Goal: Task Accomplishment & Management: Manage account settings

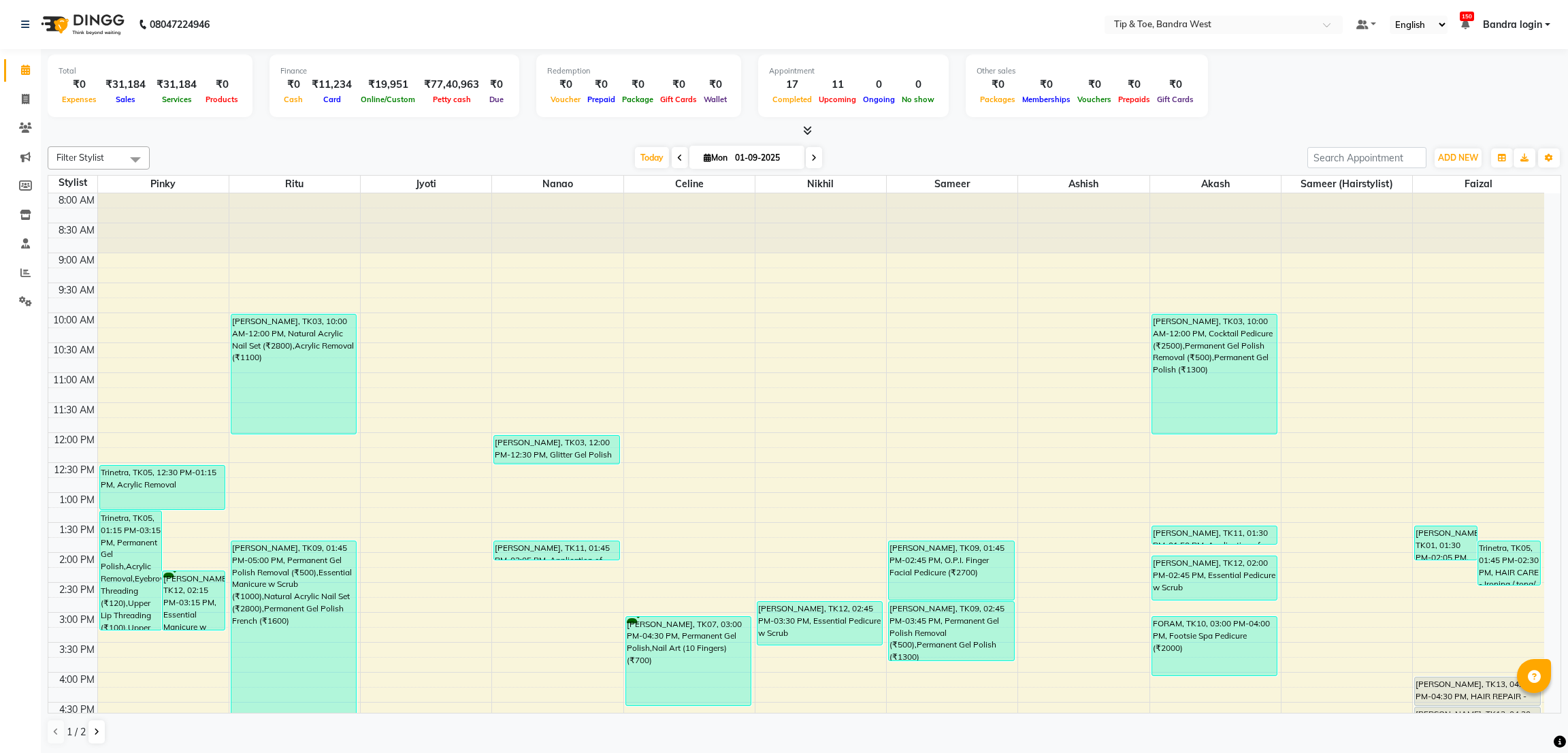
scroll to position [204, 0]
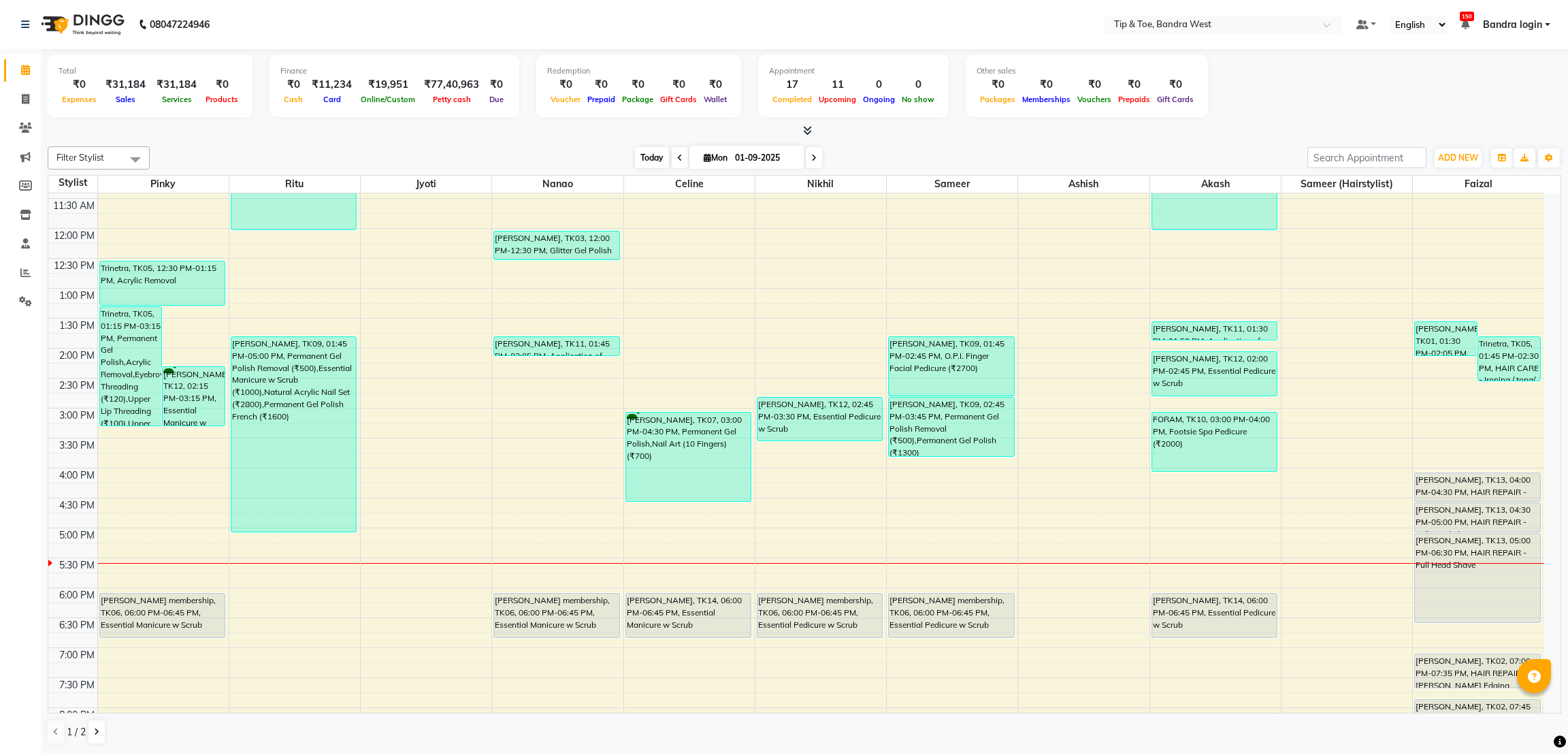
click at [648, 160] on span "Today" at bounding box center [652, 157] width 34 height 21
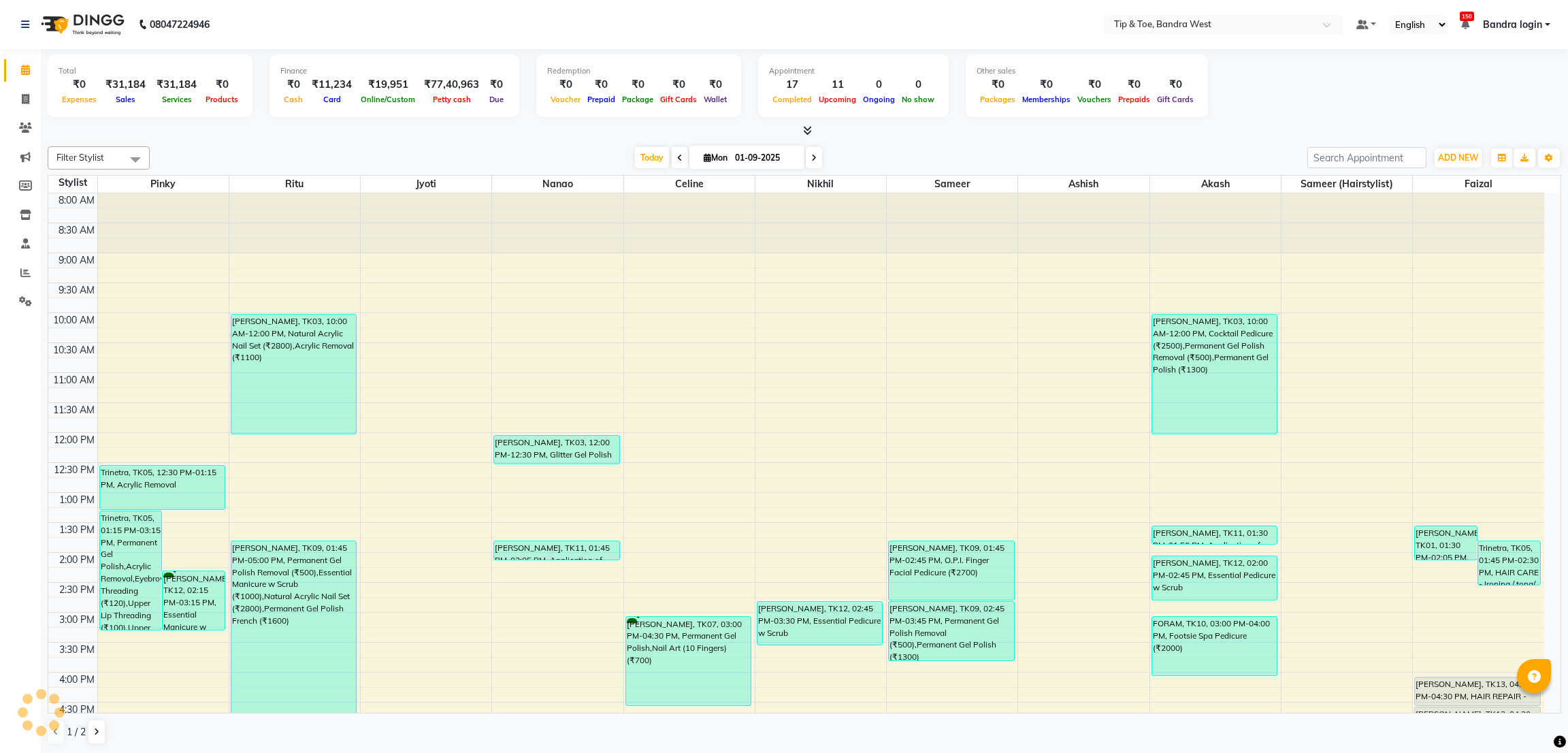
scroll to position [265, 0]
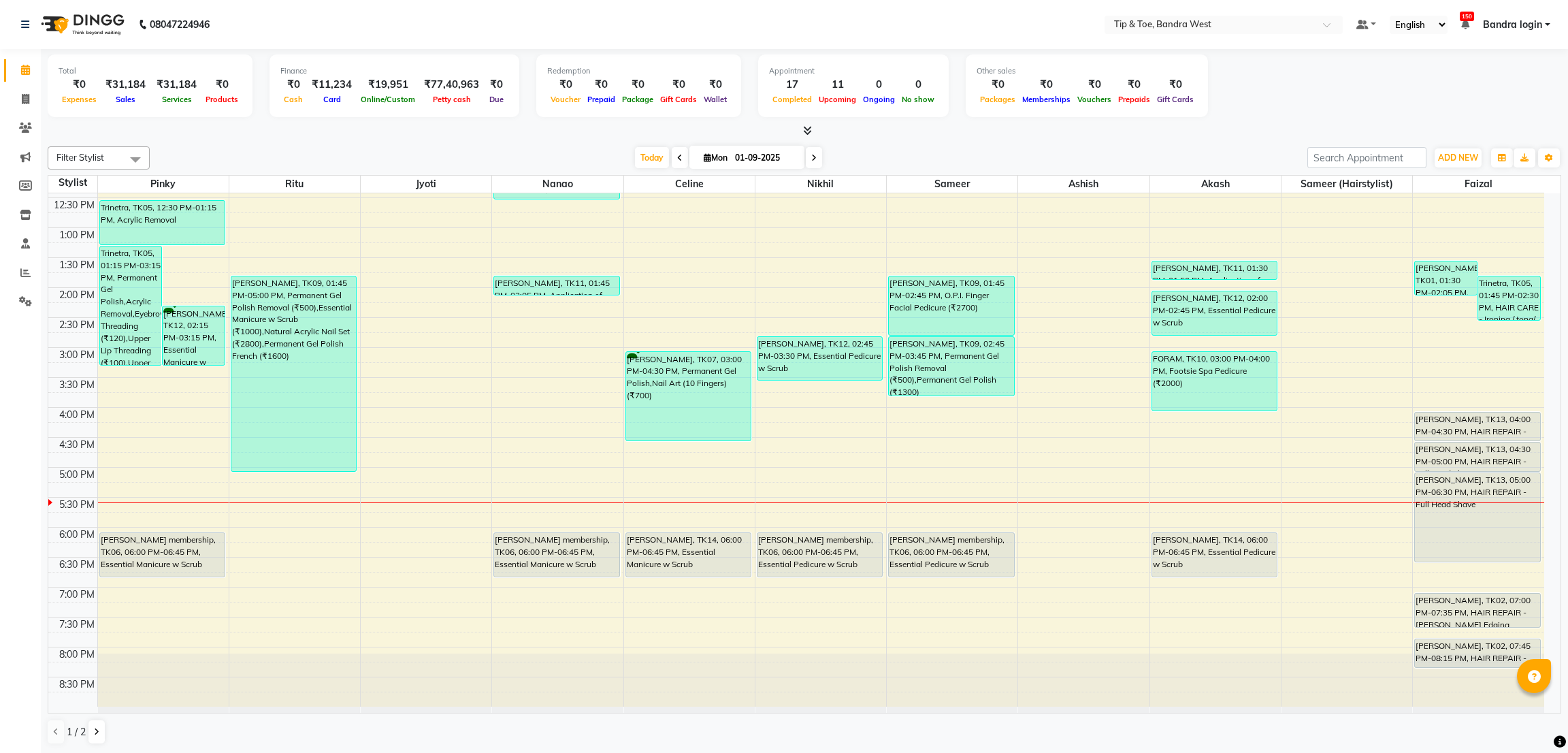
click at [769, 478] on div "8:00 AM 8:30 AM 9:00 AM 9:30 AM 10:00 AM 10:30 AM 11:00 AM 11:30 AM 12:00 PM 12…" at bounding box center [796, 317] width 1496 height 778
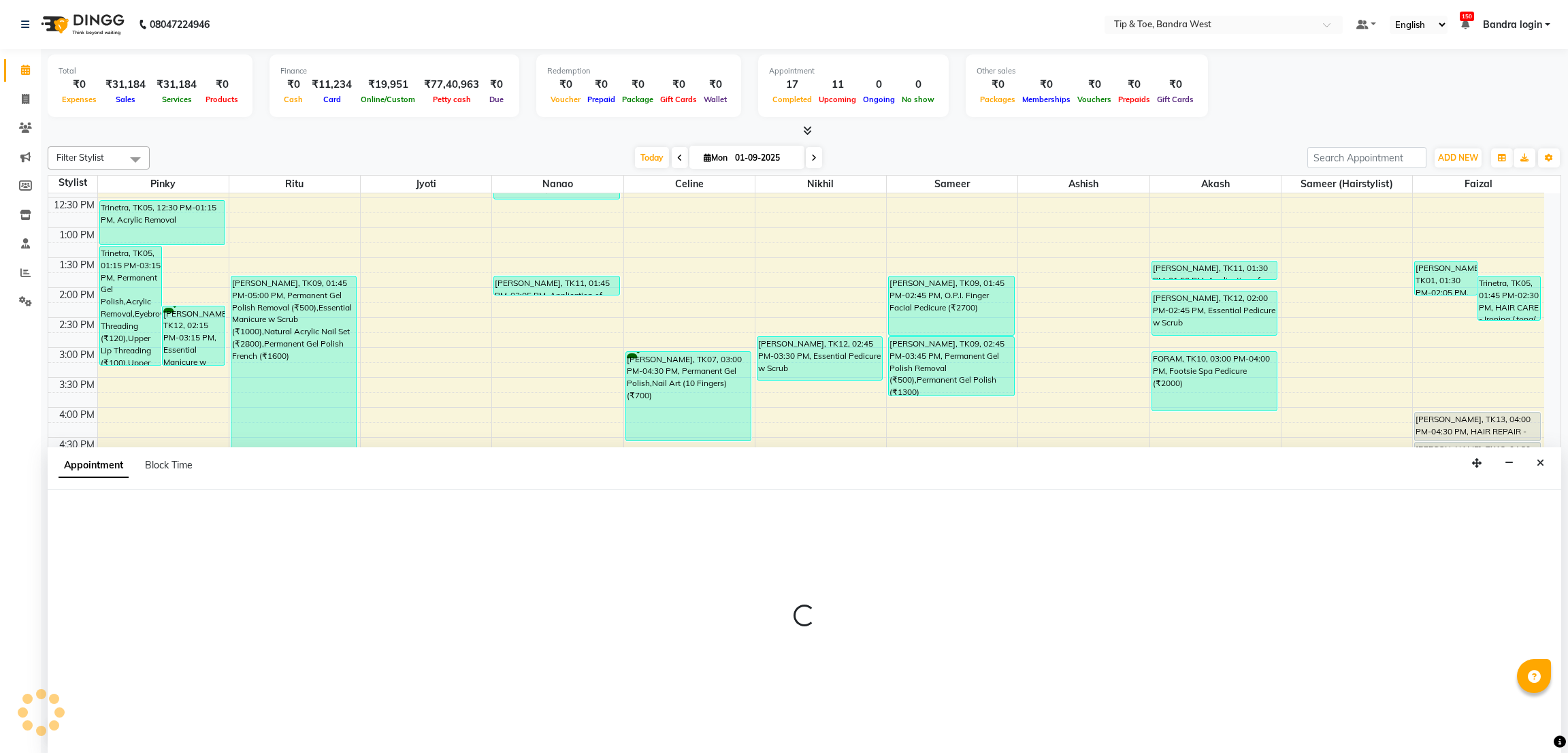
select select "77899"
select select "tentative"
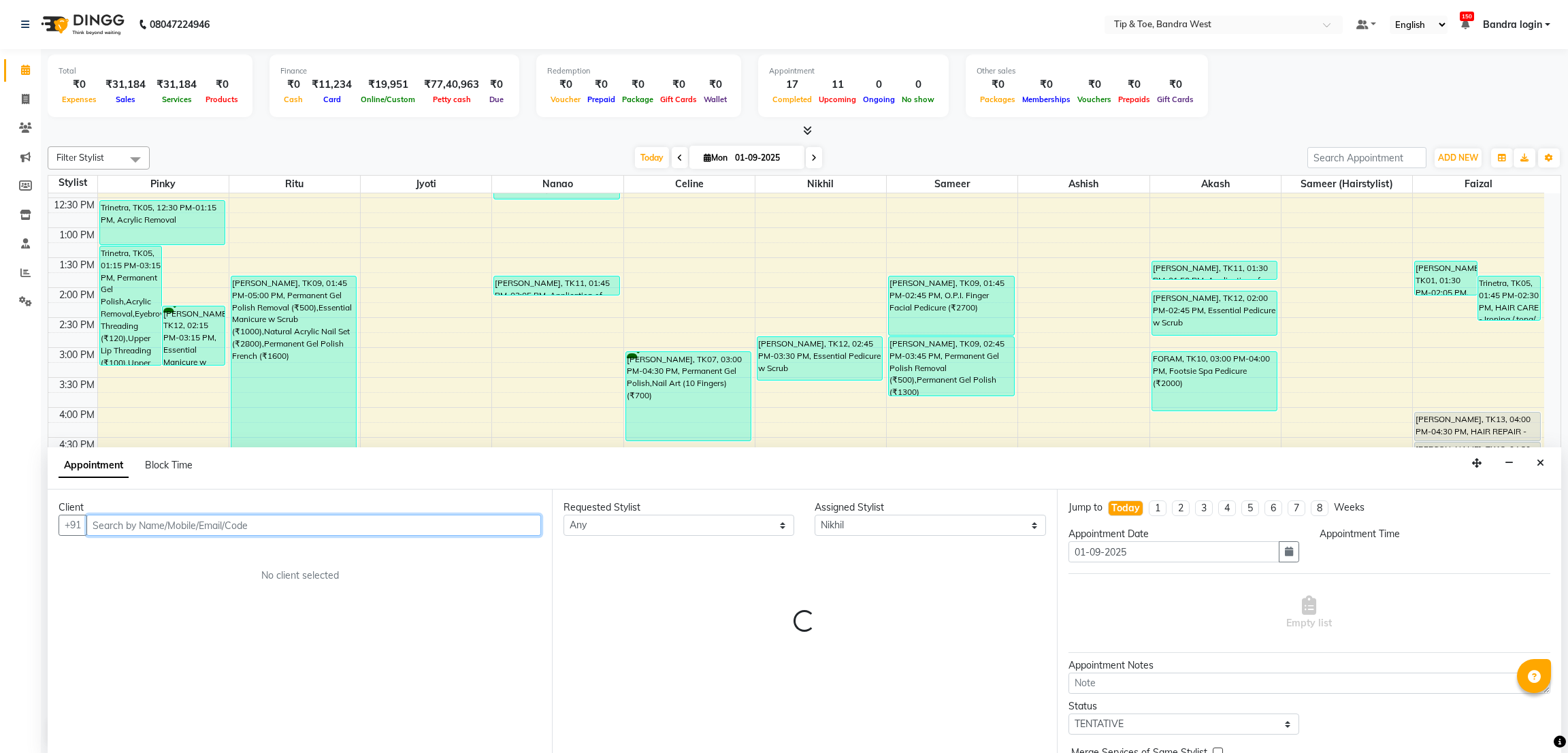
select select "1020"
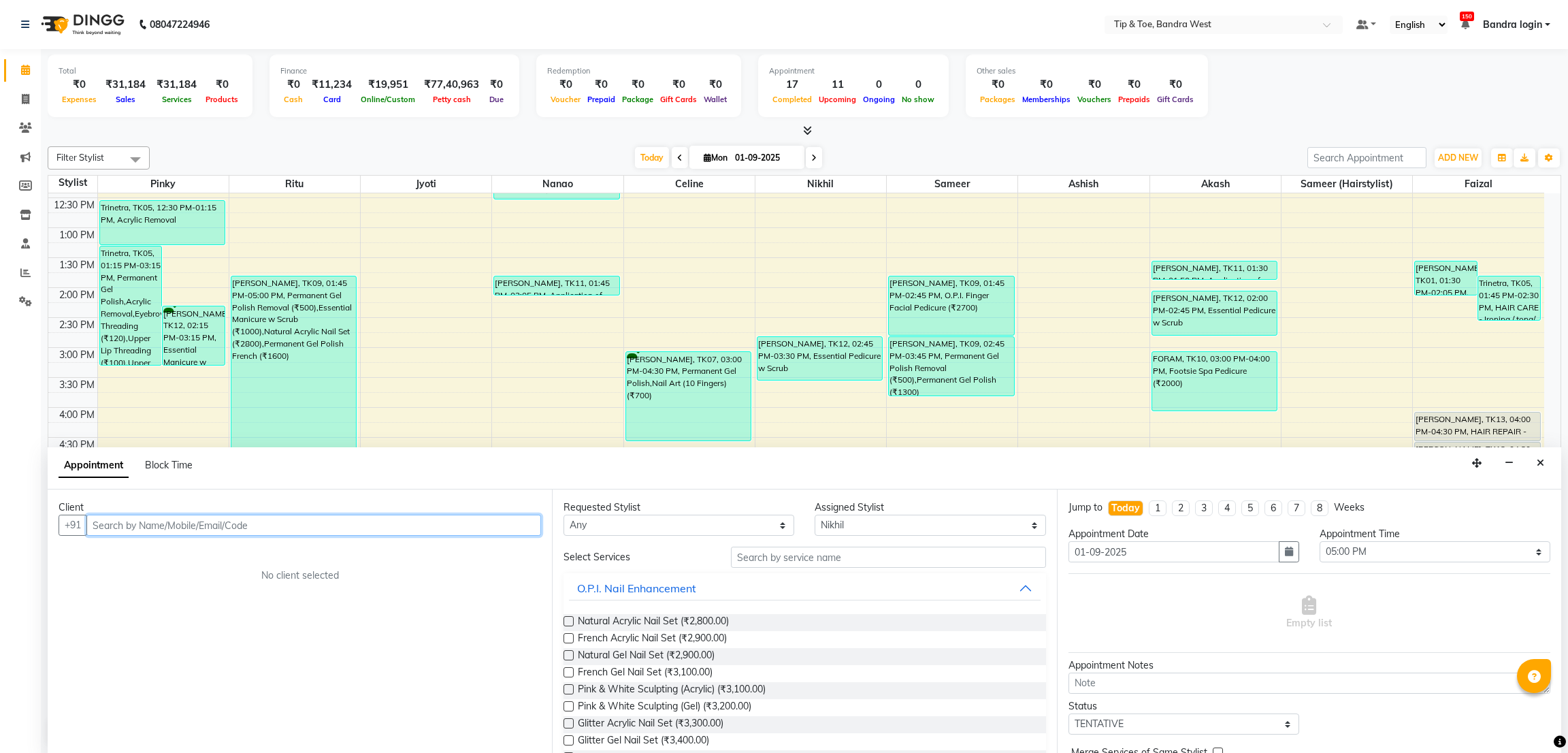
drag, startPoint x: 449, startPoint y: 515, endPoint x: 485, endPoint y: 504, distance: 37.6
click at [452, 515] on input "text" at bounding box center [314, 525] width 455 height 21
click at [193, 560] on button "[PERSON_NAME] 99679462 75" at bounding box center [186, 553] width 194 height 22
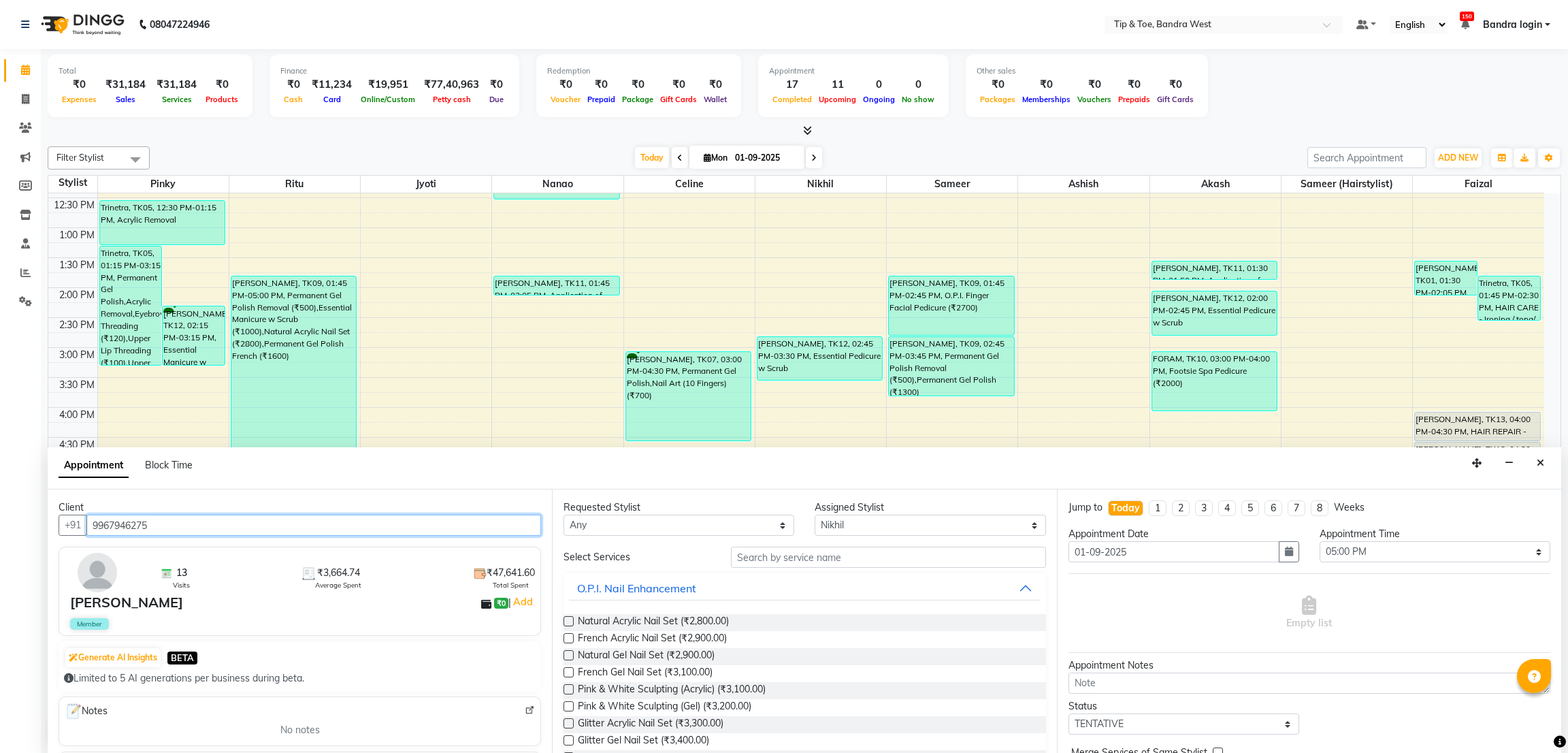
type input "9967946275"
click at [806, 564] on input "text" at bounding box center [888, 557] width 315 height 21
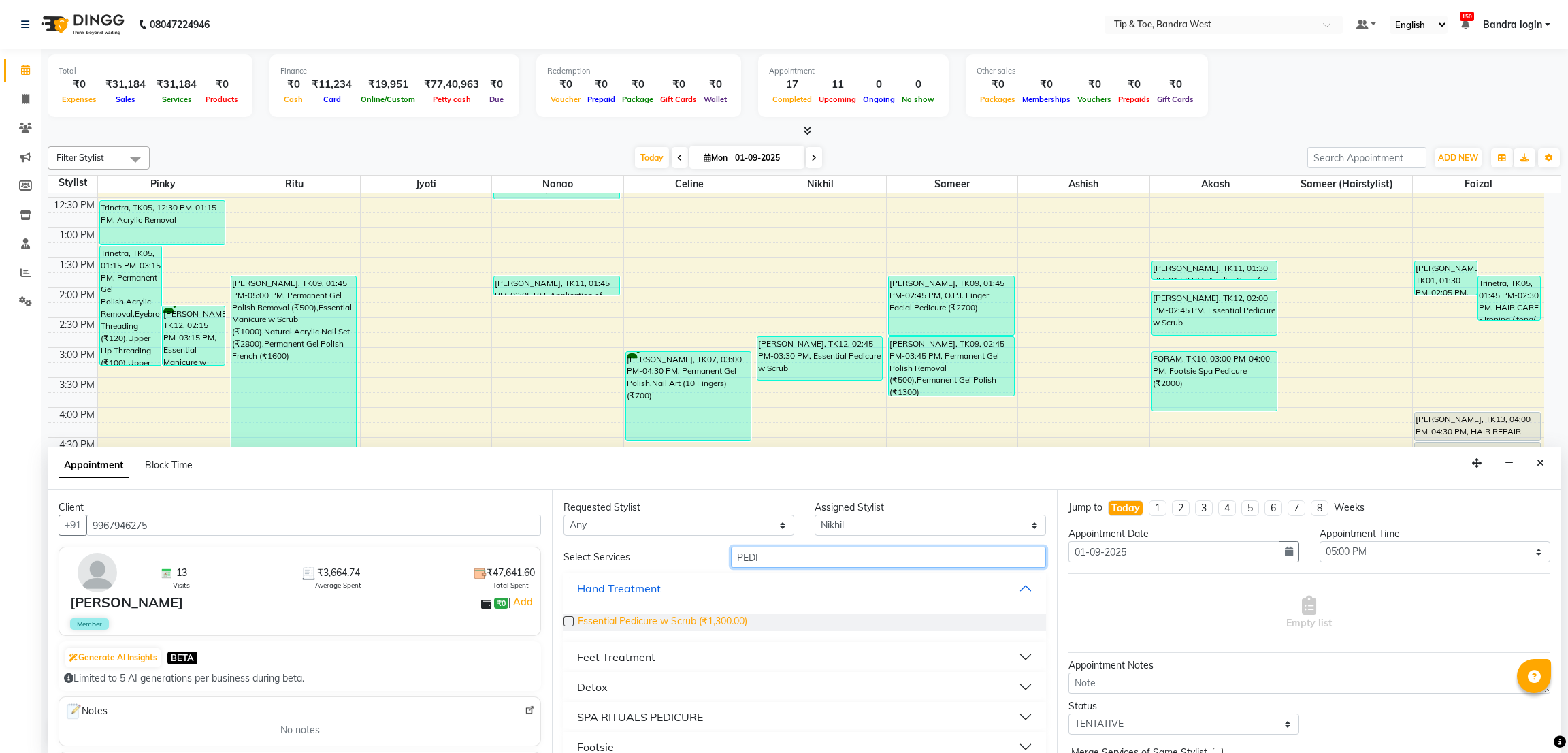
type input "PEDI"
click at [702, 626] on span "Essential Pedicure w Scrub (₹1,300.00)" at bounding box center [662, 622] width 169 height 17
checkbox input "false"
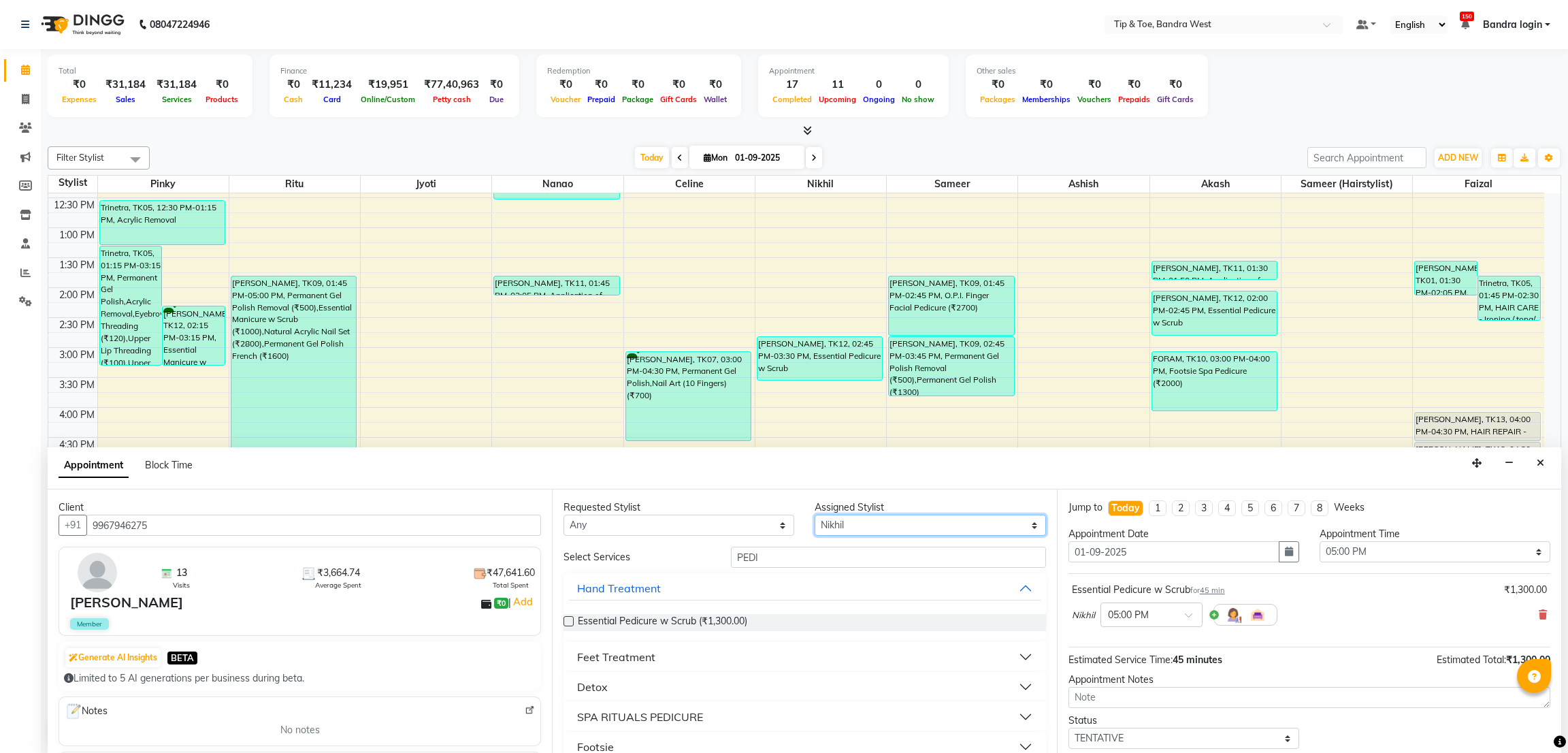
click at [837, 522] on select "Select Akash Ashish [PERSON_NAME] [PERSON_NAME] (hairstylist) Solemn" at bounding box center [930, 525] width 230 height 21
click at [815, 514] on select "Select Akash Ashish [PERSON_NAME] [PERSON_NAME] (hairstylist) Solemn" at bounding box center [930, 525] width 230 height 21
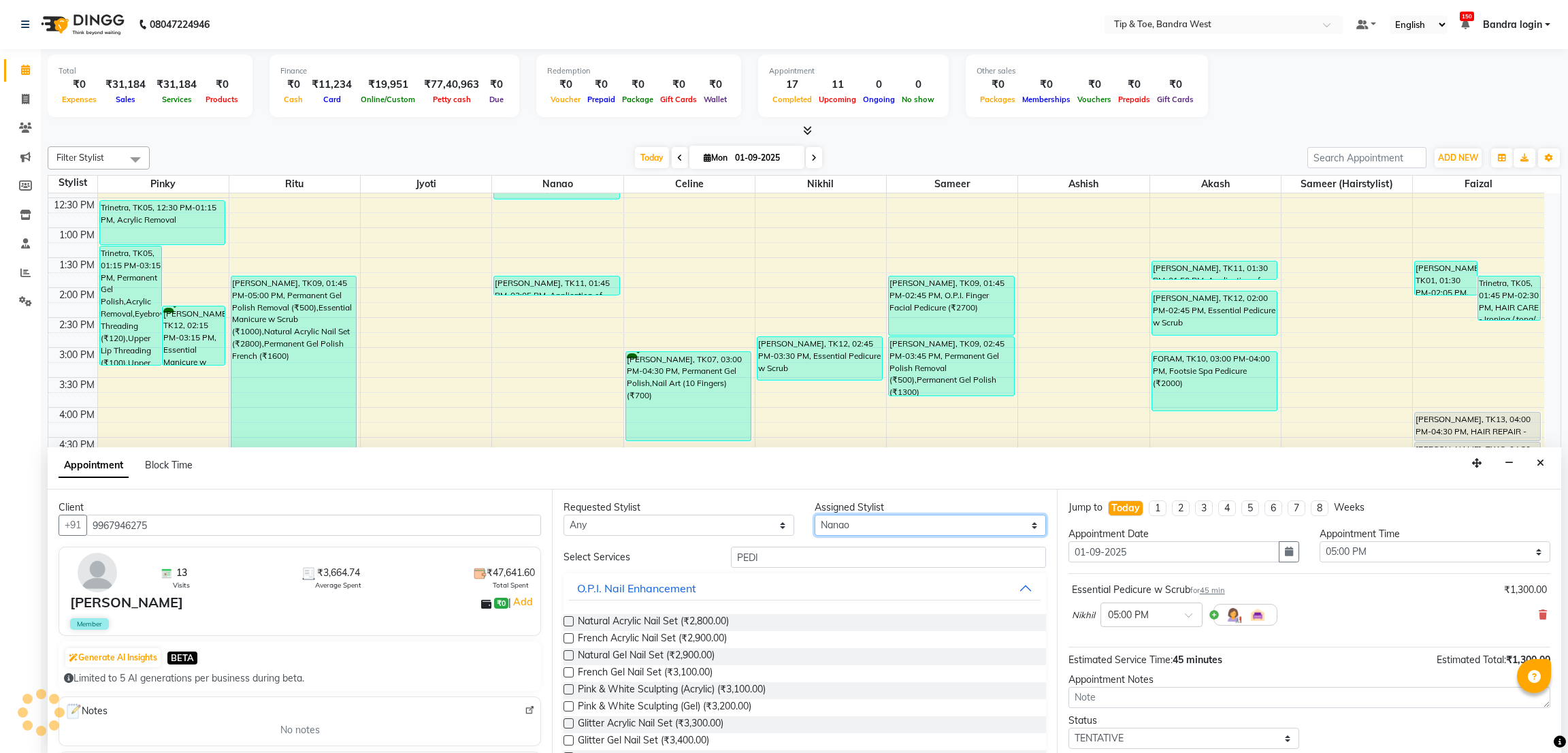
click at [842, 528] on select "Select Akash Ashish [PERSON_NAME] [PERSON_NAME] (hairstylist) Solemn" at bounding box center [930, 525] width 230 height 21
select select "42316"
click at [815, 514] on select "Select Akash Ashish [PERSON_NAME] [PERSON_NAME] (hairstylist) Solemn" at bounding box center [930, 525] width 230 height 21
click at [769, 555] on input "PEDI" at bounding box center [888, 557] width 315 height 21
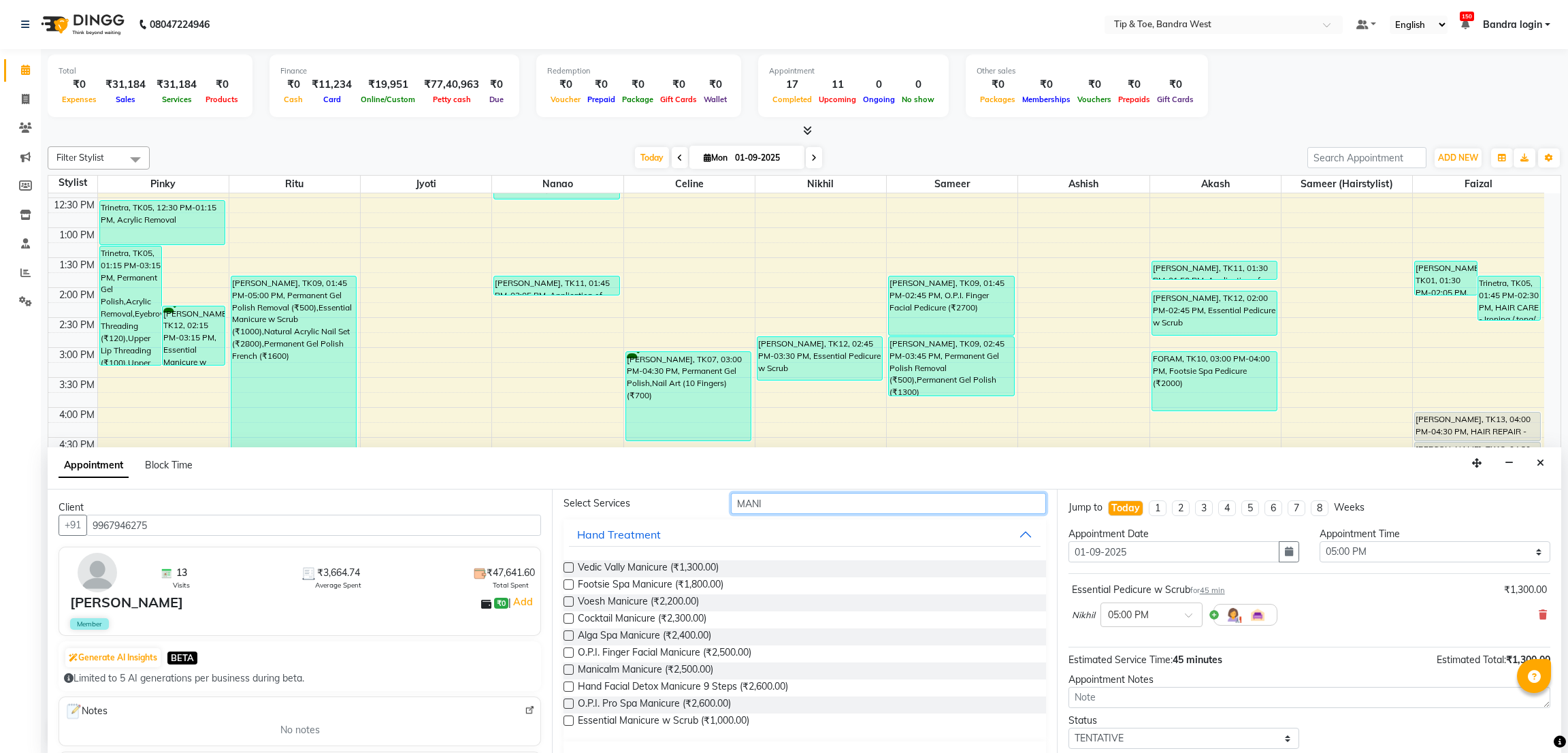
scroll to position [172, 0]
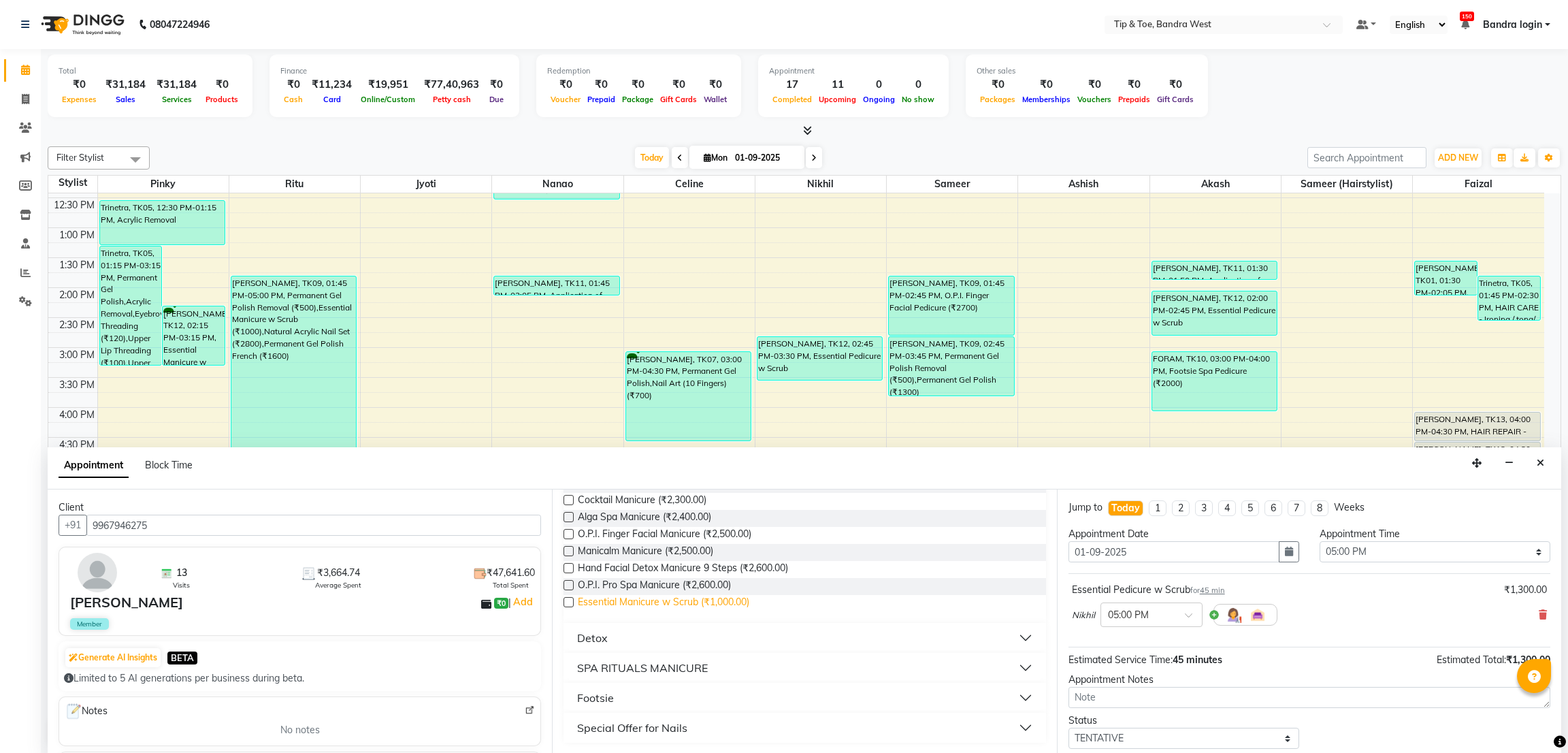
type input "MANI"
click at [703, 608] on span "Essential Manicure w Scrub (₹1,000.00)" at bounding box center [664, 603] width 171 height 17
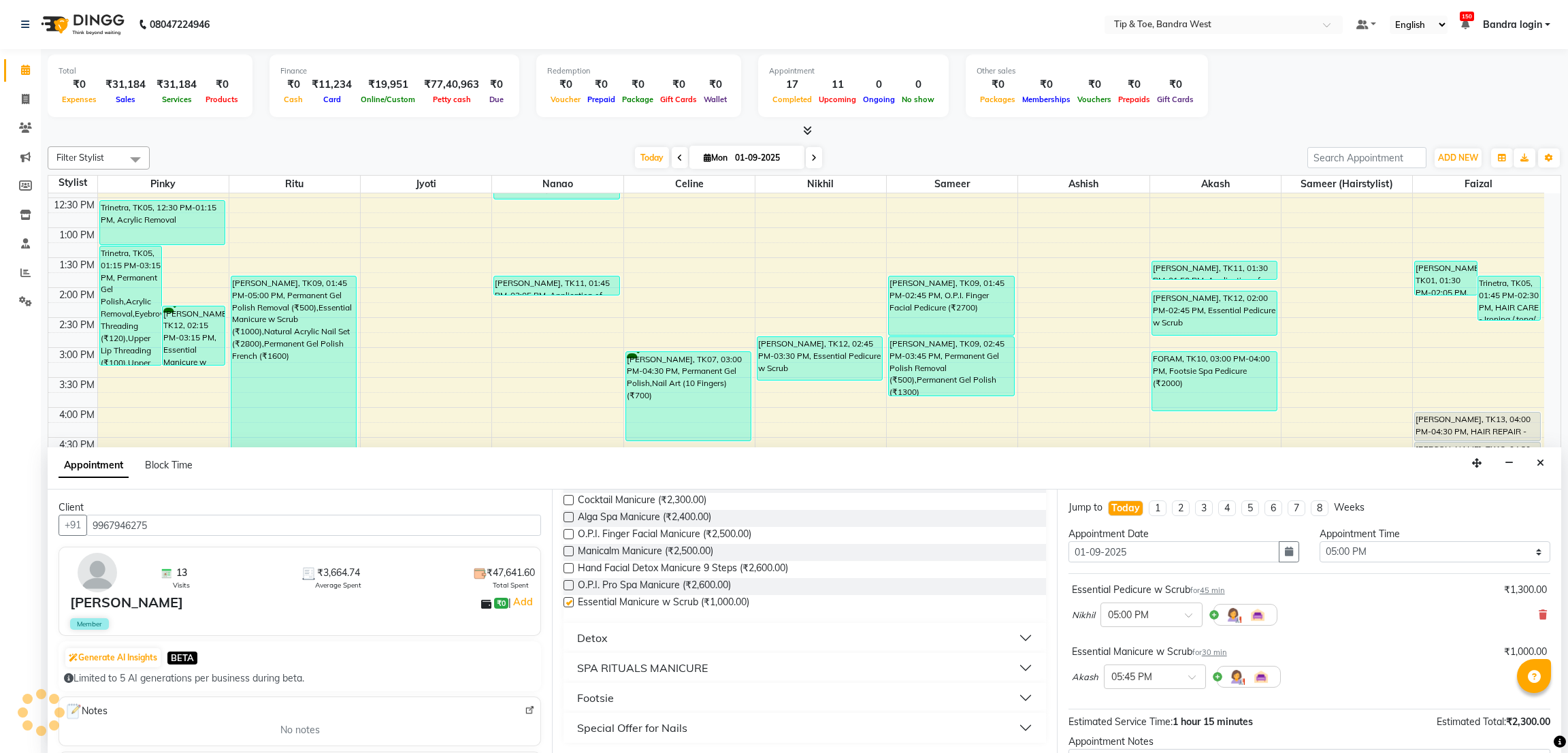
checkbox input "false"
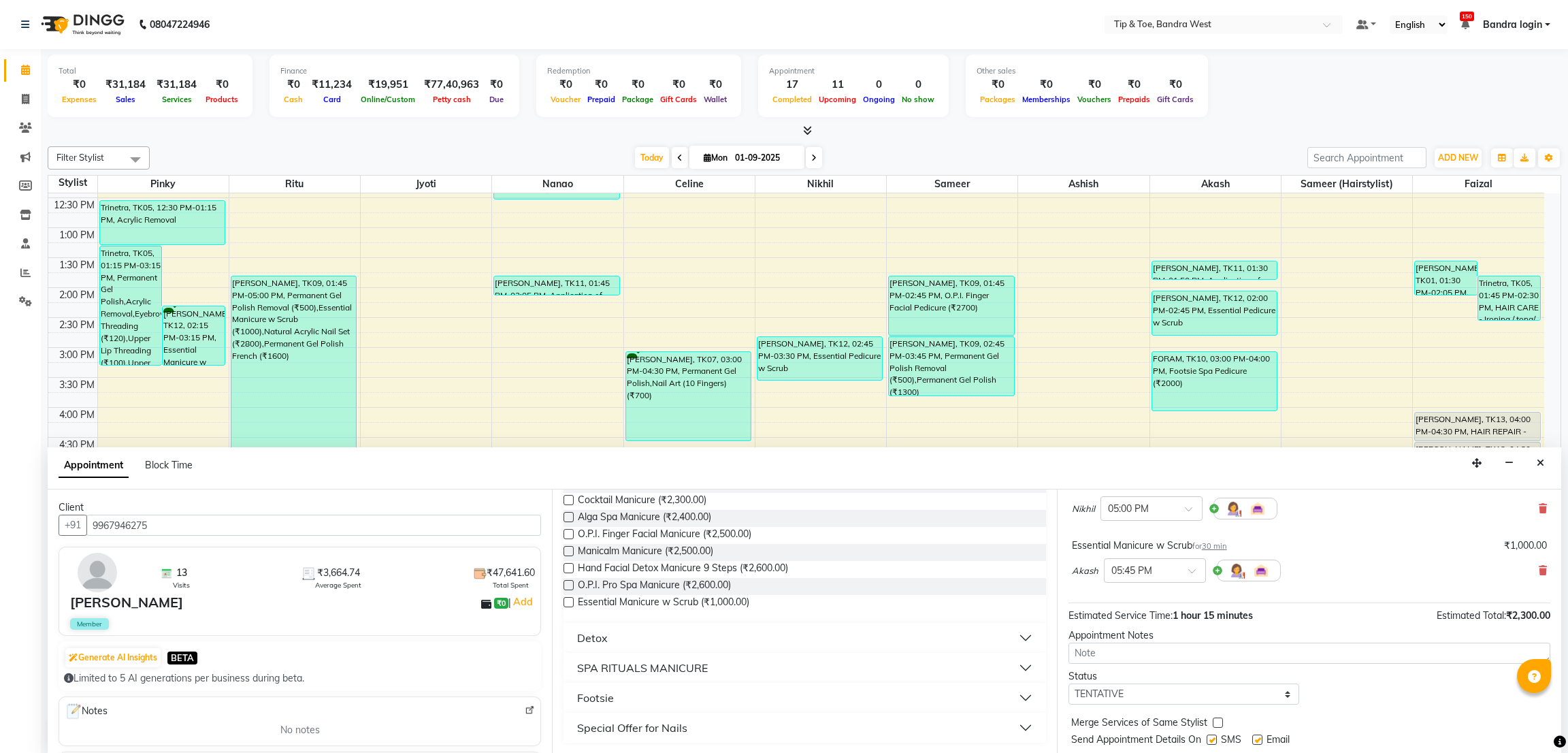
scroll to position [144, 0]
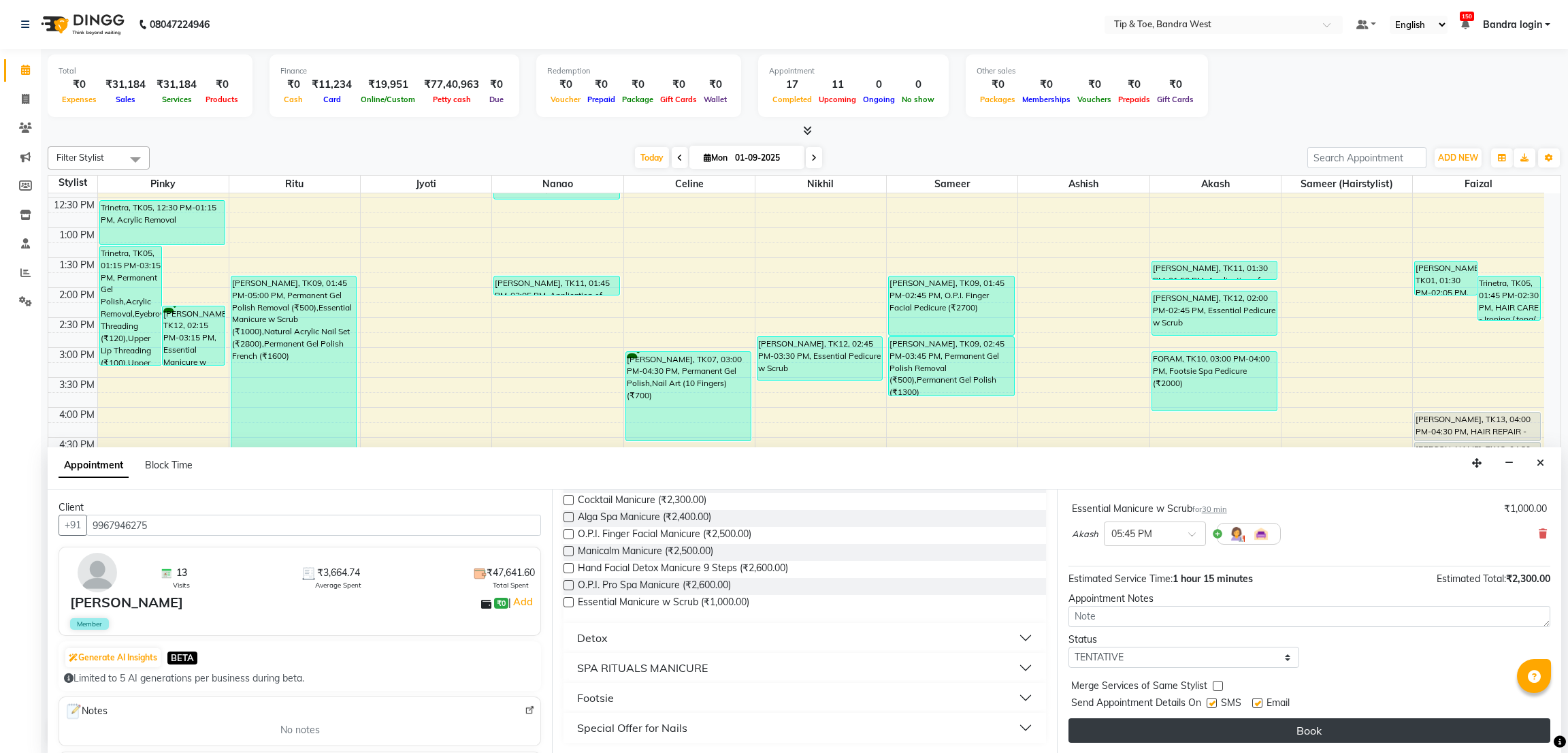
click at [1451, 724] on button "Book" at bounding box center [1309, 730] width 482 height 25
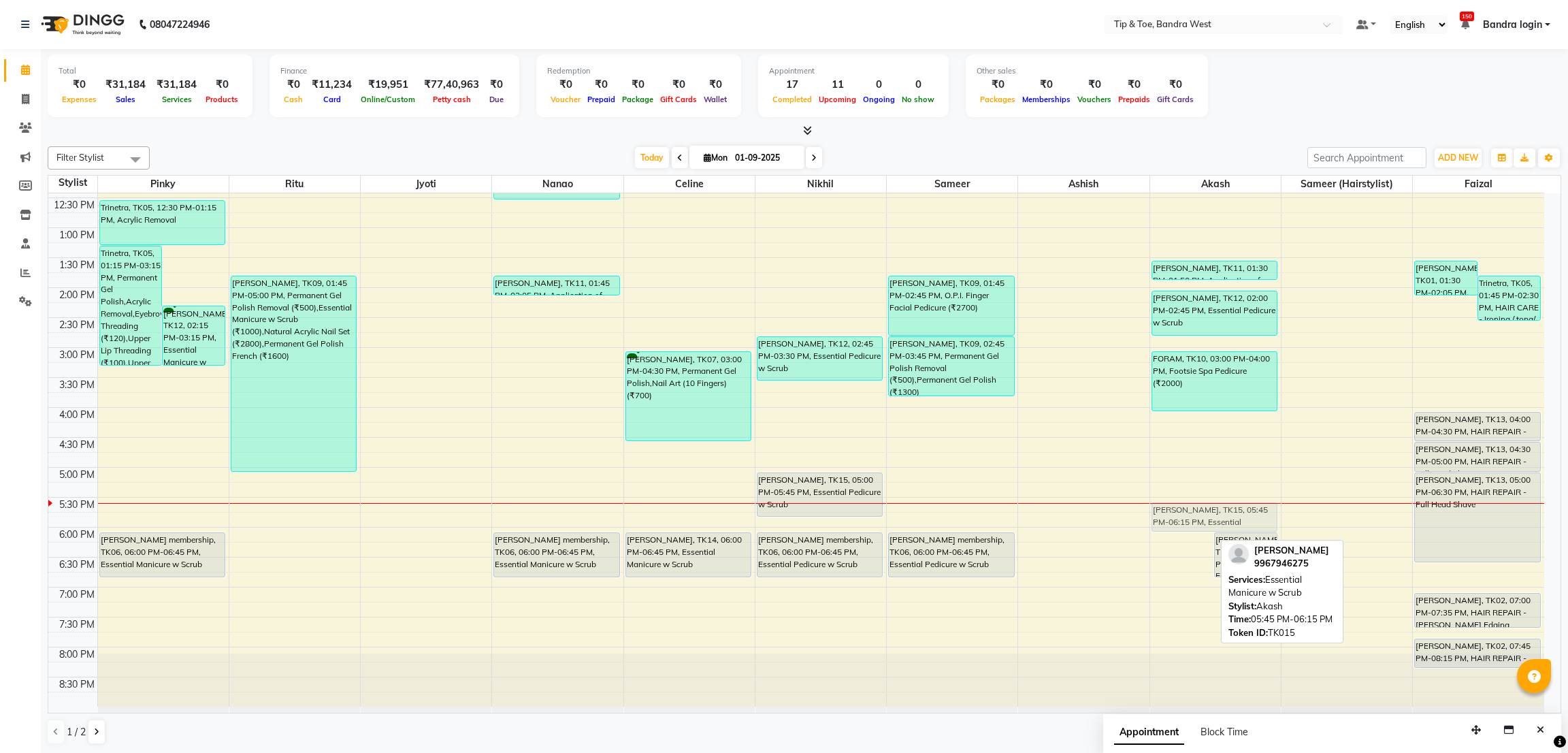
drag, startPoint x: 1174, startPoint y: 526, endPoint x: 1159, endPoint y: 511, distance: 21.2
click at [1159, 511] on div "[PERSON_NAME], TK15, 05:45 PM-06:15 PM, Essential Manicure w Scrub [PERSON_NAME…" at bounding box center [1215, 317] width 130 height 778
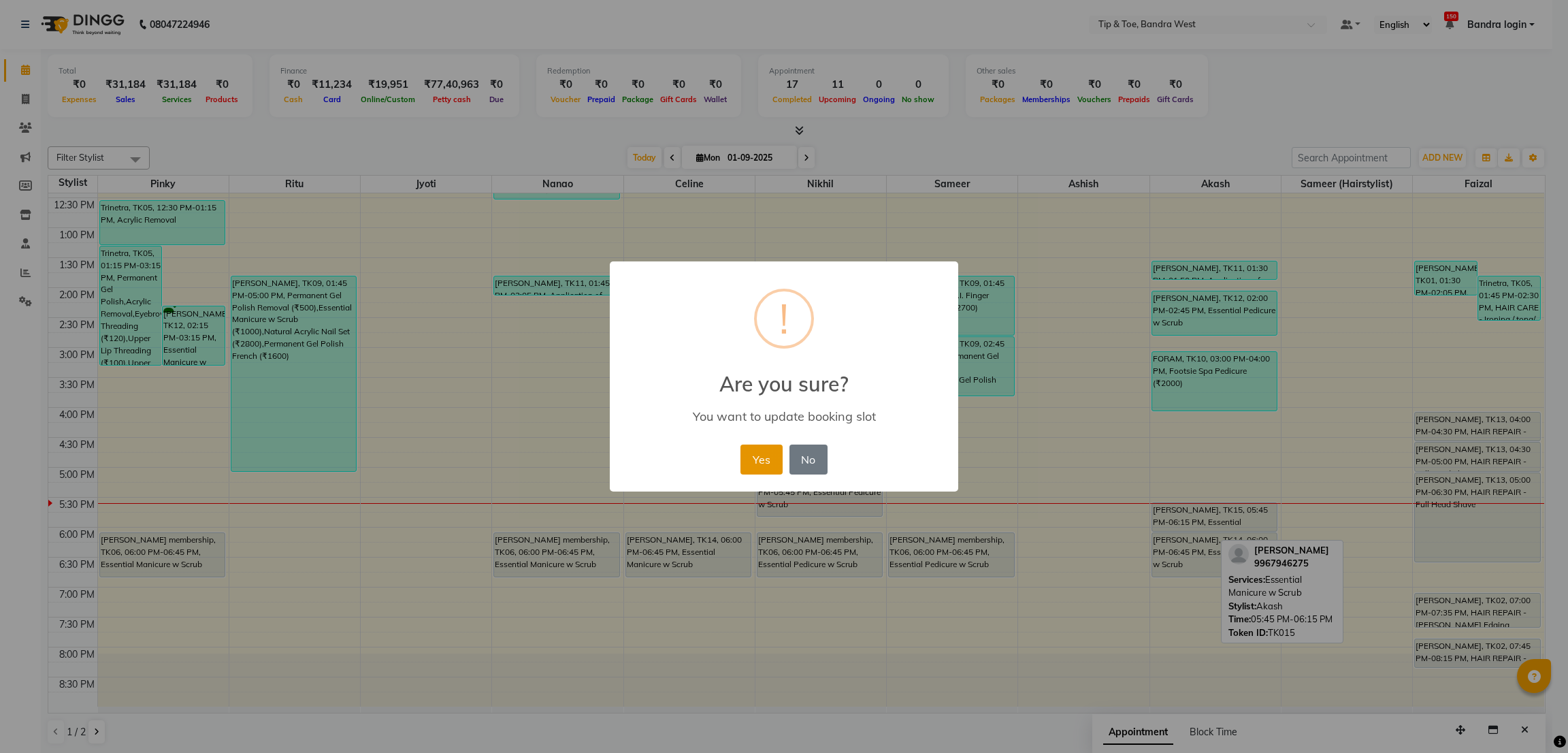
click at [764, 451] on button "Yes" at bounding box center [761, 459] width 42 height 30
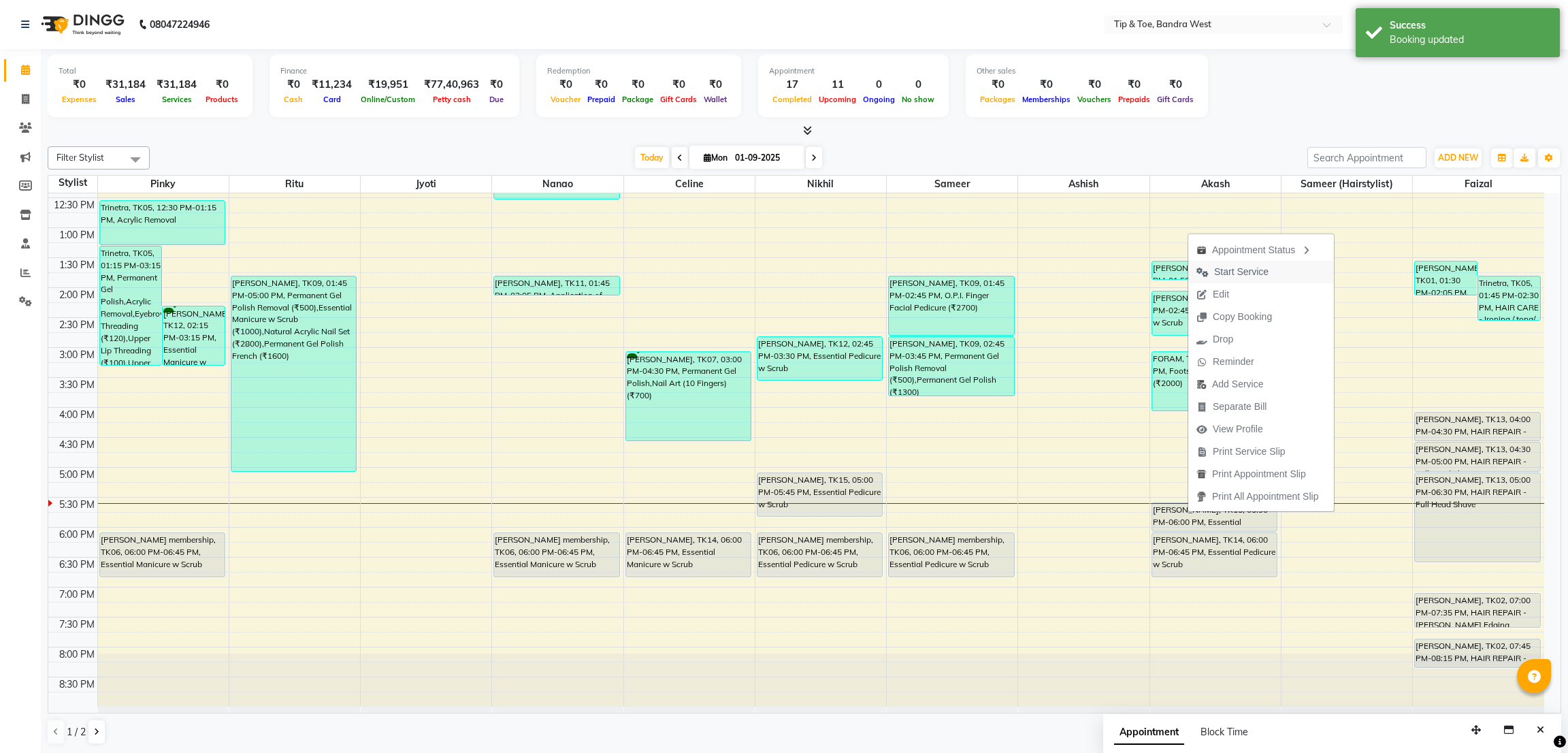
click at [1237, 275] on span "Start Service" at bounding box center [1241, 271] width 54 height 14
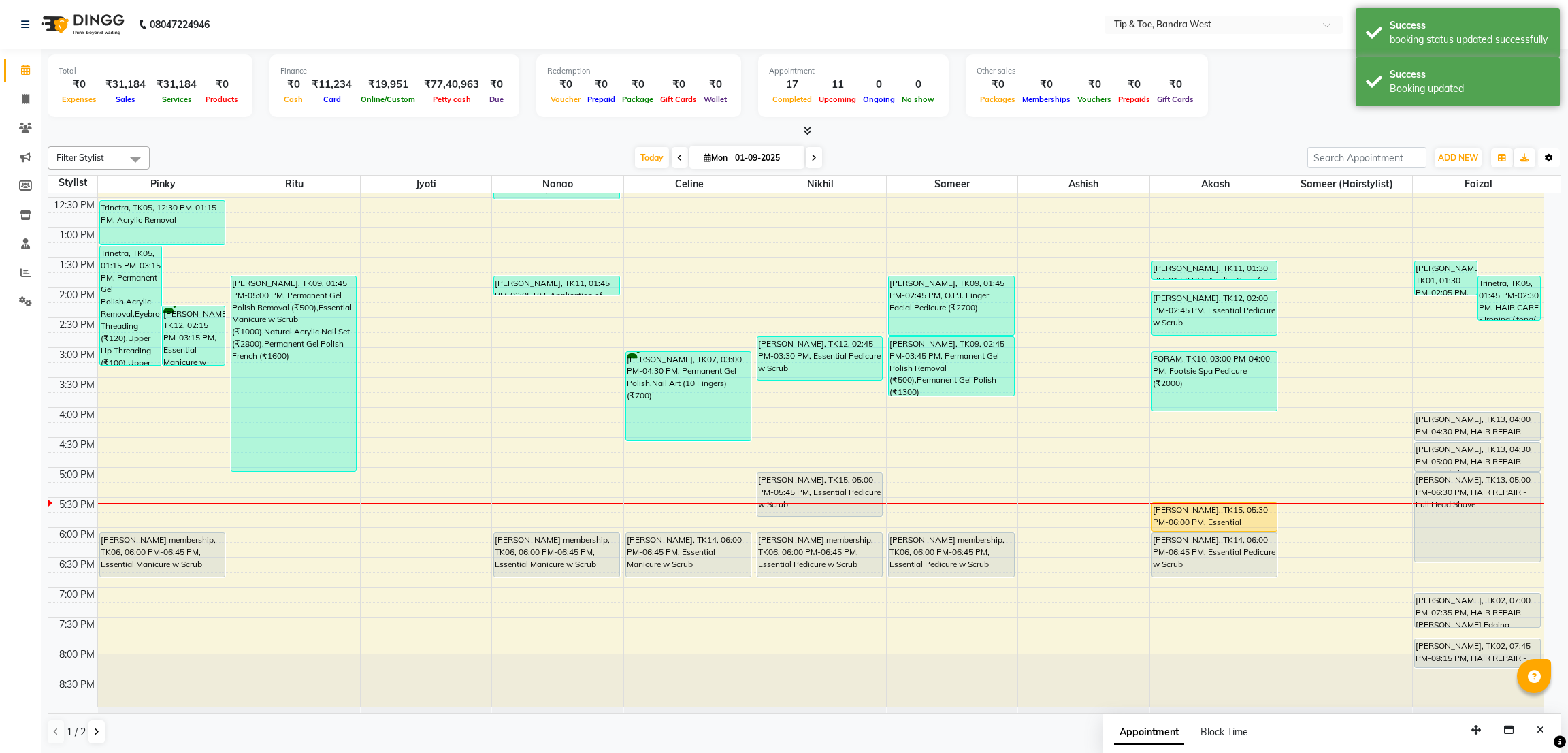
click at [1546, 156] on icon "button" at bounding box center [1549, 157] width 8 height 8
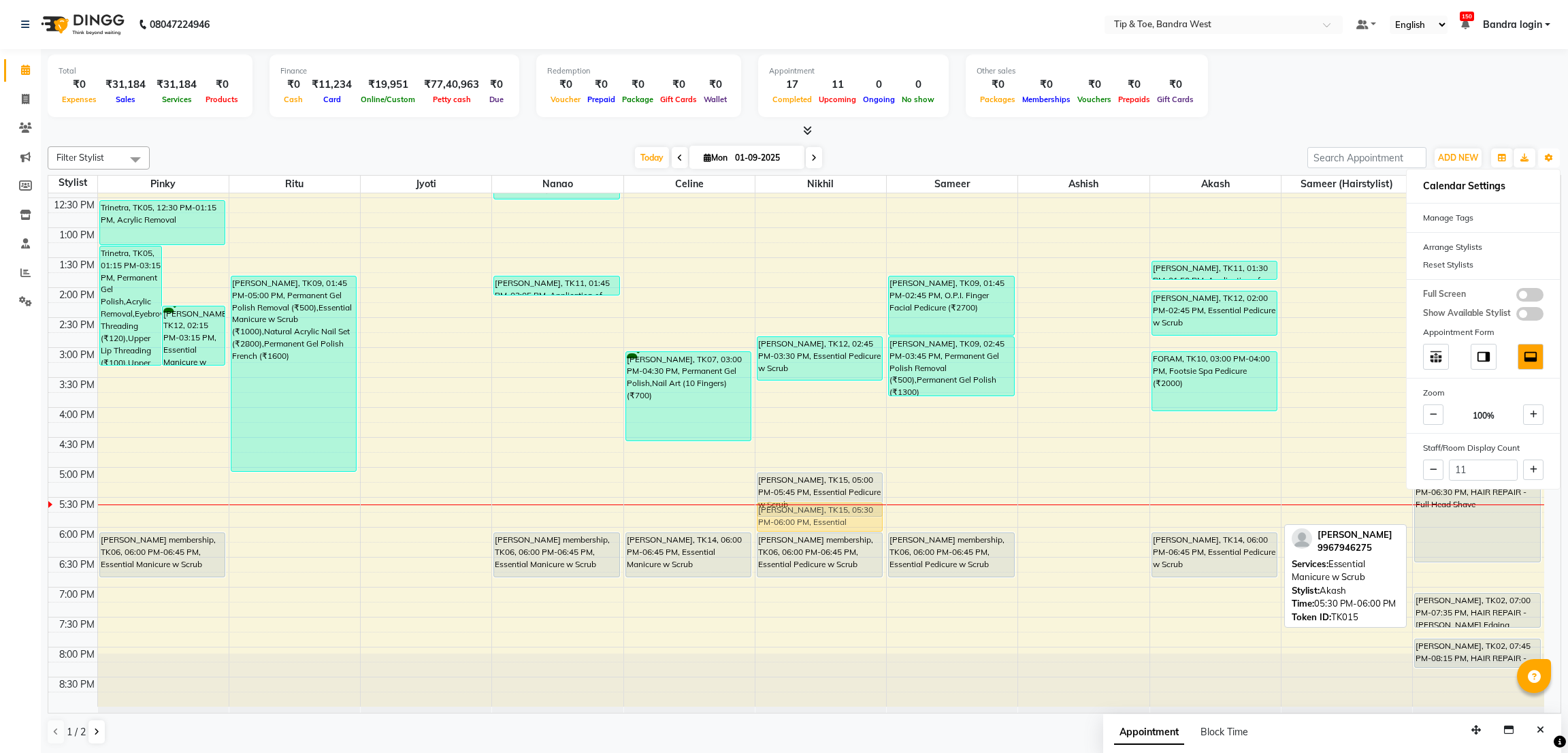
drag, startPoint x: 1191, startPoint y: 506, endPoint x: 851, endPoint y: 503, distance: 340.0
click at [851, 503] on tr "Trinetra, TK05, 01:15 PM-03:15 PM, Permanent Gel Polish,Acrylic Removal,Eyebrow…" at bounding box center [796, 317] width 1496 height 778
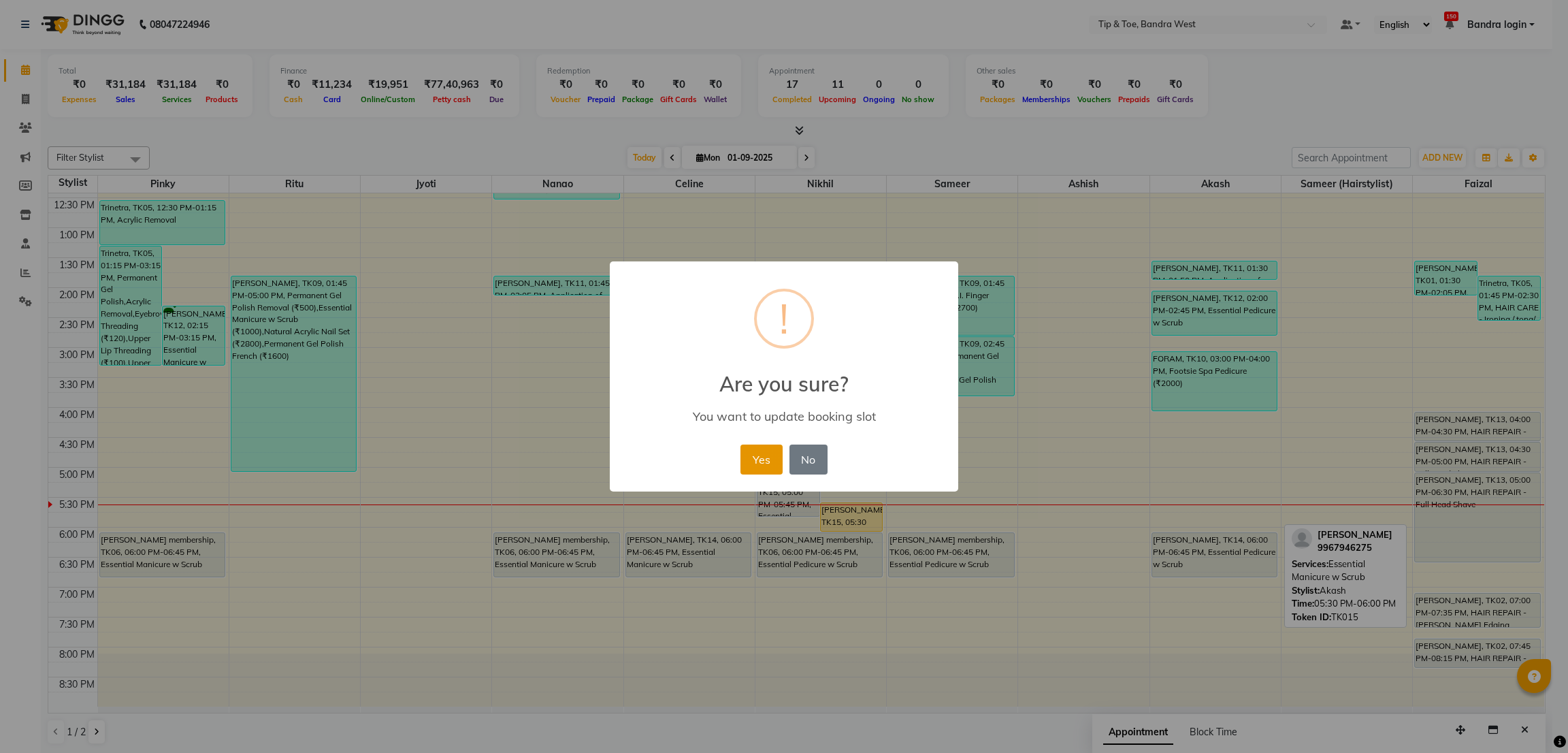
drag, startPoint x: 761, startPoint y: 447, endPoint x: 811, endPoint y: 472, distance: 55.9
click at [761, 449] on button "Yes" at bounding box center [761, 459] width 42 height 30
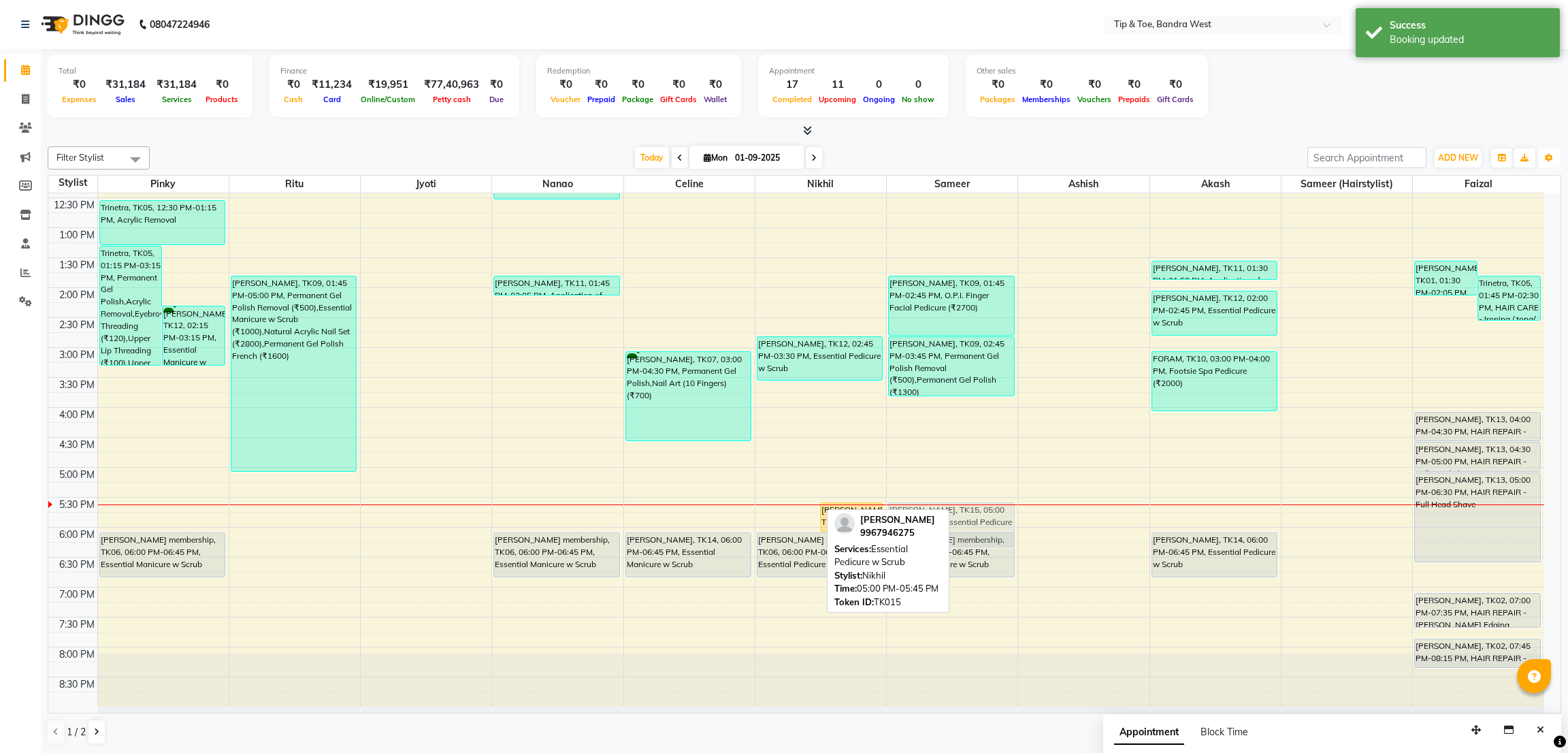
drag, startPoint x: 791, startPoint y: 484, endPoint x: 941, endPoint y: 504, distance: 151.3
click at [948, 507] on tr "Trinetra, TK05, 01:15 PM-03:15 PM, Permanent Gel Polish,Acrylic Removal,Eyebrow…" at bounding box center [796, 317] width 1496 height 778
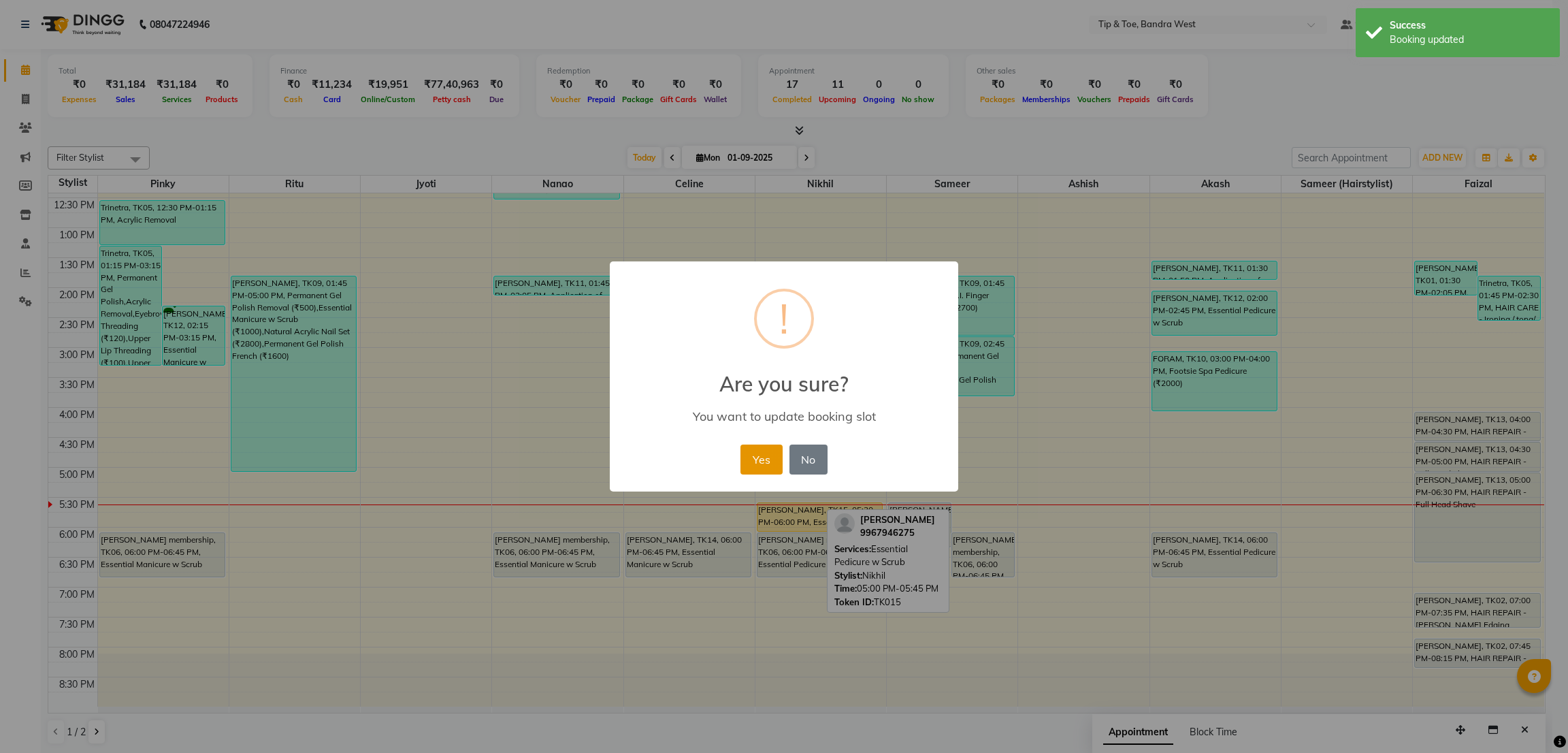
click at [754, 458] on button "Yes" at bounding box center [761, 459] width 42 height 30
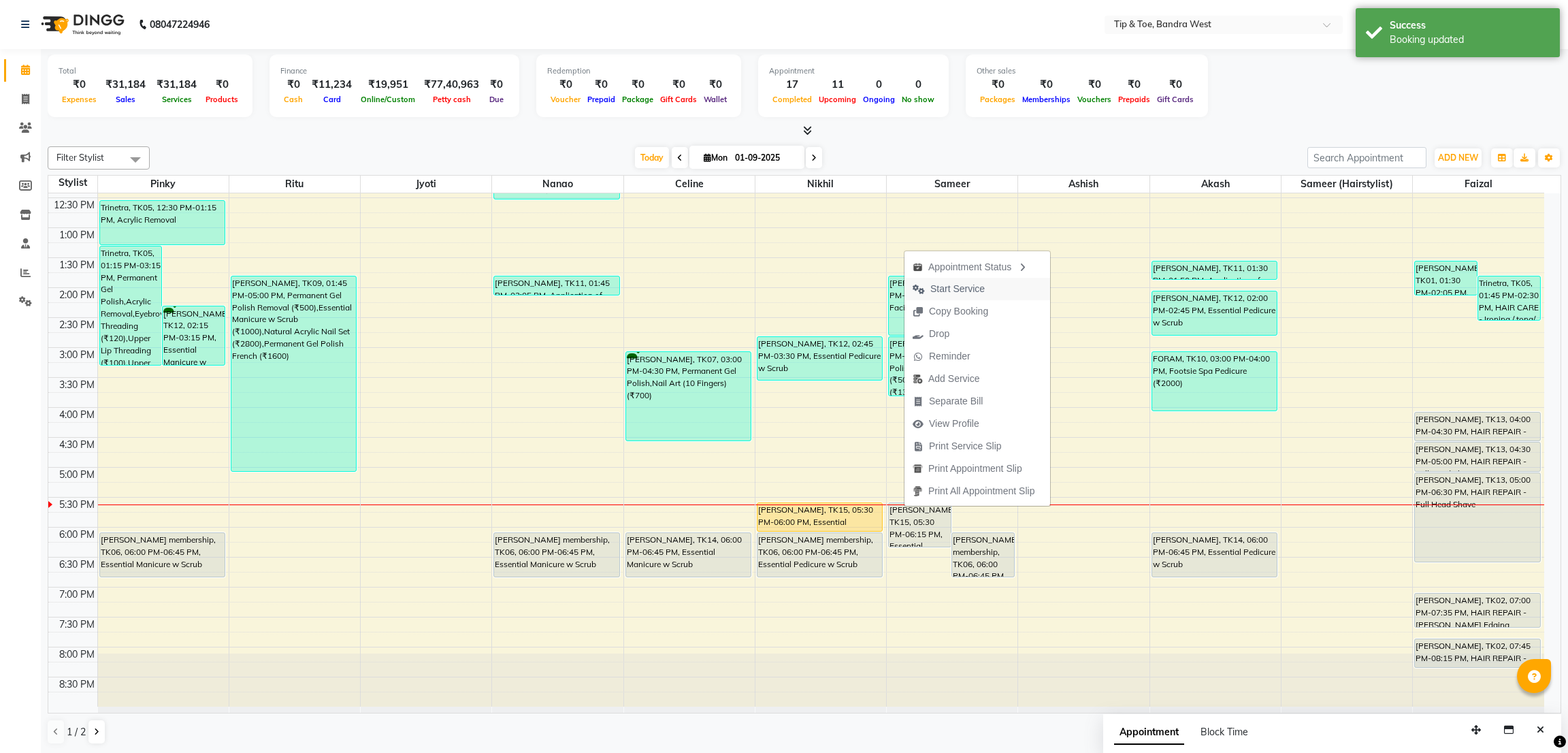
click at [957, 289] on span "Start Service" at bounding box center [957, 289] width 54 height 14
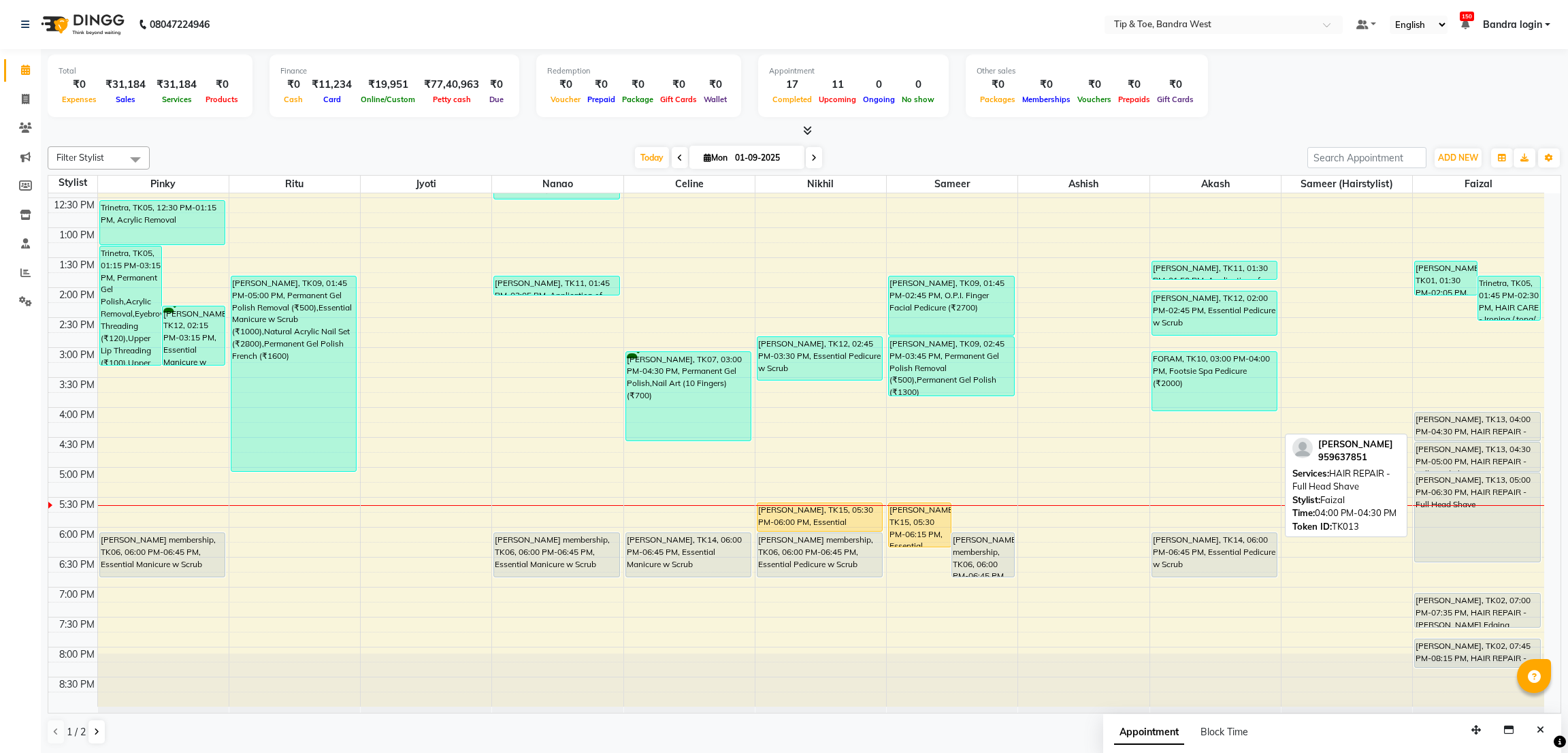
click at [1464, 418] on div "[PERSON_NAME], TK13, 04:00 PM-04:30 PM, HAIR REPAIR - Full Head Shave" at bounding box center [1478, 426] width 125 height 28
click at [1456, 425] on div "[PERSON_NAME], TK13, 04:00 PM-04:30 PM, HAIR REPAIR - Full Head Shave" at bounding box center [1478, 426] width 125 height 28
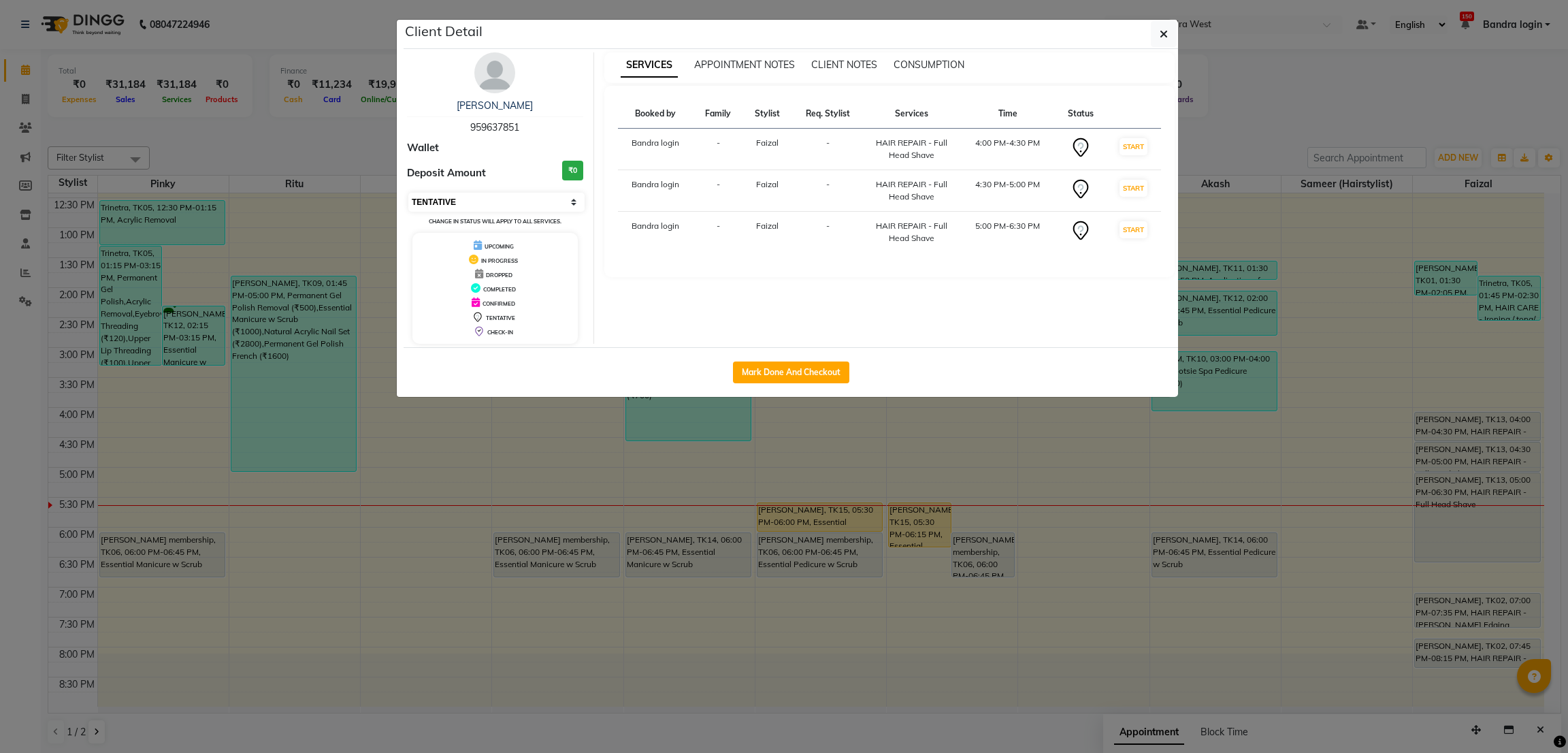
click at [473, 208] on select "Select IN SERVICE CONFIRMED TENTATIVE CHECK IN MARK DONE DROPPED UPCOMING" at bounding box center [497, 202] width 176 height 19
select select "2"
click at [409, 192] on select "Select IN SERVICE CONFIRMED TENTATIVE CHECK IN MARK DONE DROPPED UPCOMING" at bounding box center [497, 202] width 176 height 19
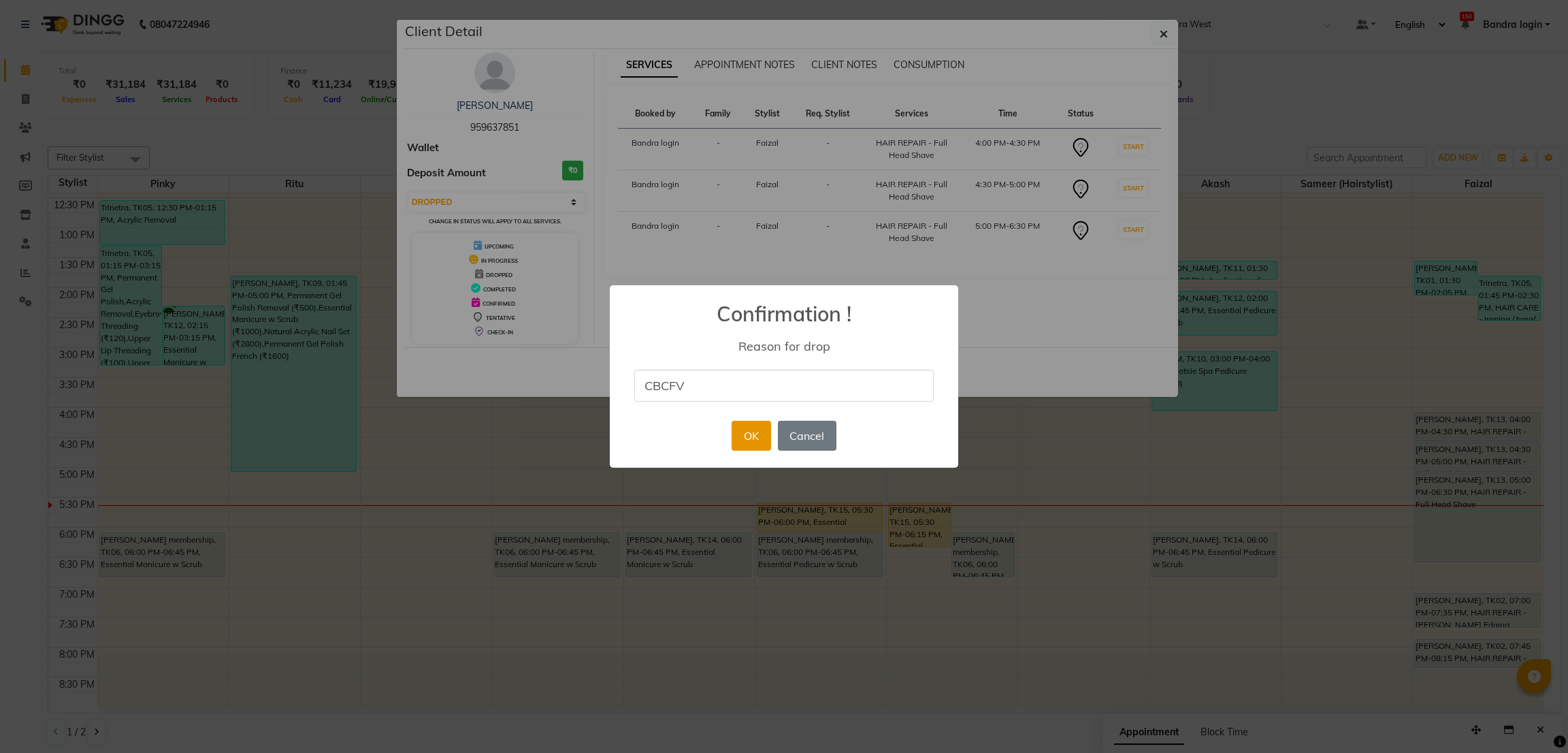
type input "CBCFV"
click at [748, 437] on button "OK" at bounding box center [751, 435] width 39 height 30
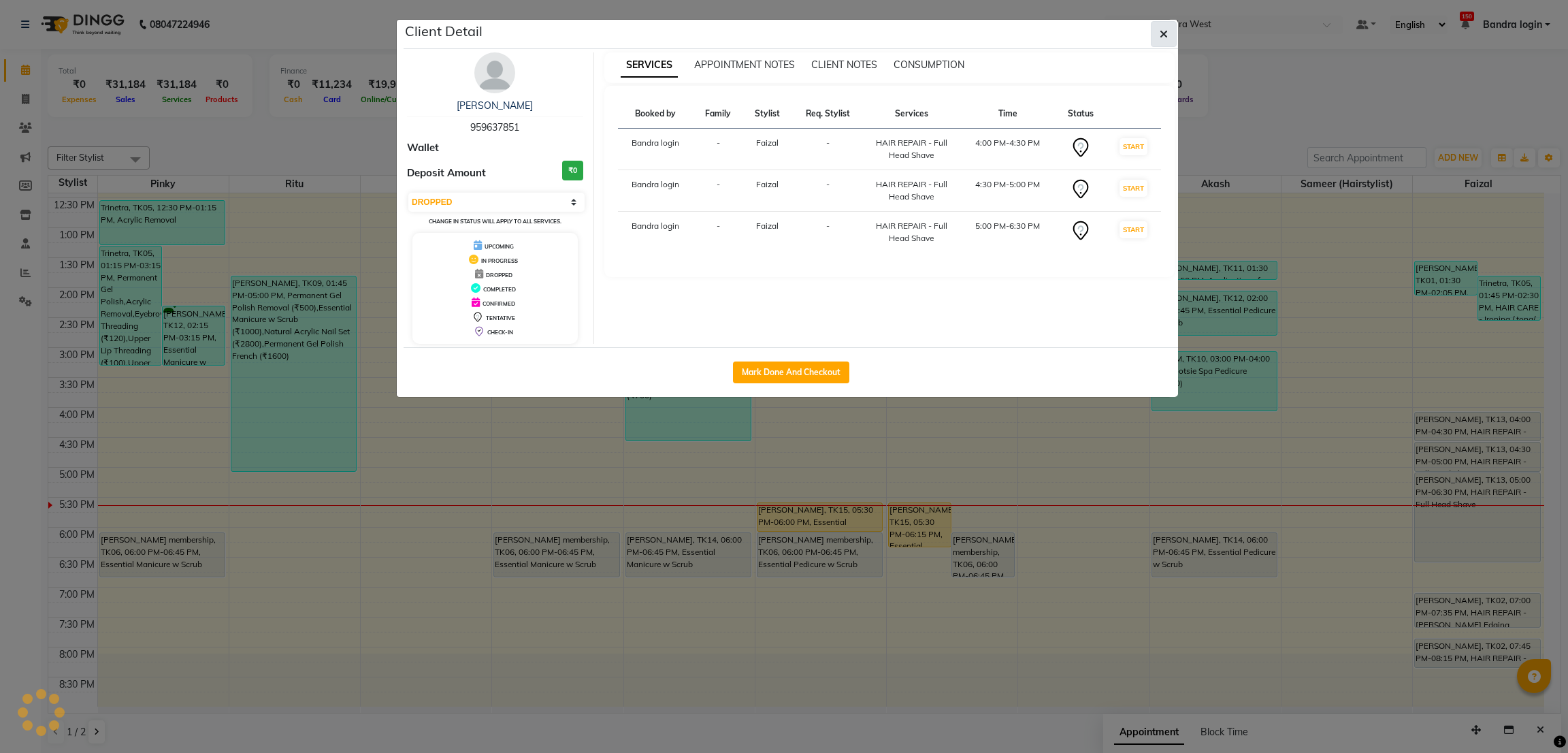
click at [1163, 36] on icon "button" at bounding box center [1163, 34] width 8 height 11
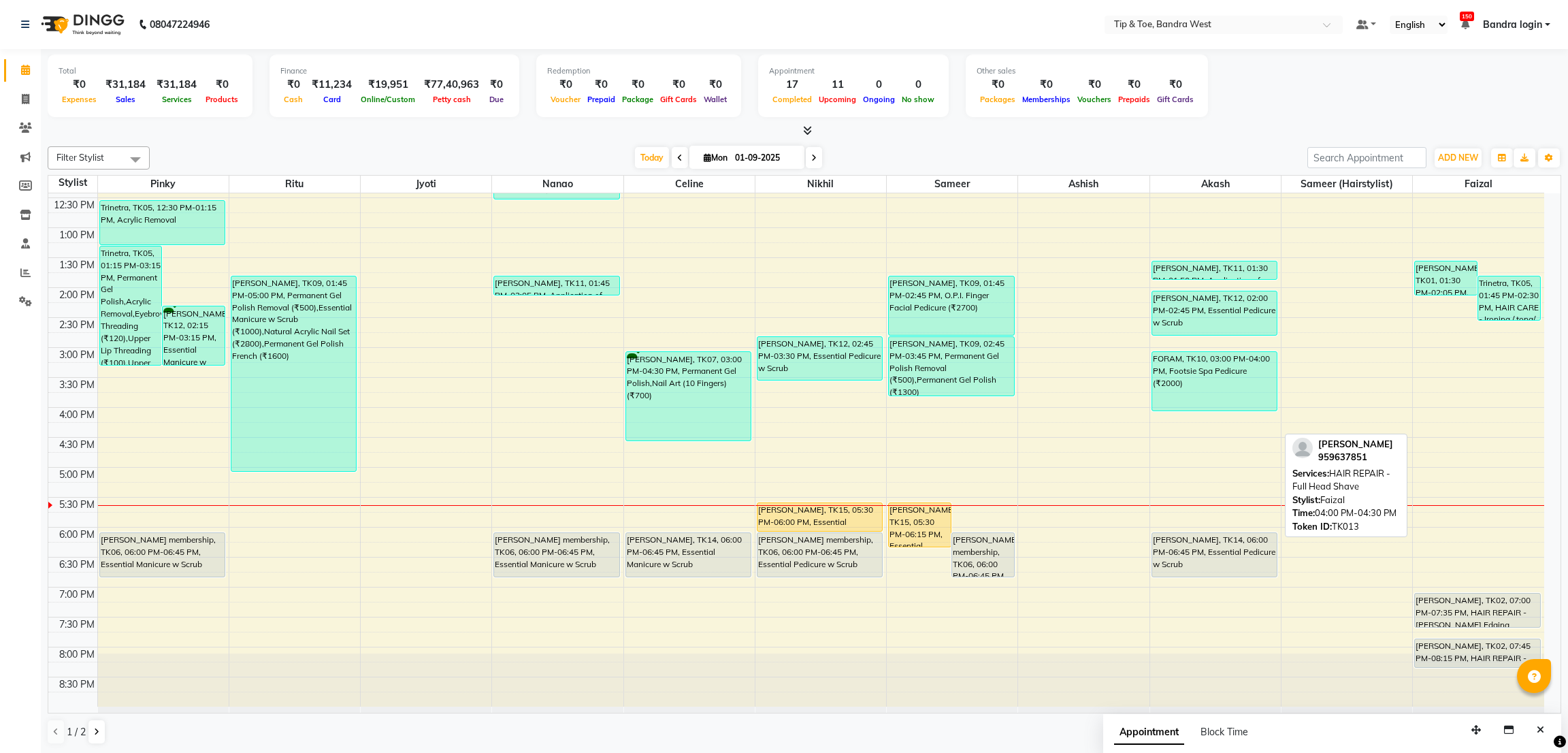
drag, startPoint x: 1450, startPoint y: 430, endPoint x: 942, endPoint y: 148, distance: 581.0
click at [941, 148] on div "[DATE] [DATE]" at bounding box center [728, 157] width 1144 height 20
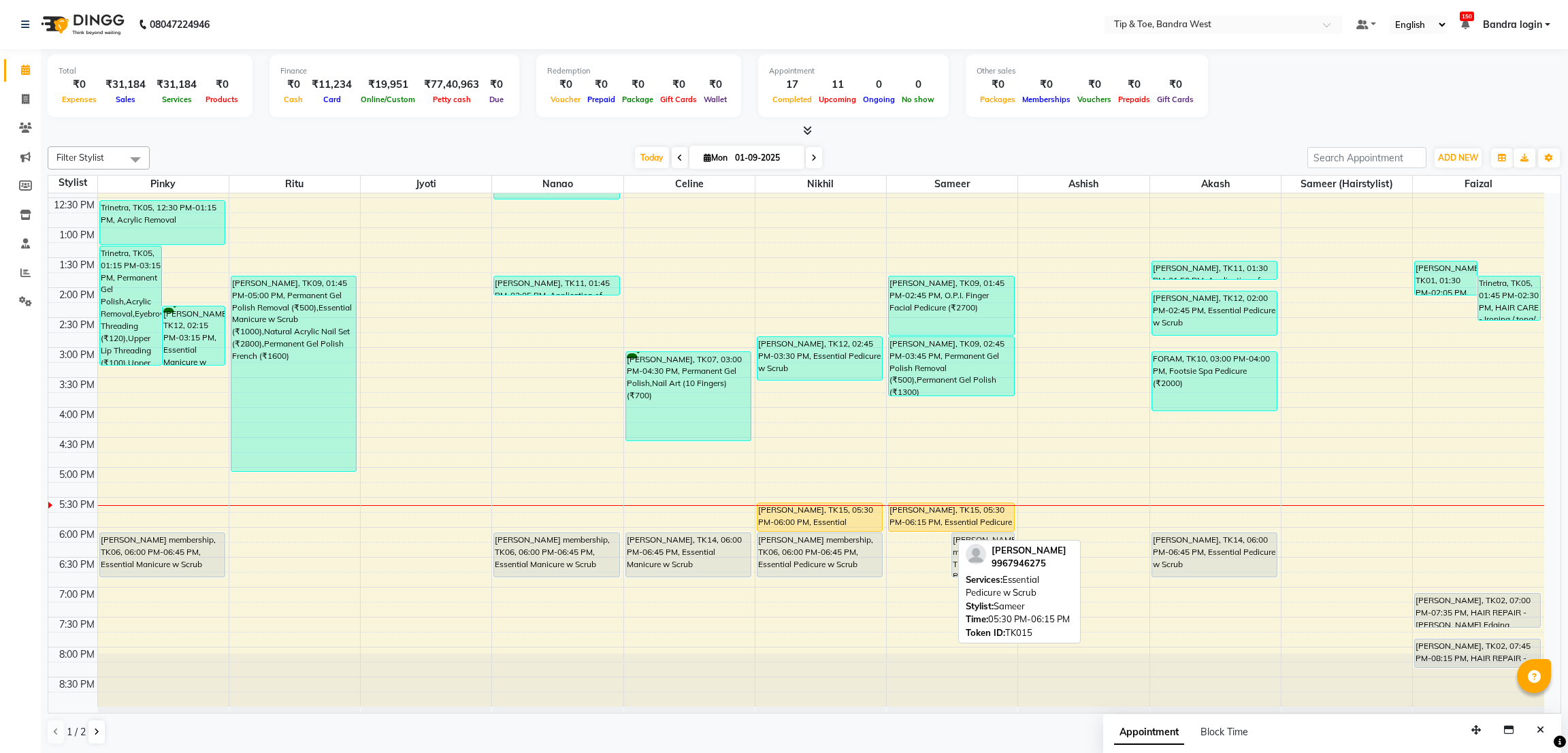
drag, startPoint x: 910, startPoint y: 543, endPoint x: 917, endPoint y: 530, distance: 14.8
click at [917, 530] on div "[PERSON_NAME], TK15, 05:30 PM-06:15 PM, Essential Pedicure w Scrub [PERSON_NAME…" at bounding box center [951, 317] width 130 height 778
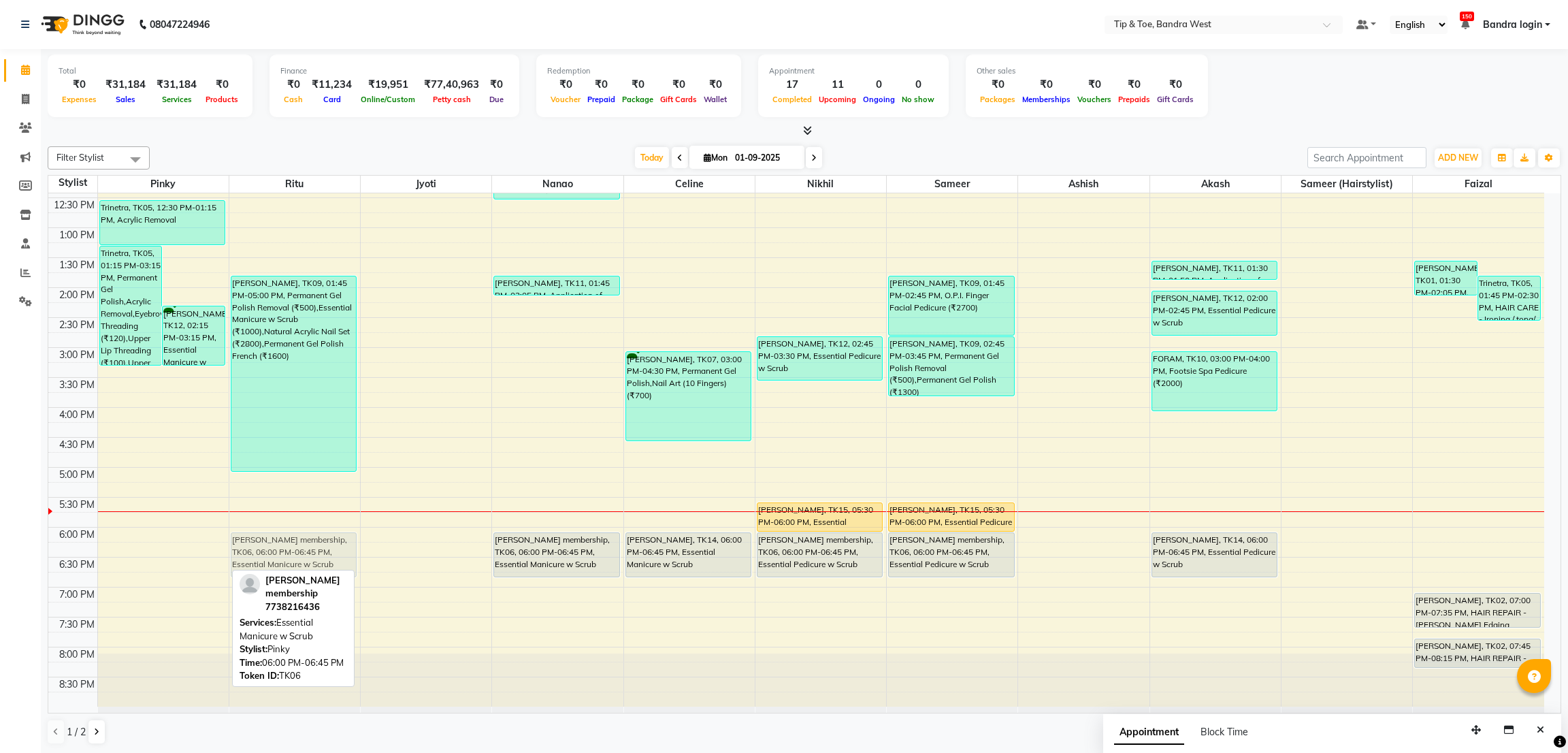
drag, startPoint x: 192, startPoint y: 552, endPoint x: 303, endPoint y: 552, distance: 111.0
click at [303, 552] on tr "Trinetra, TK05, 01:15 PM-03:15 PM, Permanent Gel Polish,Acrylic Removal,Eyebrow…" at bounding box center [796, 317] width 1496 height 778
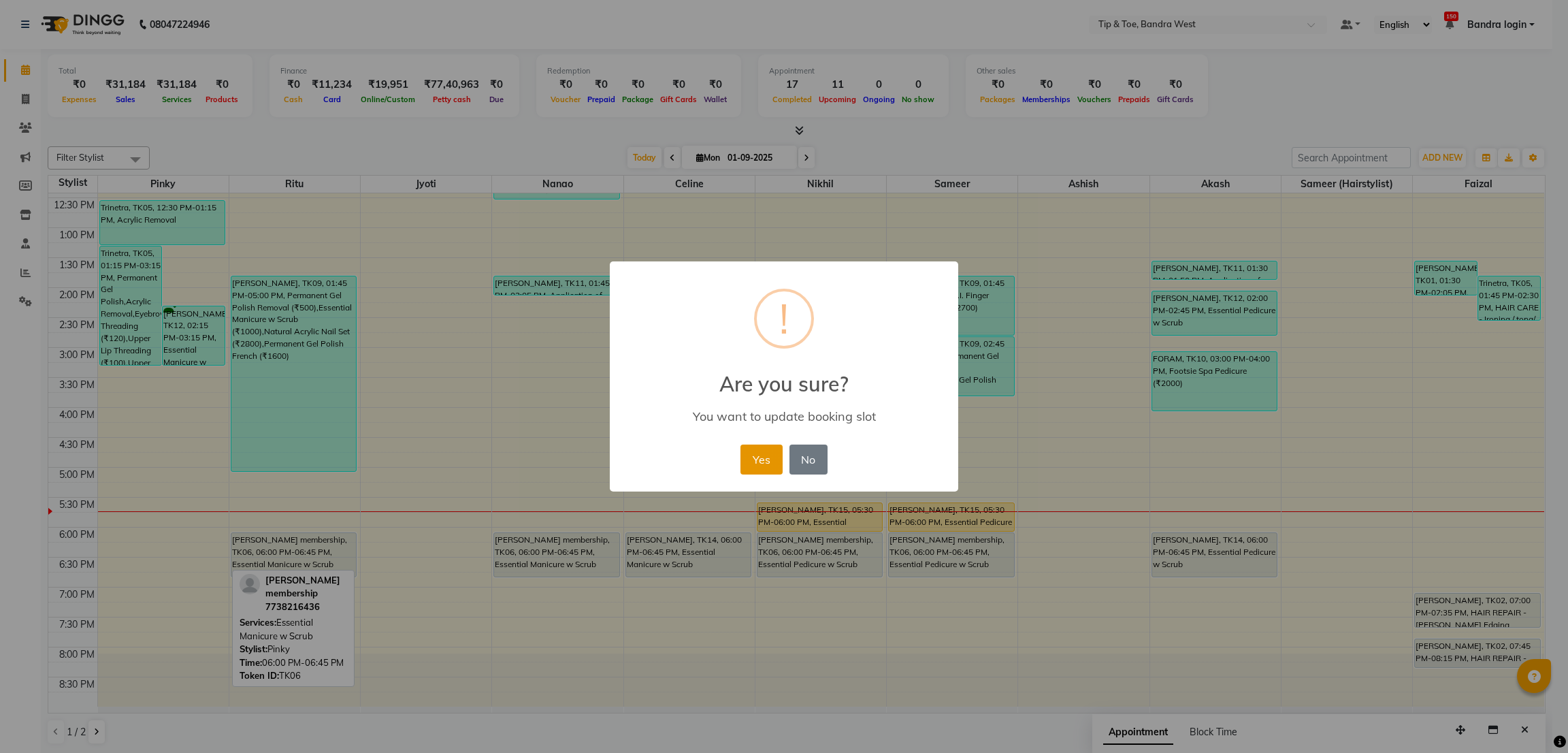
click at [749, 459] on button "Yes" at bounding box center [761, 459] width 42 height 30
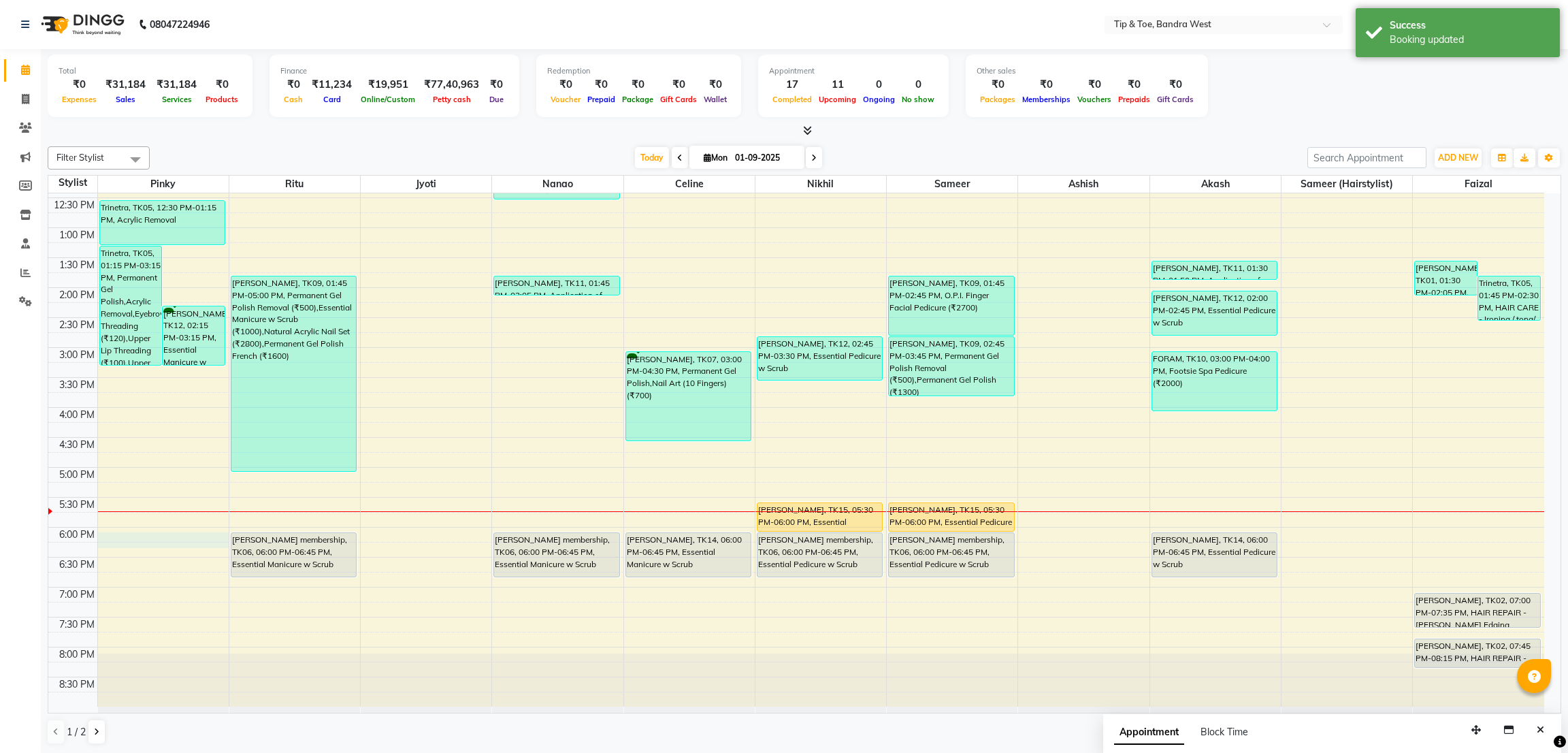
click at [145, 539] on div "8:00 AM 8:30 AM 9:00 AM 9:30 AM 10:00 AM 10:30 AM 11:00 AM 11:30 AM 12:00 PM 12…" at bounding box center [796, 317] width 1496 height 778
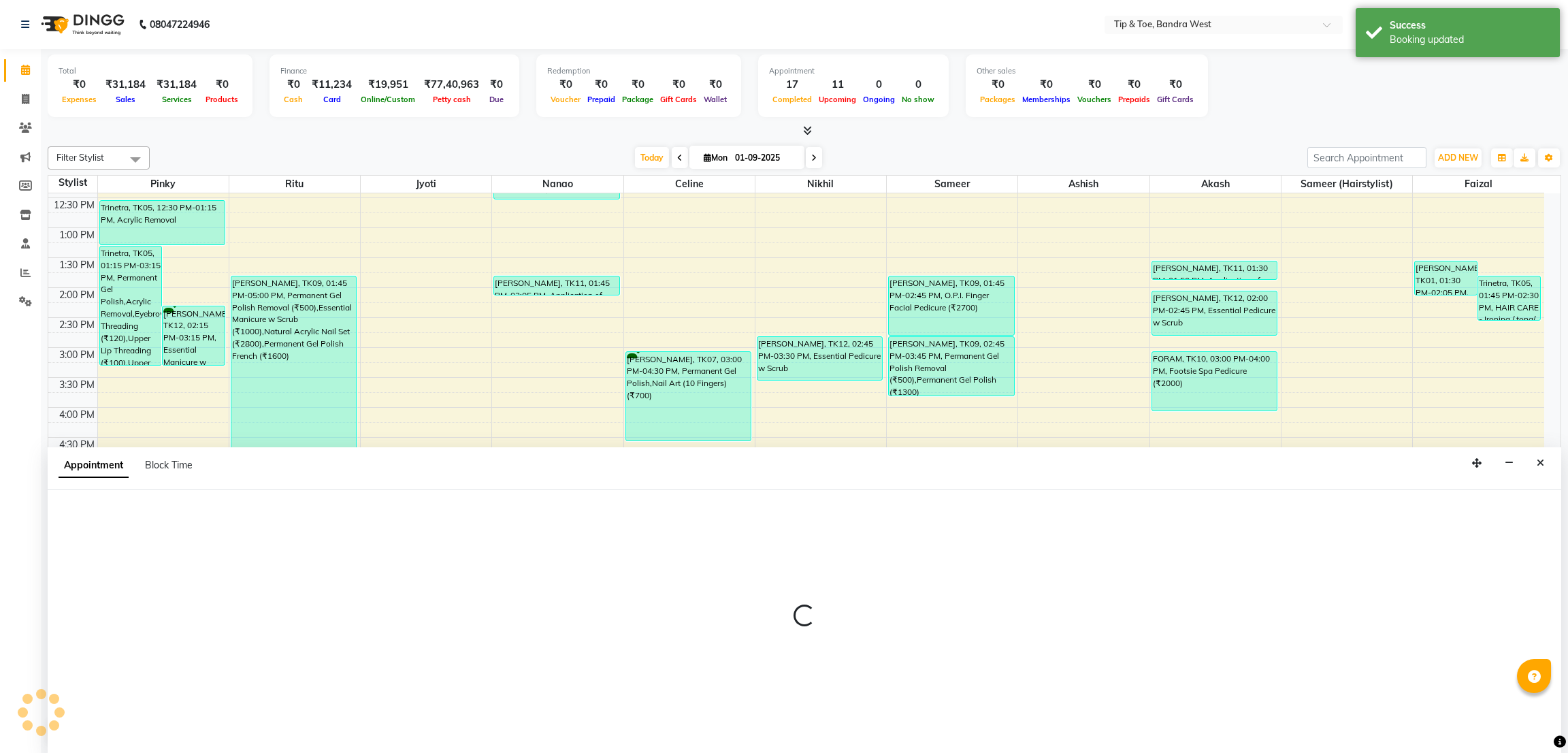
select select "42340"
select select "tentative"
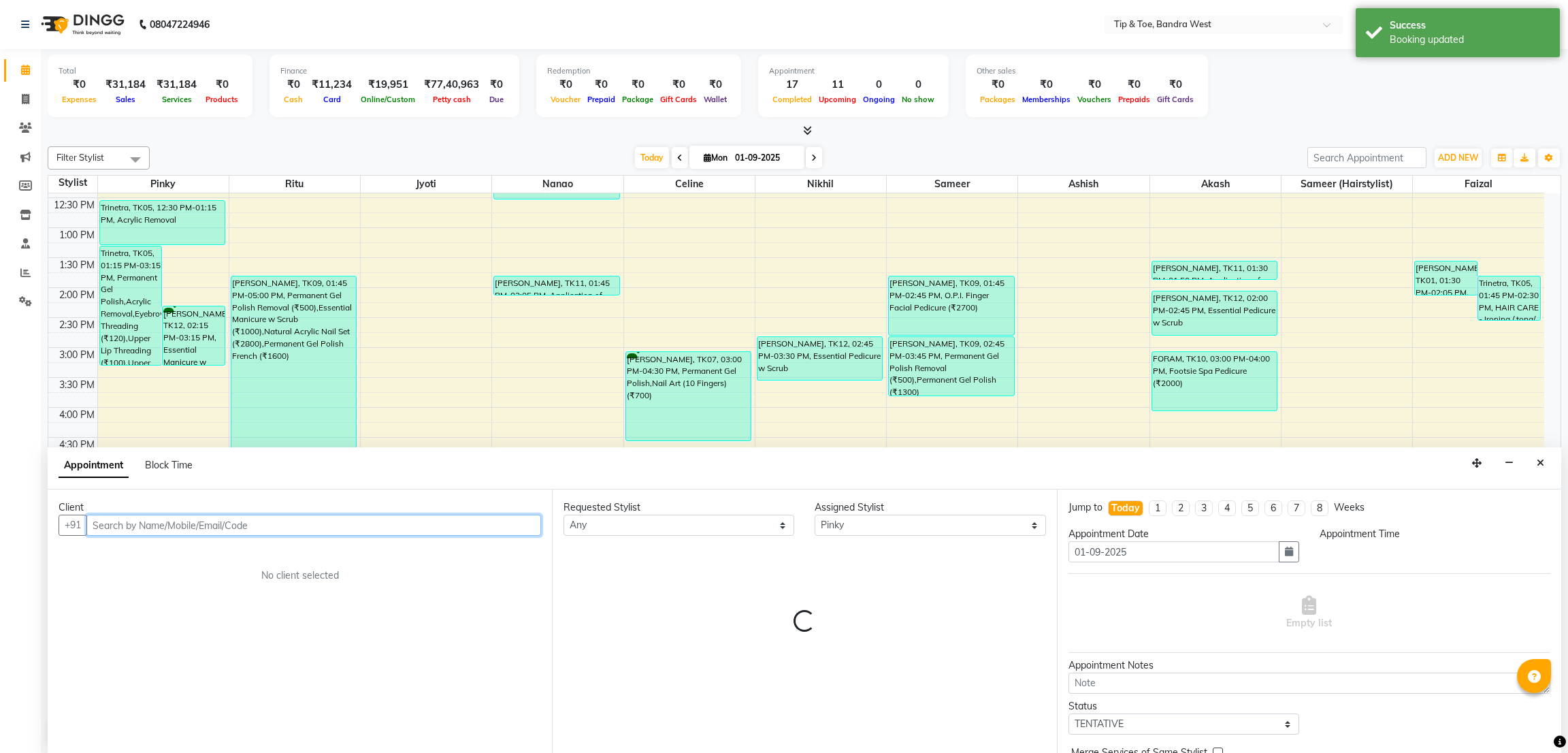
select select "1080"
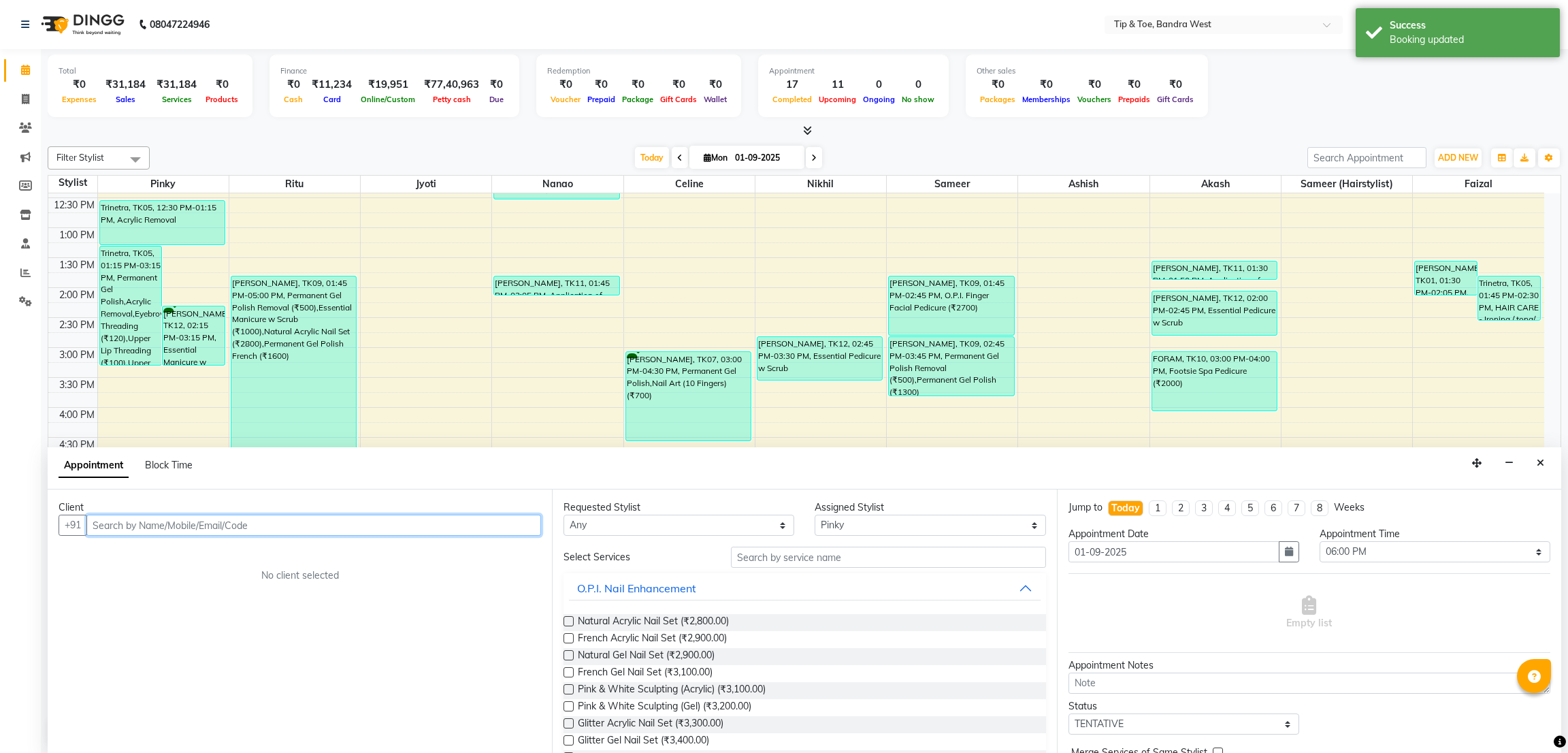
click at [239, 527] on input "text" at bounding box center [314, 525] width 455 height 21
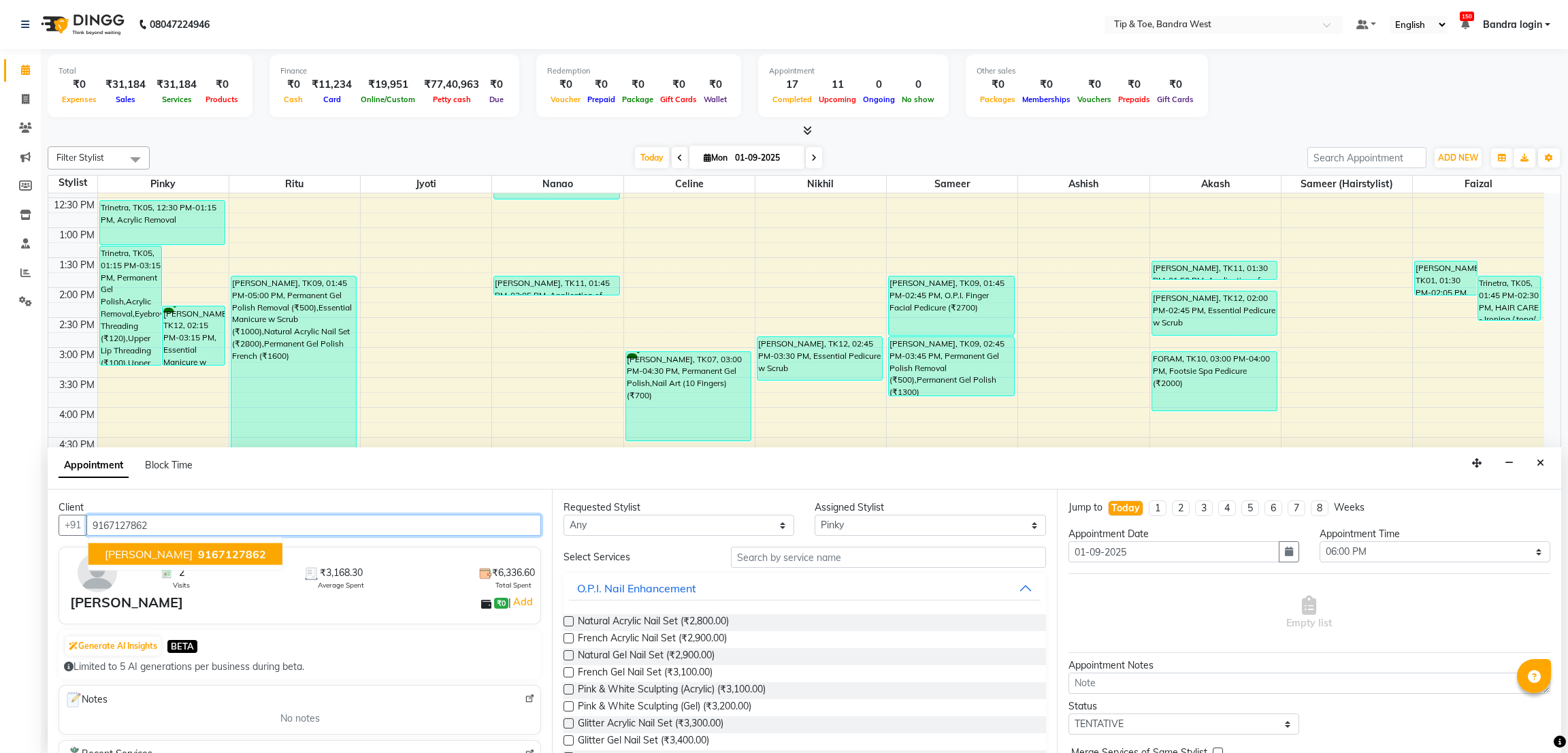
click at [207, 547] on span "9167127862" at bounding box center [232, 554] width 68 height 13
type input "9167127862"
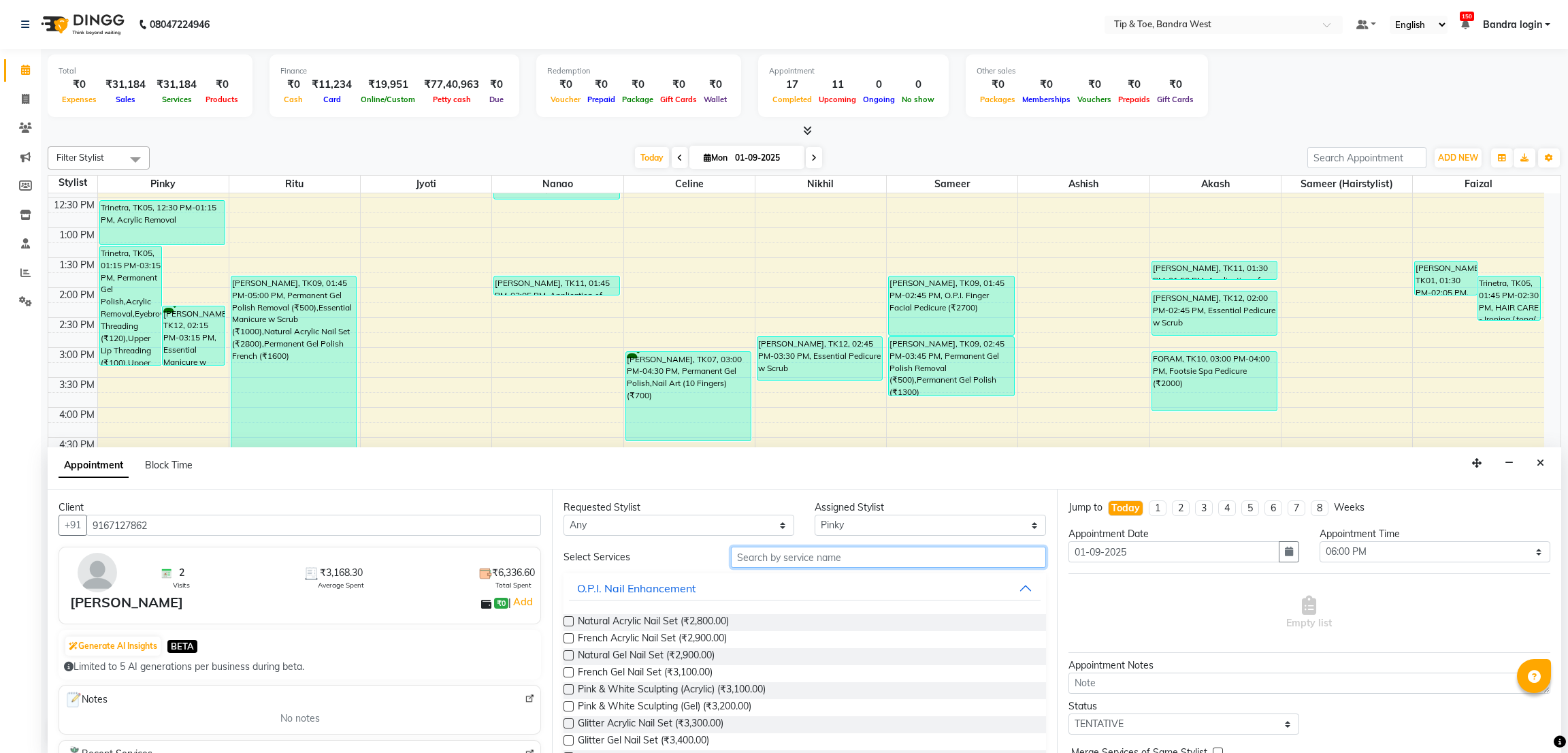
click at [772, 558] on input "text" at bounding box center [888, 557] width 315 height 21
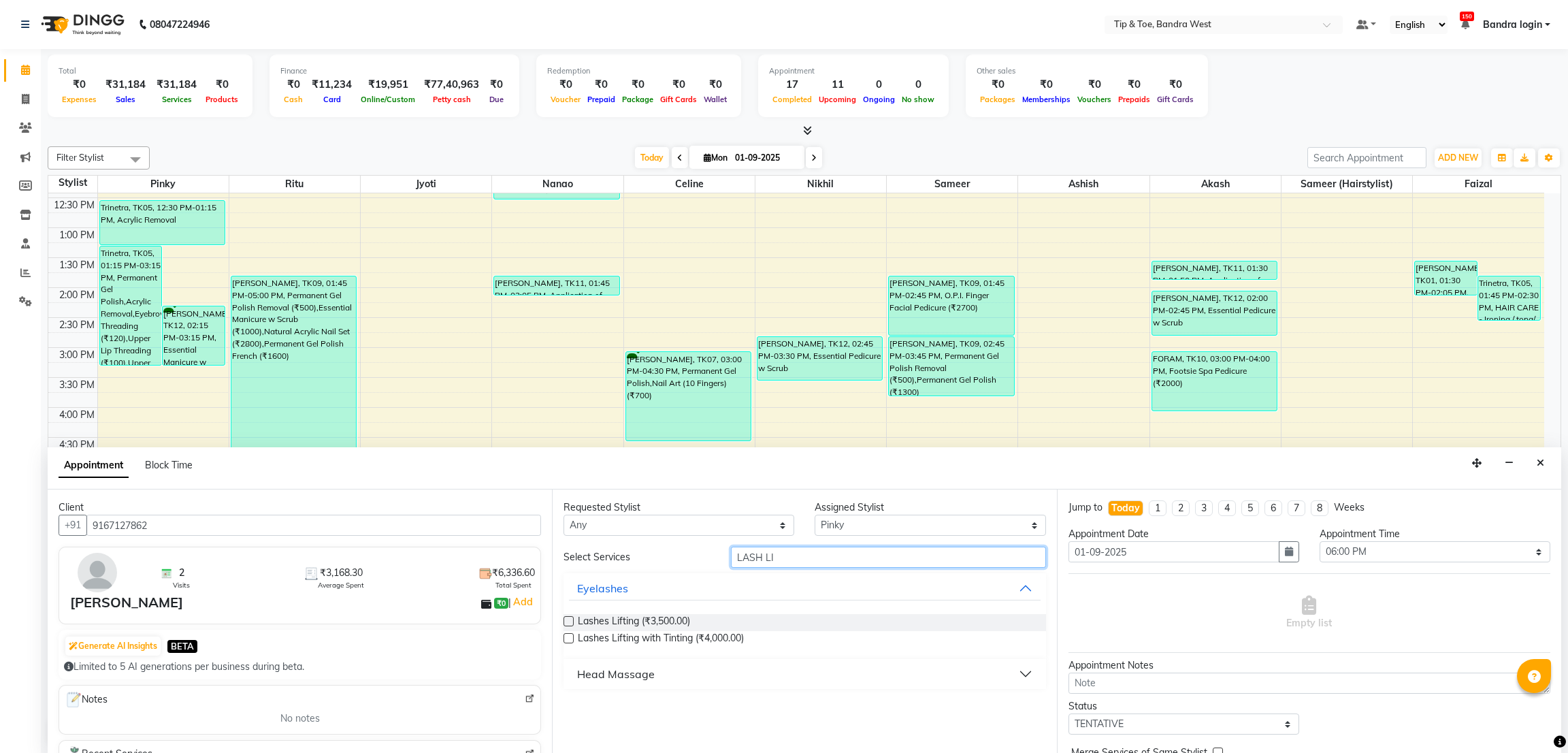
type input "LASH LI"
click at [693, 623] on div "Lashes Lifting (₹3,500.00)" at bounding box center [805, 622] width 482 height 17
click at [687, 622] on span "Lashes Lifting (₹3,500.00)" at bounding box center [634, 622] width 113 height 17
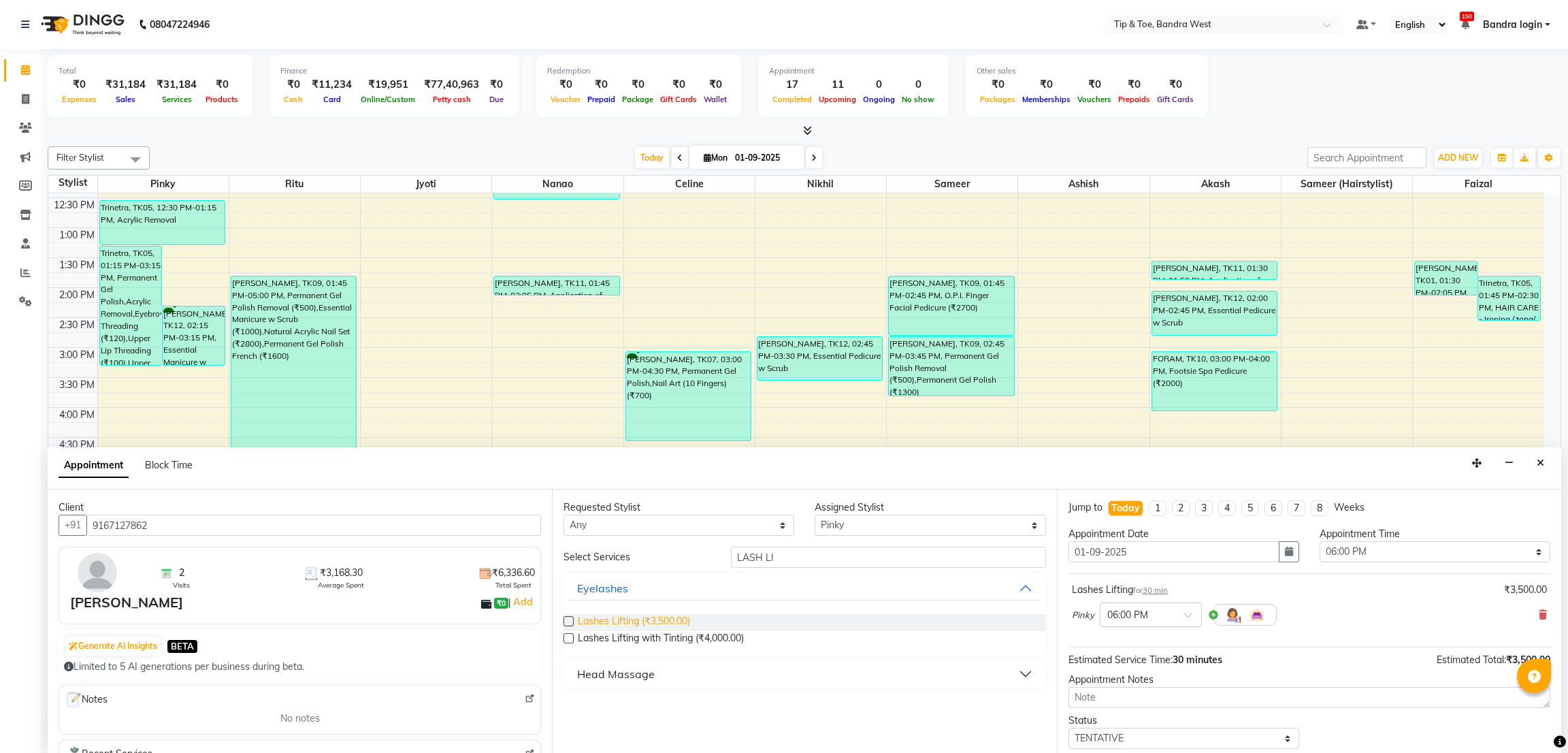
click at [680, 620] on span "Lashes Lifting (₹3,500.00)" at bounding box center [634, 622] width 113 height 17
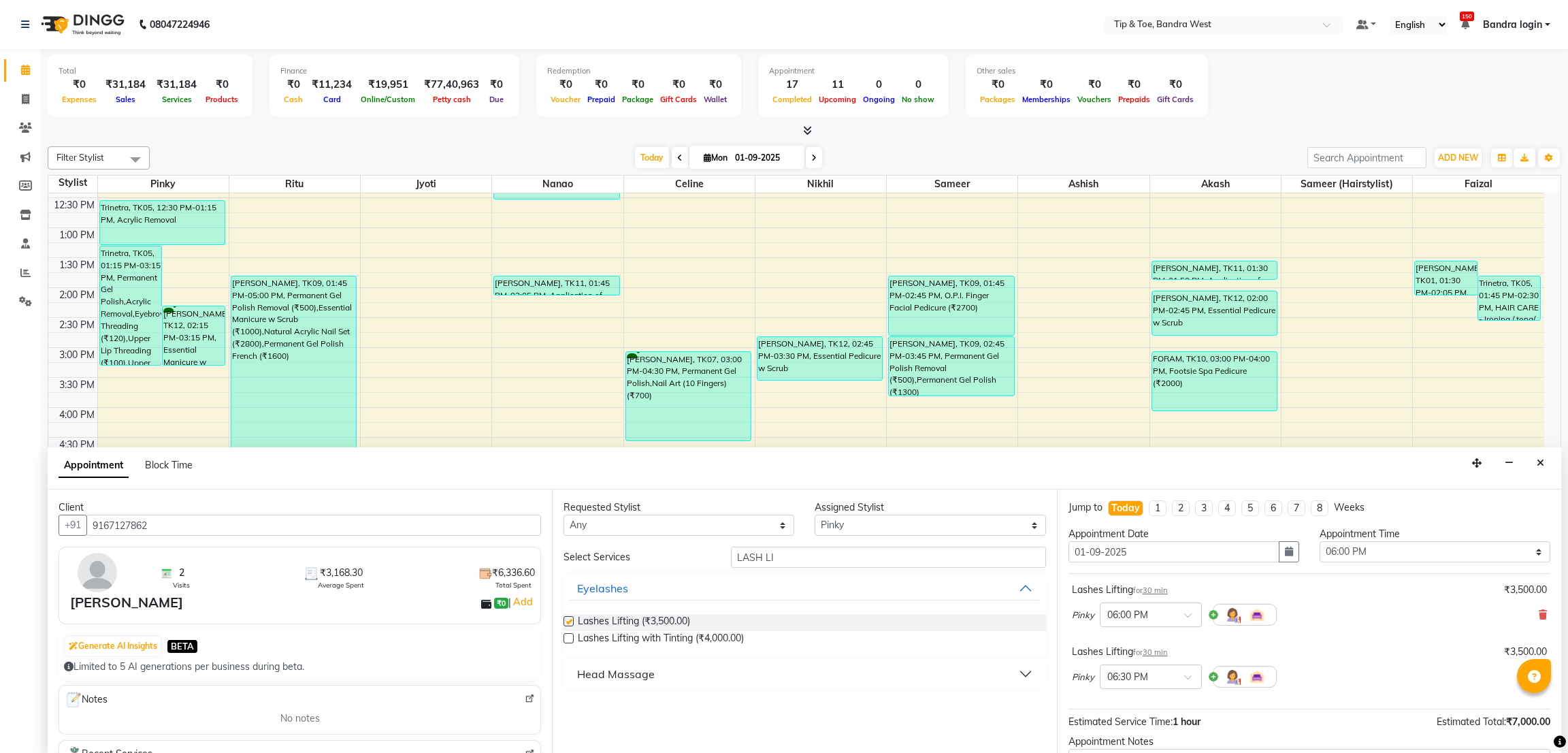
checkbox input "false"
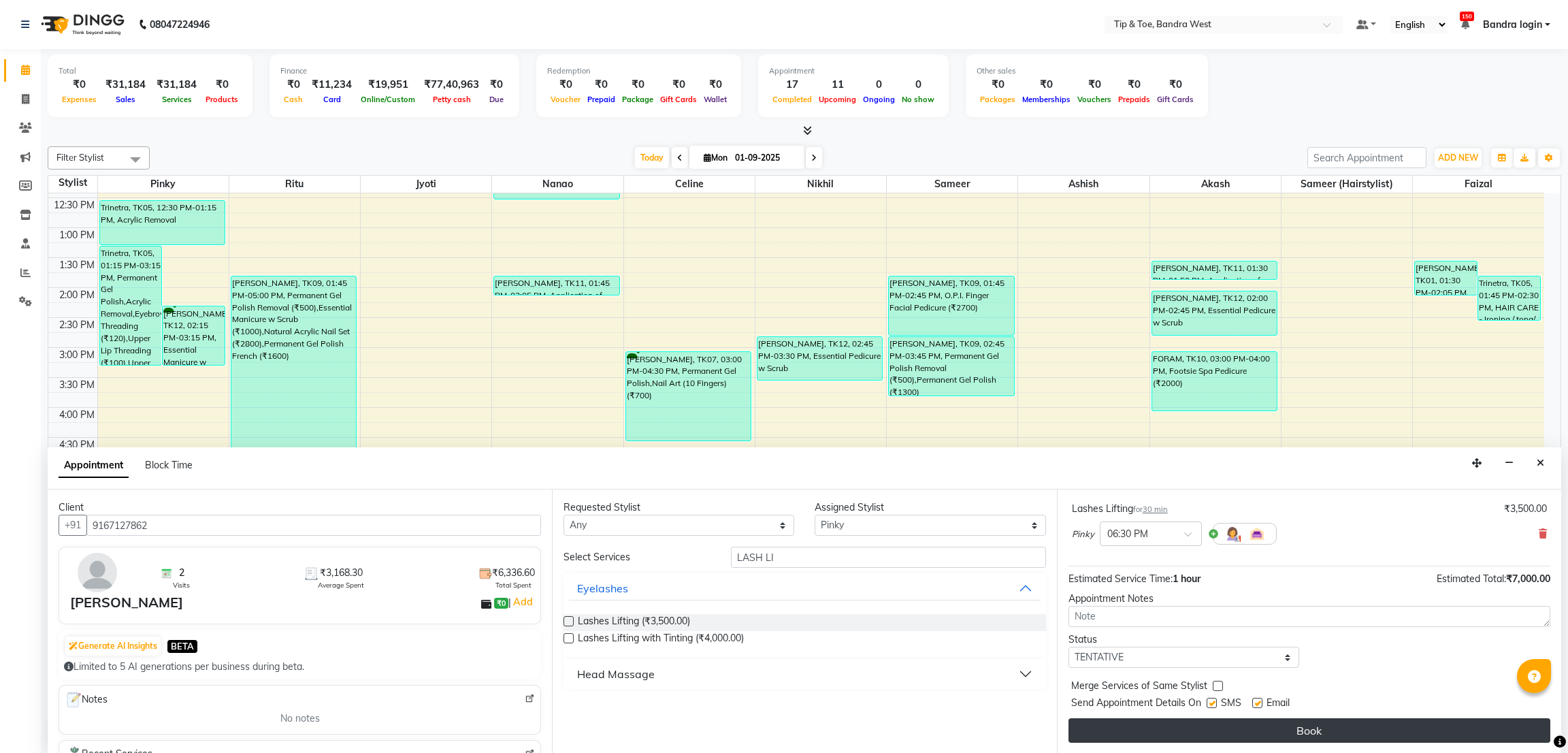
click at [1373, 728] on button "Book" at bounding box center [1309, 730] width 482 height 25
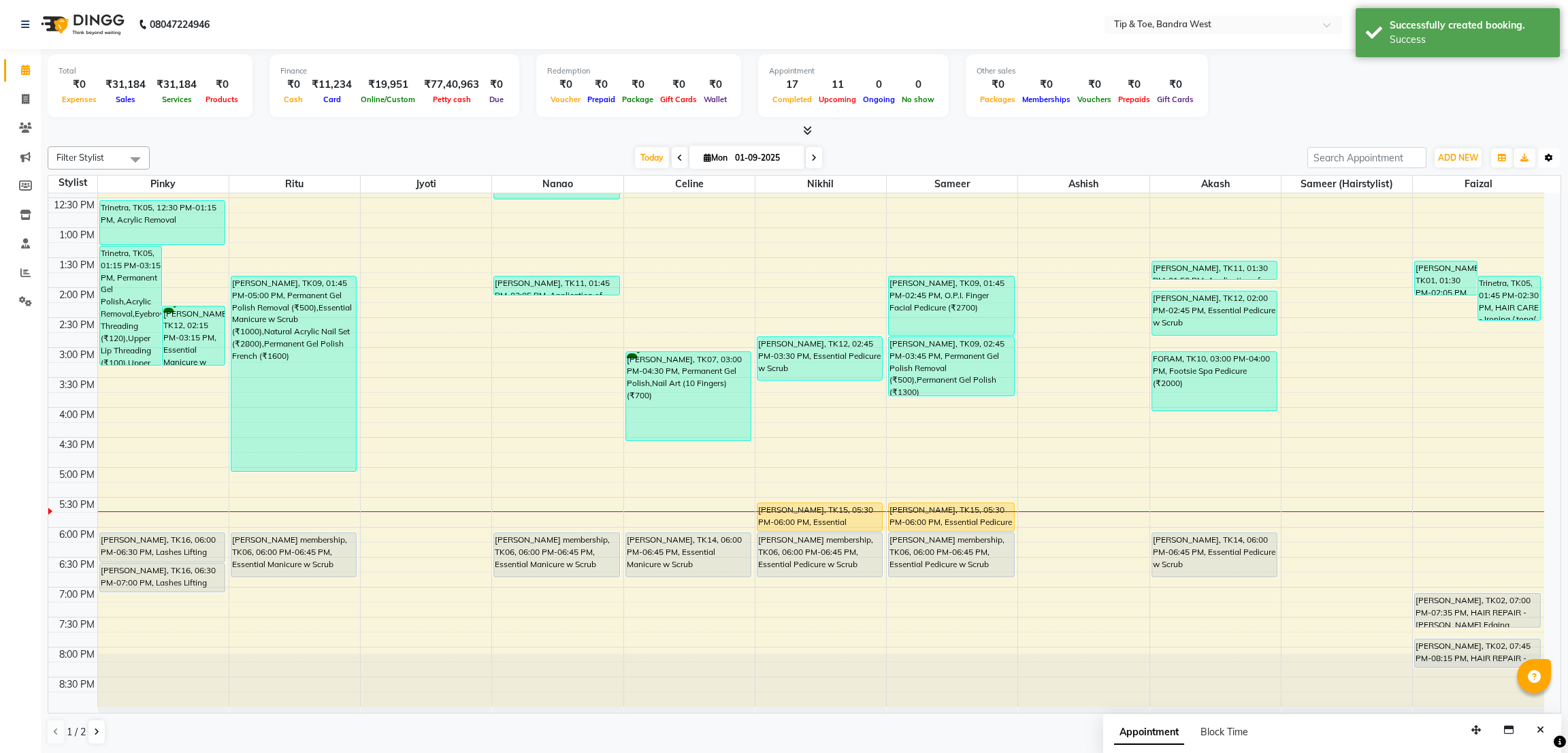
click at [1547, 155] on icon "button" at bounding box center [1549, 157] width 8 height 8
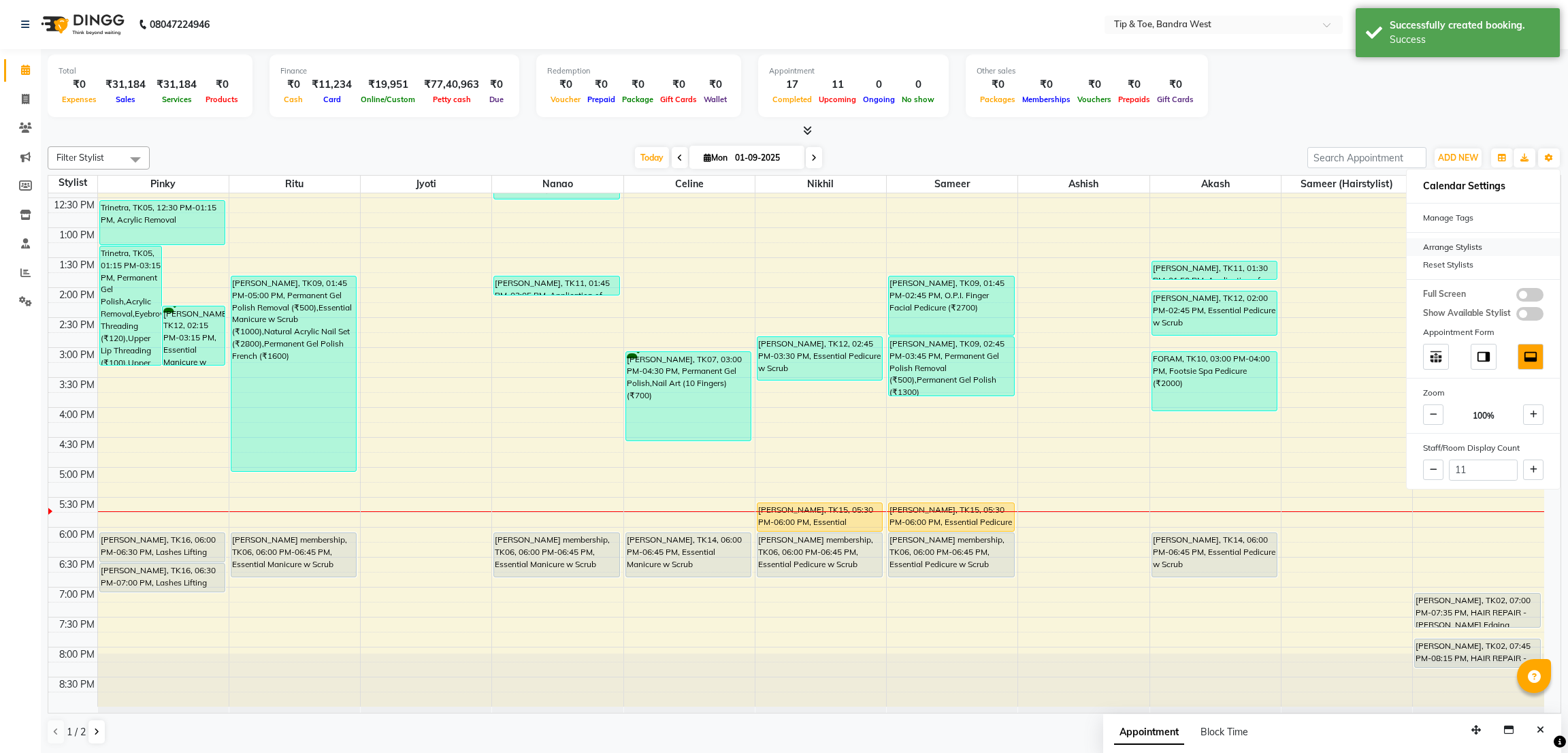
click at [1441, 248] on div "Arrange Stylists" at bounding box center [1483, 247] width 153 height 18
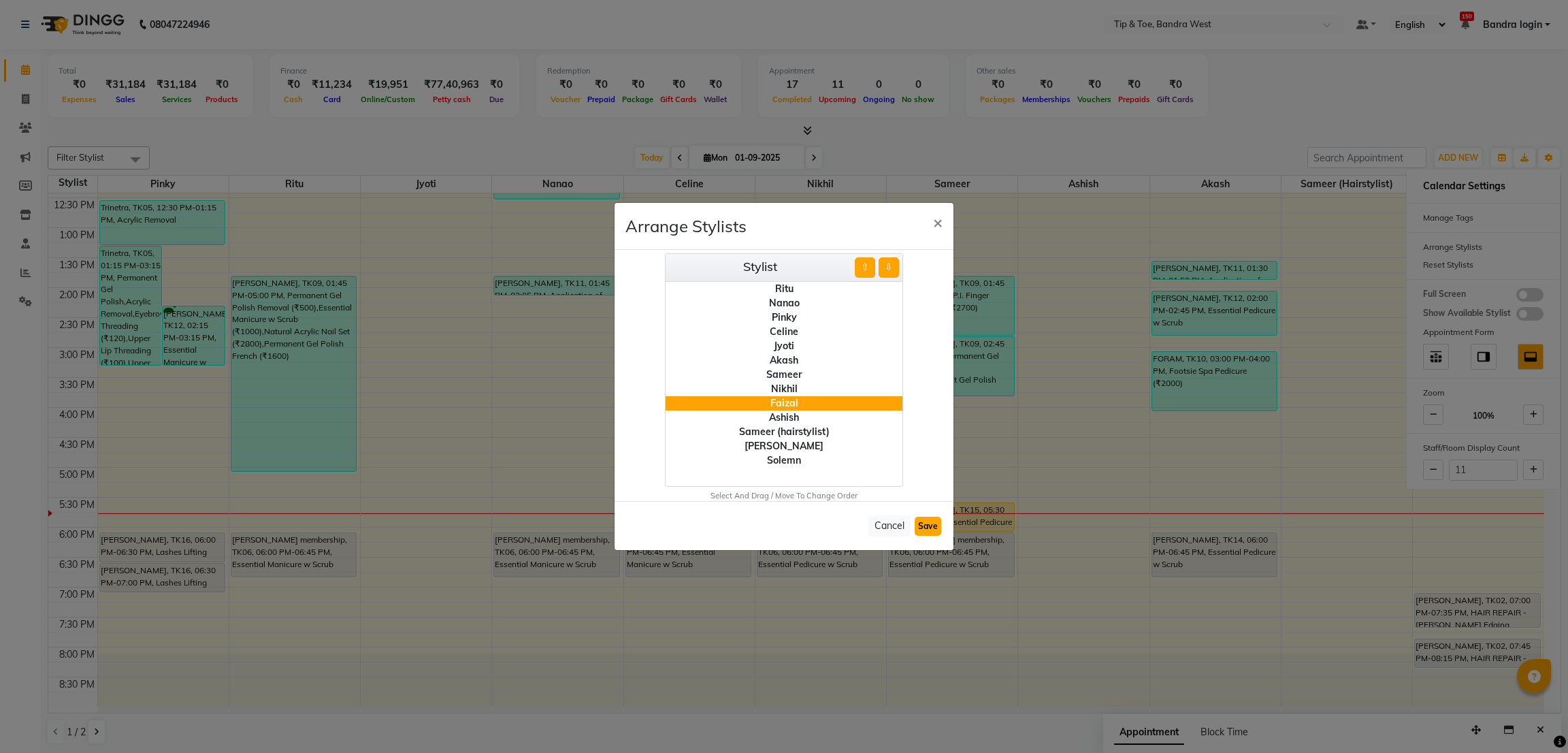
click at [930, 523] on button "Save" at bounding box center [928, 526] width 27 height 19
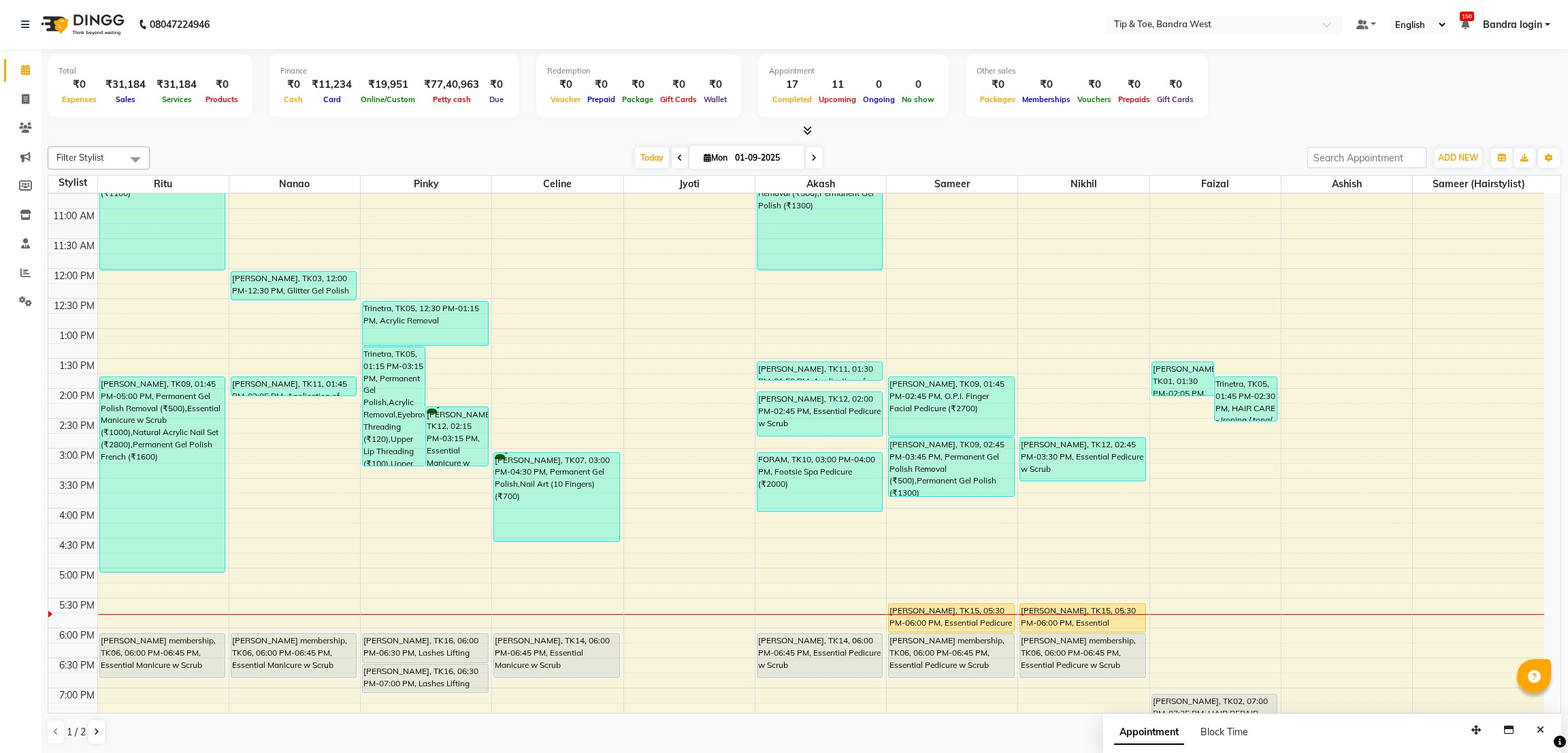
scroll to position [265, 0]
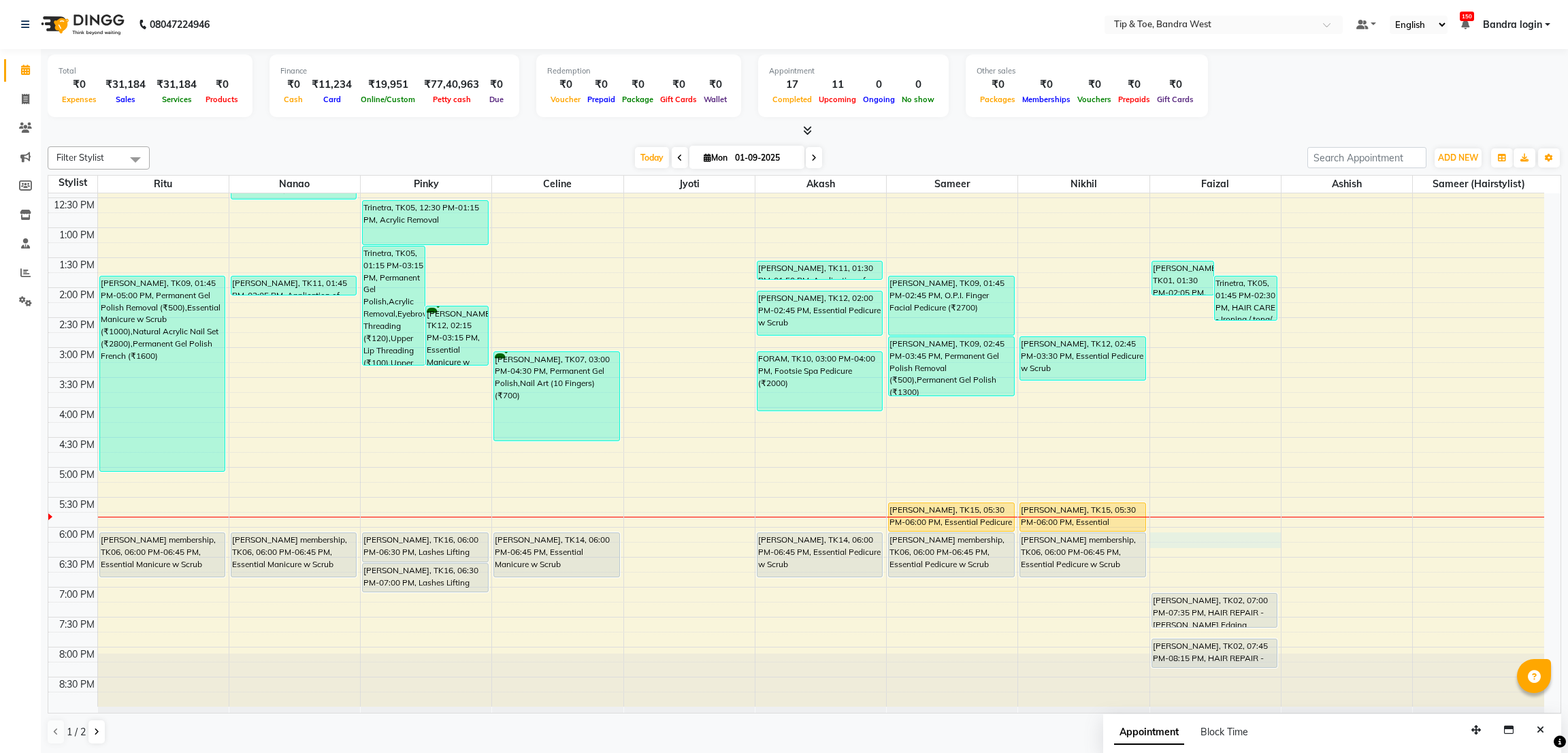
click at [1203, 536] on div "8:00 AM 8:30 AM 9:00 AM 9:30 AM 10:00 AM 10:30 AM 11:00 AM 11:30 AM 12:00 PM 12…" at bounding box center [796, 317] width 1496 height 778
select select "83378"
select select "tentative"
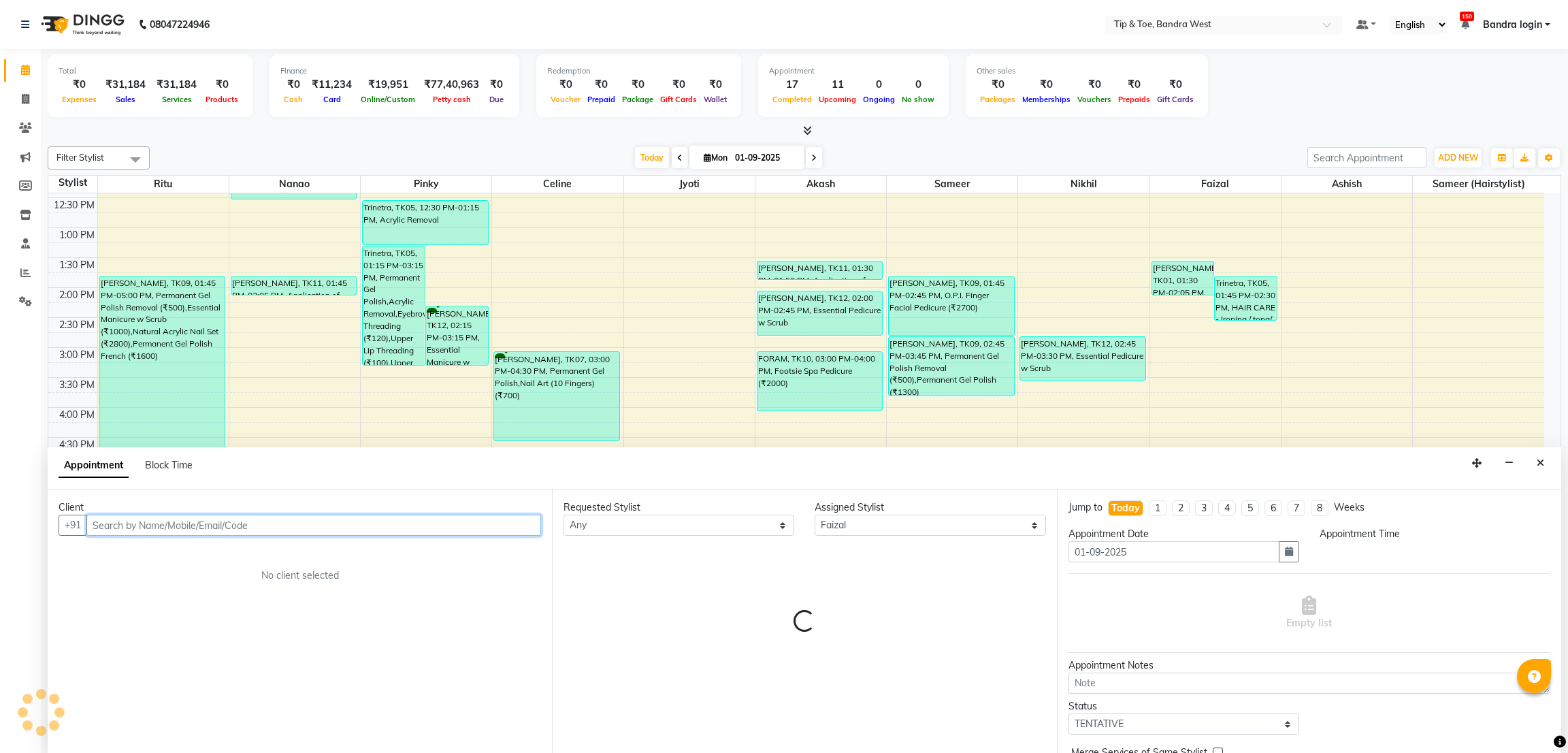
select select "1080"
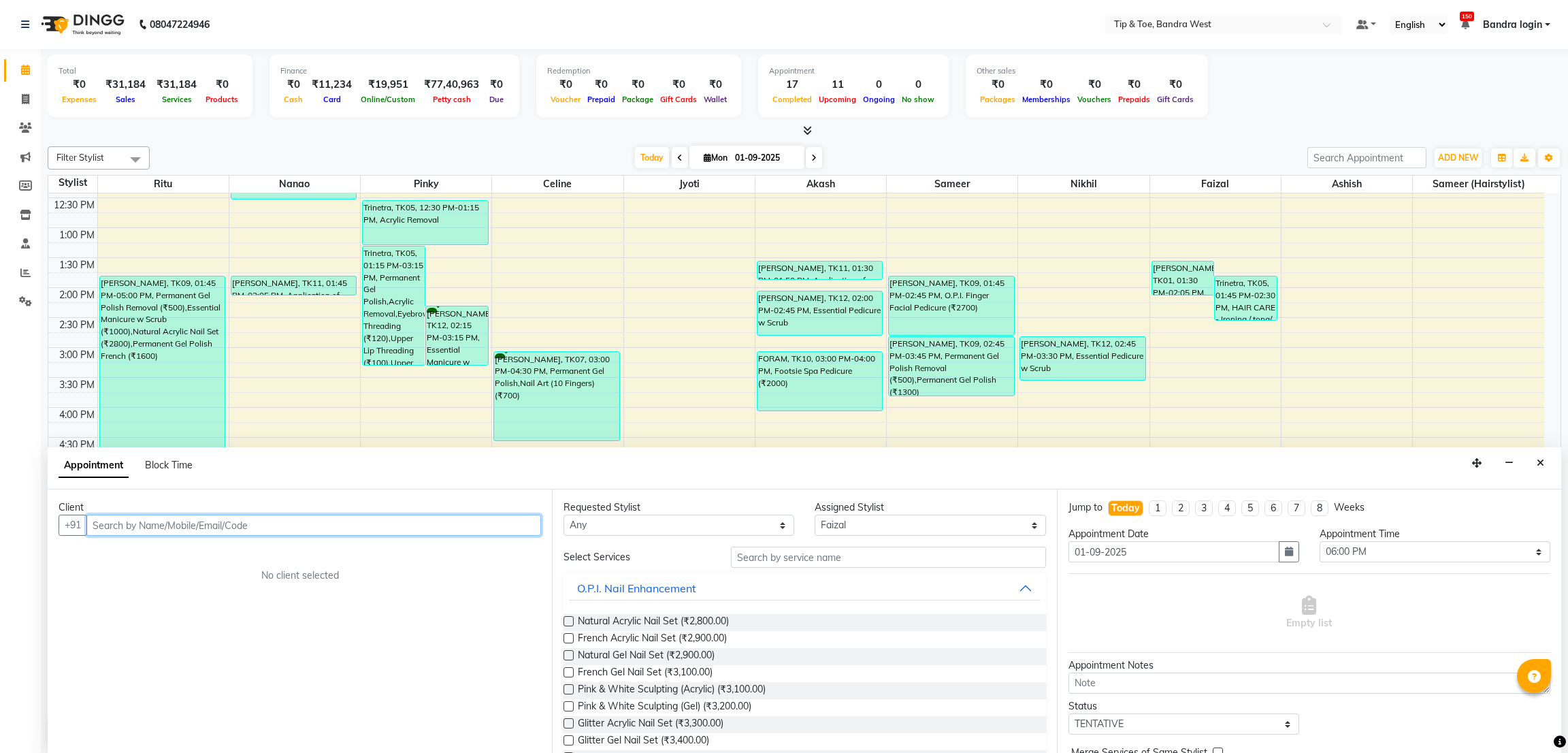
click at [273, 518] on input "text" at bounding box center [314, 525] width 455 height 21
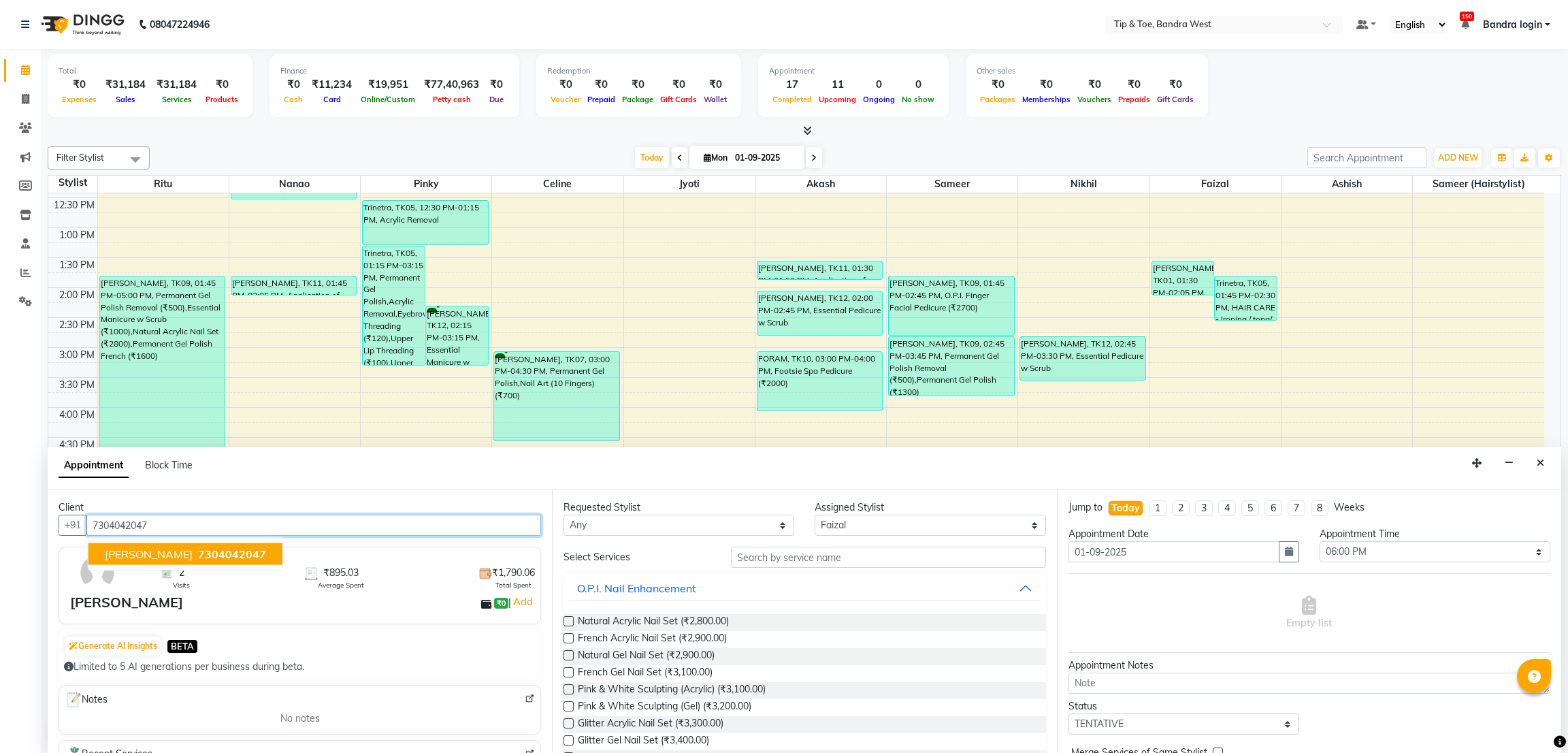
click at [198, 547] on span "7304042047" at bounding box center [232, 554] width 68 height 13
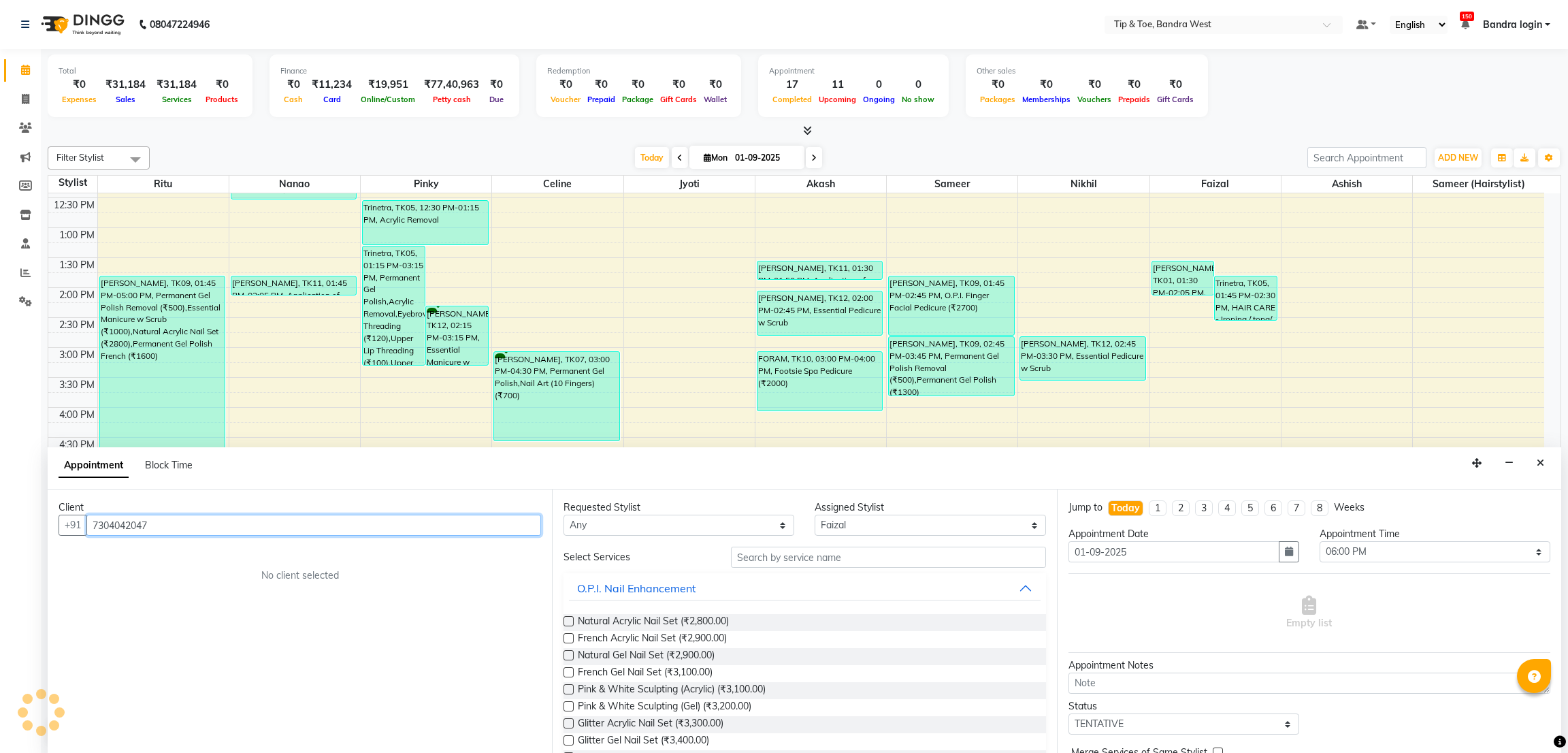
type input "7304042047"
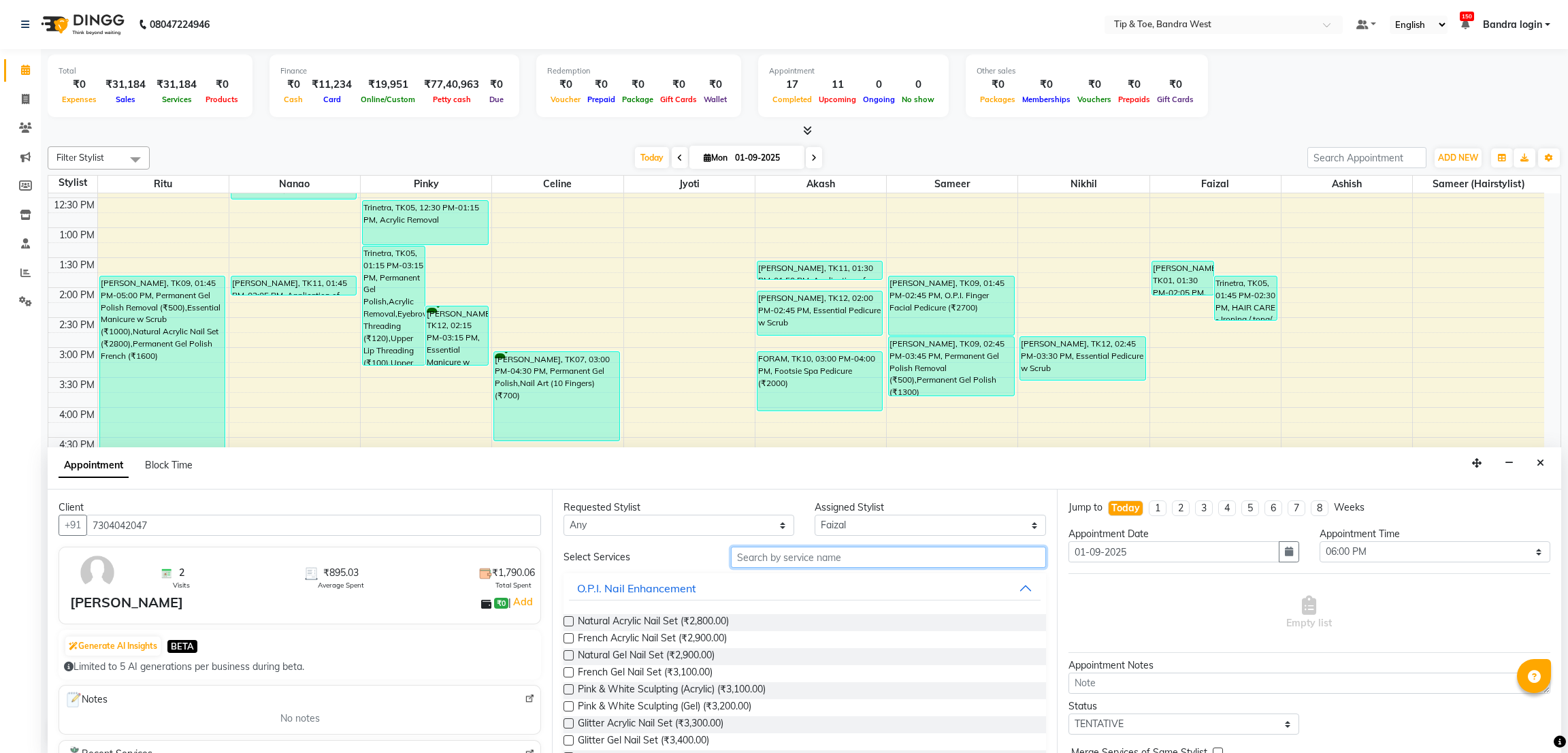
click at [781, 555] on input "text" at bounding box center [888, 557] width 315 height 21
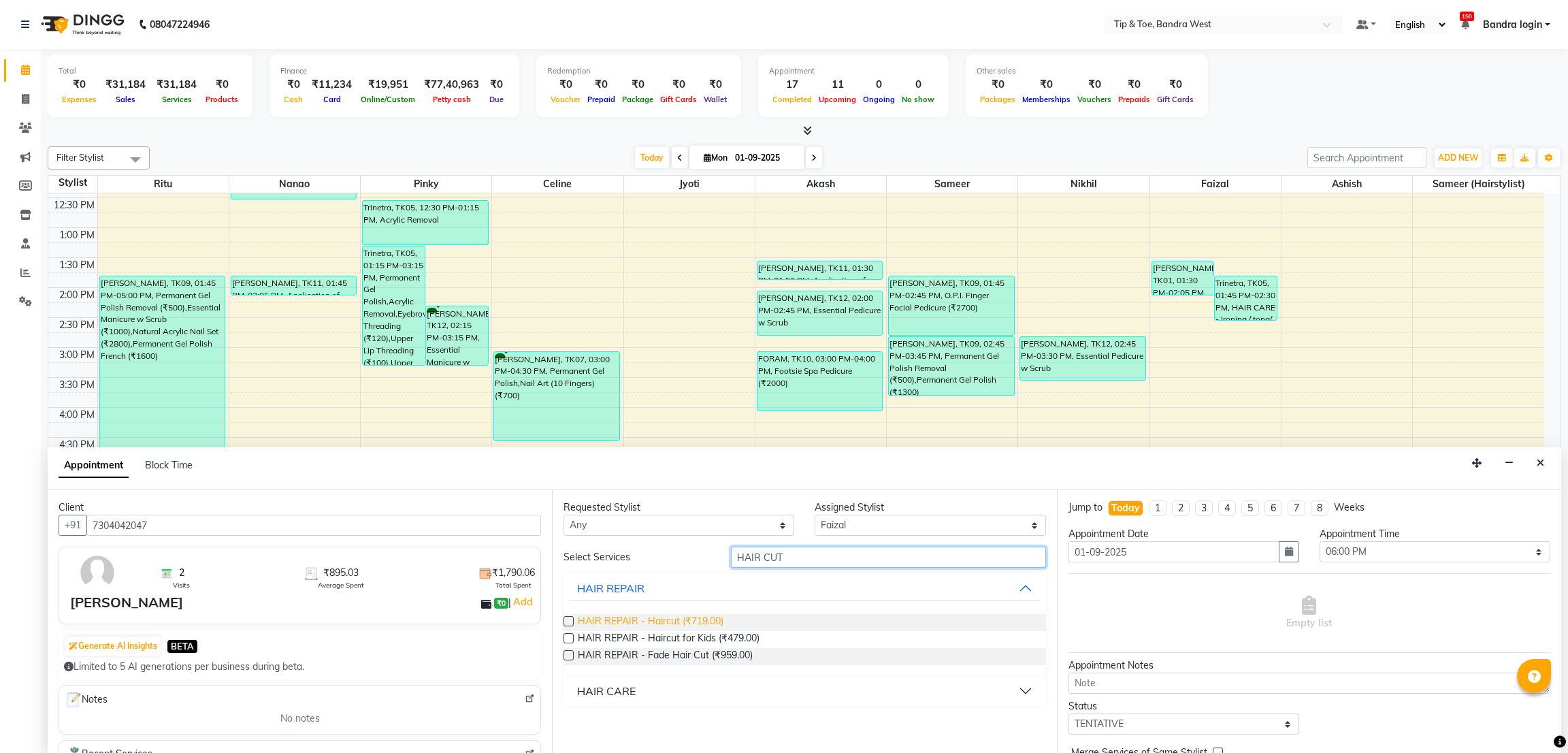
type input "HAIR CUT"
click at [667, 628] on span "HAIR REPAIR - Haircut (₹719.00)" at bounding box center [650, 622] width 145 height 17
checkbox input "false"
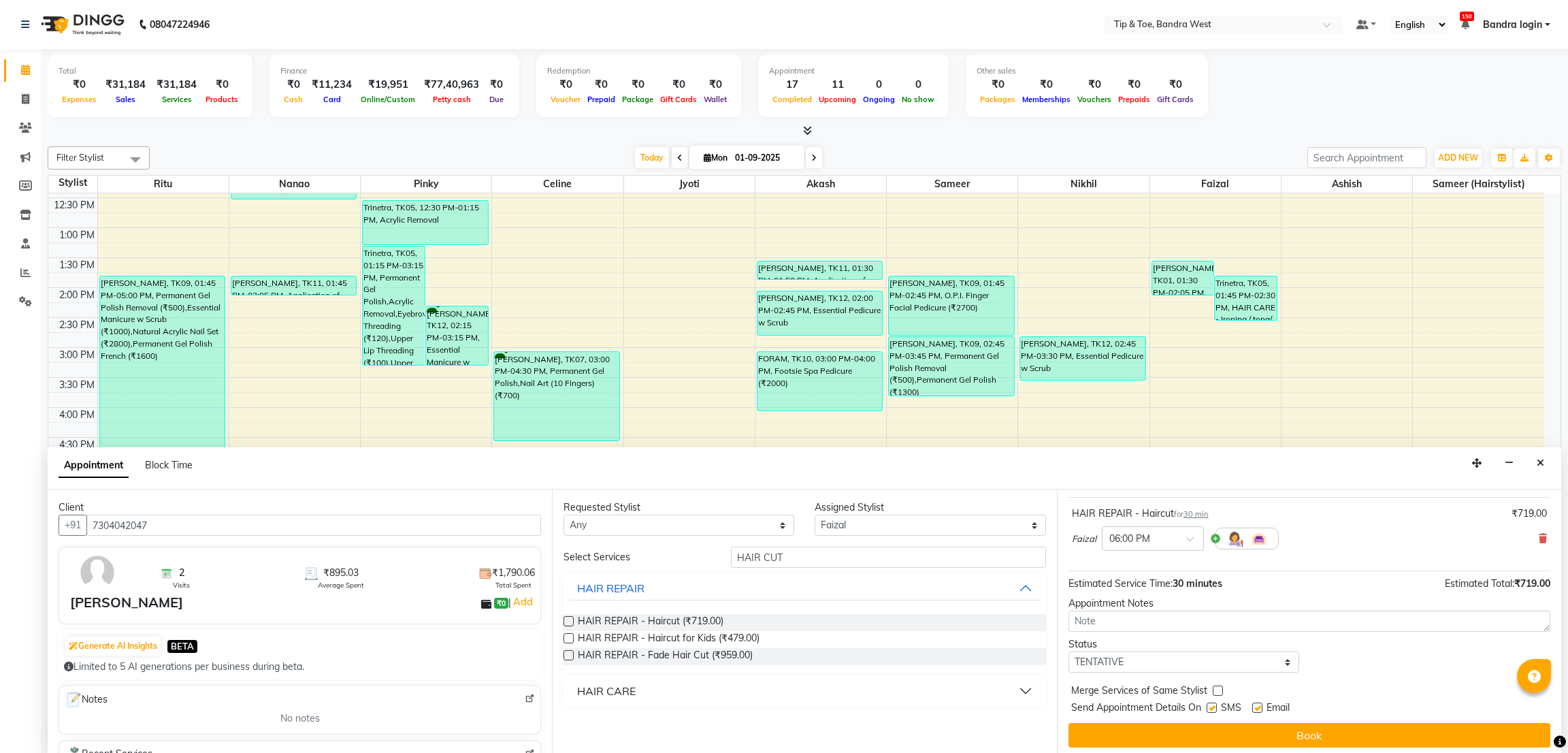
scroll to position [82, 0]
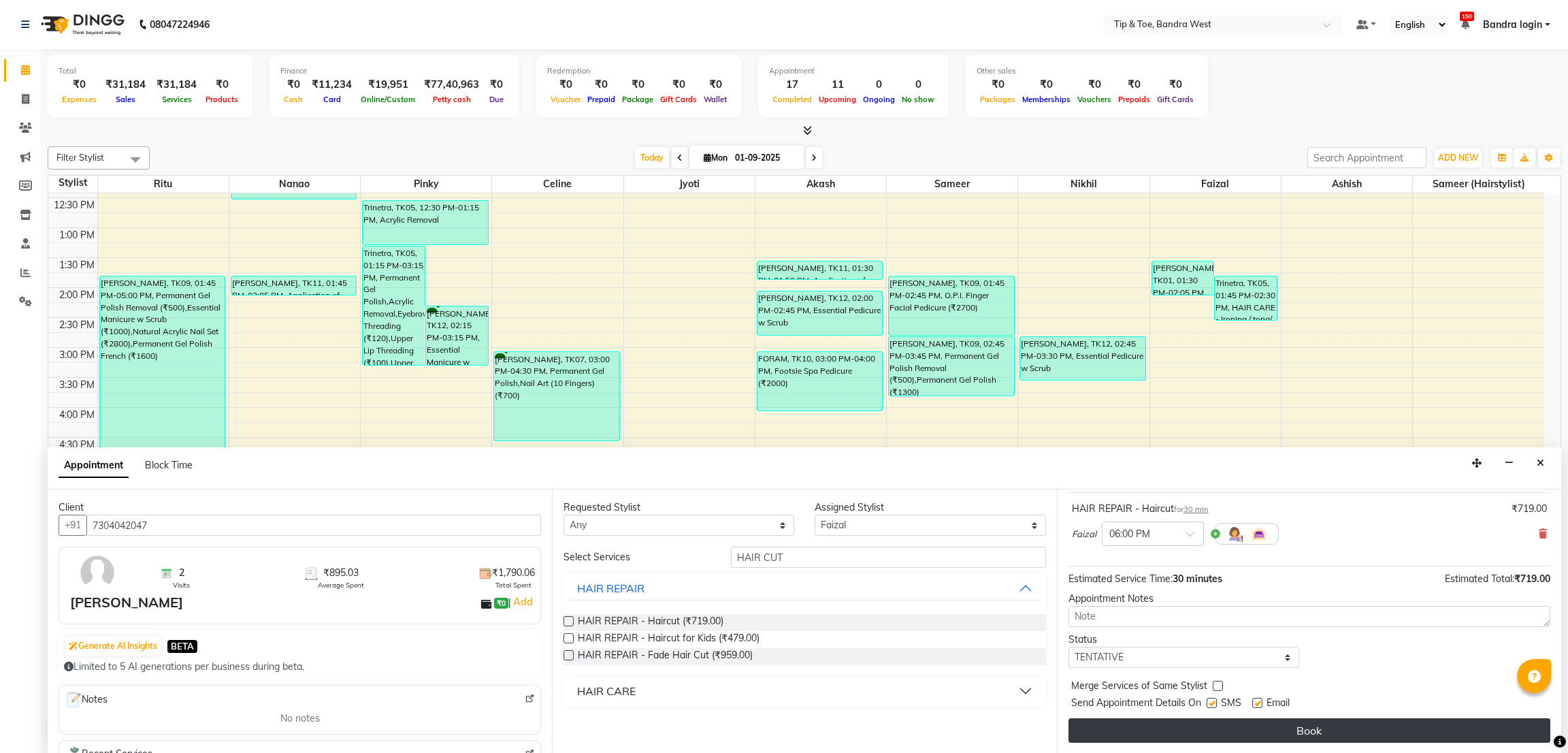
click at [1376, 737] on button "Book" at bounding box center [1309, 730] width 482 height 25
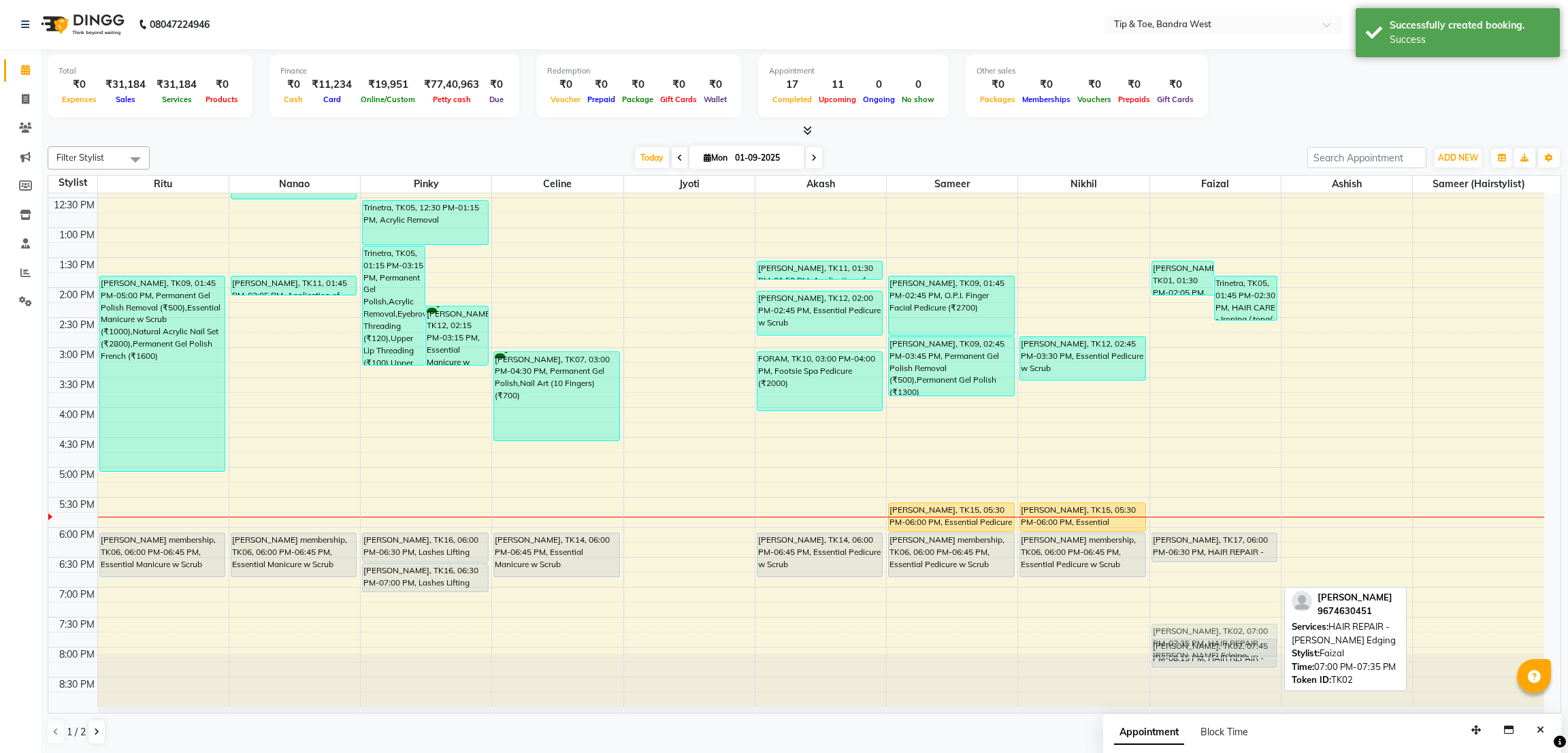
drag, startPoint x: 1211, startPoint y: 601, endPoint x: 1212, endPoint y: 635, distance: 34.0
click at [1212, 635] on div "[PERSON_NAME], TK01, 01:30 PM-02:05 PM, HAIR REPAIR - [PERSON_NAME] Edging (₹59…" at bounding box center [1215, 317] width 130 height 778
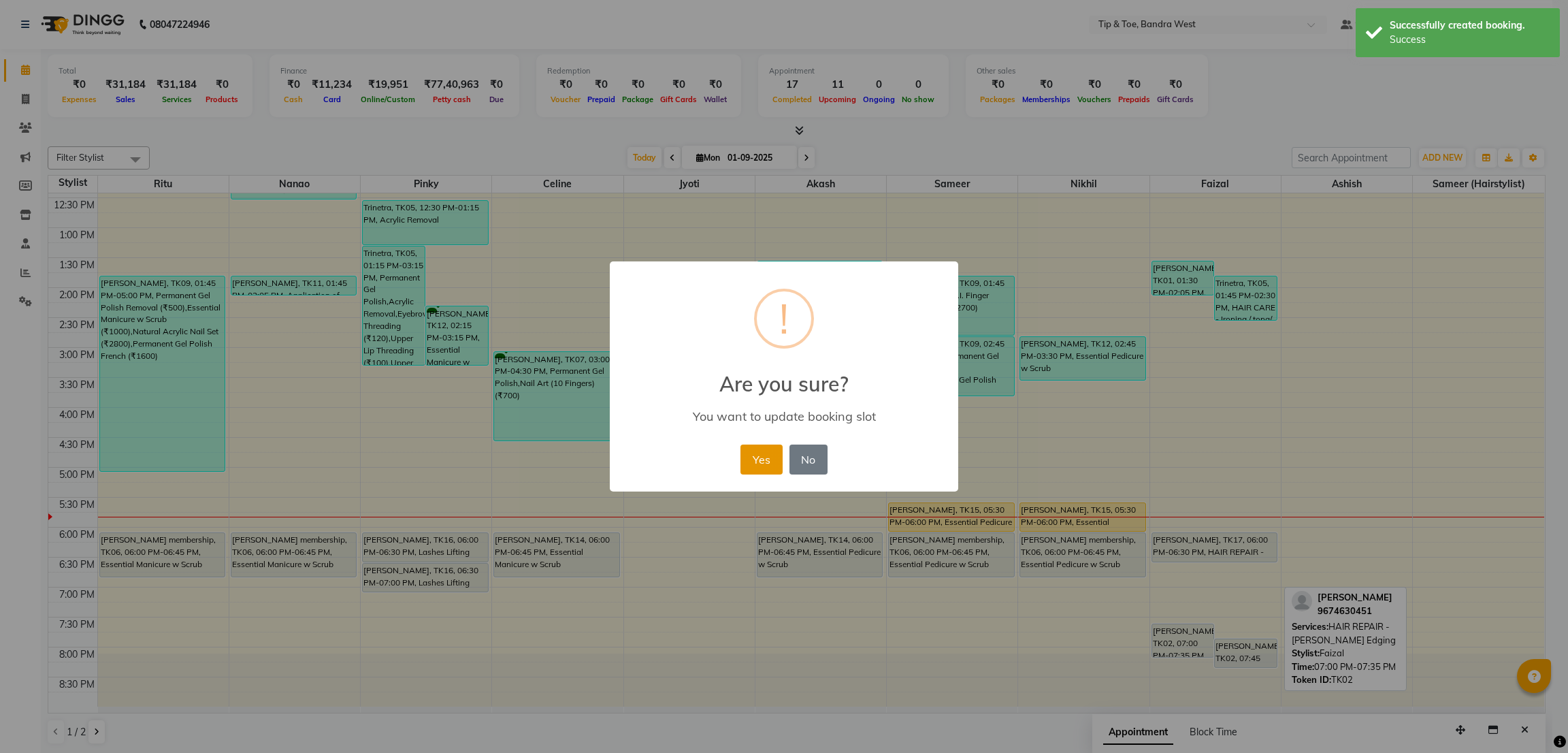
click at [755, 459] on button "Yes" at bounding box center [761, 459] width 42 height 30
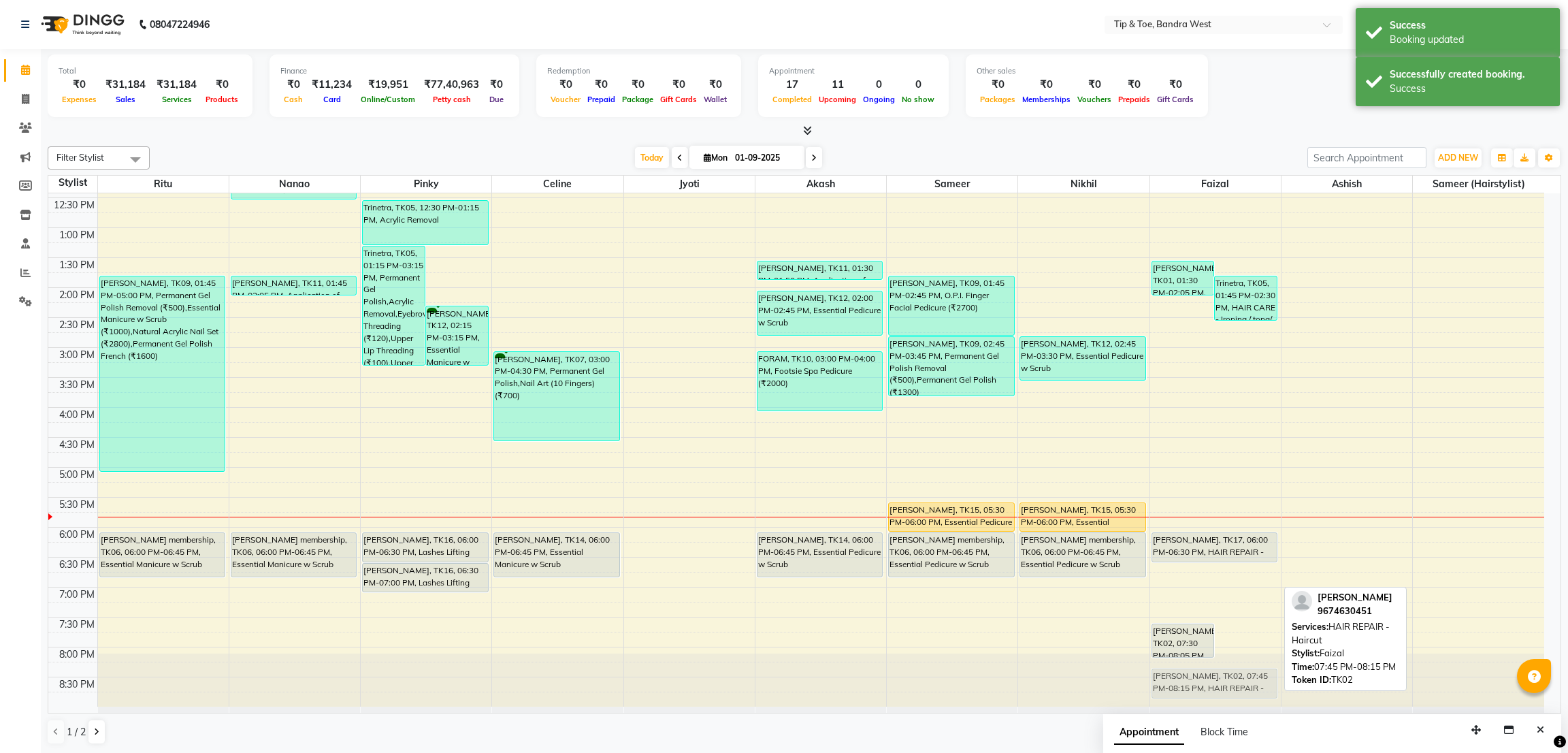
drag, startPoint x: 1234, startPoint y: 651, endPoint x: 1235, endPoint y: 675, distance: 24.0
click at [1235, 675] on div "[PERSON_NAME], TK01, 01:30 PM-02:05 PM, HAIR REPAIR - [PERSON_NAME] Edging (₹59…" at bounding box center [1215, 317] width 130 height 778
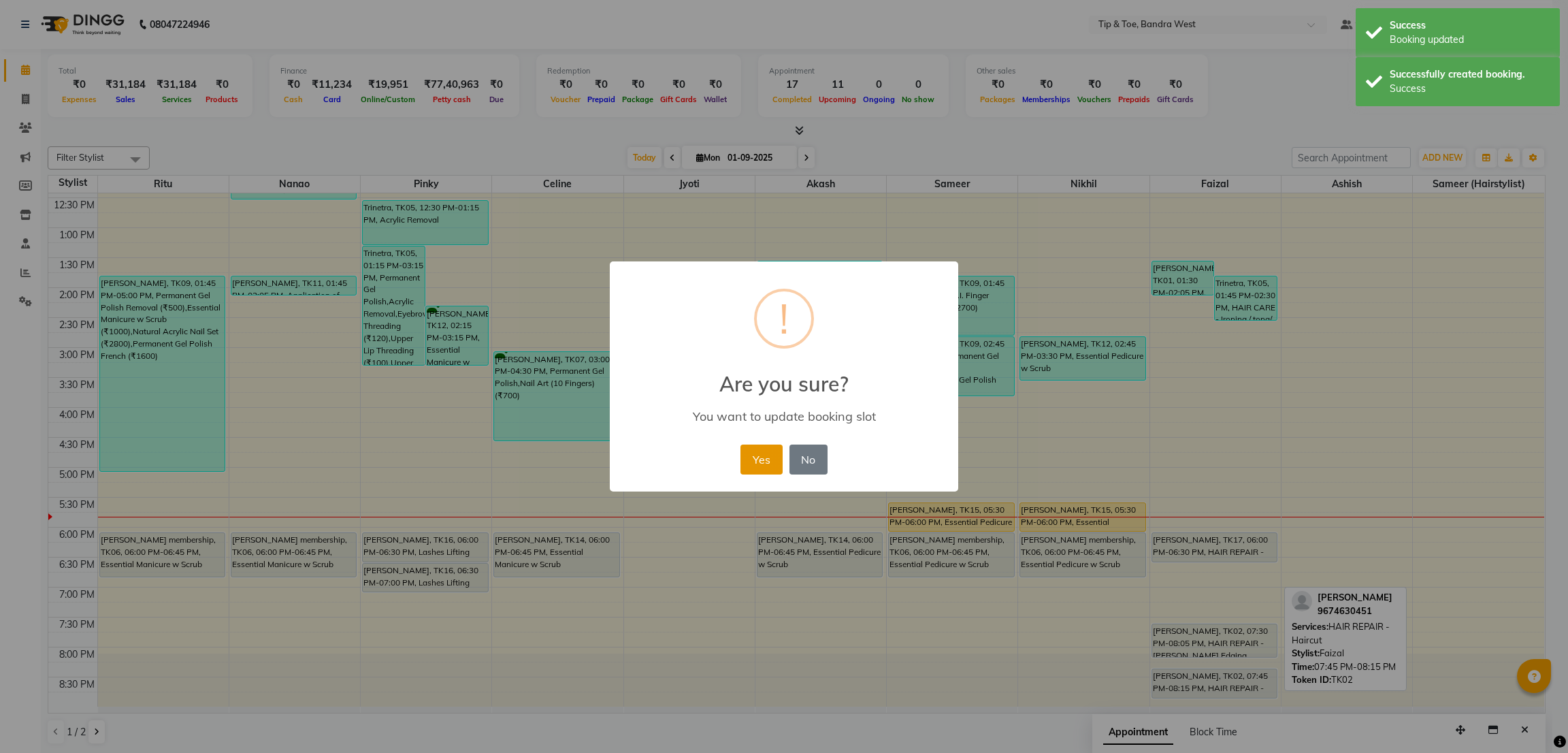
click at [774, 458] on button "Yes" at bounding box center [761, 459] width 42 height 30
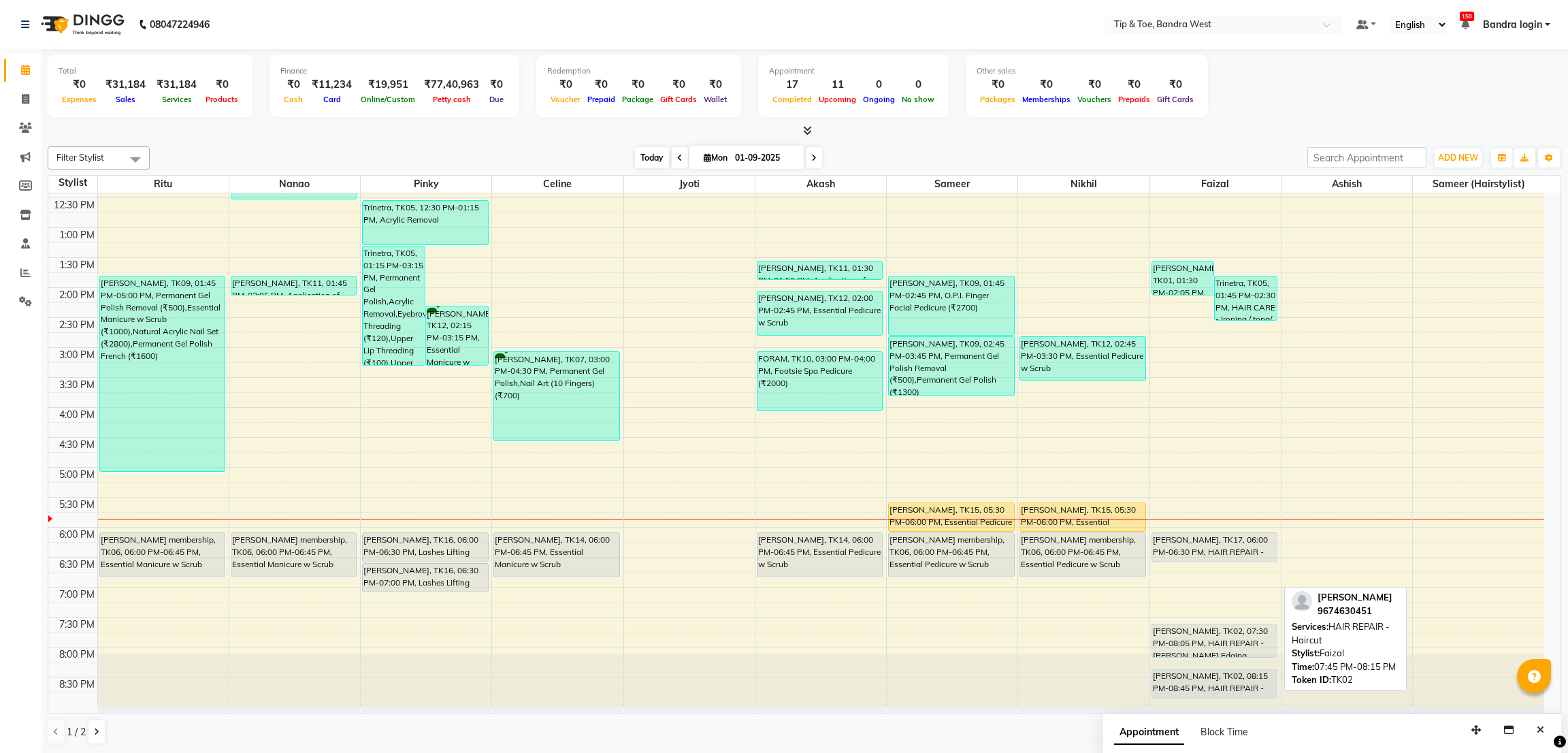
click at [650, 155] on span "Today" at bounding box center [652, 157] width 34 height 21
click at [550, 645] on div "8:00 AM 8:30 AM 9:00 AM 9:30 AM 10:00 AM 10:30 AM 11:00 AM 11:30 AM 12:00 PM 12…" at bounding box center [796, 317] width 1496 height 778
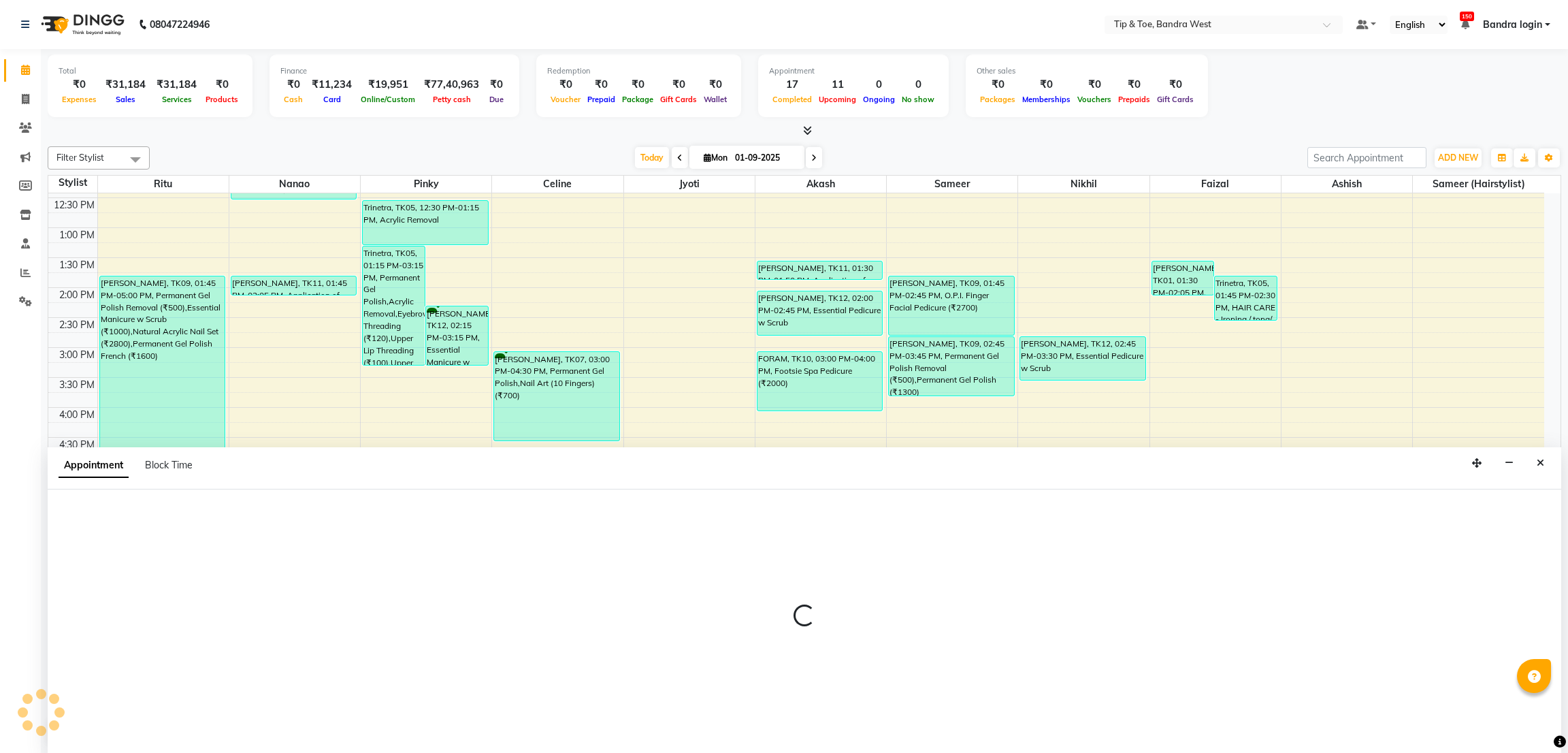
select select "58448"
select select "1185"
select select "tentative"
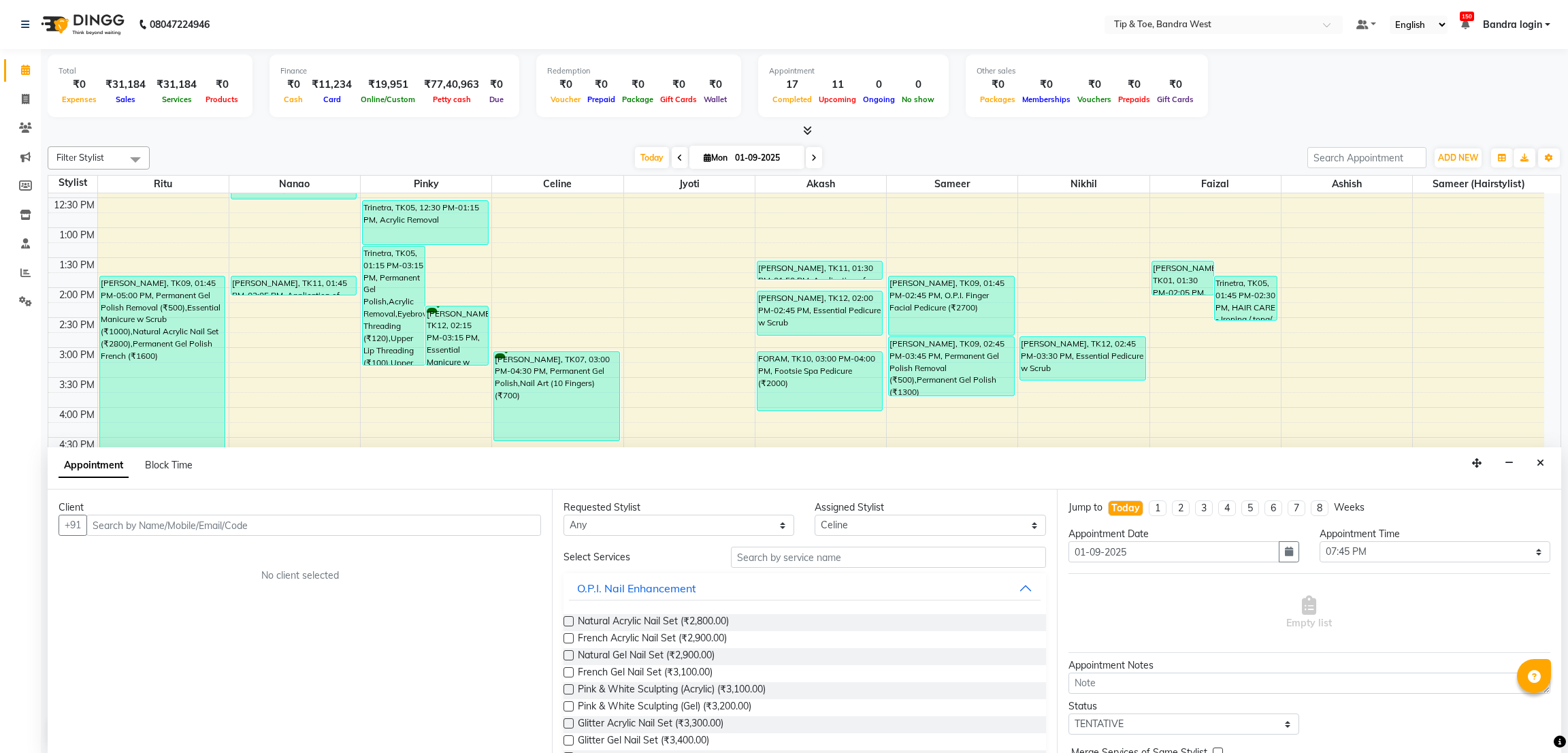
click at [300, 532] on input "text" at bounding box center [314, 525] width 455 height 21
click at [214, 568] on ngb-typeahead-window "DIA [PERSON_NAME] 851006969 6" at bounding box center [186, 554] width 195 height 34
click at [215, 561] on button "DIA [PERSON_NAME] 851006969 6" at bounding box center [186, 553] width 194 height 22
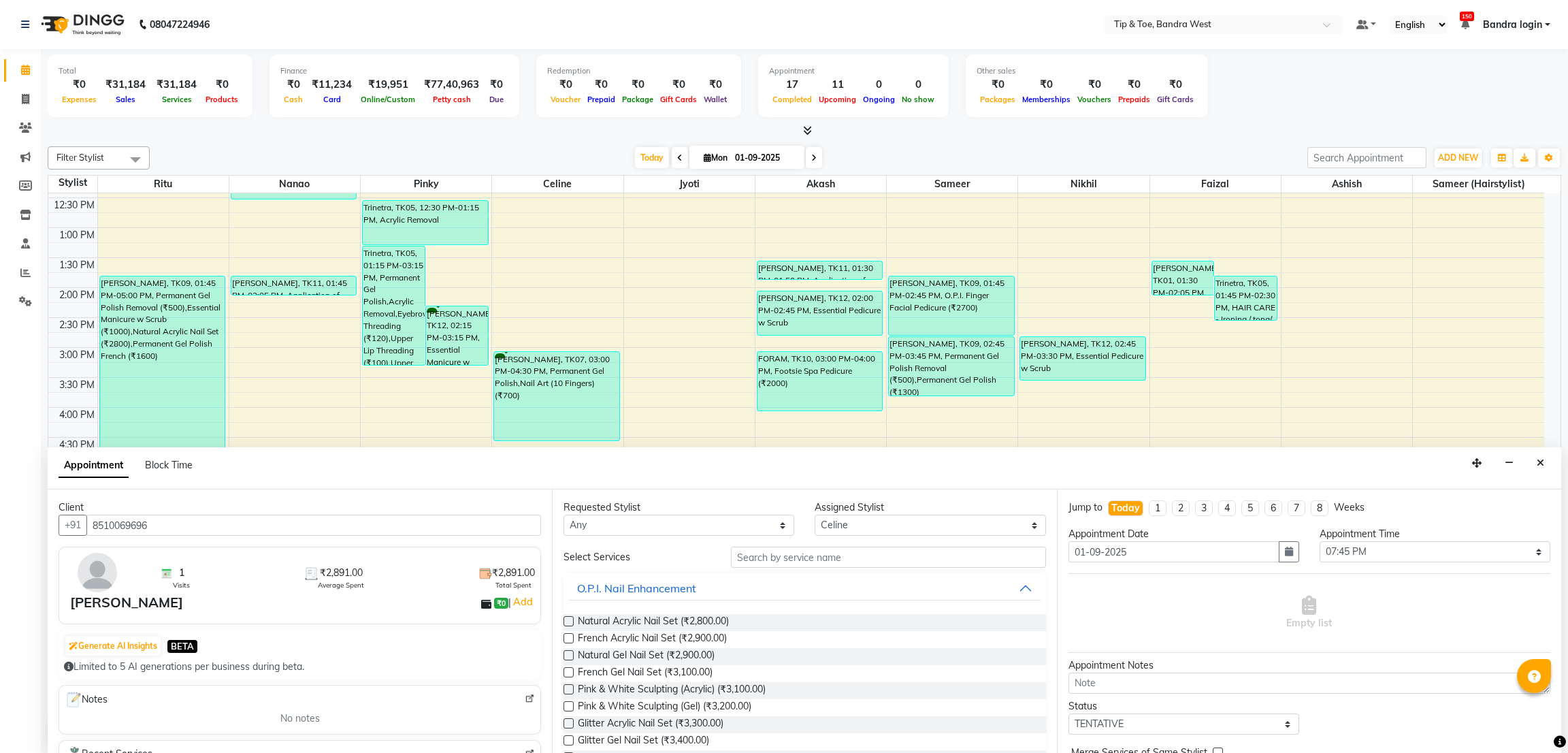
type input "8510069696"
click at [922, 561] on input "text" at bounding box center [888, 557] width 315 height 21
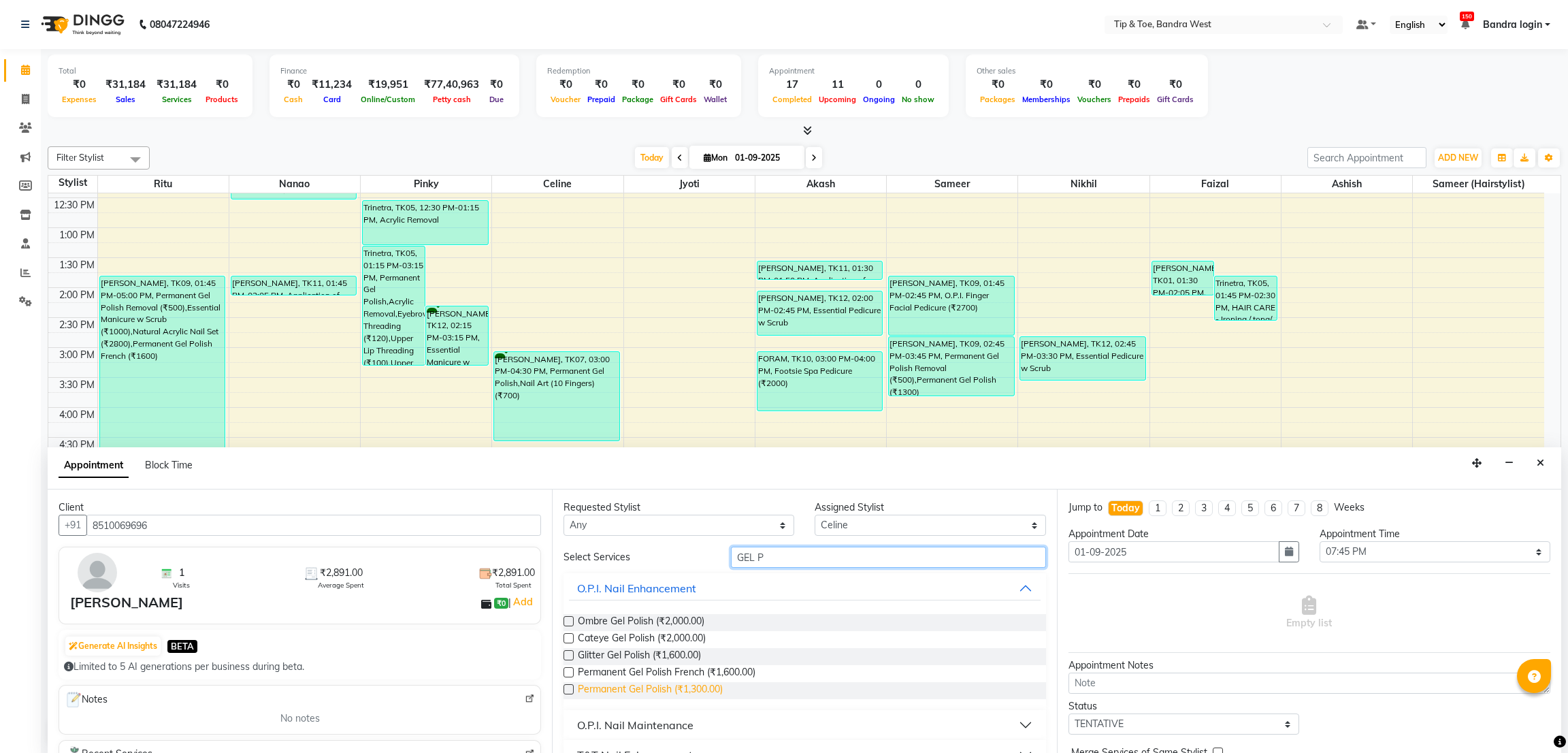
type input "GEL P"
click at [700, 695] on span "Permanent Gel Polish (₹1,300.00)" at bounding box center [650, 690] width 145 height 17
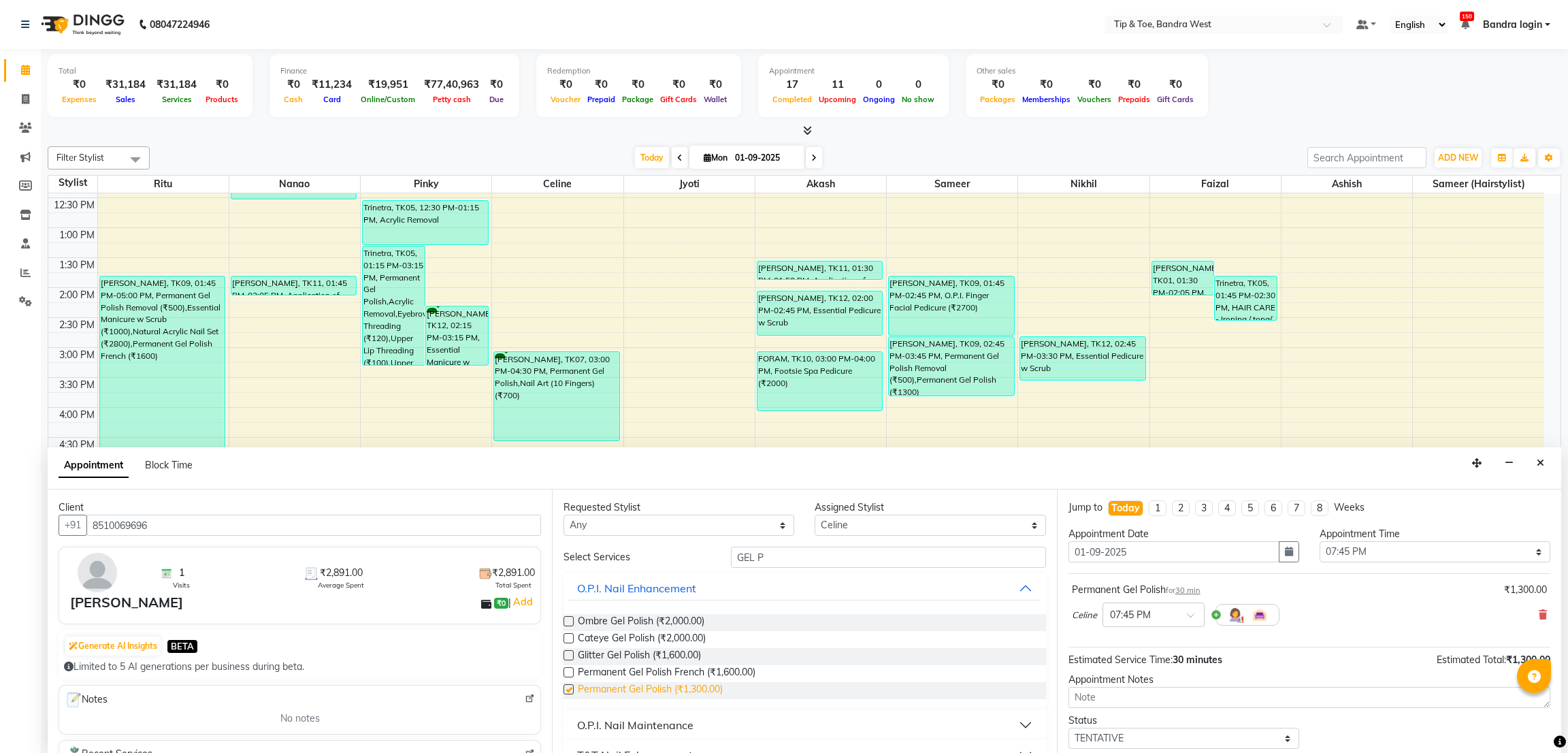
checkbox input "false"
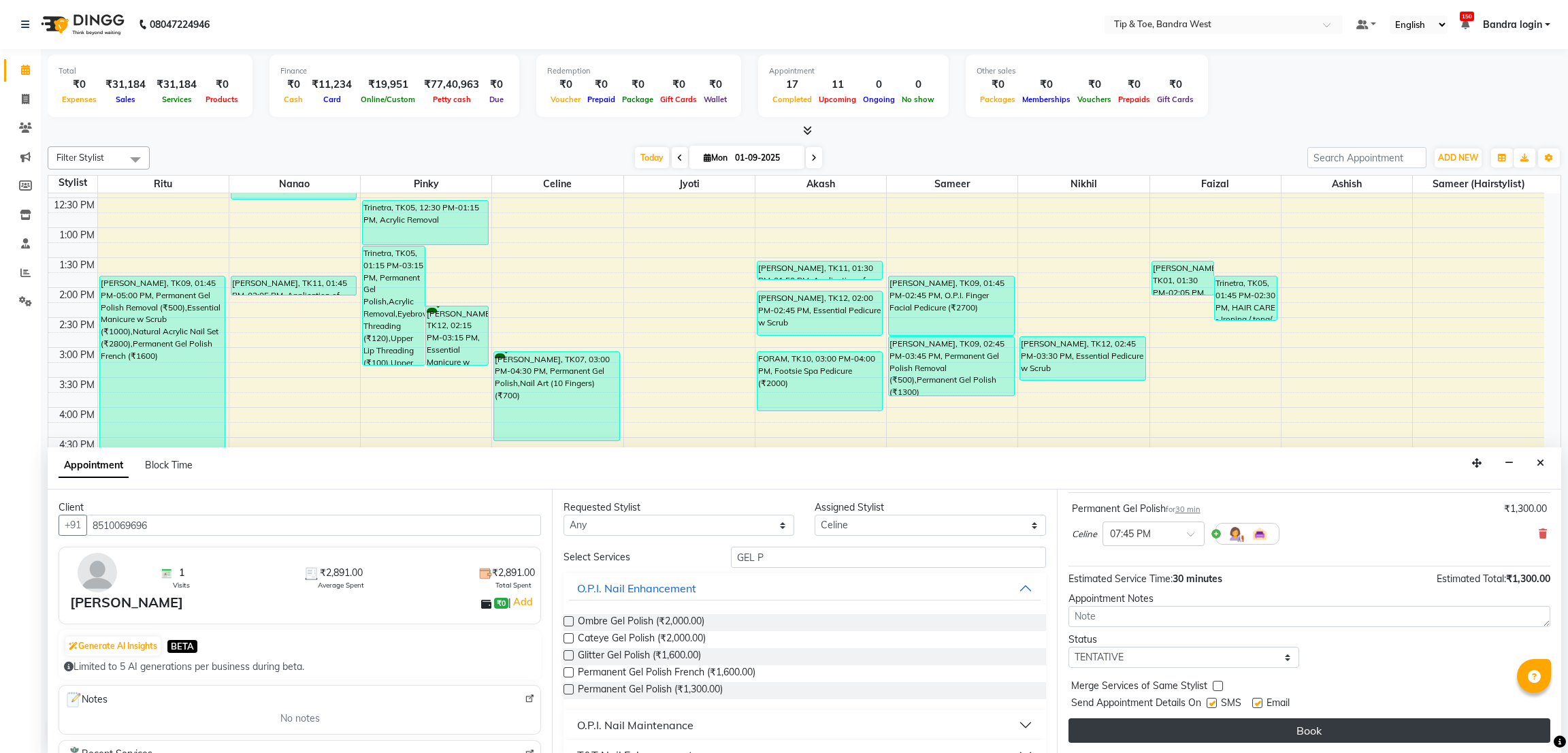
click at [1403, 733] on button "Book" at bounding box center [1309, 730] width 482 height 25
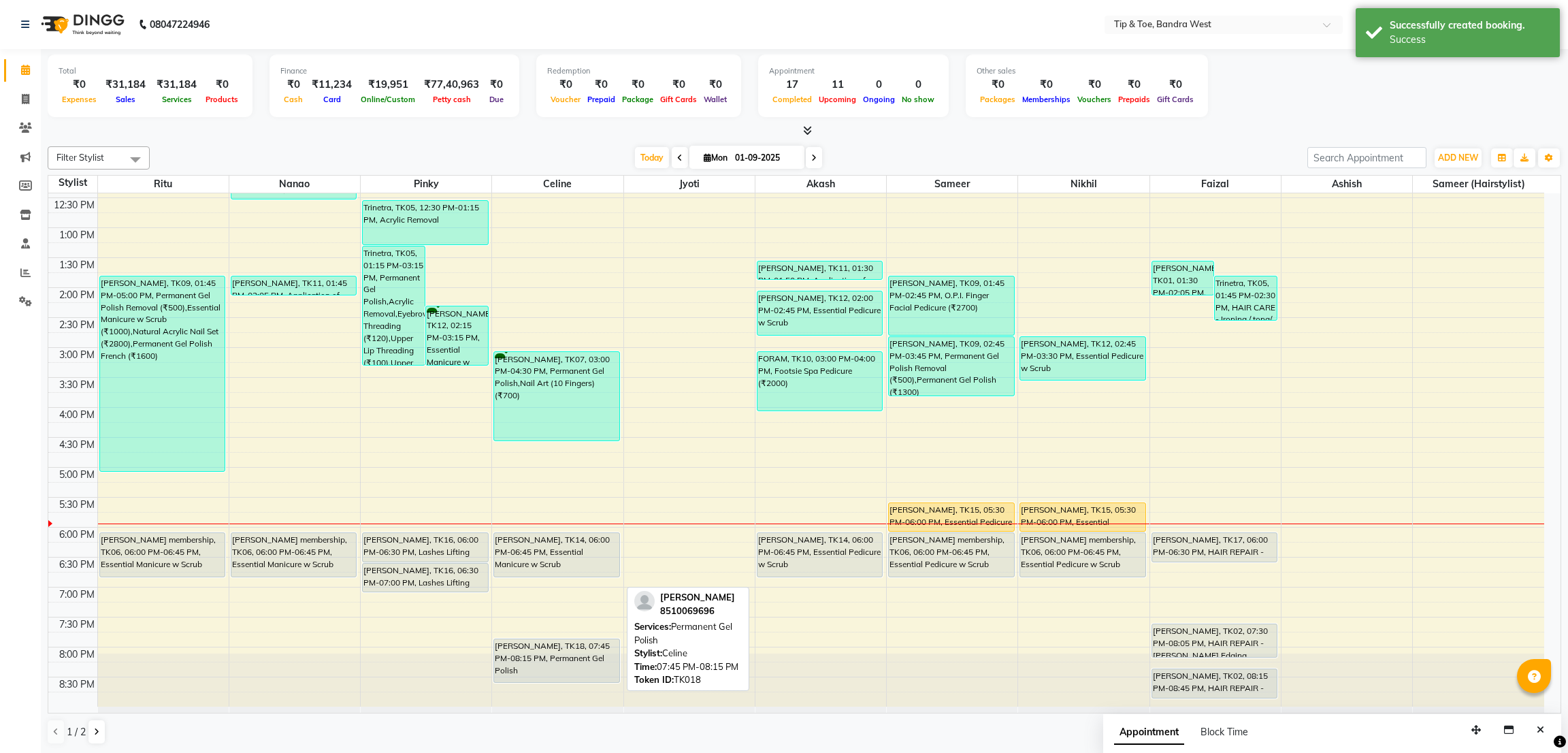
drag, startPoint x: 516, startPoint y: 663, endPoint x: 520, endPoint y: 678, distance: 15.5
click at [520, 678] on div "[PERSON_NAME], TK07, 03:00 PM-04:30 PM, Permanent Gel Polish,Nail Art (10 Finge…" at bounding box center [557, 317] width 130 height 778
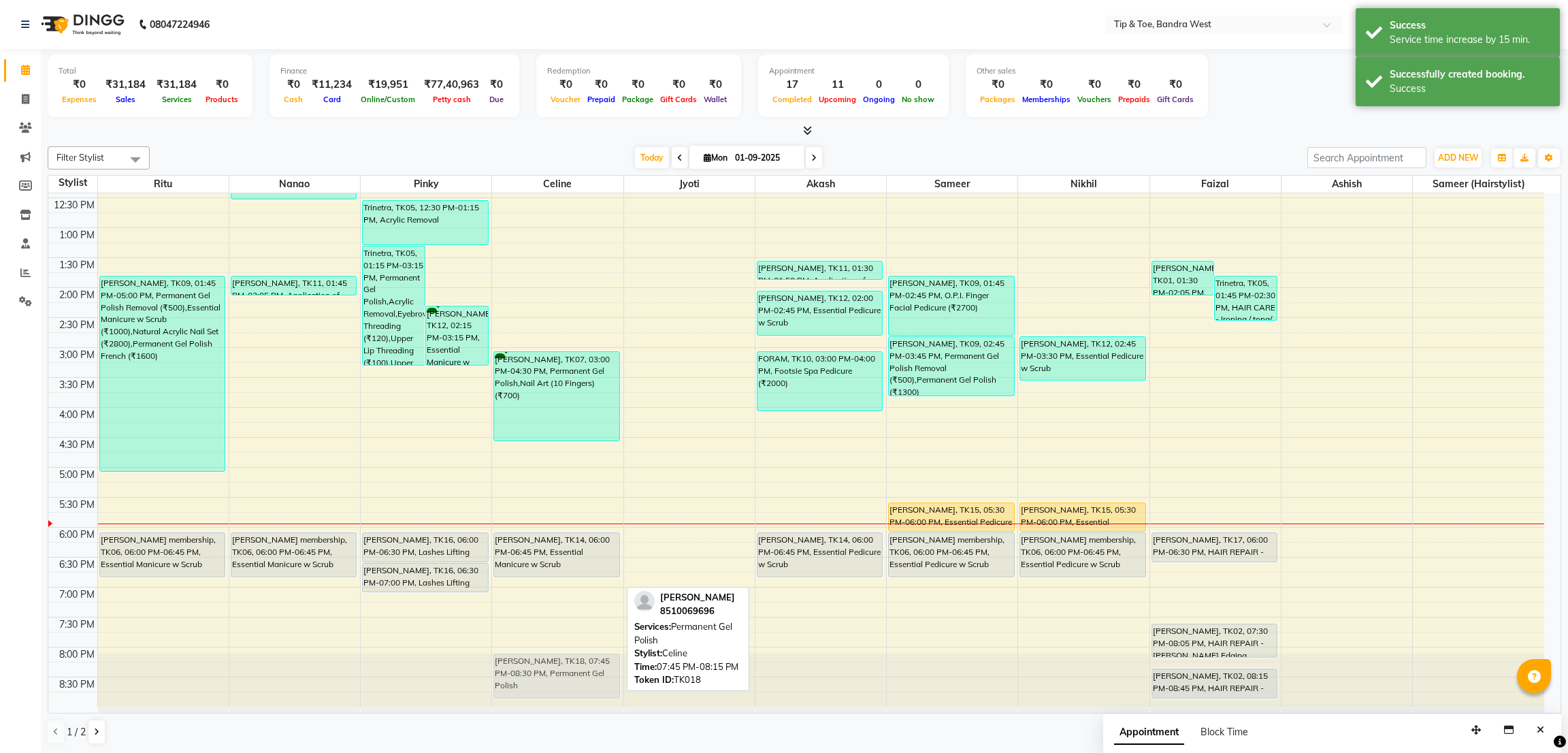
drag, startPoint x: 521, startPoint y: 664, endPoint x: 526, endPoint y: 680, distance: 16.8
click at [526, 680] on div "[PERSON_NAME], TK07, 03:00 PM-04:30 PM, Permanent Gel Polish,Nail Art (10 Finge…" at bounding box center [557, 317] width 130 height 778
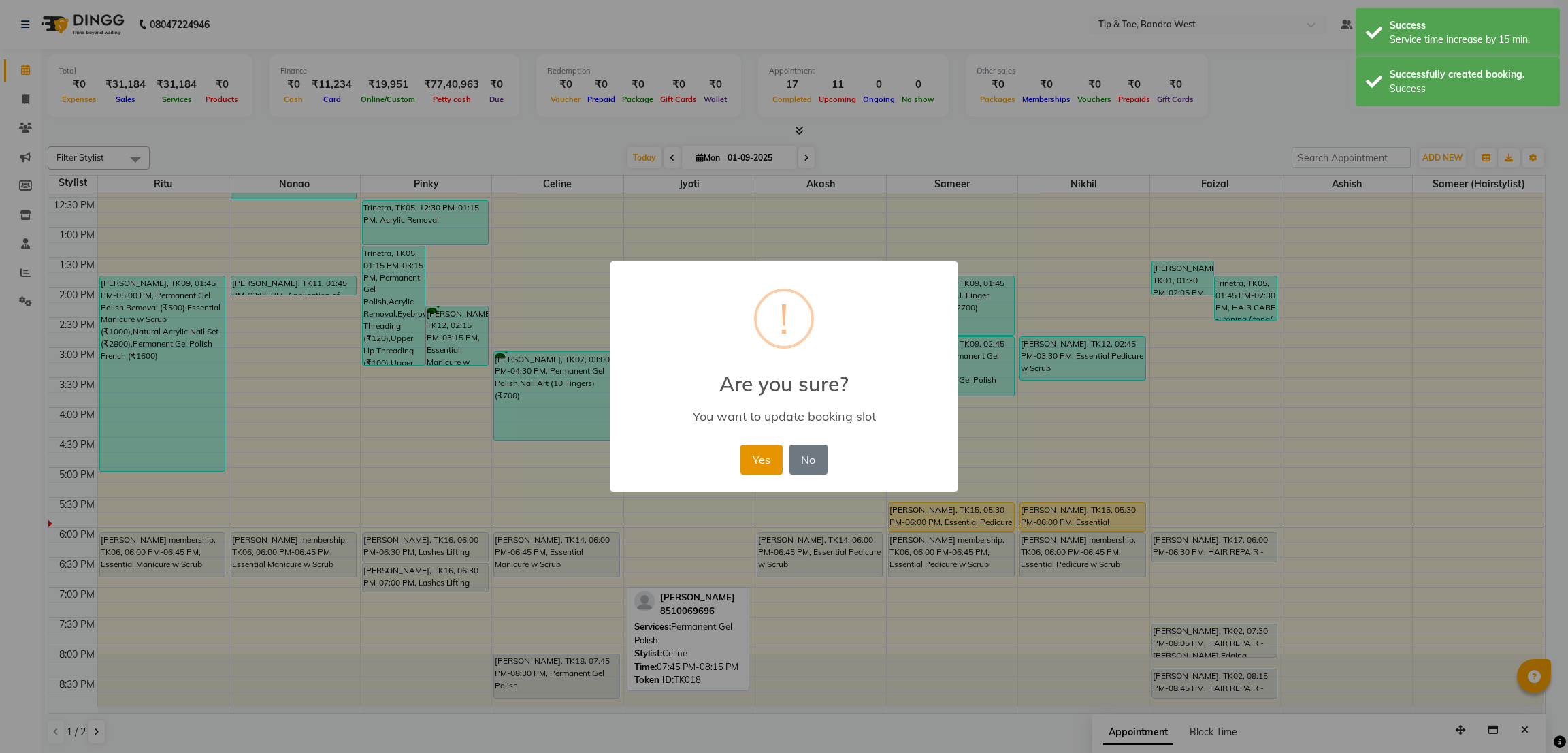
click at [766, 463] on button "Yes" at bounding box center [761, 459] width 42 height 30
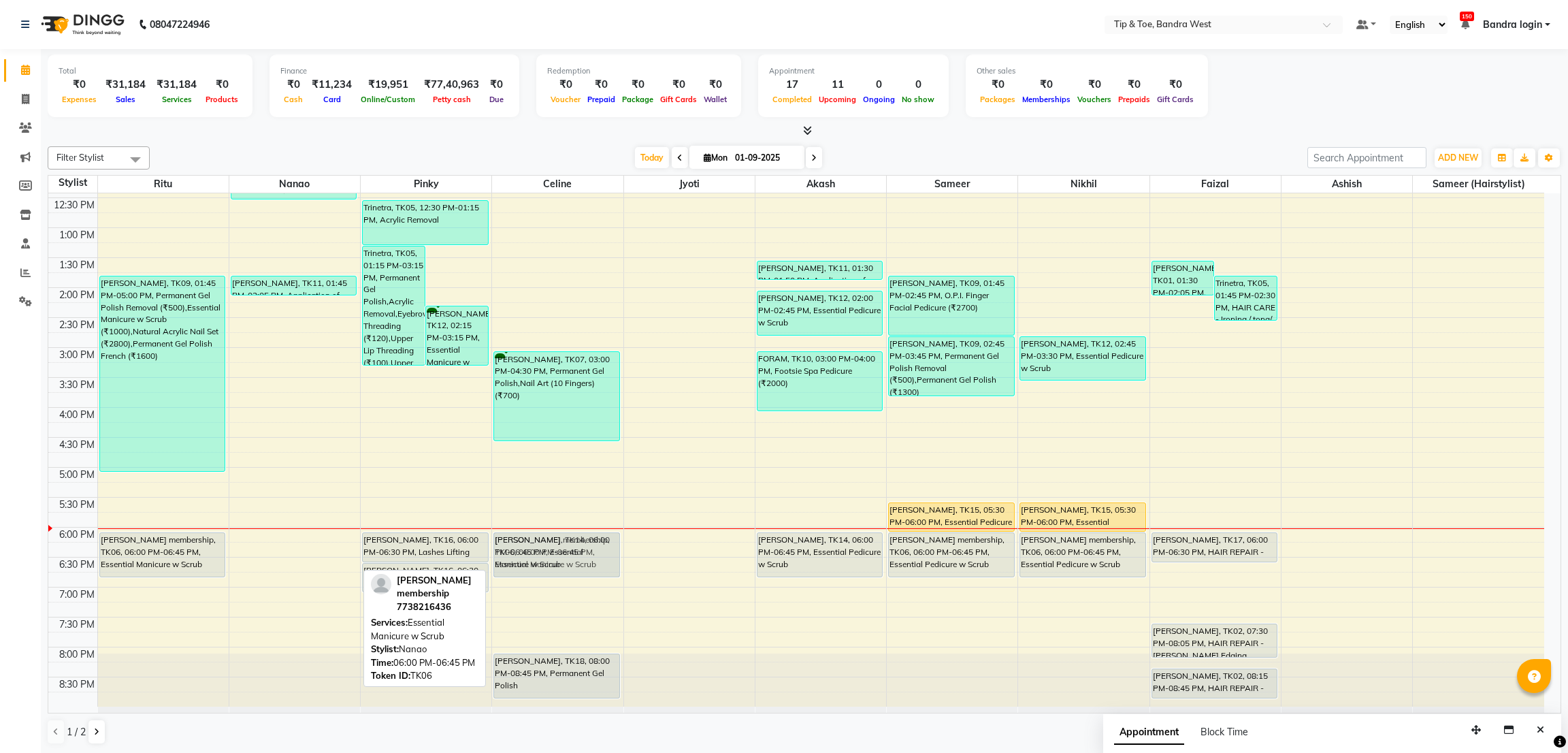
drag, startPoint x: 256, startPoint y: 549, endPoint x: 505, endPoint y: 549, distance: 249.0
click at [505, 549] on tr "[PERSON_NAME], TK03, 10:00 AM-12:00 PM, Natural Acrylic Nail Set (₹2800),Acryli…" at bounding box center [796, 317] width 1496 height 778
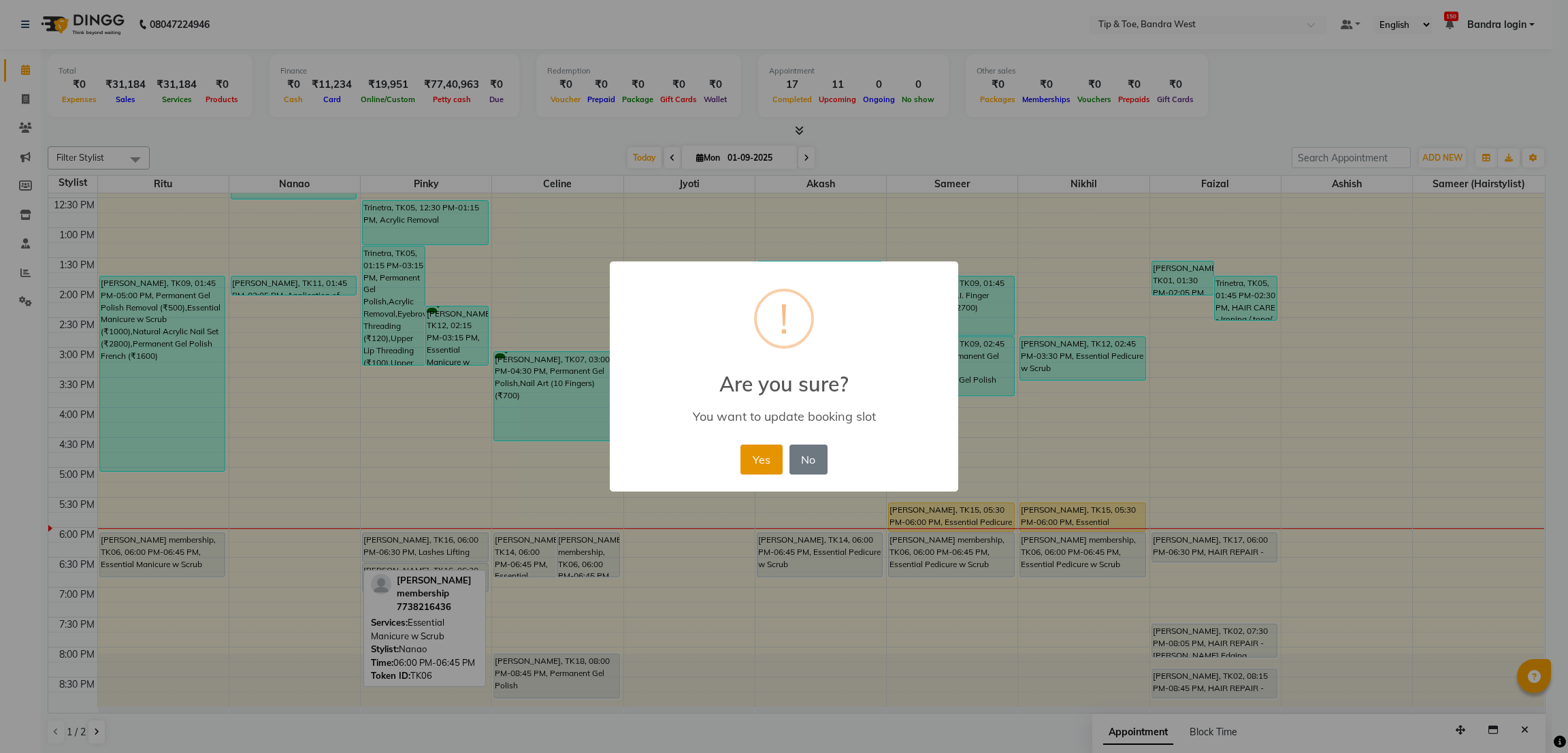
click at [761, 459] on button "Yes" at bounding box center [761, 459] width 42 height 30
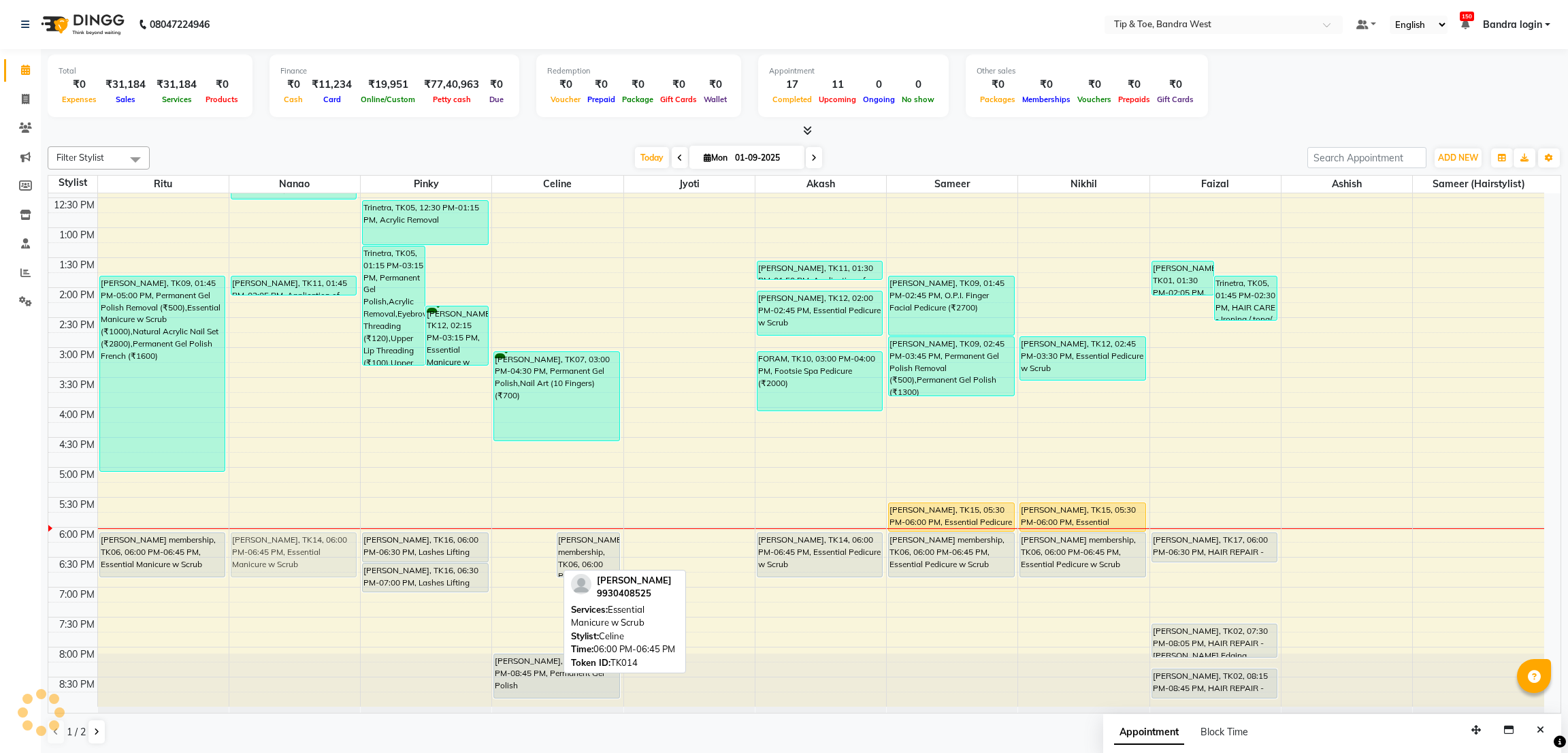
drag, startPoint x: 525, startPoint y: 543, endPoint x: 345, endPoint y: 544, distance: 180.0
click at [345, 544] on tr "[PERSON_NAME], TK03, 10:00 AM-12:00 PM, Natural Acrylic Nail Set (₹2800),Acryli…" at bounding box center [796, 317] width 1496 height 778
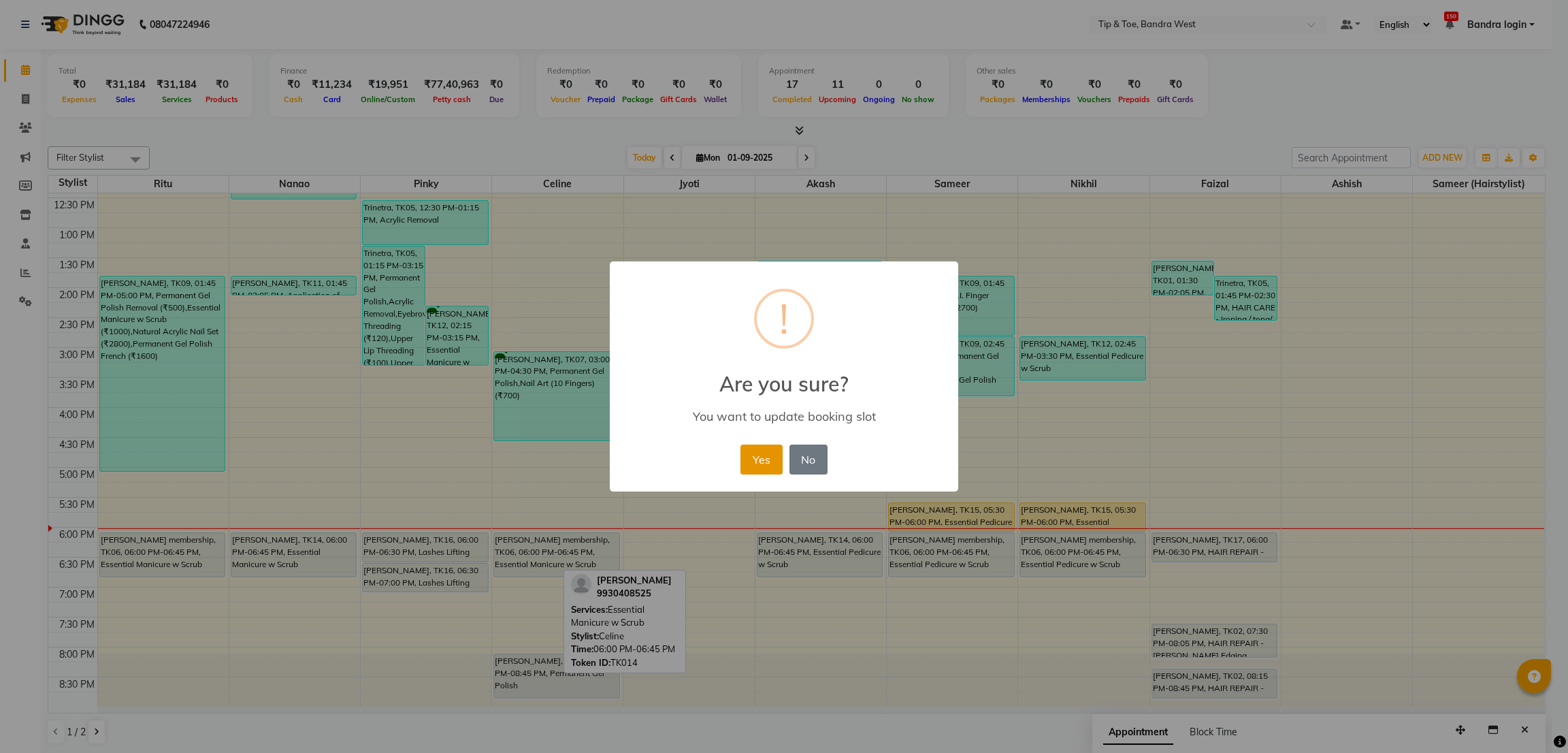
click at [753, 461] on button "Yes" at bounding box center [761, 459] width 42 height 30
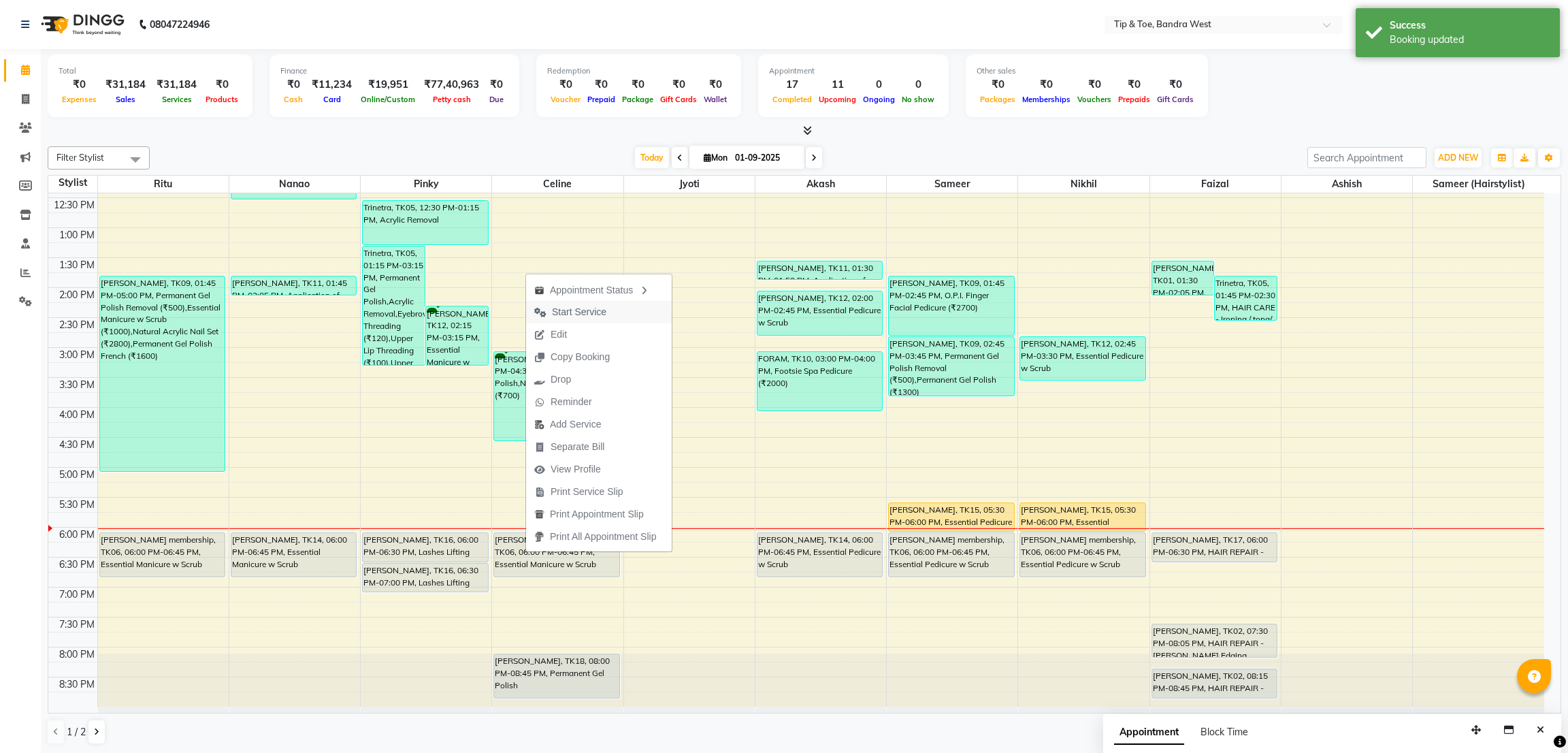
click at [591, 318] on span "Start Service" at bounding box center [579, 312] width 54 height 14
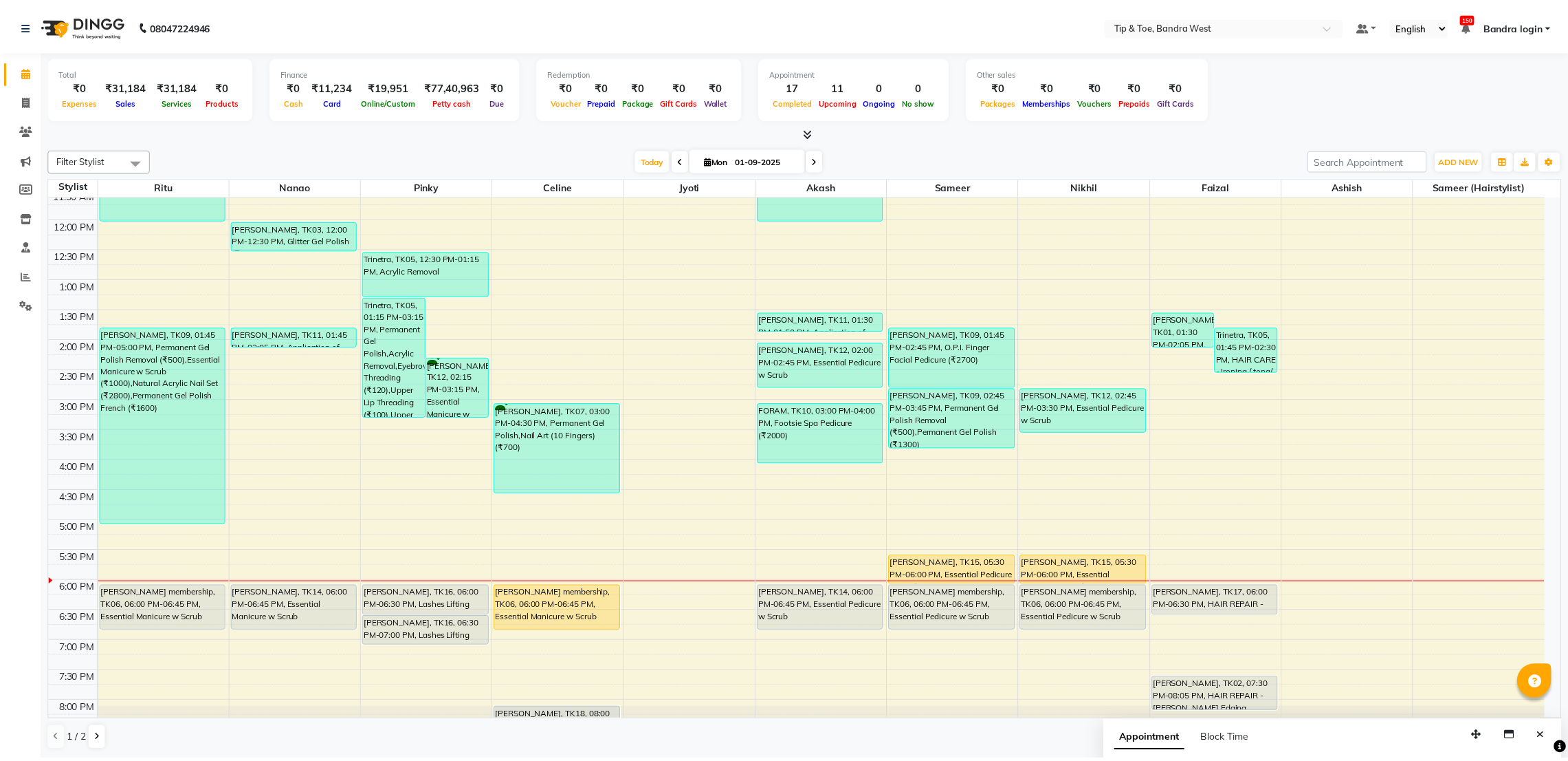
scroll to position [267, 0]
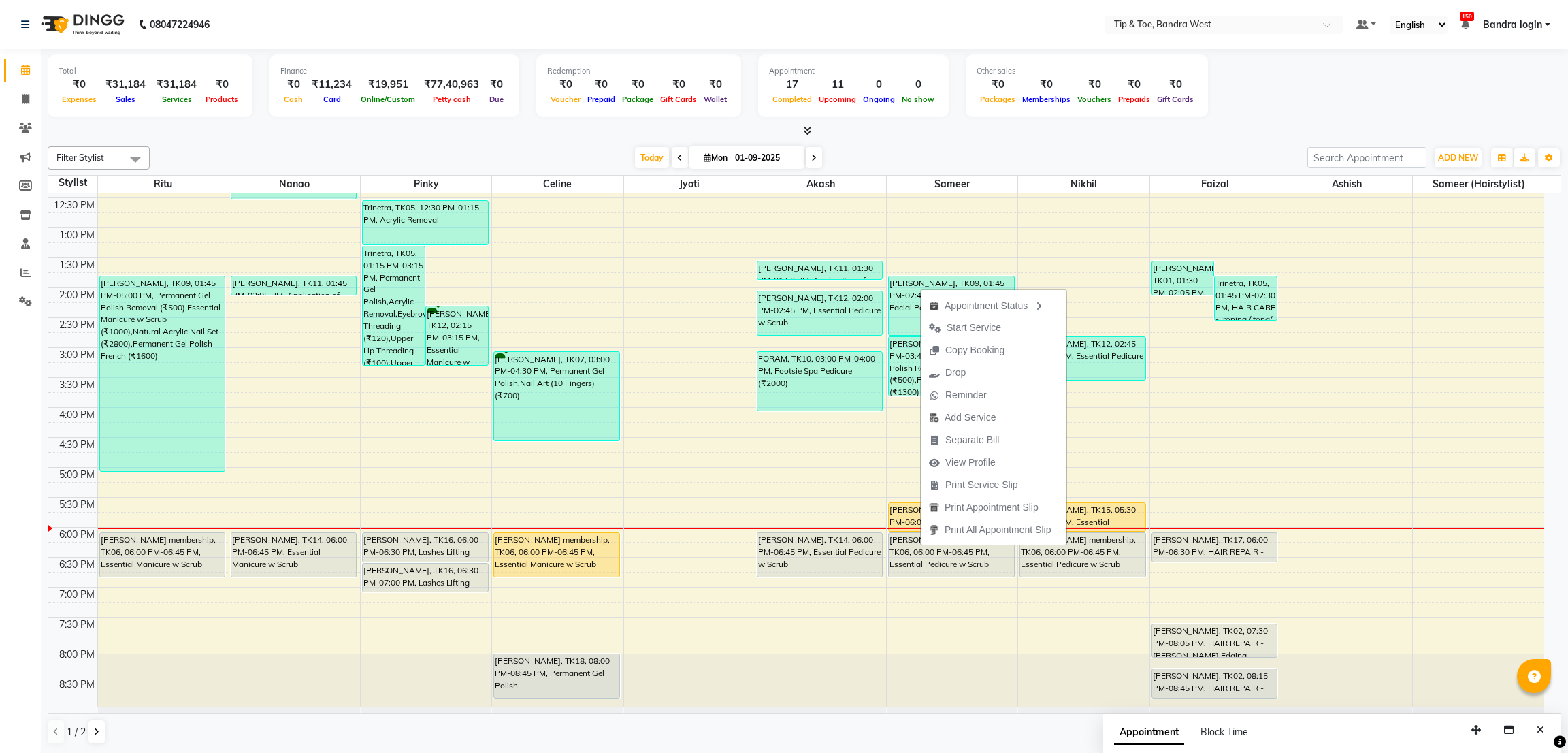
drag, startPoint x: 963, startPoint y: 331, endPoint x: 969, endPoint y: 351, distance: 20.9
click at [963, 333] on span "Start Service" at bounding box center [974, 327] width 54 height 14
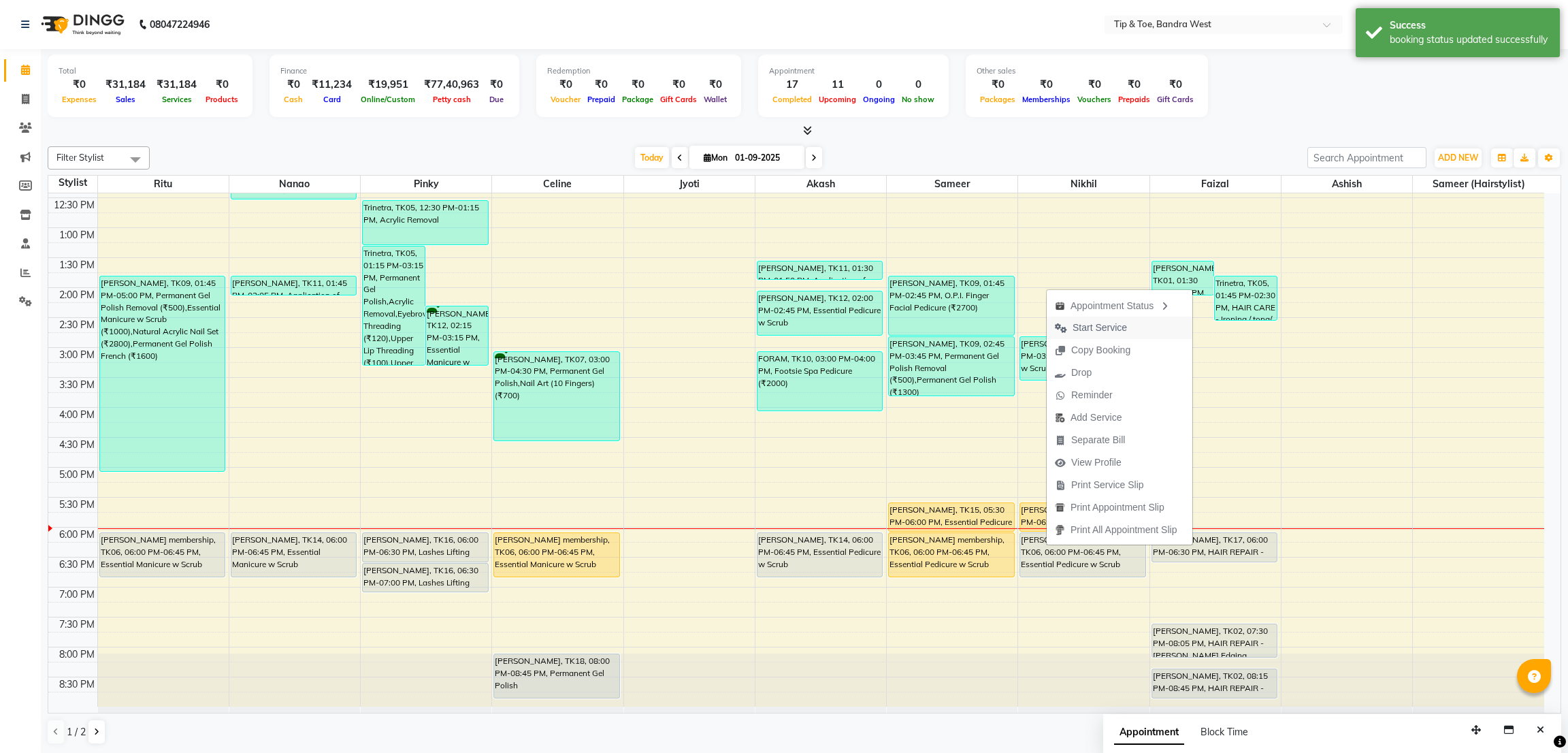
click at [1112, 332] on span "Start Service" at bounding box center [1100, 327] width 54 height 14
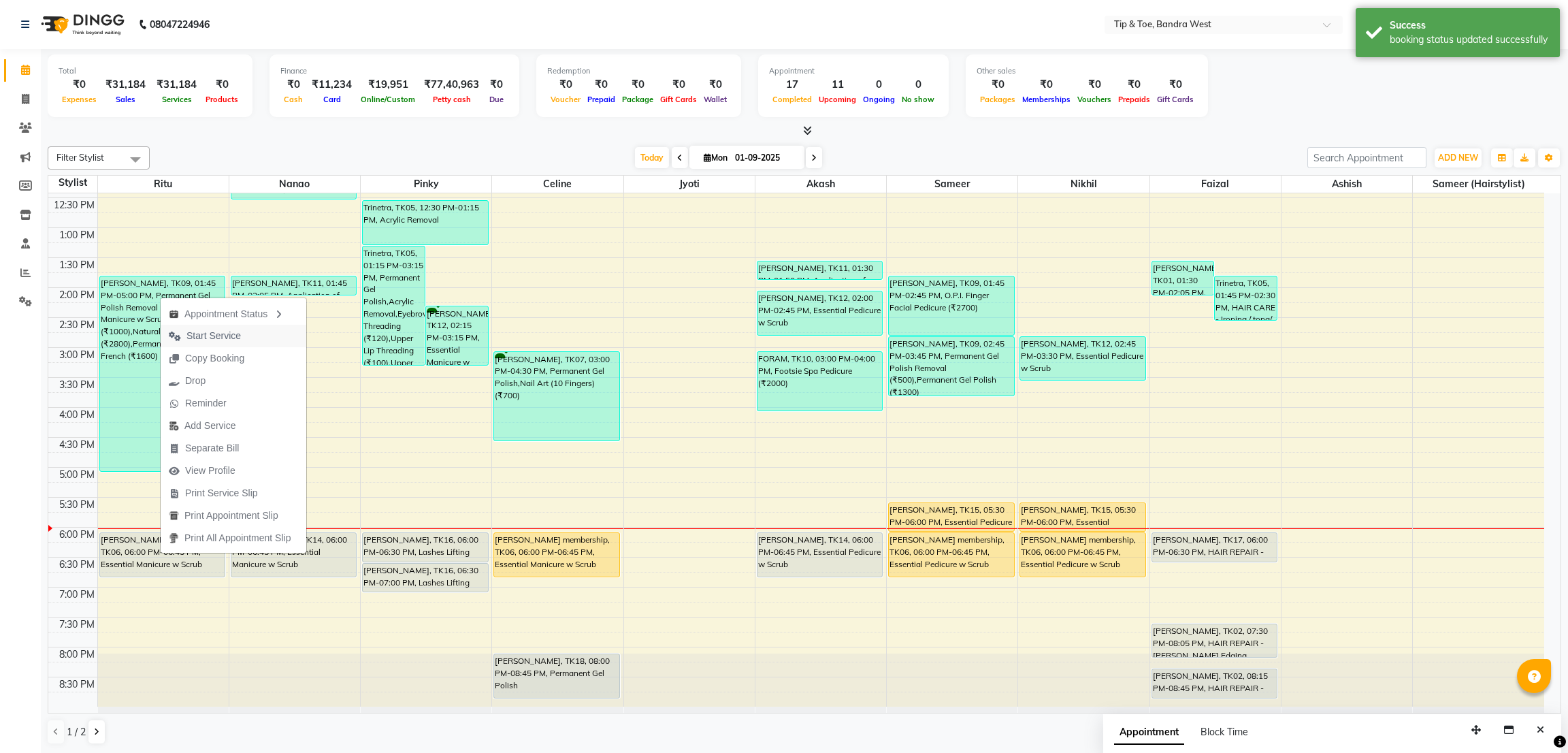
click at [215, 340] on span "Start Service" at bounding box center [213, 335] width 54 height 14
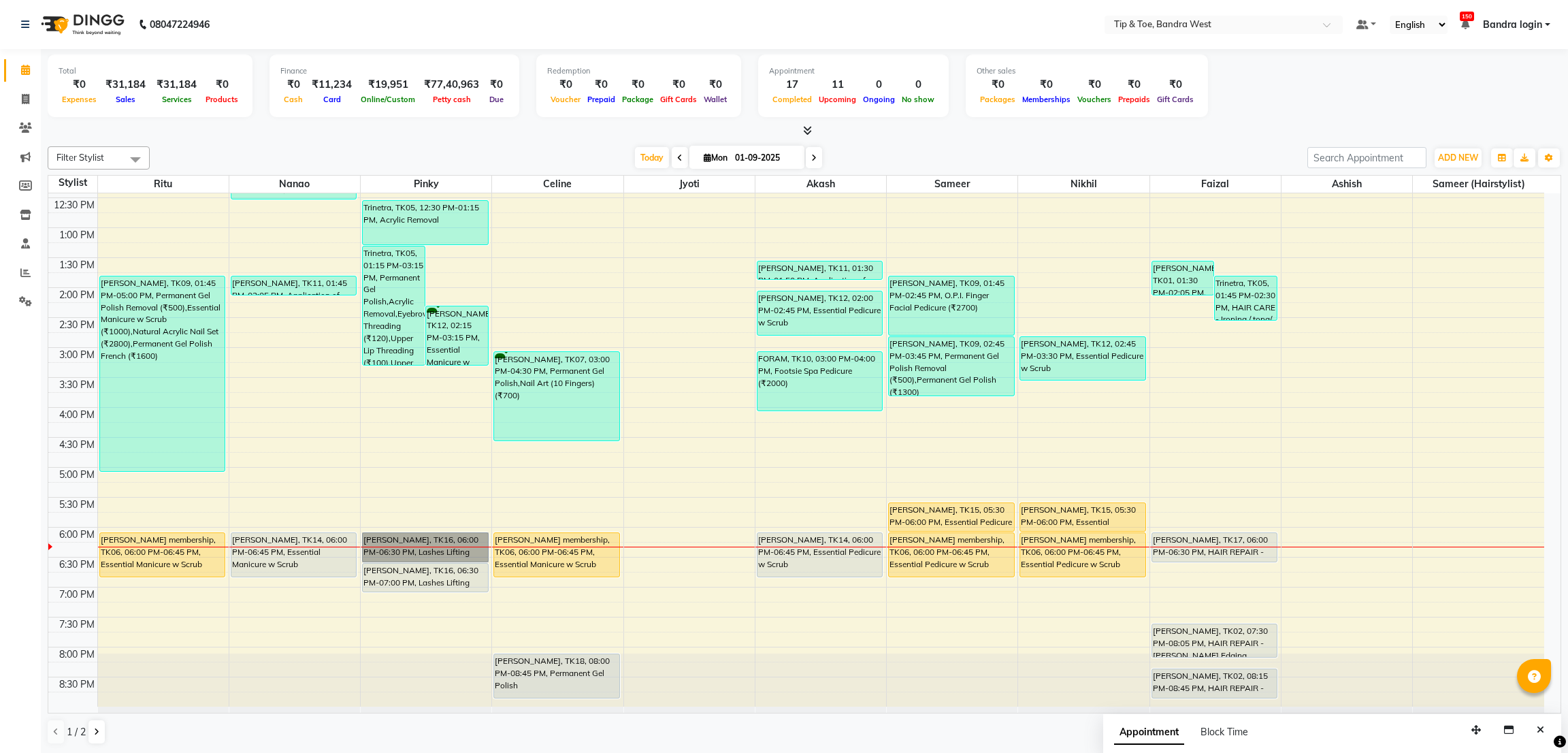
drag, startPoint x: 397, startPoint y: 546, endPoint x: 401, endPoint y: 555, distance: 9.8
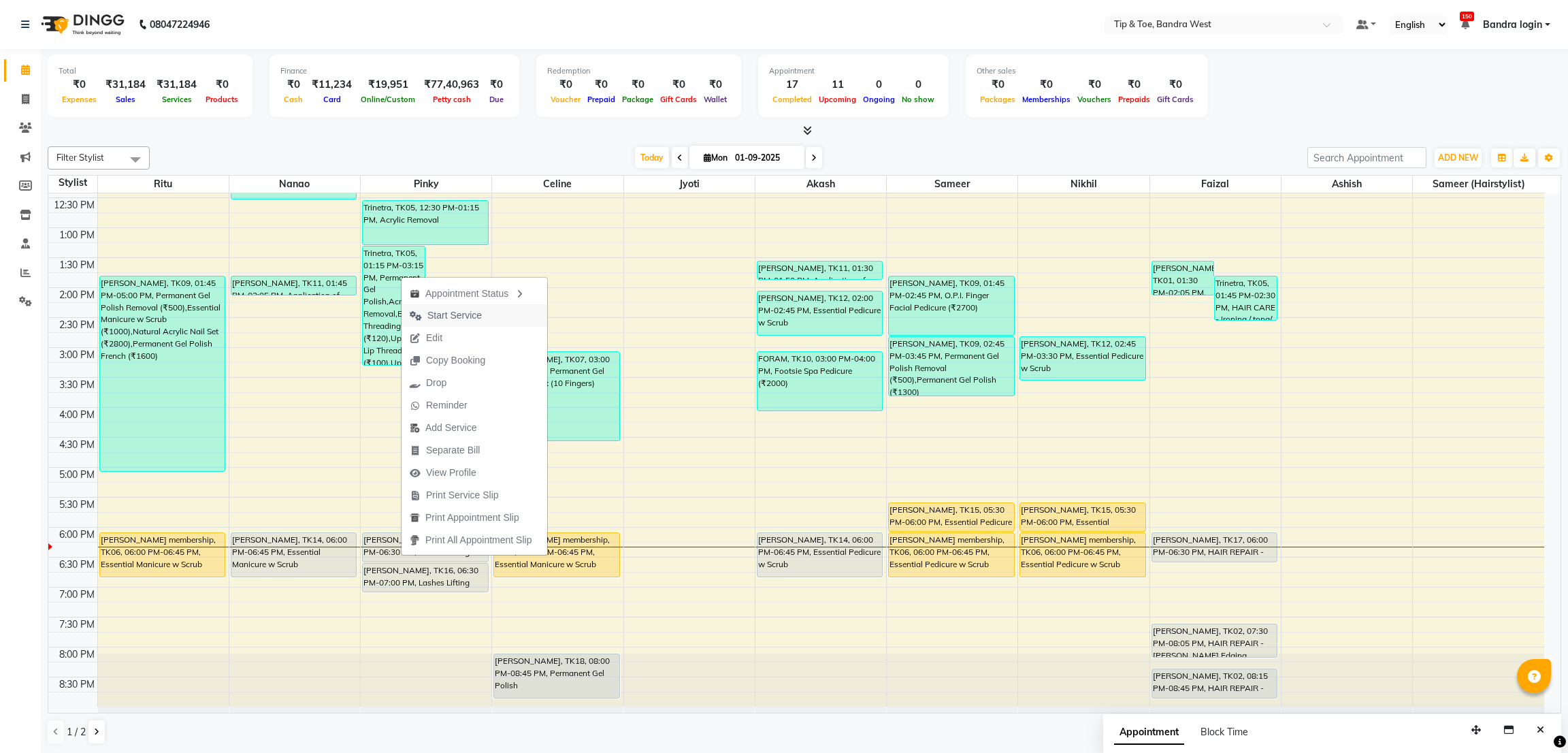
click at [458, 312] on span "Start Service" at bounding box center [454, 315] width 54 height 14
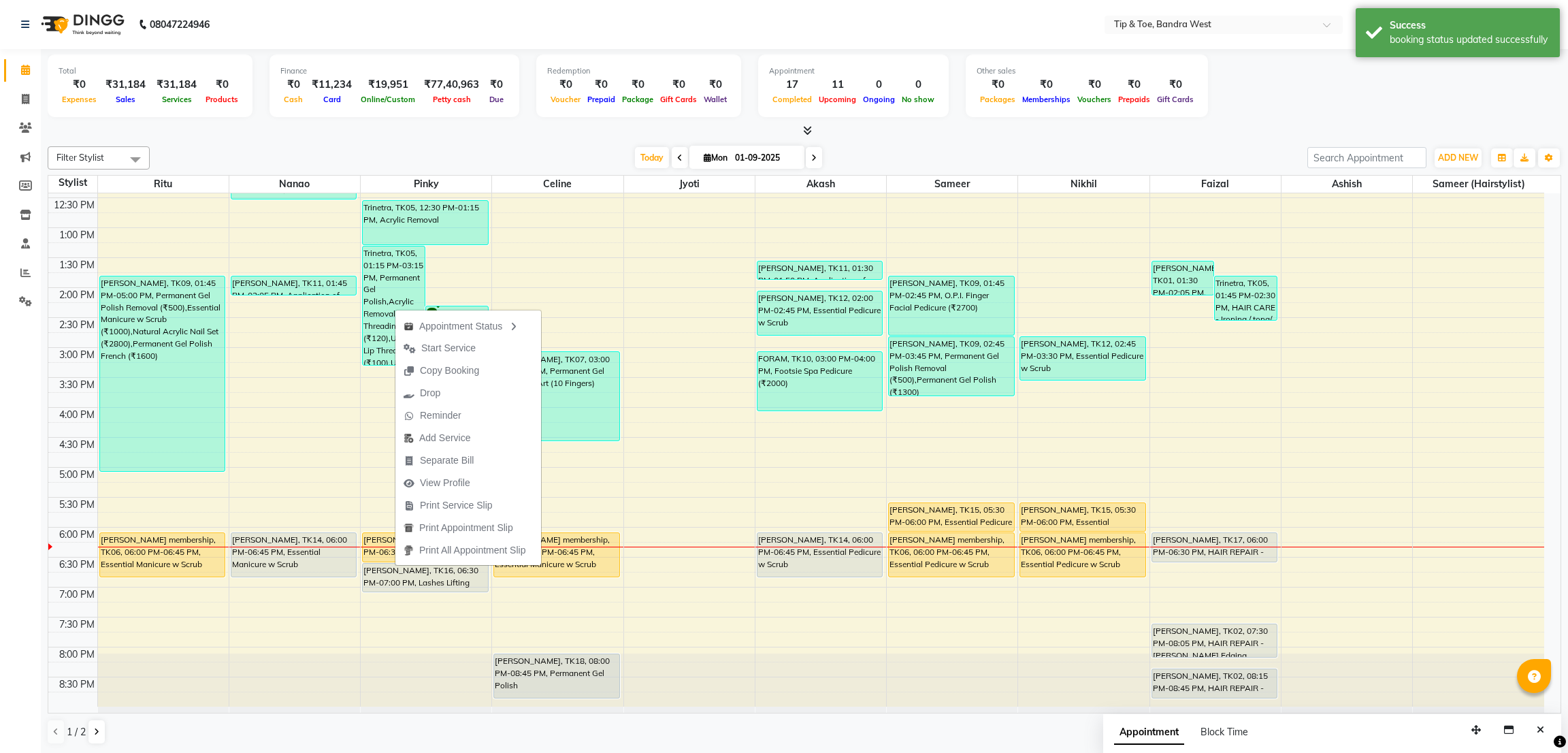
click at [454, 355] on span "Start Service" at bounding box center [448, 347] width 54 height 14
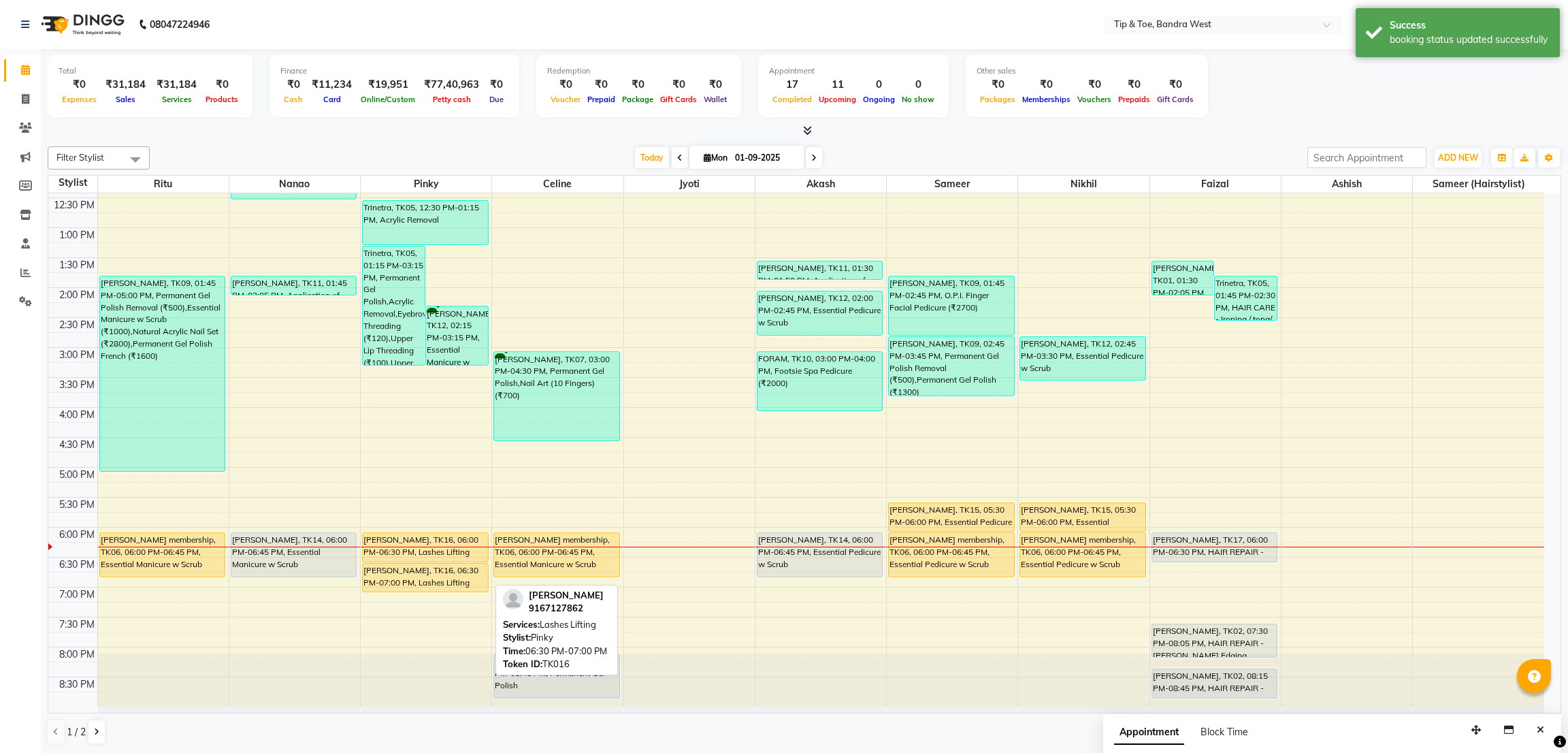
click at [438, 585] on div "[PERSON_NAME], TK16, 06:30 PM-07:00 PM, Lashes Lifting" at bounding box center [425, 577] width 125 height 28
drag, startPoint x: 438, startPoint y: 586, endPoint x: 439, endPoint y: 596, distance: 10.0
click at [439, 596] on div "Trinetra, TK05, 01:15 PM-03:15 PM, Permanent Gel Polish,Acrylic Removal,Eyebrow…" at bounding box center [426, 317] width 130 height 778
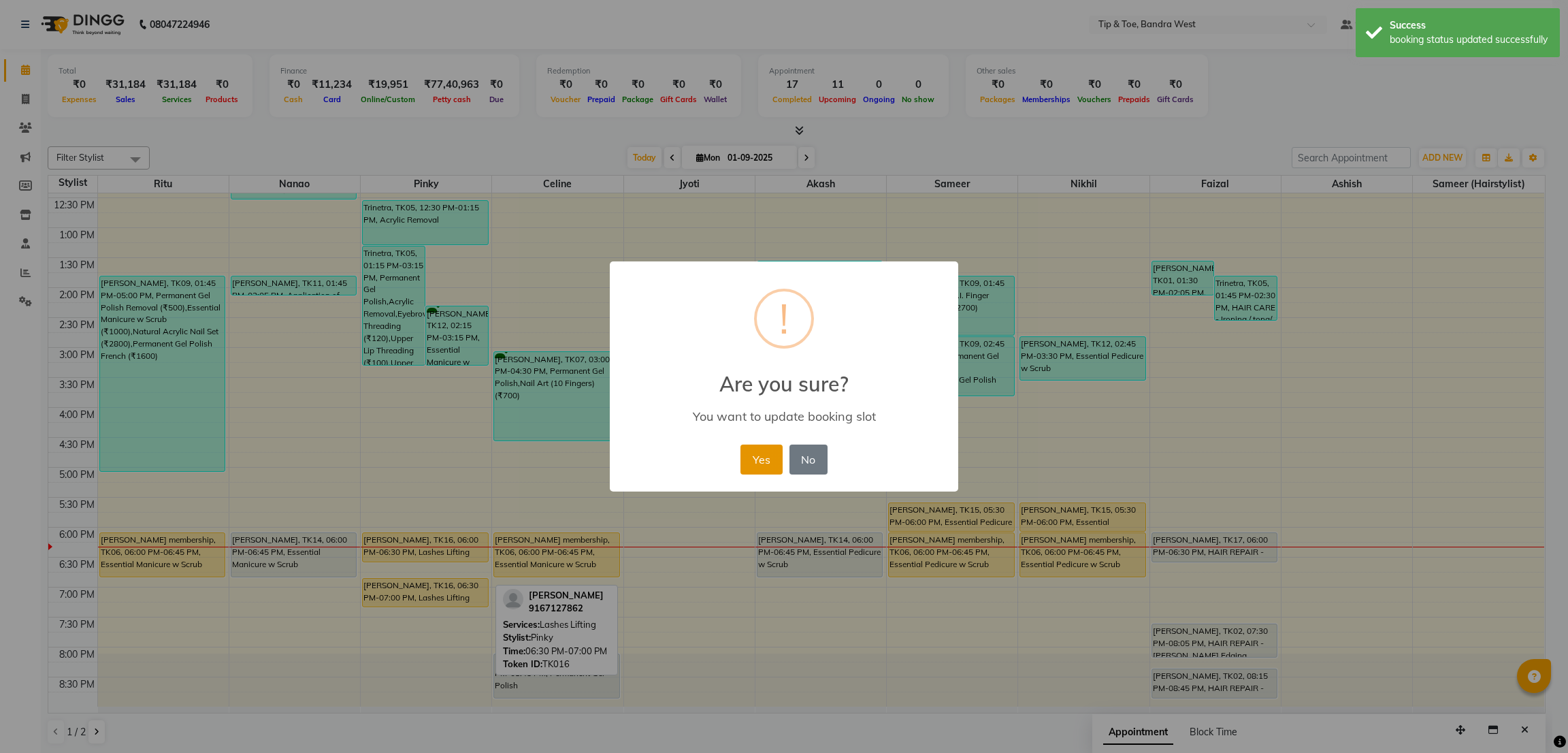
click at [742, 467] on button "Yes" at bounding box center [761, 459] width 42 height 30
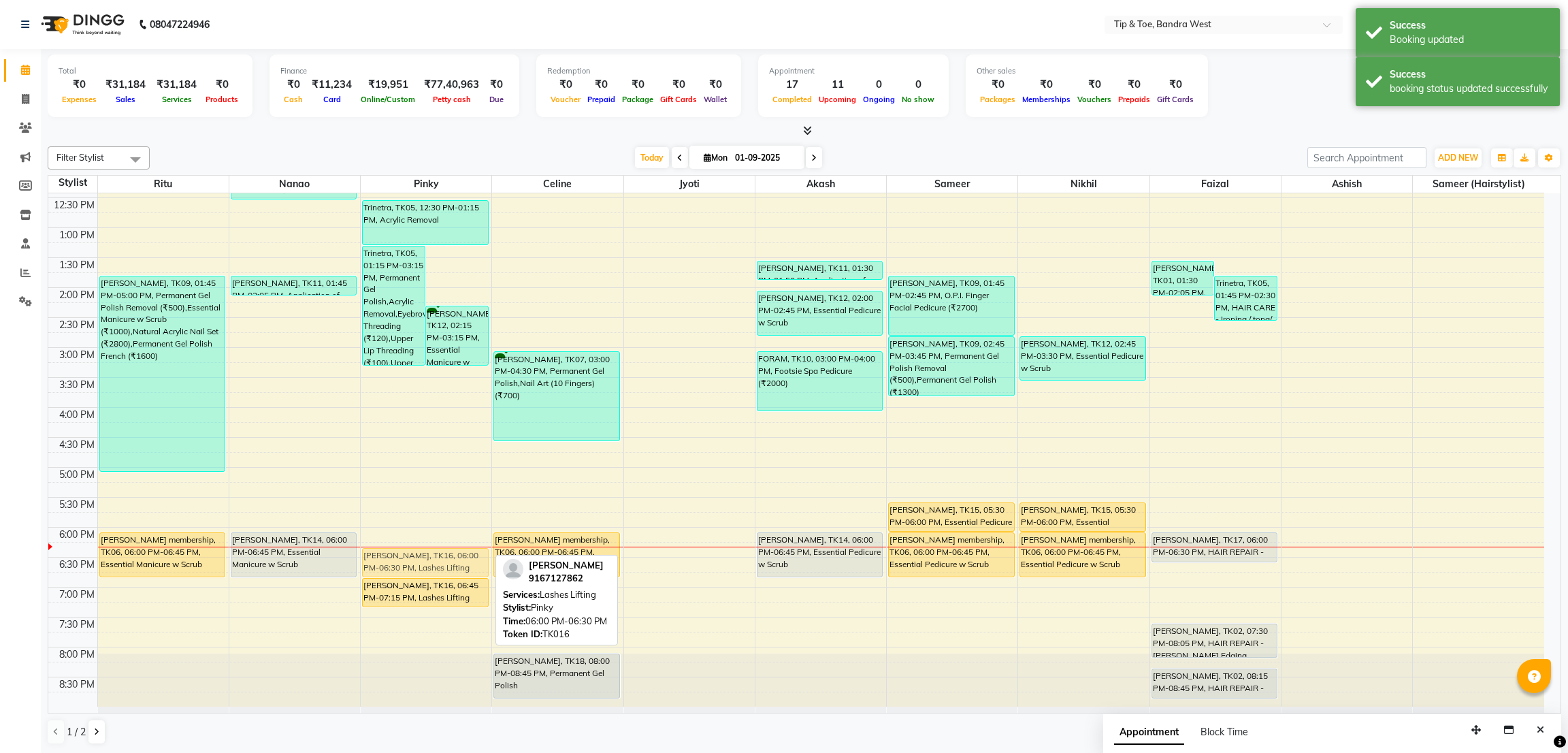
drag, startPoint x: 402, startPoint y: 533, endPoint x: 406, endPoint y: 544, distance: 11.7
click at [406, 544] on div "8:00 AM 8:30 AM 9:00 AM 9:30 AM 10:00 AM 10:30 AM 11:00 AM 11:30 AM 12:00 PM 12…" at bounding box center [796, 317] width 1496 height 778
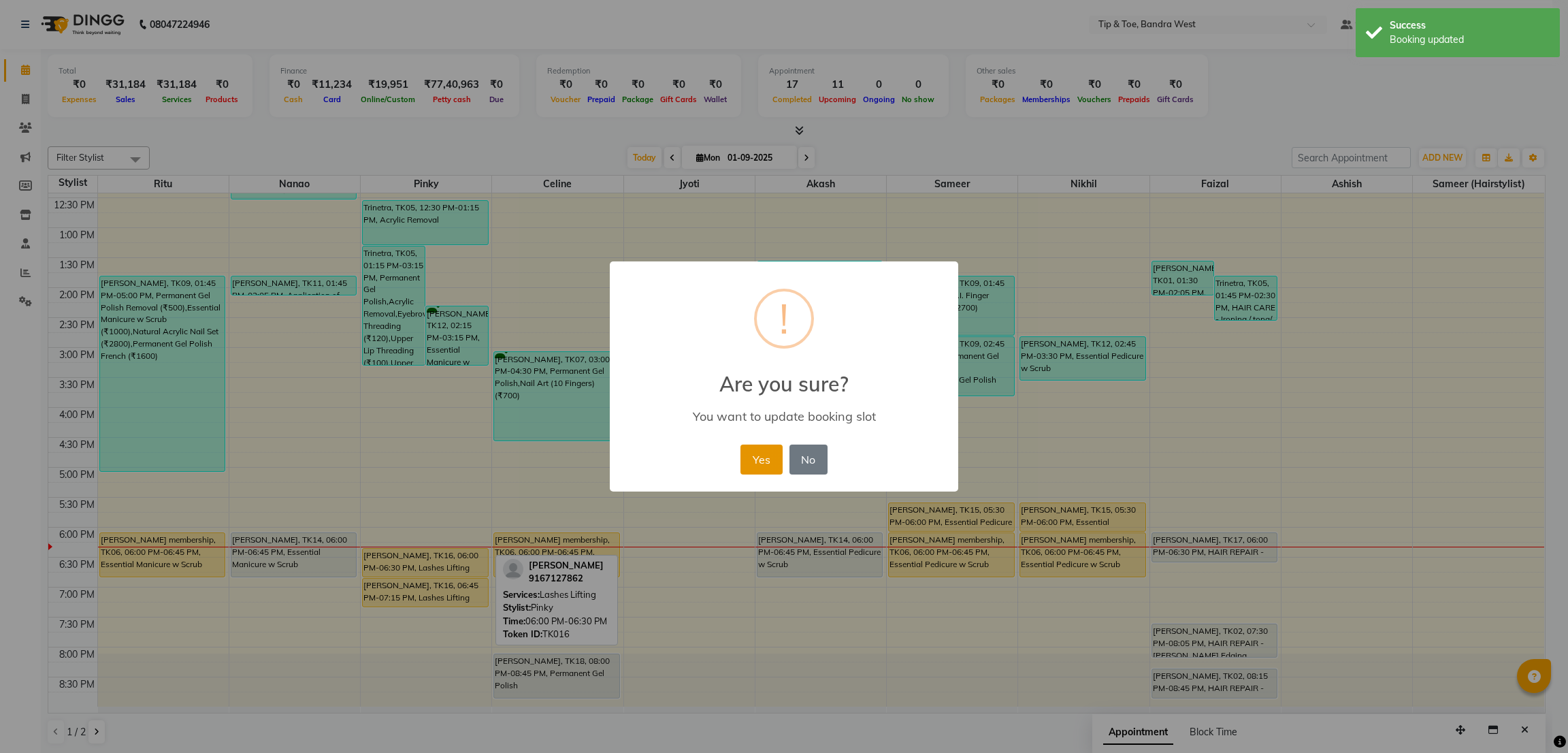
click at [763, 469] on button "Yes" at bounding box center [761, 459] width 42 height 30
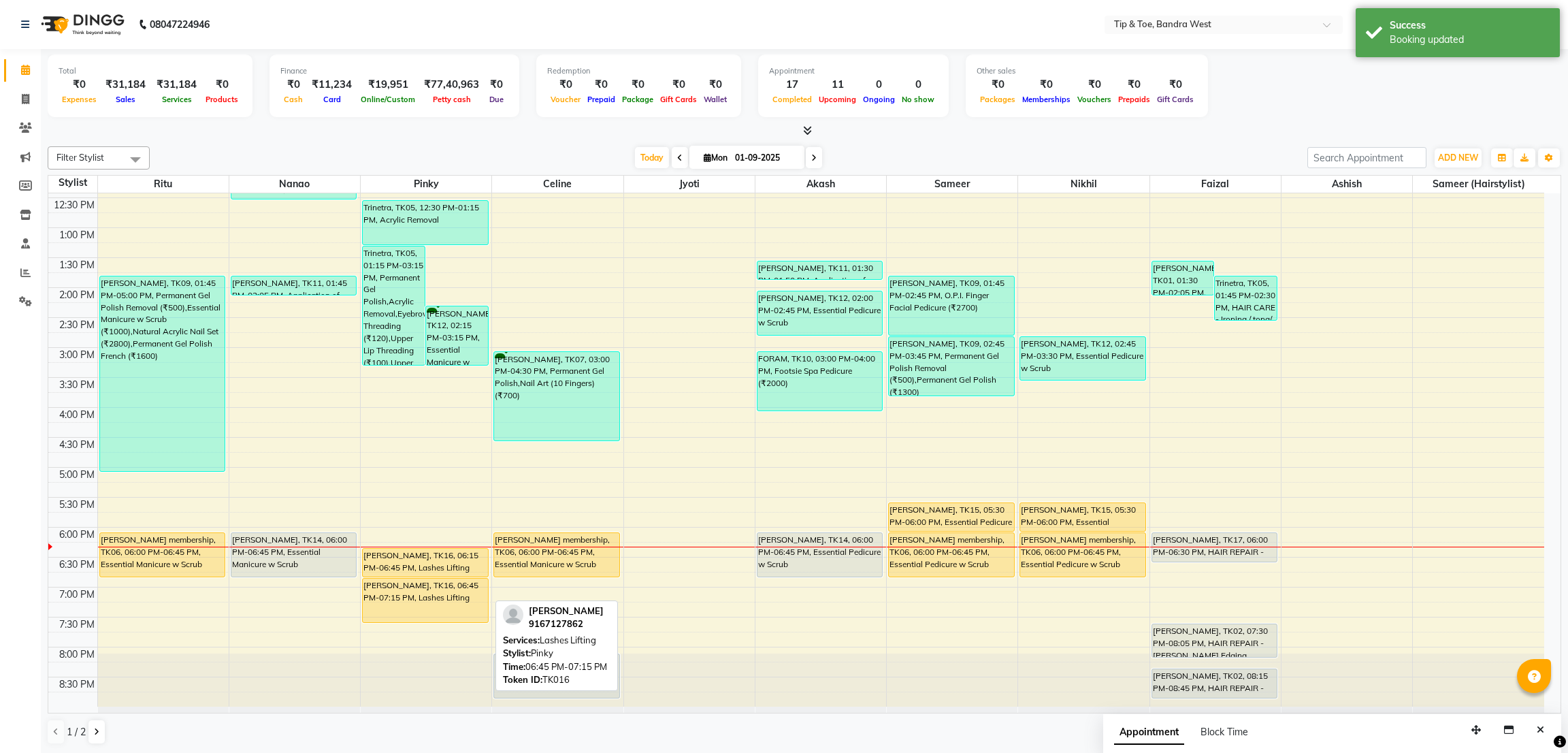
drag, startPoint x: 418, startPoint y: 605, endPoint x: 422, endPoint y: 613, distance: 8.9
click at [422, 613] on div "Trinetra, TK05, 01:15 PM-03:15 PM, Permanent Gel Polish,Acrylic Removal,Eyebrow…" at bounding box center [426, 317] width 130 height 778
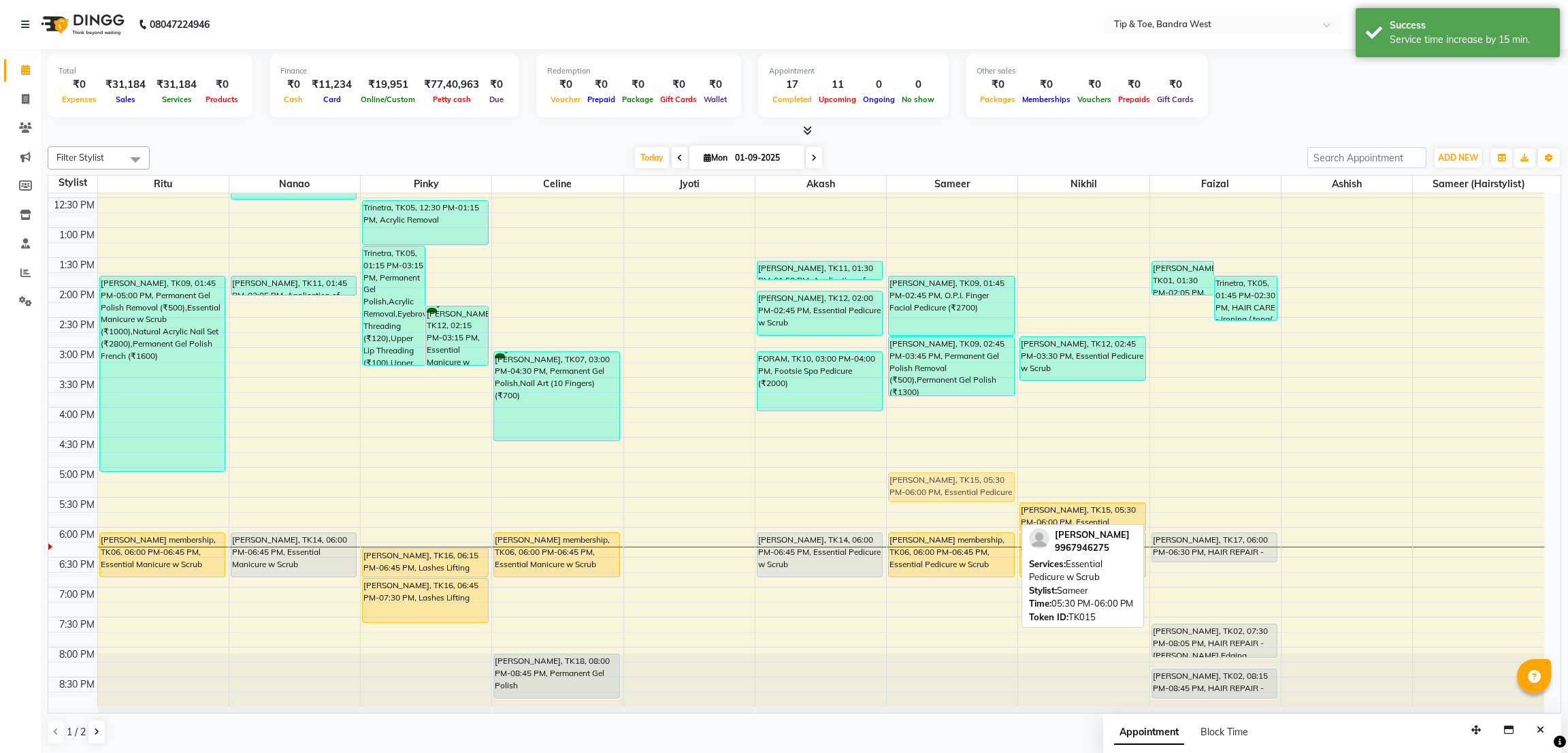
drag, startPoint x: 948, startPoint y: 508, endPoint x: 948, endPoint y: 483, distance: 25.0
click at [948, 474] on div "[PERSON_NAME], TK09, 01:45 PM-02:45 PM, O.P.I. Finger Facial Pedicure (₹2700) […" at bounding box center [951, 317] width 130 height 778
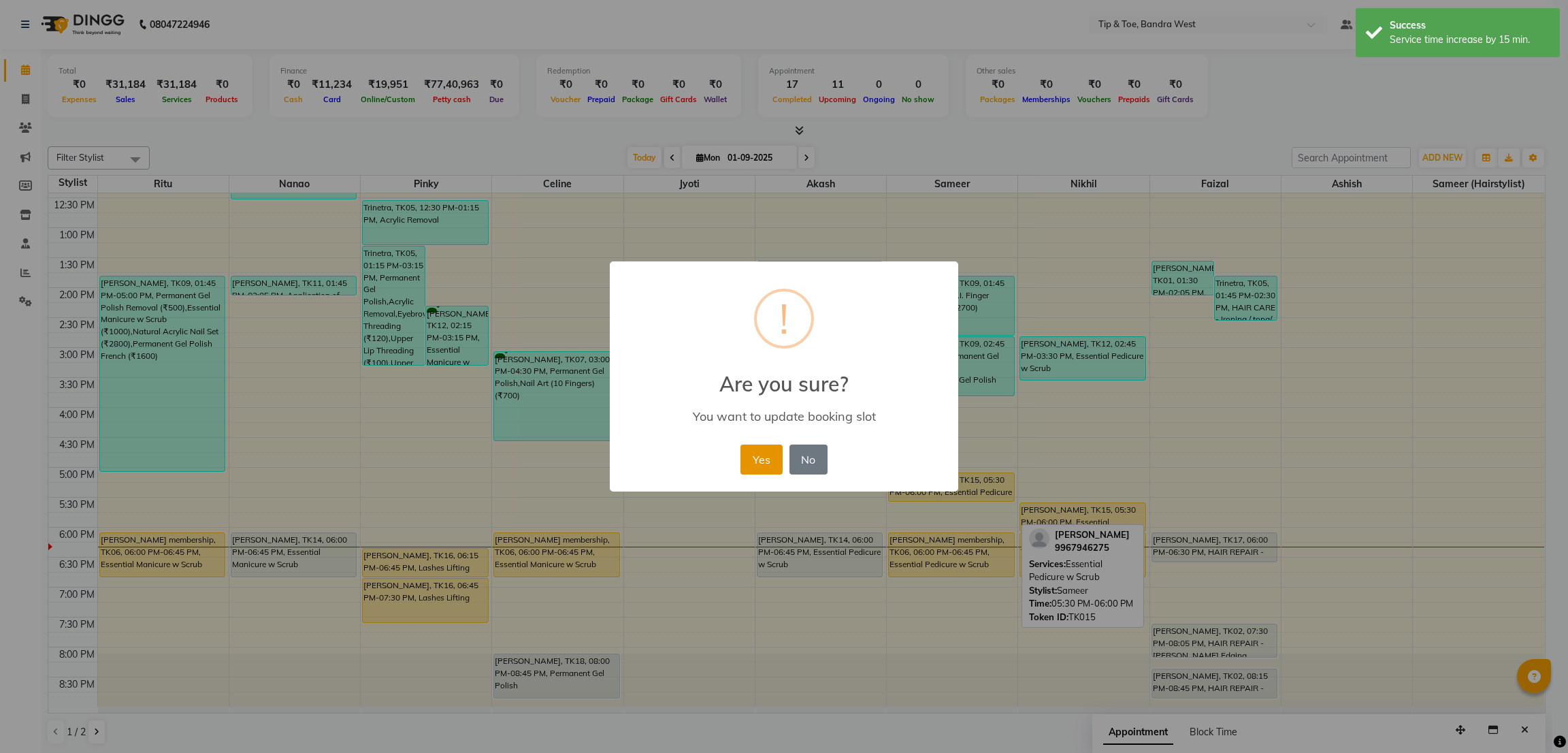
click at [769, 449] on button "Yes" at bounding box center [761, 459] width 42 height 30
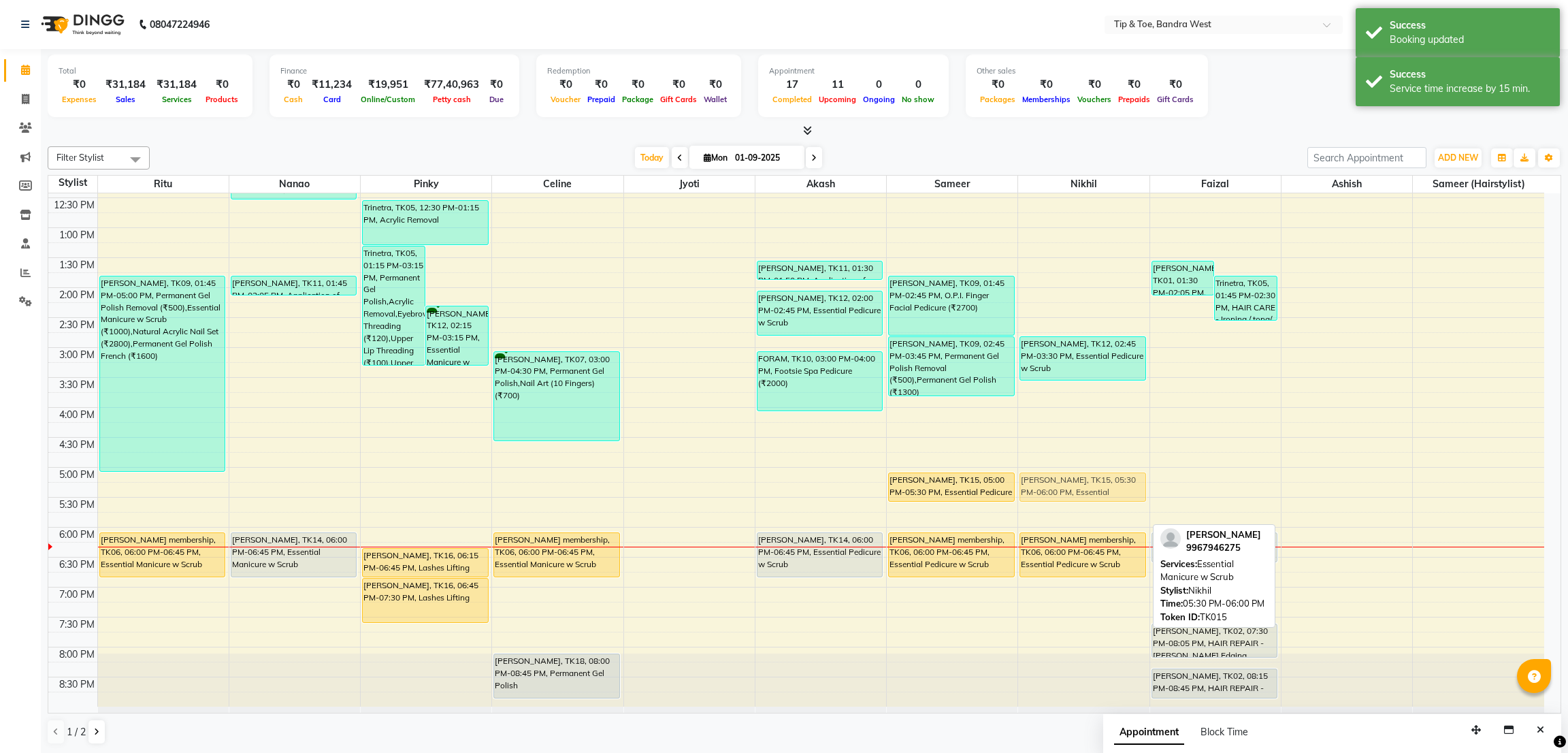
drag, startPoint x: 1053, startPoint y: 511, endPoint x: 1058, endPoint y: 480, distance: 31.4
click at [1058, 480] on div "[PERSON_NAME], TK12, 02:45 PM-03:30 PM, Essential Pedicure w Scrub [PERSON_NAME…" at bounding box center [1083, 317] width 130 height 778
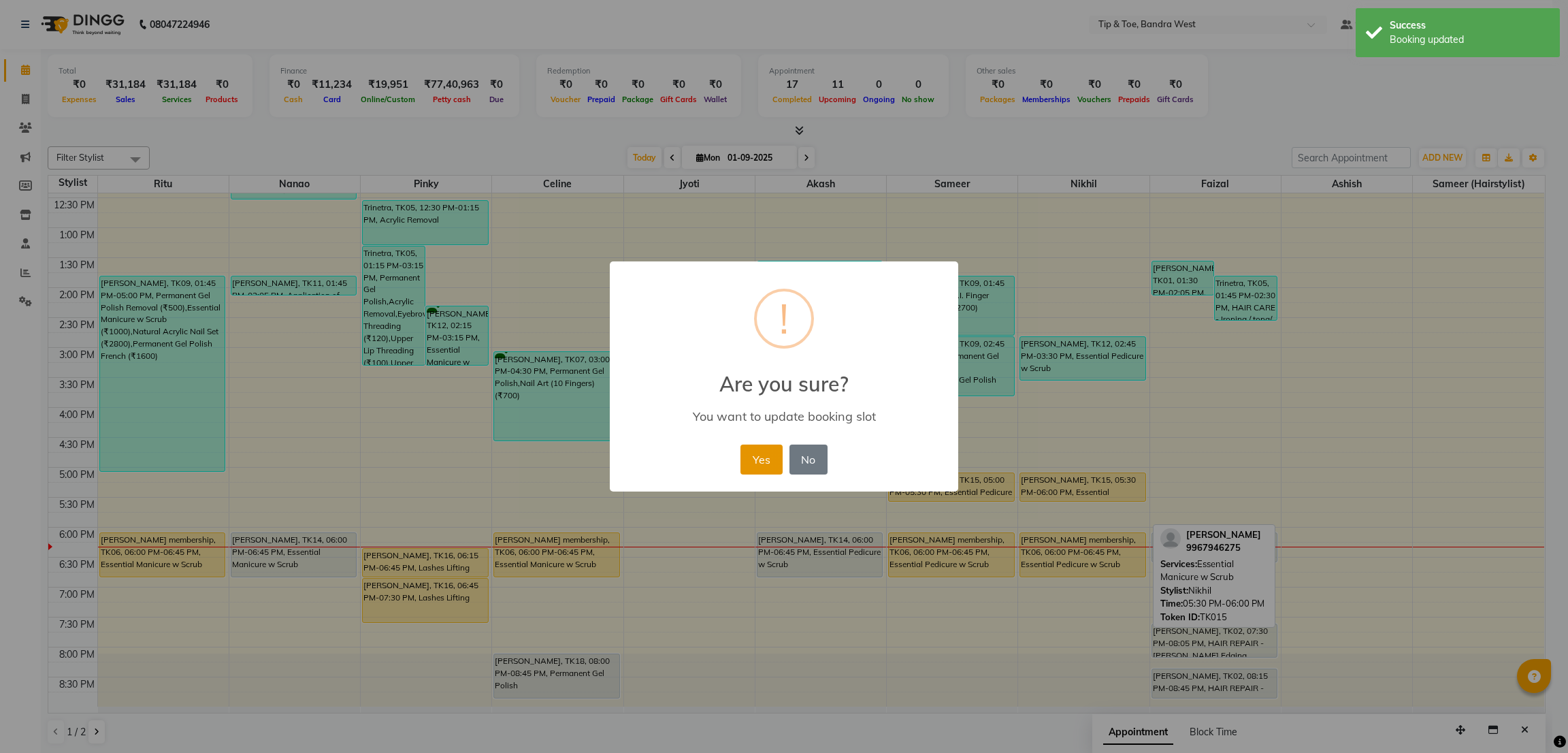
click at [745, 456] on button "Yes" at bounding box center [761, 459] width 42 height 30
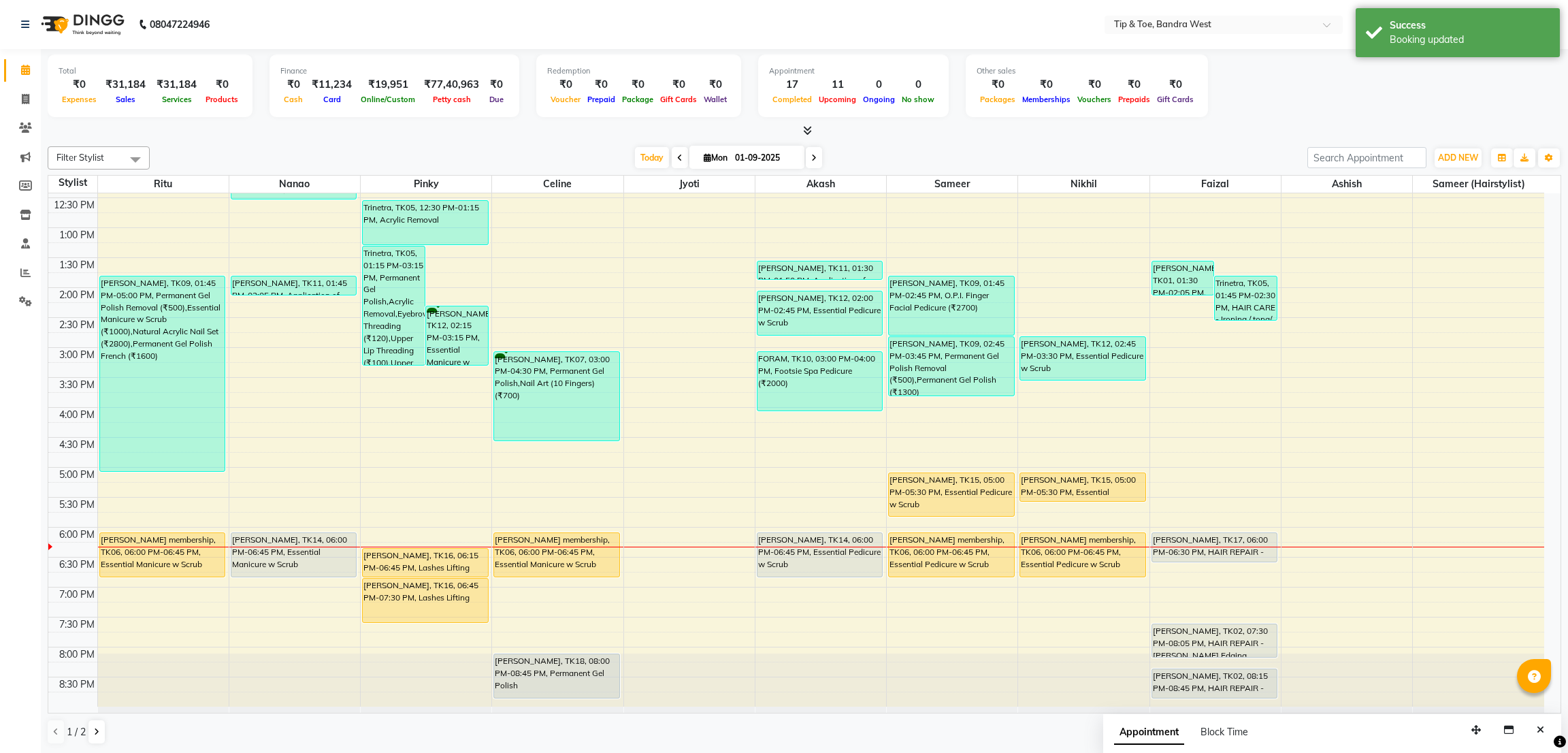
click at [944, 508] on div "[PERSON_NAME], TK09, 01:45 PM-02:45 PM, O.P.I. Finger Facial Pedicure (₹2700) […" at bounding box center [951, 317] width 130 height 778
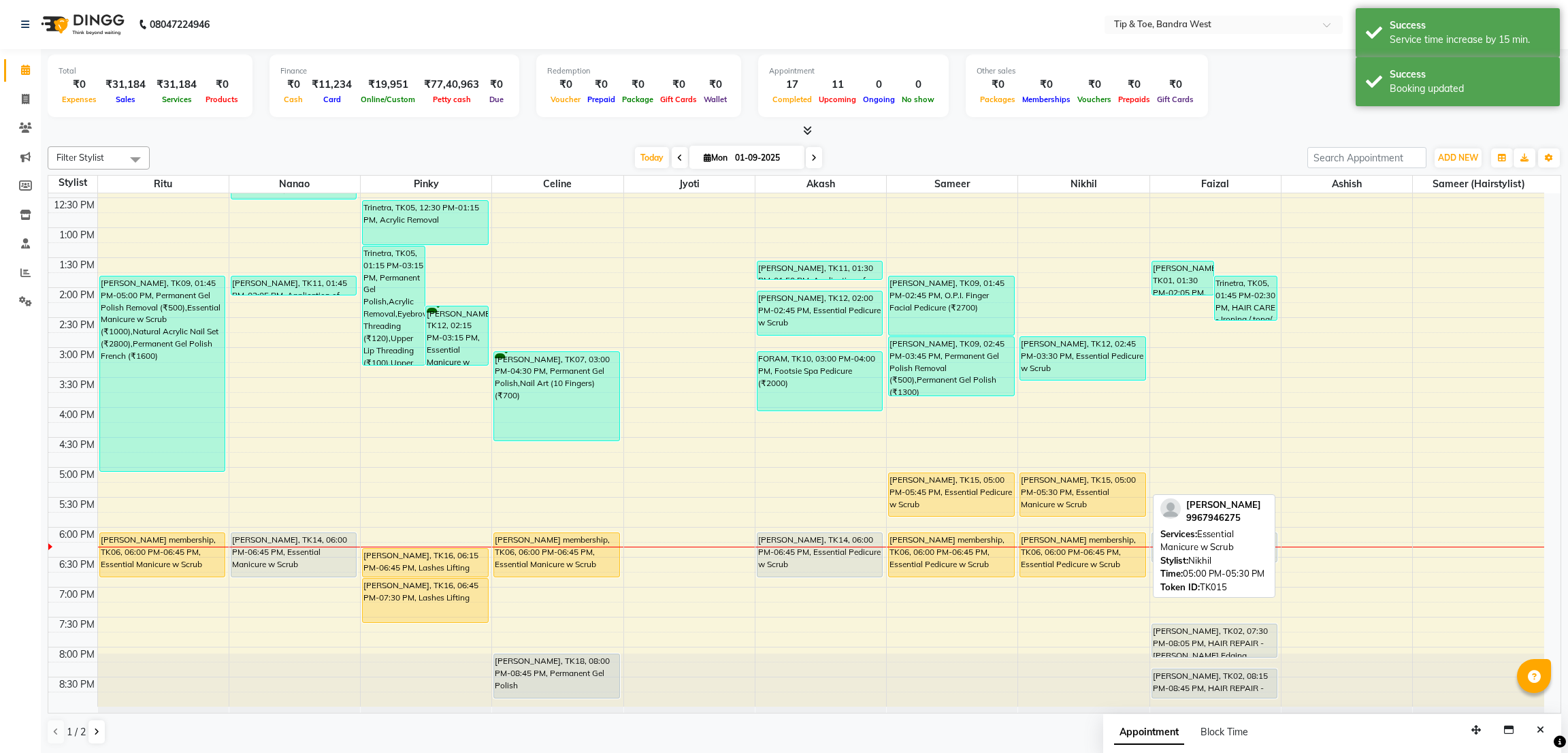
click at [1077, 511] on div "[PERSON_NAME], TK12, 02:45 PM-03:30 PM, Essential Pedicure w Scrub [PERSON_NAME…" at bounding box center [1083, 317] width 130 height 778
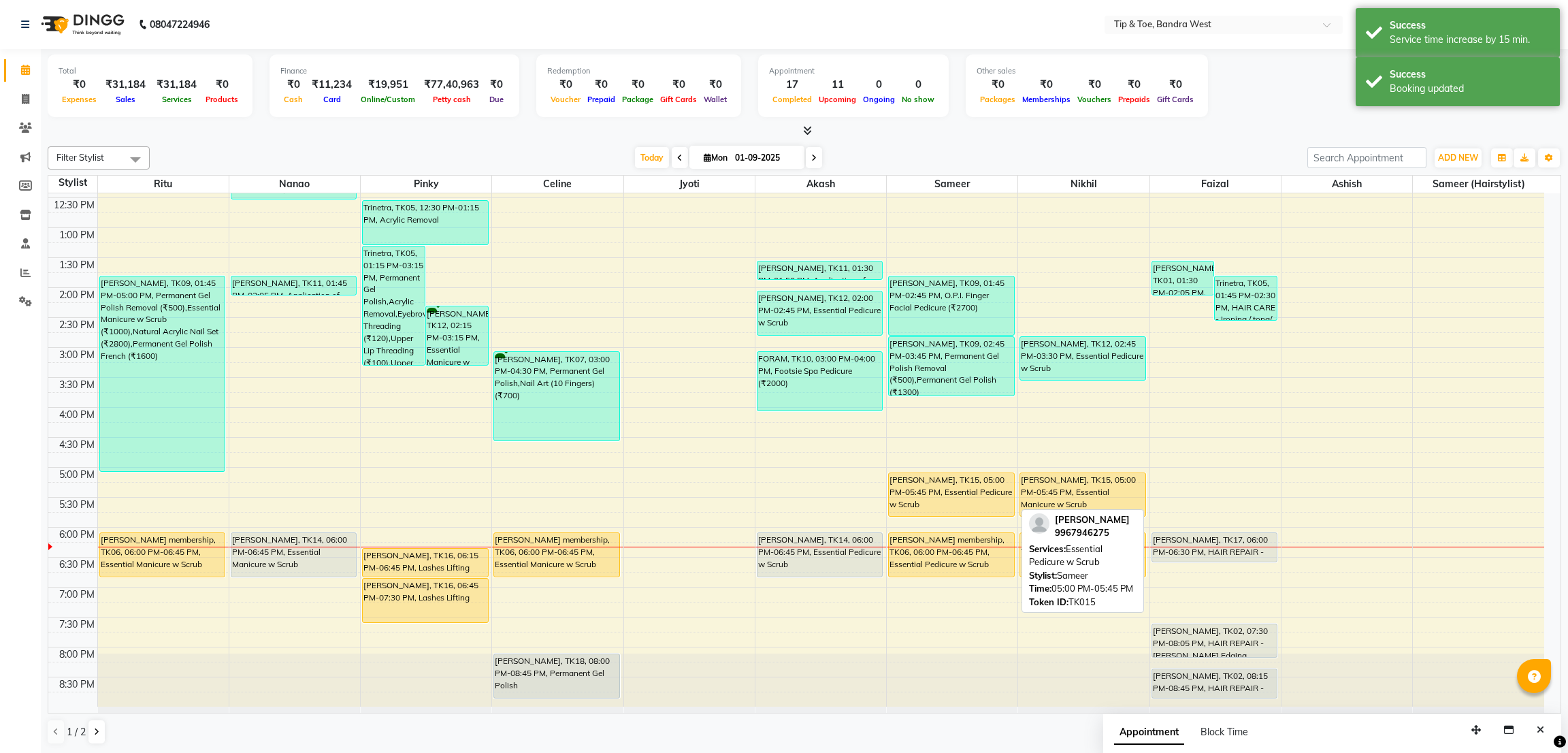
click at [961, 494] on div "[PERSON_NAME], TK15, 05:00 PM-05:45 PM, Essential Pedicure w Scrub" at bounding box center [951, 494] width 125 height 43
click at [959, 492] on div "[PERSON_NAME], TK15, 05:00 PM-05:45 PM, Essential Pedicure w Scrub" at bounding box center [951, 494] width 125 height 43
select select "1"
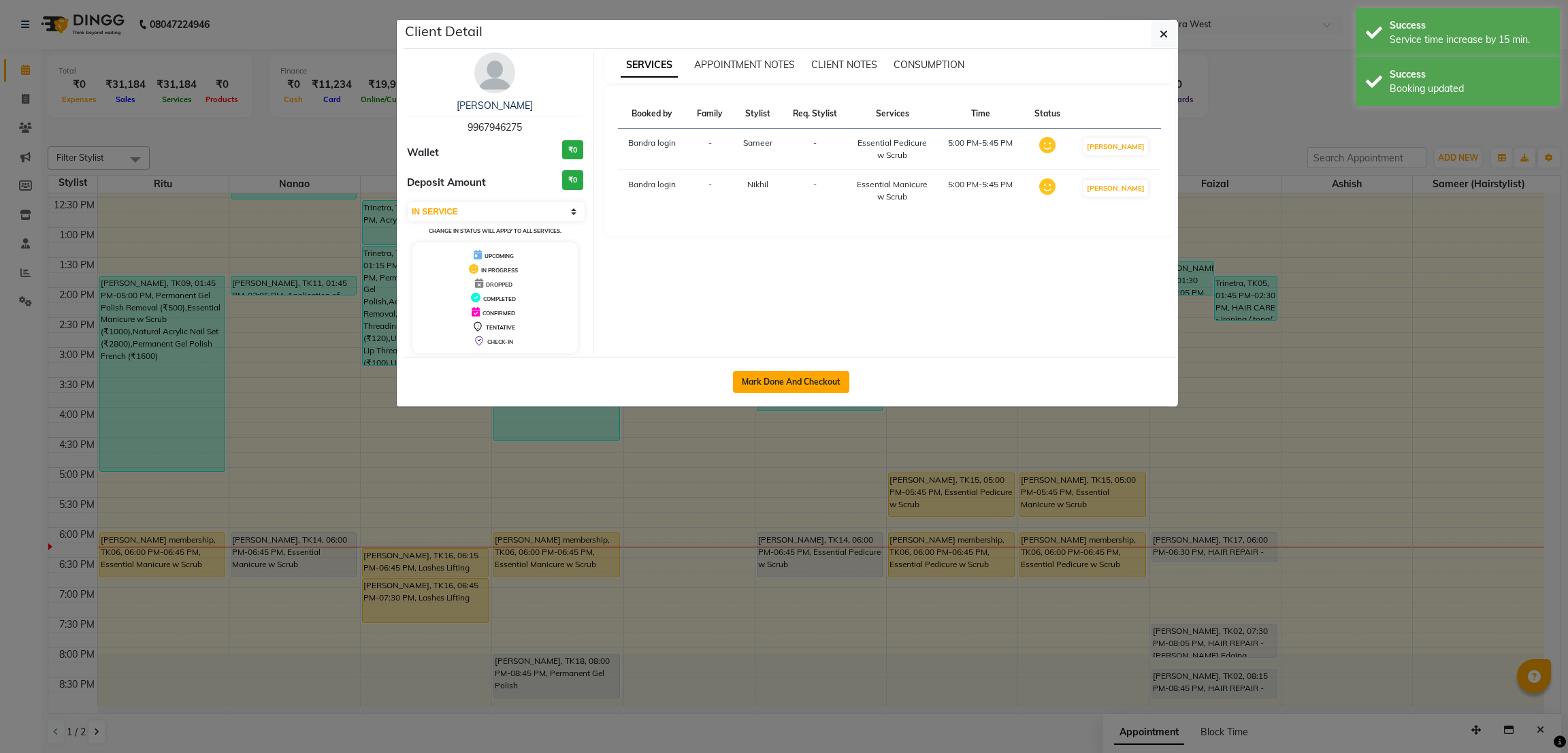
click at [819, 385] on button "Mark Done And Checkout" at bounding box center [791, 381] width 116 height 22
select select "service"
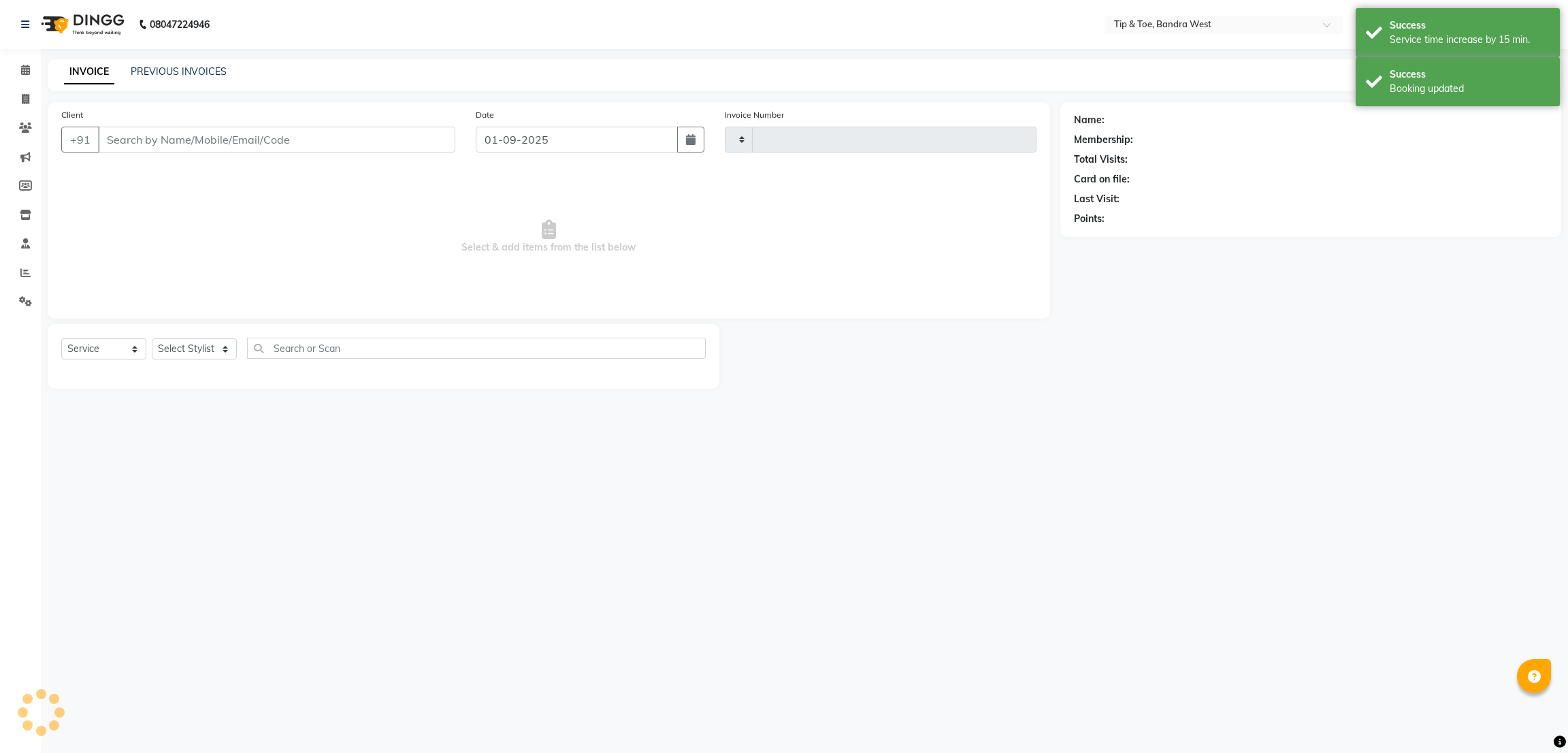
type input "2828"
select select "5957"
type input "9967946275"
select select "57557"
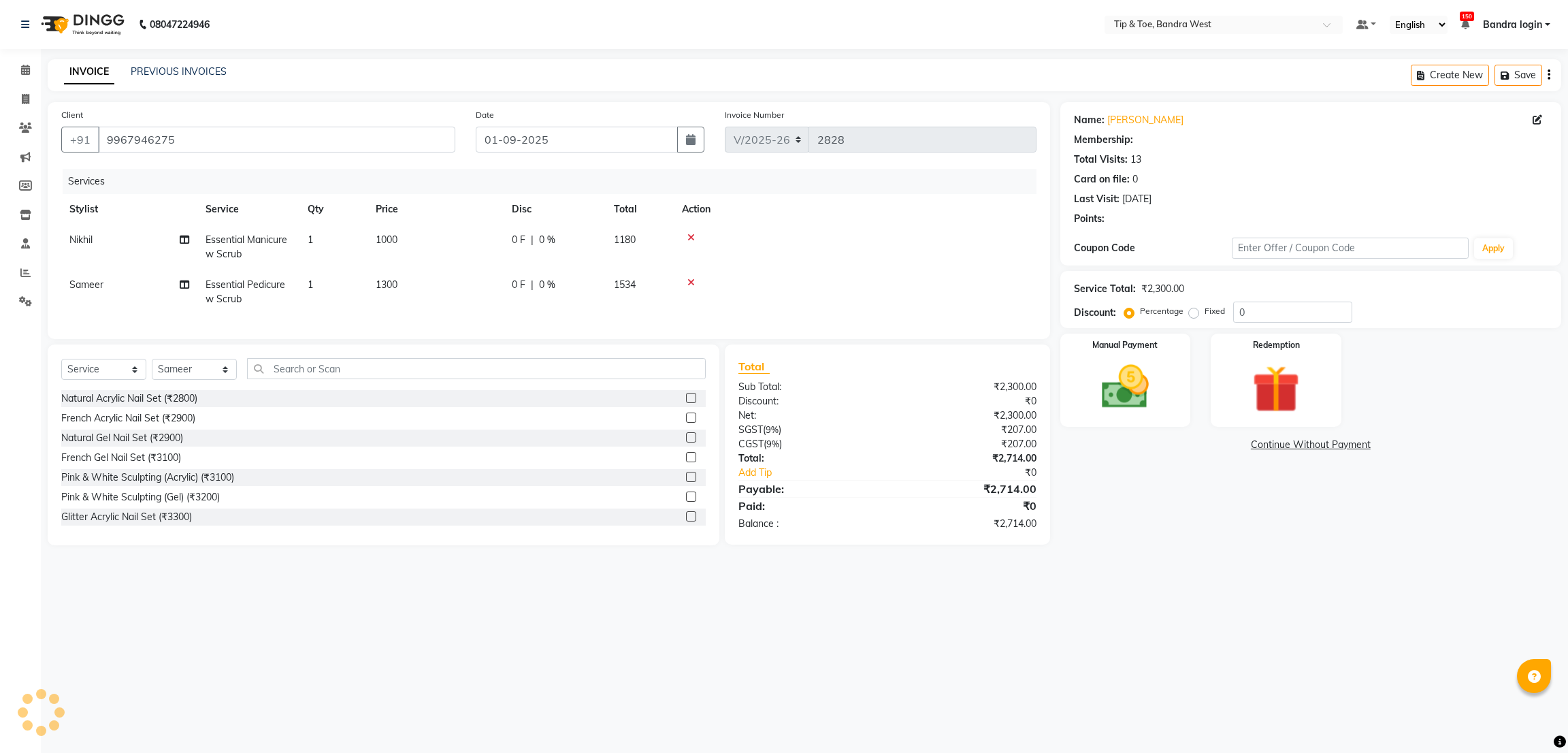
select select "1: Object"
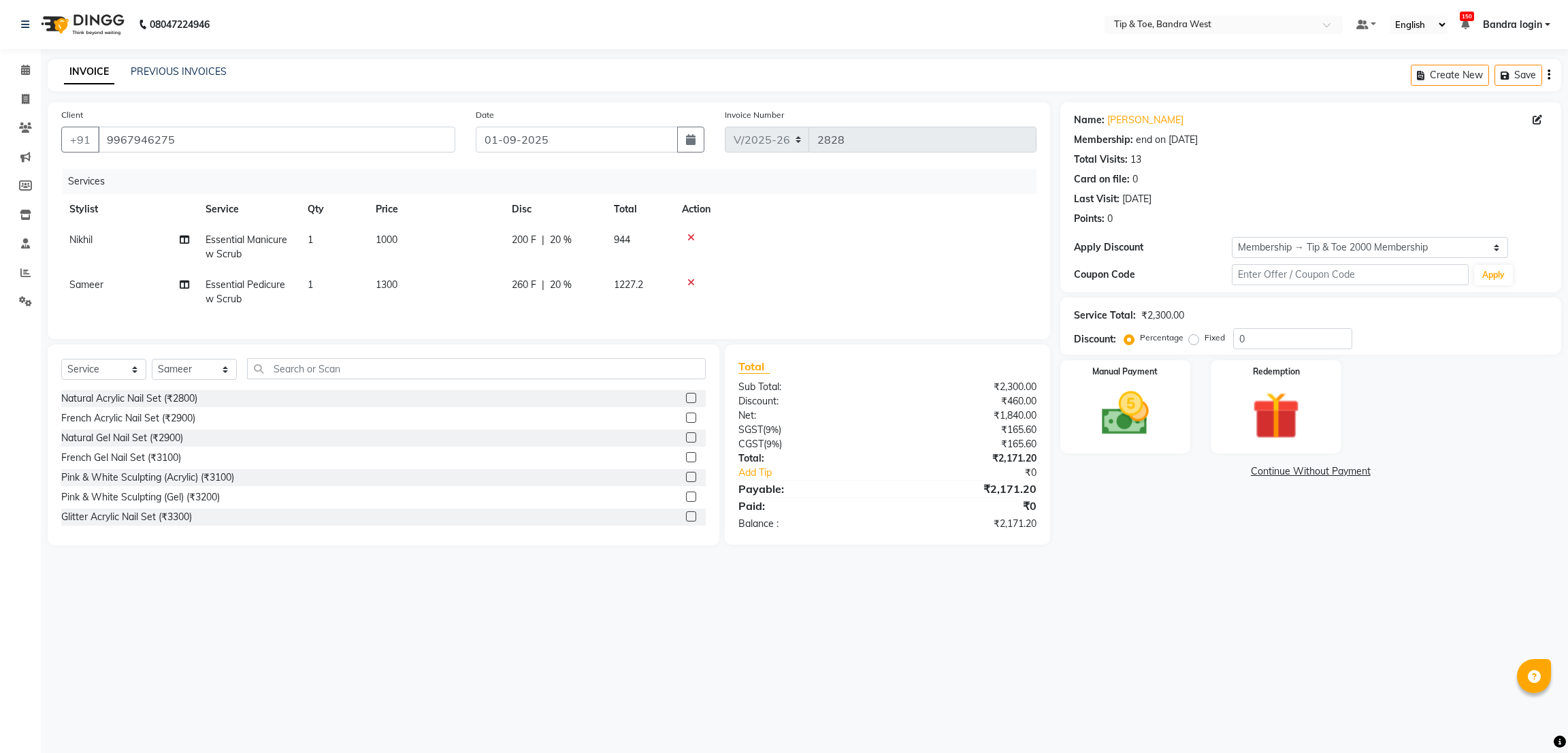
type input "20"
click at [1153, 395] on img at bounding box center [1125, 414] width 81 height 57
click at [1244, 473] on span "CASH" at bounding box center [1241, 472] width 29 height 16
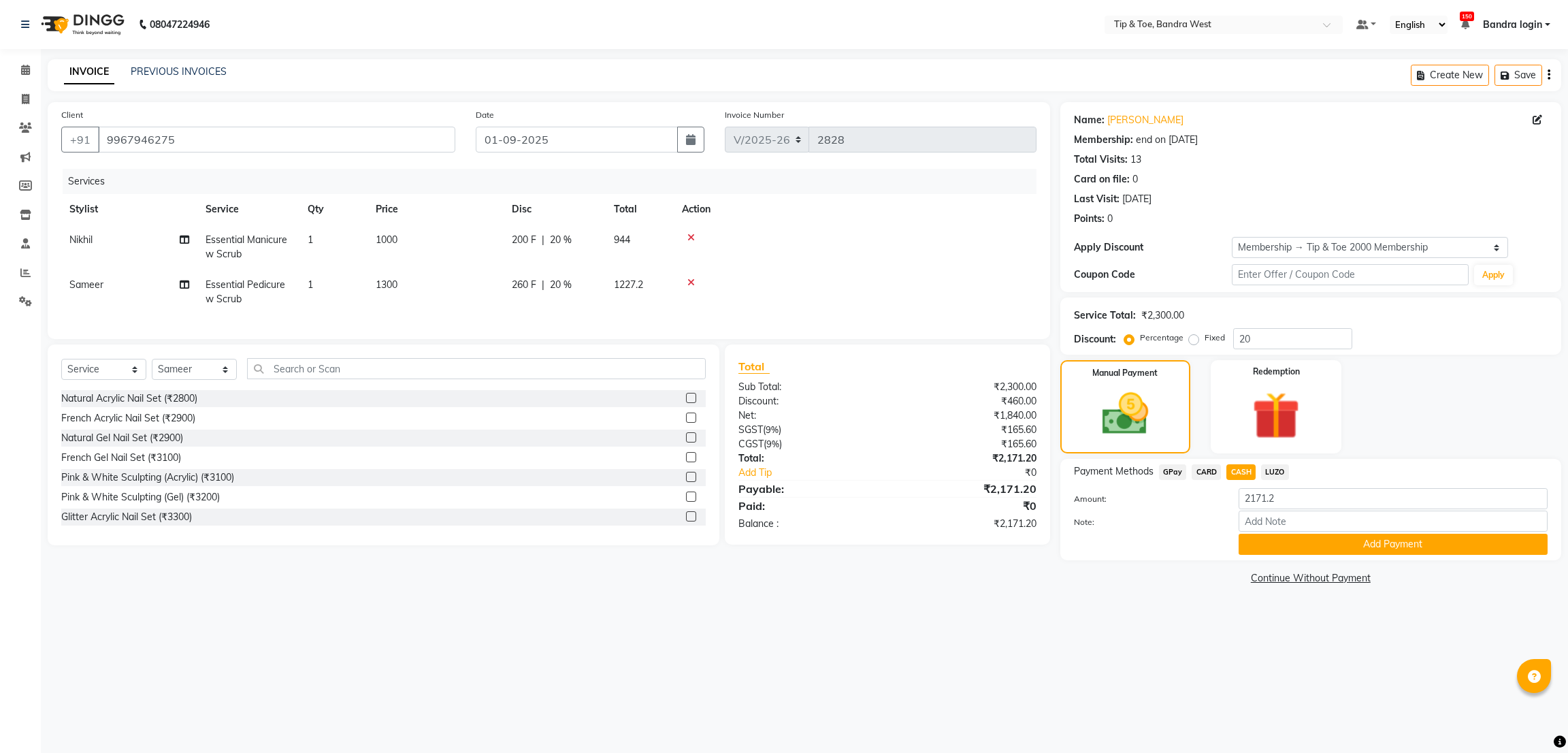
click at [1202, 472] on span "CARD" at bounding box center [1206, 472] width 29 height 16
click at [1293, 535] on button "Add Payment" at bounding box center [1393, 544] width 309 height 21
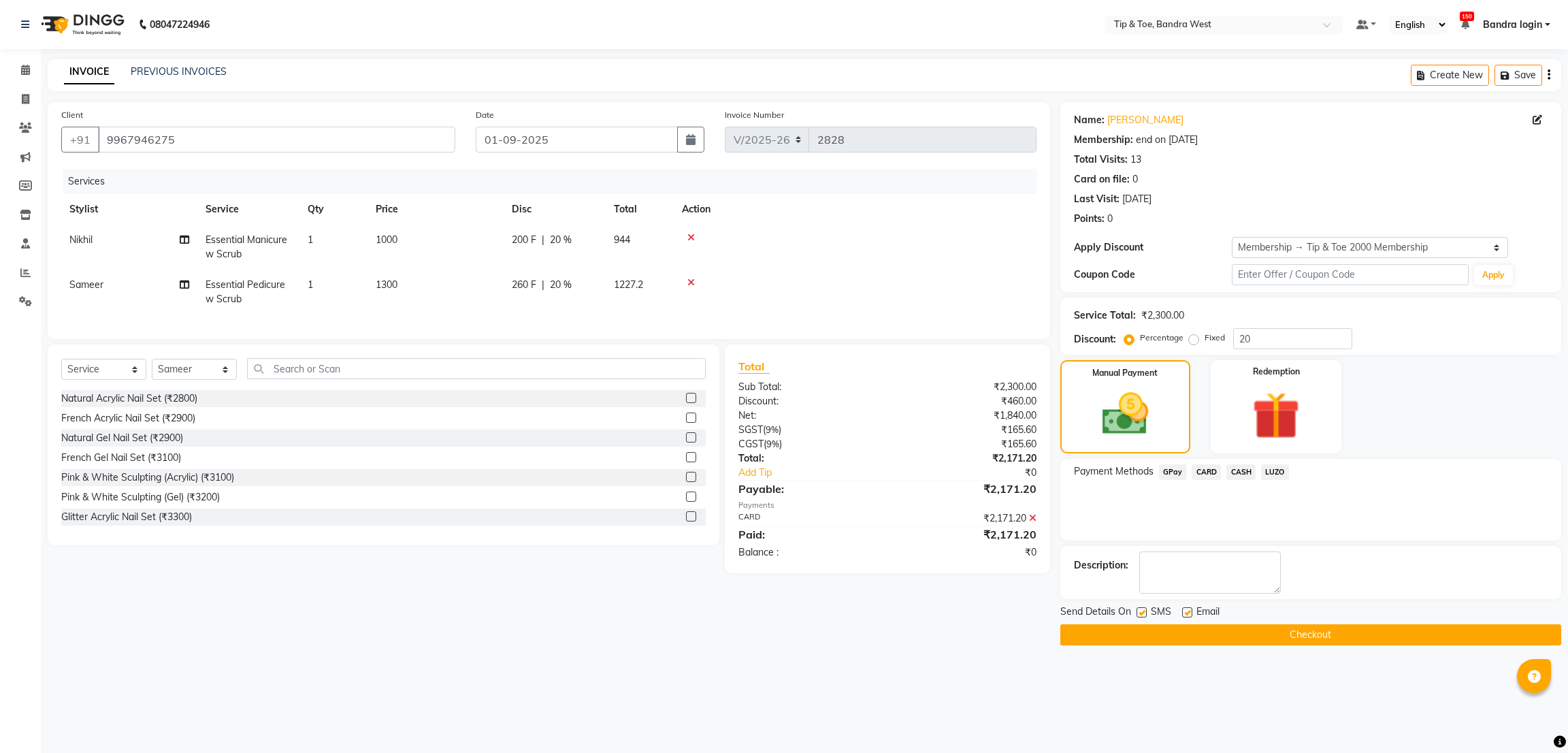
click at [1244, 630] on button "Checkout" at bounding box center [1311, 634] width 501 height 21
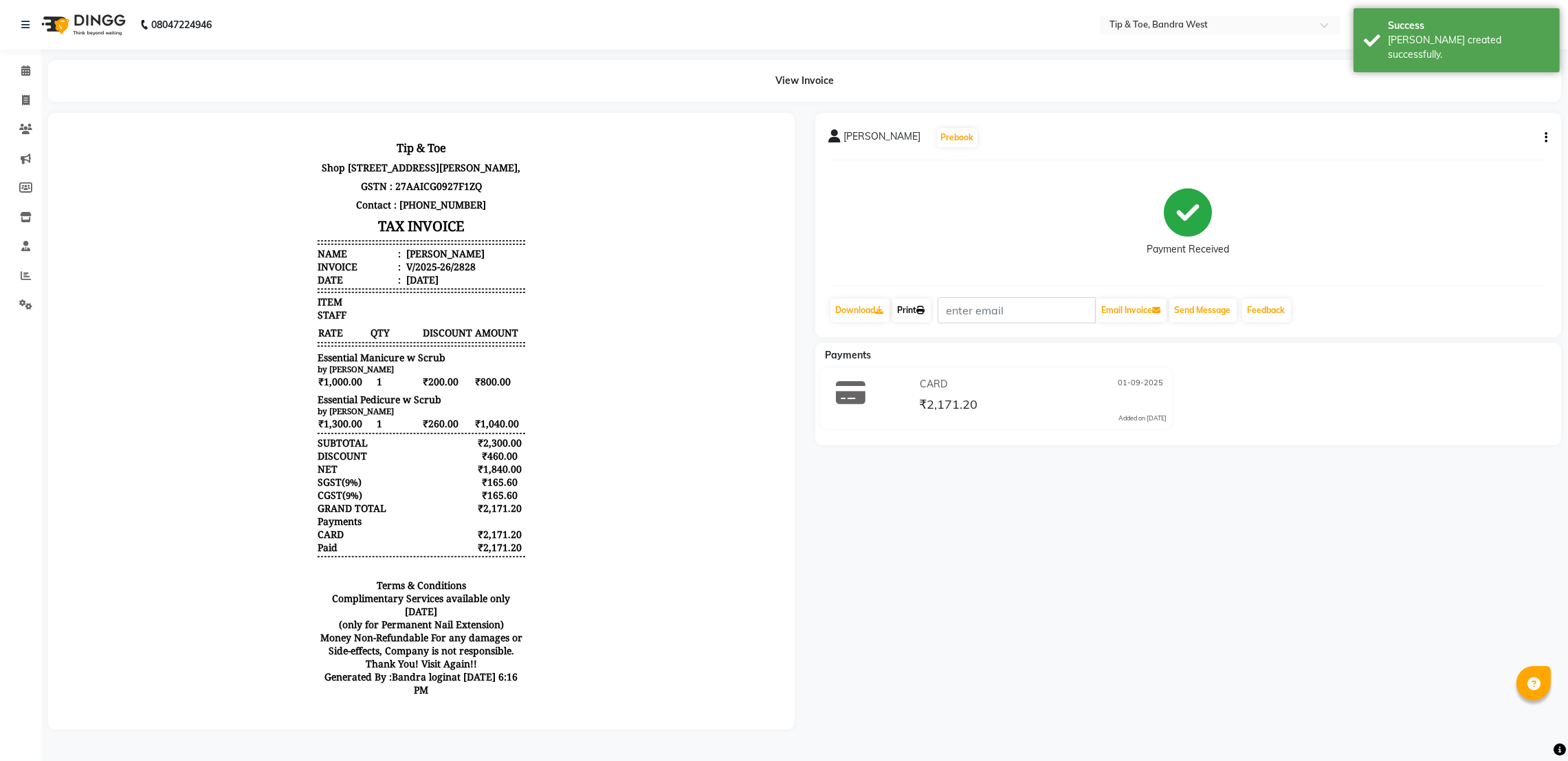
click at [915, 313] on link "Print" at bounding box center [911, 310] width 38 height 23
click at [23, 67] on icon at bounding box center [26, 71] width 9 height 11
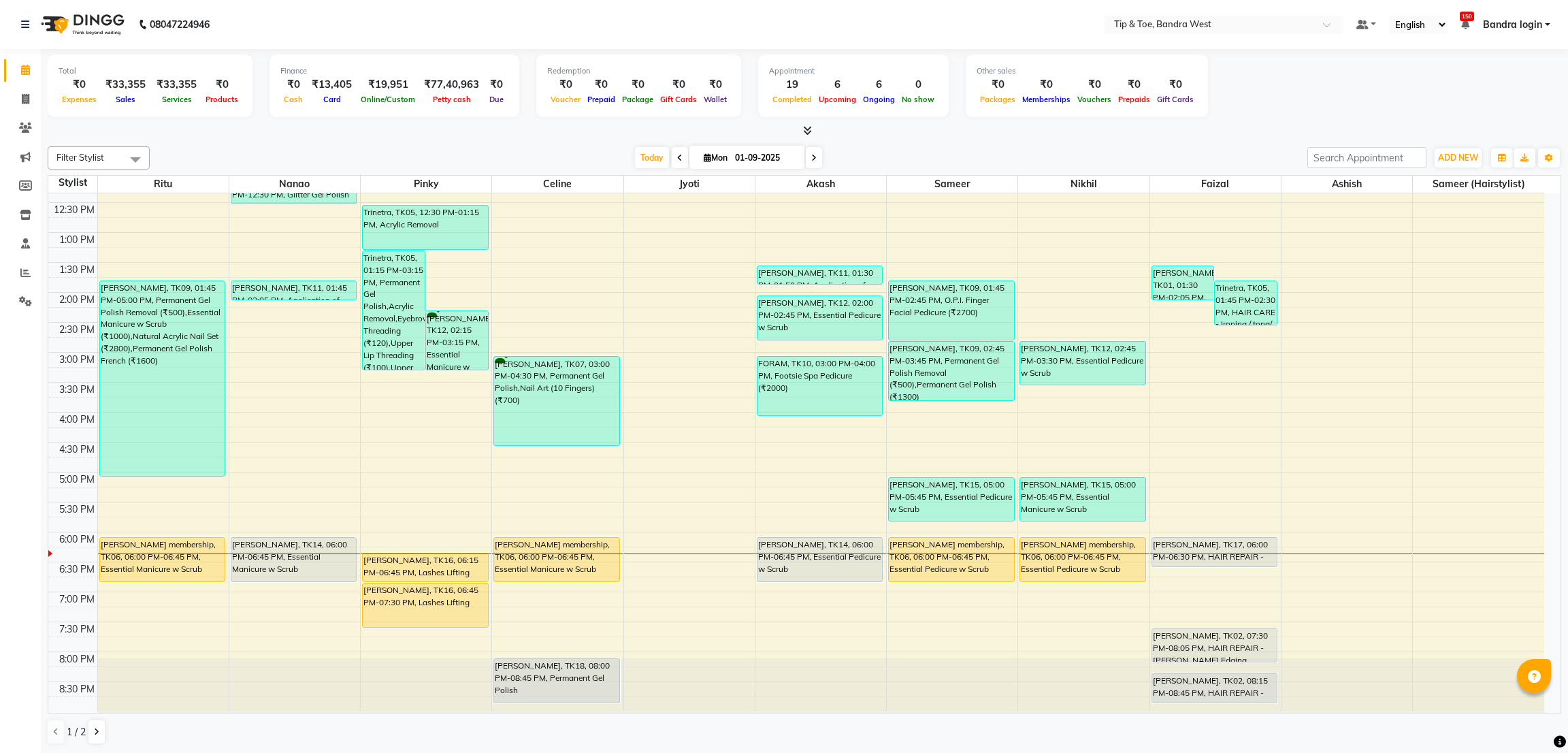
scroll to position [265, 0]
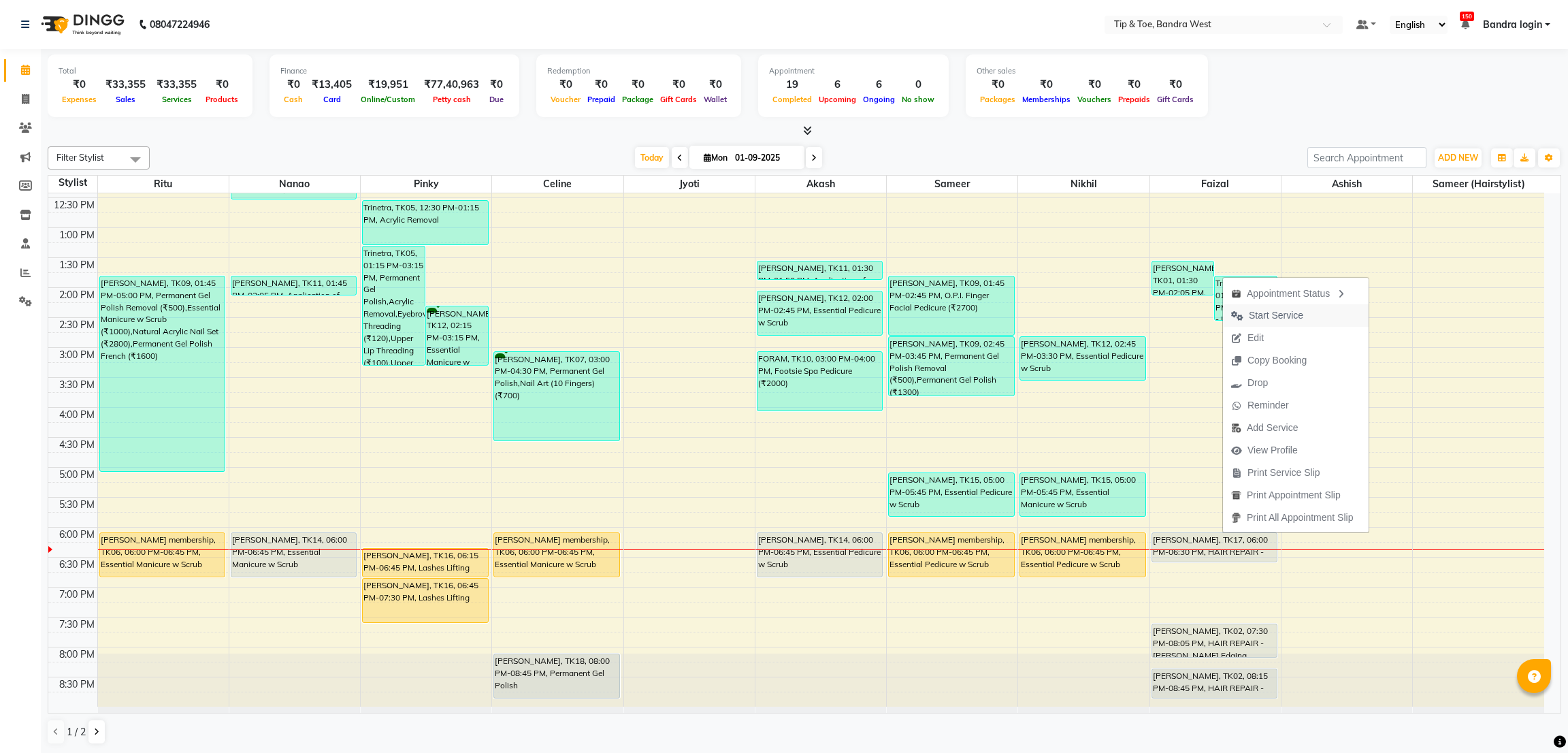
click at [1268, 319] on span "Start Service" at bounding box center [1276, 315] width 54 height 14
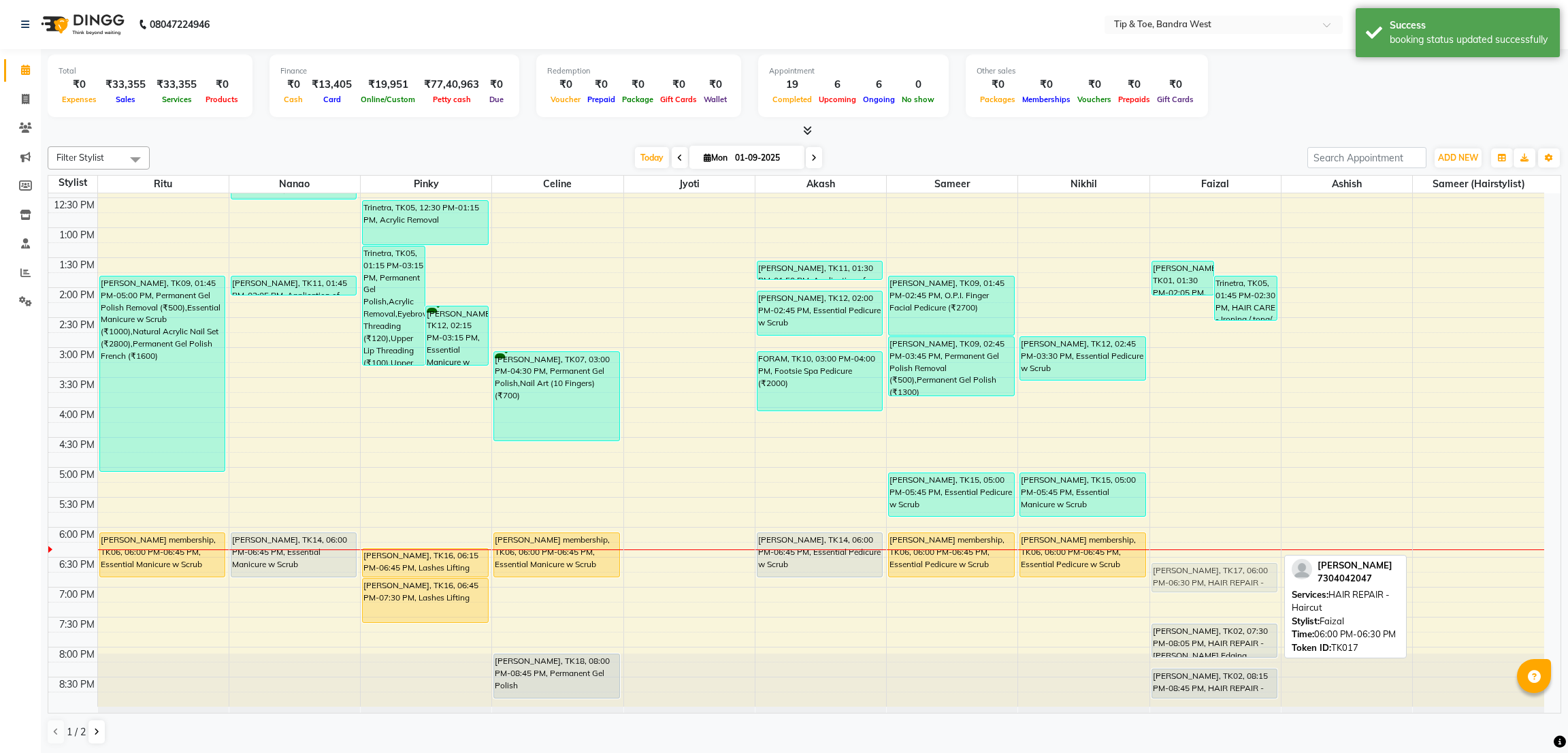
drag, startPoint x: 1218, startPoint y: 535, endPoint x: 1222, endPoint y: 564, distance: 29.3
click at [1222, 564] on div "[PERSON_NAME], TK01, 01:30 PM-02:05 PM, HAIR REPAIR - [PERSON_NAME] Edging (₹59…" at bounding box center [1215, 317] width 130 height 778
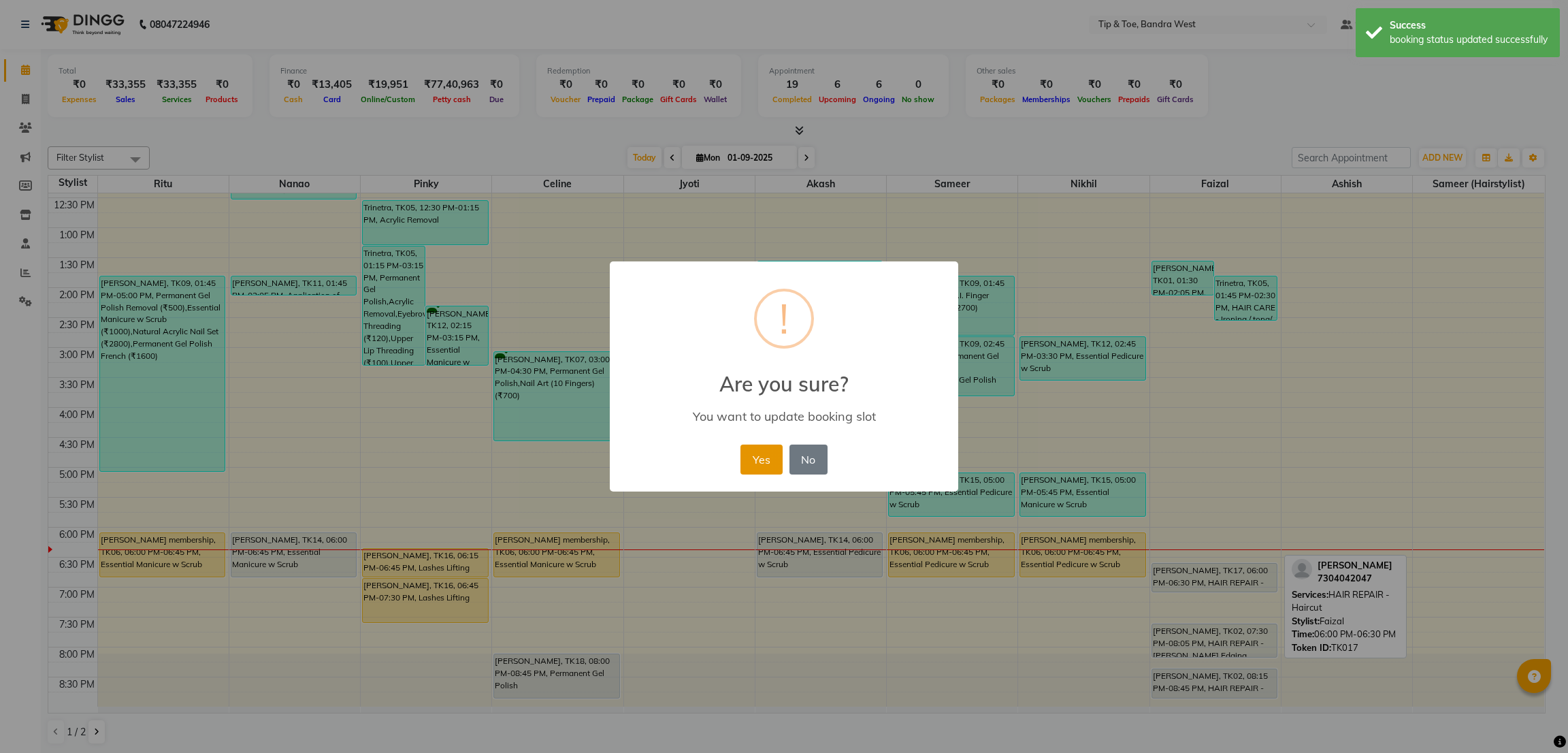
click at [758, 459] on button "Yes" at bounding box center [761, 459] width 42 height 30
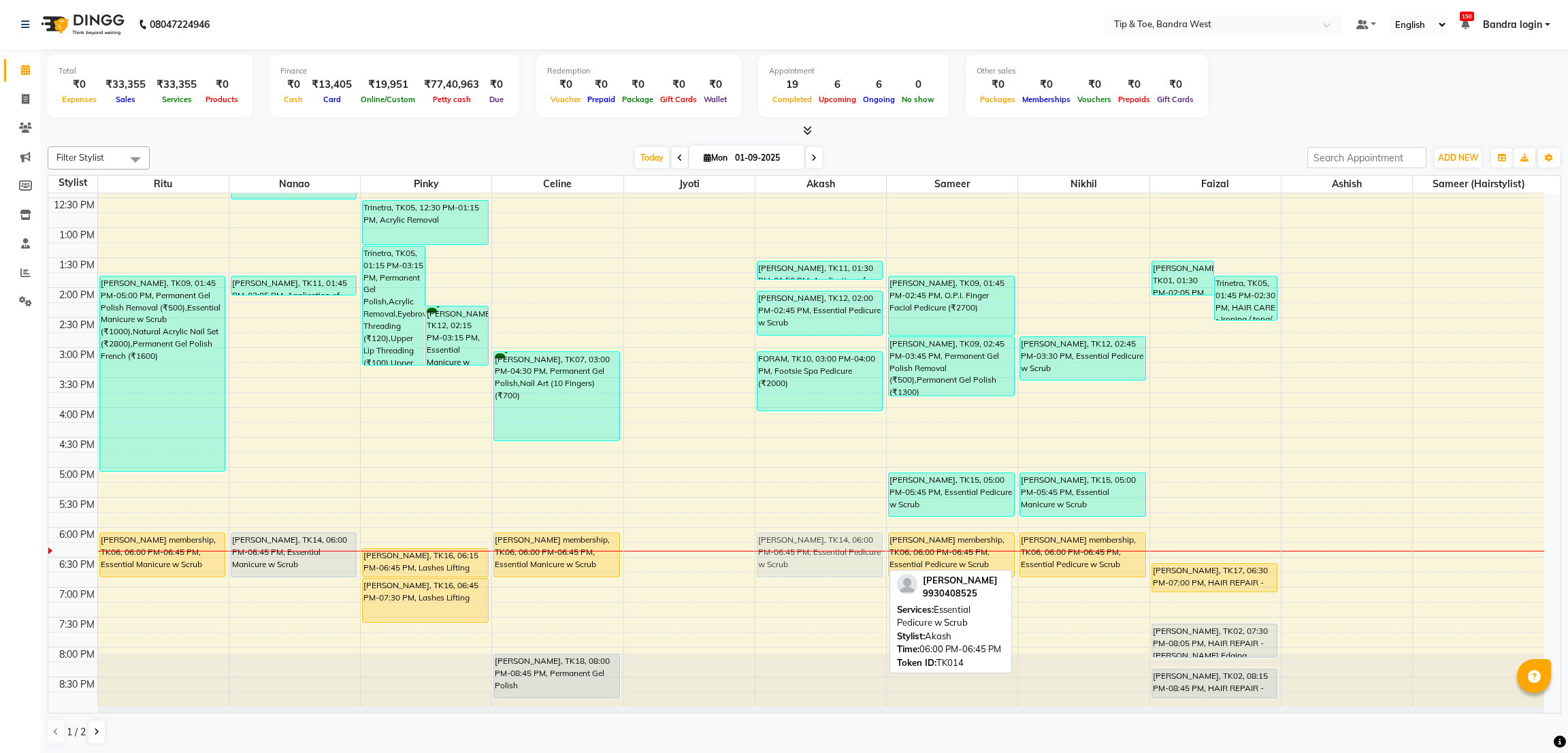
drag, startPoint x: 813, startPoint y: 538, endPoint x: 819, endPoint y: 543, distance: 7.8
click at [819, 543] on div "[PERSON_NAME], TK03, 10:00 AM-12:00 PM, Cocktail Pedicure (₹2500),Permanent Gel…" at bounding box center [820, 317] width 130 height 778
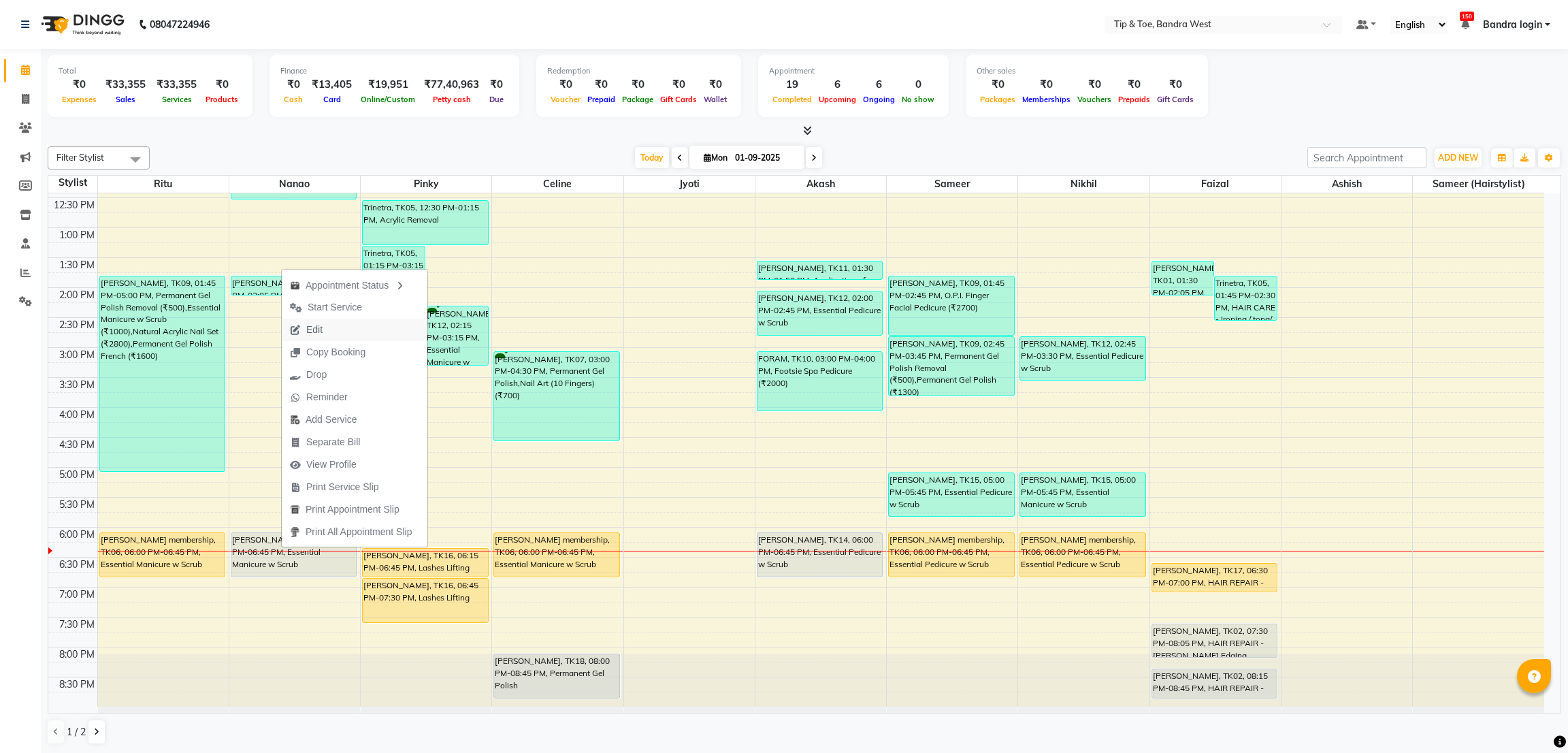
click at [334, 327] on button "Edit" at bounding box center [354, 330] width 145 height 22
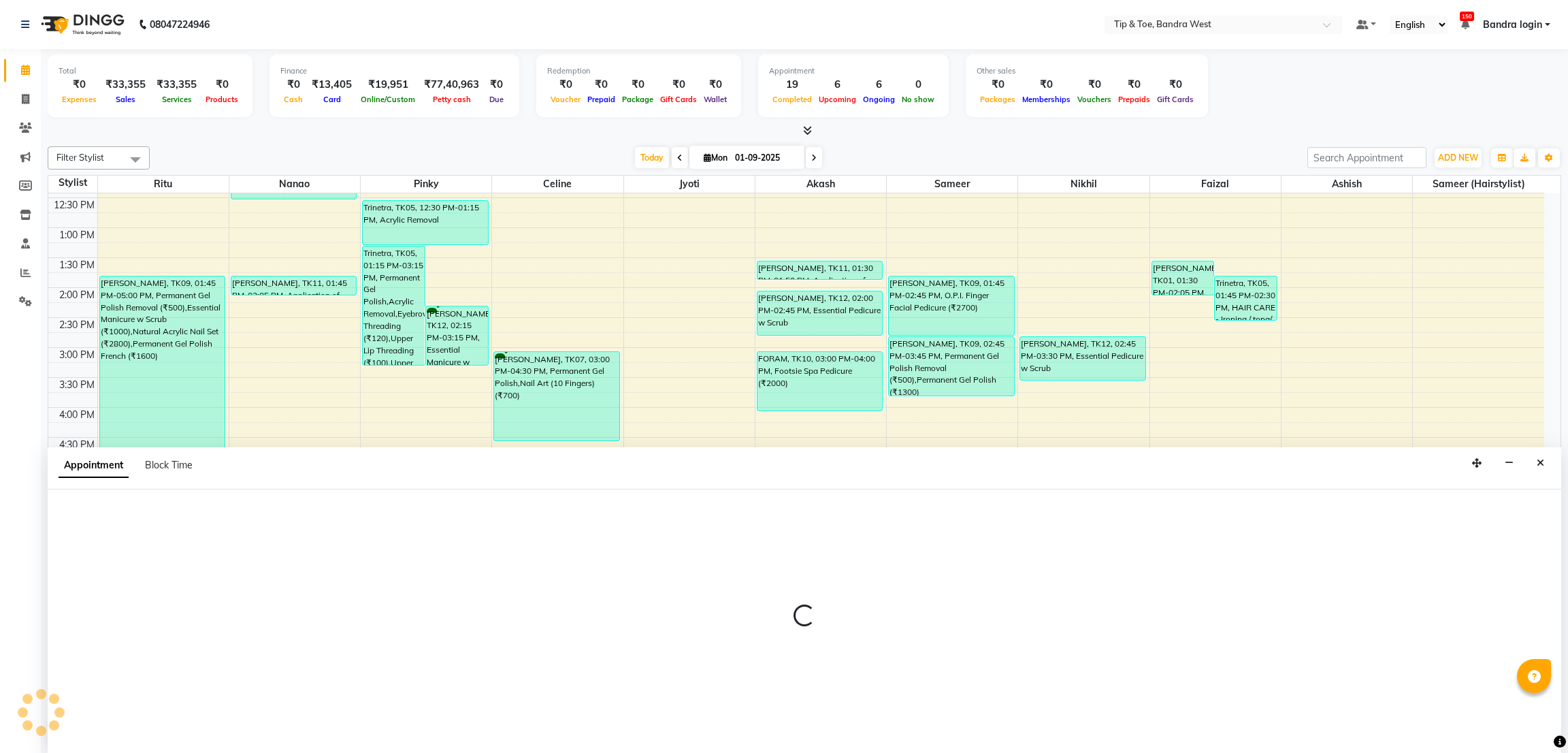
select select "tentative"
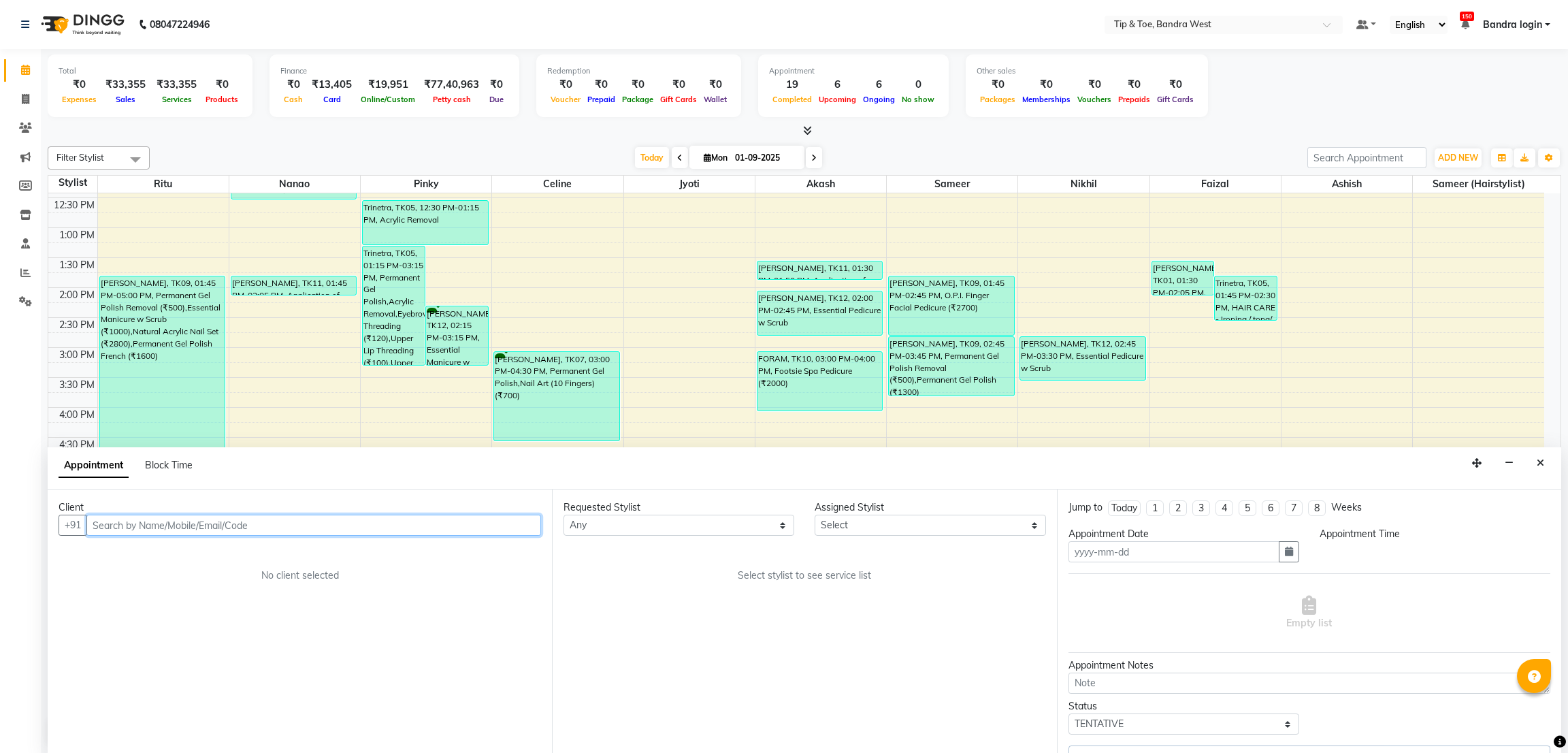
type input "01-09-2025"
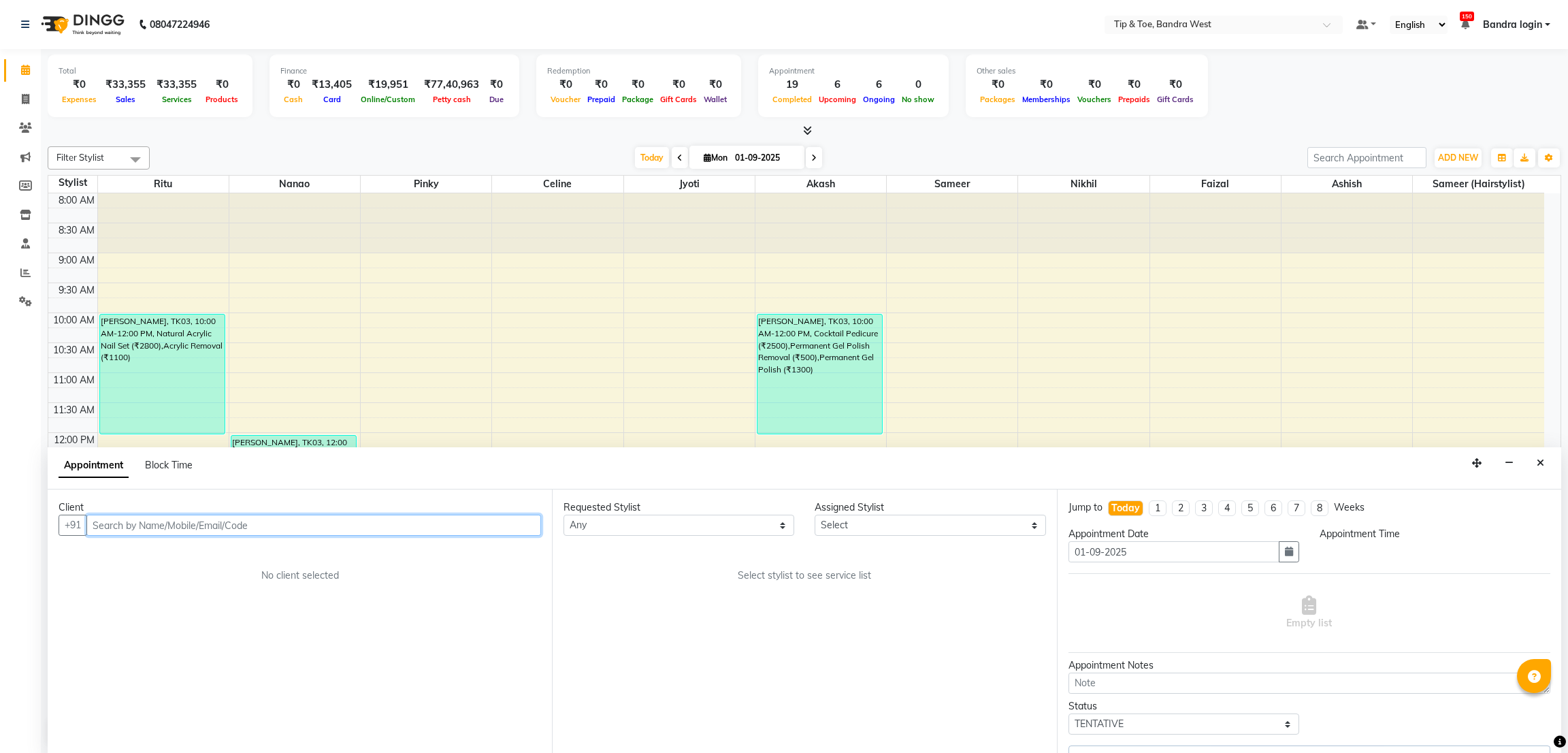
select select "1080"
select select "42316"
select select "2889"
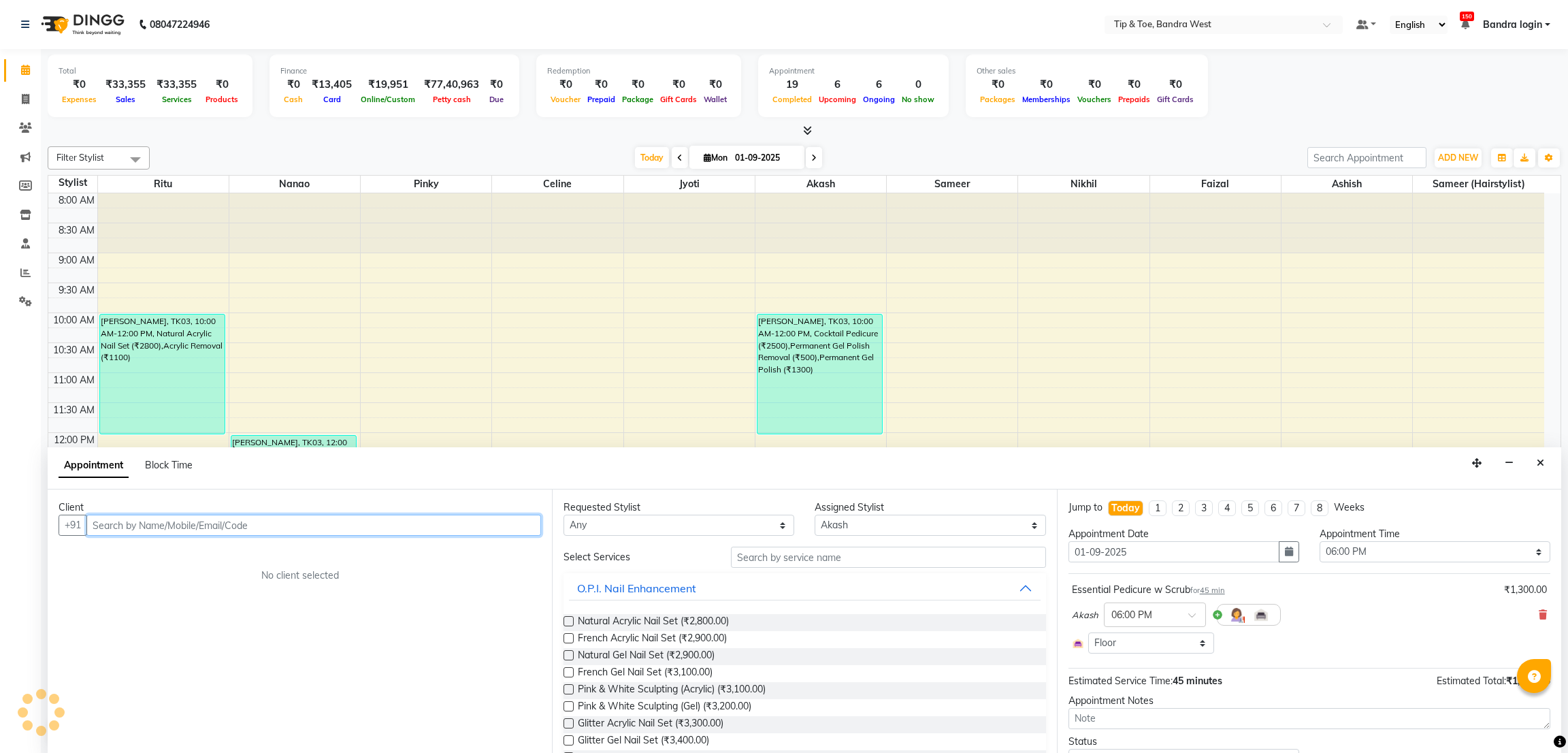
select select "2889"
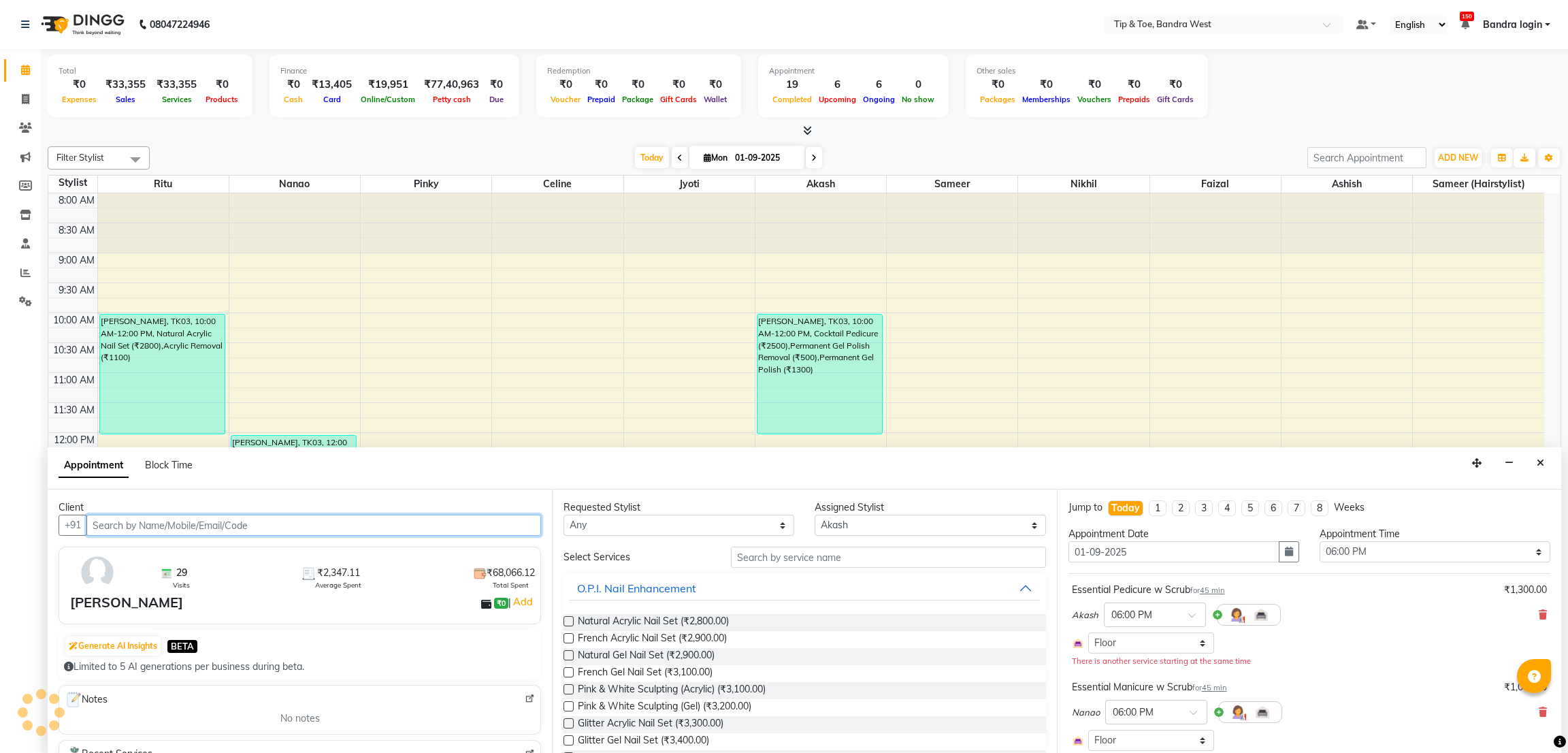
scroll to position [265, 0]
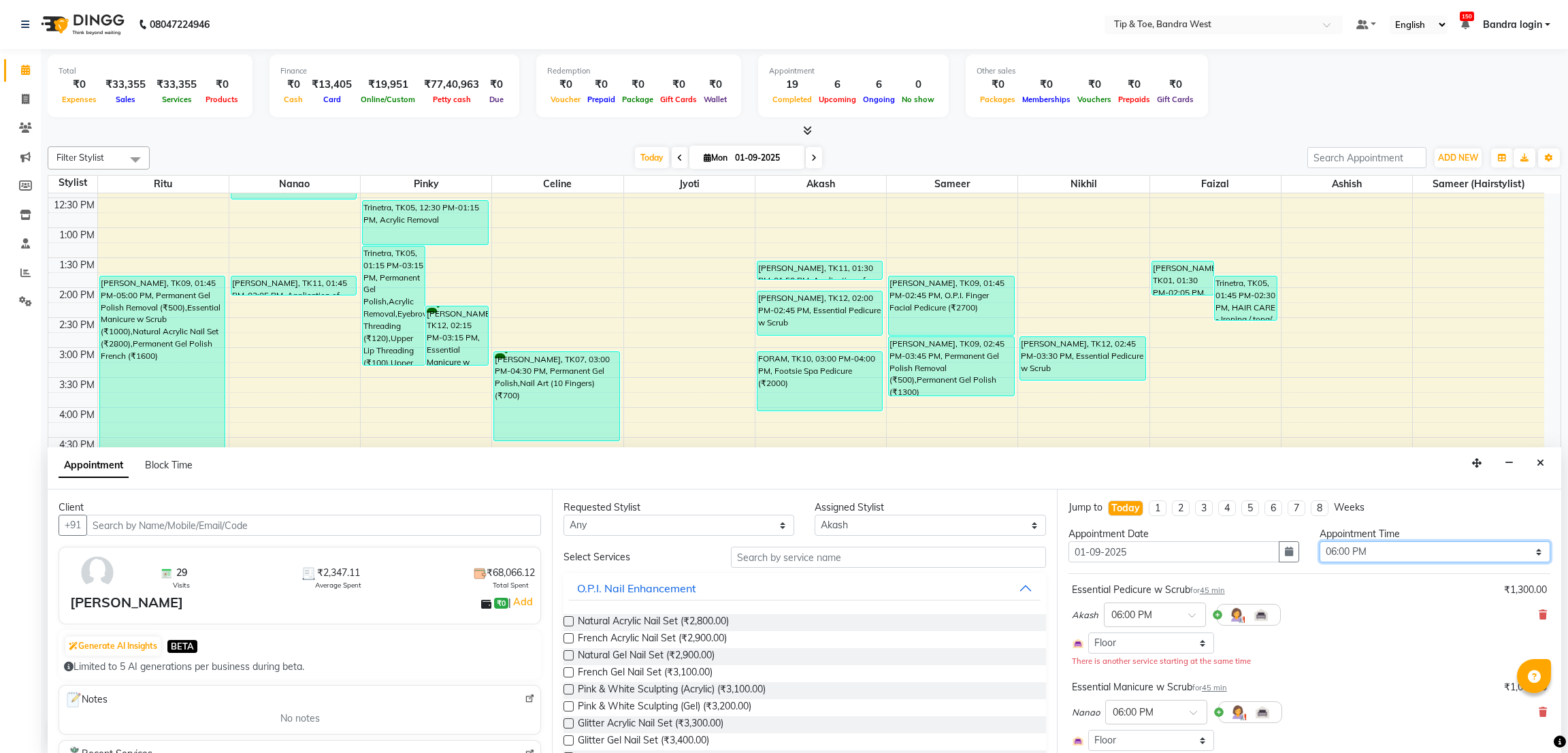
click at [1358, 553] on select "Select 09:00 AM 09:15 AM 09:30 AM 09:45 AM 10:00 AM 10:15 AM 10:30 AM 10:45 AM …" at bounding box center [1435, 552] width 230 height 21
select select "900"
click at [1320, 541] on select "Select 09:00 AM 09:15 AM 09:30 AM 09:45 AM 10:00 AM 10:15 AM 10:30 AM 10:45 AM …" at bounding box center [1435, 552] width 230 height 21
click at [1279, 555] on button "button" at bounding box center [1288, 552] width 20 height 21
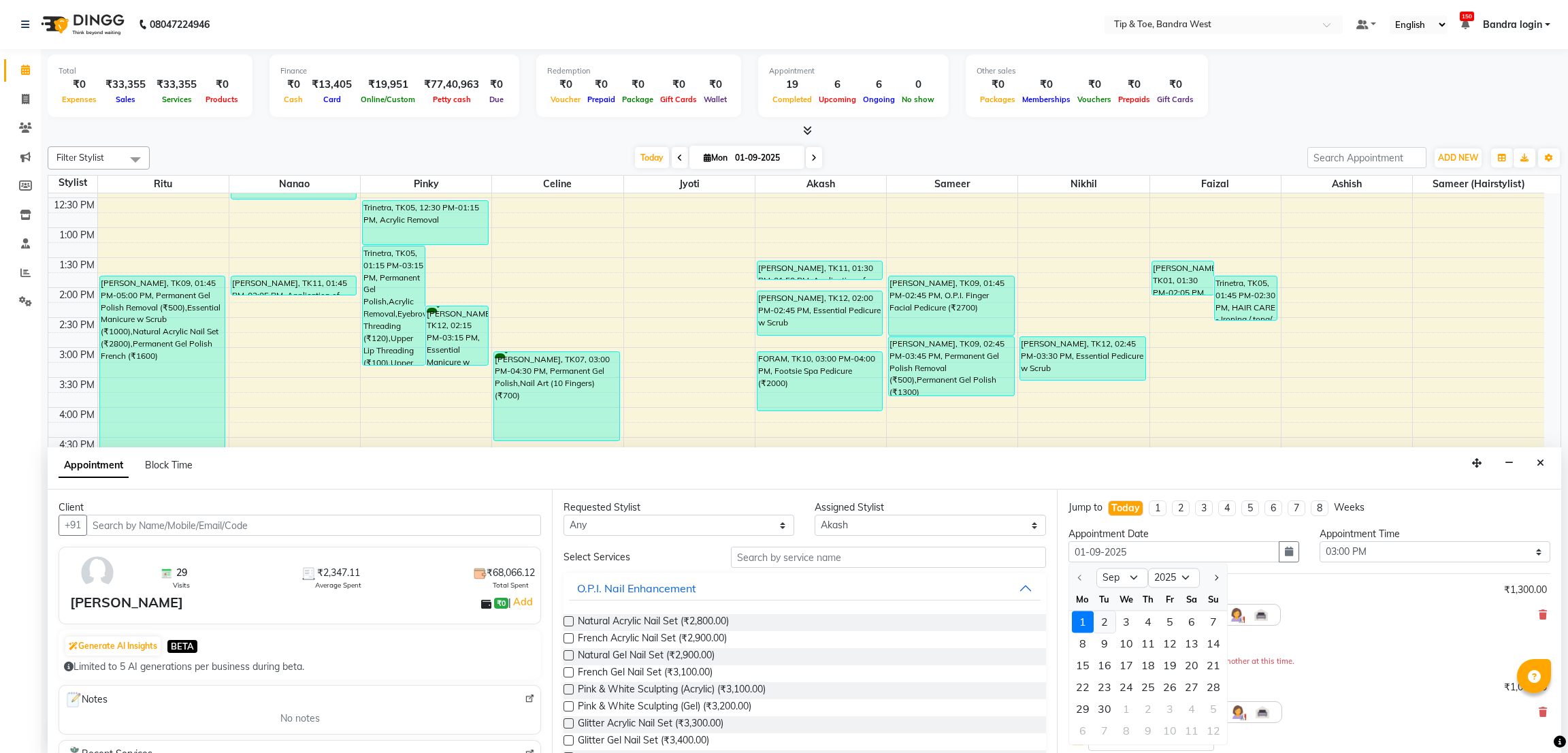
click at [1109, 622] on div "2" at bounding box center [1104, 622] width 22 height 22
type input "02-09-2025"
select select "900"
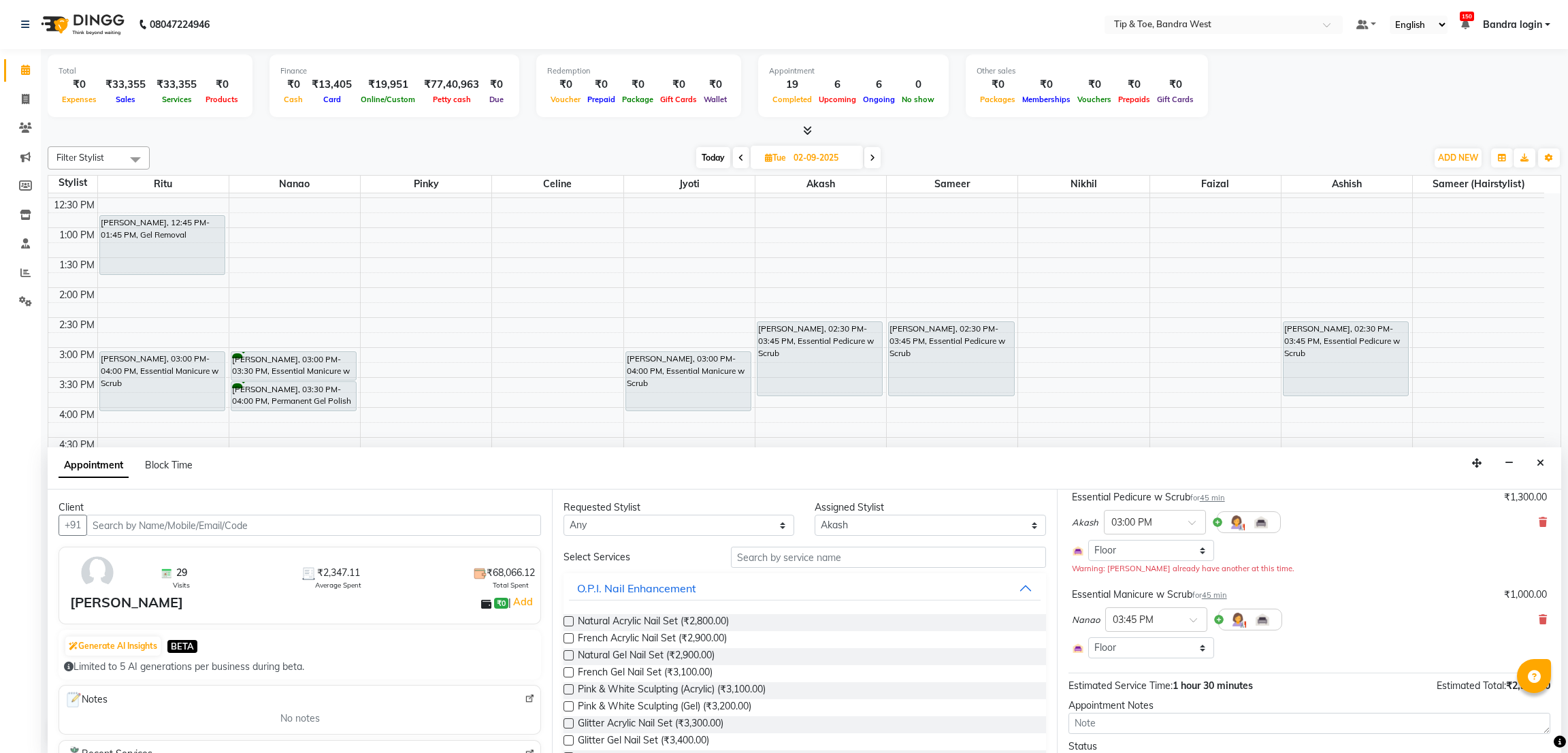
scroll to position [160, 0]
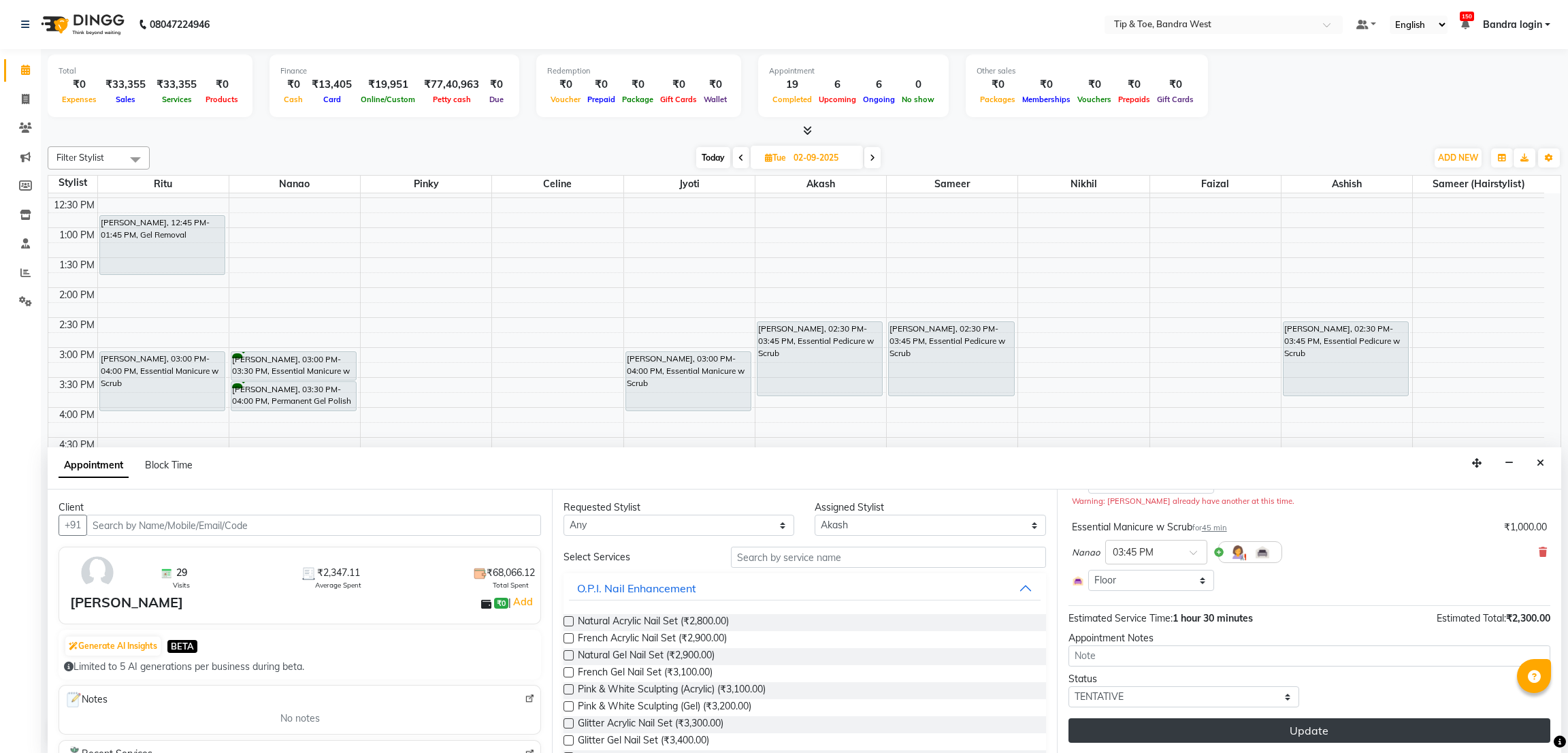
click at [1261, 725] on button "Update" at bounding box center [1309, 730] width 482 height 25
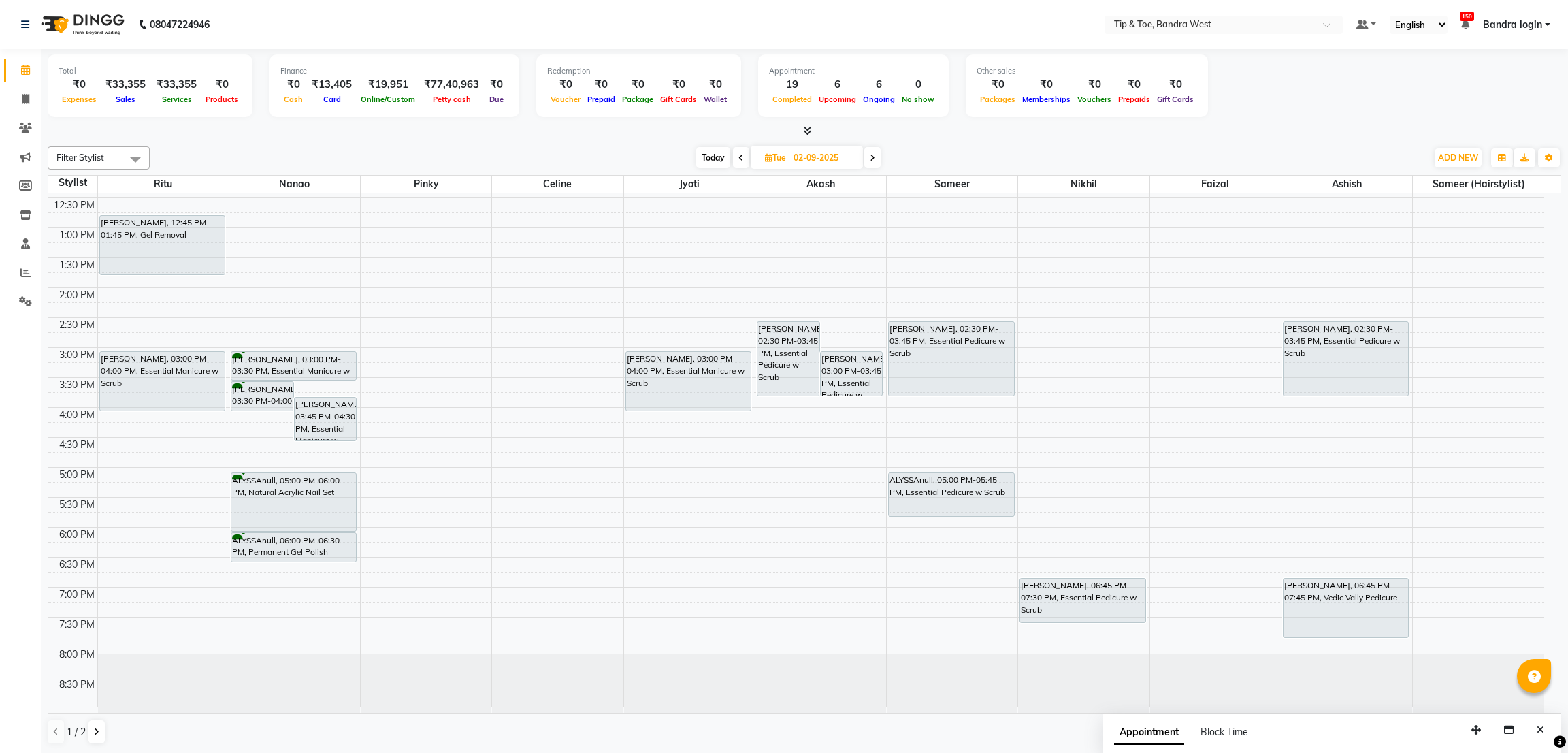
click at [716, 160] on span "Today" at bounding box center [714, 157] width 34 height 21
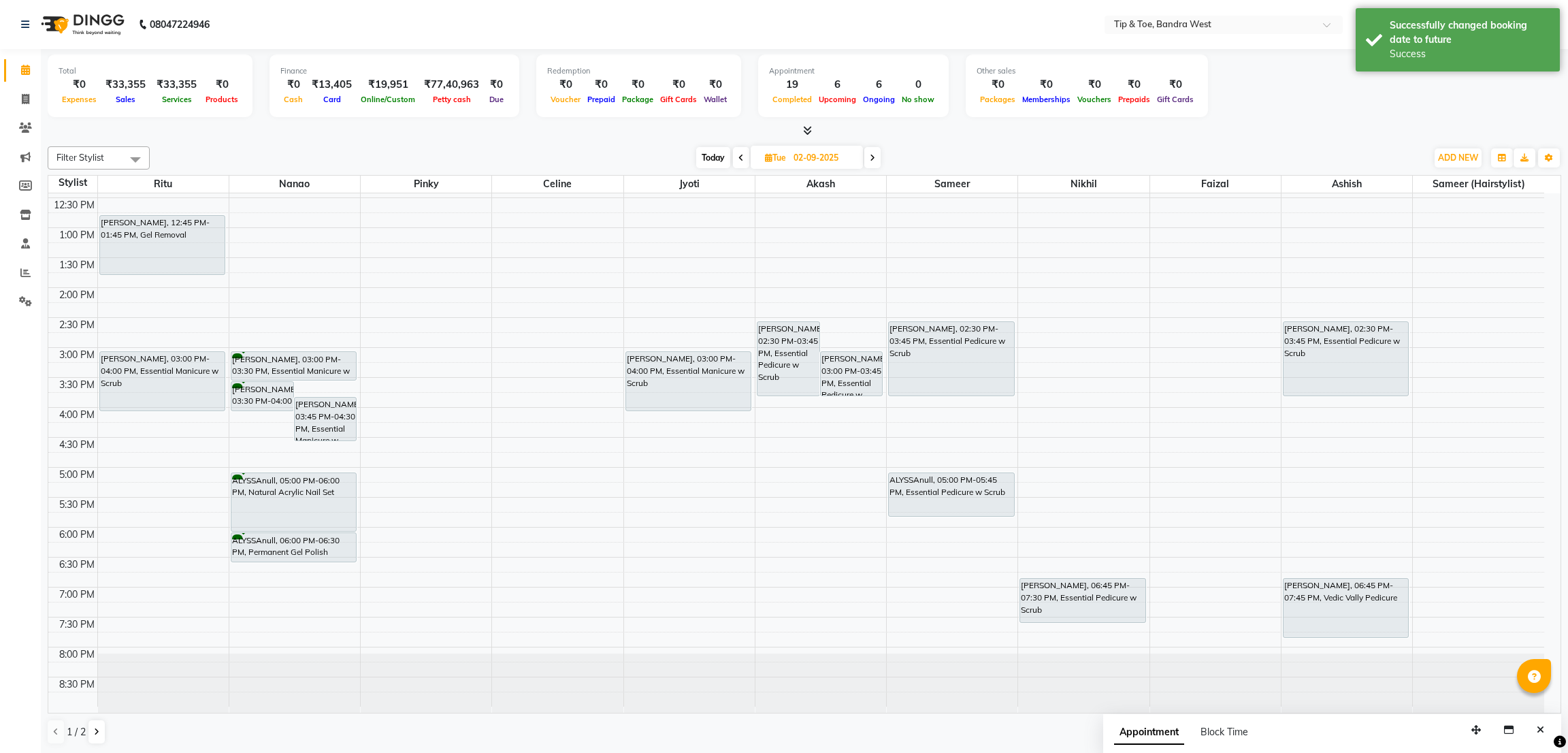
type input "01-09-2025"
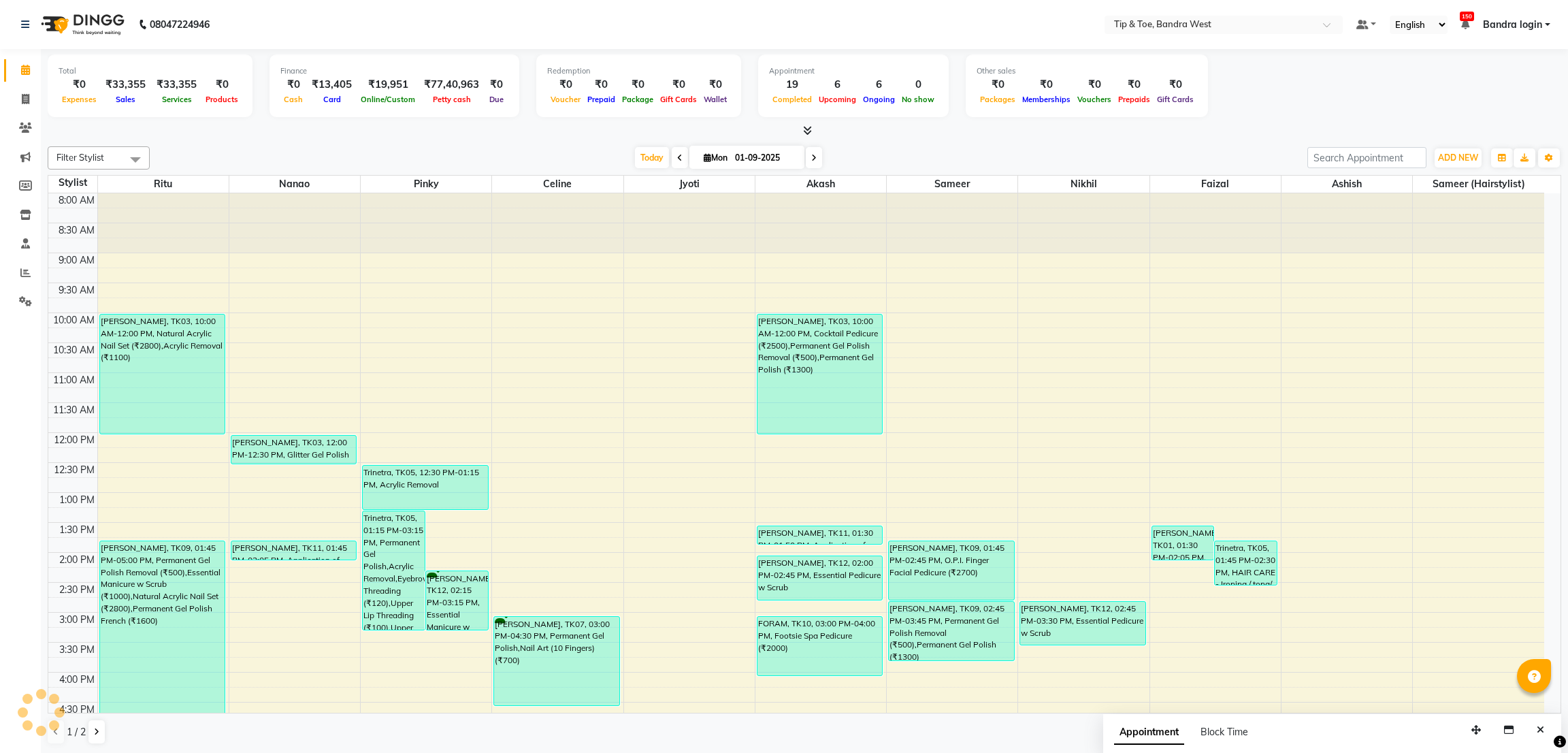
scroll to position [265, 0]
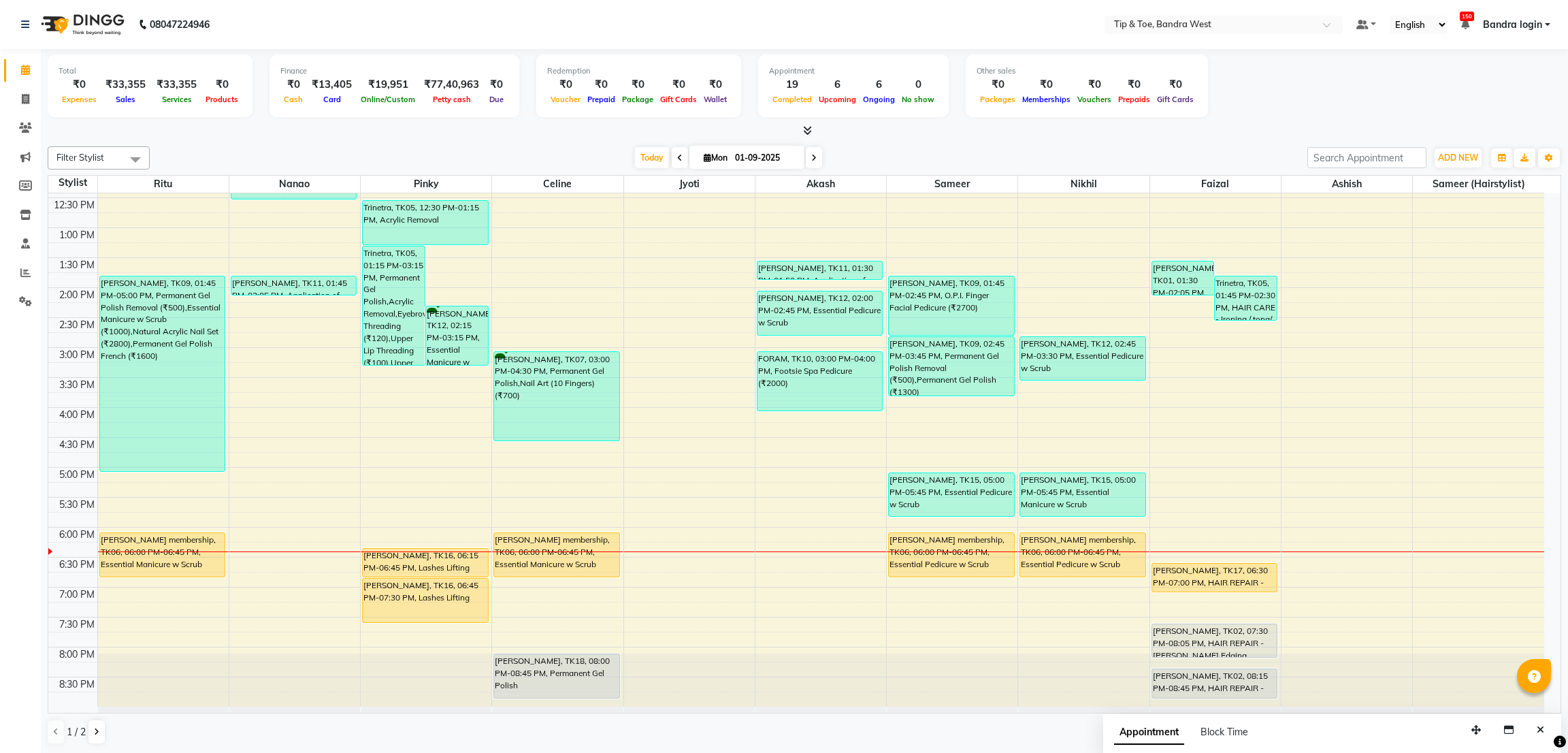
click at [1183, 488] on div "8:00 AM 8:30 AM 9:00 AM 9:30 AM 10:00 AM 10:30 AM 11:00 AM 11:30 AM 12:00 PM 12…" at bounding box center [796, 317] width 1496 height 778
select select "83378"
select select "tentative"
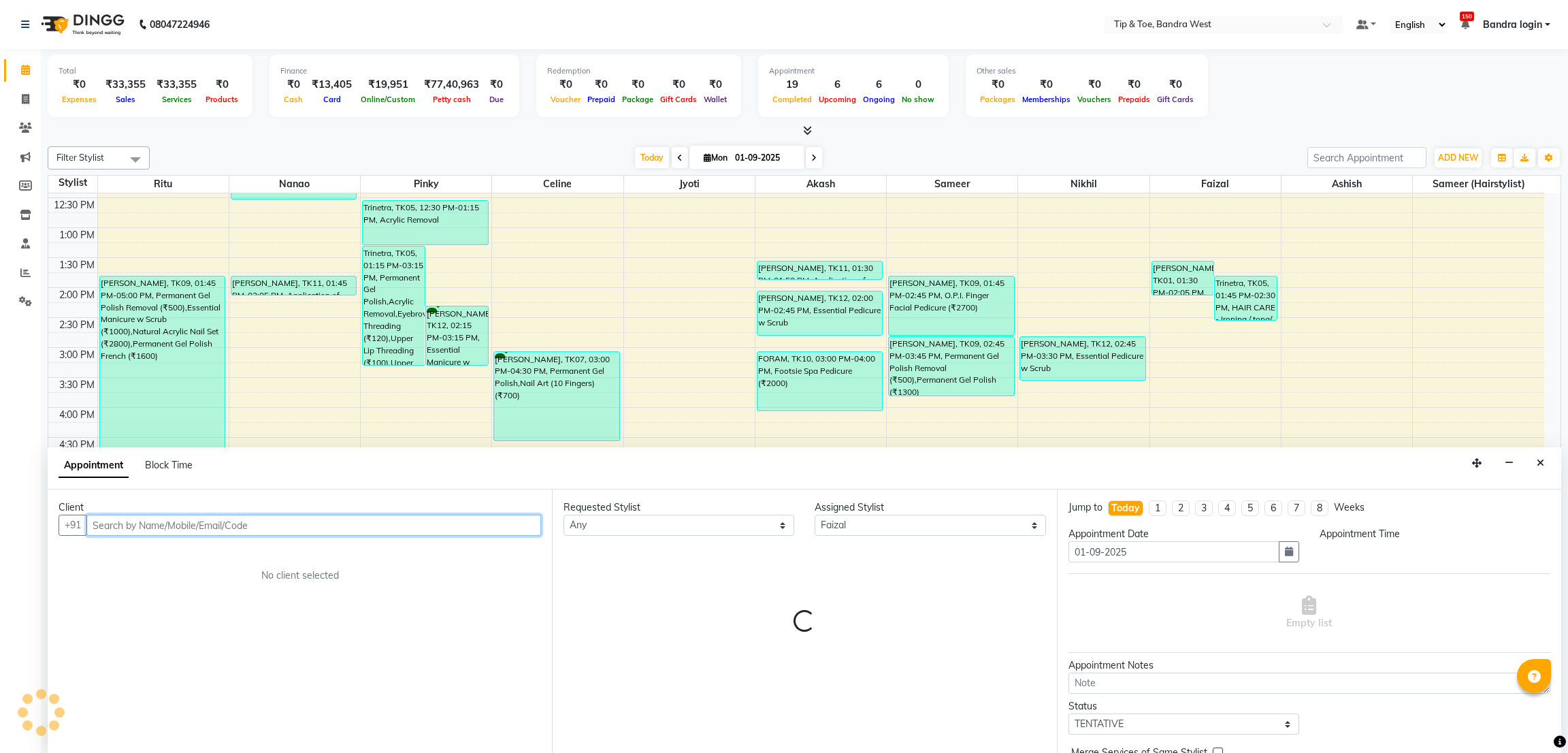
select select "1035"
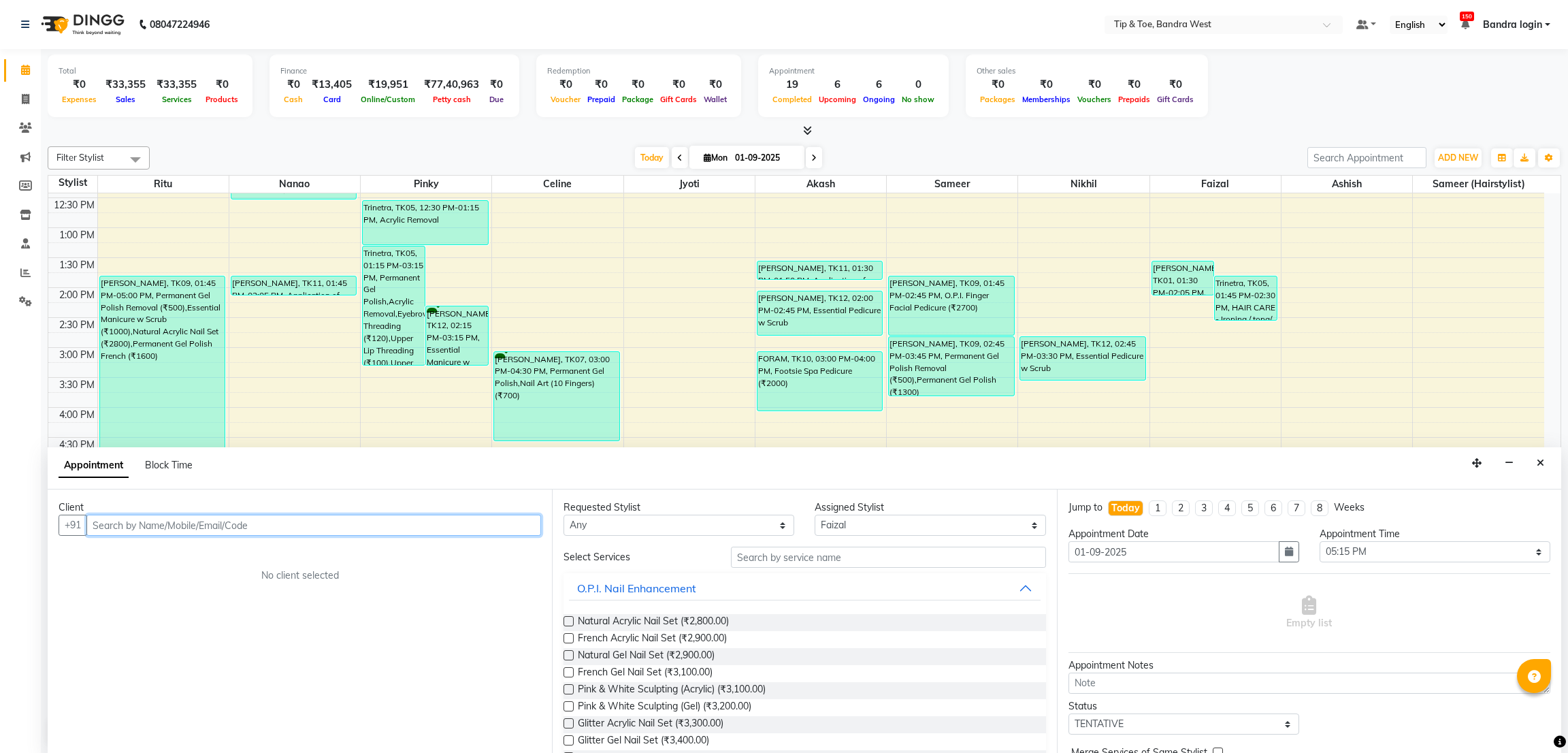
click at [285, 520] on input "text" at bounding box center [314, 525] width 455 height 21
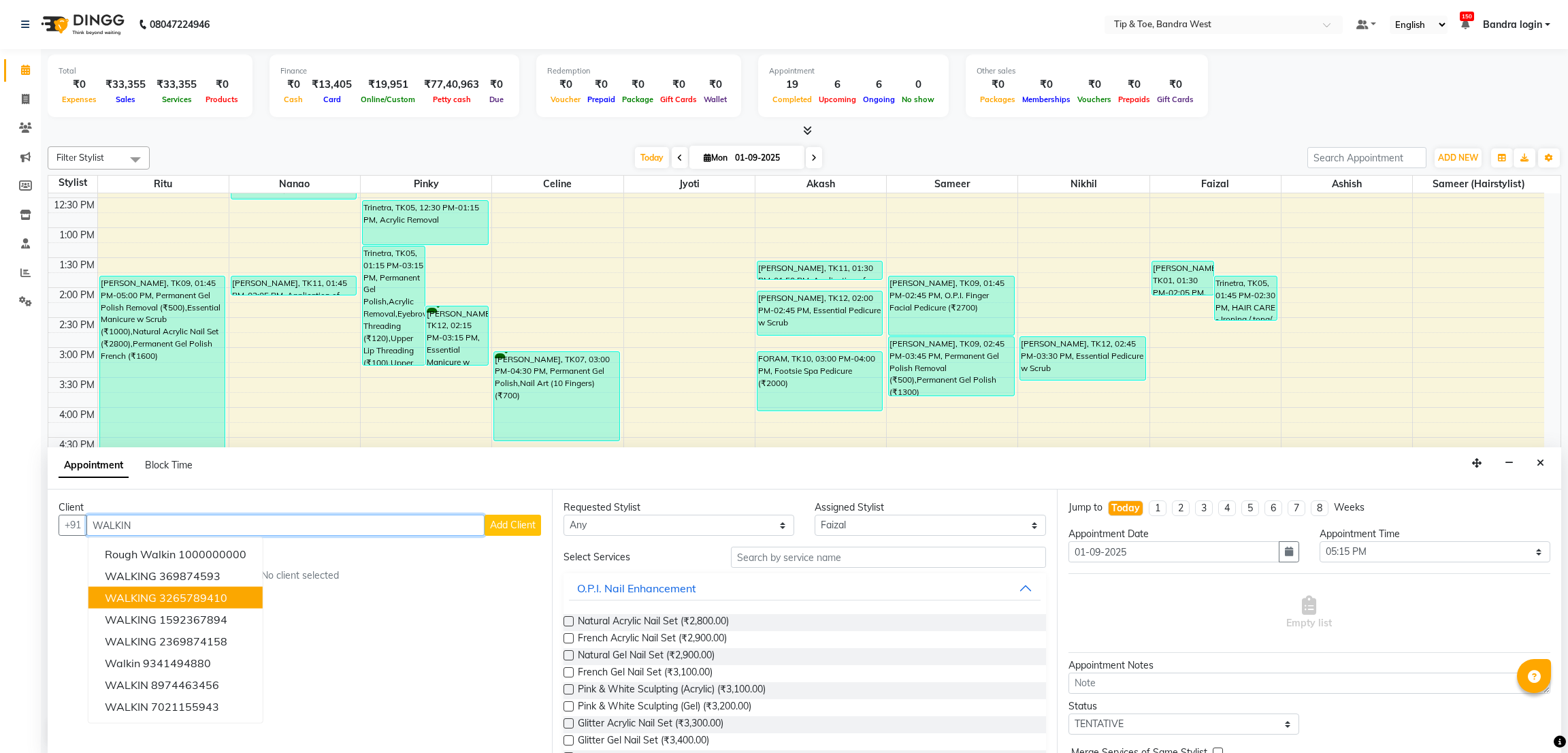
click at [230, 596] on button "WALKING 3265789410" at bounding box center [176, 597] width 174 height 22
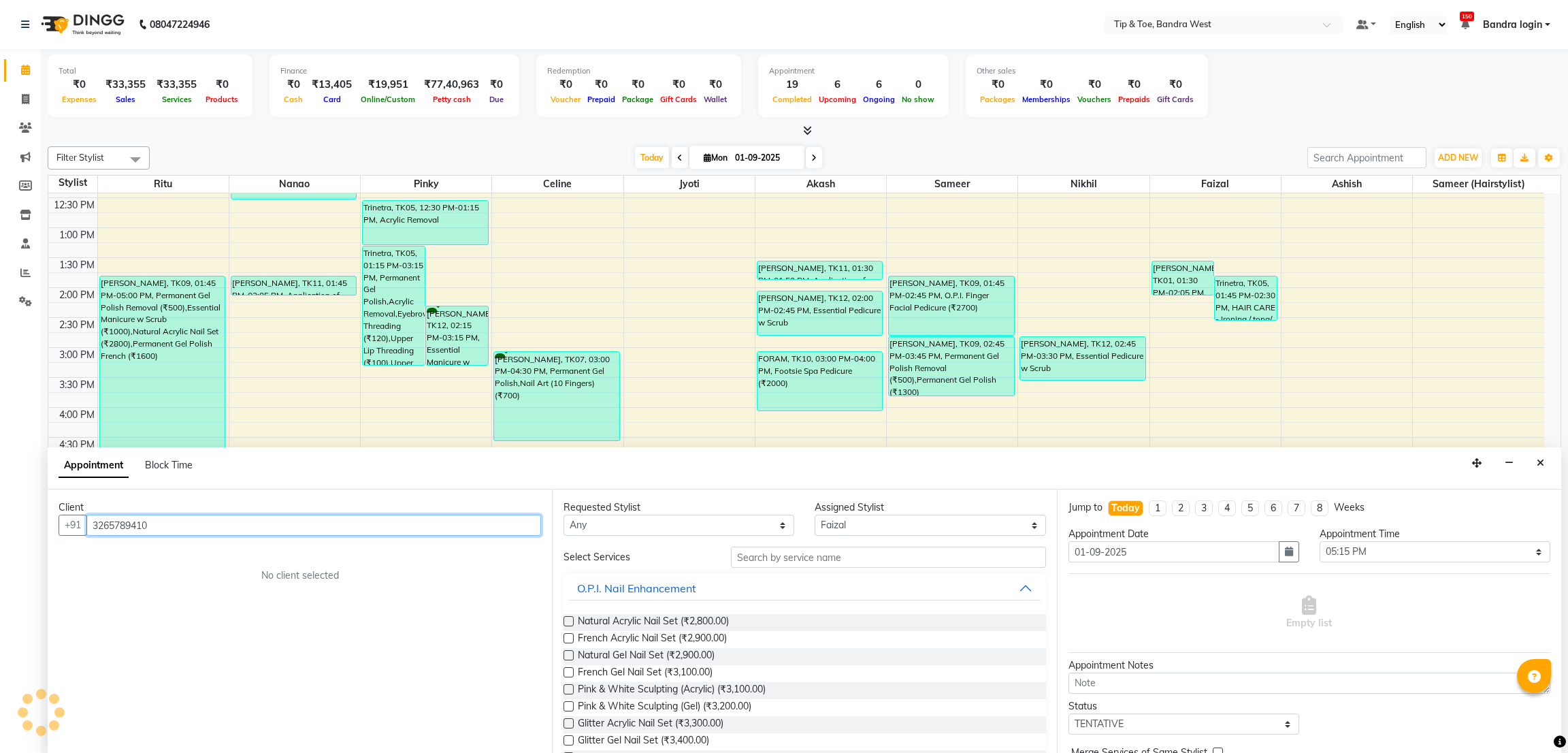
type input "3265789410"
click at [789, 553] on input "text" at bounding box center [888, 557] width 315 height 21
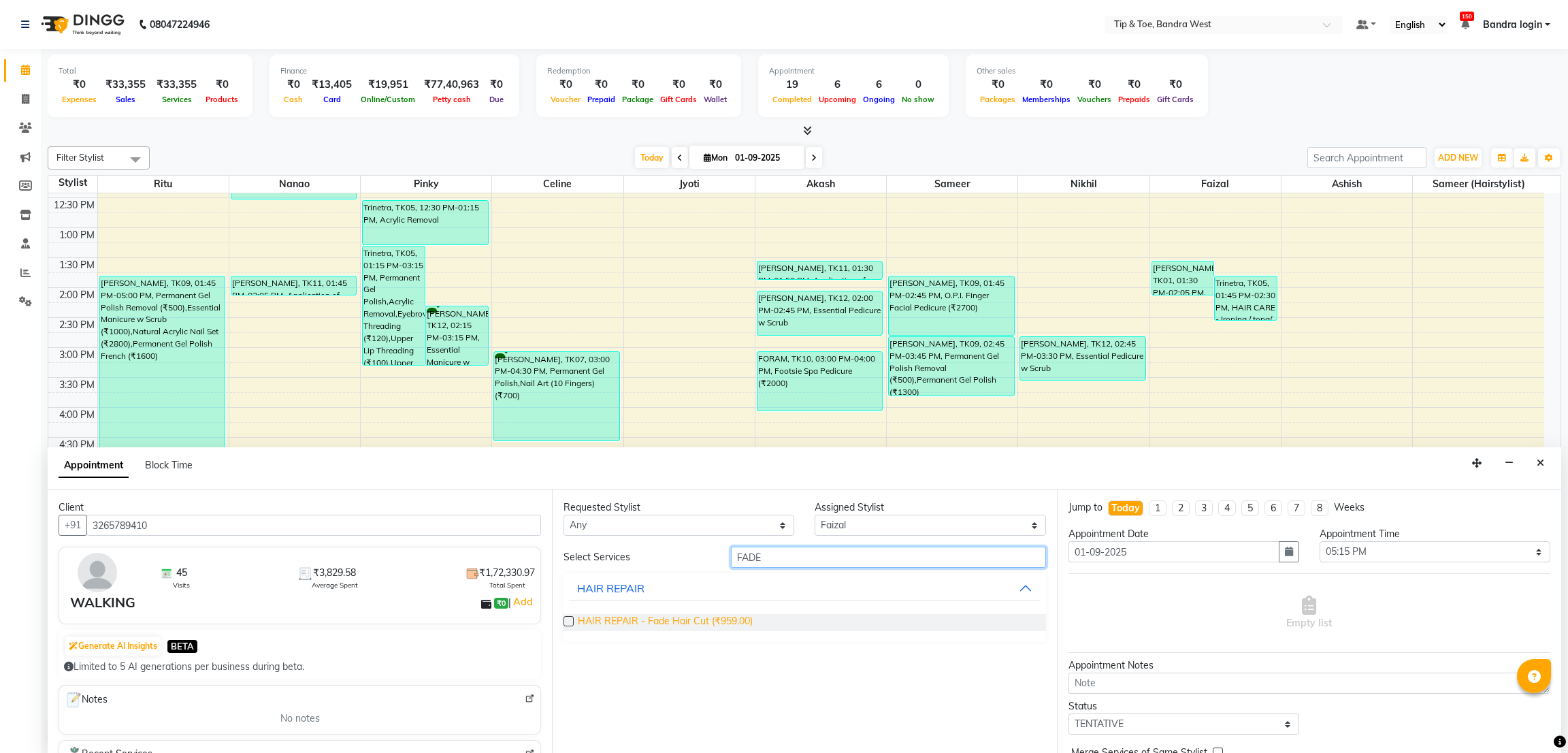
type input "FADE"
click at [720, 618] on span "HAIR REPAIR - Fade Hair Cut (₹959.00)" at bounding box center [665, 622] width 175 height 17
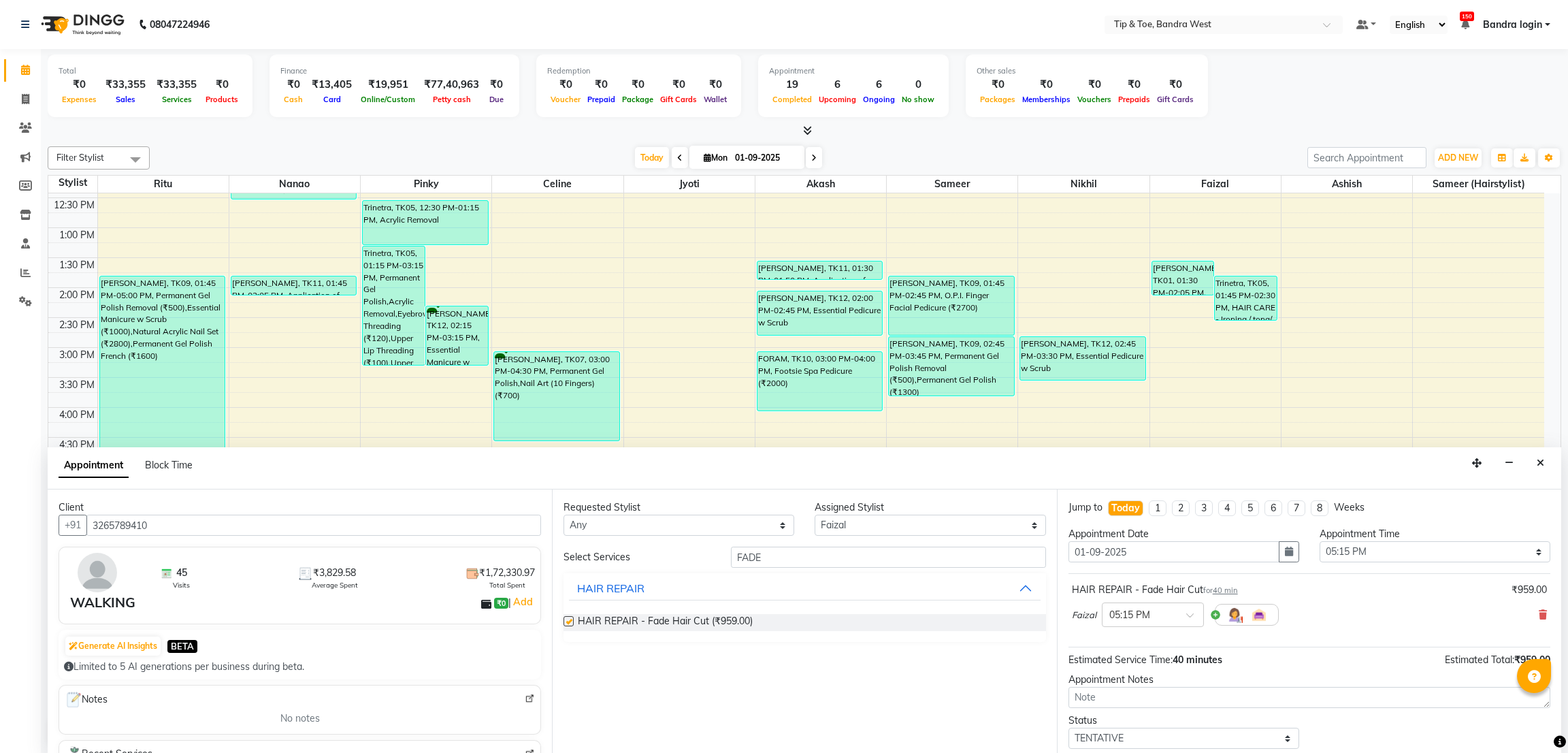
checkbox input "false"
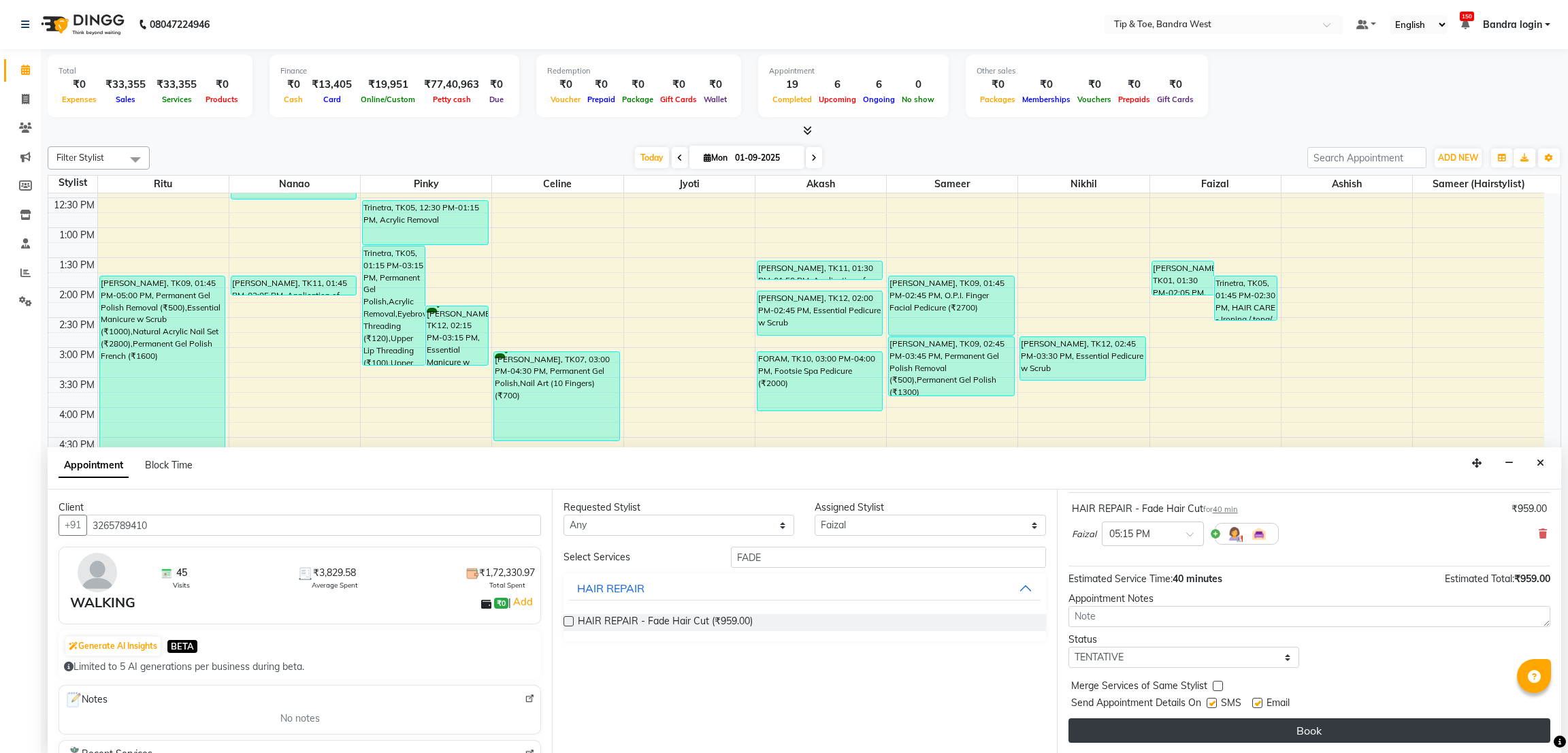
click at [1428, 734] on button "Book" at bounding box center [1309, 730] width 482 height 25
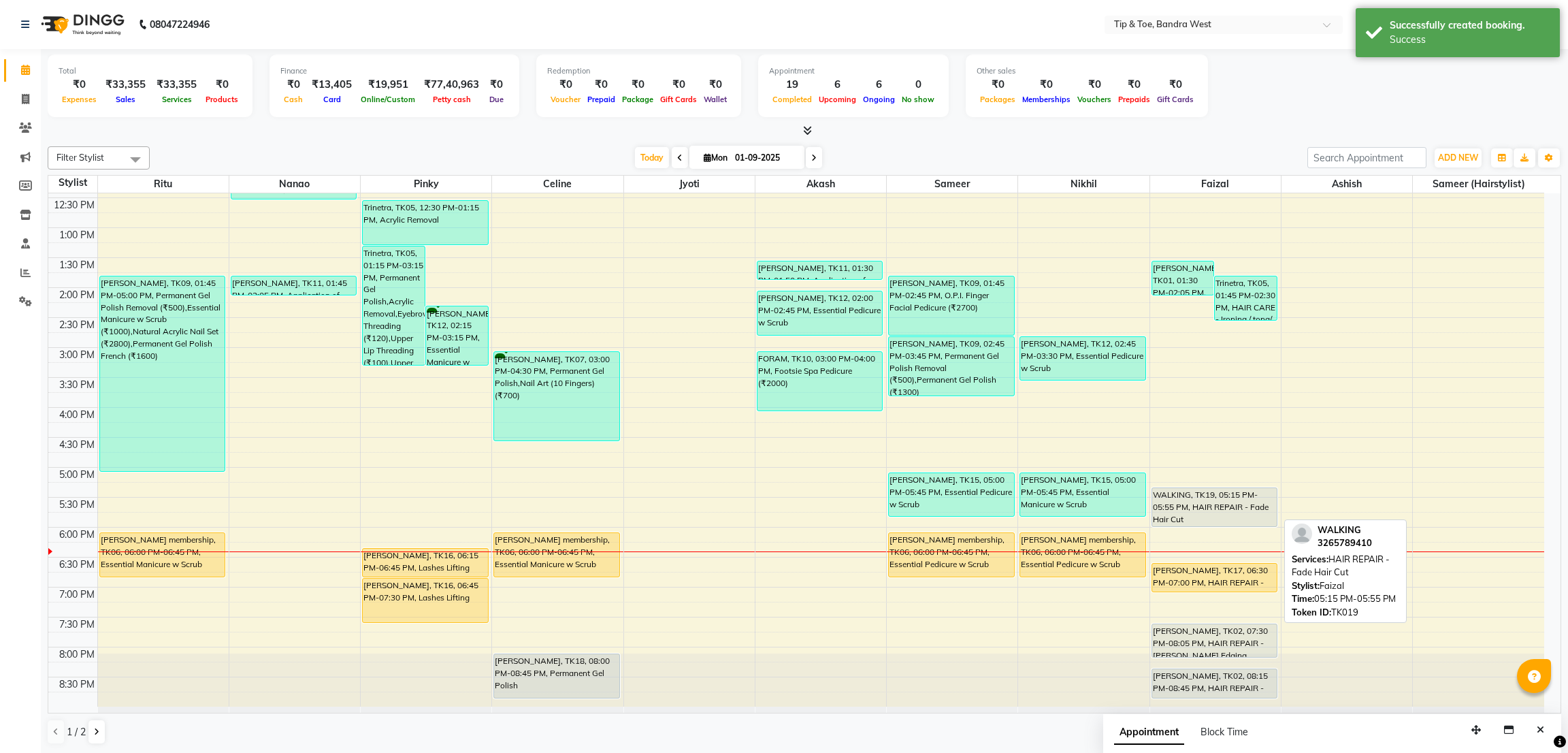
click at [1198, 498] on div "WALKING, TK19, 05:15 PM-05:55 PM, HAIR REPAIR - Fade Hair Cut" at bounding box center [1214, 507] width 125 height 38
click at [1167, 499] on div "WALKING, TK19, 05:15 PM-05:55 PM, HAIR REPAIR - Fade Hair Cut" at bounding box center [1214, 507] width 125 height 38
select select "7"
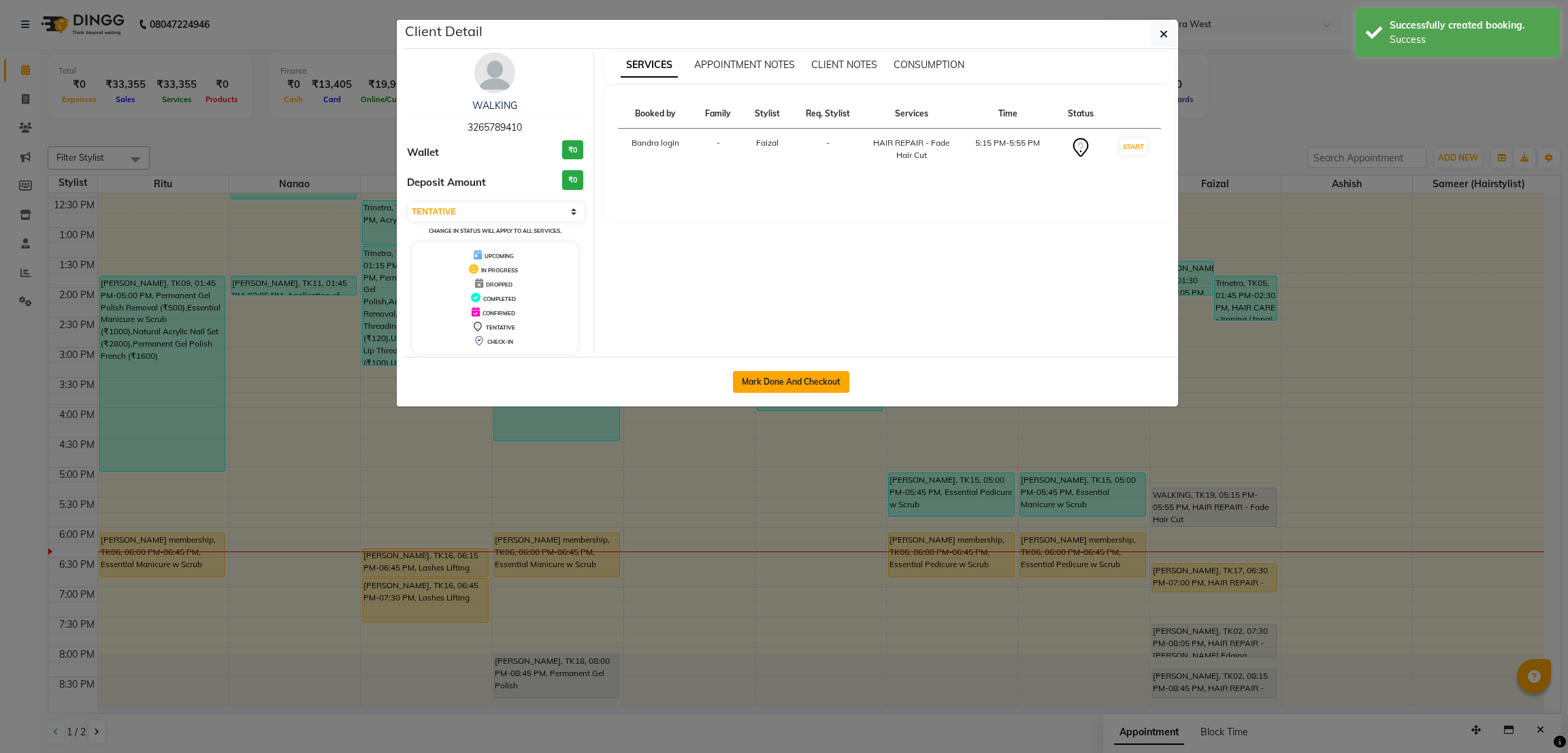
click at [818, 377] on button "Mark Done And Checkout" at bounding box center [791, 381] width 116 height 22
select select "service"
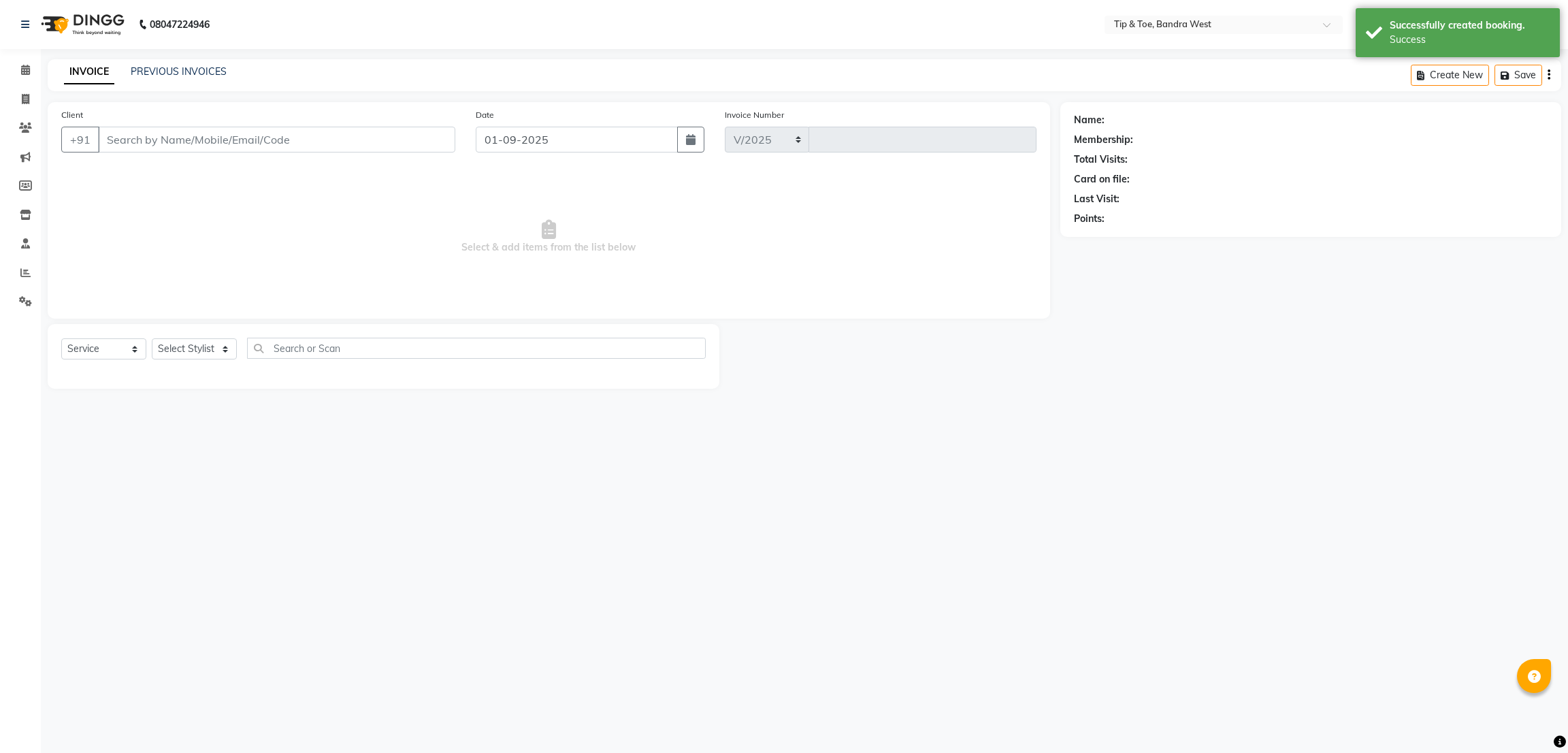
select select "5957"
type input "2829"
type input "3265789410"
select select "83378"
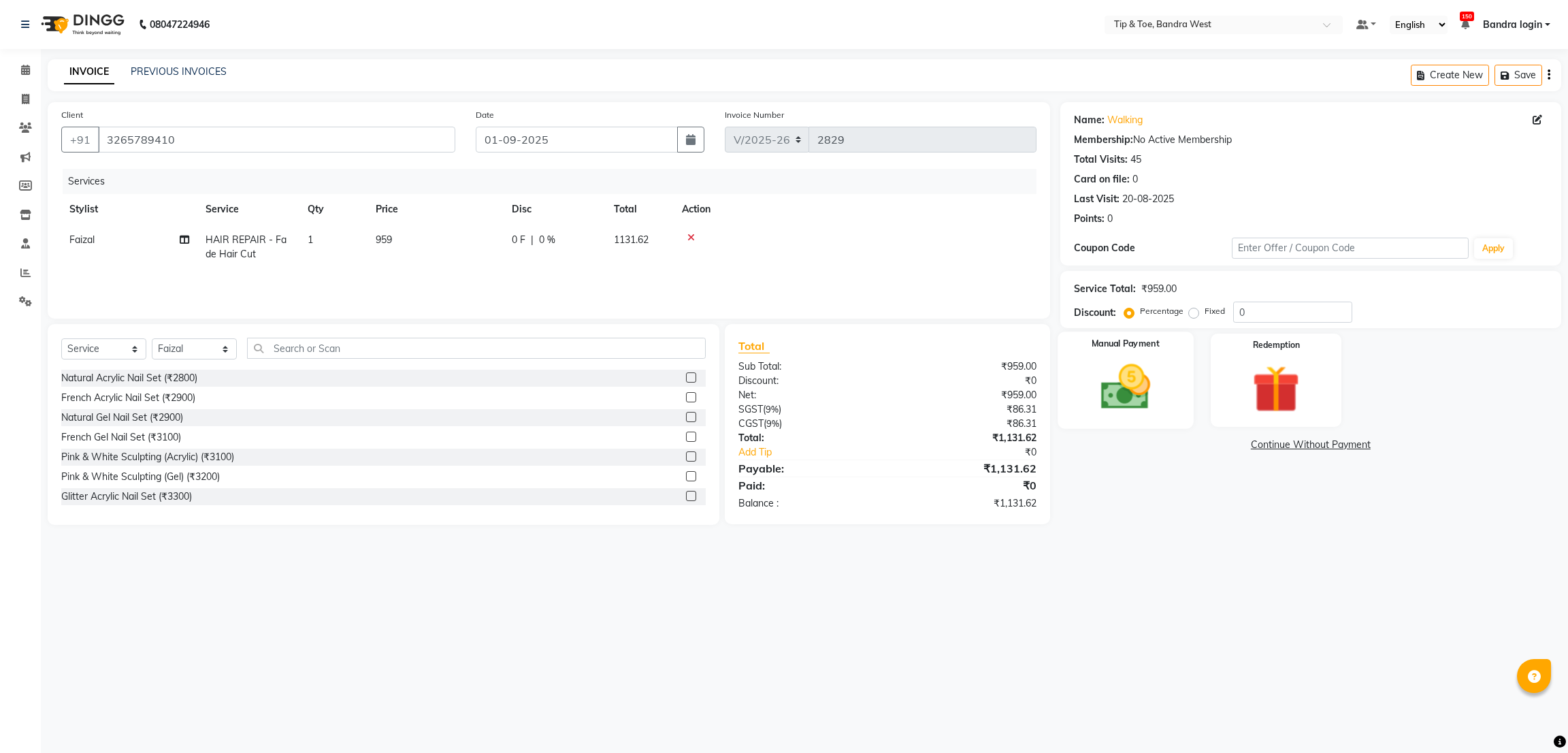
click at [1150, 356] on div "Manual Payment" at bounding box center [1126, 380] width 136 height 97
click at [1181, 446] on span "GPay" at bounding box center [1173, 445] width 28 height 16
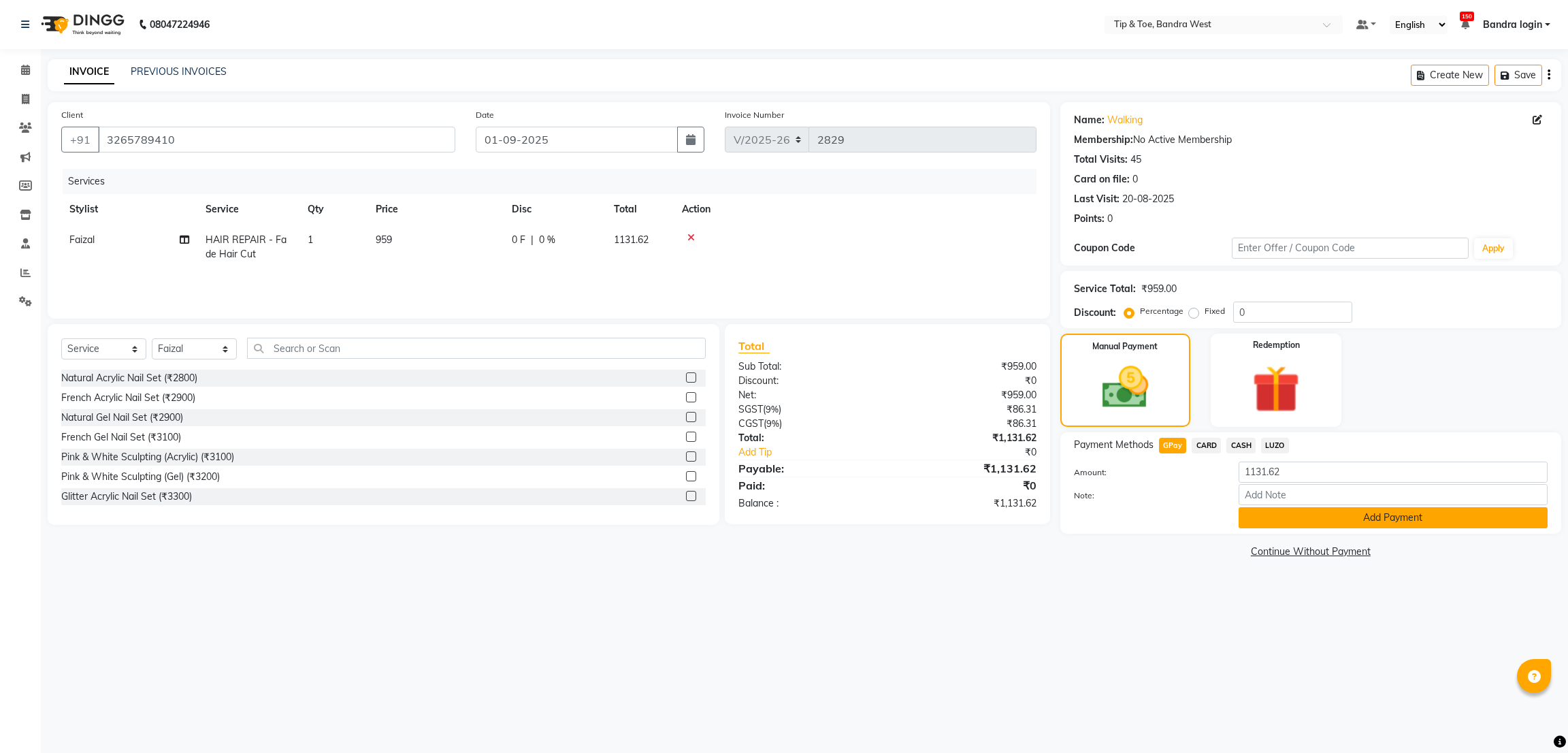
click at [1271, 511] on button "Add Payment" at bounding box center [1393, 517] width 309 height 21
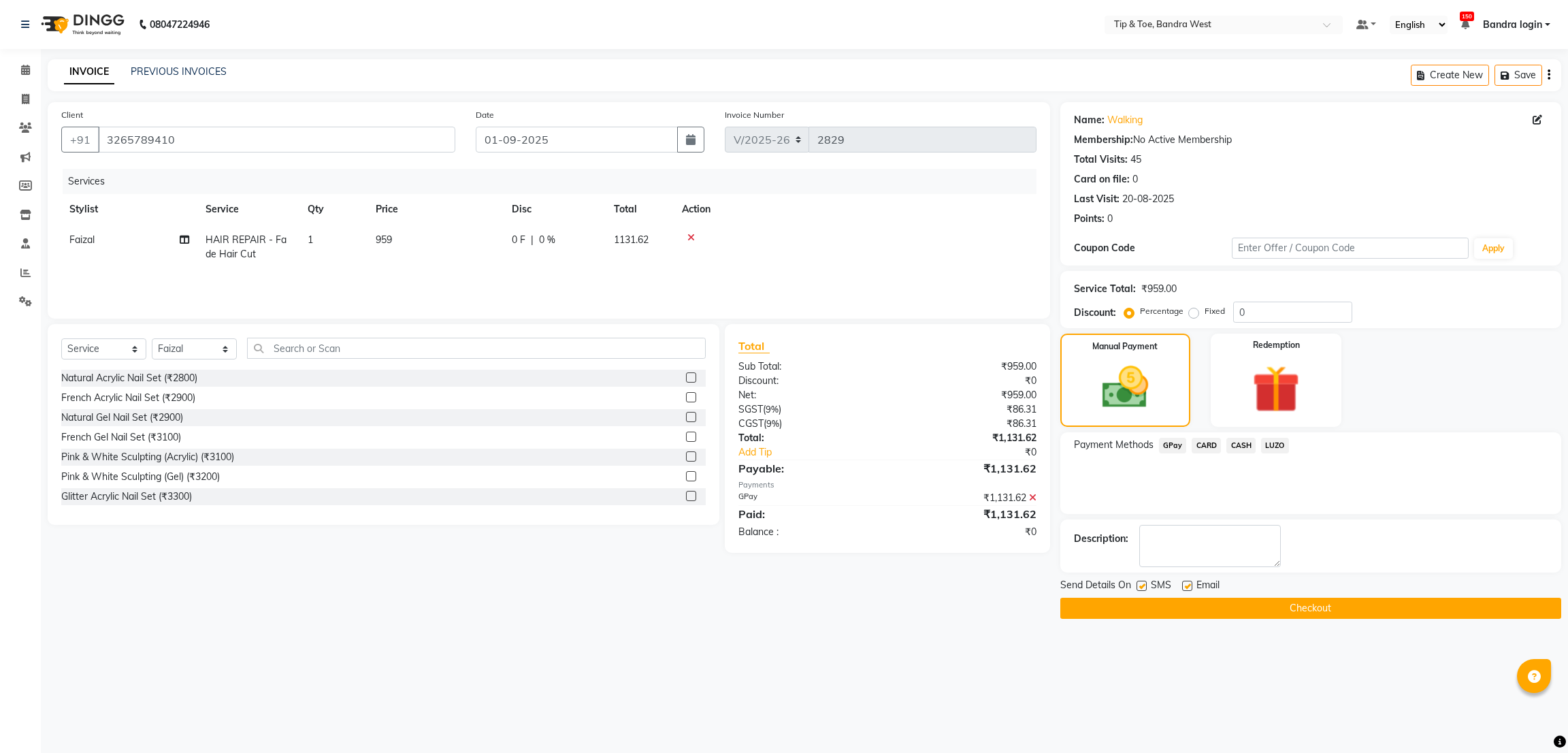
click at [1275, 604] on button "Checkout" at bounding box center [1311, 608] width 501 height 21
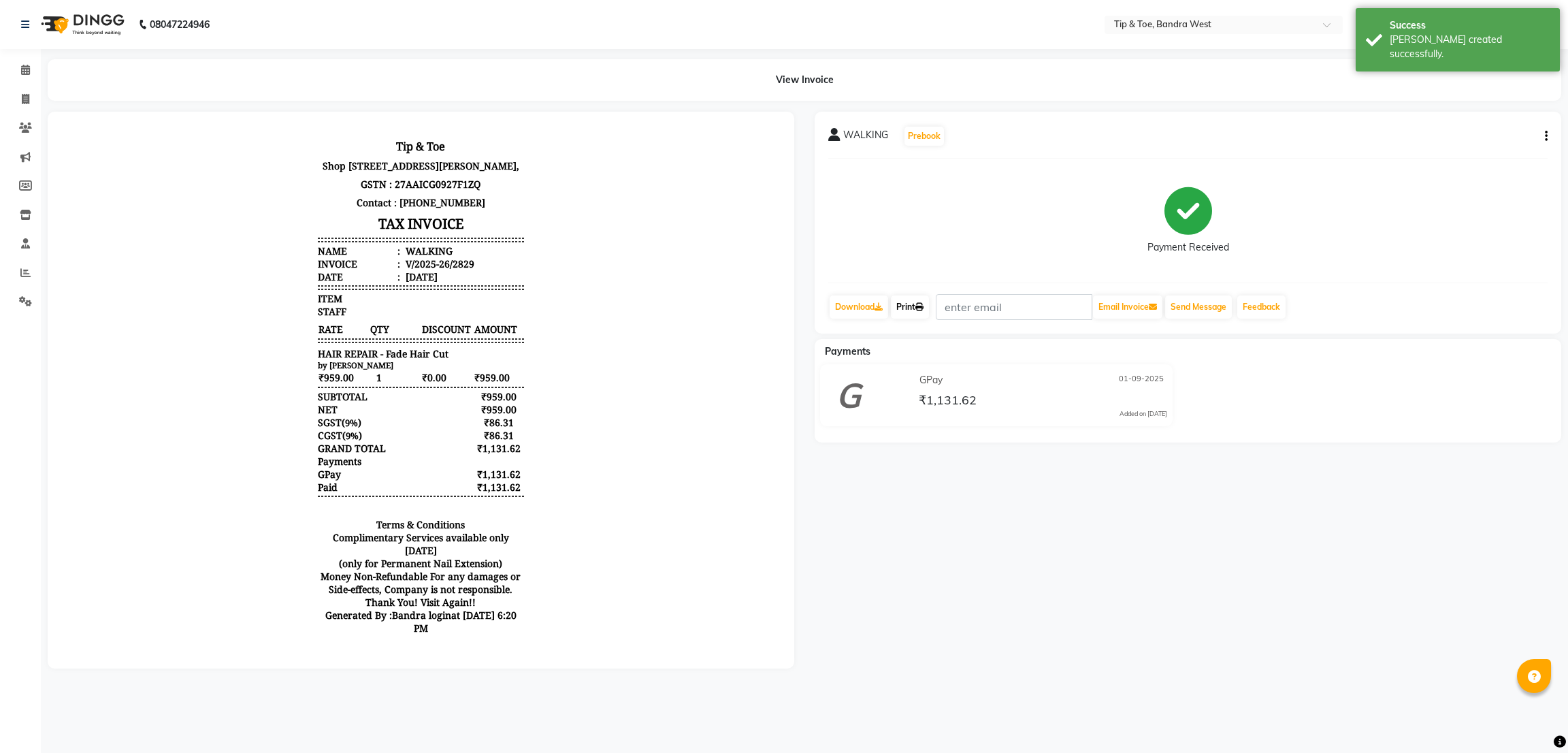
click at [912, 312] on link "Print" at bounding box center [910, 306] width 38 height 23
click at [22, 69] on icon at bounding box center [25, 70] width 9 height 10
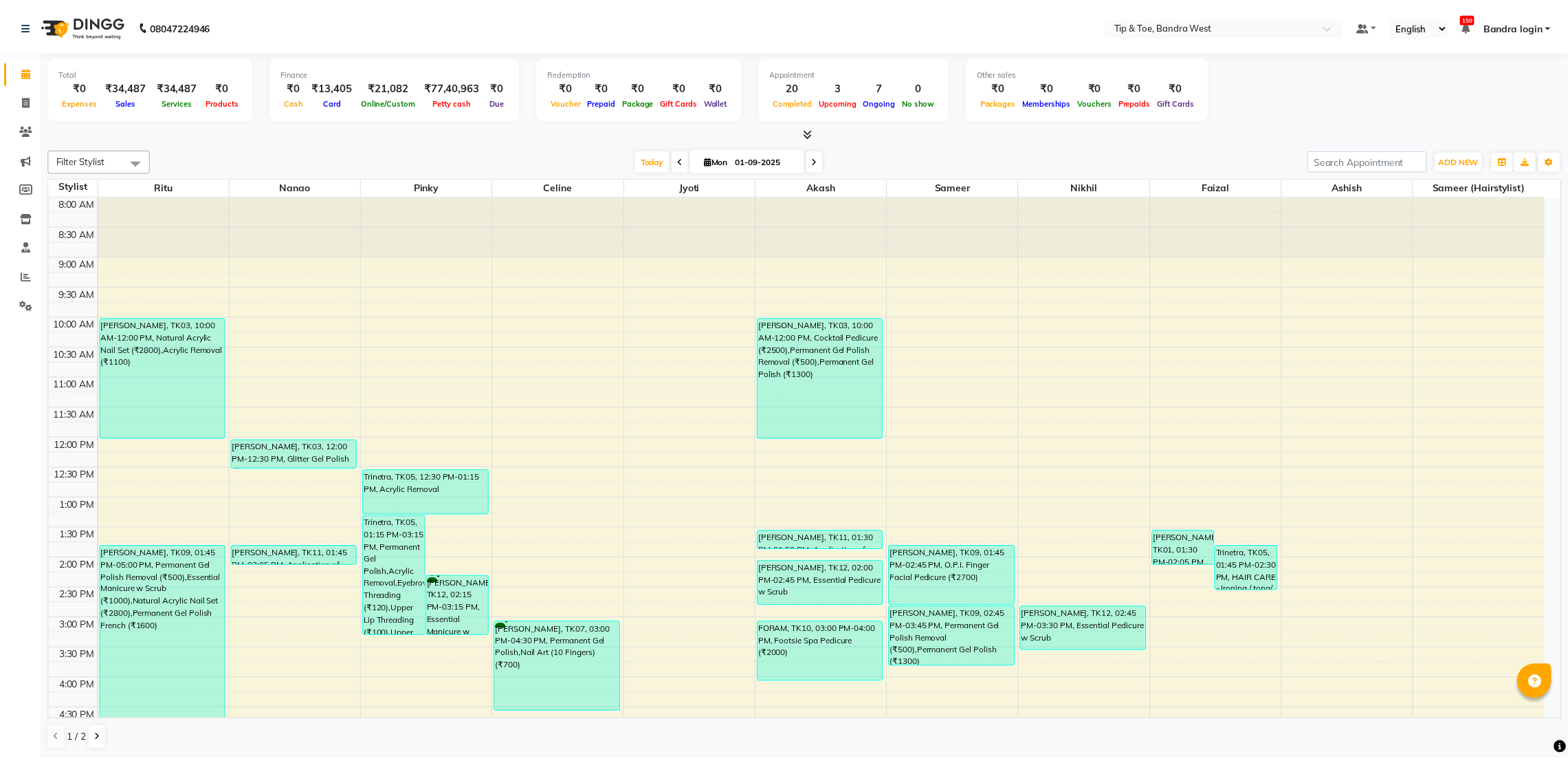
scroll to position [267, 0]
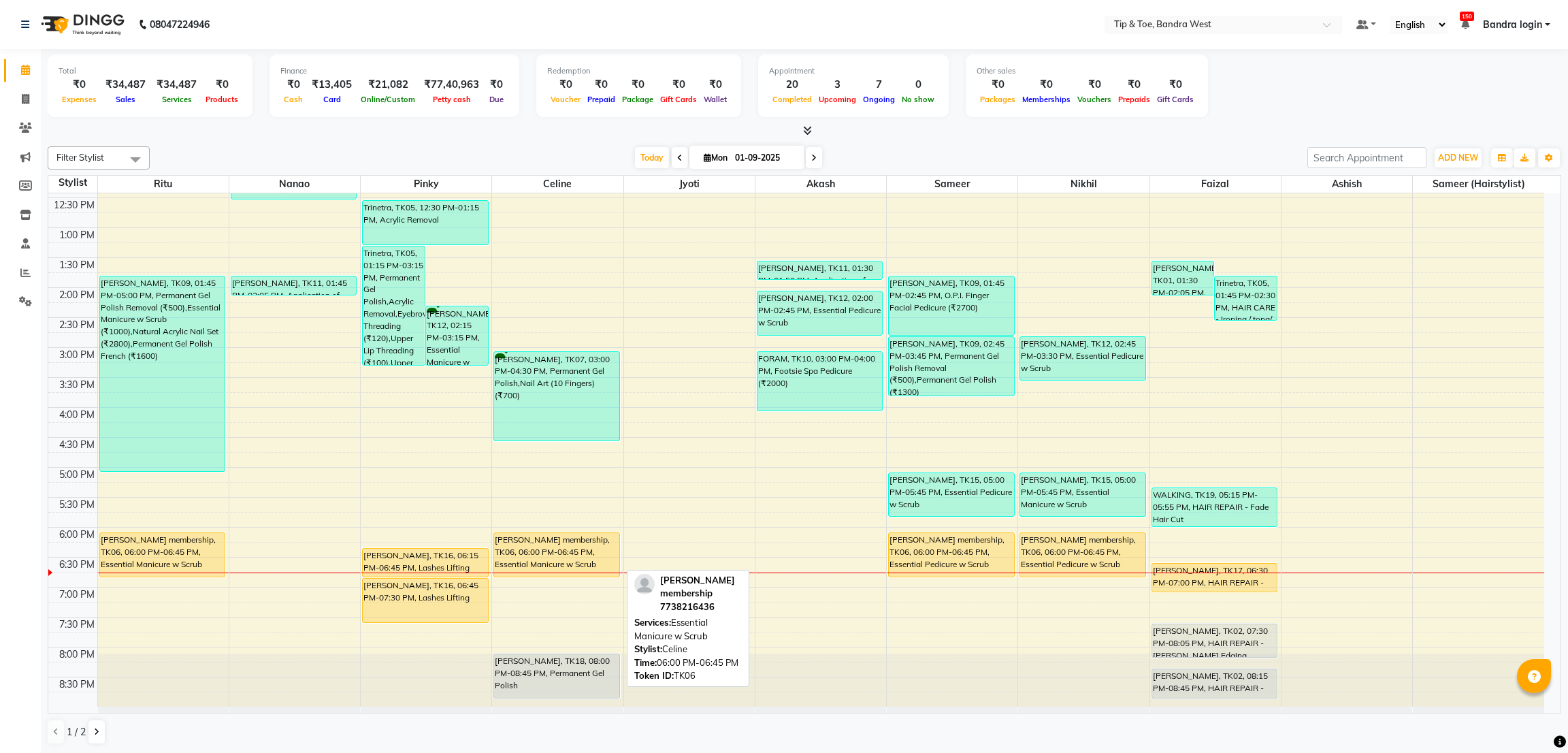
click at [549, 552] on div "[PERSON_NAME] membership, TK06, 06:00 PM-06:45 PM, Essential Manicure w Scrub" at bounding box center [556, 555] width 125 height 43
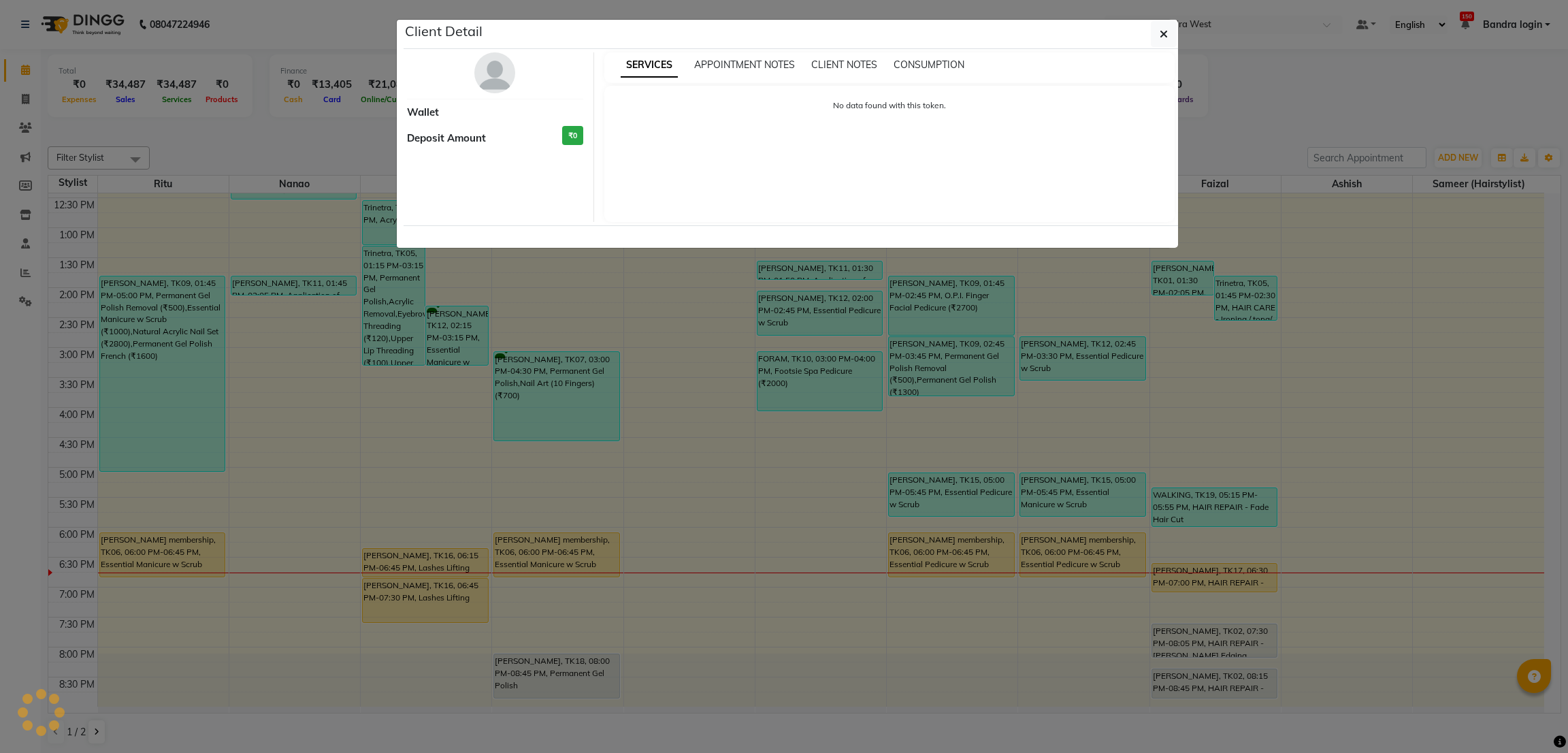
select select "1"
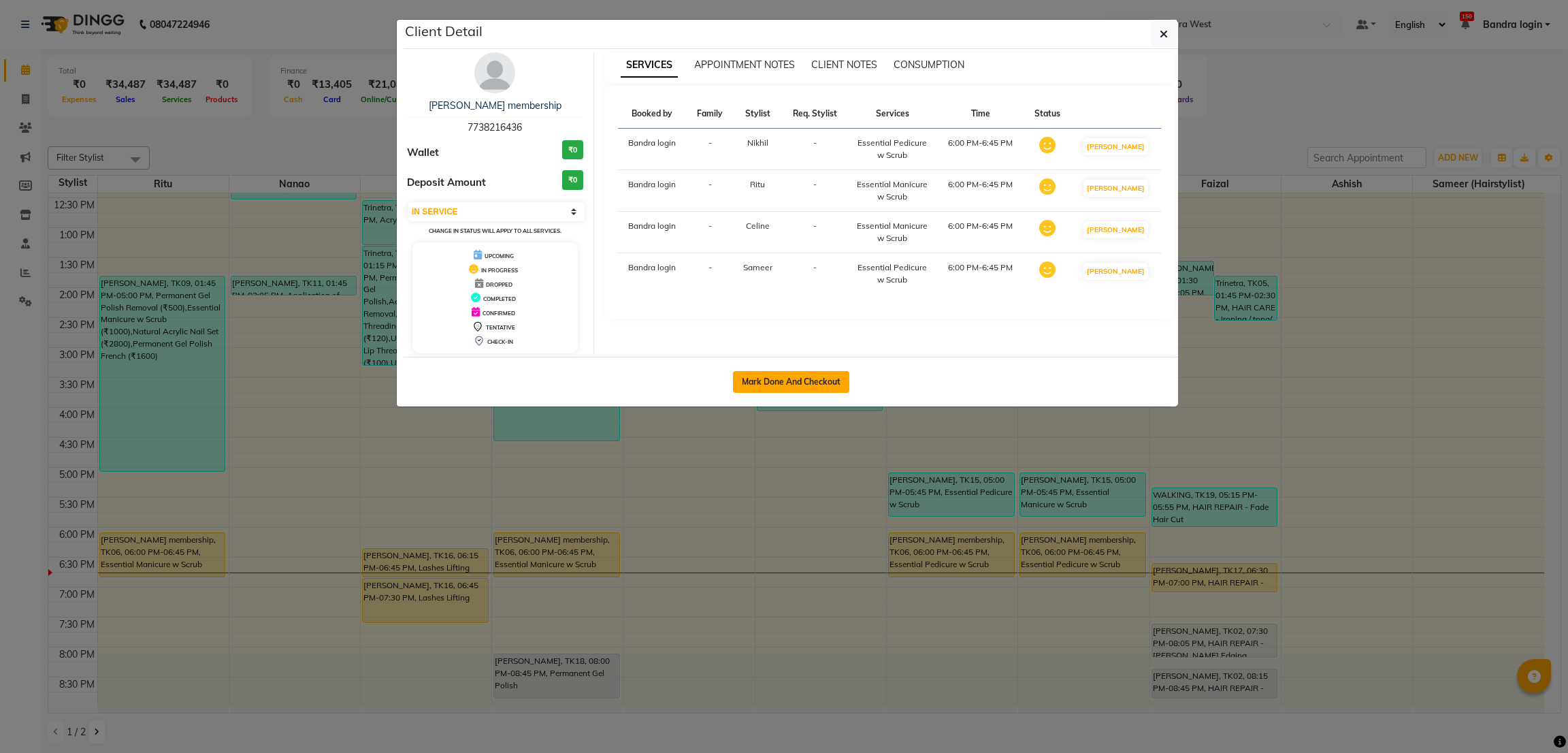
click at [811, 384] on button "Mark Done And Checkout" at bounding box center [791, 381] width 116 height 22
select select "service"
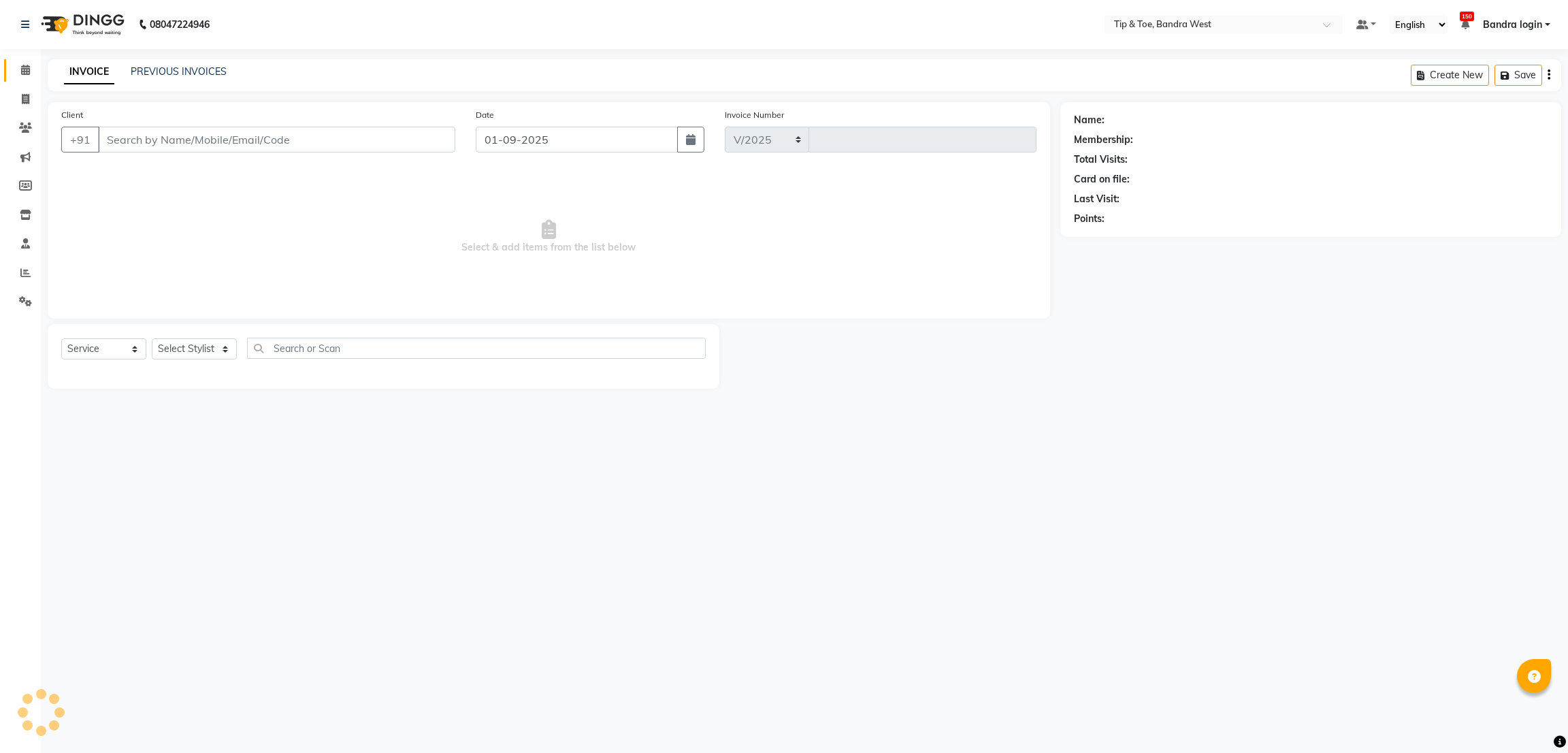
select select "5957"
type input "2830"
type input "7738216436"
select select "77899"
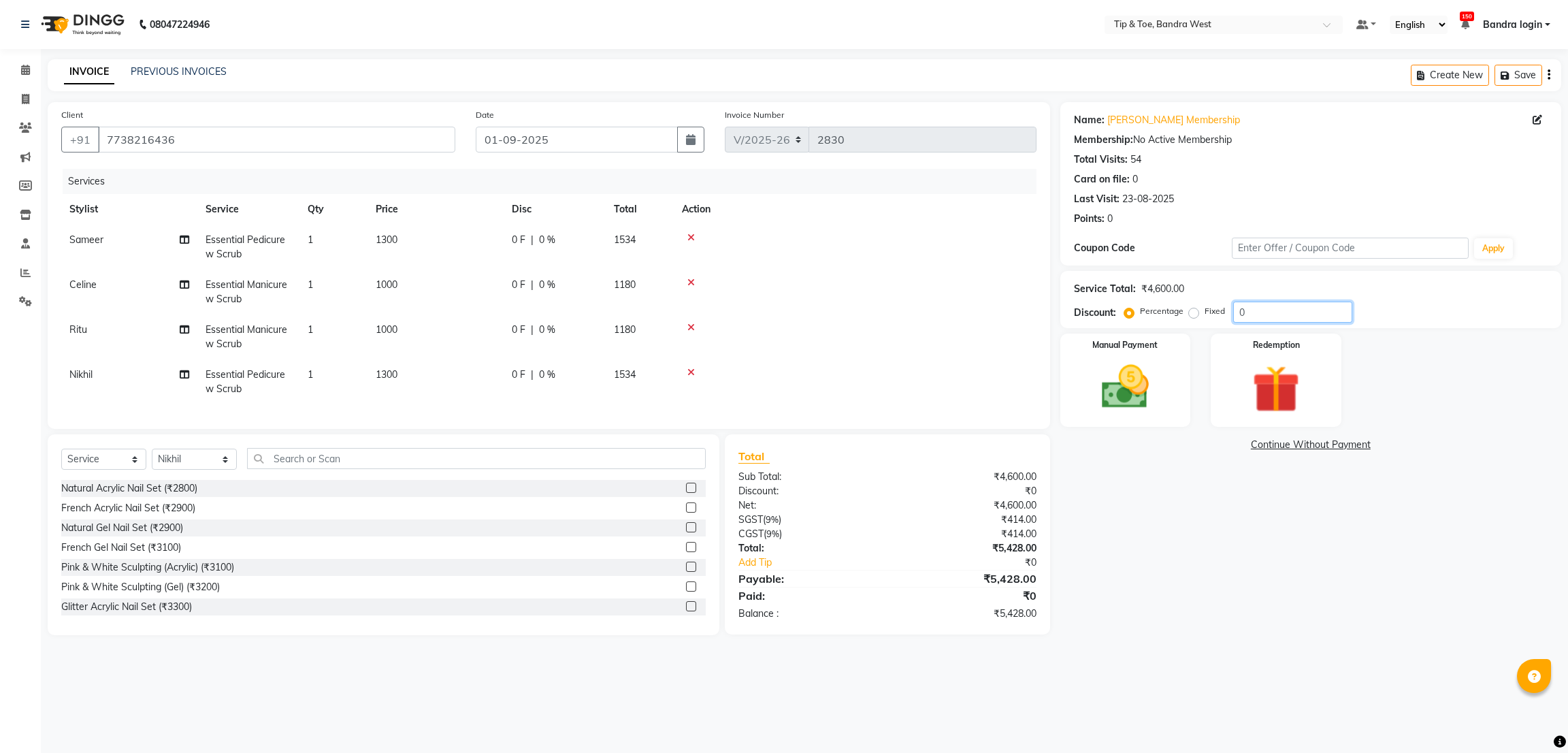
click at [1239, 316] on input "0" at bounding box center [1293, 312] width 119 height 21
click at [1295, 308] on input "20" at bounding box center [1293, 312] width 119 height 21
type input "20"
click at [1166, 388] on div "Manual Payment" at bounding box center [1126, 380] width 136 height 97
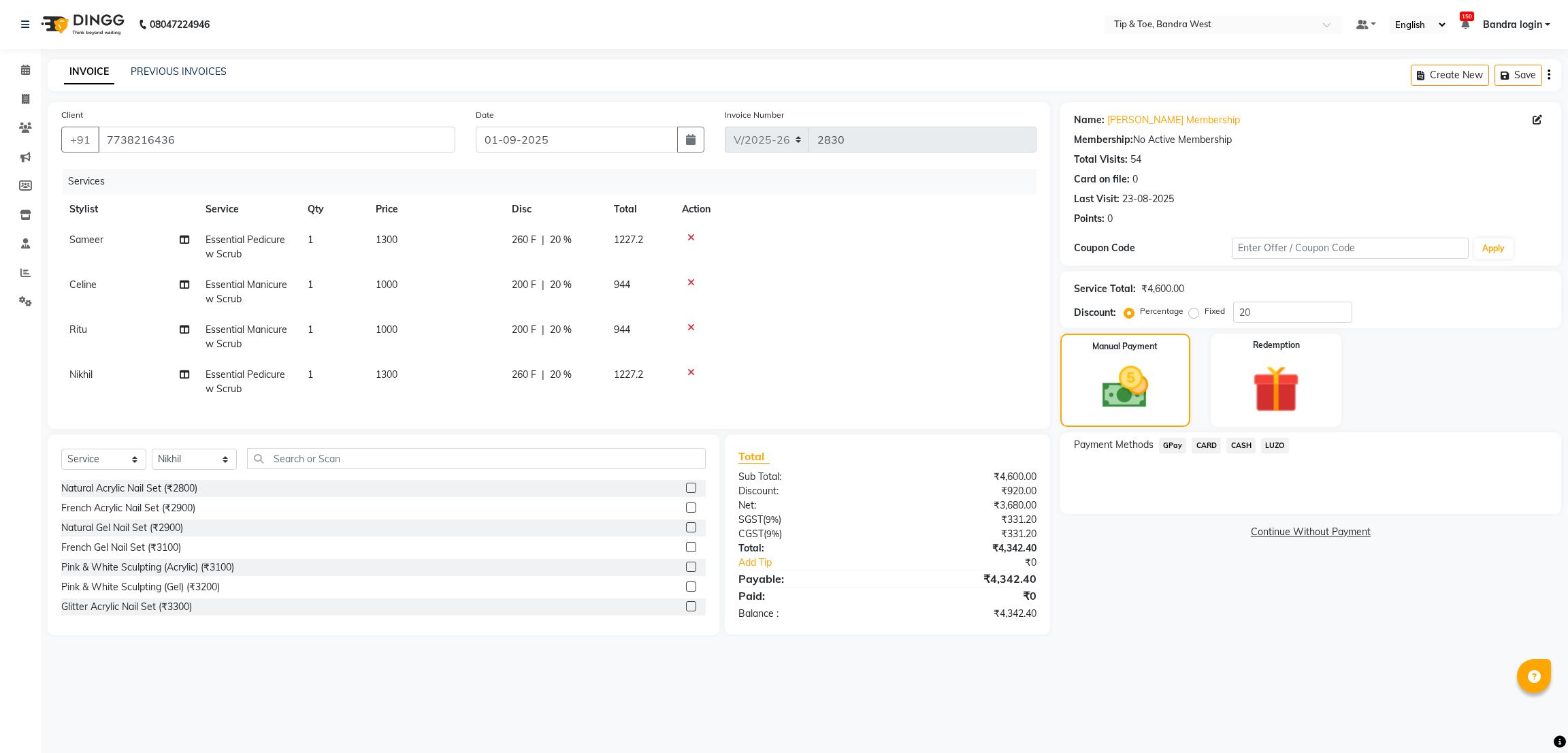
click at [99, 296] on td "Celine" at bounding box center [129, 292] width 136 height 45
select select "58448"
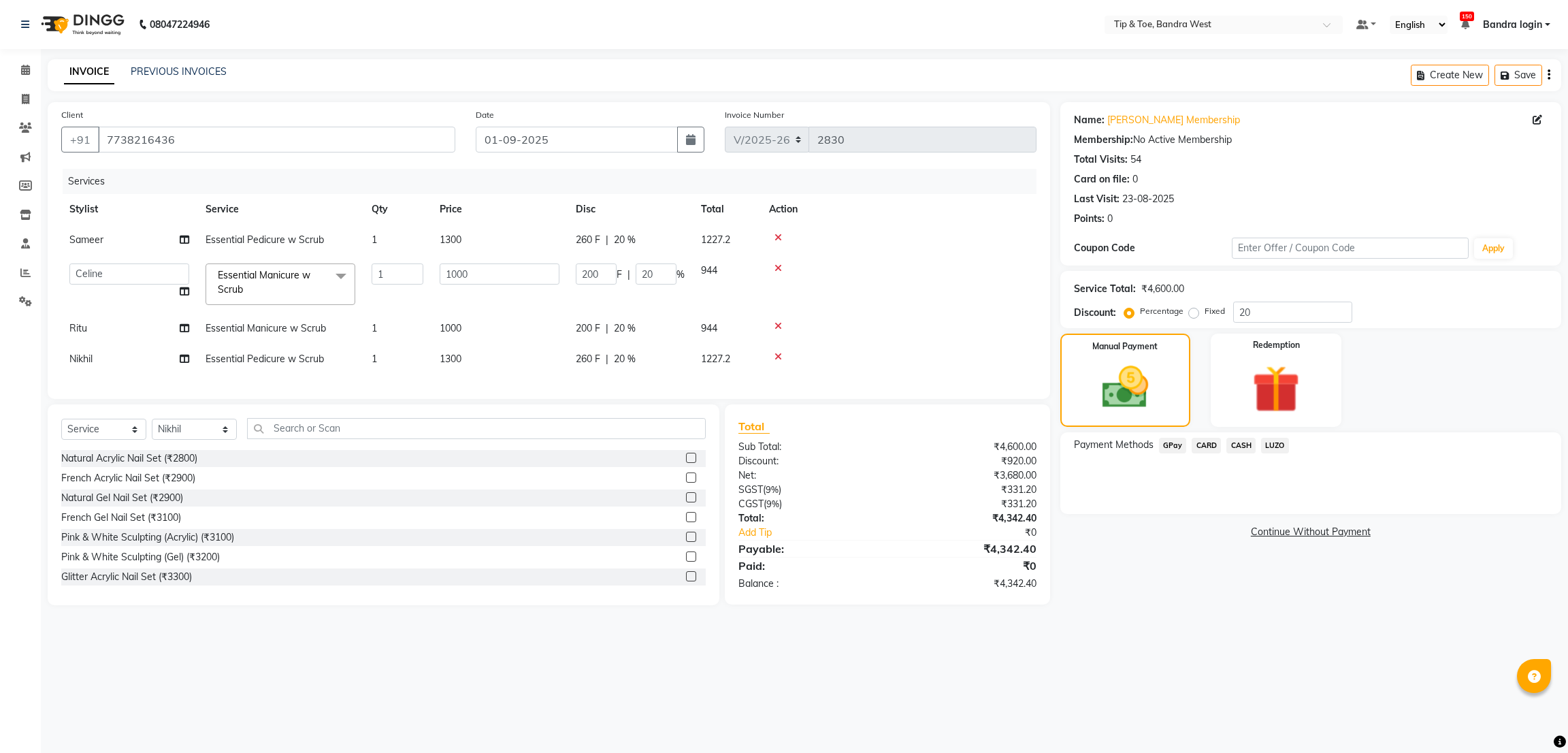
click at [101, 291] on td "[PERSON_NAME] Bandra login [PERSON_NAME] Danish [PERSON_NAME] [PERSON_NAME] [PE…" at bounding box center [129, 284] width 136 height 58
click at [116, 277] on select "[PERSON_NAME] Bandra login [PERSON_NAME] Danish [PERSON_NAME] [PERSON_NAME] [PE…" at bounding box center [129, 274] width 120 height 21
select select "42385"
click at [87, 246] on span "Sameer" at bounding box center [86, 239] width 34 height 12
select select "57557"
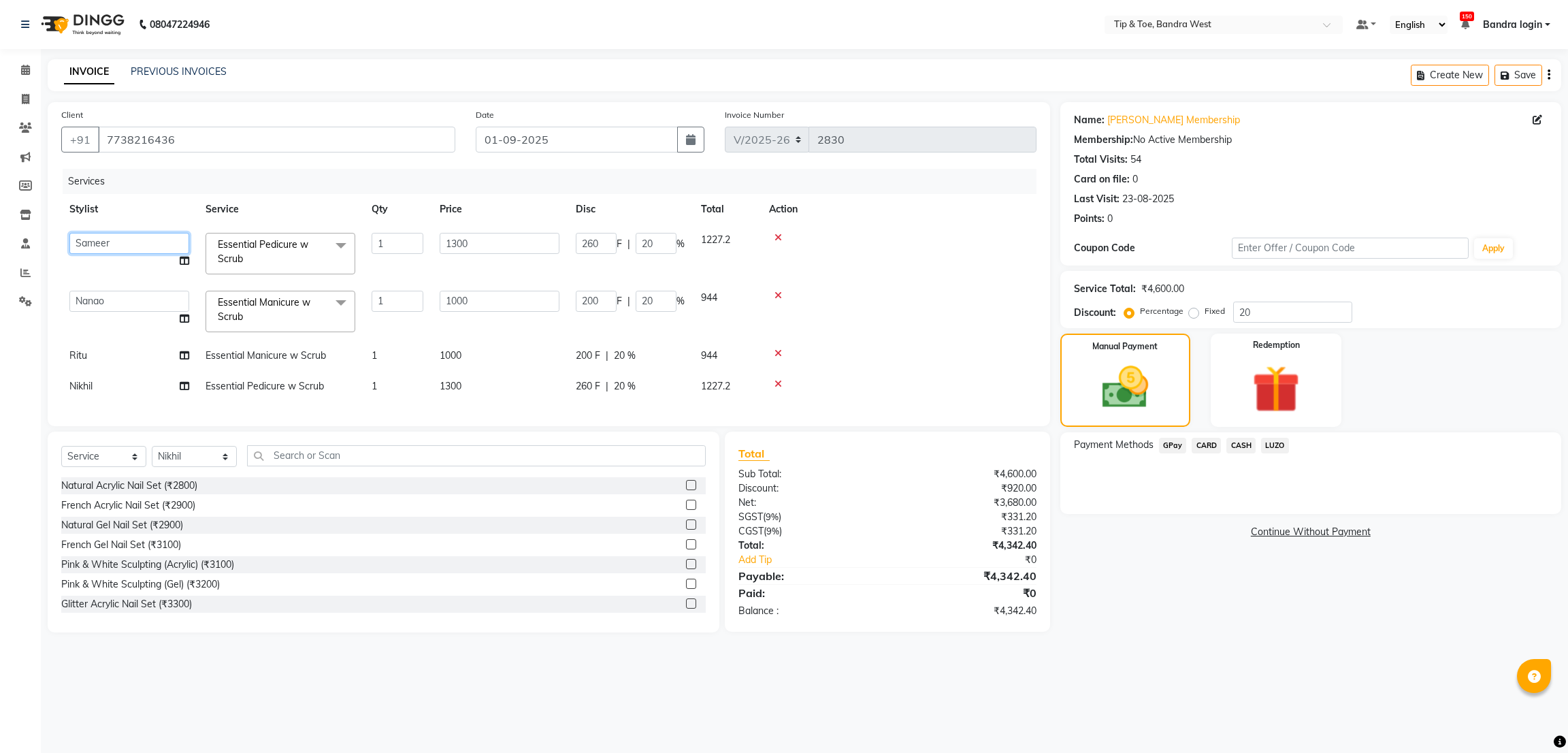
click at [87, 245] on select "[PERSON_NAME] Bandra login [PERSON_NAME] Danish [PERSON_NAME] [PERSON_NAME] [PE…" at bounding box center [129, 243] width 120 height 21
click at [1201, 442] on span "CARD" at bounding box center [1206, 445] width 29 height 16
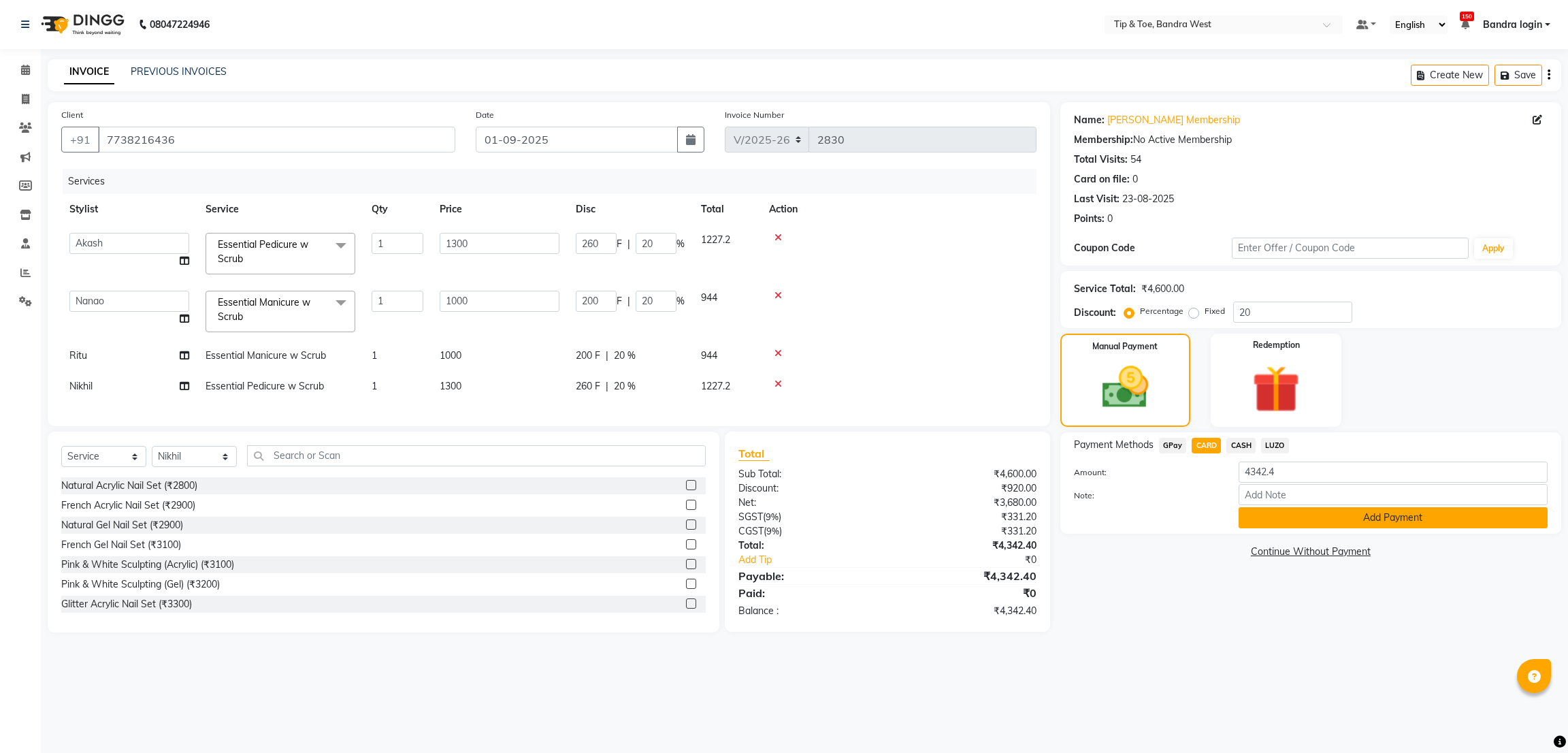
click at [1297, 511] on button "Add Payment" at bounding box center [1393, 517] width 309 height 21
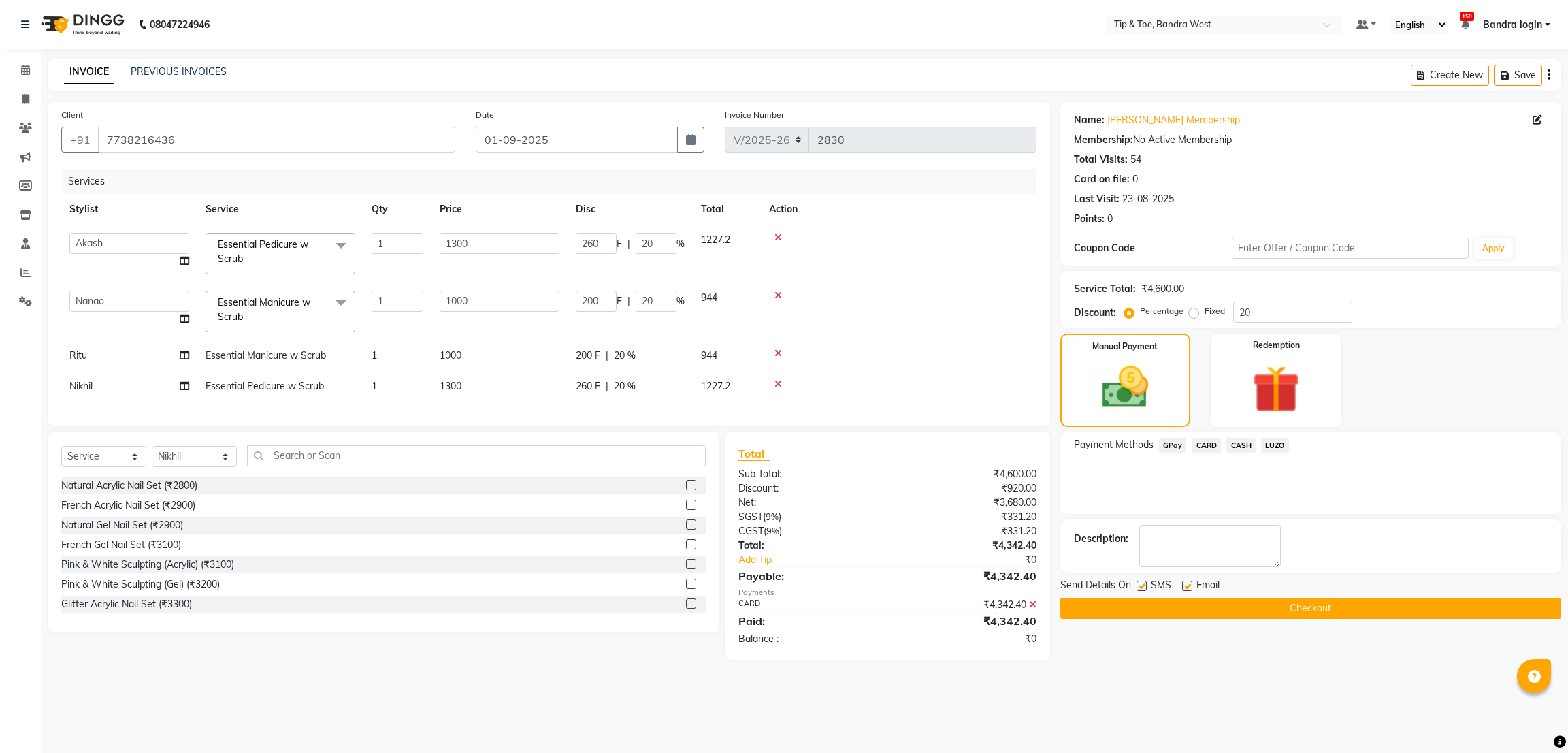
click at [1183, 605] on button "Checkout" at bounding box center [1311, 608] width 501 height 21
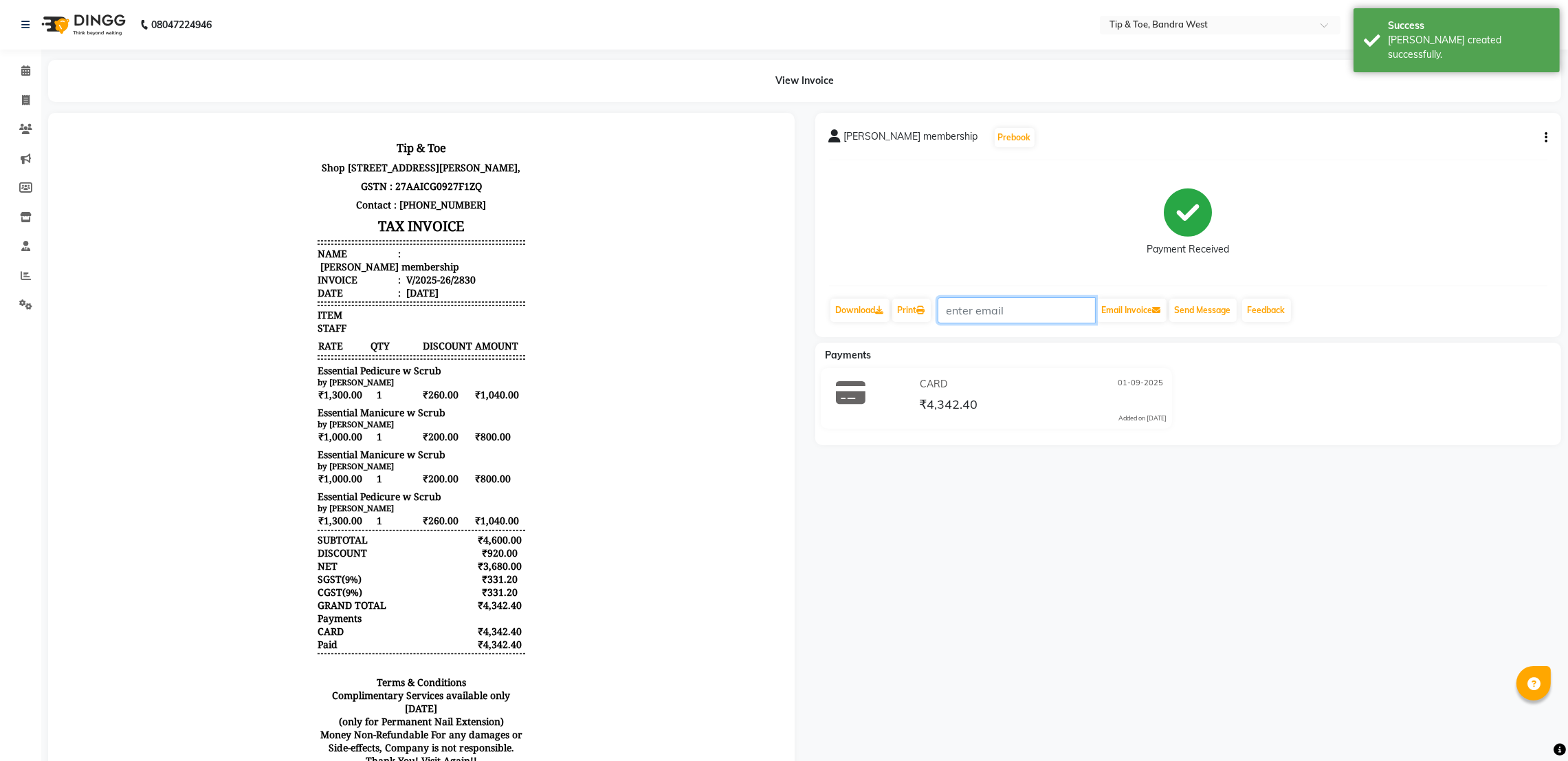
click at [965, 322] on input "text" at bounding box center [1017, 310] width 158 height 26
click at [894, 304] on link "Print" at bounding box center [911, 310] width 38 height 23
click at [911, 303] on link "Print" at bounding box center [911, 310] width 38 height 23
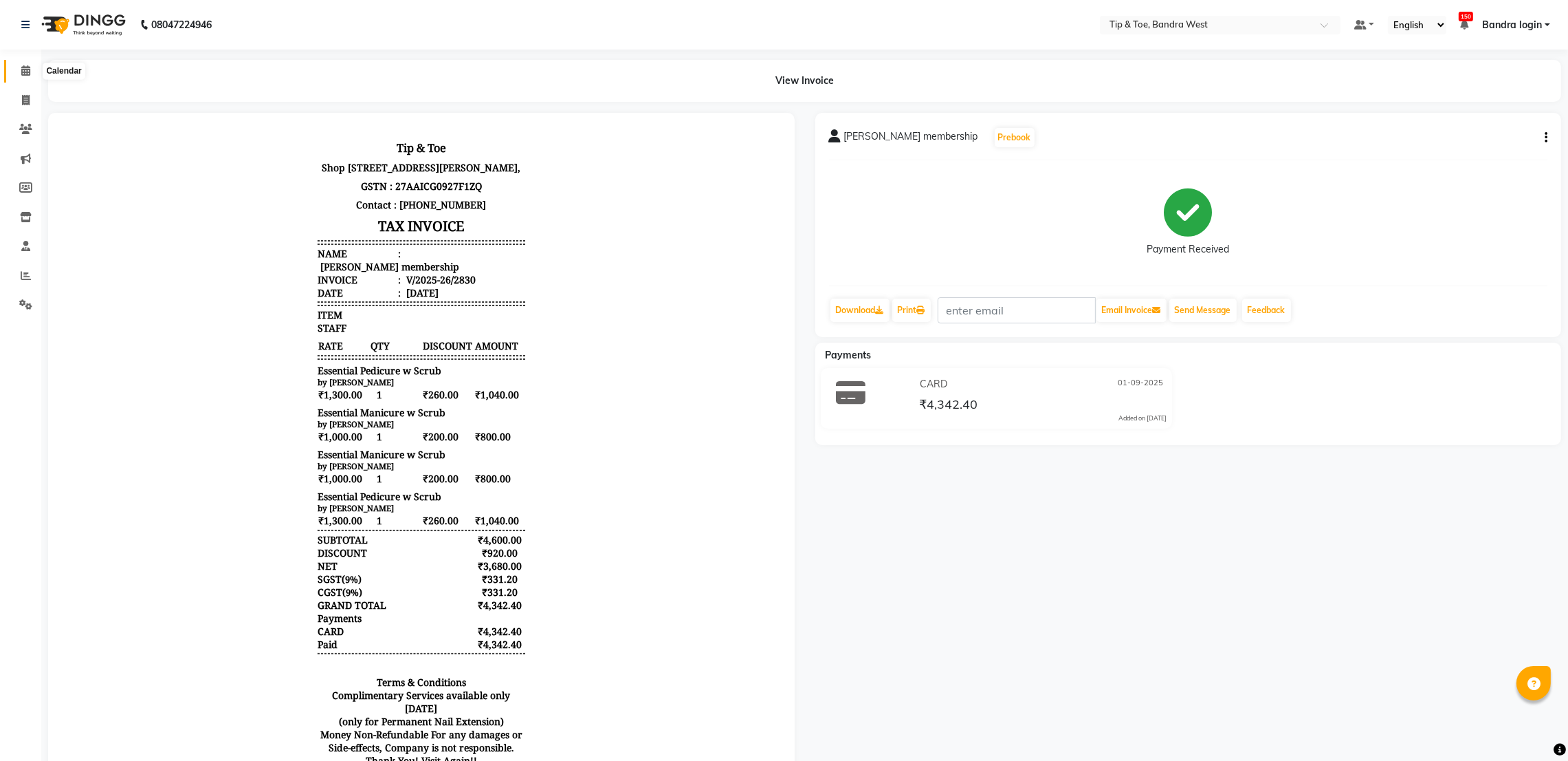
click at [23, 67] on icon at bounding box center [26, 71] width 9 height 11
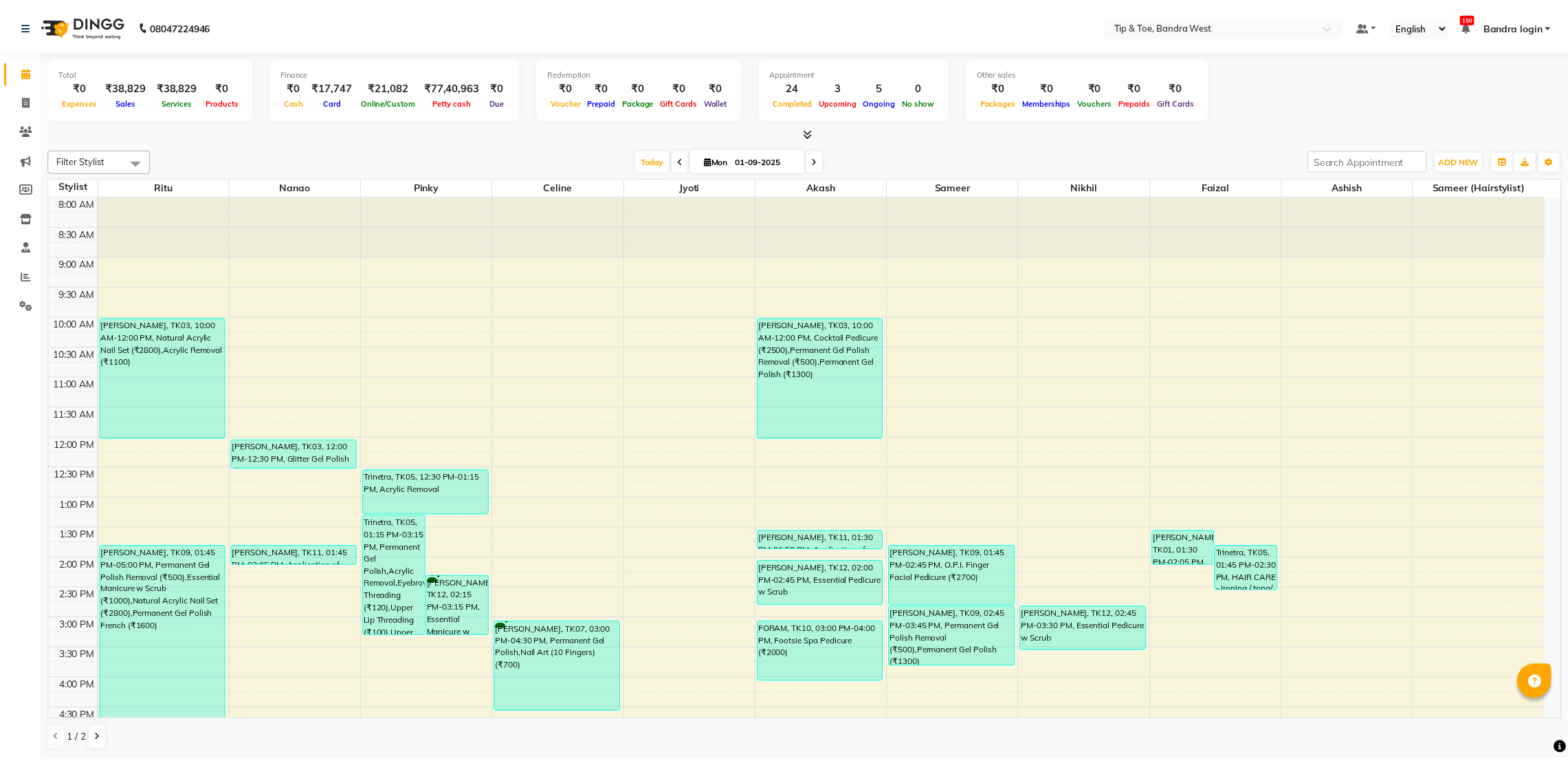
scroll to position [267, 0]
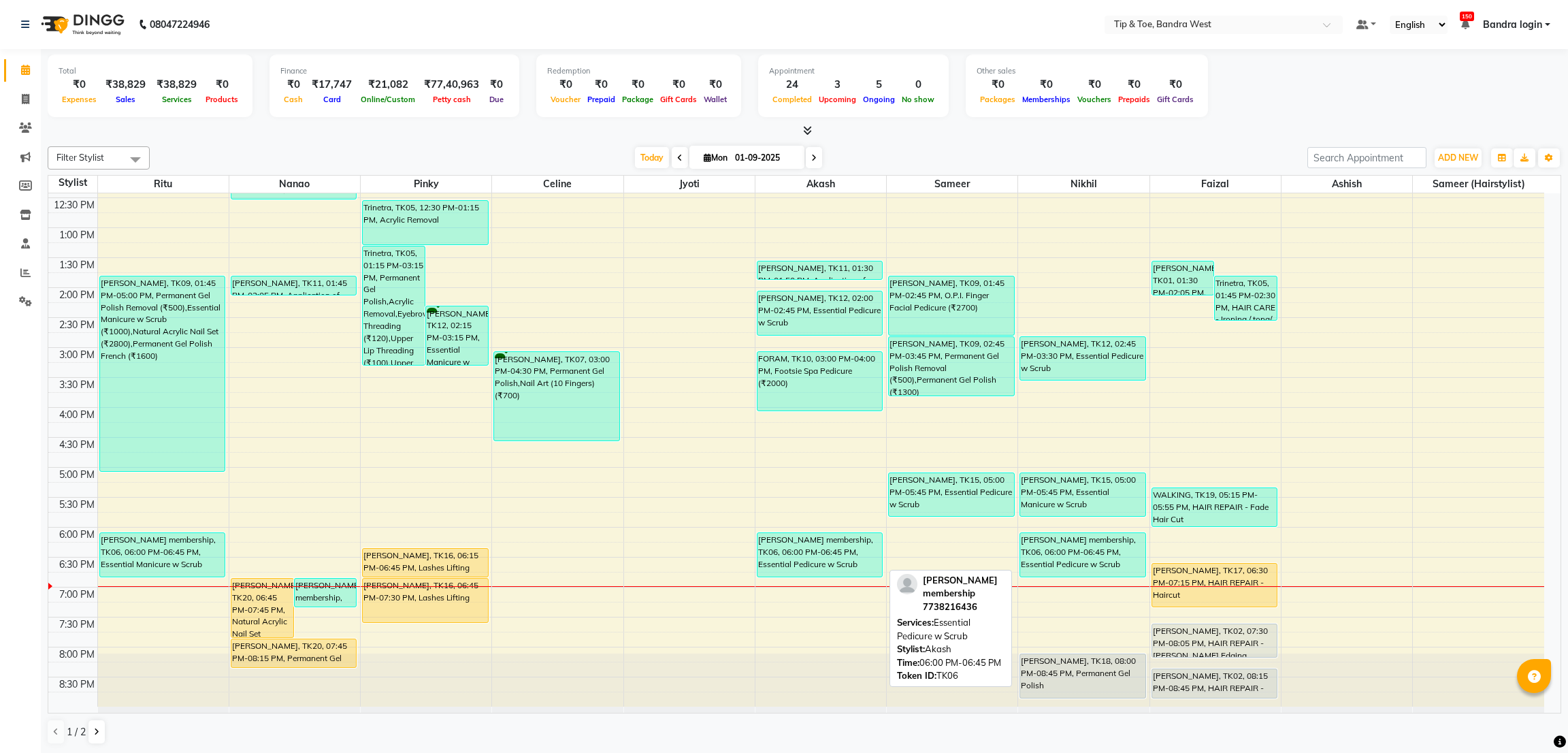
click at [811, 549] on div "[PERSON_NAME] membership, TK06, 06:00 PM-06:45 PM, Essential Pedicure w Scrub" at bounding box center [819, 555] width 125 height 43
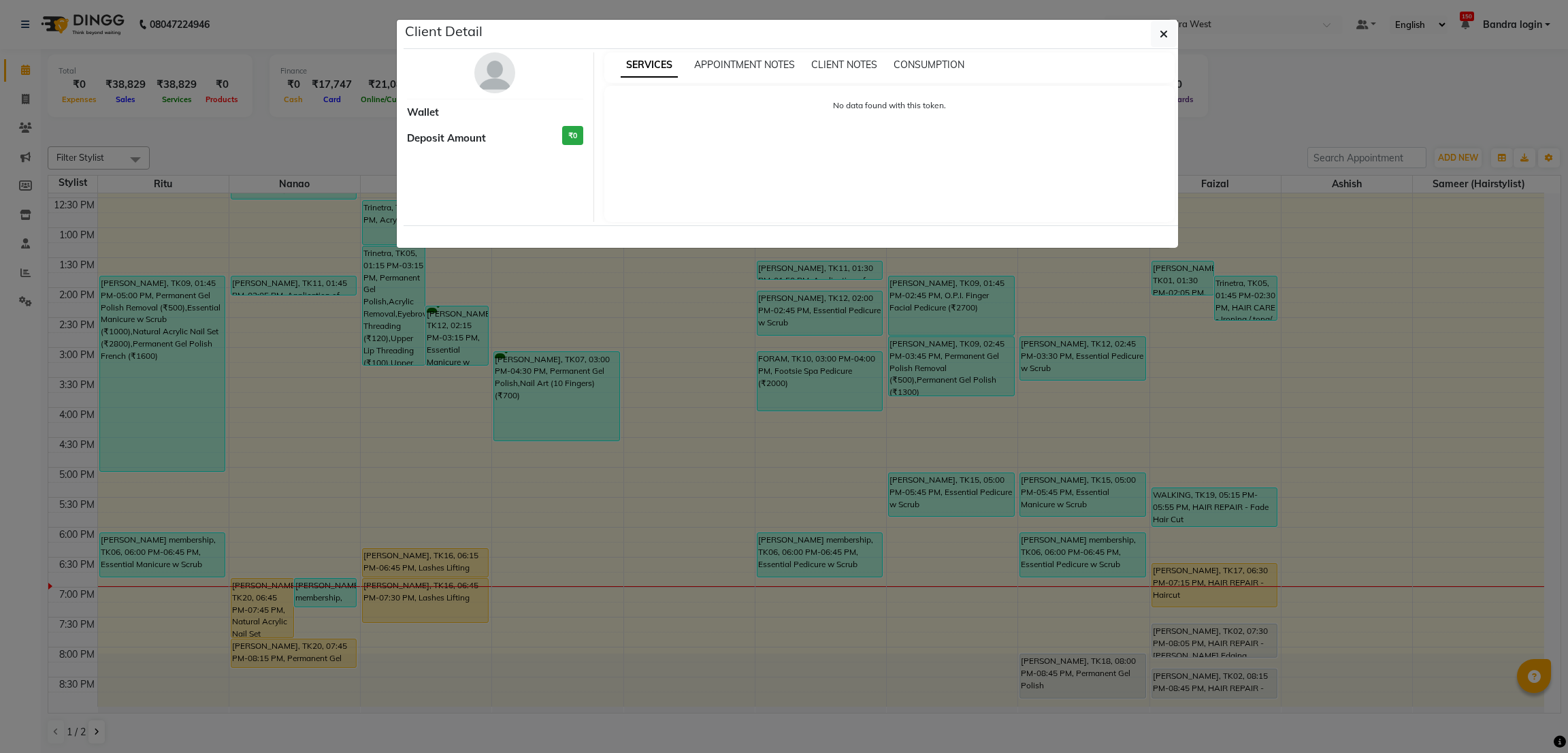
select select "3"
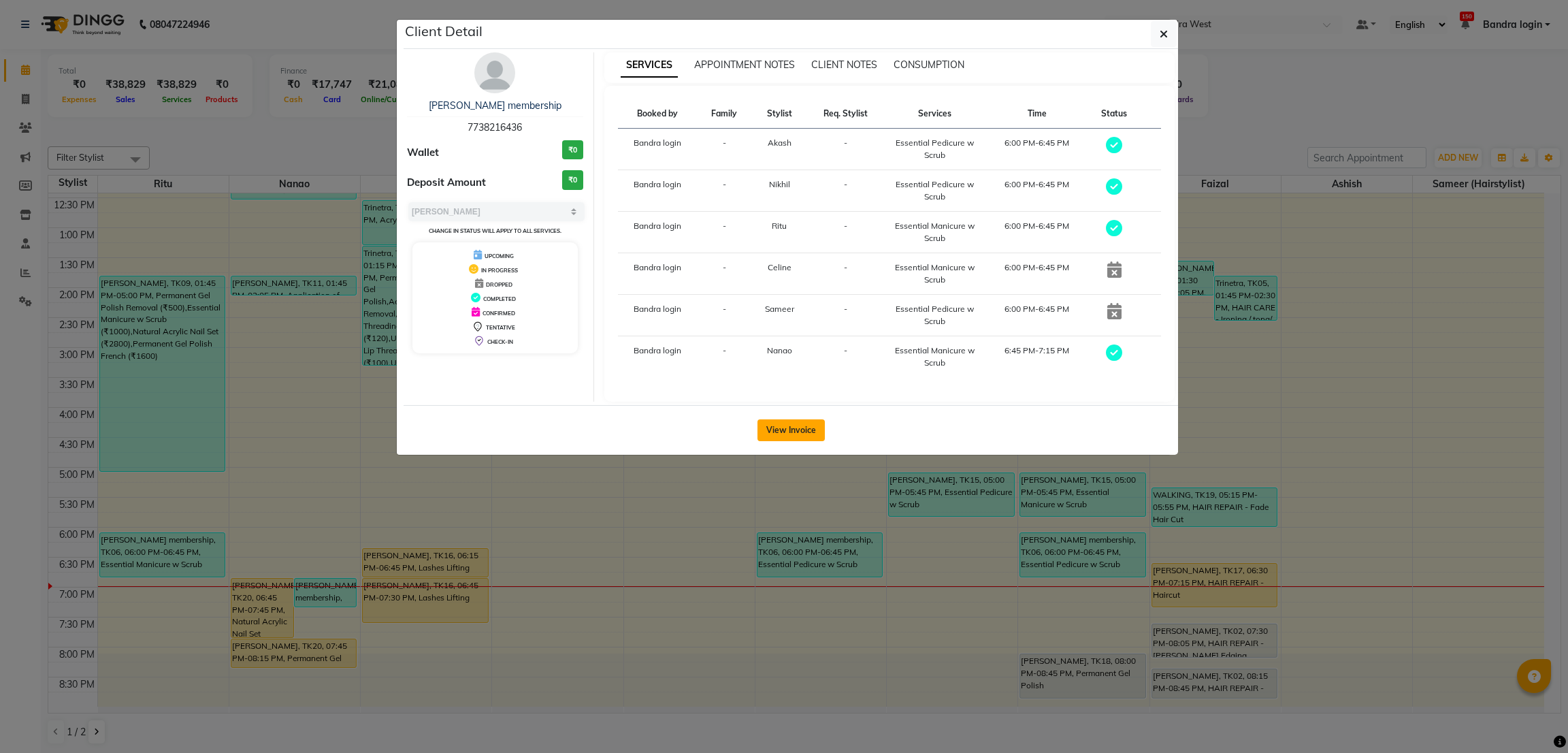
click at [813, 433] on button "View Invoice" at bounding box center [791, 429] width 67 height 22
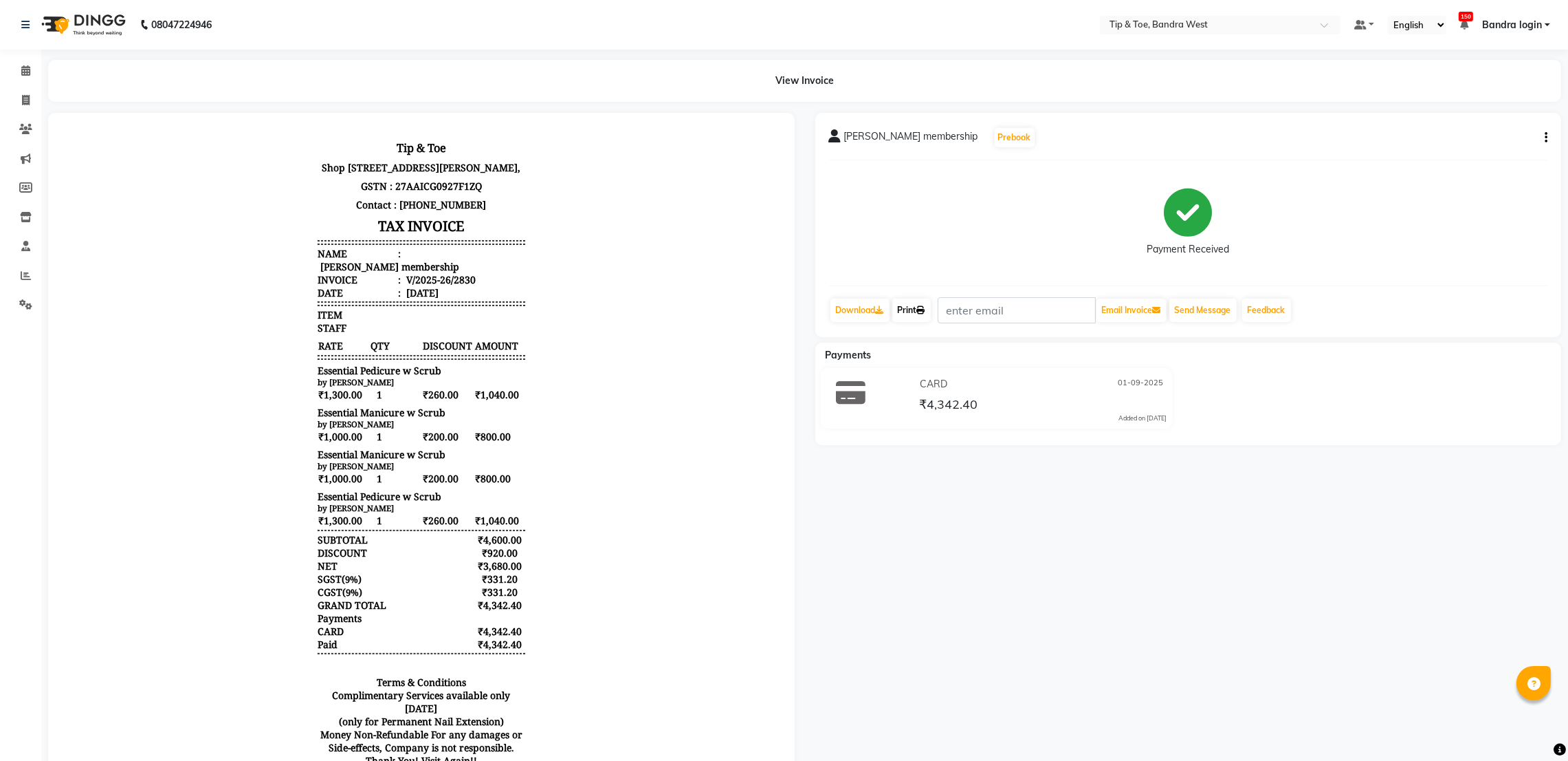
click at [909, 313] on link "Print" at bounding box center [911, 310] width 38 height 23
click at [21, 71] on icon at bounding box center [26, 71] width 9 height 11
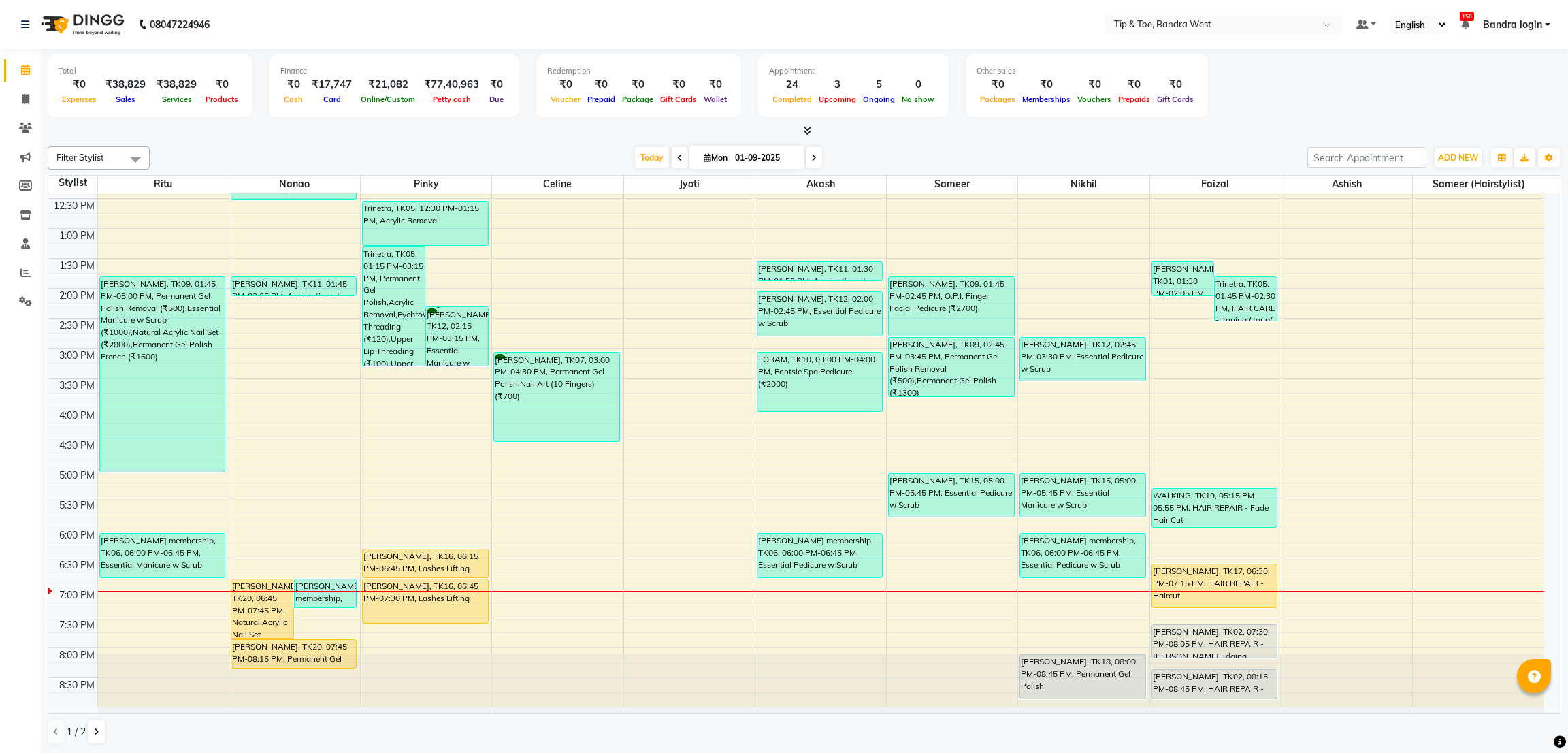
scroll to position [265, 0]
click at [1240, 580] on div "[PERSON_NAME], TK17, 06:30 PM-07:15 PM, HAIR REPAIR - Haircut" at bounding box center [1214, 585] width 125 height 43
select select "1"
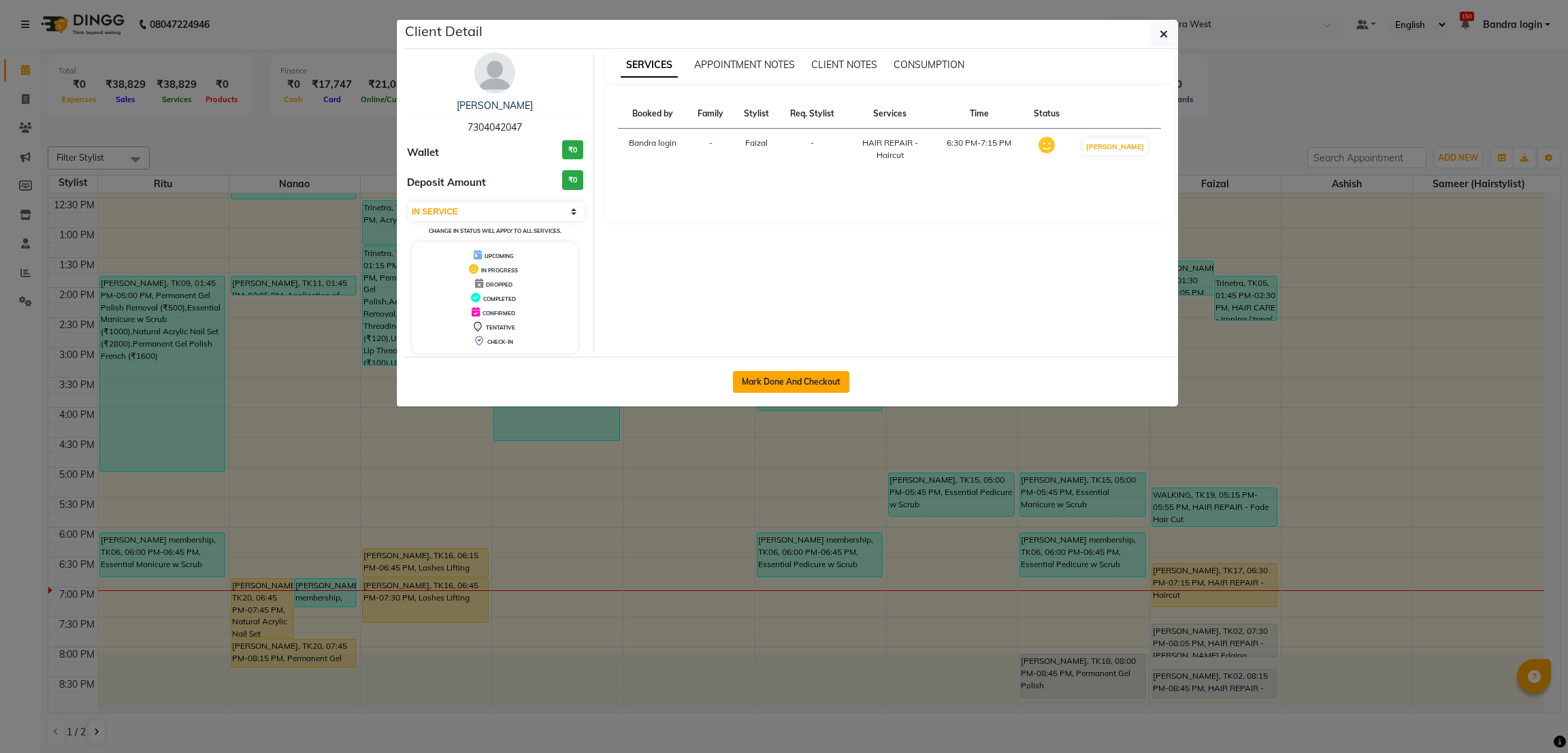
click at [769, 372] on button "Mark Done And Checkout" at bounding box center [791, 381] width 116 height 22
select select "5957"
select select "service"
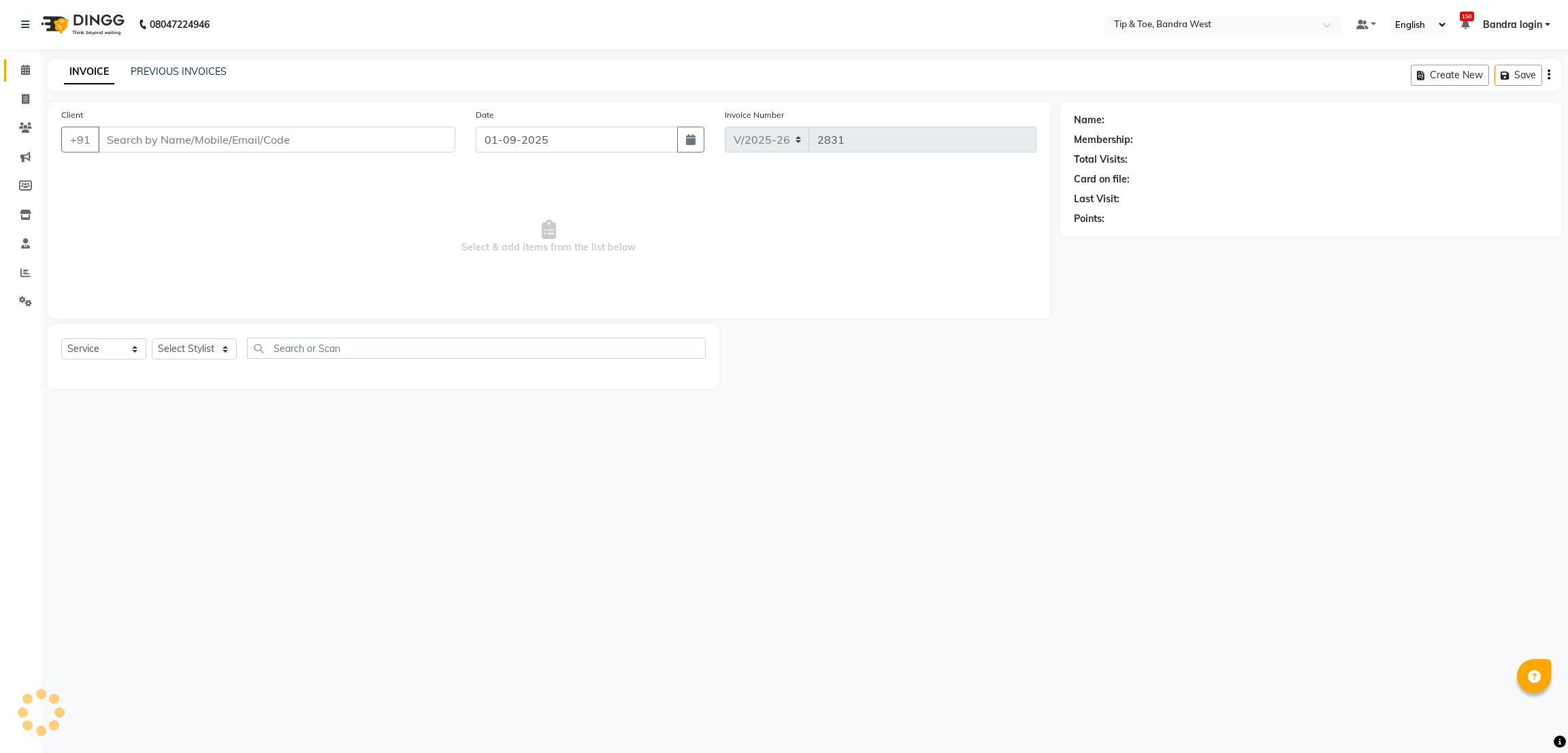
type input "7304042047"
select select "83378"
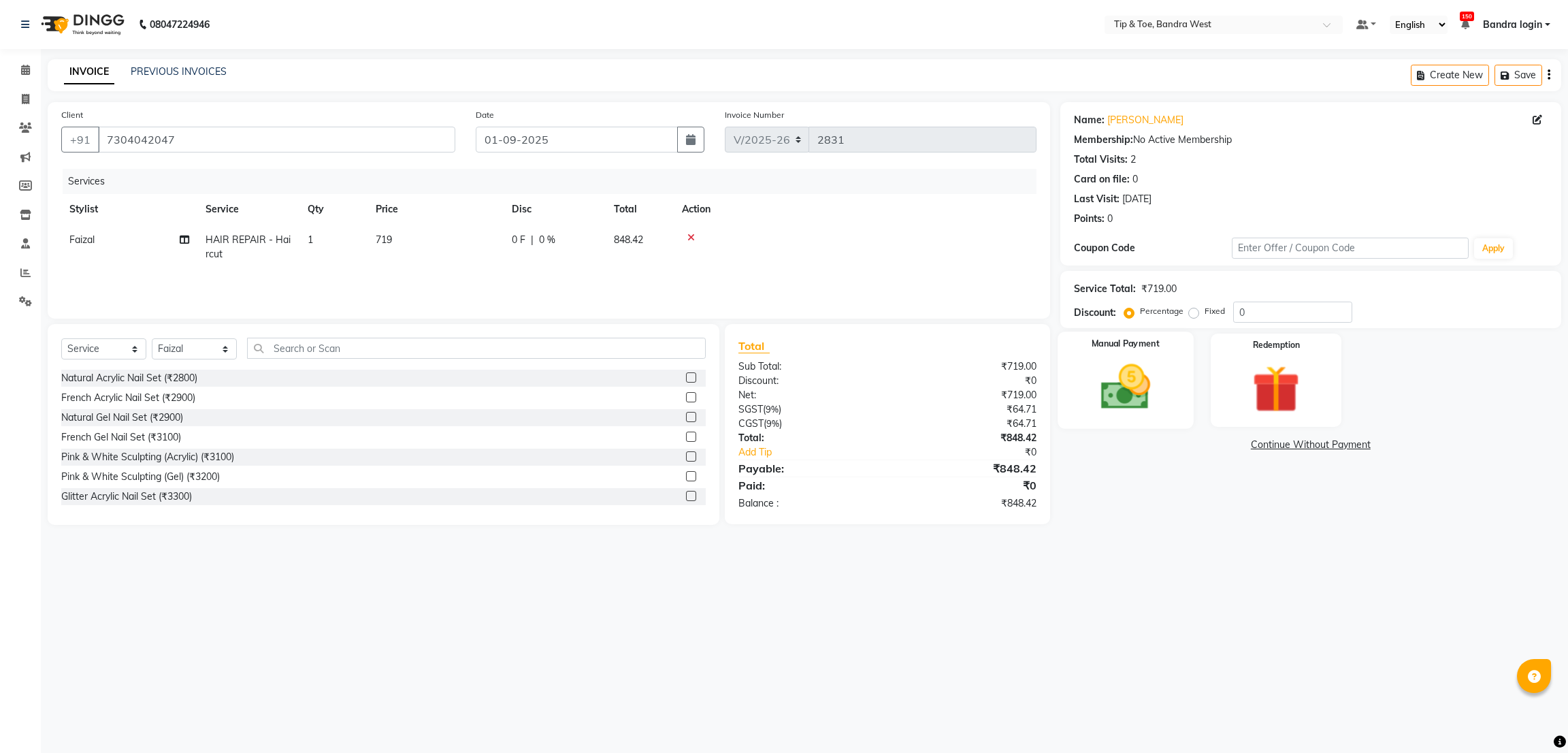
click at [1153, 376] on img at bounding box center [1125, 387] width 81 height 57
drag, startPoint x: 1199, startPoint y: 447, endPoint x: 1203, endPoint y: 459, distance: 12.6
click at [1199, 447] on span "CARD" at bounding box center [1206, 445] width 29 height 16
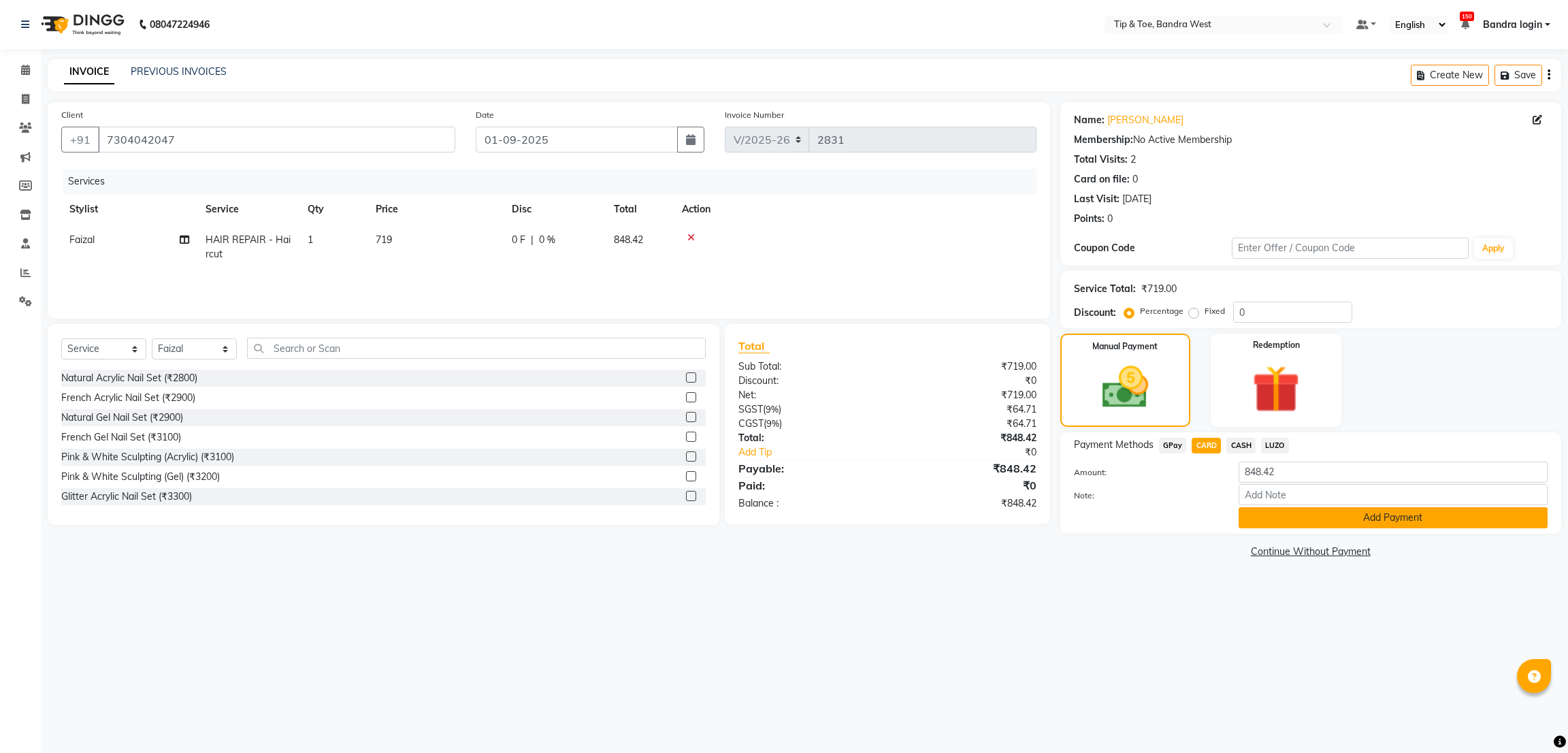
click at [1293, 511] on button "Add Payment" at bounding box center [1393, 517] width 309 height 21
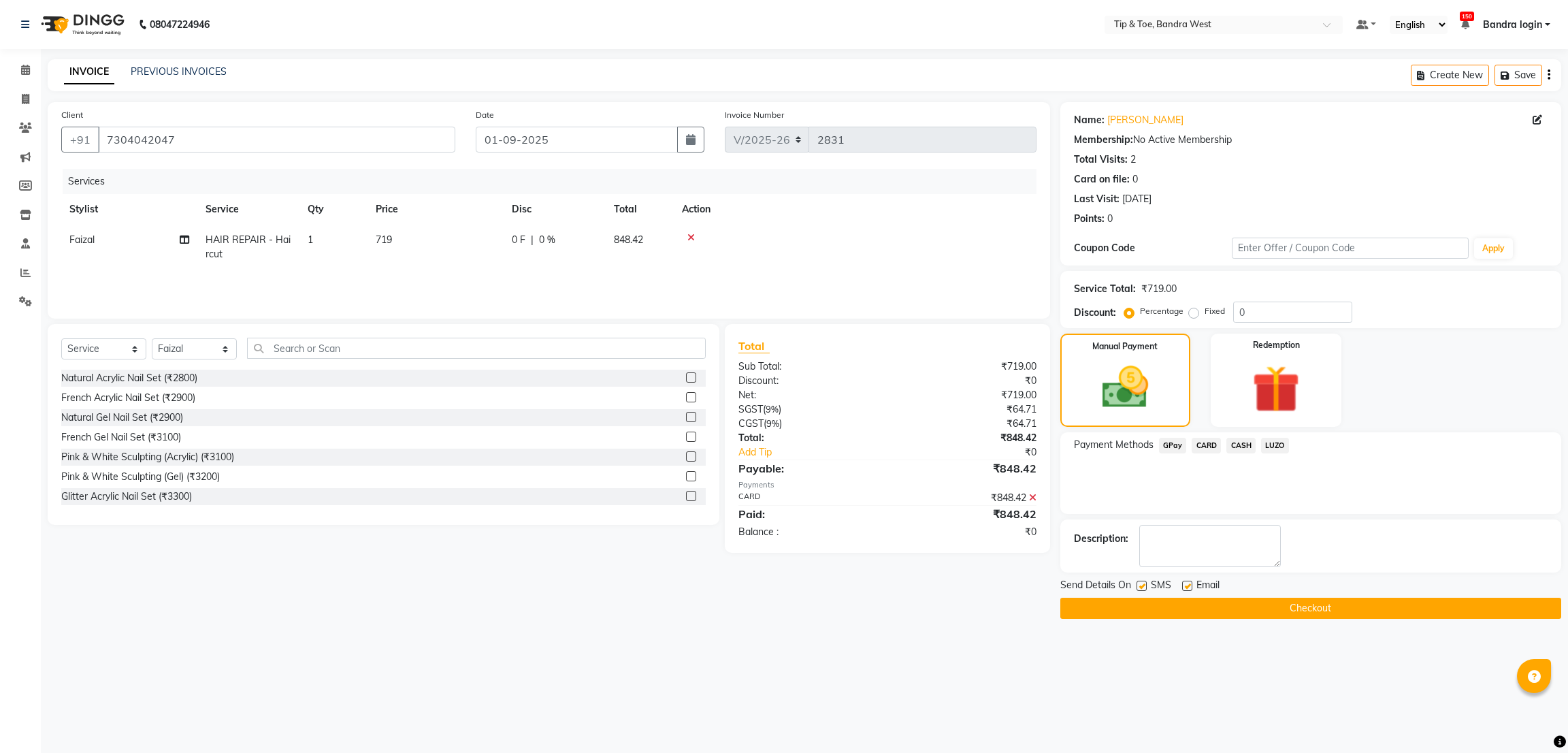
click at [1142, 581] on label at bounding box center [1142, 586] width 10 height 10
click at [1142, 582] on input "checkbox" at bounding box center [1141, 586] width 9 height 9
click at [1151, 594] on span "SMS" at bounding box center [1161, 586] width 20 height 17
click at [1141, 582] on label at bounding box center [1142, 586] width 10 height 10
click at [1141, 582] on input "checkbox" at bounding box center [1141, 586] width 9 height 9
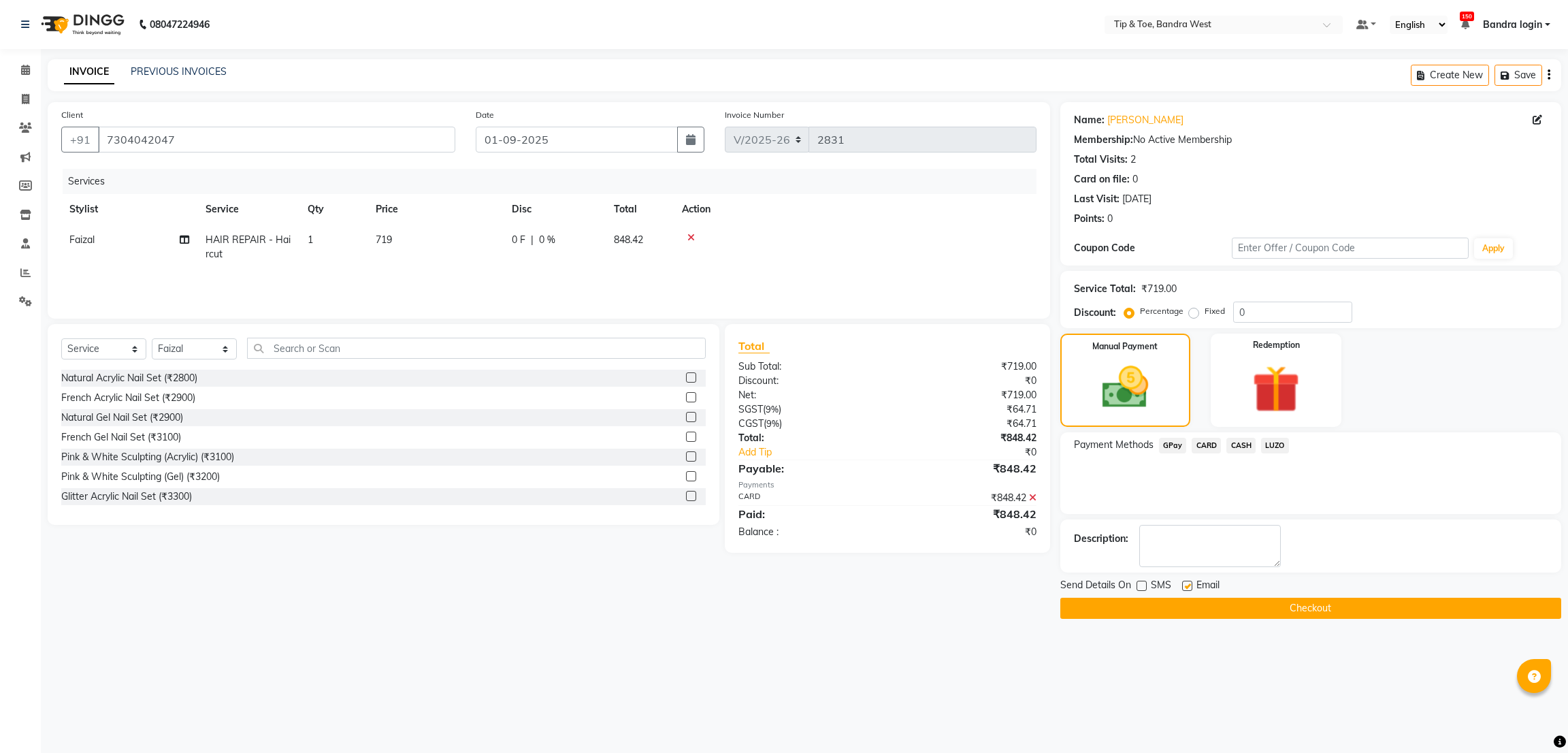
checkbox input "true"
click at [1153, 605] on button "Checkout" at bounding box center [1311, 608] width 501 height 21
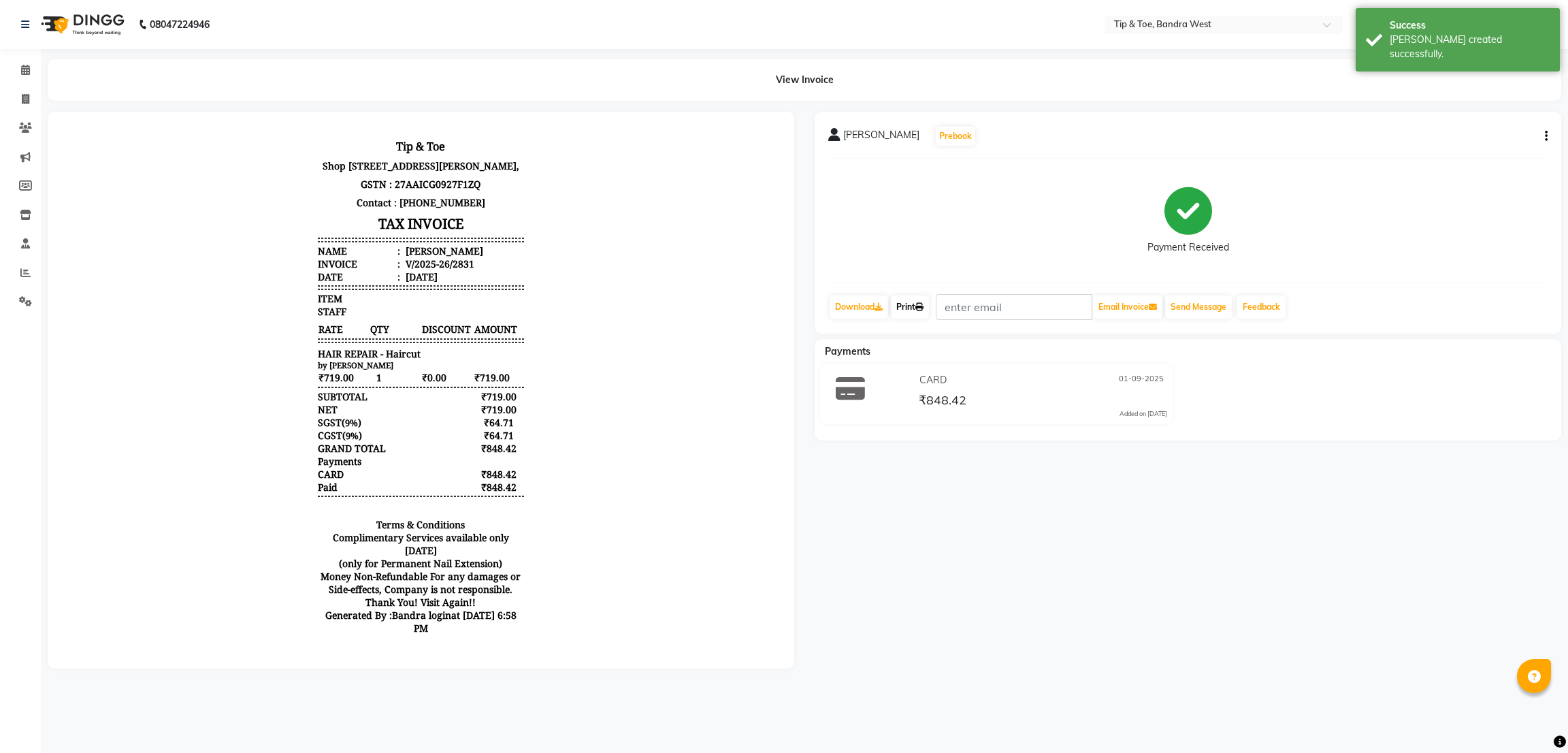
click at [924, 303] on icon at bounding box center [919, 306] width 8 height 8
click at [27, 72] on icon at bounding box center [25, 70] width 9 height 10
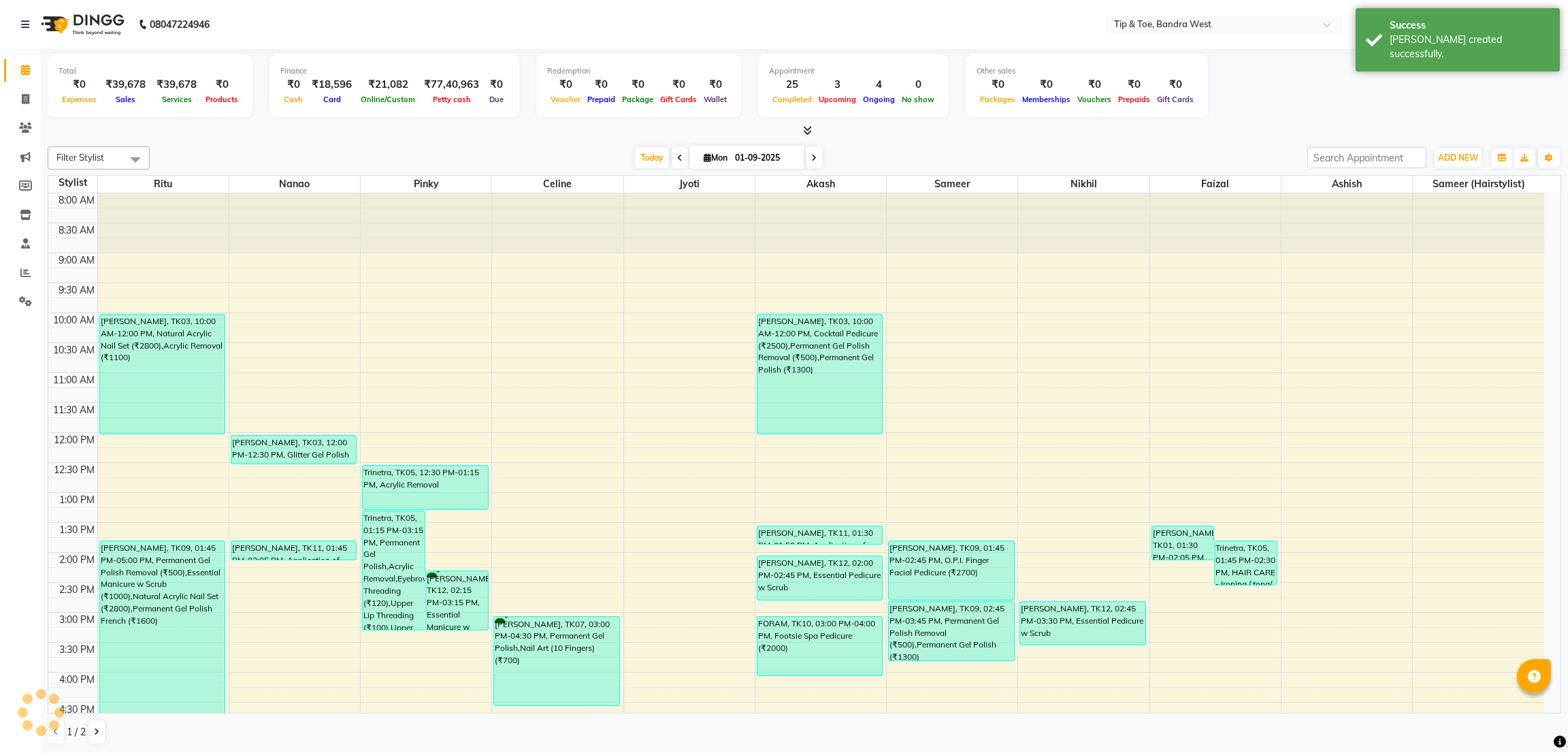
scroll to position [239, 0]
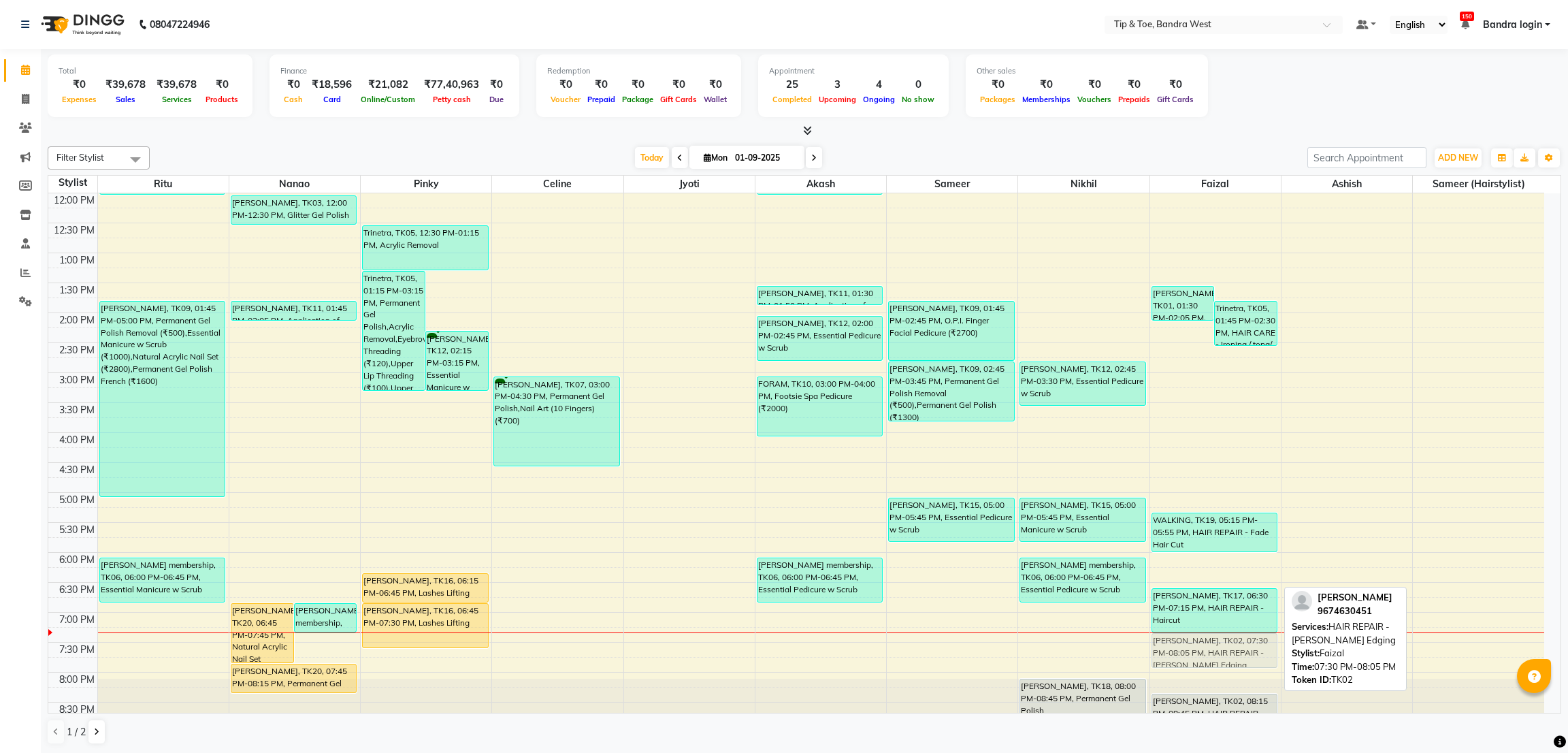
drag, startPoint x: 1226, startPoint y: 654, endPoint x: 1224, endPoint y: 644, distance: 10.2
click at [1227, 641] on div "[PERSON_NAME], TK01, 01:30 PM-02:05 PM, HAIR REPAIR - [PERSON_NAME] Edging (₹59…" at bounding box center [1215, 342] width 130 height 778
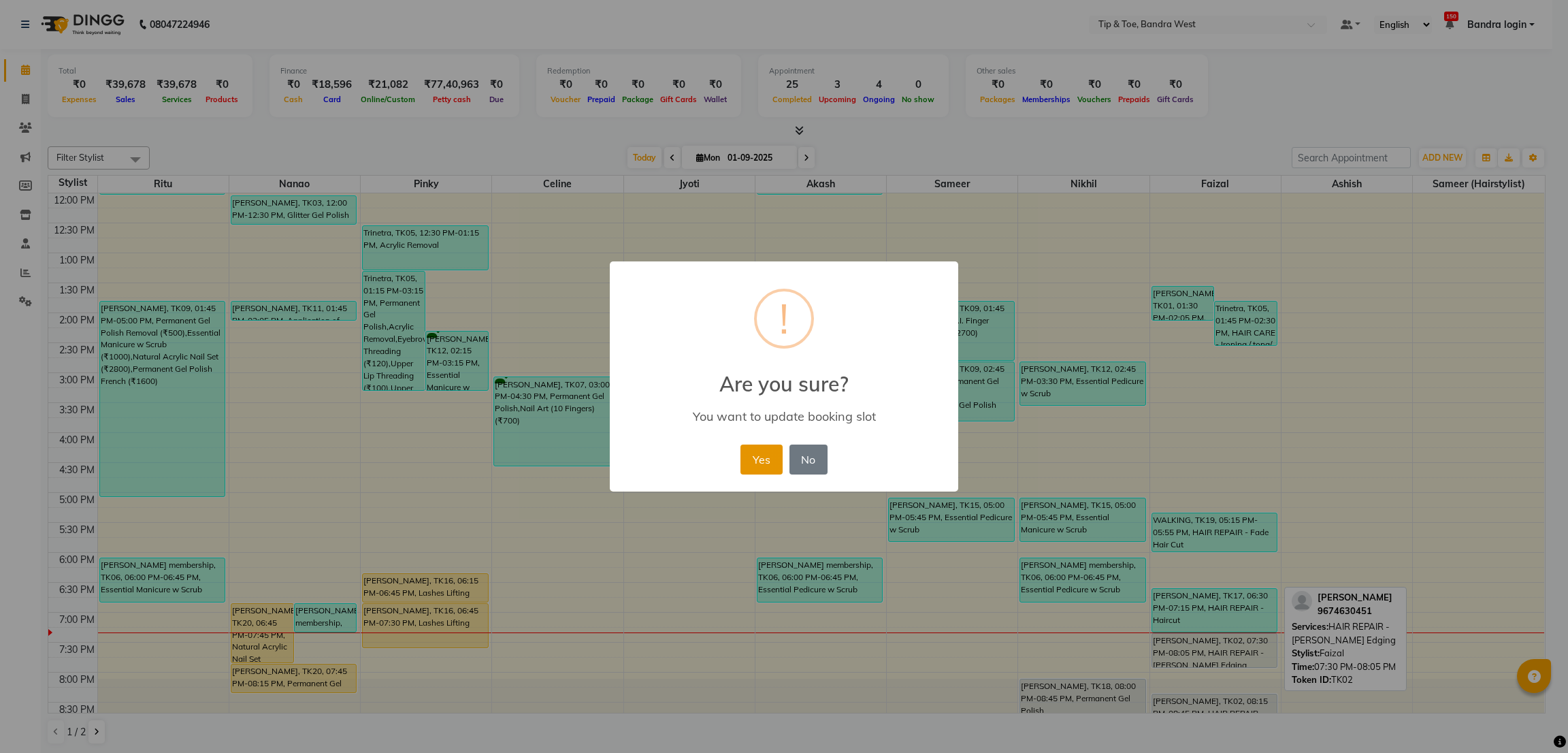
click at [777, 459] on button "Yes" at bounding box center [761, 459] width 42 height 30
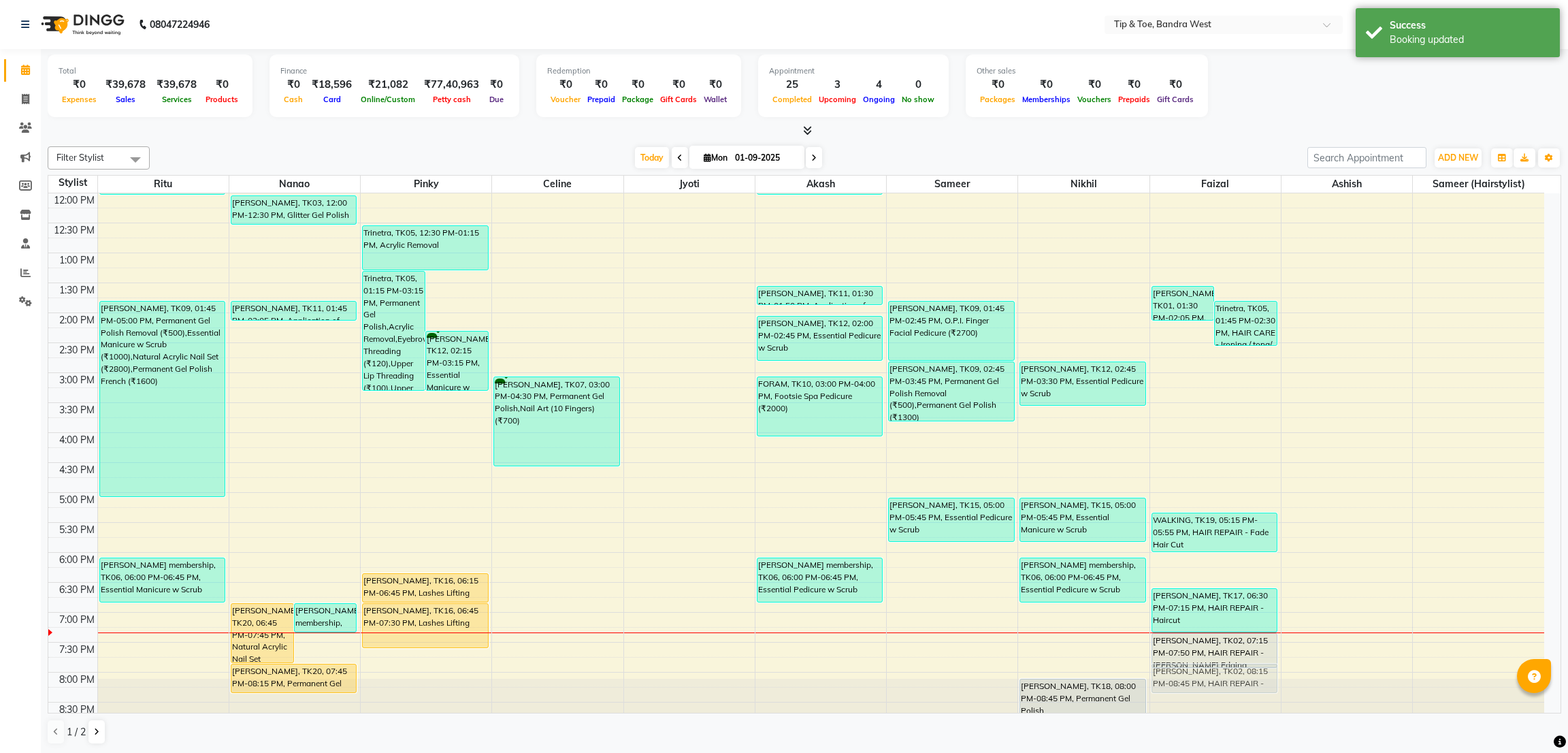
drag, startPoint x: 1222, startPoint y: 695, endPoint x: 1221, endPoint y: 670, distance: 25.0
click at [1221, 670] on div "[PERSON_NAME], TK01, 01:30 PM-02:05 PM, HAIR REPAIR - [PERSON_NAME] Edging (₹59…" at bounding box center [1215, 342] width 130 height 778
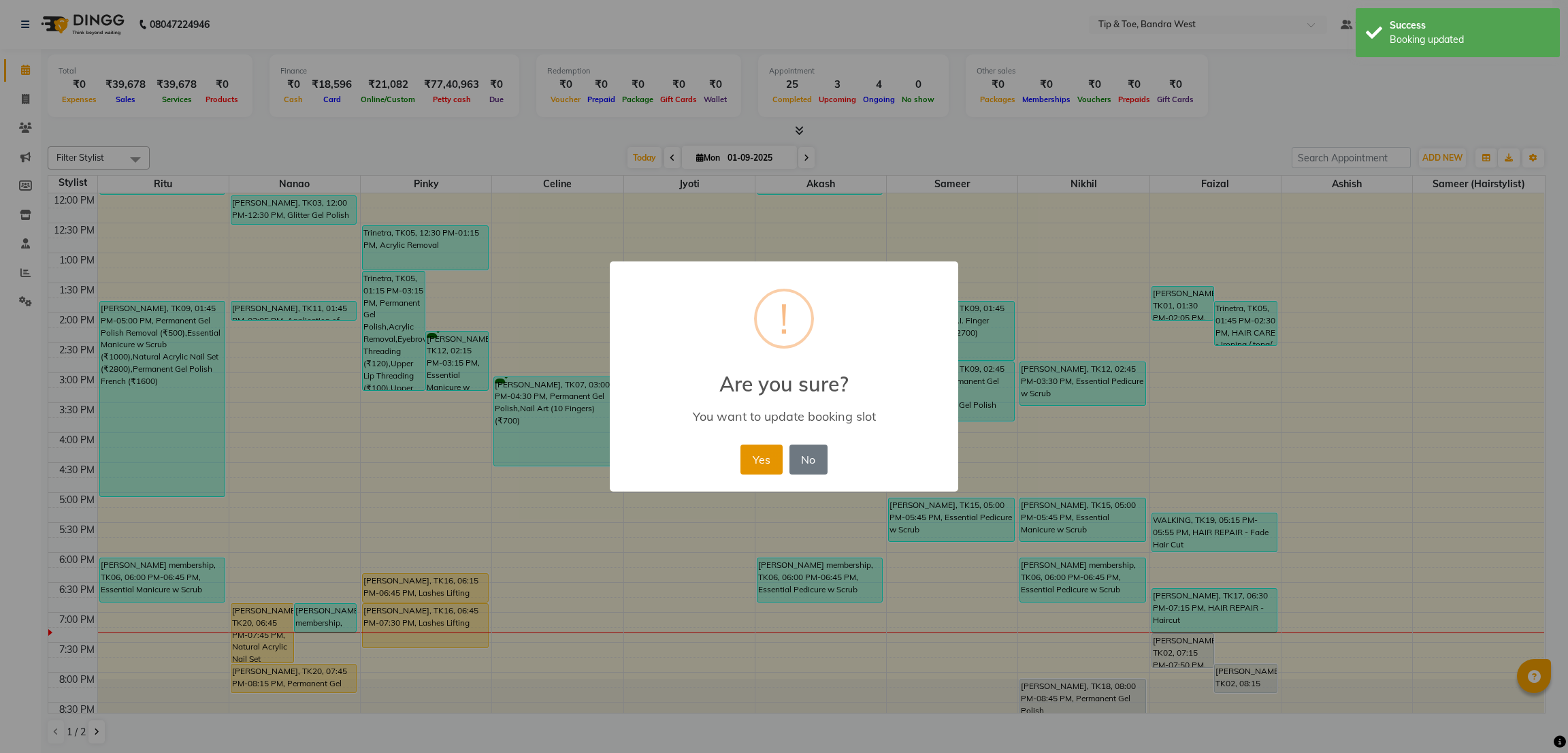
click at [770, 450] on button "Yes" at bounding box center [761, 459] width 42 height 30
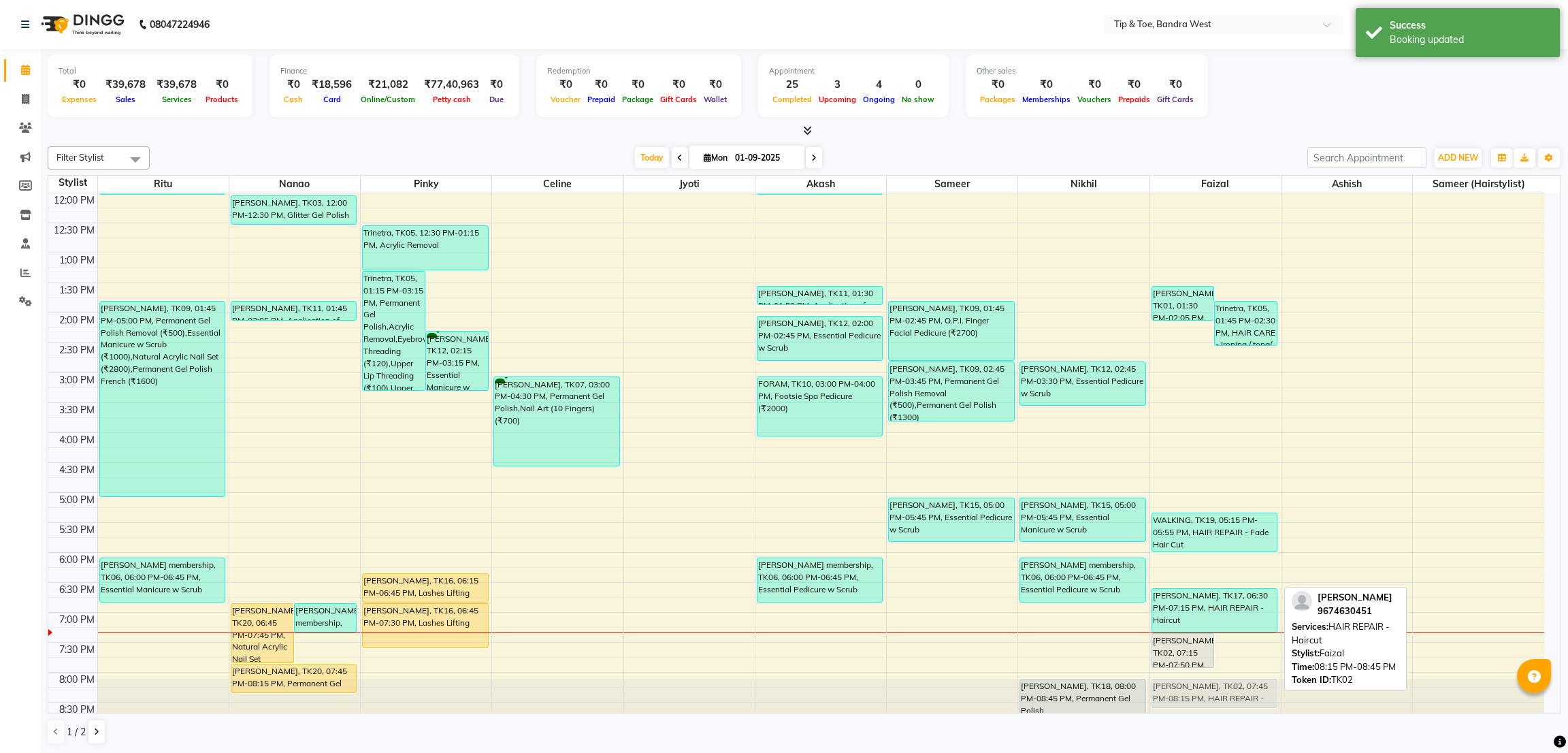
scroll to position [240, 0]
drag, startPoint x: 1236, startPoint y: 670, endPoint x: 1238, endPoint y: 680, distance: 10.2
click at [1238, 680] on div "[PERSON_NAME], TK01, 01:30 PM-02:05 PM, HAIR REPAIR - [PERSON_NAME] Edging (₹59…" at bounding box center [1215, 341] width 130 height 778
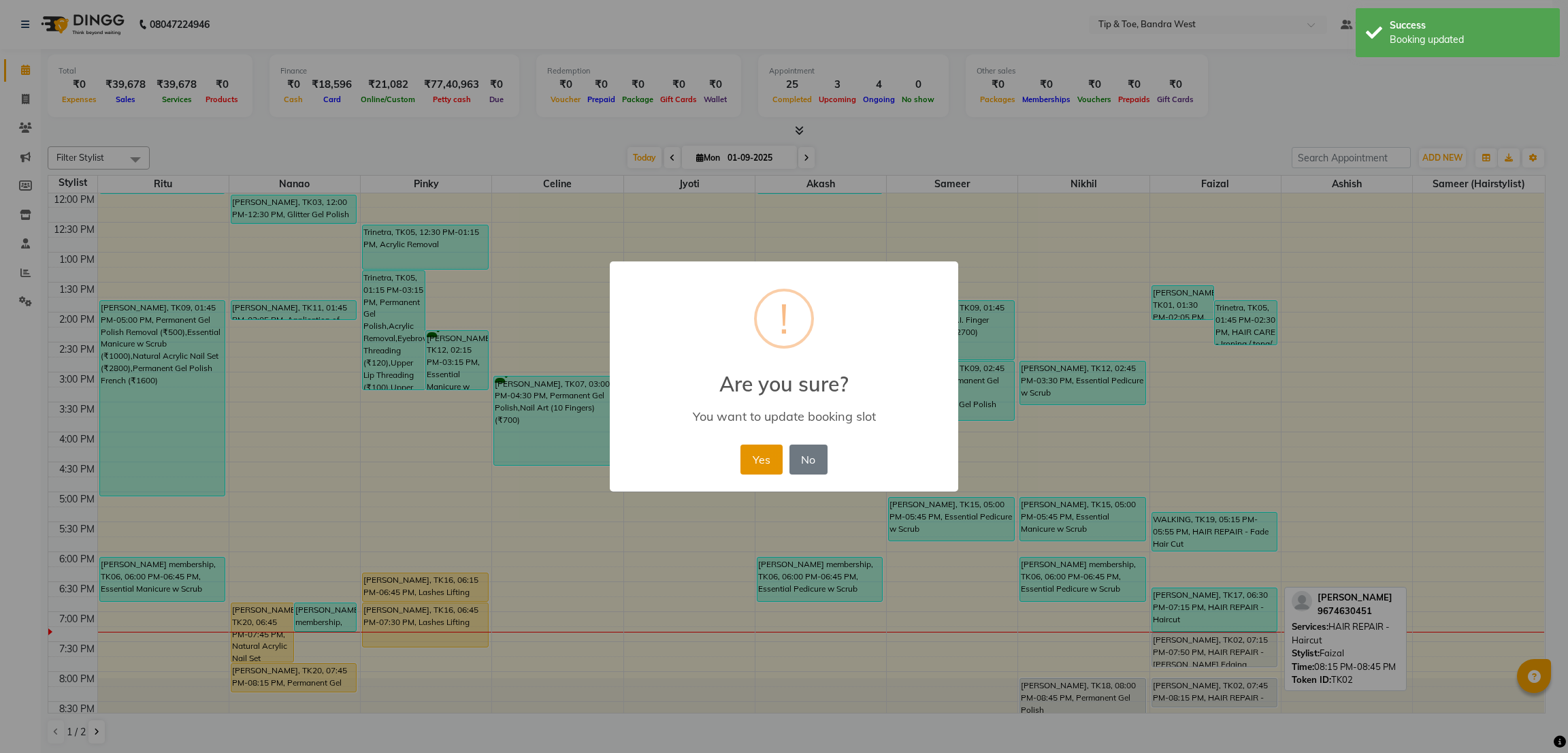
click at [757, 466] on button "Yes" at bounding box center [761, 459] width 42 height 30
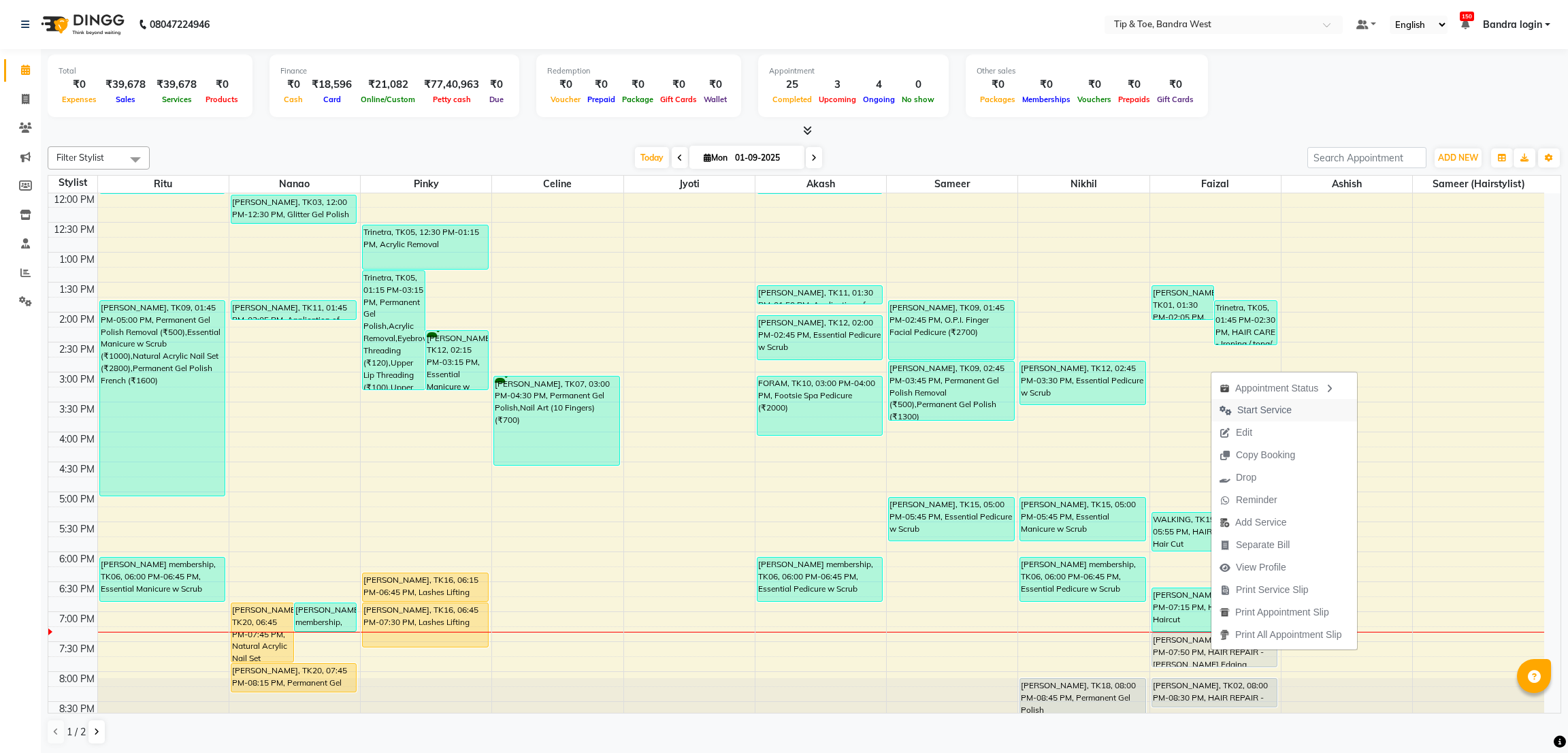
click at [1268, 412] on span "Start Service" at bounding box center [1265, 409] width 54 height 14
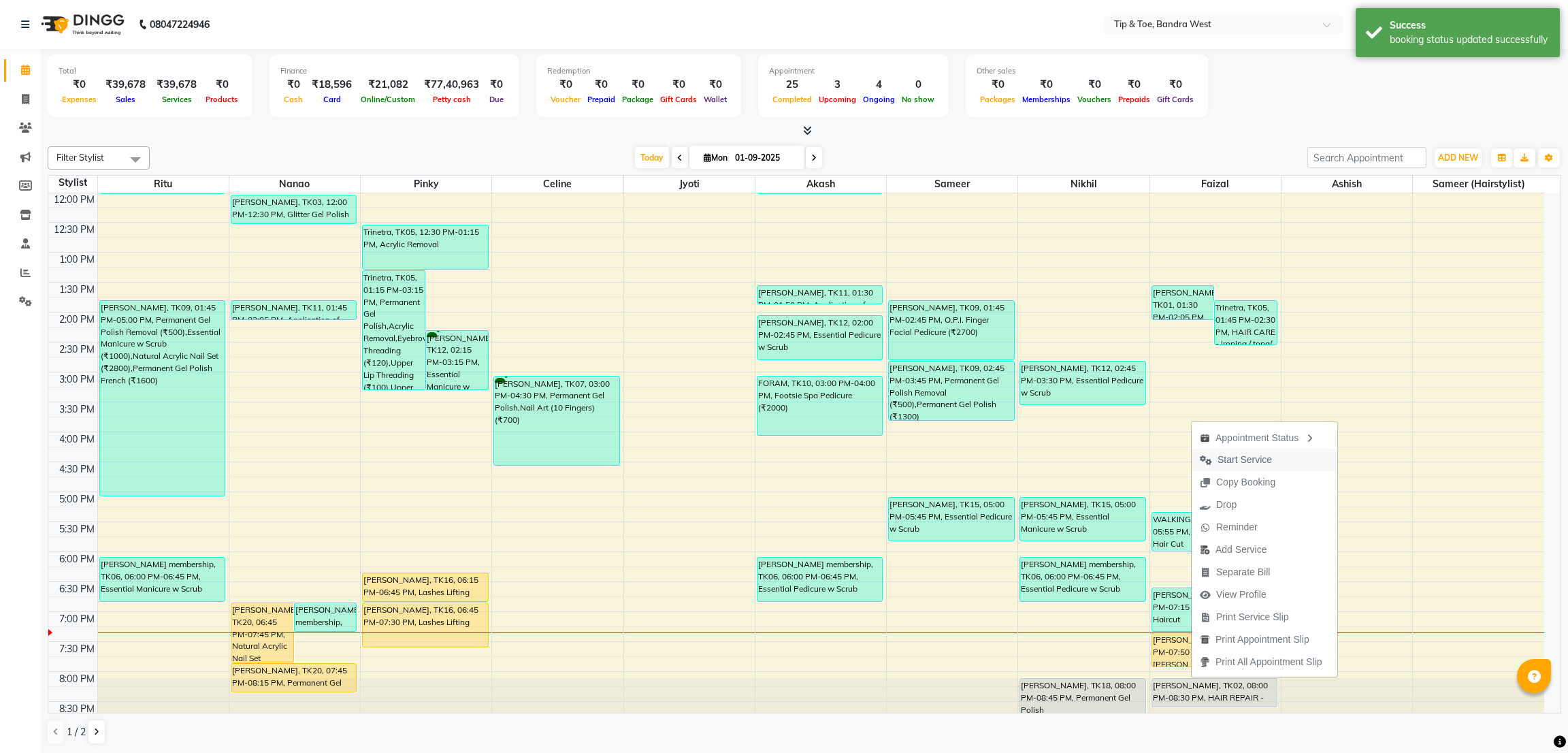
click at [1237, 462] on span "Start Service" at bounding box center [1244, 459] width 54 height 14
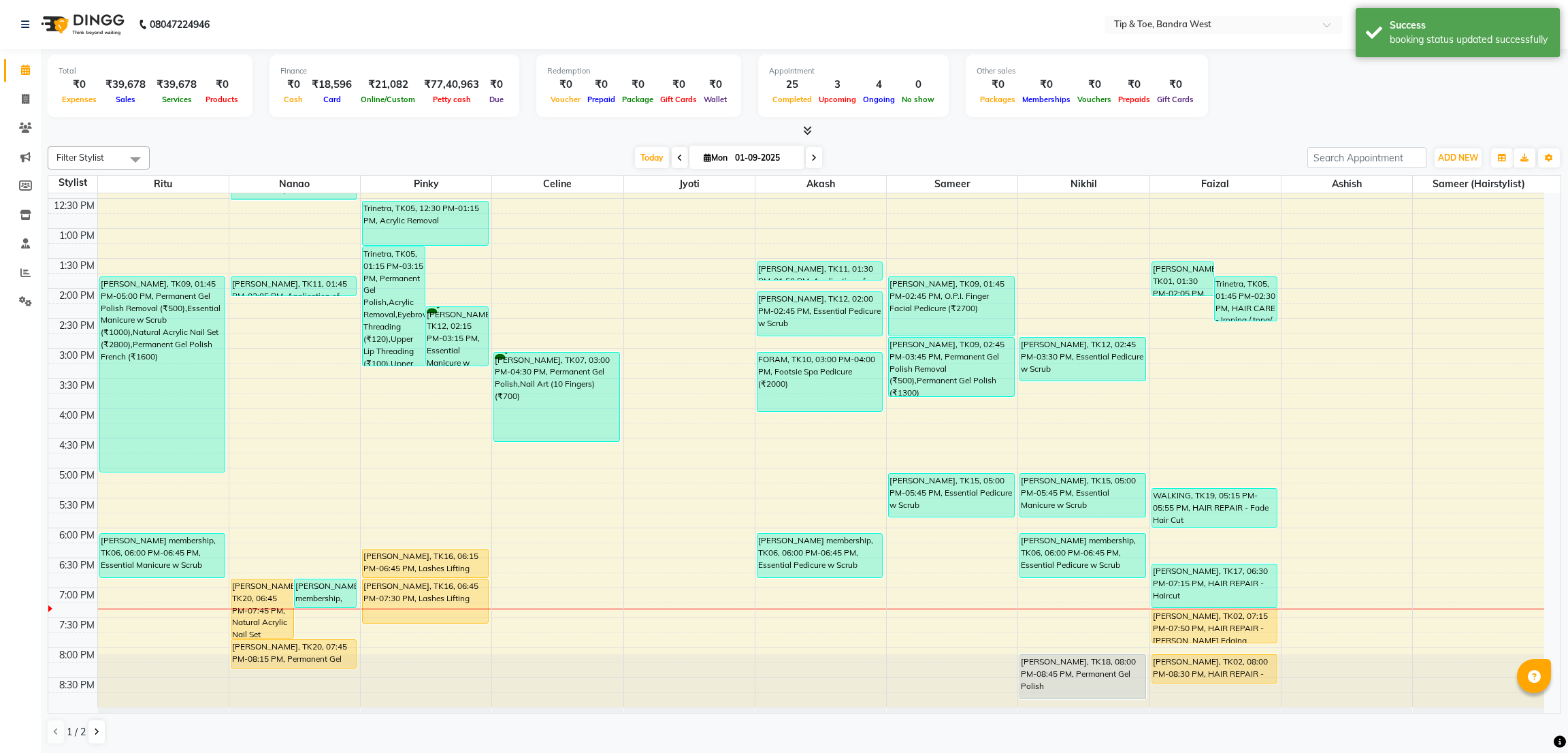
scroll to position [164, 0]
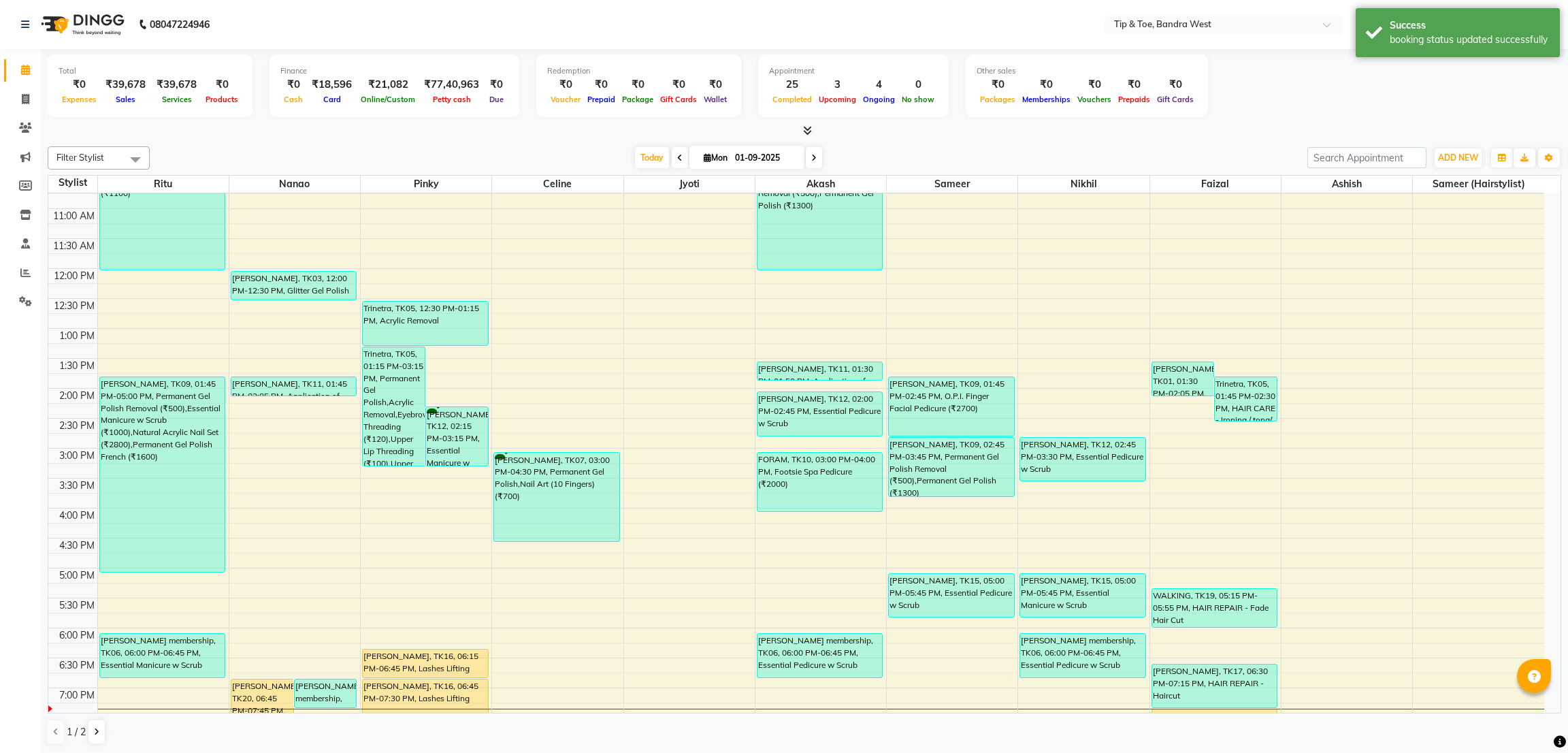
click at [1255, 113] on div "Total ₹0 Expenses ₹39,678 Sales ₹39,678 Services ₹0 Products Finance ₹0 Cash ₹1…" at bounding box center [805, 87] width 1514 height 66
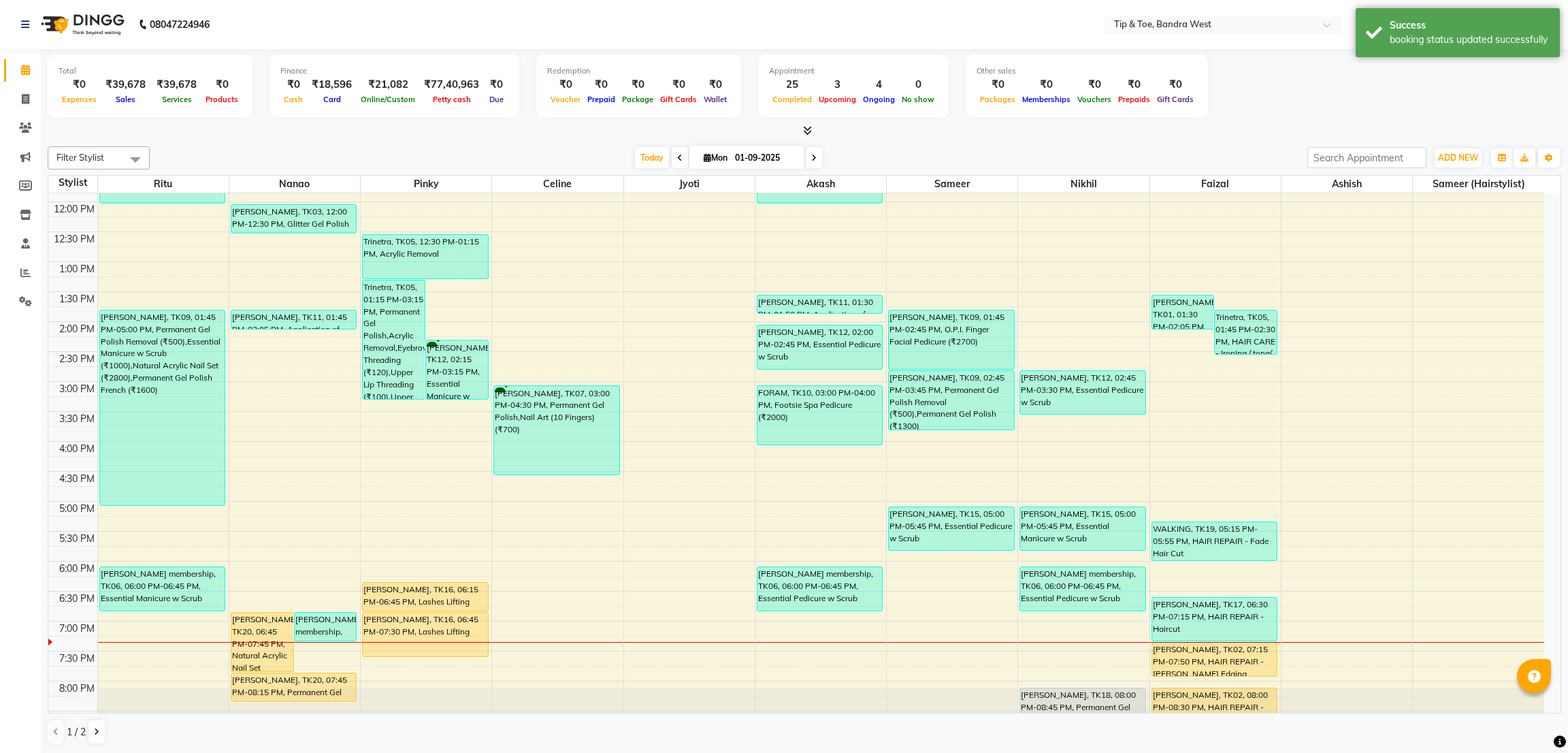
scroll to position [265, 0]
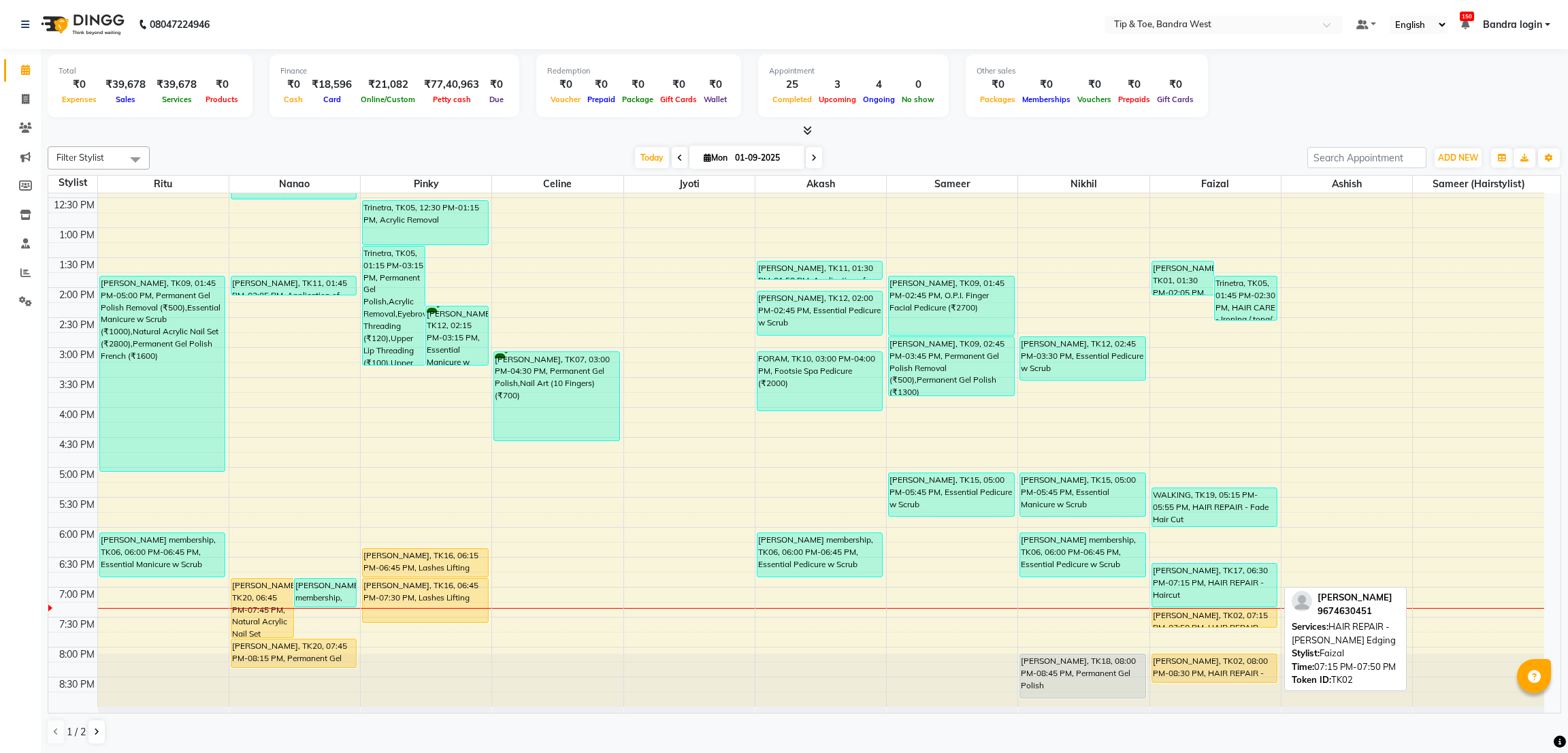
drag, startPoint x: 1191, startPoint y: 640, endPoint x: 1190, endPoint y: 633, distance: 7.1
click at [1190, 633] on div "8:00 AM 8:30 AM 9:00 AM 9:30 AM 10:00 AM 10:30 AM 11:00 AM 11:30 AM 12:00 PM 12…" at bounding box center [796, 317] width 1496 height 778
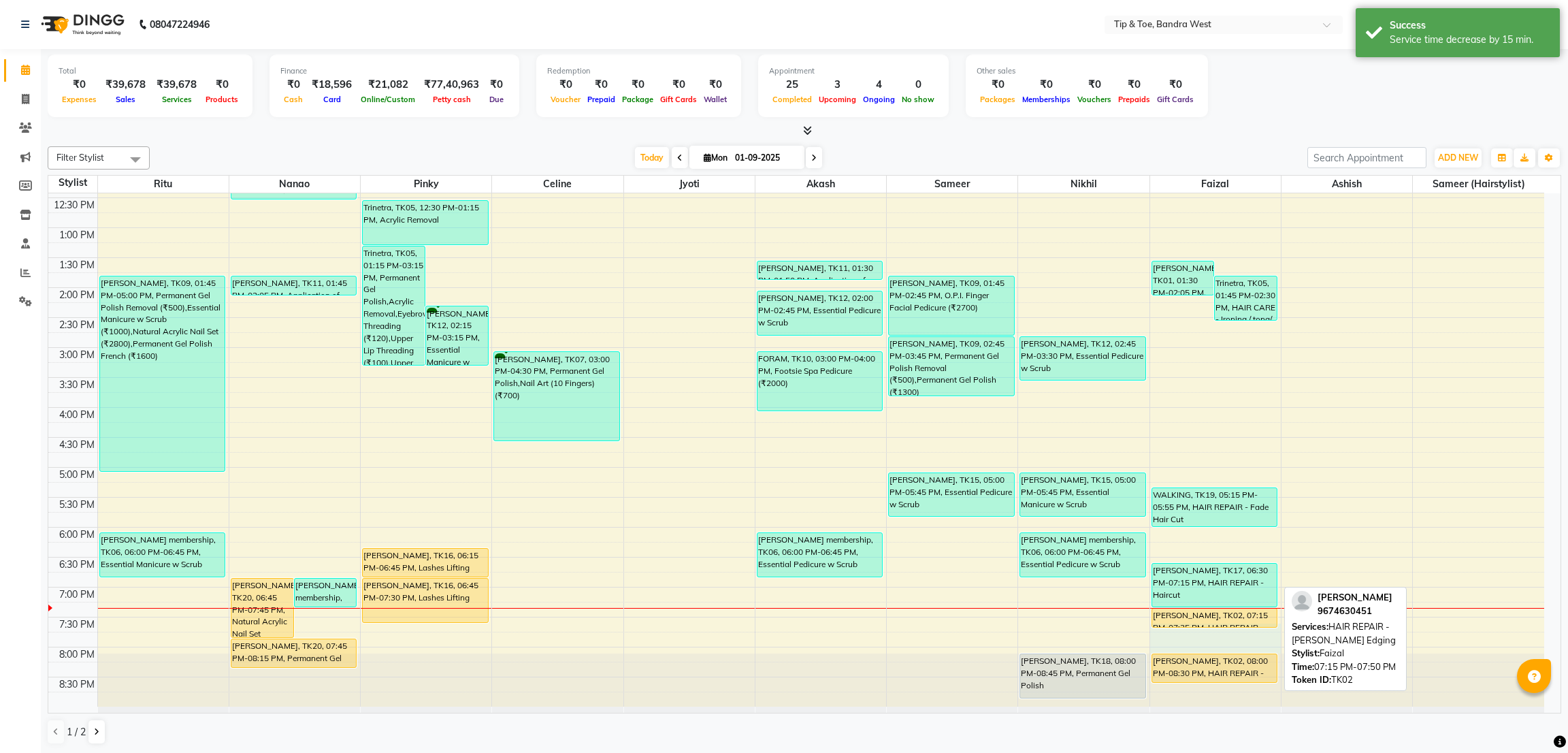
drag, startPoint x: 1194, startPoint y: 651, endPoint x: 1196, endPoint y: 634, distance: 17.1
click at [1196, 634] on div "8:00 AM 8:30 AM 9:00 AM 9:30 AM 10:00 AM 10:30 AM 11:00 AM 11:30 AM 12:00 PM 12…" at bounding box center [796, 317] width 1496 height 778
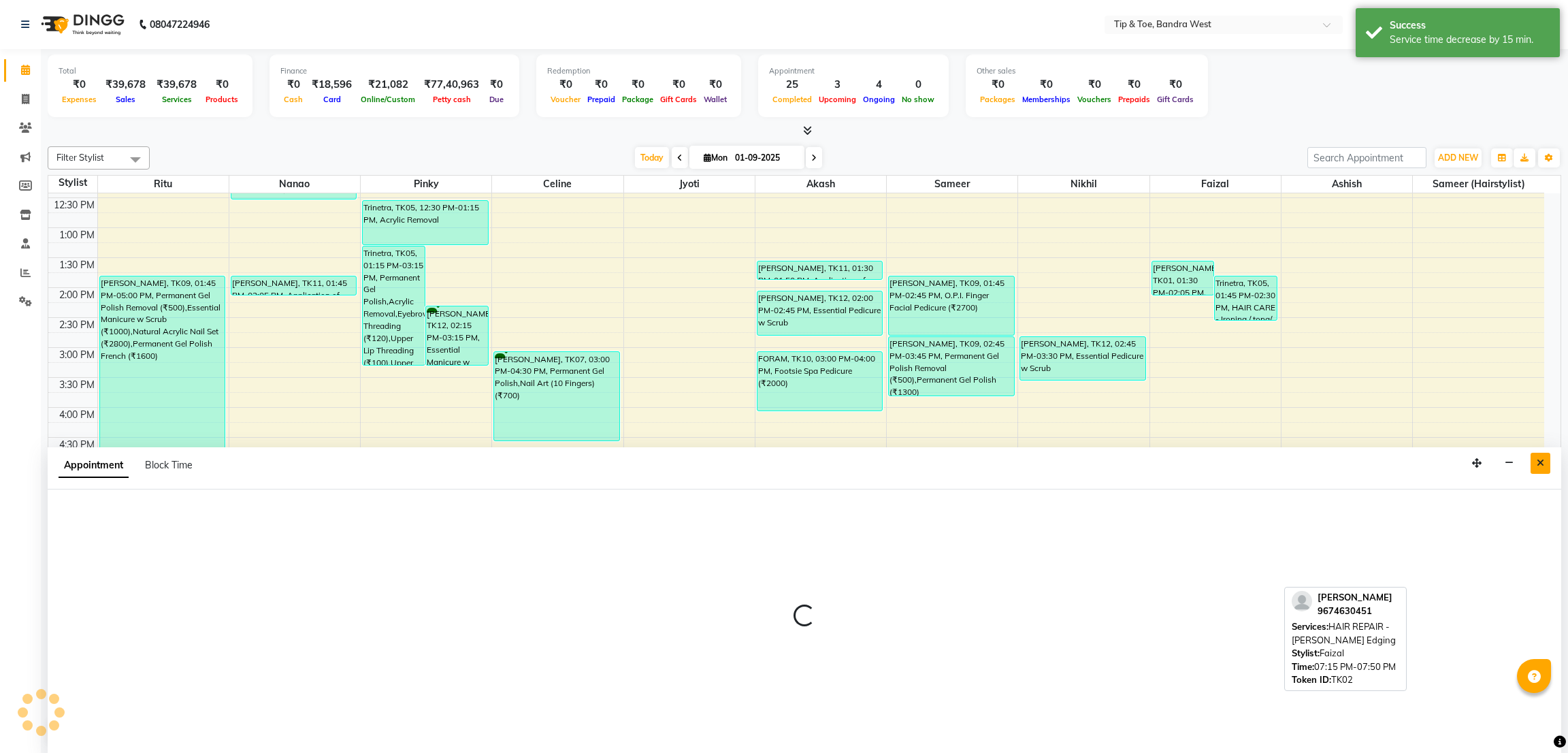
select select "83378"
select select "1170"
select select "tentative"
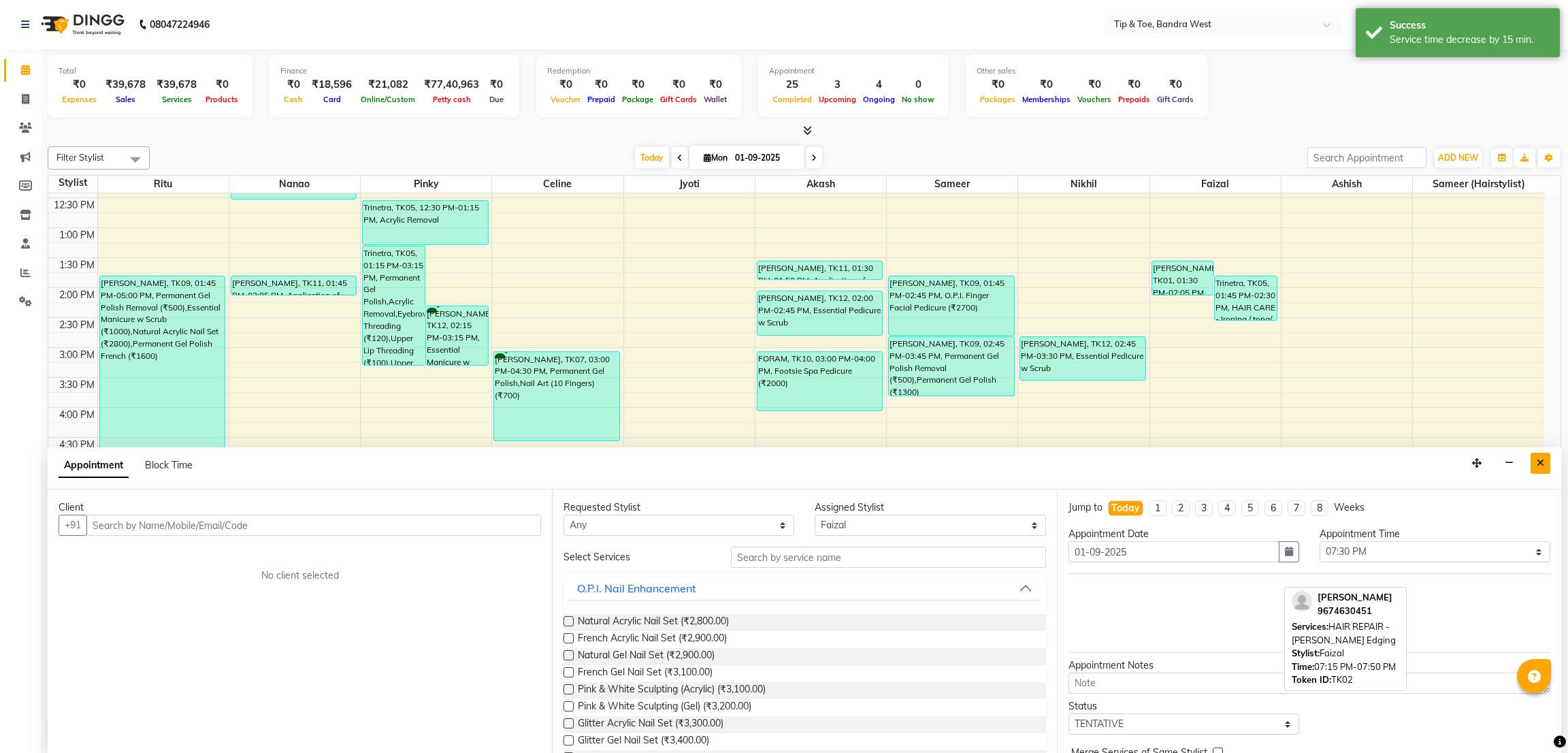
click at [1534, 461] on button "Close" at bounding box center [1540, 463] width 19 height 21
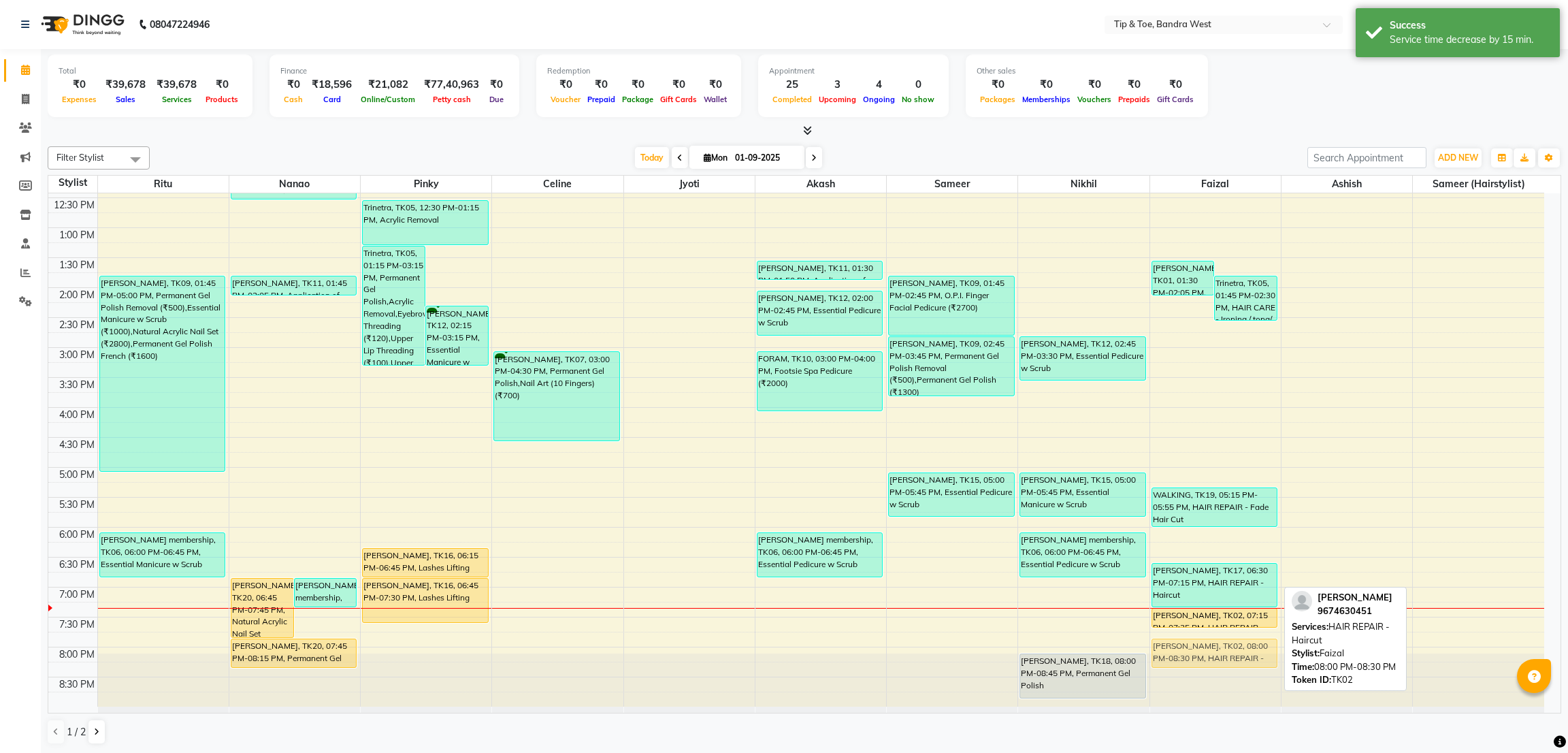
drag, startPoint x: 1197, startPoint y: 655, endPoint x: 1209, endPoint y: 638, distance: 20.8
click at [1209, 638] on div "[PERSON_NAME], TK01, 01:30 PM-02:05 PM, HAIR REPAIR - [PERSON_NAME] Edging (₹59…" at bounding box center [1215, 317] width 130 height 778
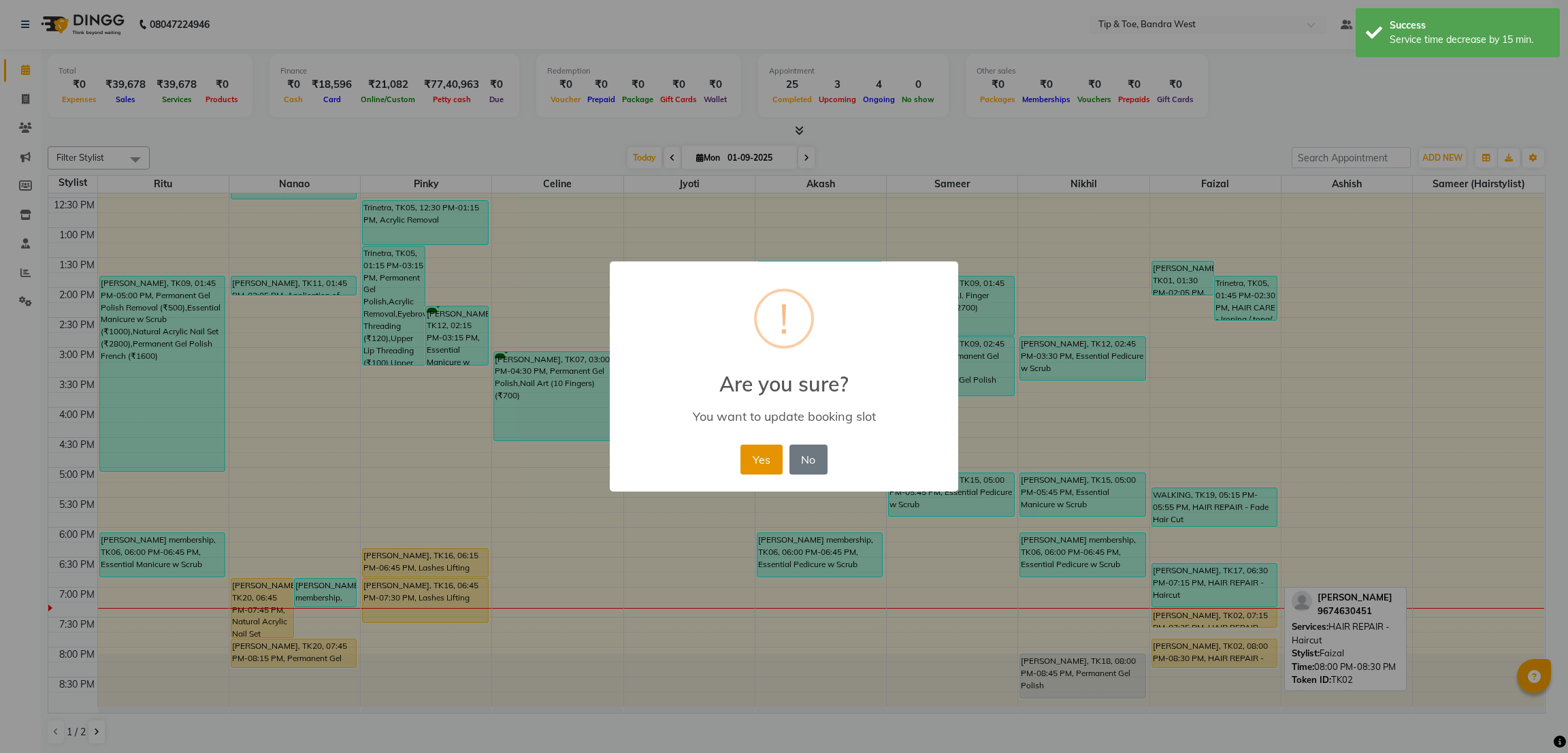
click at [767, 453] on button "Yes" at bounding box center [761, 459] width 42 height 30
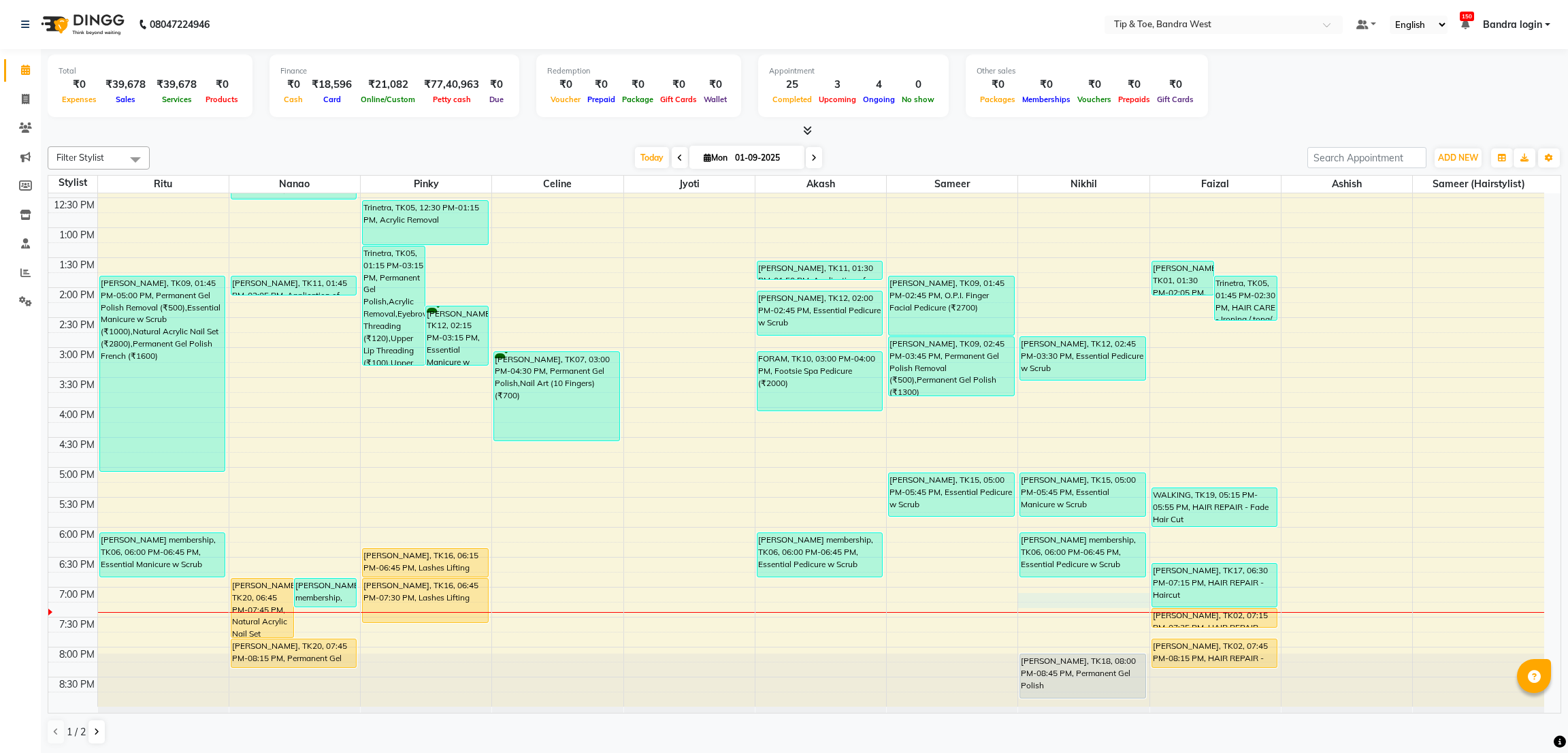
click at [1047, 597] on div "8:00 AM 8:30 AM 9:00 AM 9:30 AM 10:00 AM 10:30 AM 11:00 AM 11:30 AM 12:00 PM 12…" at bounding box center [796, 317] width 1496 height 778
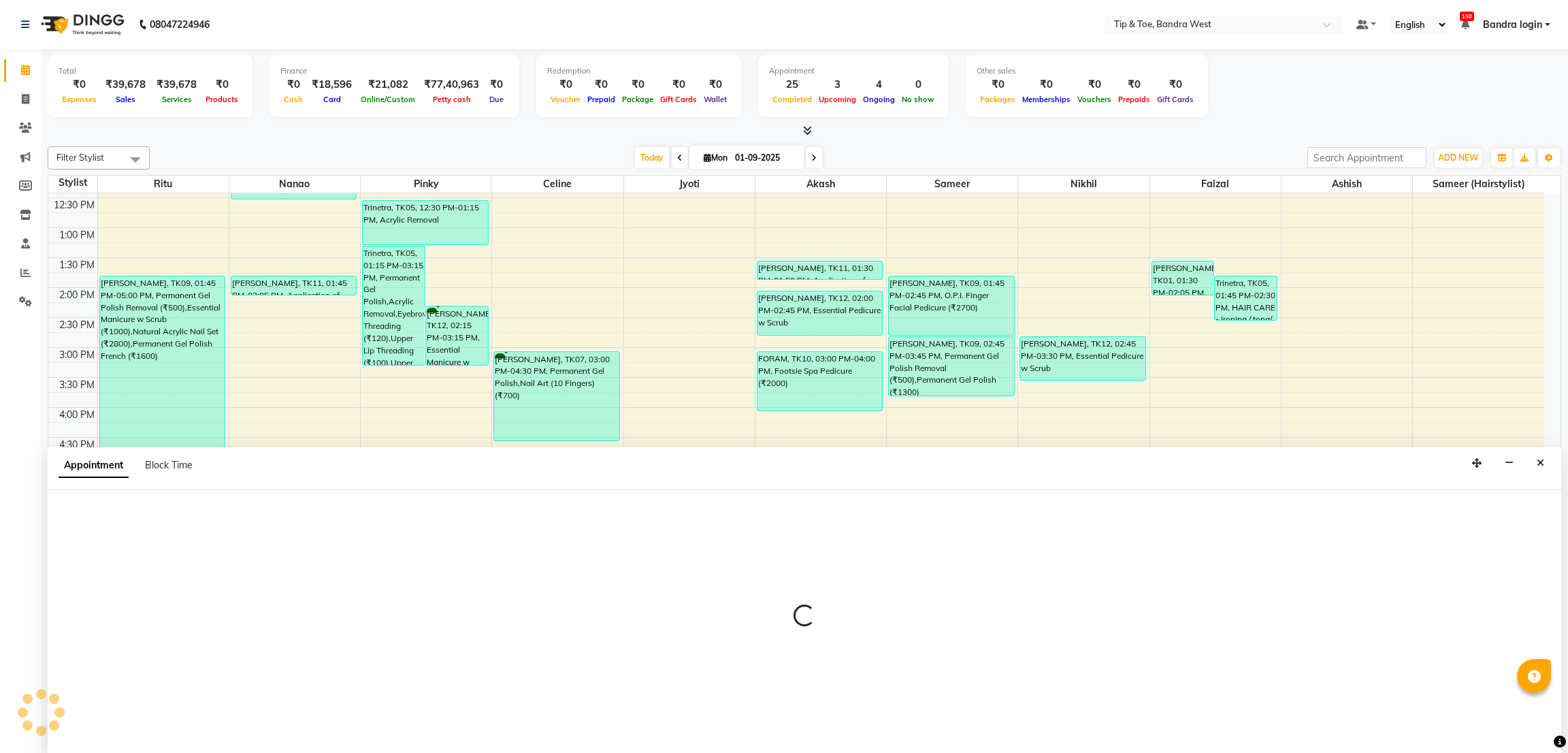
select select "77899"
select select "1140"
select select "tentative"
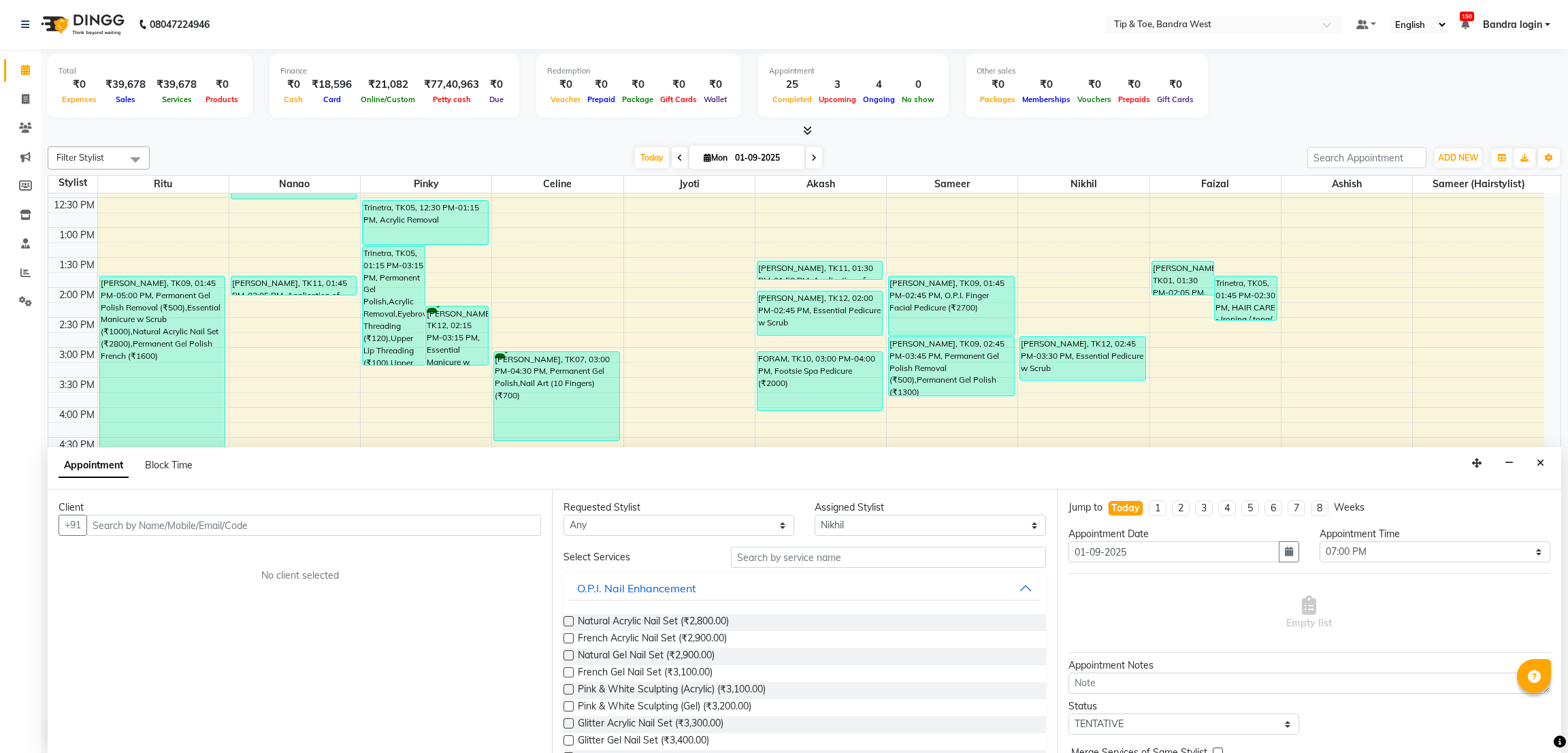
click at [333, 528] on input "text" at bounding box center [314, 525] width 455 height 21
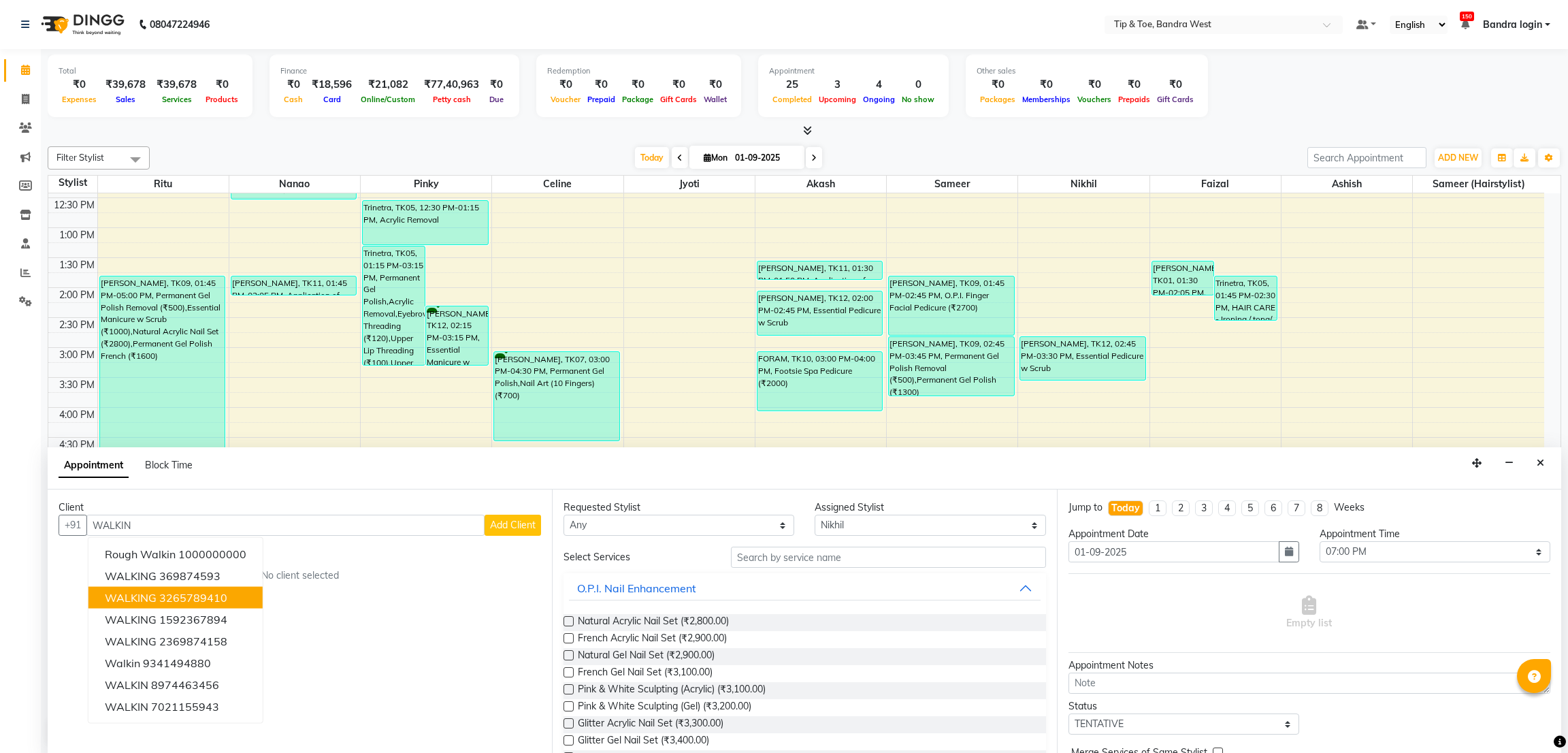
click at [197, 594] on ngb-highlight "3265789410" at bounding box center [193, 597] width 68 height 13
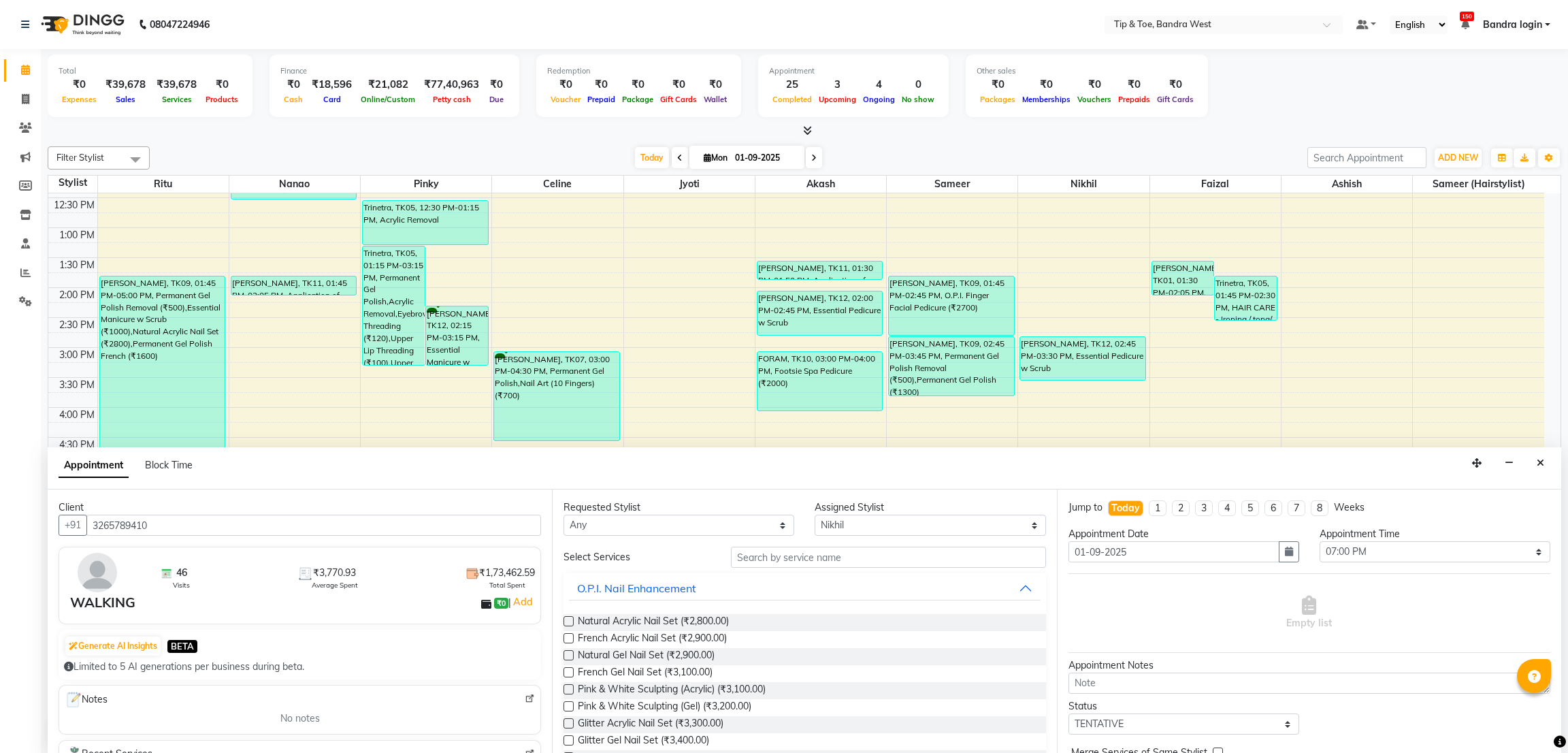
type input "3265789410"
click at [779, 556] on input "text" at bounding box center [888, 557] width 315 height 21
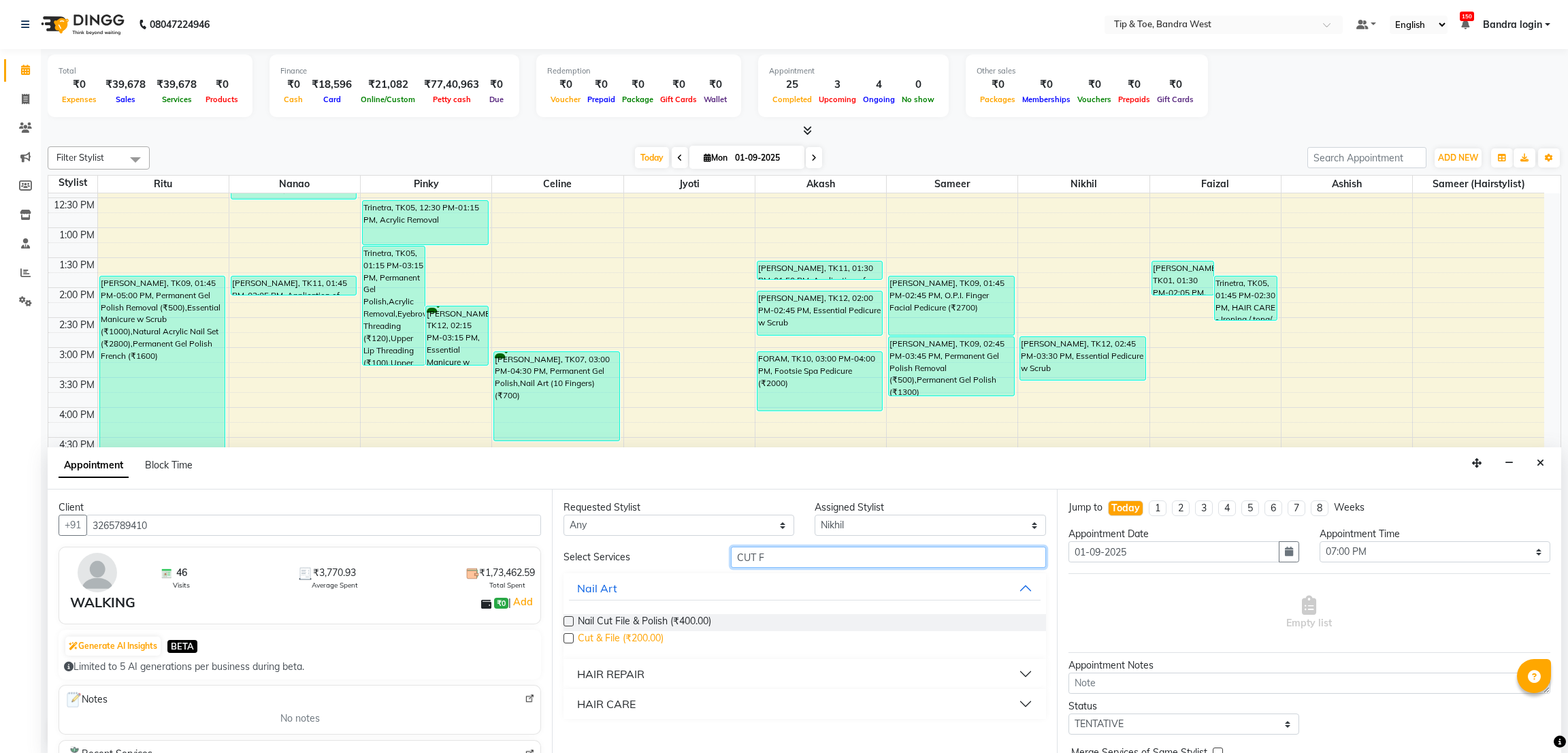
type input "CUT F"
click at [627, 643] on span "Cut & File (₹200.00)" at bounding box center [620, 639] width 86 height 17
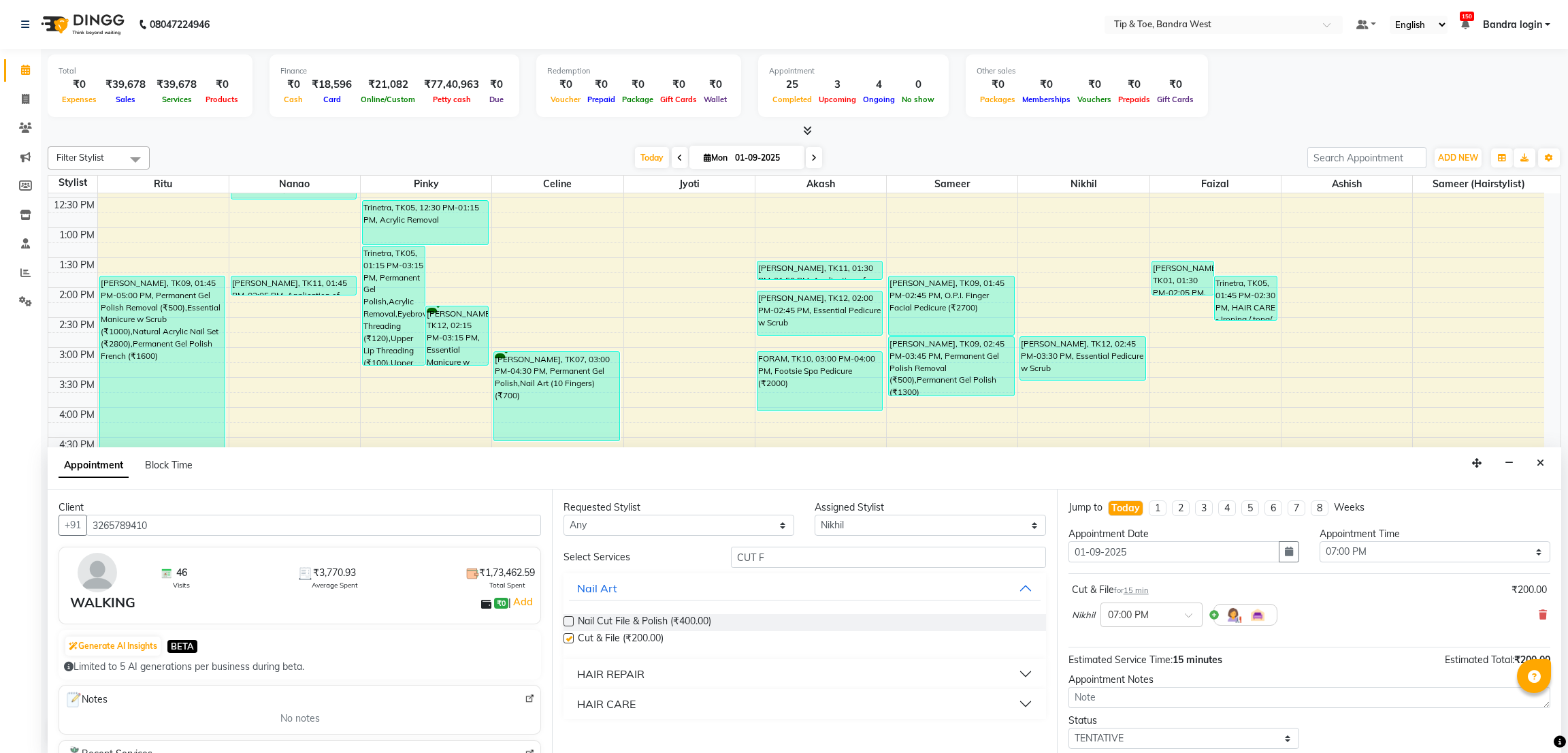
checkbox input "false"
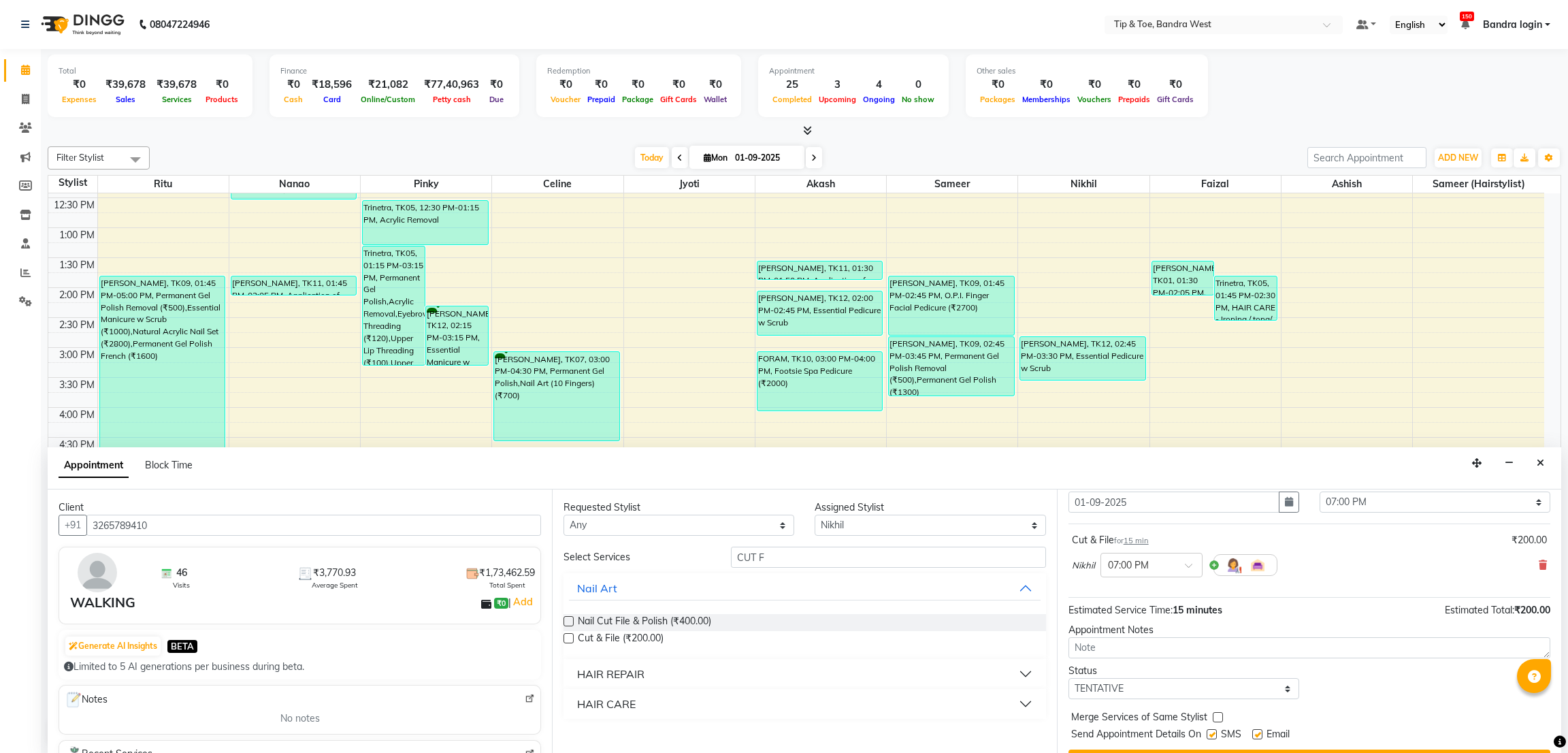
scroll to position [82, 0]
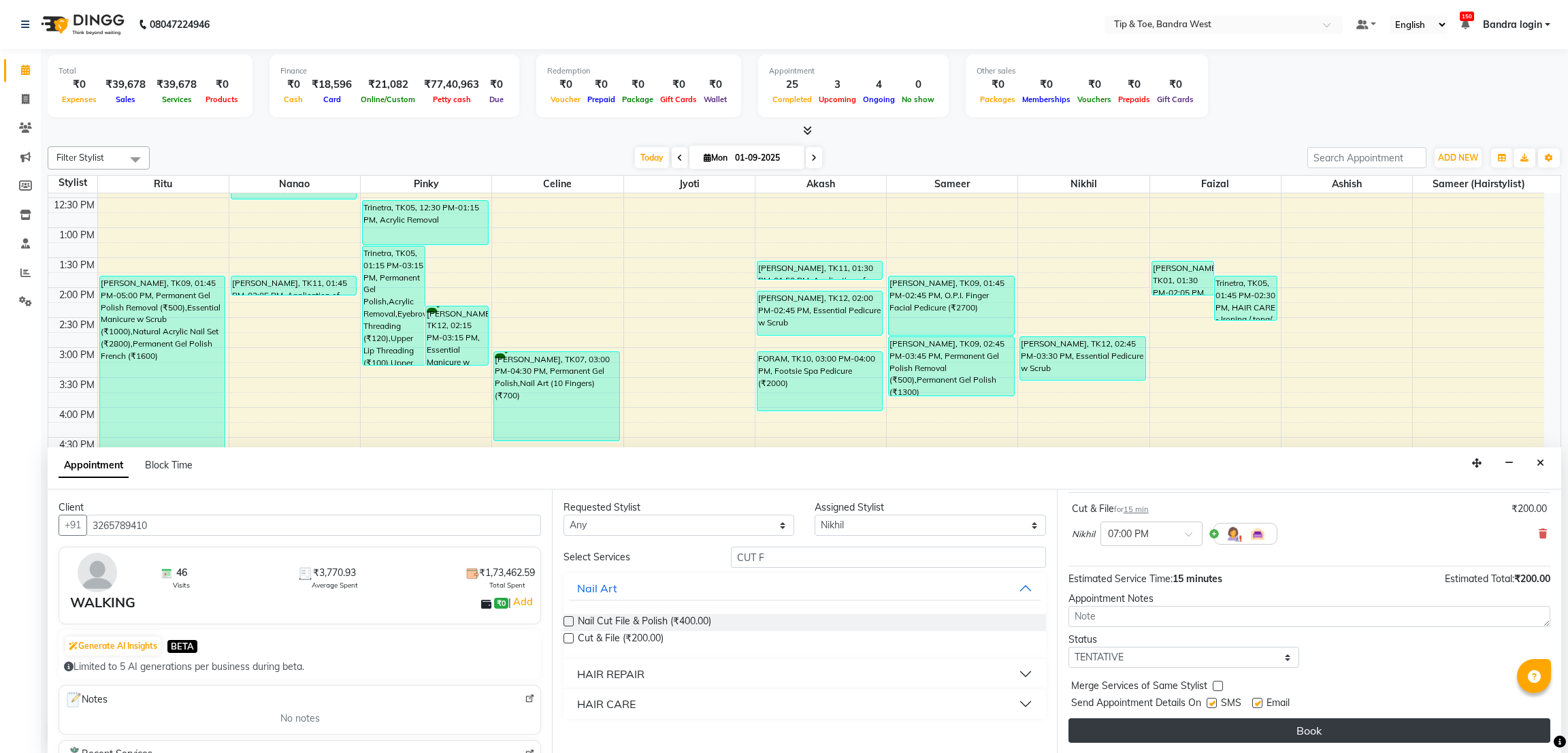
click at [1390, 729] on button "Book" at bounding box center [1309, 730] width 482 height 25
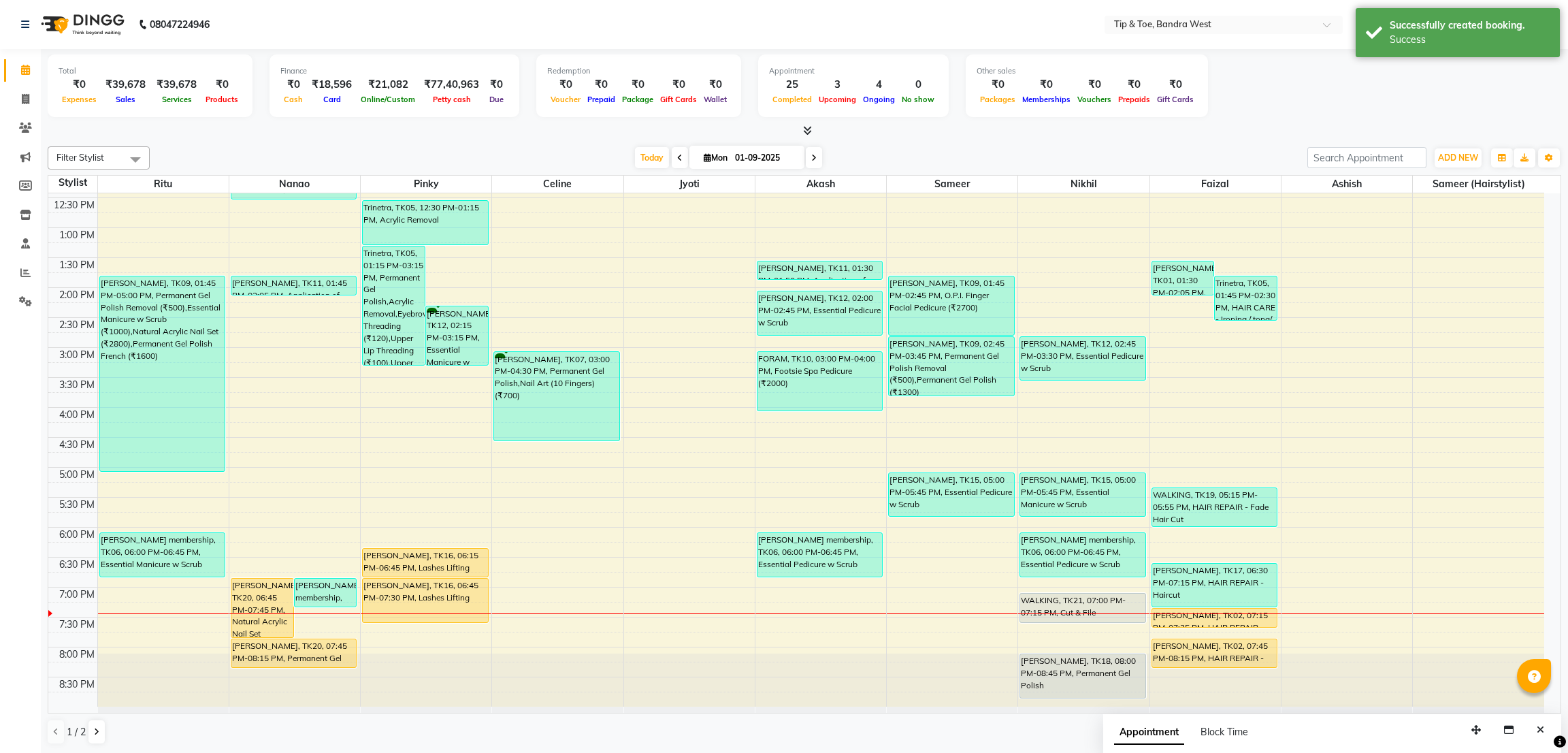
drag, startPoint x: 1081, startPoint y: 605, endPoint x: 1081, endPoint y: 613, distance: 8.0
click at [1083, 622] on div "[PERSON_NAME], TK12, 02:45 PM-03:30 PM, Essential Pedicure w Scrub [PERSON_NAME…" at bounding box center [1083, 317] width 130 height 778
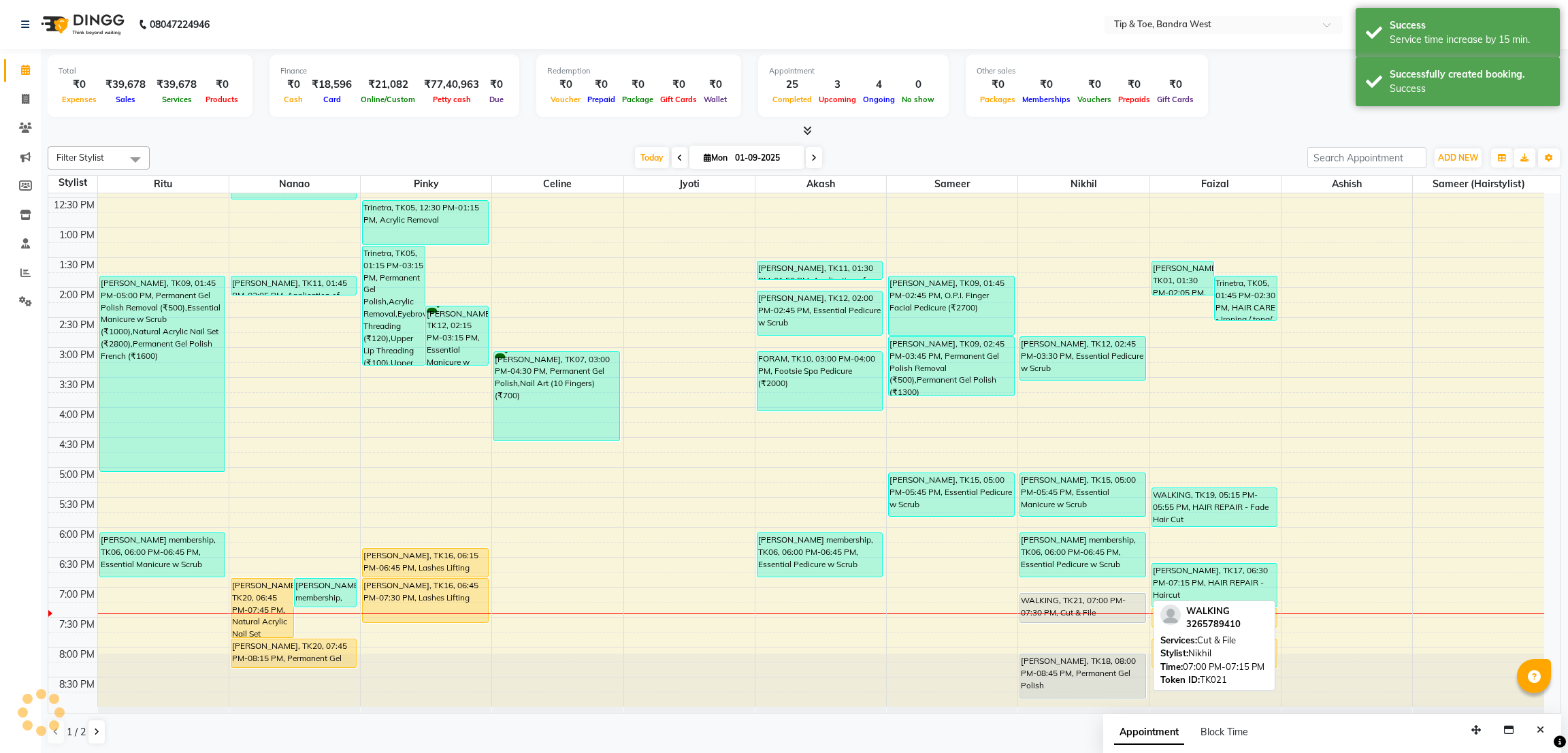
click at [1083, 606] on div "WALKING, TK21, 07:00 PM-07:30 PM, Cut & File" at bounding box center [1082, 608] width 125 height 28
click at [1074, 601] on div "WALKING, TK21, 07:00 PM-07:30 PM, Cut & File" at bounding box center [1082, 608] width 125 height 28
select select "7"
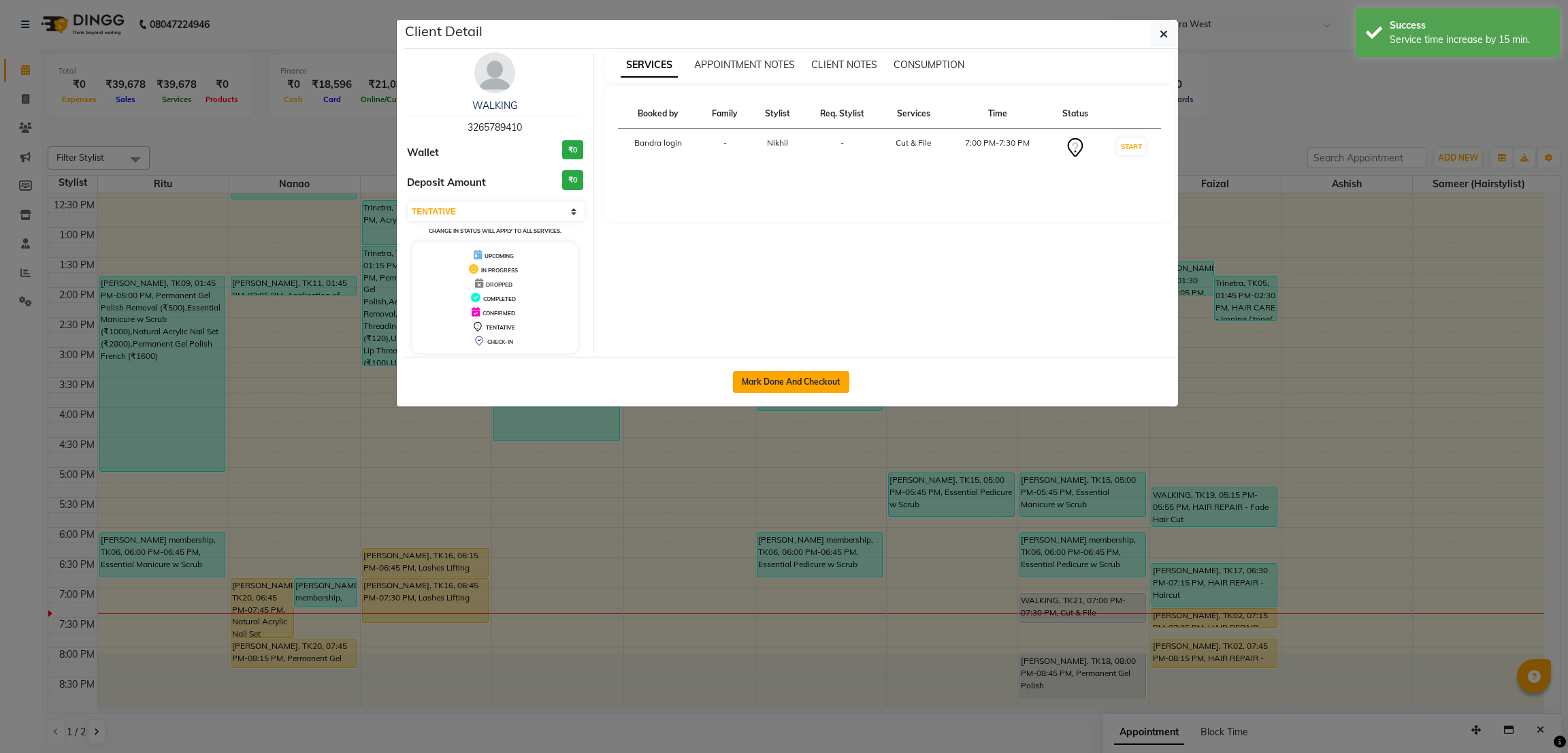
click at [796, 373] on button "Mark Done And Checkout" at bounding box center [791, 381] width 116 height 22
select select "service"
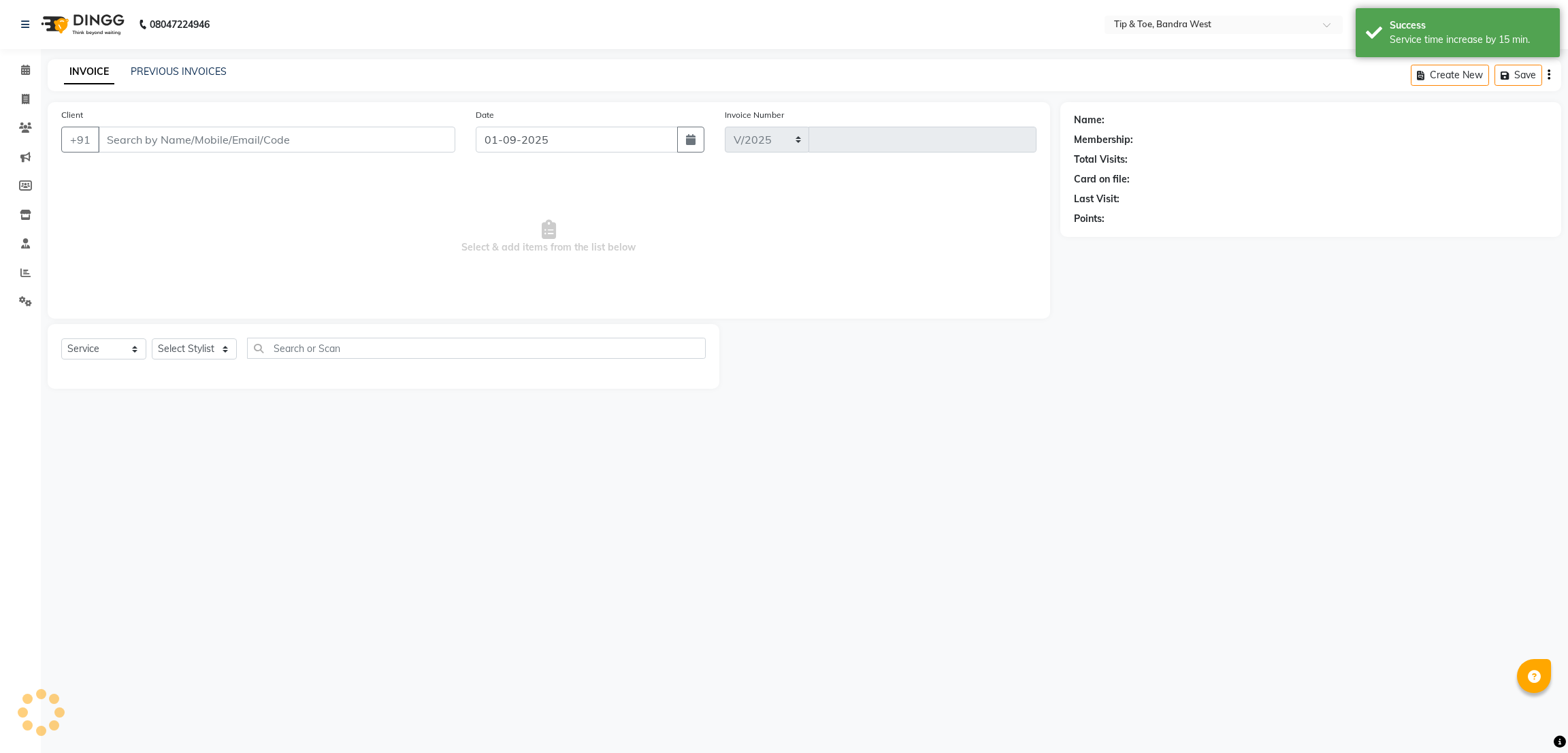
select select "5957"
type input "2832"
type input "3265789410"
select select "77899"
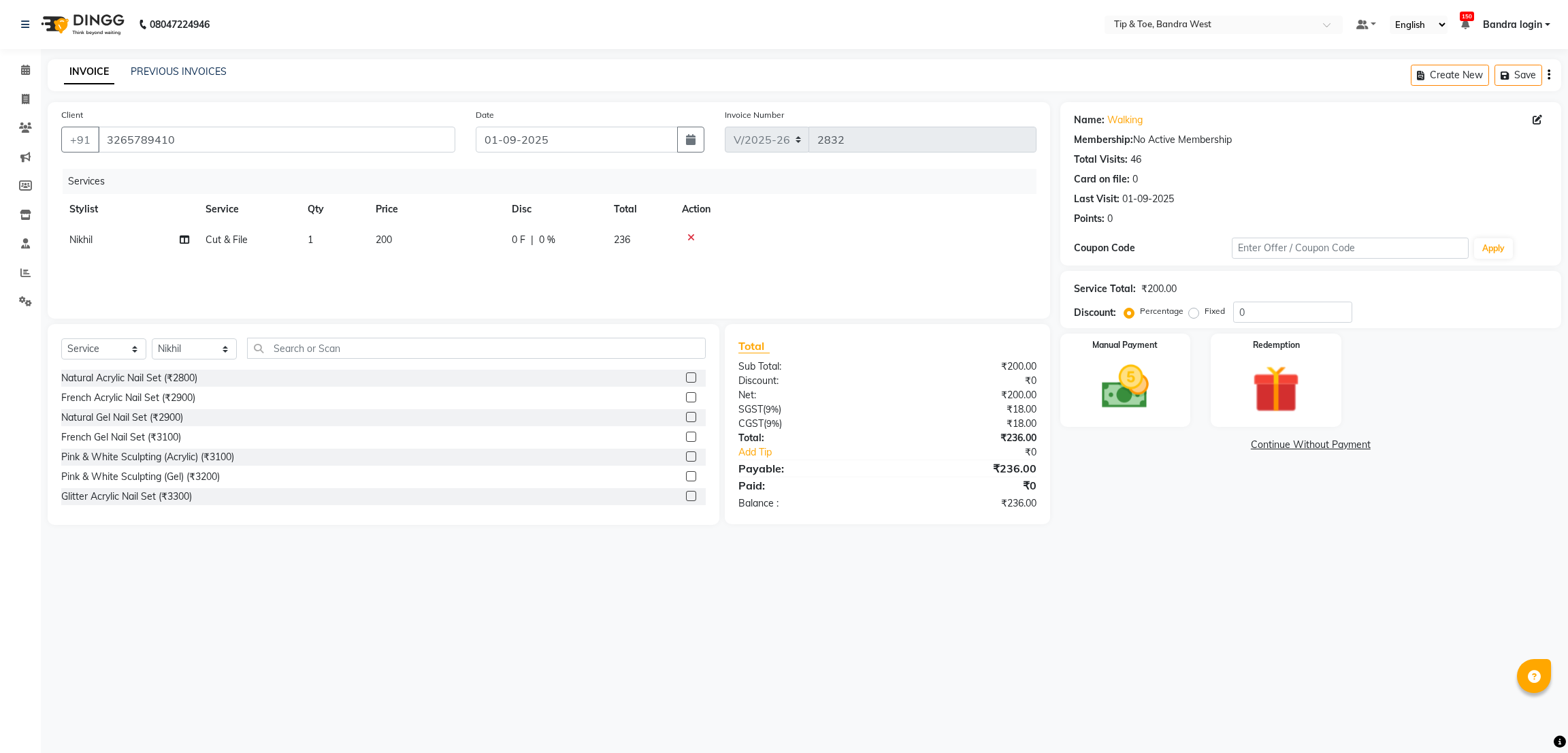
click at [360, 239] on td "1" at bounding box center [333, 239] width 68 height 31
select select "77899"
click at [397, 235] on input "1" at bounding box center [397, 243] width 51 height 21
type input "2"
click at [432, 256] on div "Services Stylist Service Qty Price Disc Total Action Akash Ashish Bandra login …" at bounding box center [549, 236] width 975 height 136
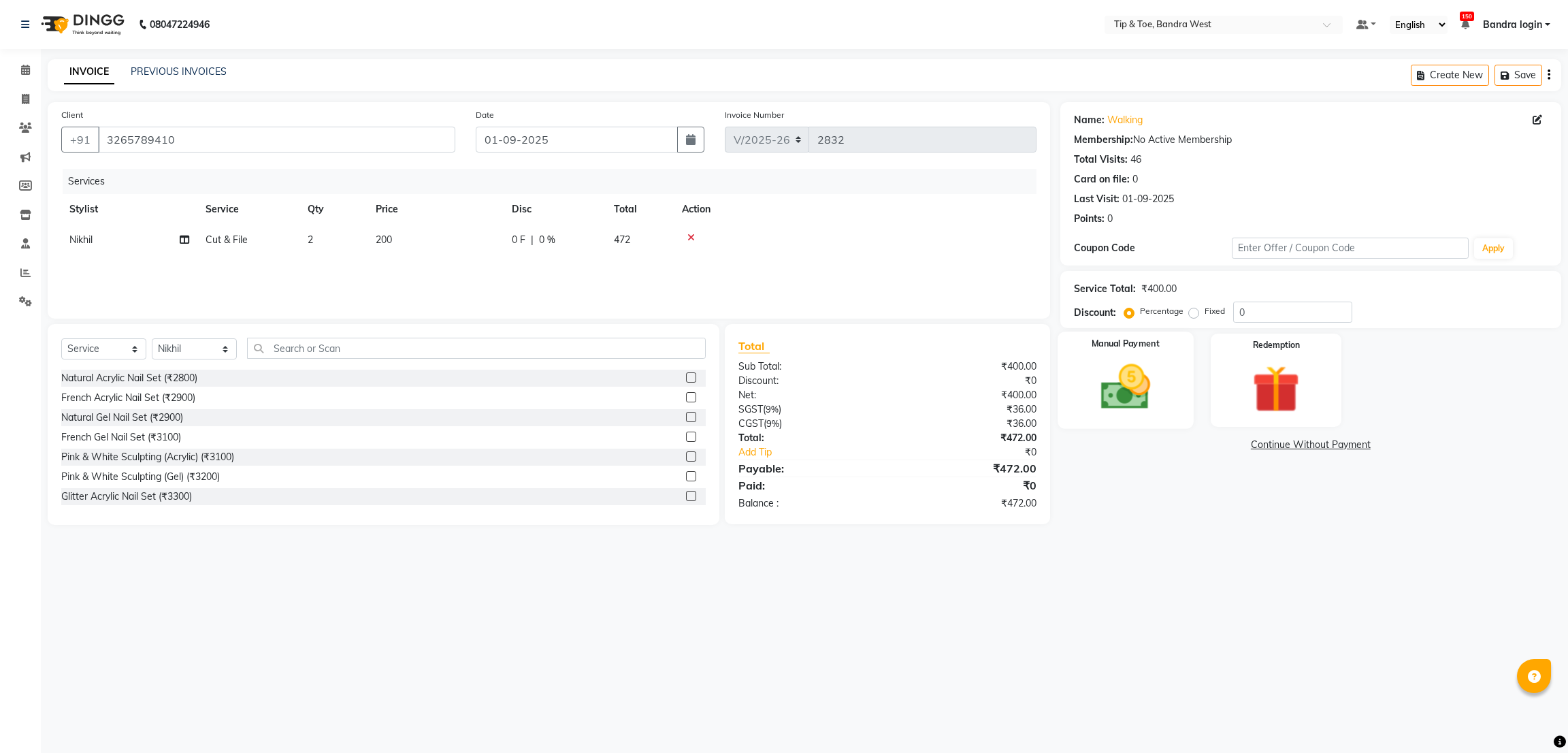
click at [1130, 365] on img at bounding box center [1125, 387] width 81 height 57
drag, startPoint x: 1224, startPoint y: 441, endPoint x: 1237, endPoint y: 444, distance: 13.3
click at [1227, 441] on div "CASH" at bounding box center [1238, 447] width 35 height 19
click at [1238, 445] on span "CASH" at bounding box center [1241, 445] width 29 height 16
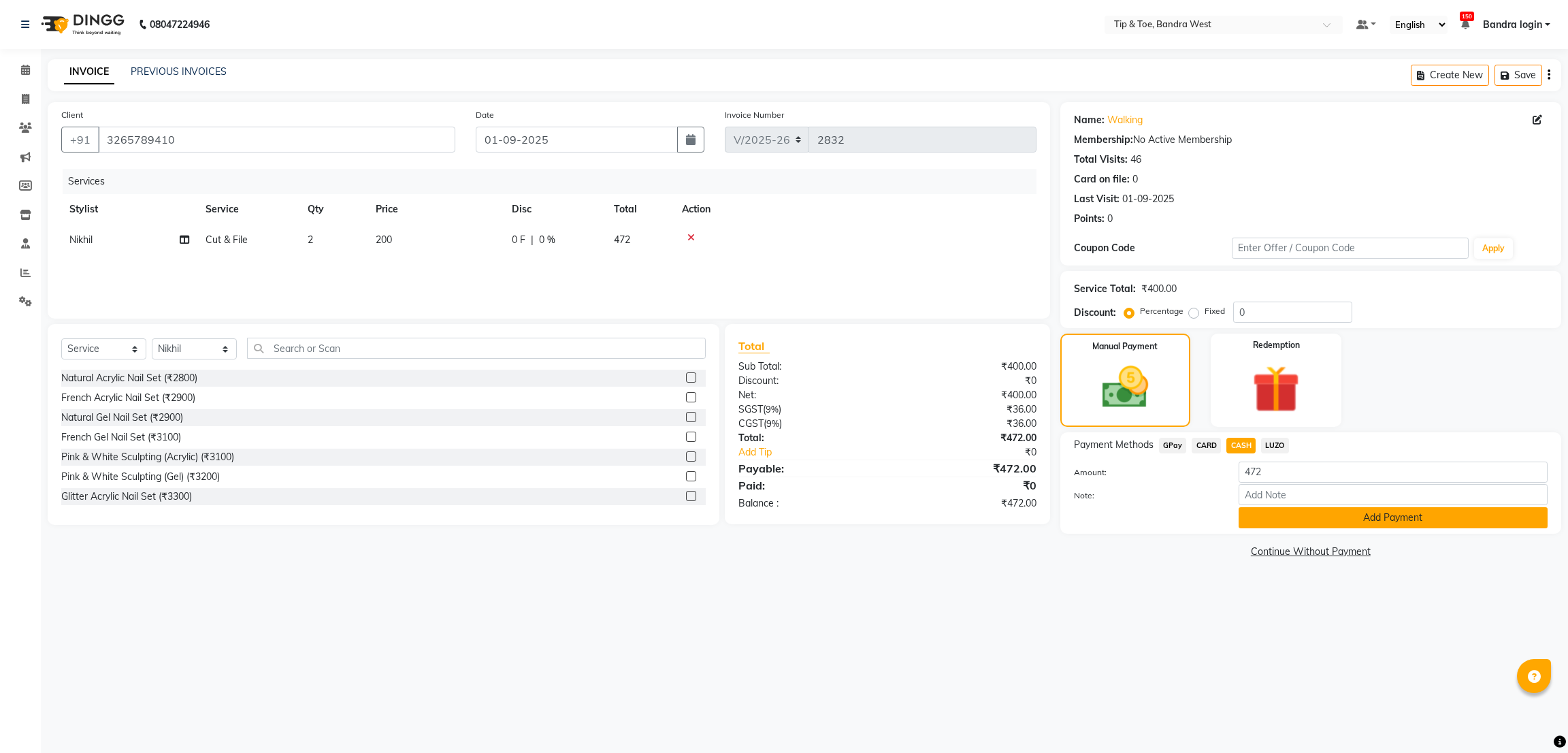
click at [1297, 511] on button "Add Payment" at bounding box center [1393, 517] width 309 height 21
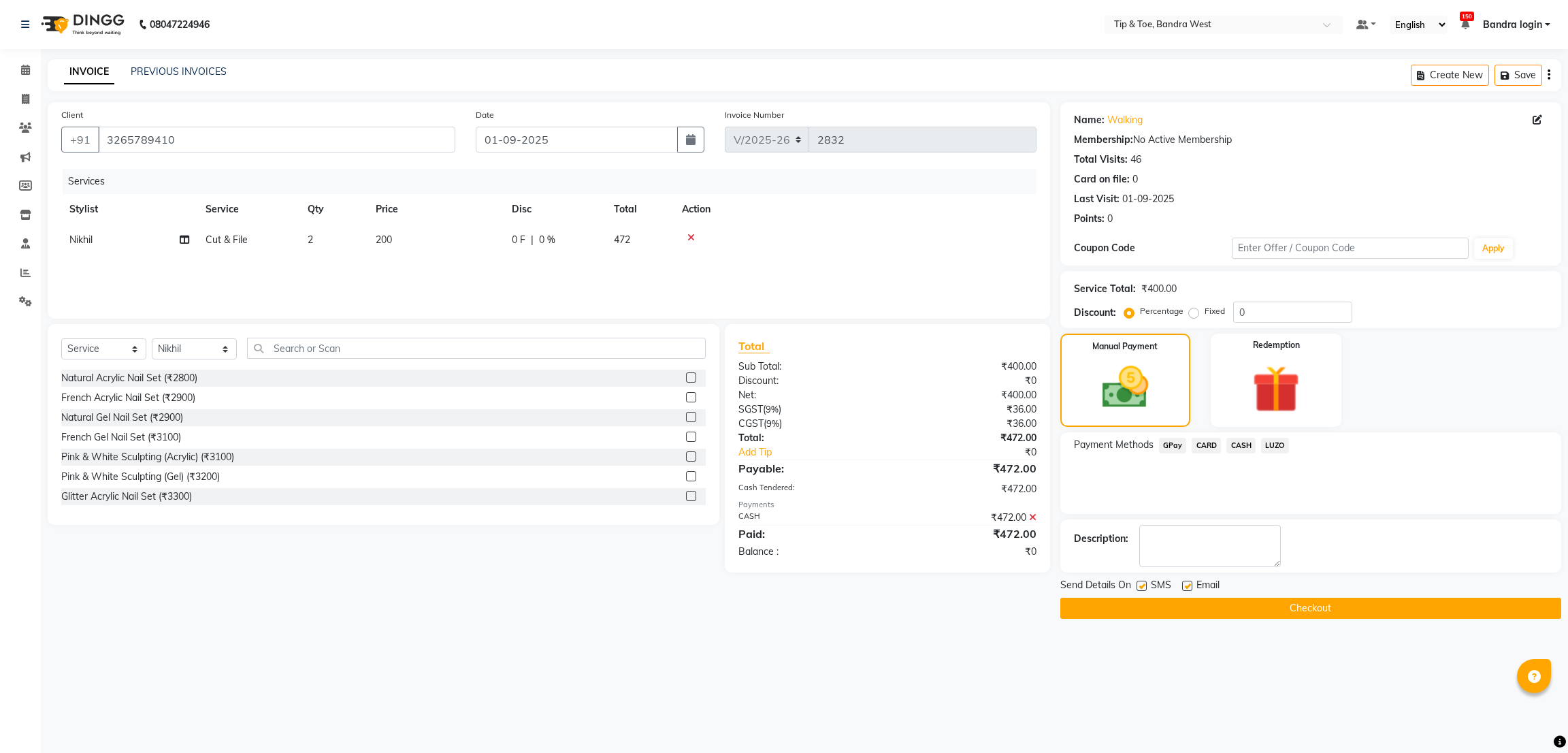
click at [1276, 604] on button "Checkout" at bounding box center [1311, 608] width 501 height 21
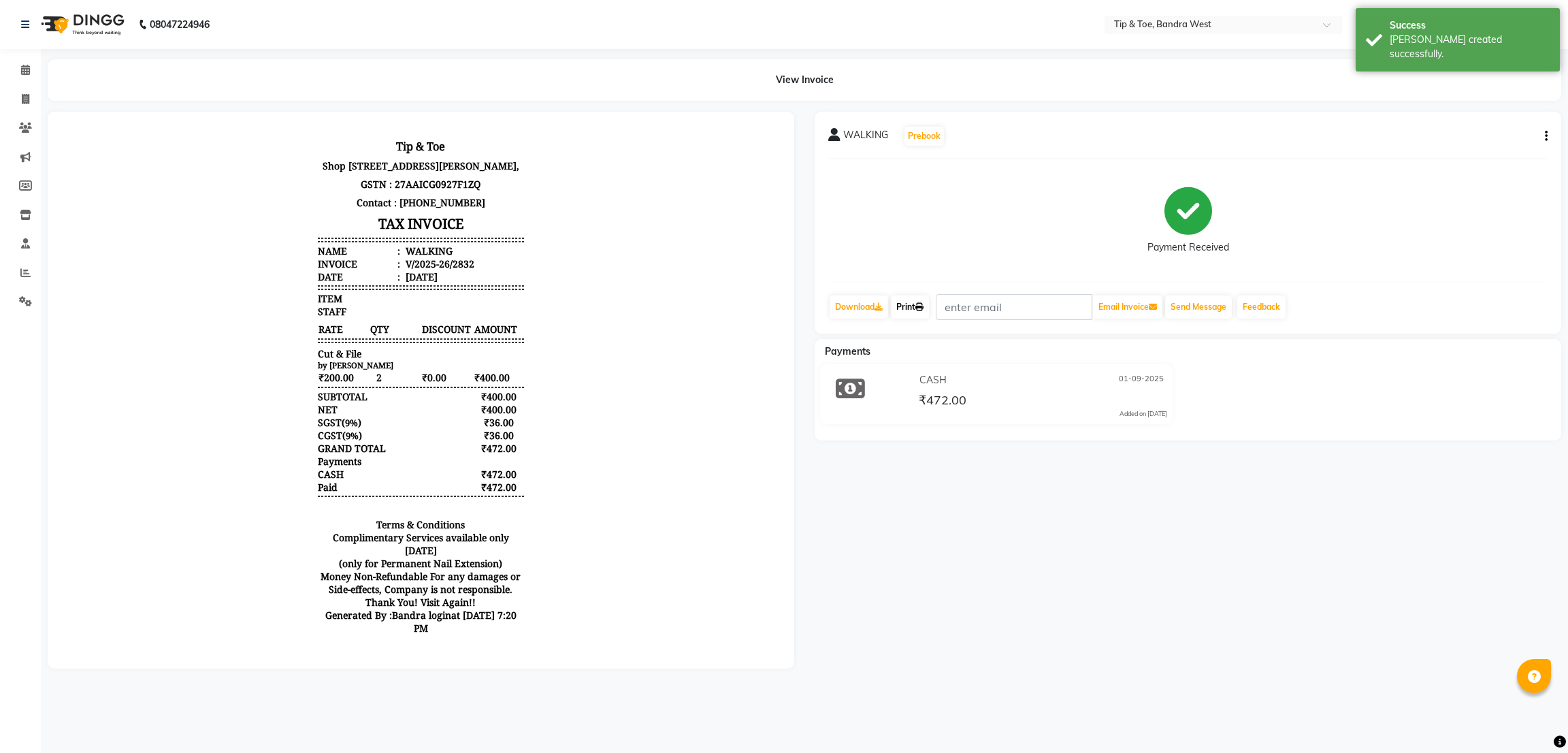
click at [918, 296] on link "Print" at bounding box center [910, 306] width 38 height 23
click at [22, 57] on li "Calendar" at bounding box center [20, 70] width 41 height 29
click at [22, 74] on icon at bounding box center [25, 70] width 9 height 10
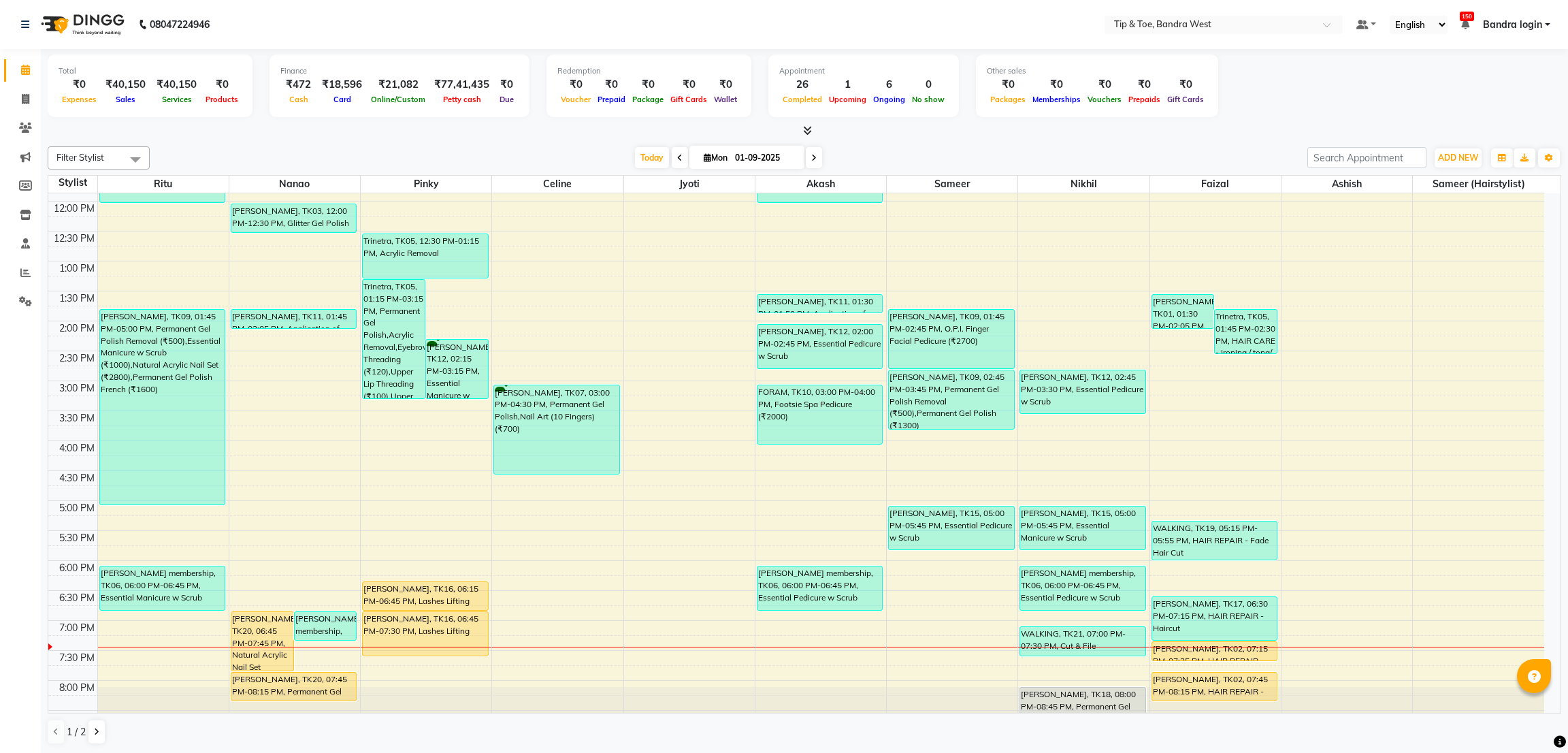
scroll to position [265, 0]
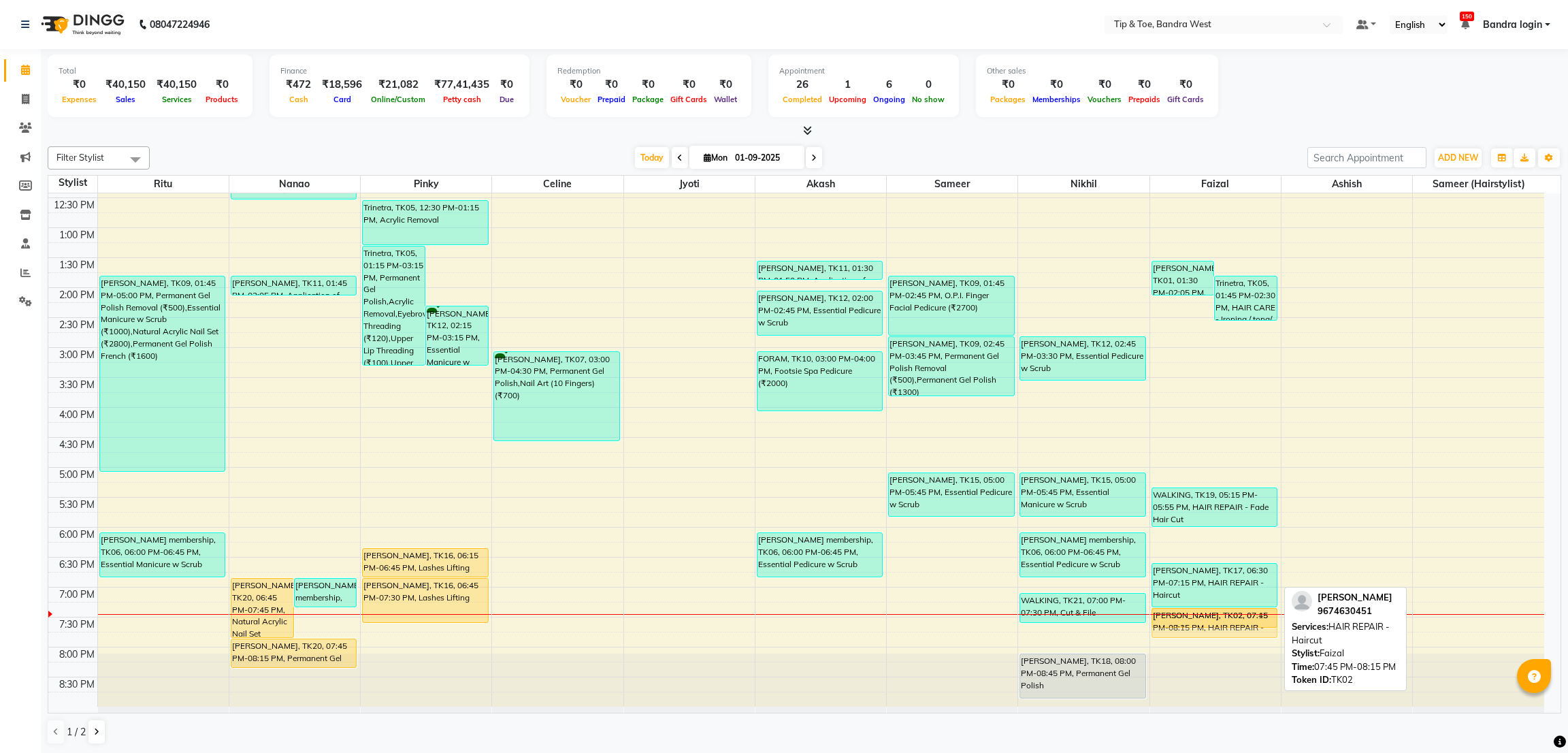
drag, startPoint x: 1203, startPoint y: 646, endPoint x: 1203, endPoint y: 621, distance: 25.0
click at [1203, 621] on div "[PERSON_NAME], TK01, 01:30 PM-02:05 PM, HAIR REPAIR - [PERSON_NAME] Edging (₹59…" at bounding box center [1215, 317] width 130 height 778
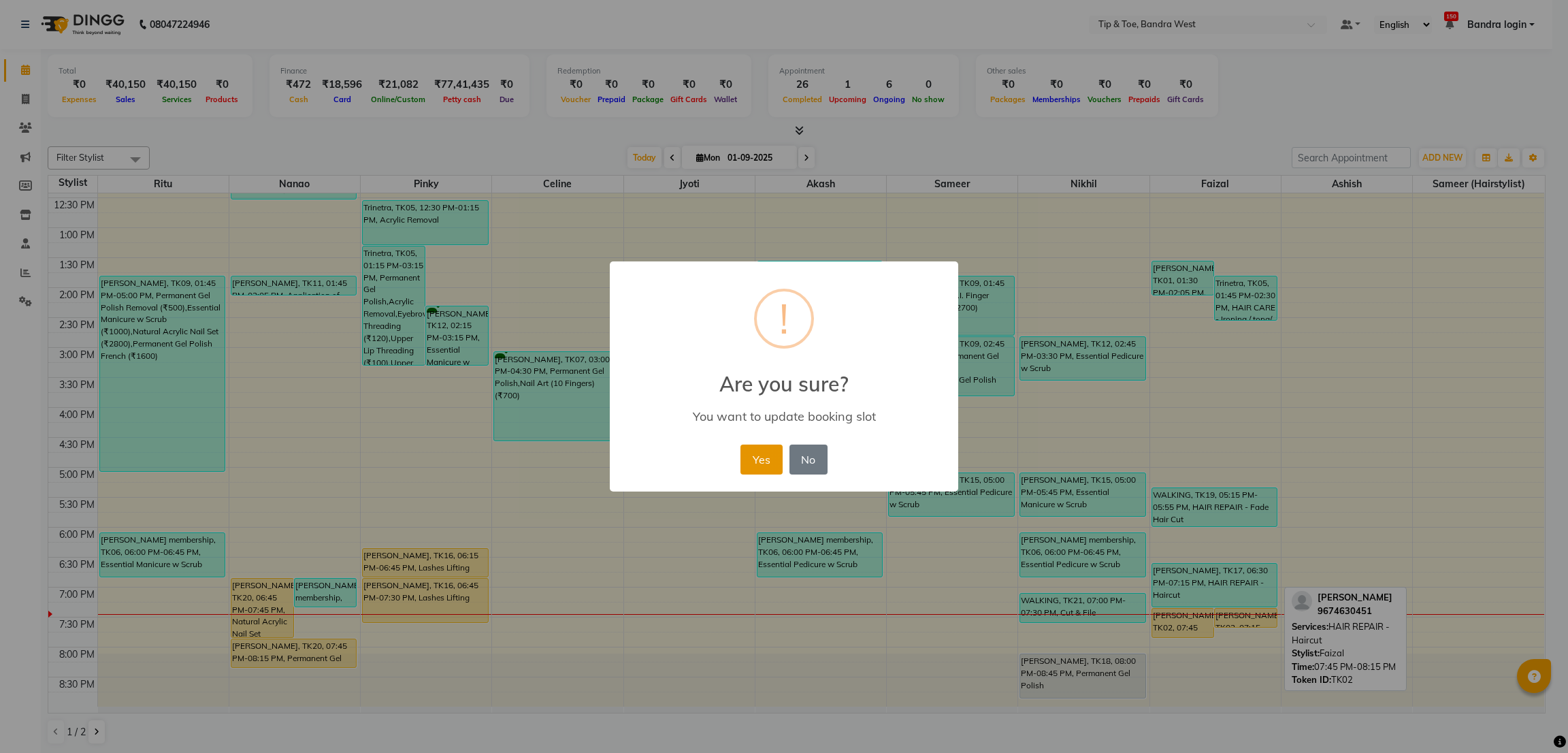
click at [763, 465] on button "Yes" at bounding box center [761, 459] width 42 height 30
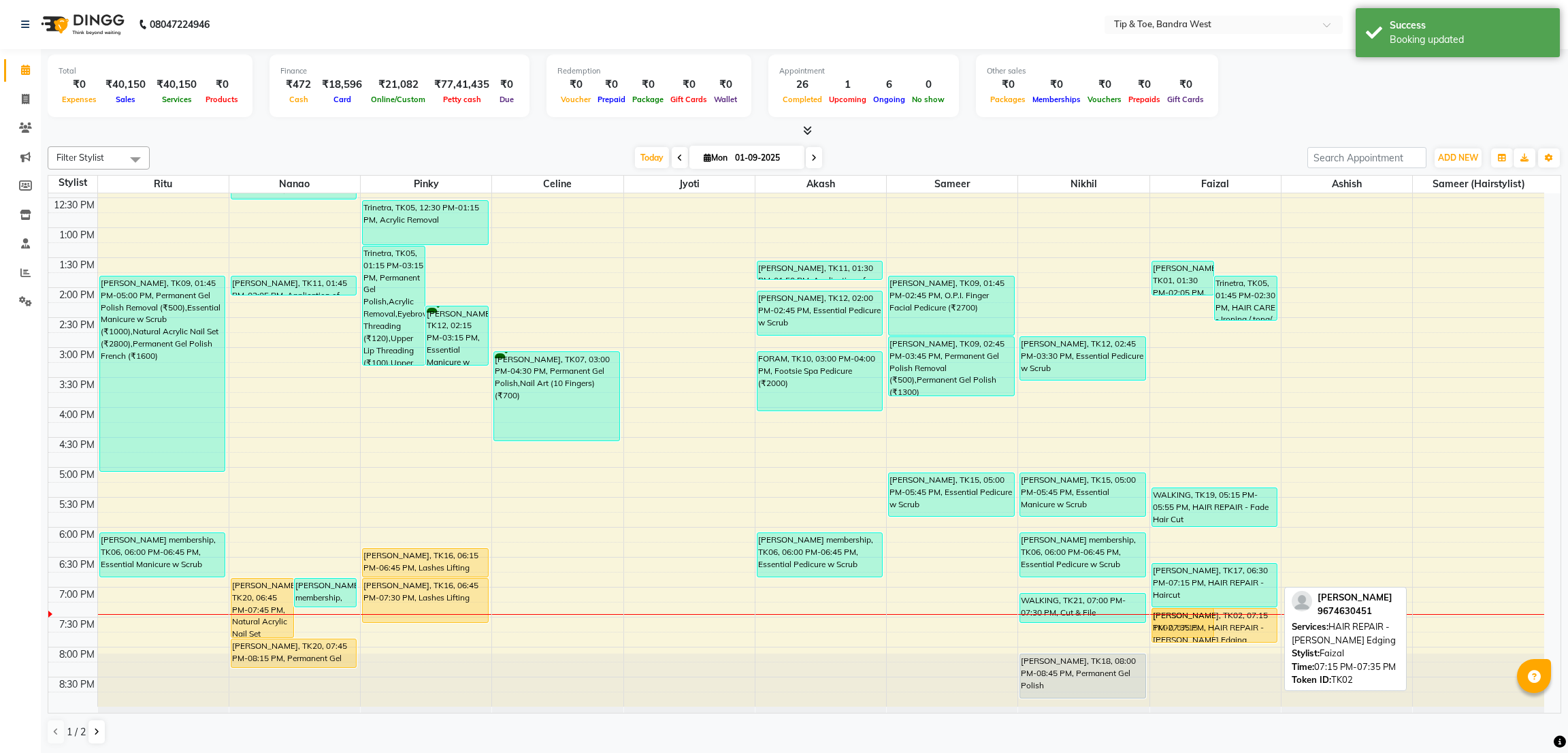
drag, startPoint x: 1244, startPoint y: 622, endPoint x: 1252, endPoint y: 642, distance: 21.5
click at [1252, 642] on div "[PERSON_NAME], TK01, 01:30 PM-02:05 PM, HAIR REPAIR - [PERSON_NAME] Edging (₹59…" at bounding box center [1215, 317] width 130 height 778
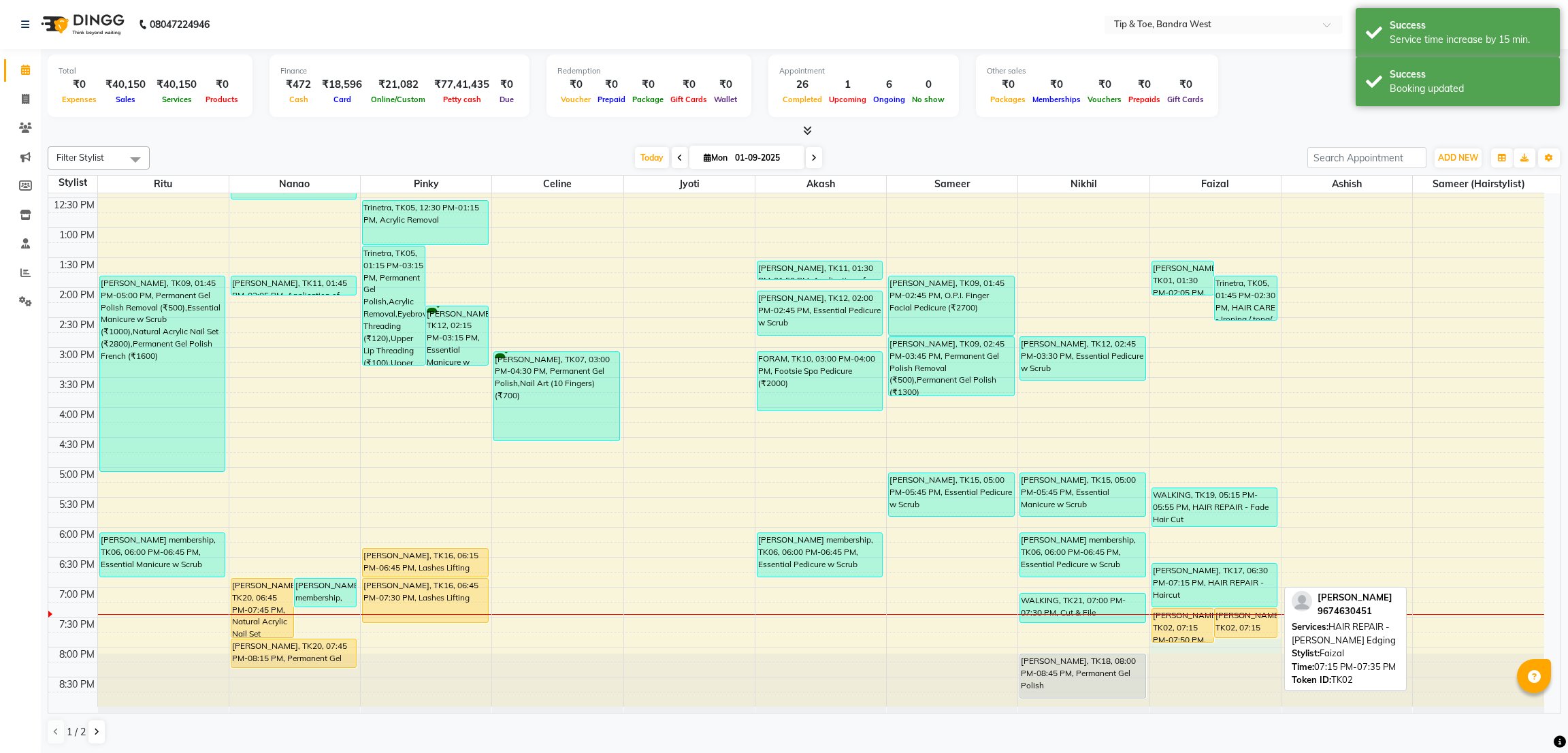
click at [1219, 649] on div "8:00 AM 8:30 AM 9:00 AM 9:30 AM 10:00 AM 10:30 AM 11:00 AM 11:30 AM 12:00 PM 12…" at bounding box center [796, 317] width 1496 height 778
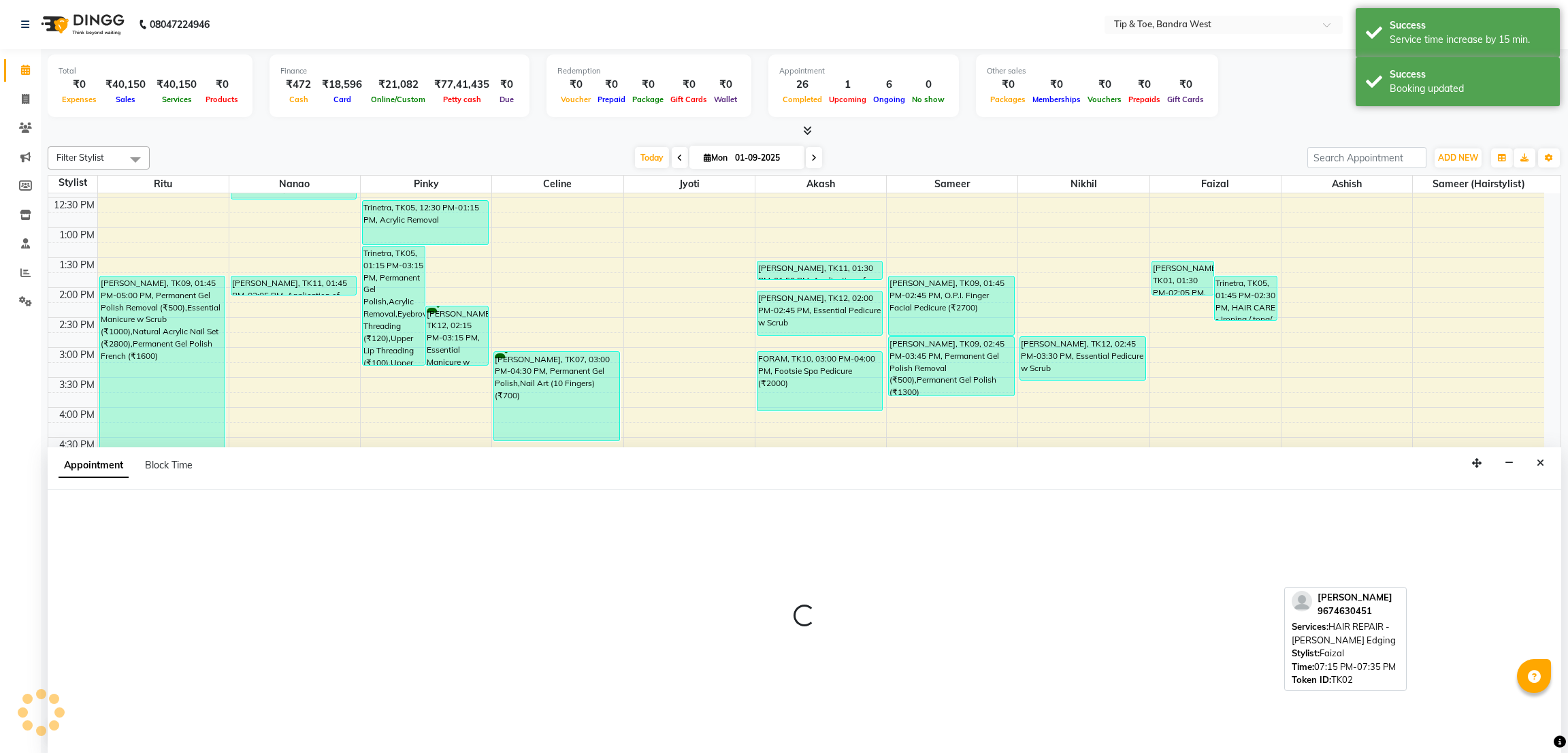
select select "83378"
select select "tentative"
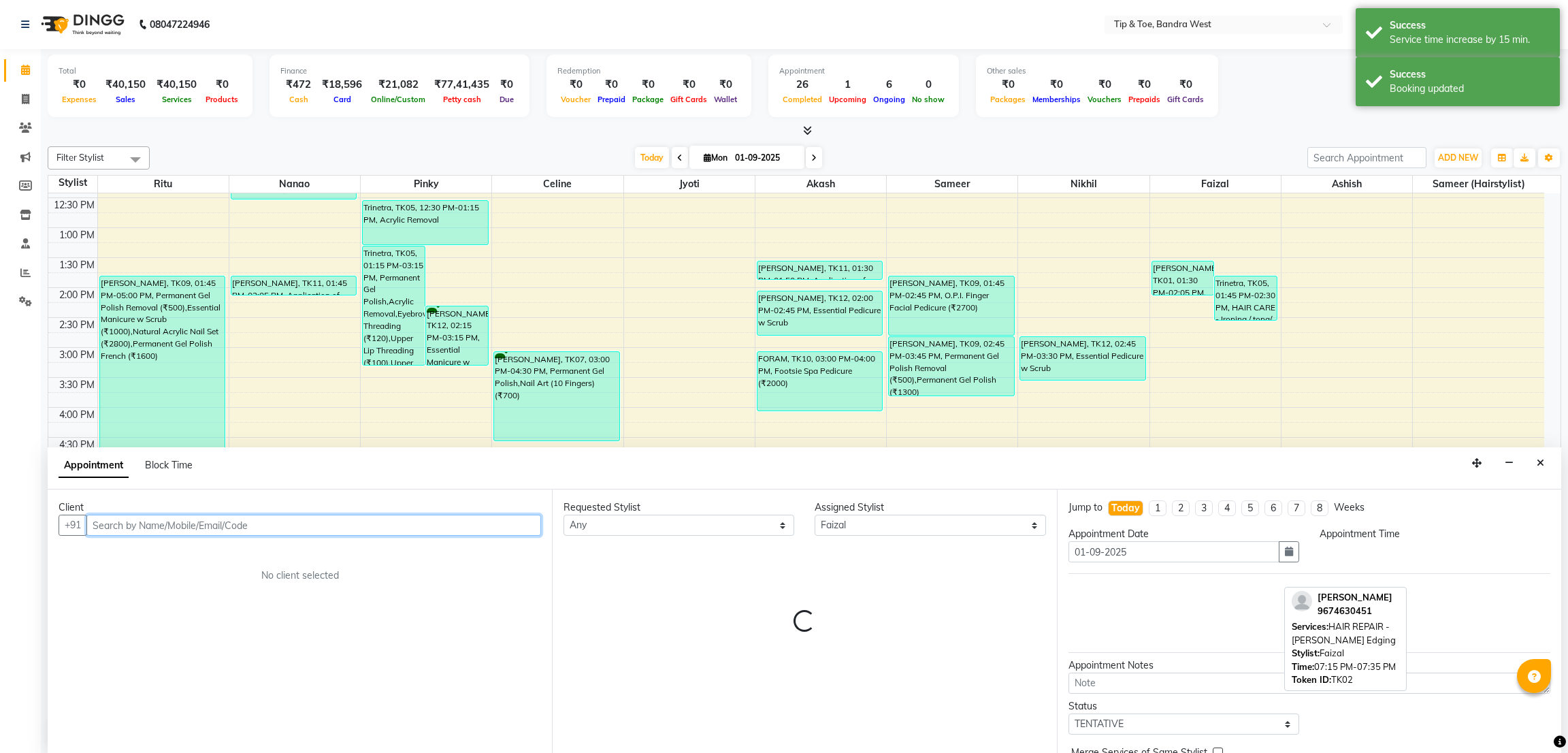
select select "1185"
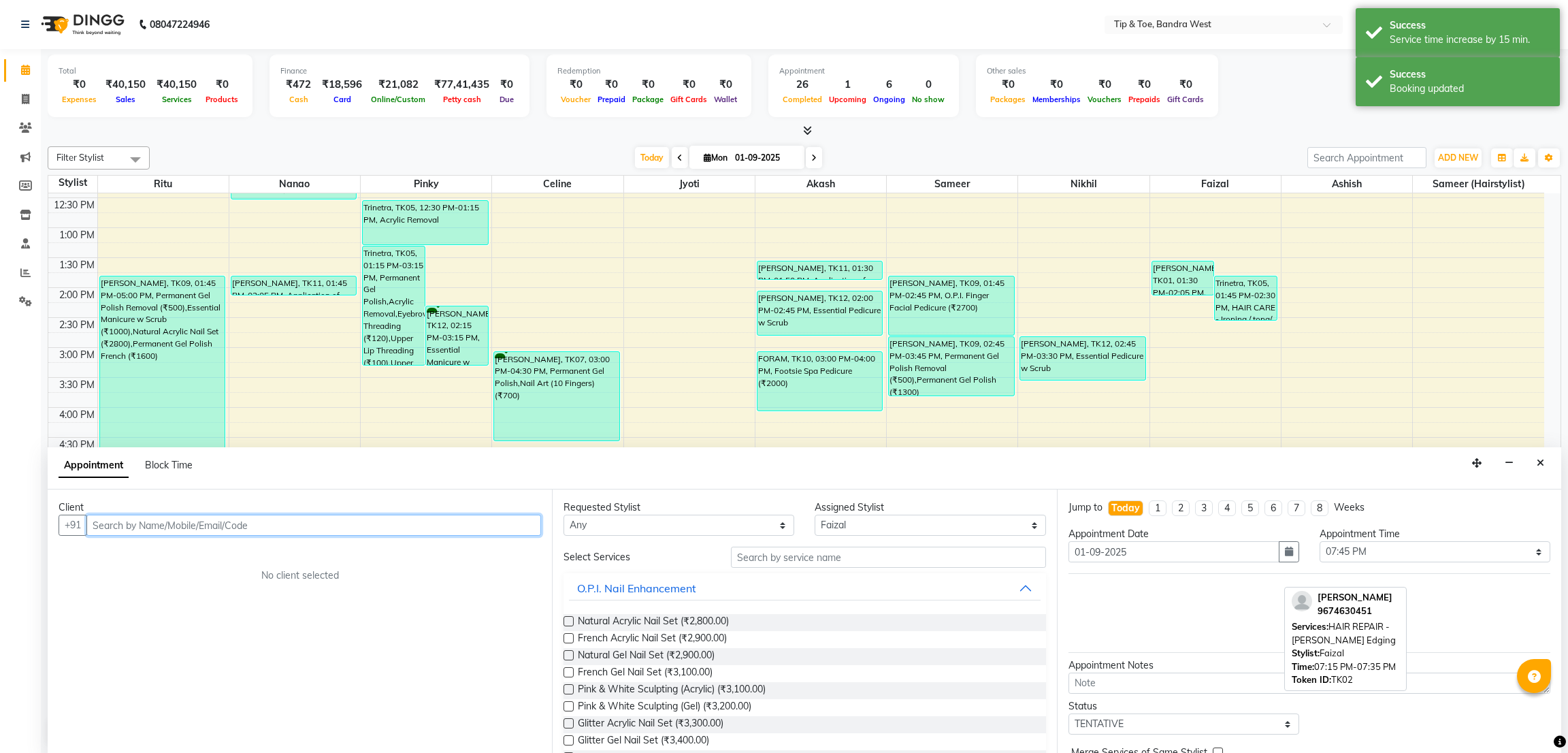
click at [286, 529] on input "text" at bounding box center [314, 525] width 455 height 21
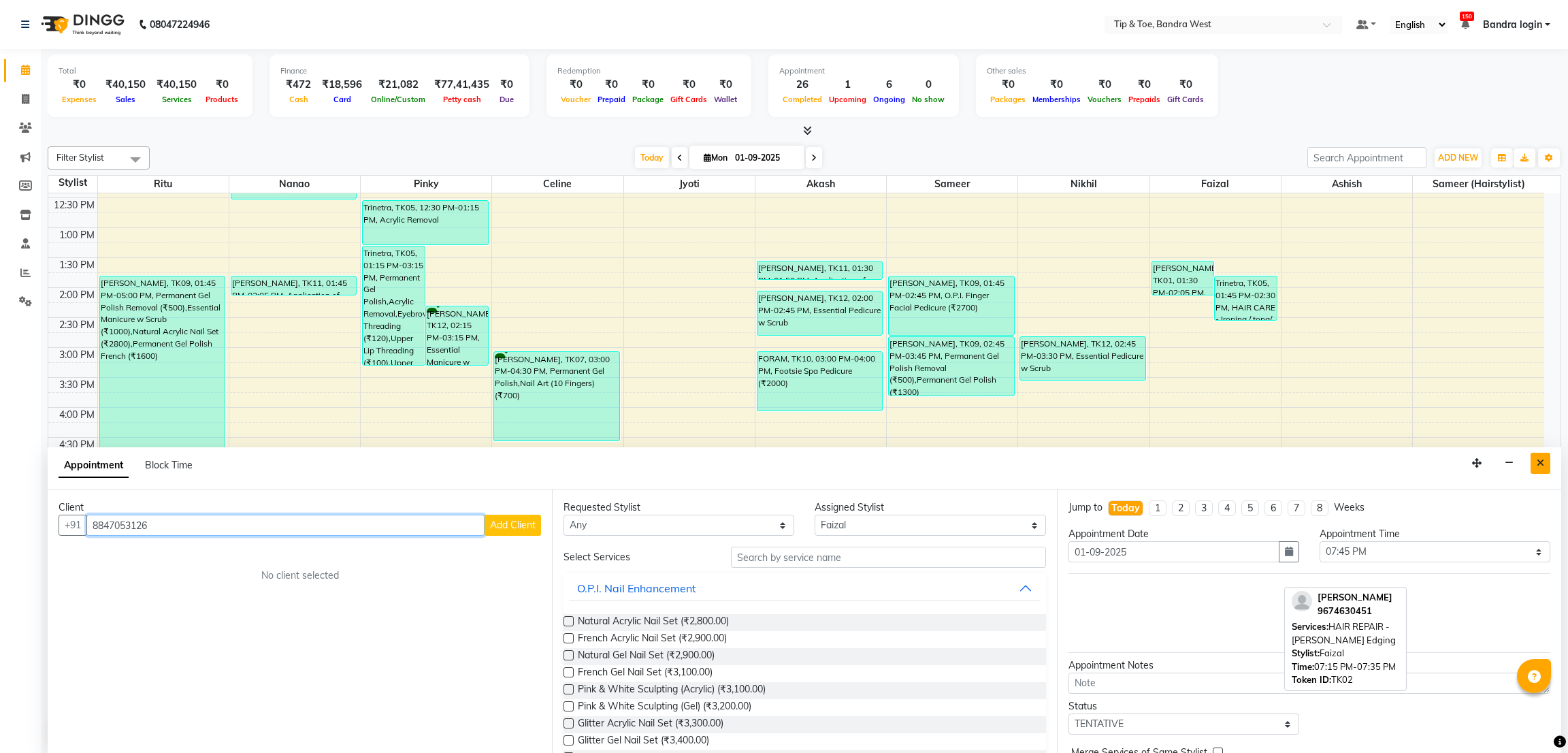
type input "8847053126"
click at [1540, 457] on button "Close" at bounding box center [1540, 463] width 19 height 21
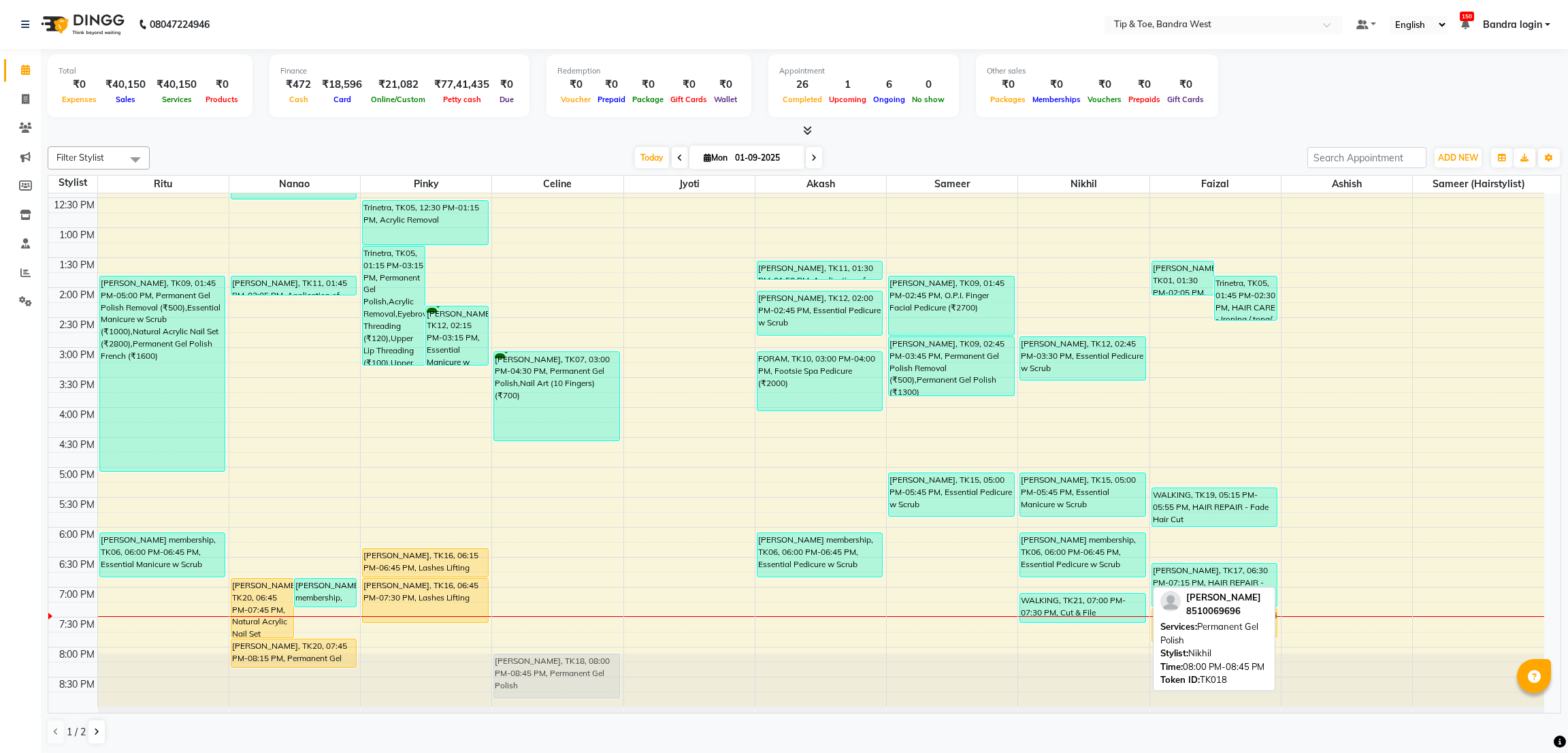
drag, startPoint x: 1058, startPoint y: 673, endPoint x: 553, endPoint y: 667, distance: 505.0
click at [553, 667] on tr "[PERSON_NAME], TK03, 10:00 AM-12:00 PM, Natural Acrylic Nail Set (₹2800),Acryli…" at bounding box center [796, 317] width 1496 height 778
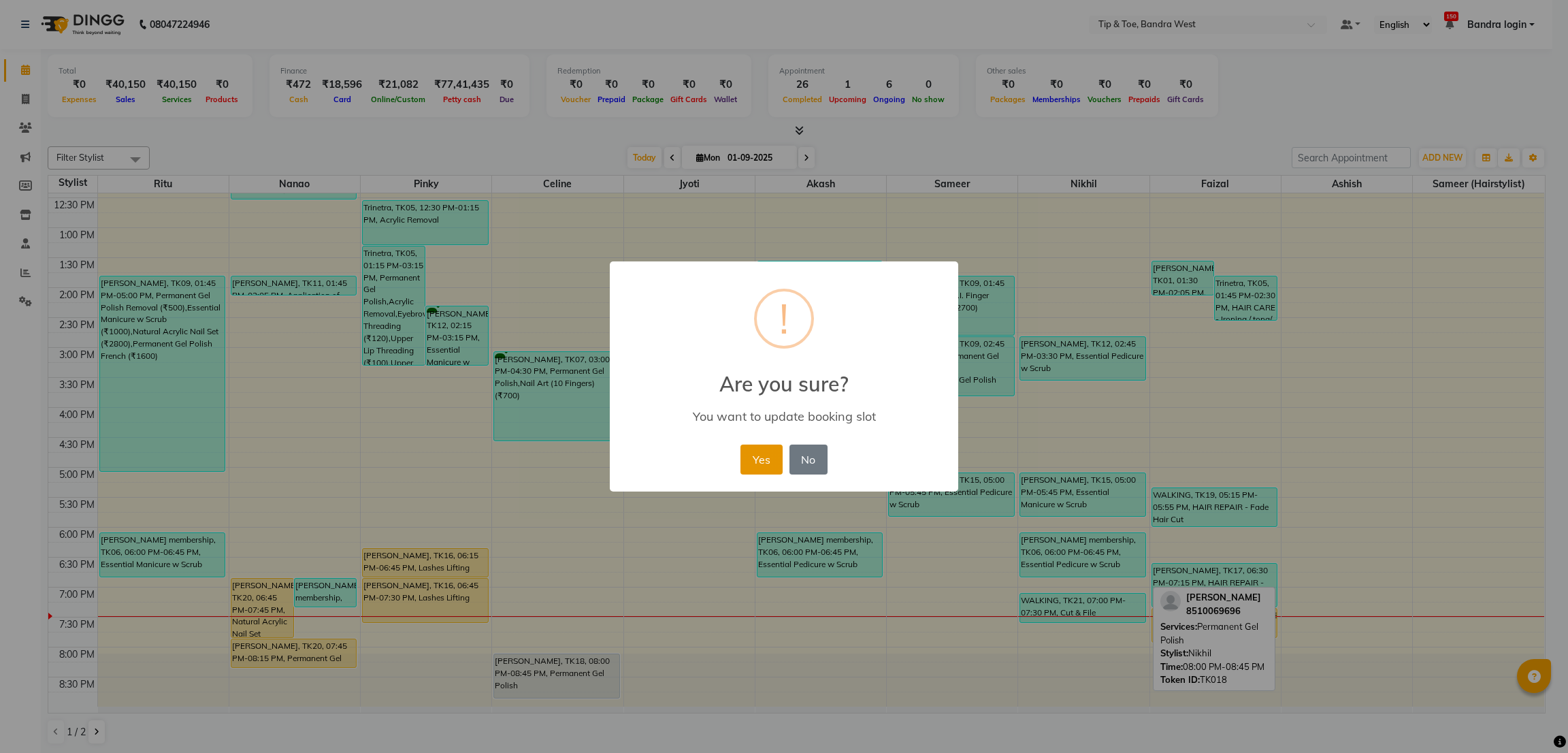
click at [769, 458] on button "Yes" at bounding box center [761, 459] width 42 height 30
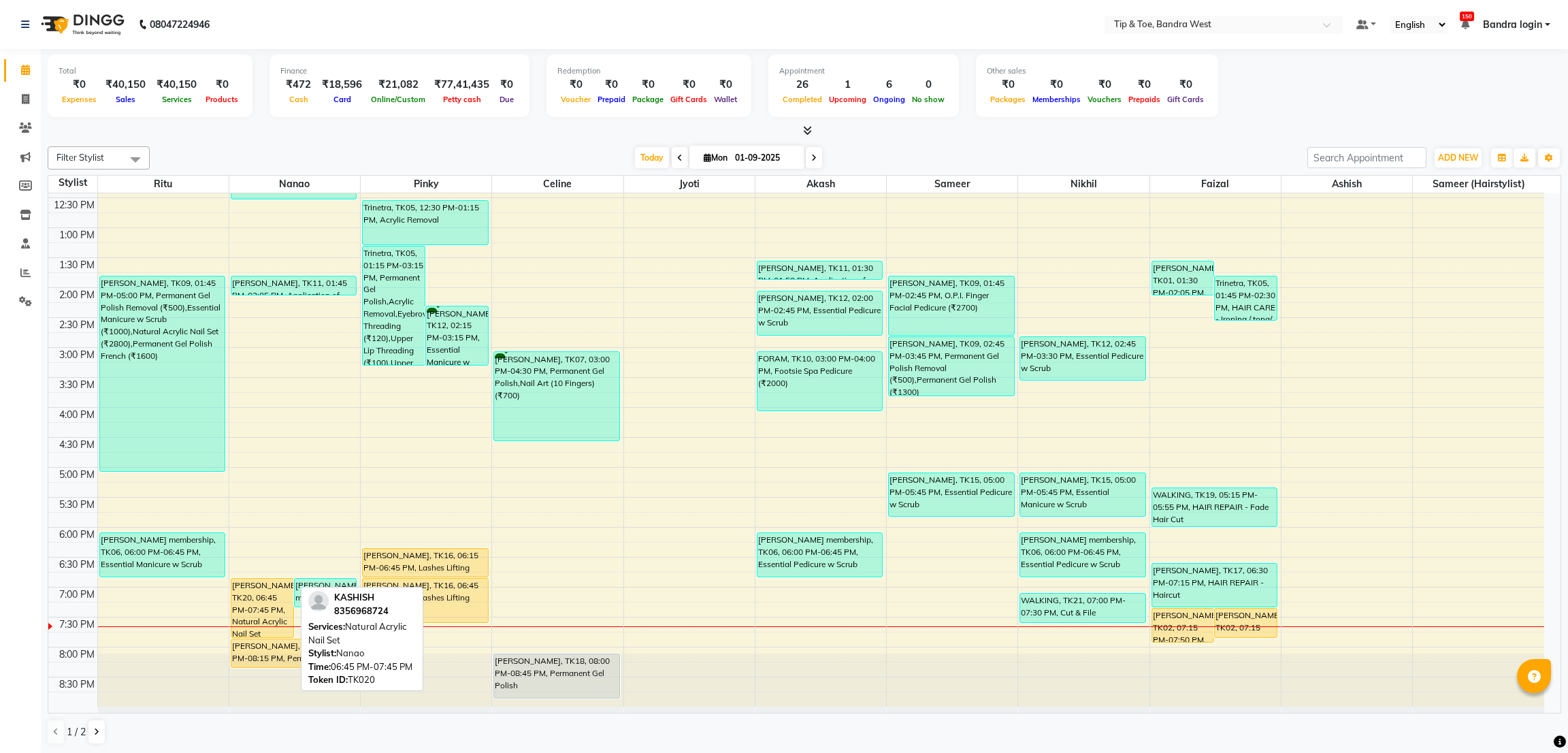
click at [268, 593] on div "[PERSON_NAME], TK20, 06:45 PM-07:45 PM, Natural Acrylic Nail Set" at bounding box center [262, 608] width 62 height 59
click at [260, 590] on div "[PERSON_NAME], TK20, 06:45 PM-07:45 PM, Natural Acrylic Nail Set" at bounding box center [262, 608] width 62 height 59
select select "1"
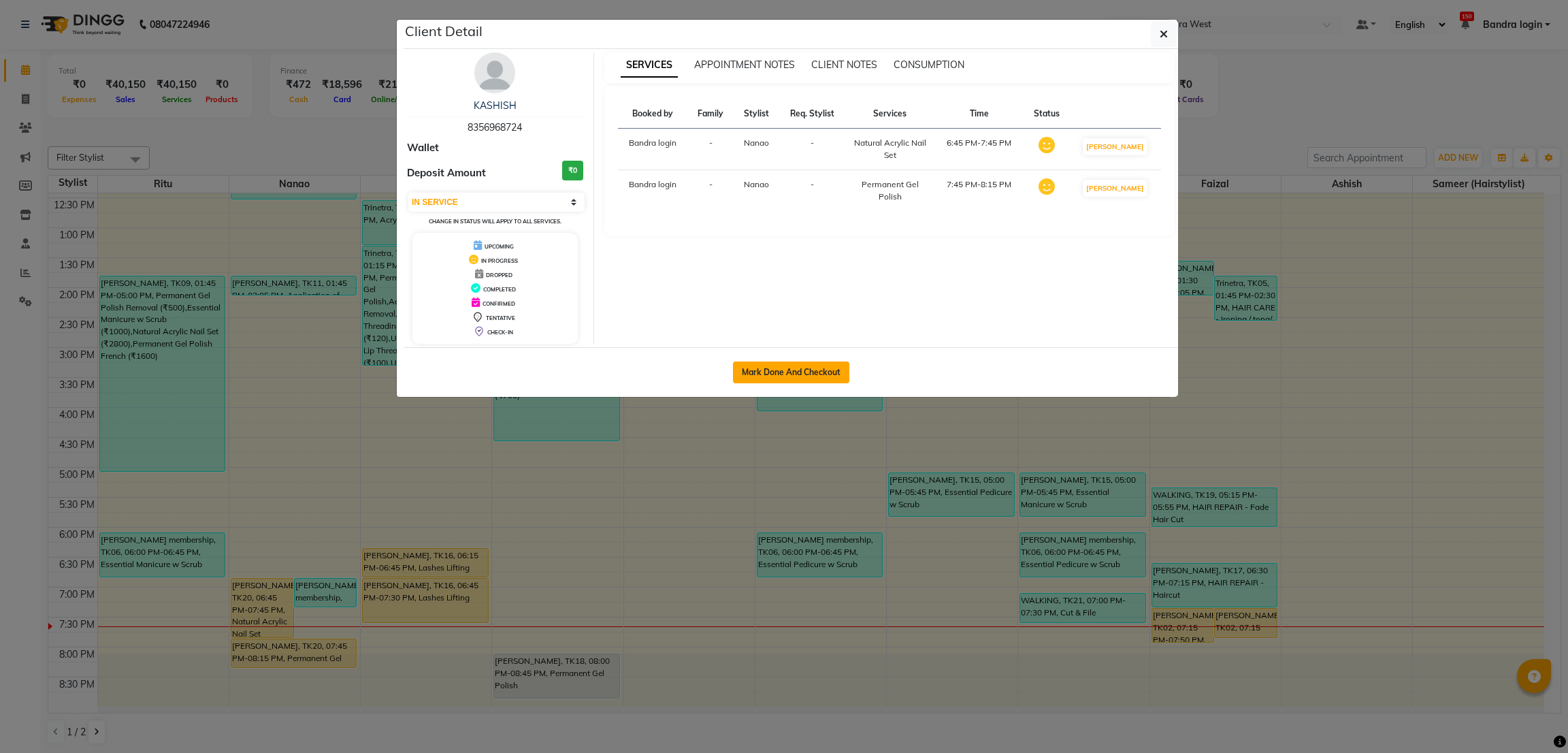
click at [795, 383] on button "Mark Done And Checkout" at bounding box center [791, 372] width 116 height 22
select select "service"
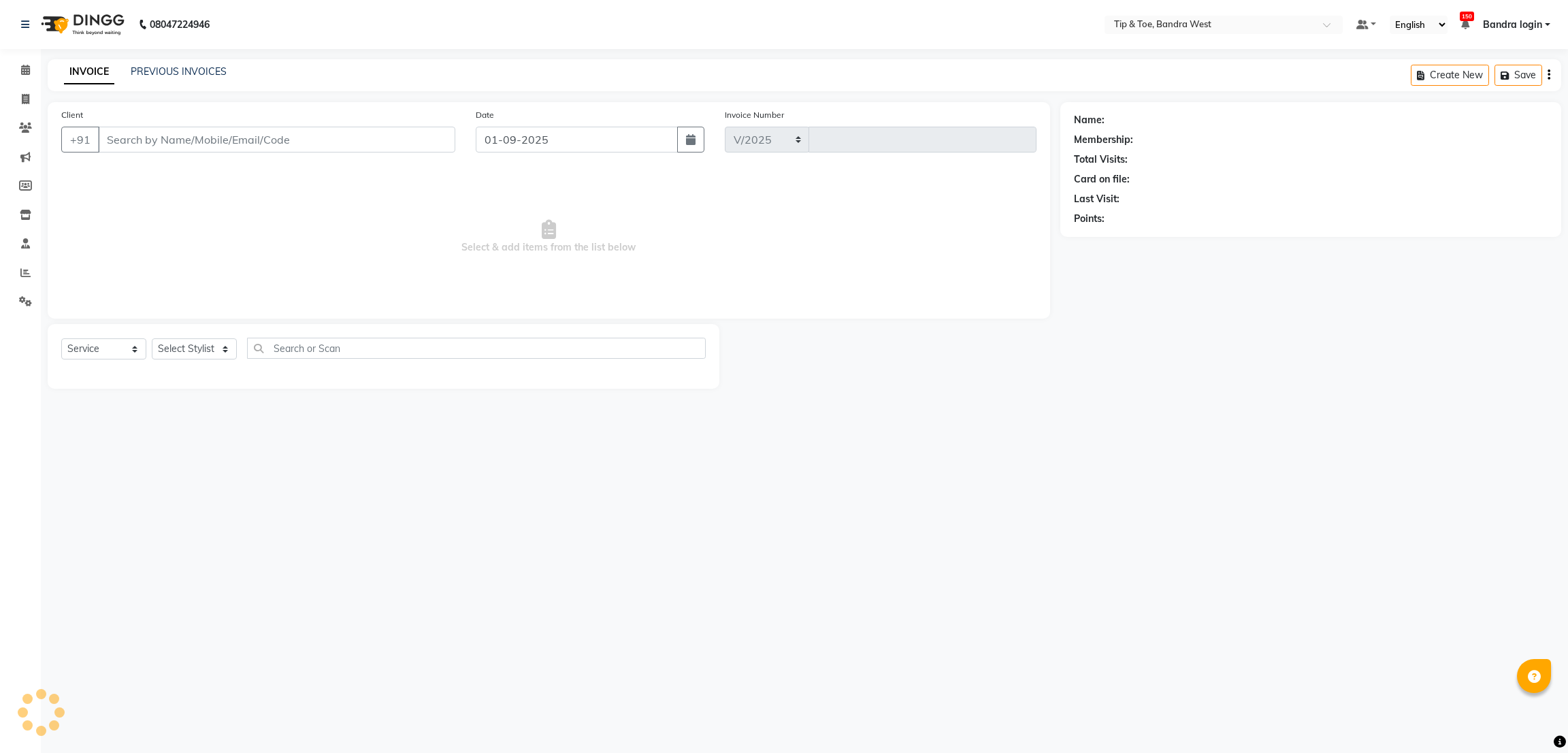
select select "5957"
type input "2833"
type input "8356968724"
select select "42385"
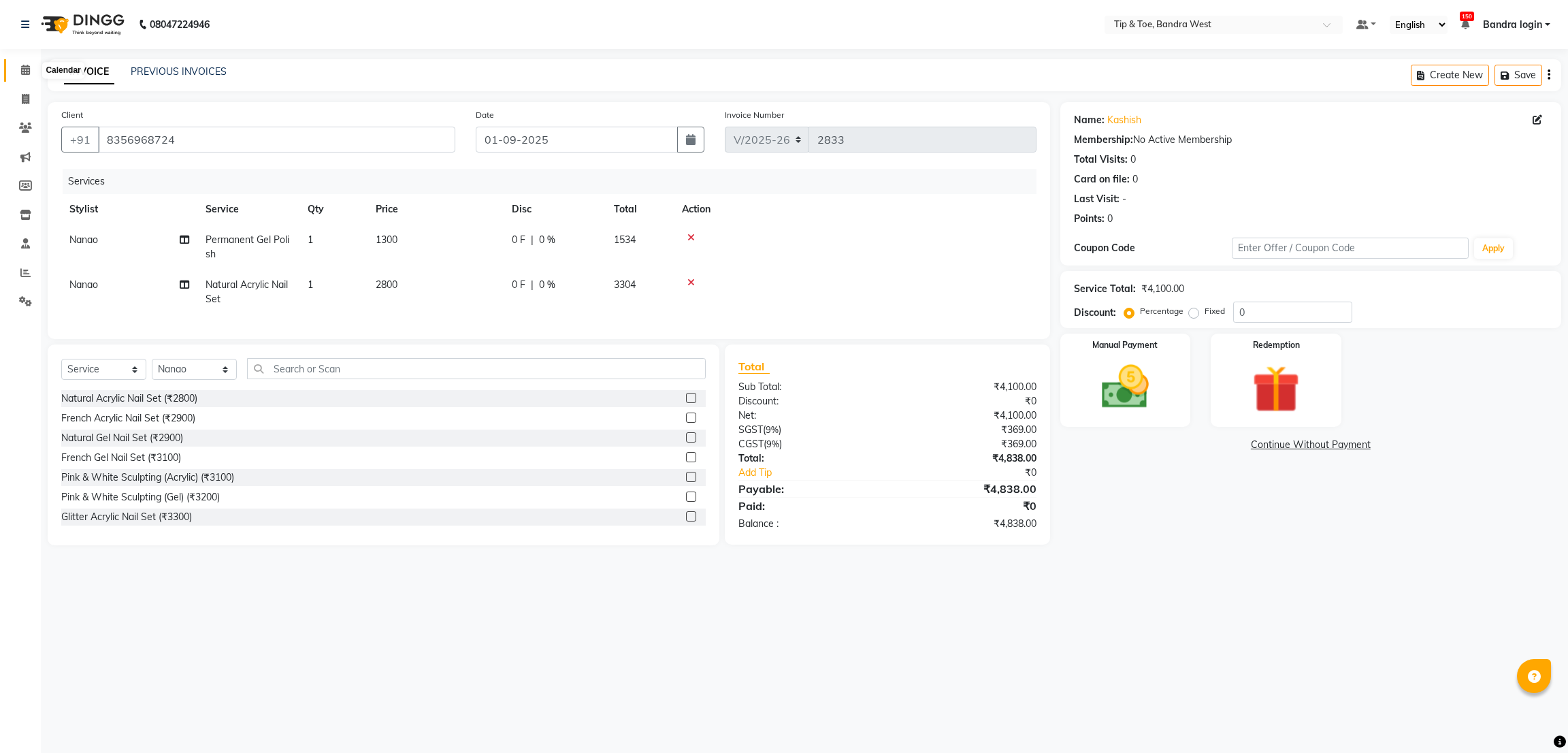
click at [22, 70] on icon at bounding box center [25, 70] width 9 height 10
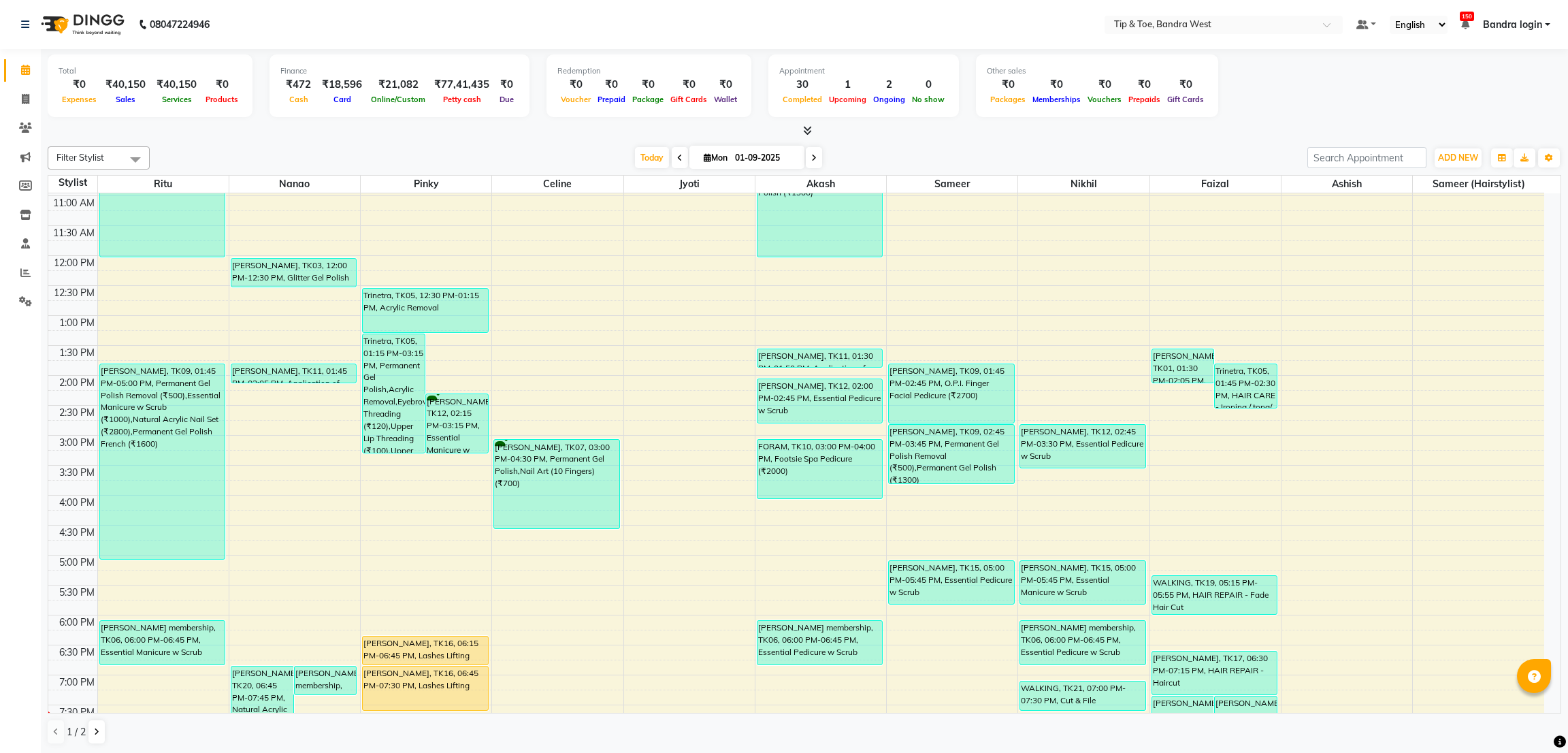
scroll to position [265, 0]
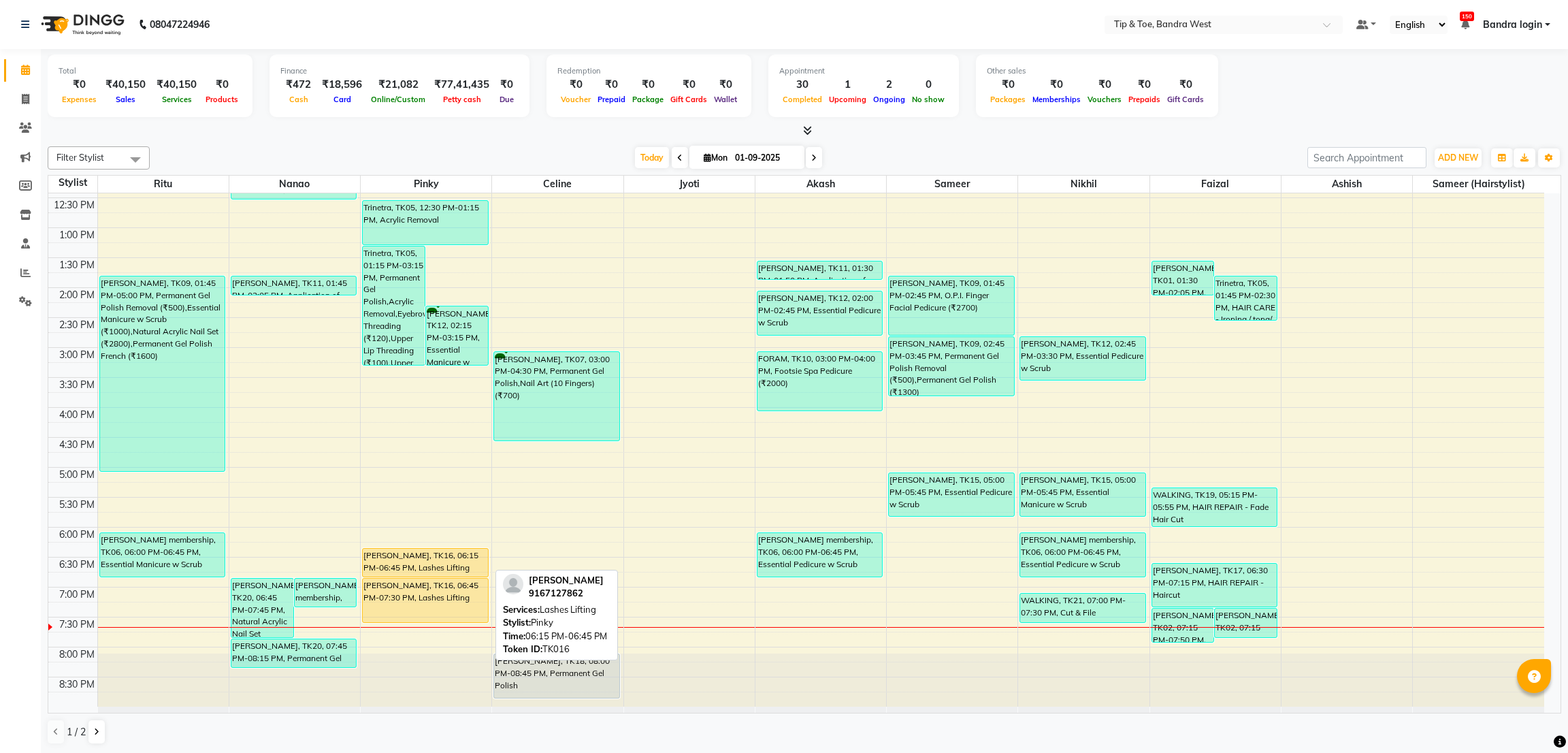
click at [397, 553] on div "[PERSON_NAME], TK16, 06:15 PM-06:45 PM, Lashes Lifting" at bounding box center [425, 562] width 125 height 28
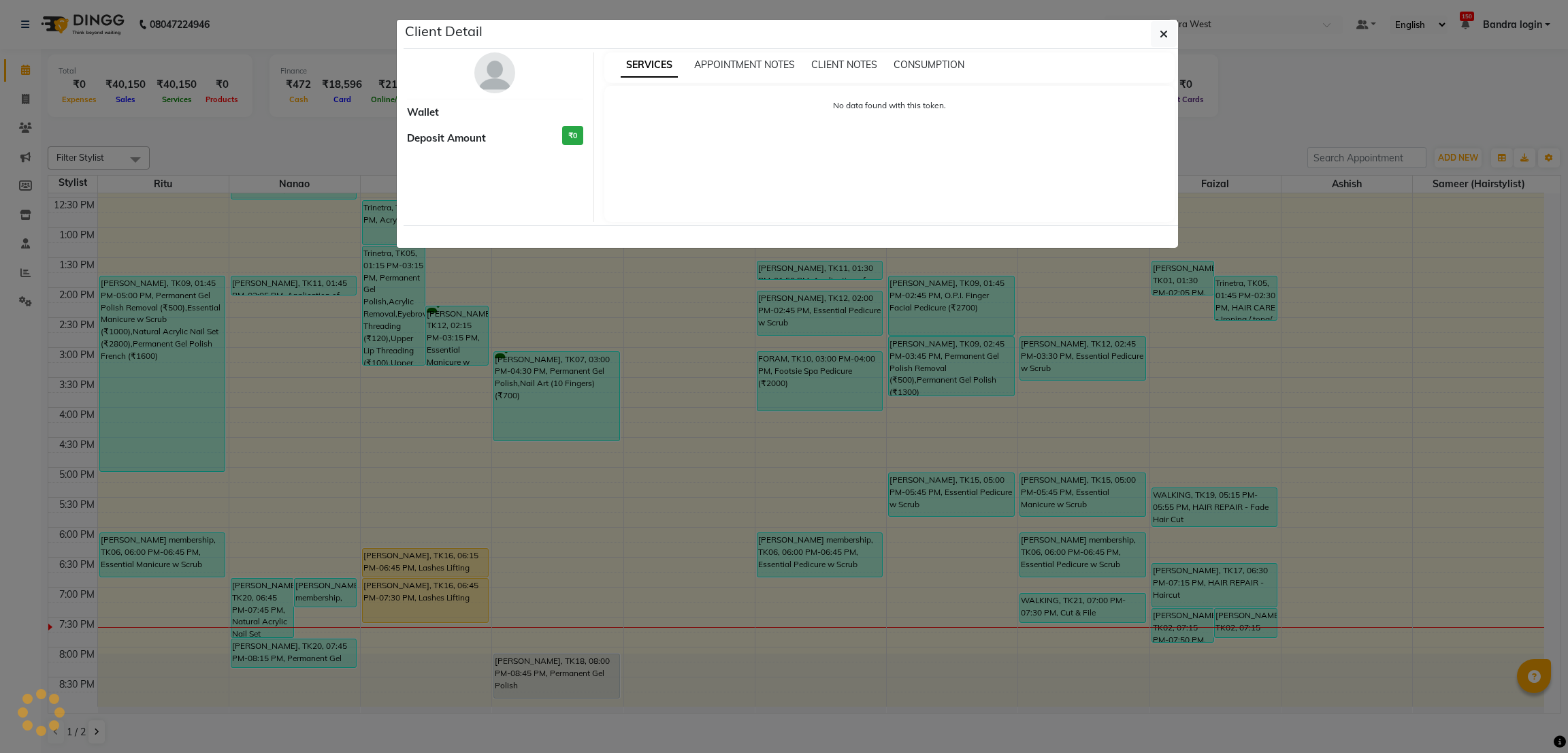
select select "1"
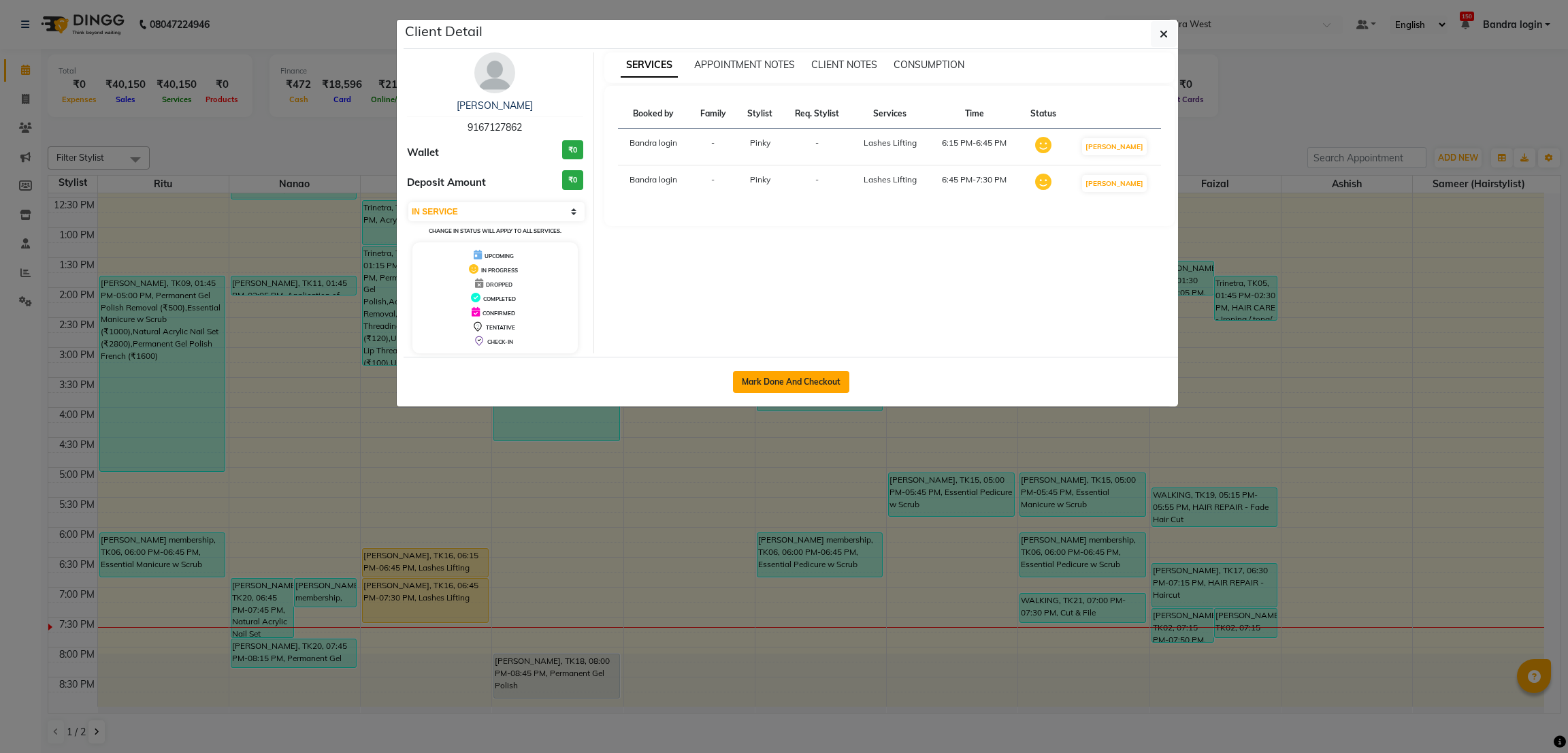
click at [786, 385] on button "Mark Done And Checkout" at bounding box center [791, 381] width 116 height 22
select select "5957"
select select "service"
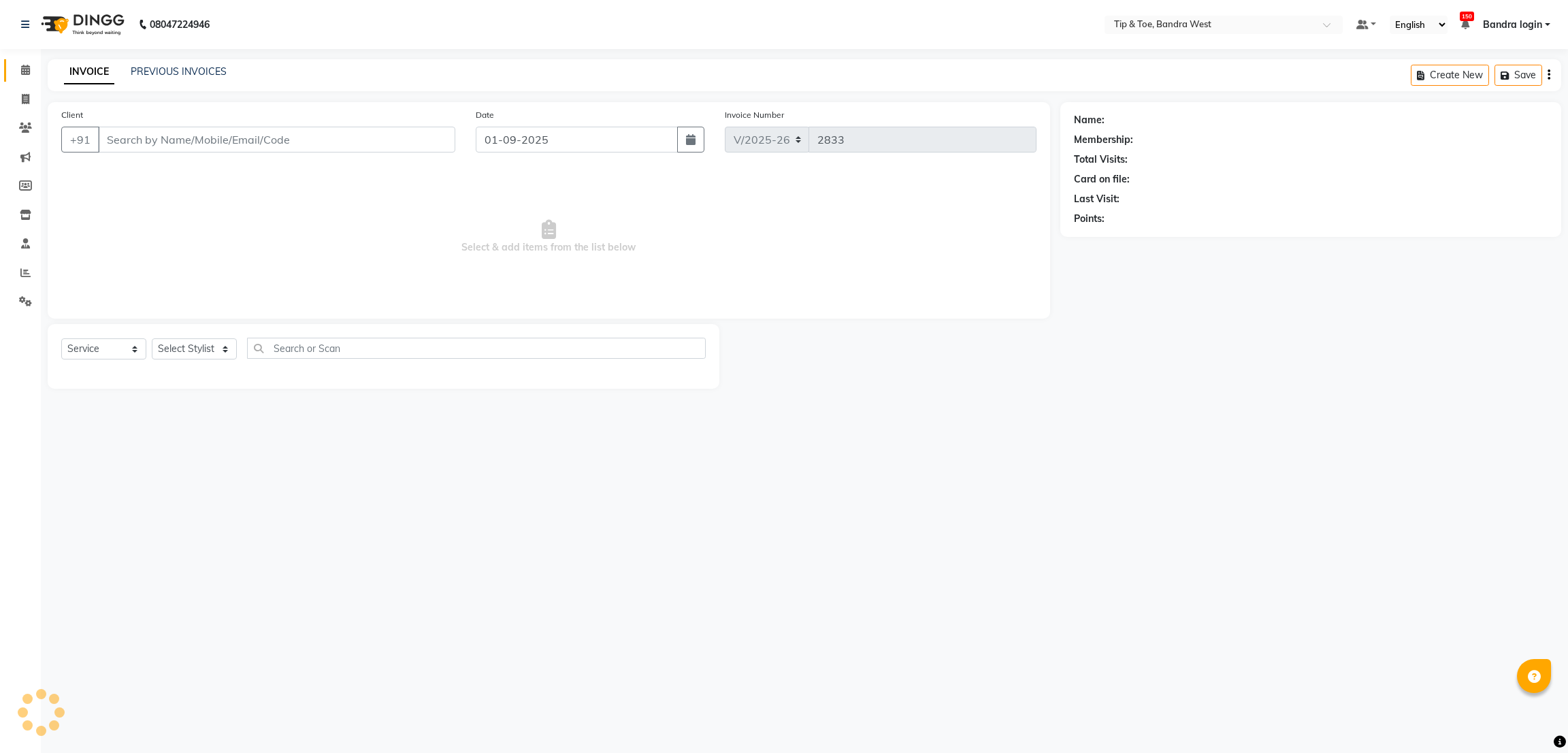
type input "9167127862"
select select "42340"
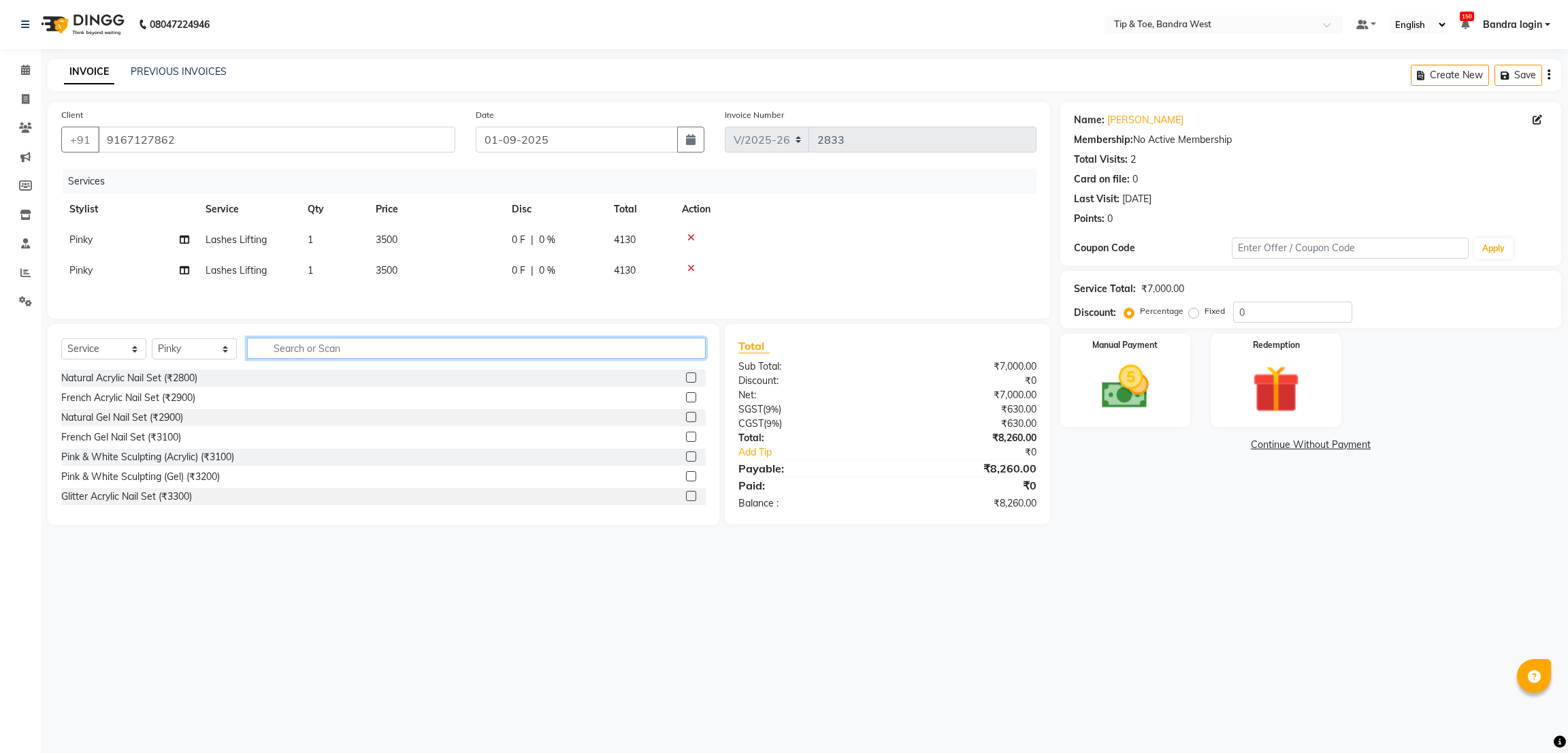
click at [279, 355] on input "text" at bounding box center [476, 348] width 459 height 21
type input "EYEBR"
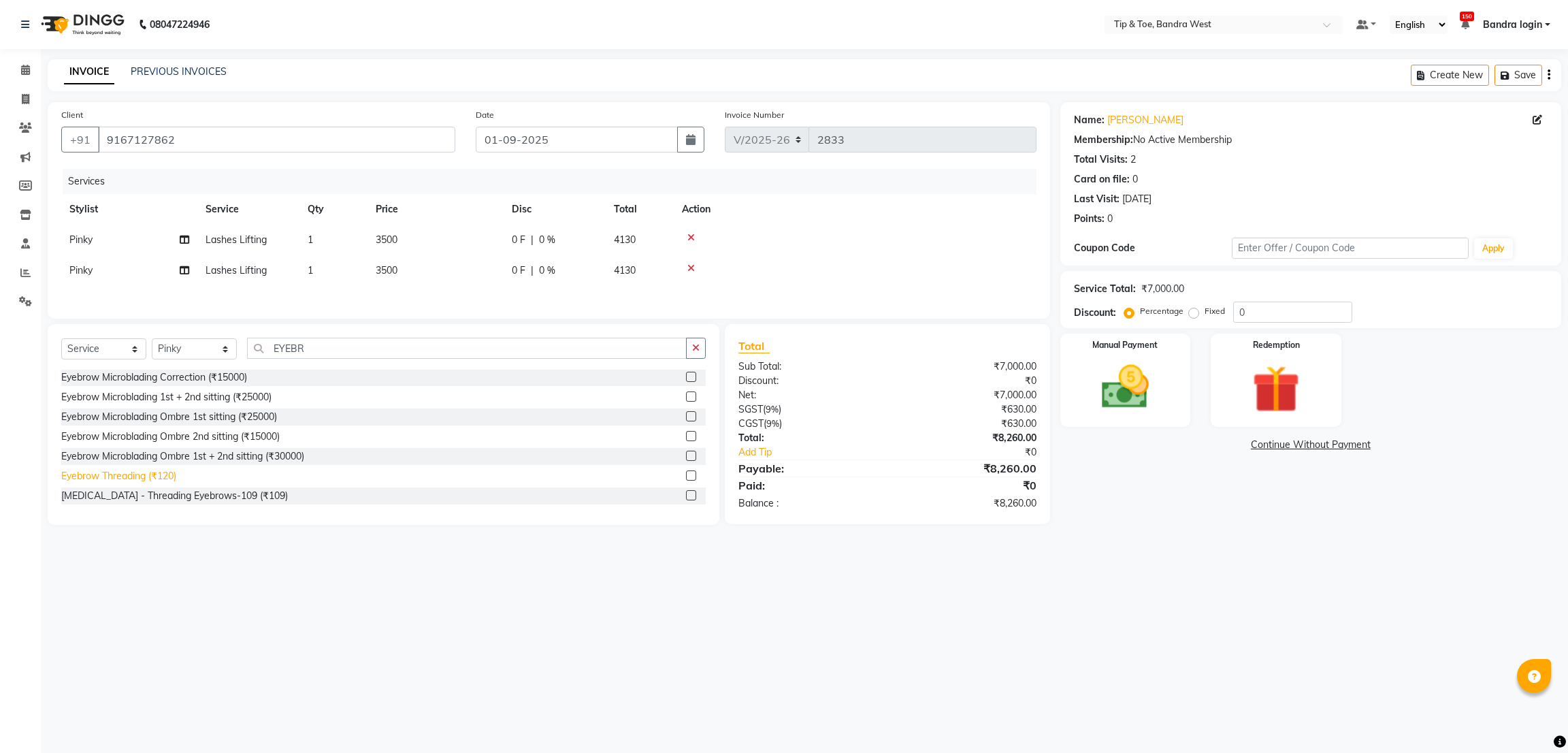
click at [166, 483] on div "Eyebrow Threading (₹120)" at bounding box center [119, 476] width 115 height 14
checkbox input "false"
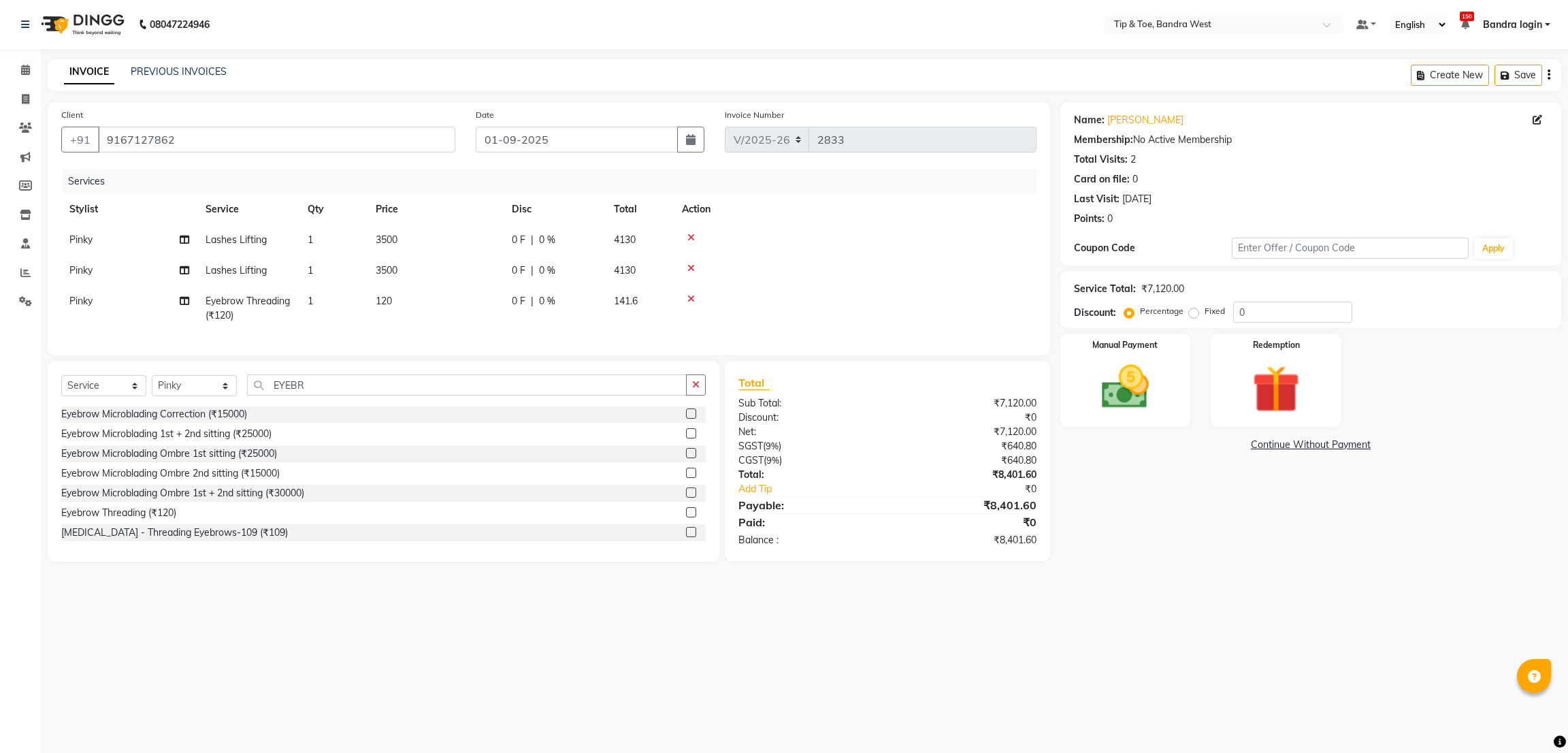
click at [690, 263] on icon at bounding box center [691, 268] width 7 height 10
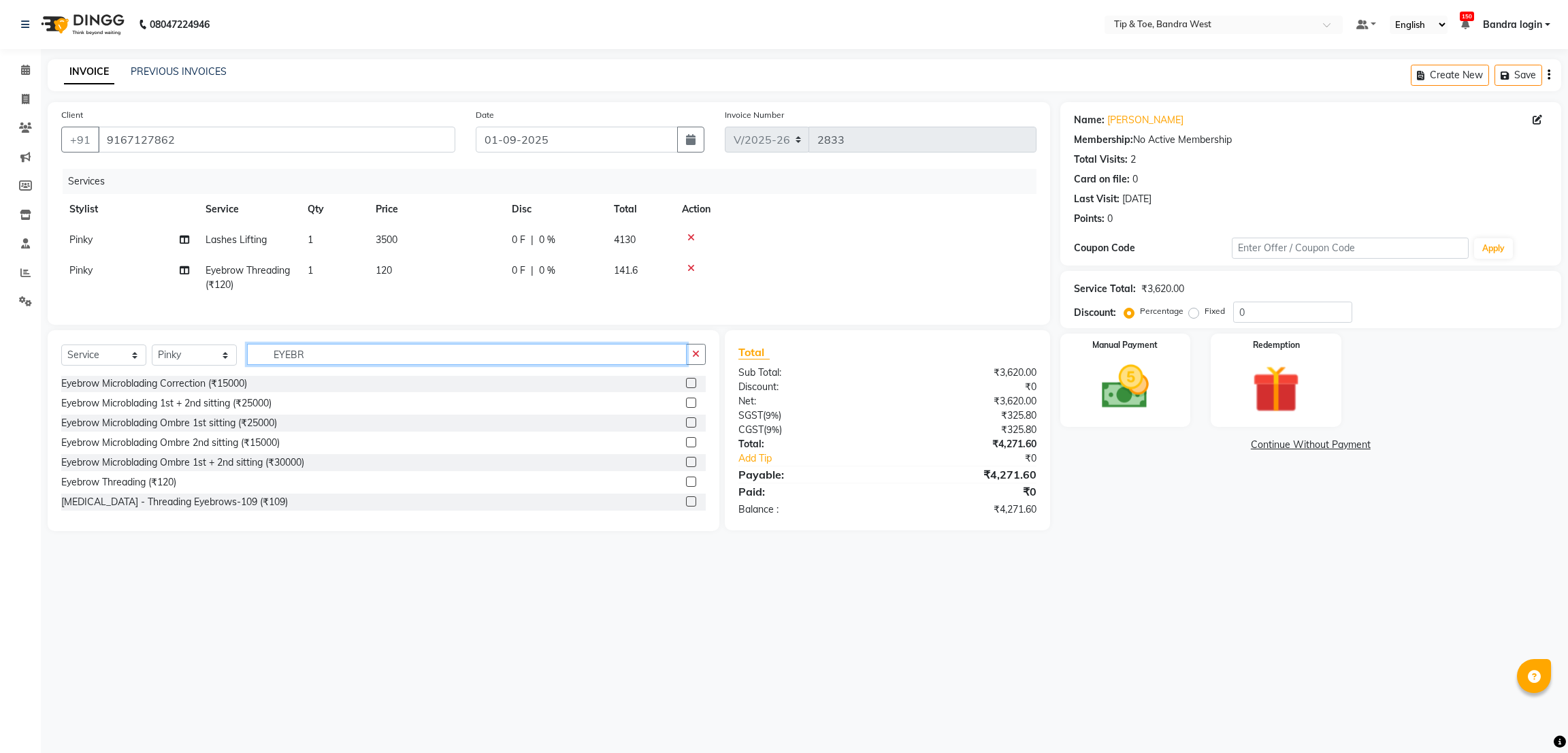
click at [320, 365] on input "EYEBR" at bounding box center [467, 354] width 440 height 21
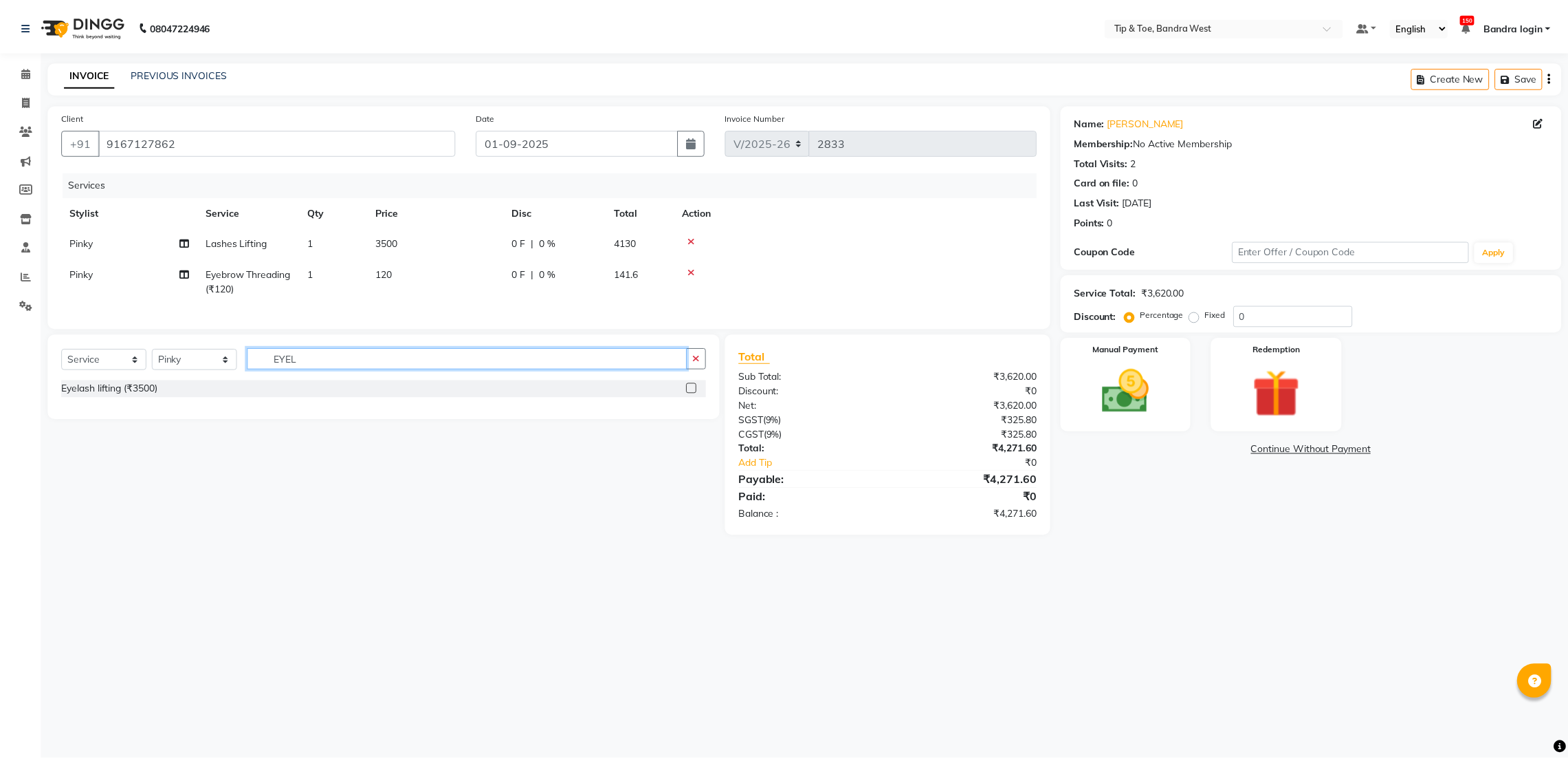
scroll to position [0, 0]
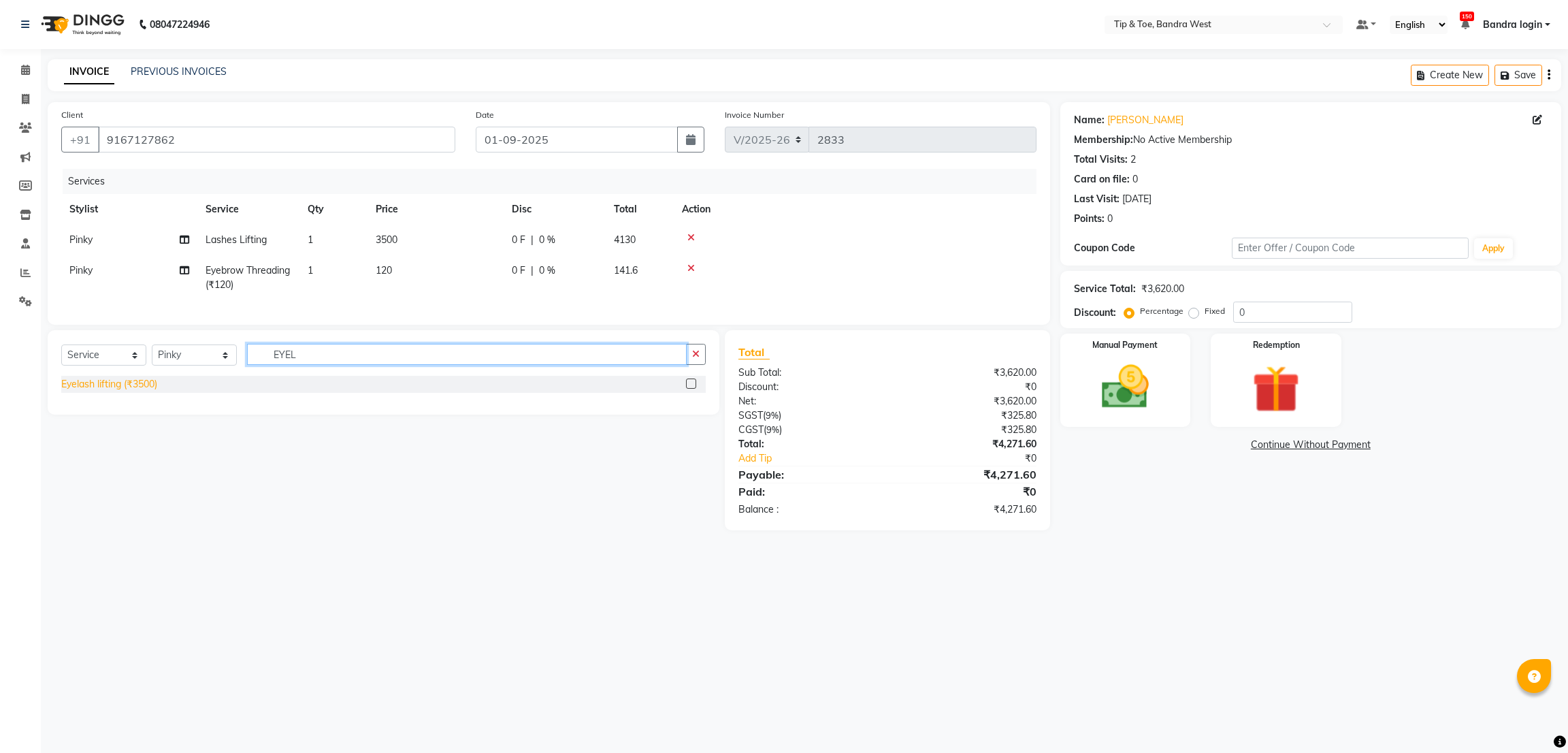
type input "EYEL"
click at [113, 391] on div "Eyelash lifting (₹3500)" at bounding box center [109, 384] width 96 height 14
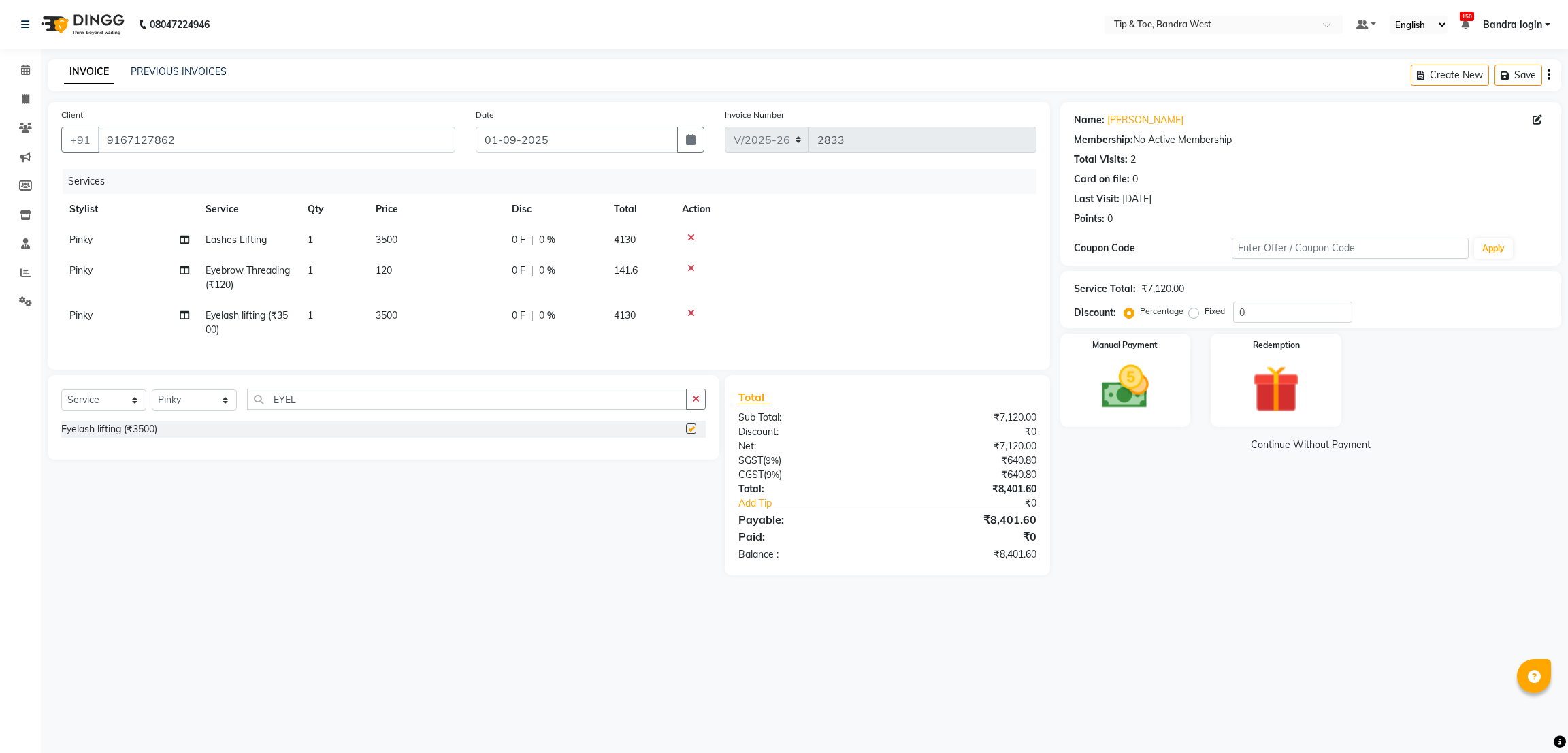
checkbox input "false"
click at [1154, 379] on img at bounding box center [1125, 387] width 81 height 57
click at [1180, 445] on span "GPay" at bounding box center [1173, 445] width 28 height 16
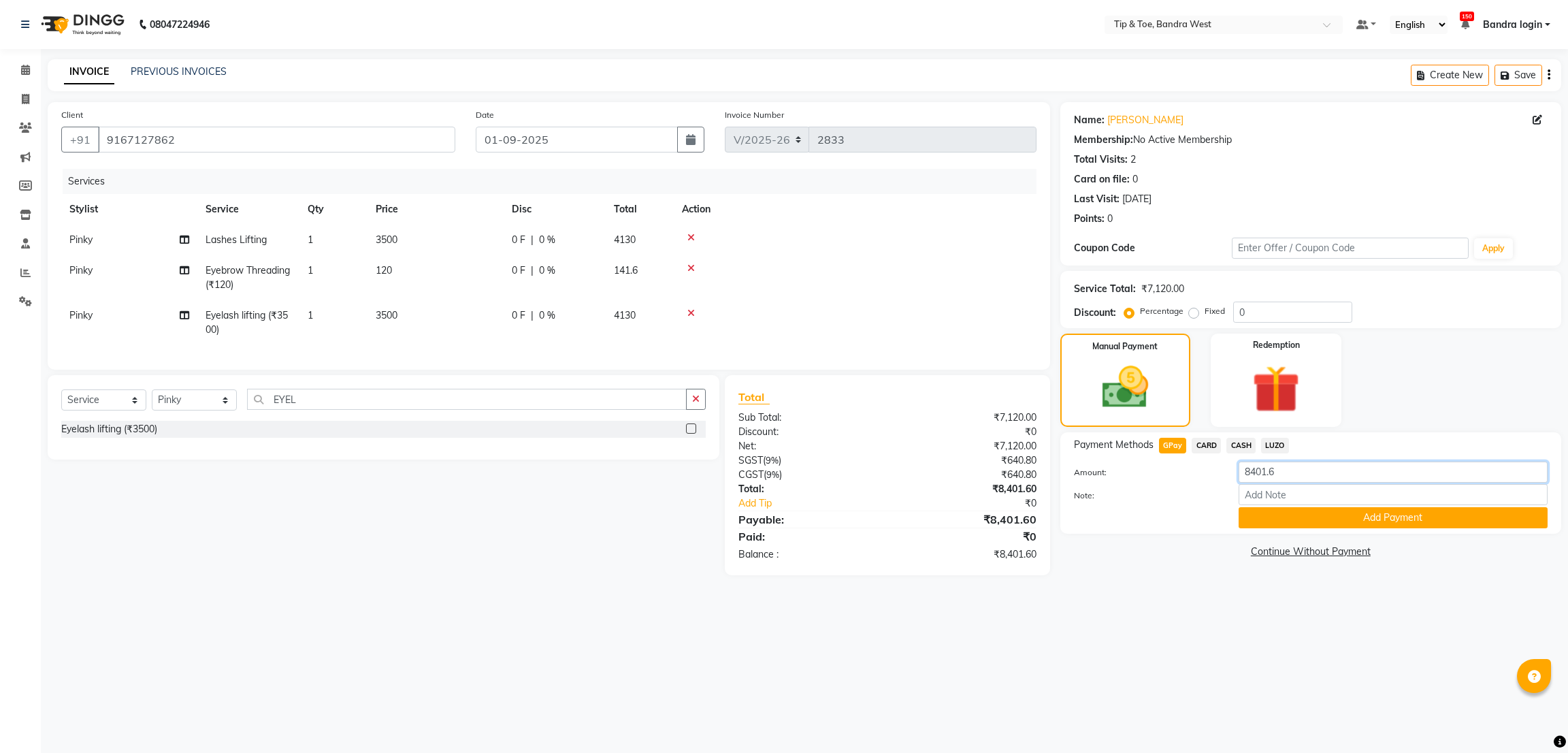
click at [1269, 470] on input "8401.6" at bounding box center [1393, 472] width 309 height 21
type input "4130"
click at [1271, 512] on button "Add Payment" at bounding box center [1393, 517] width 309 height 21
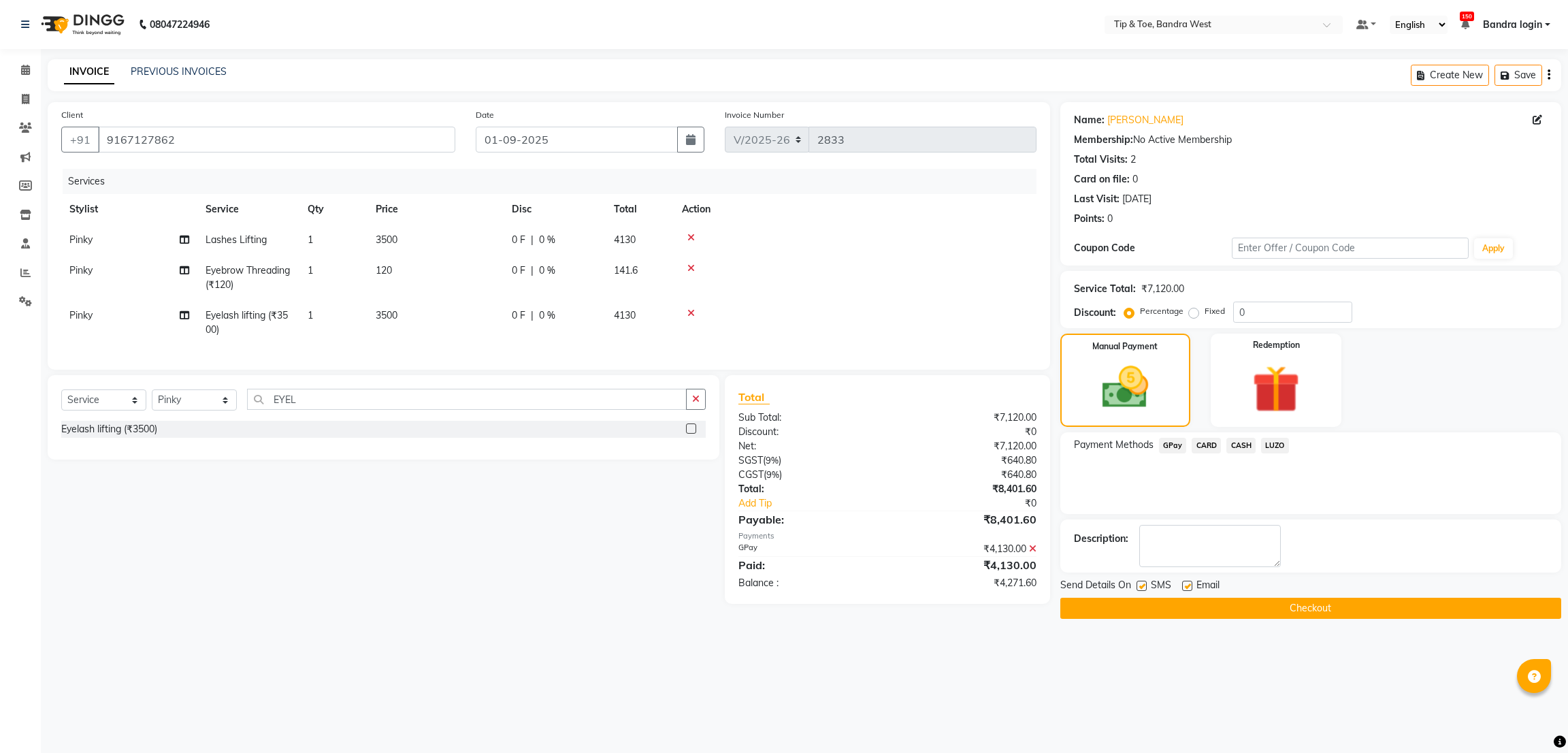
click at [1211, 441] on span "CARD" at bounding box center [1206, 445] width 29 height 16
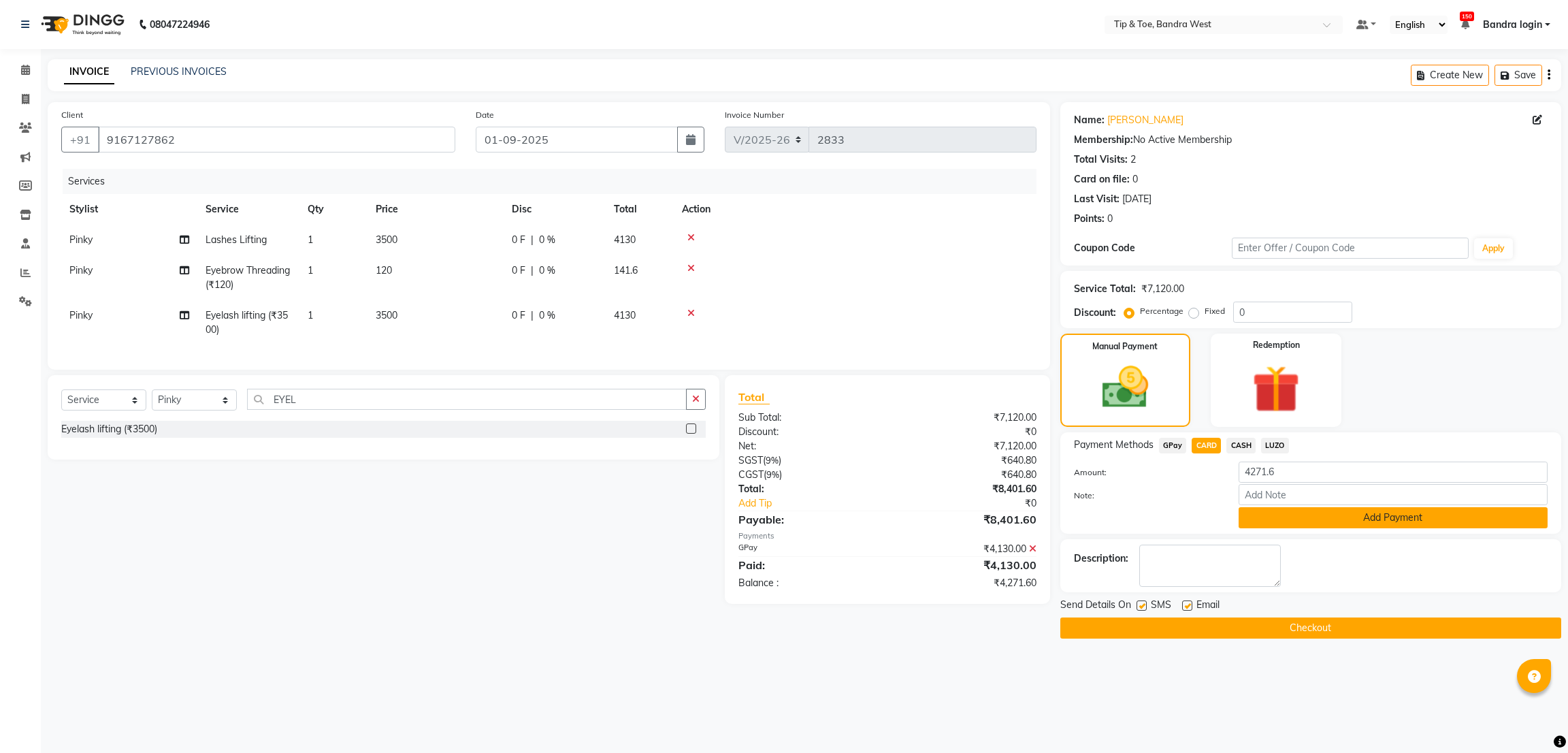
click at [1292, 511] on button "Add Payment" at bounding box center [1393, 517] width 309 height 21
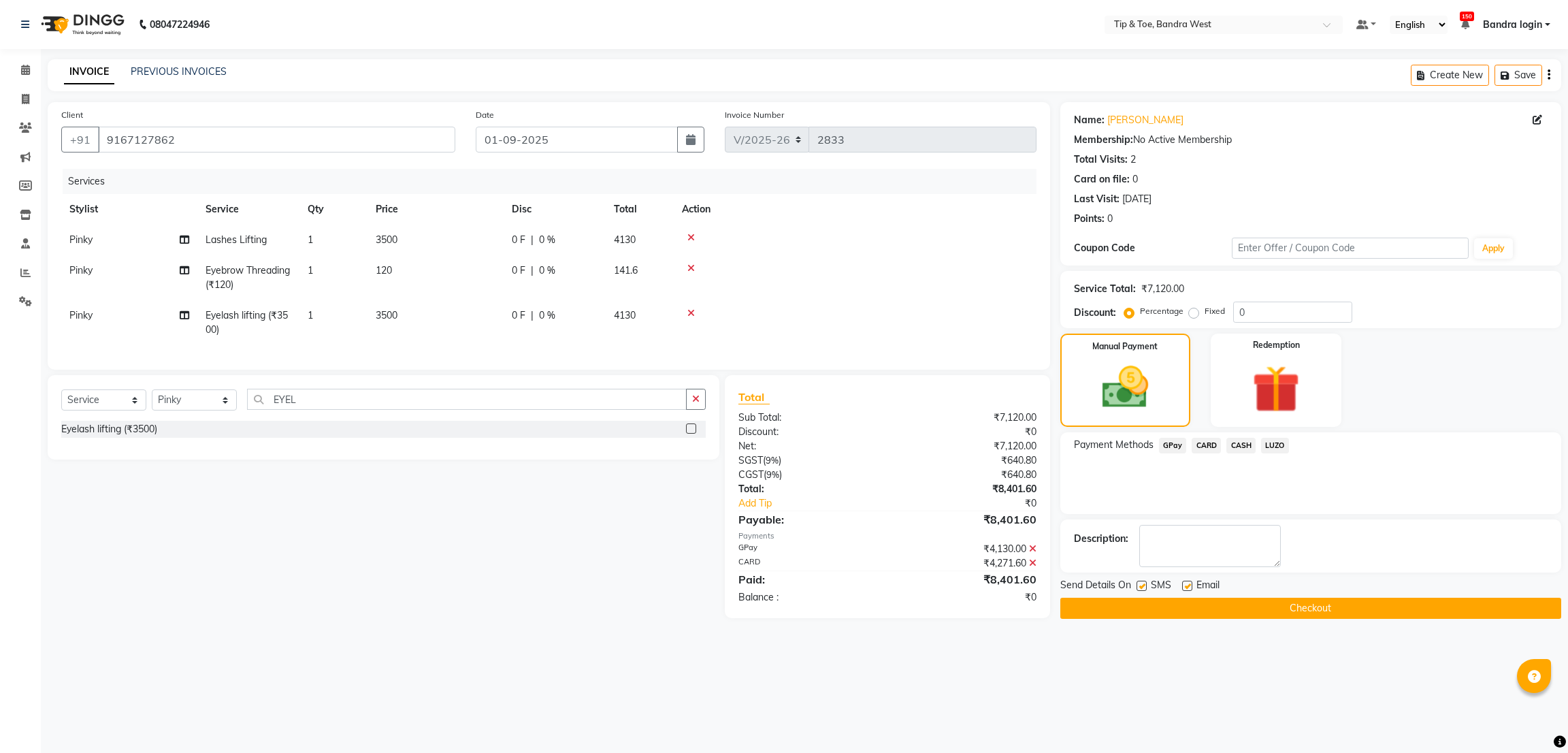
click at [1221, 602] on button "Checkout" at bounding box center [1311, 608] width 501 height 21
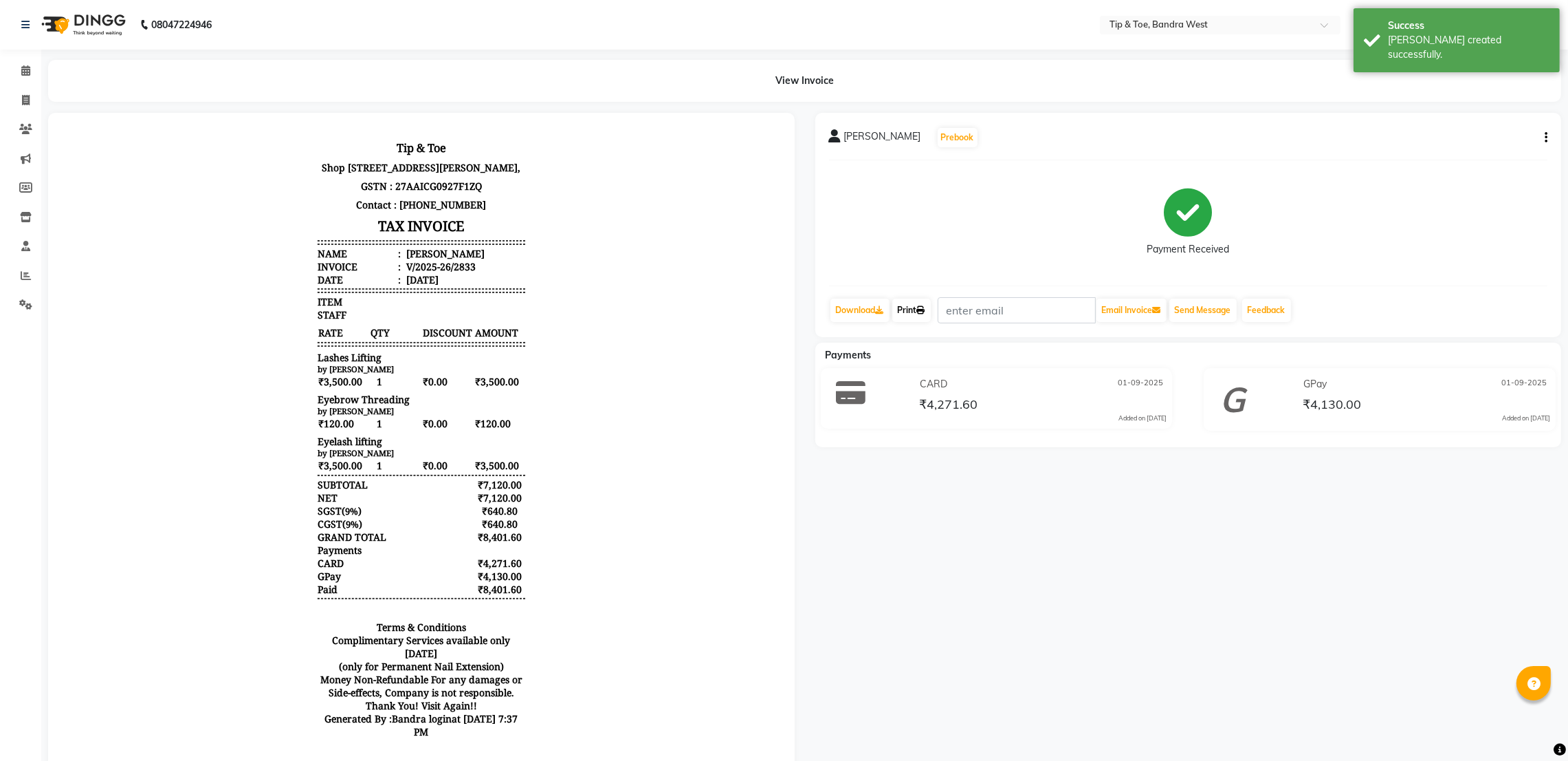
click at [913, 319] on link "Print" at bounding box center [911, 310] width 38 height 23
click at [29, 67] on icon at bounding box center [26, 71] width 9 height 11
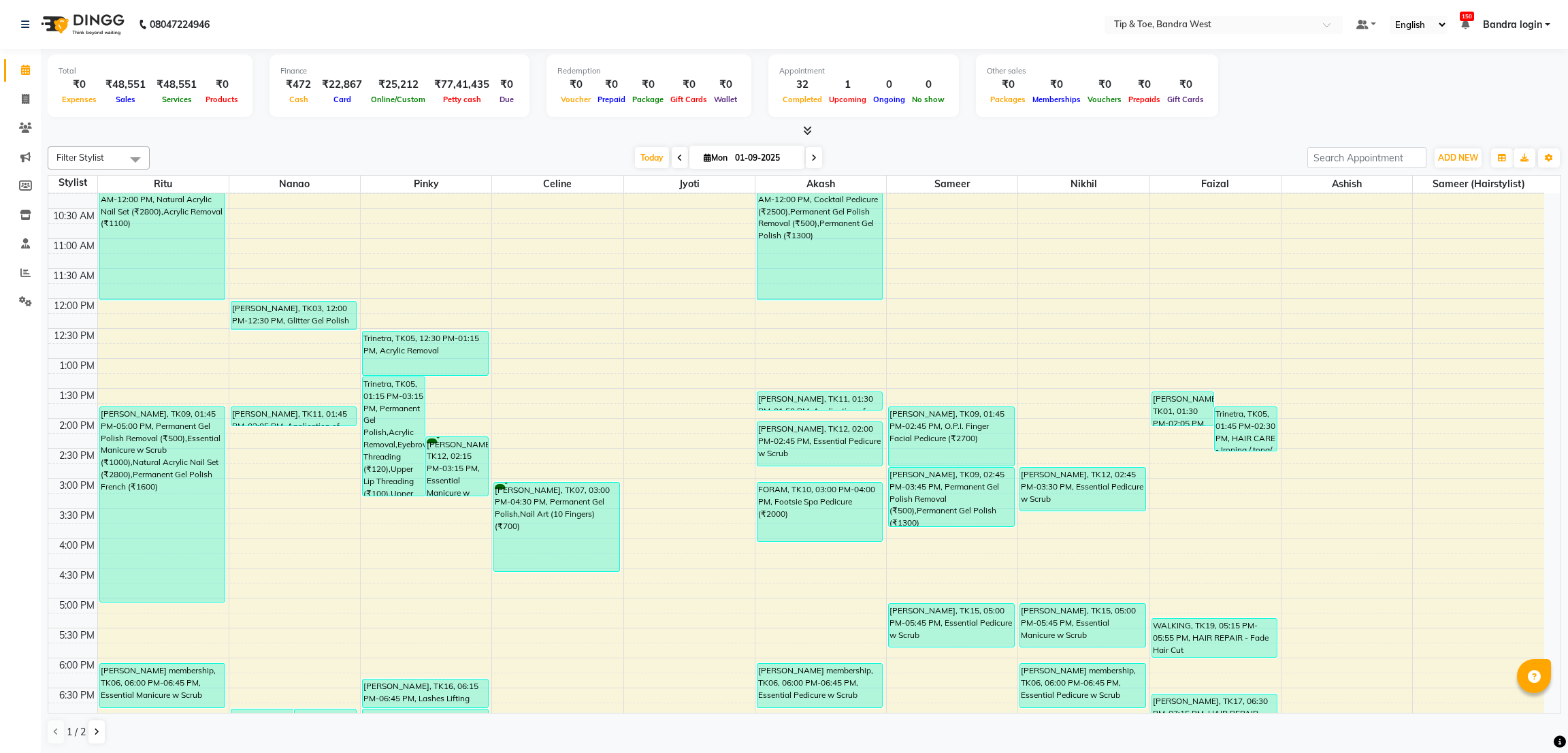
scroll to position [265, 0]
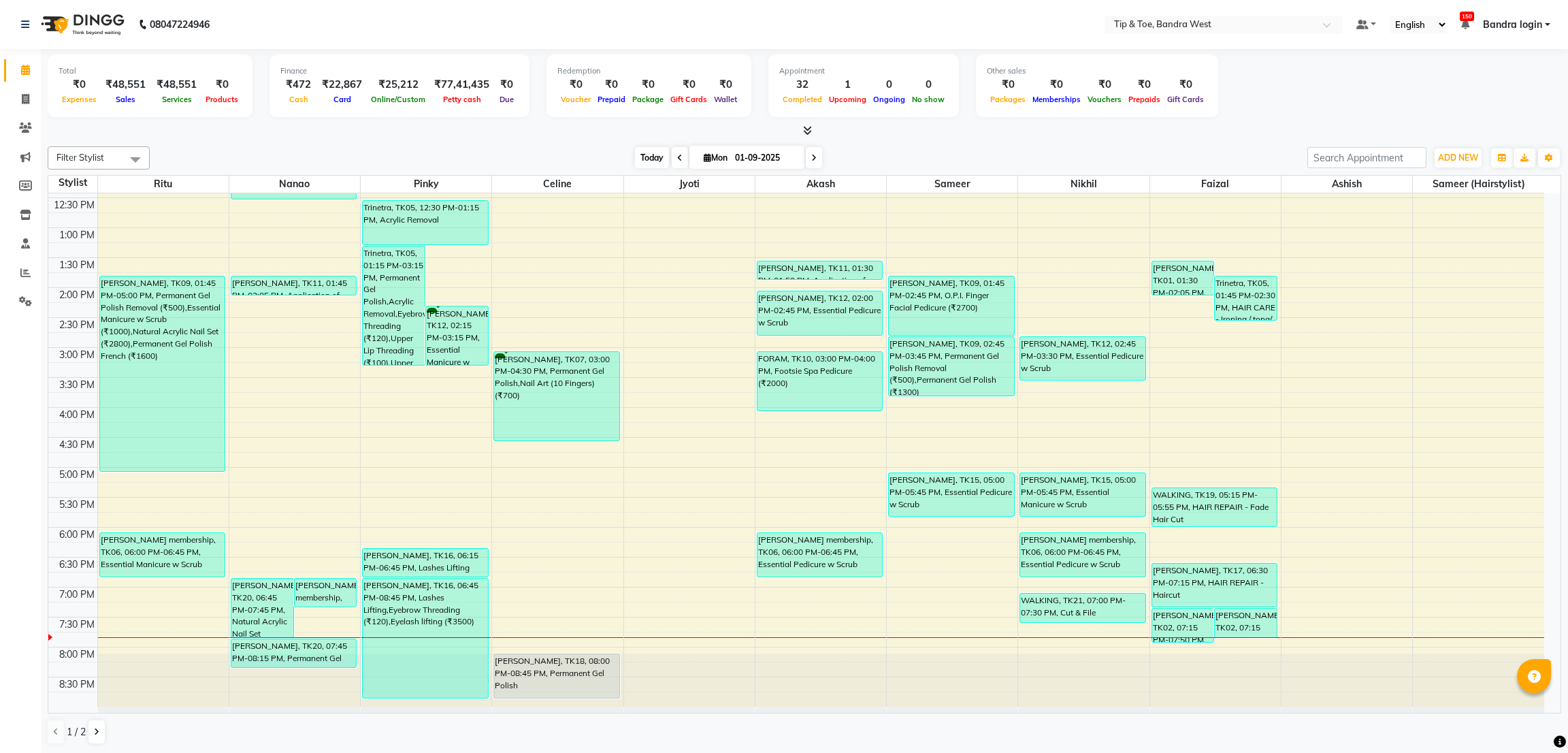
click at [637, 157] on span "Today" at bounding box center [652, 157] width 34 height 21
click at [651, 154] on span "Today" at bounding box center [652, 157] width 34 height 21
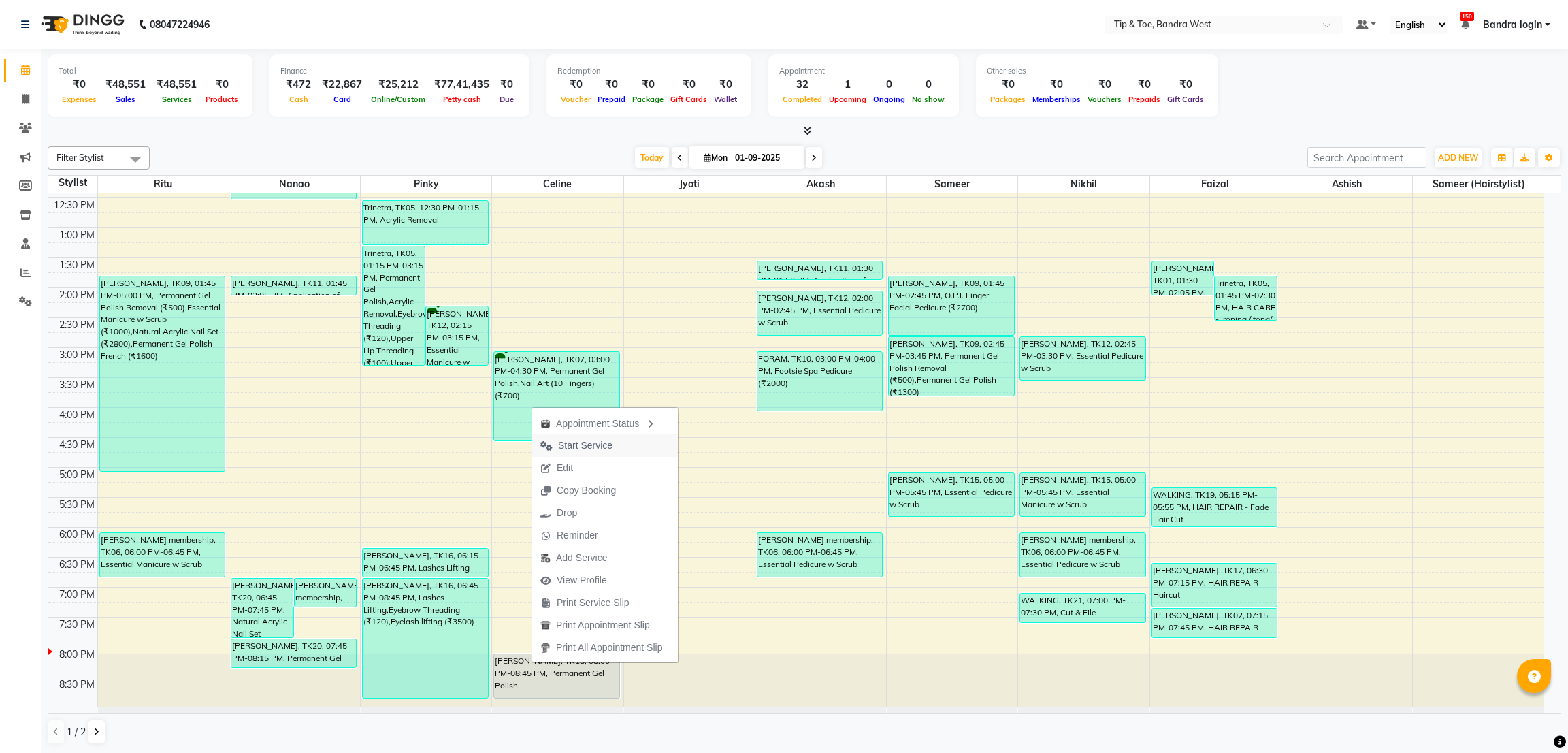
click at [582, 450] on span "Start Service" at bounding box center [585, 445] width 54 height 14
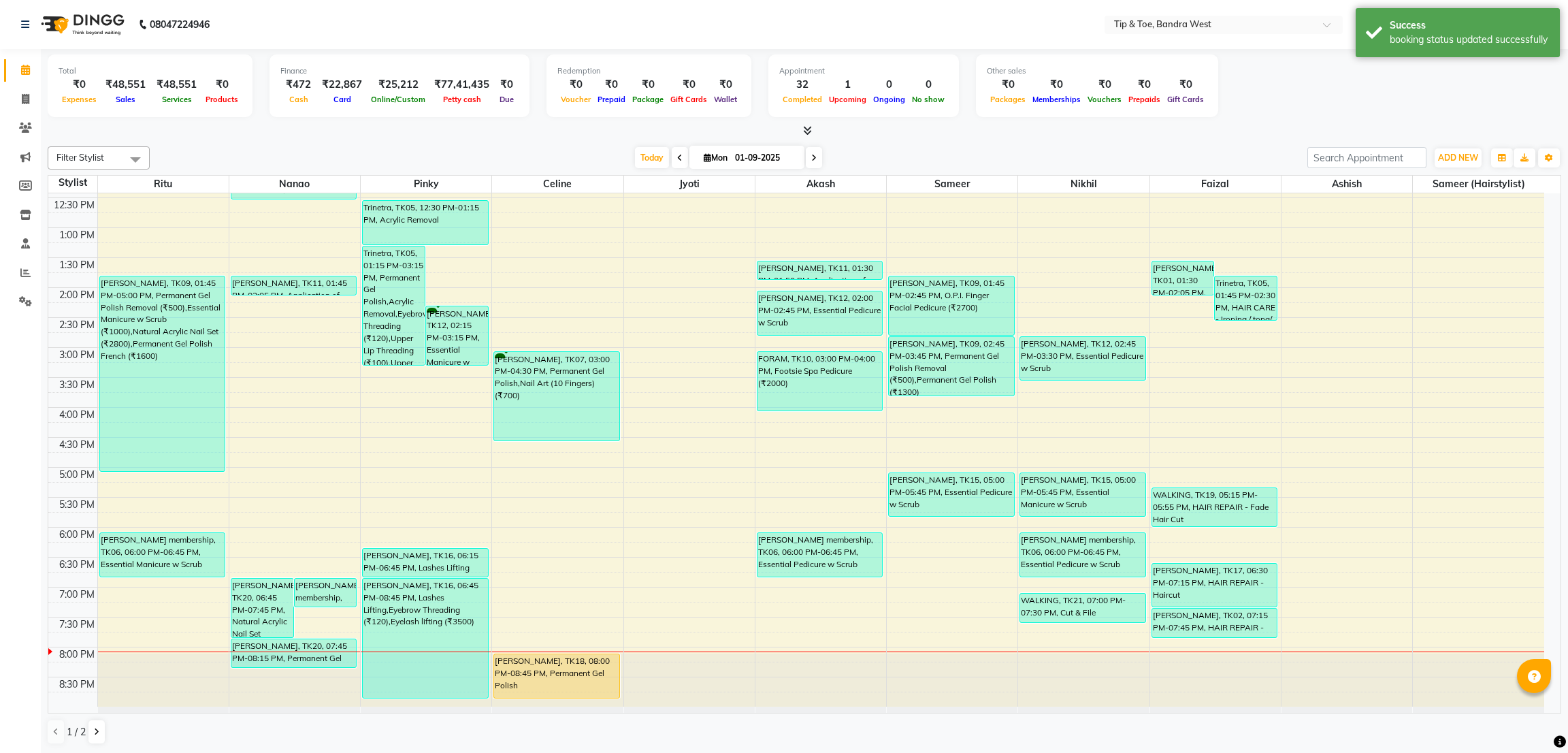
click at [1058, 658] on div at bounding box center [1083, 683] width 130 height 60
click at [1055, 652] on div at bounding box center [1083, 652] width 130 height 1
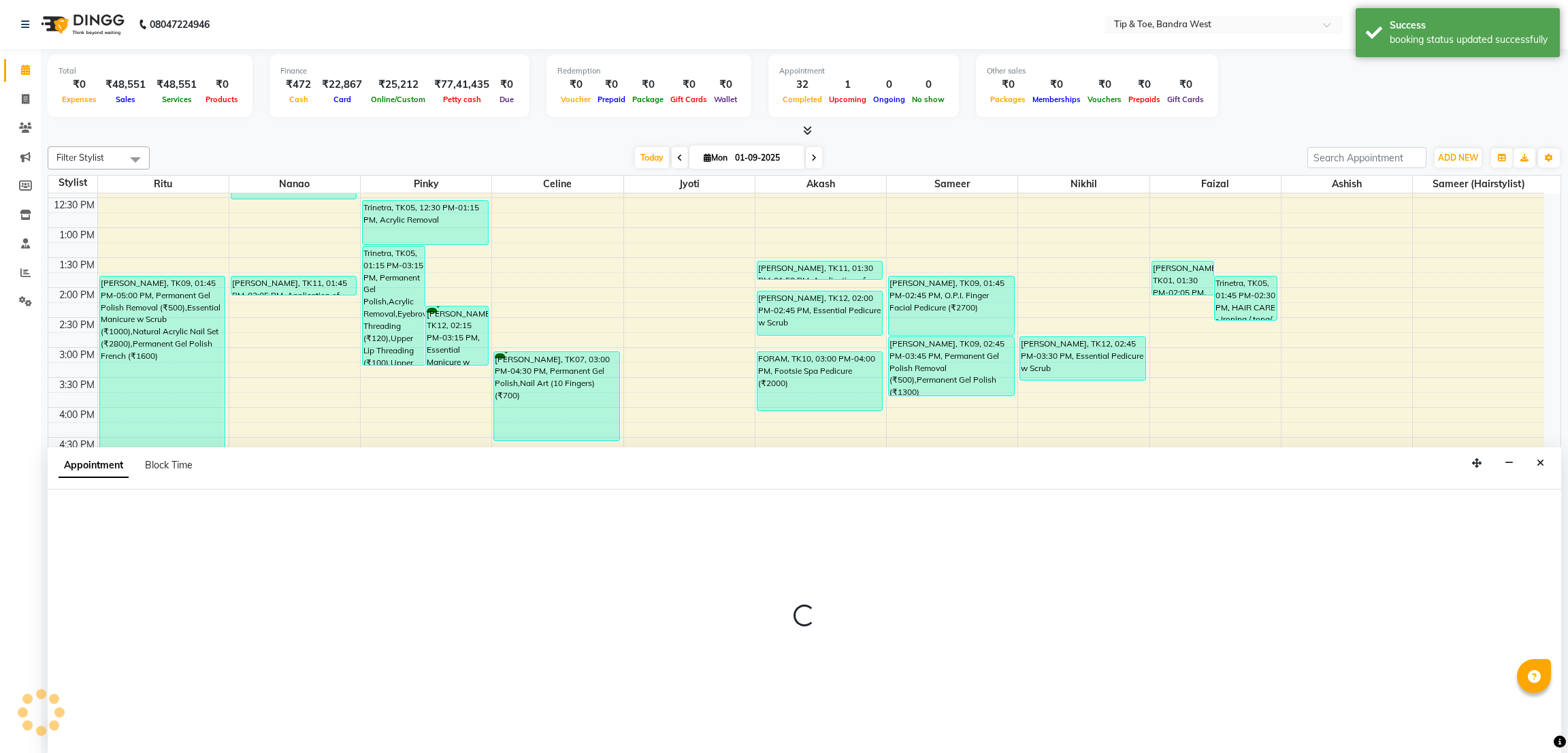
select select "77899"
select select "1185"
select select "tentative"
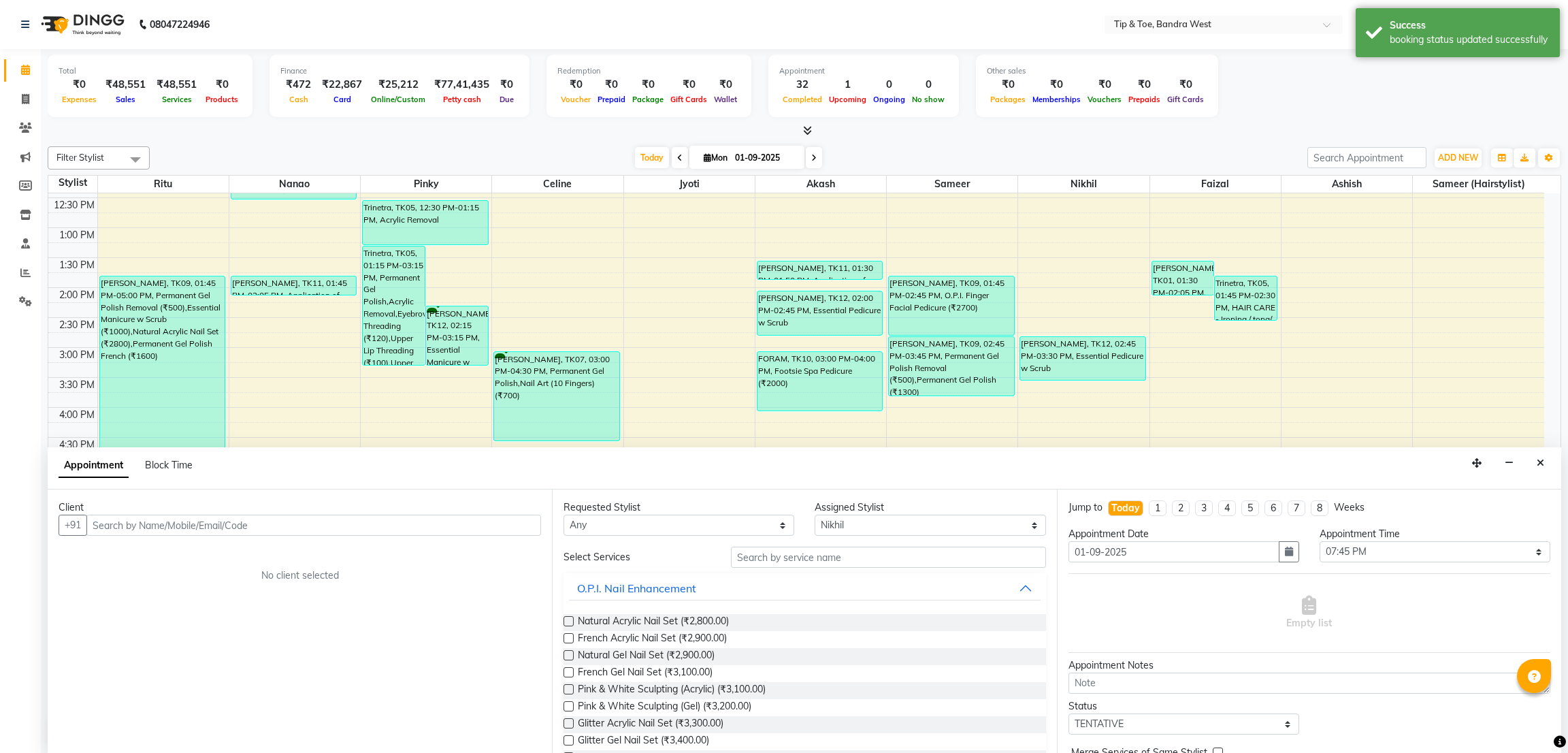
click at [347, 528] on input "text" at bounding box center [314, 525] width 455 height 21
click at [1538, 462] on icon "Close" at bounding box center [1540, 462] width 7 height 10
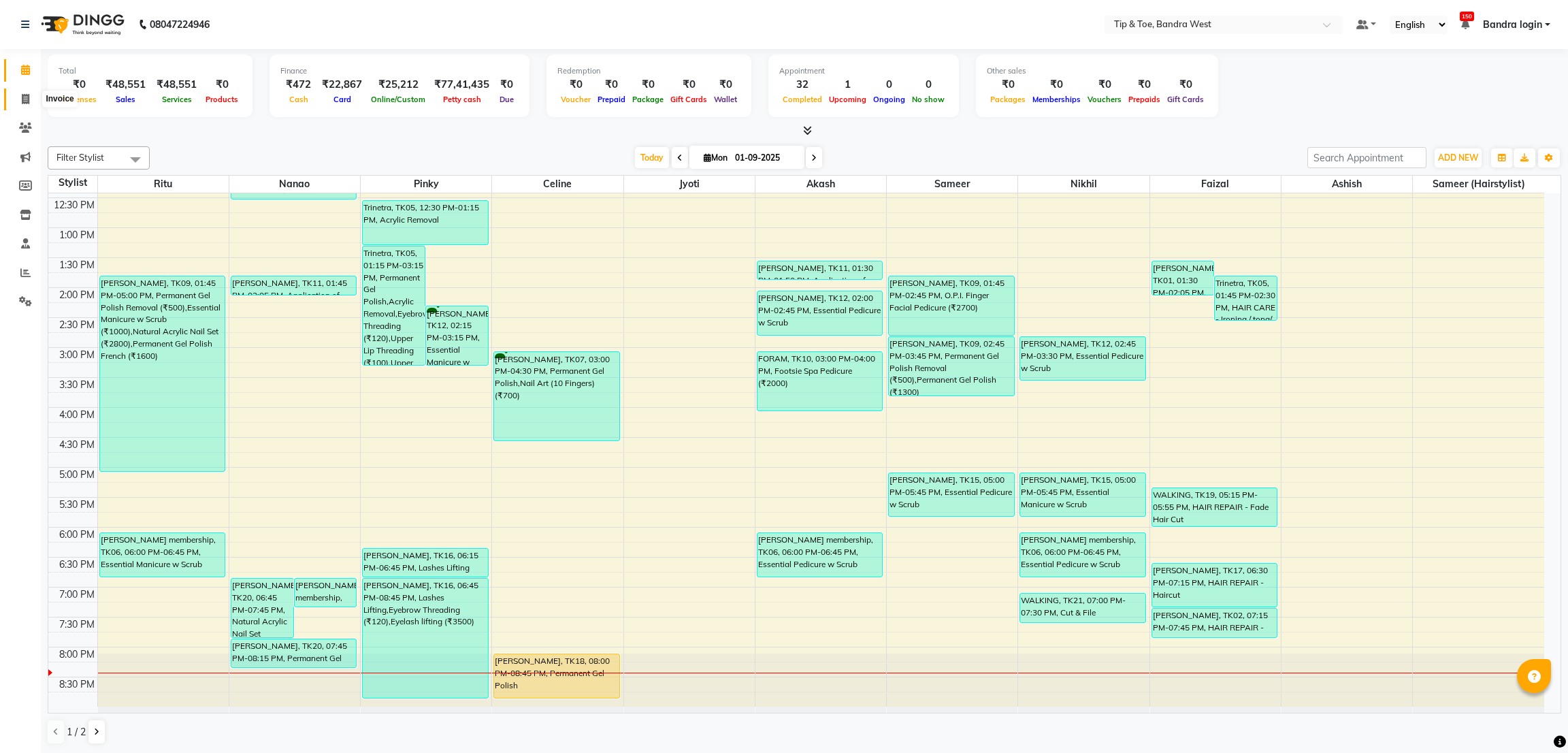
click at [34, 101] on span at bounding box center [25, 99] width 24 height 16
select select "service"
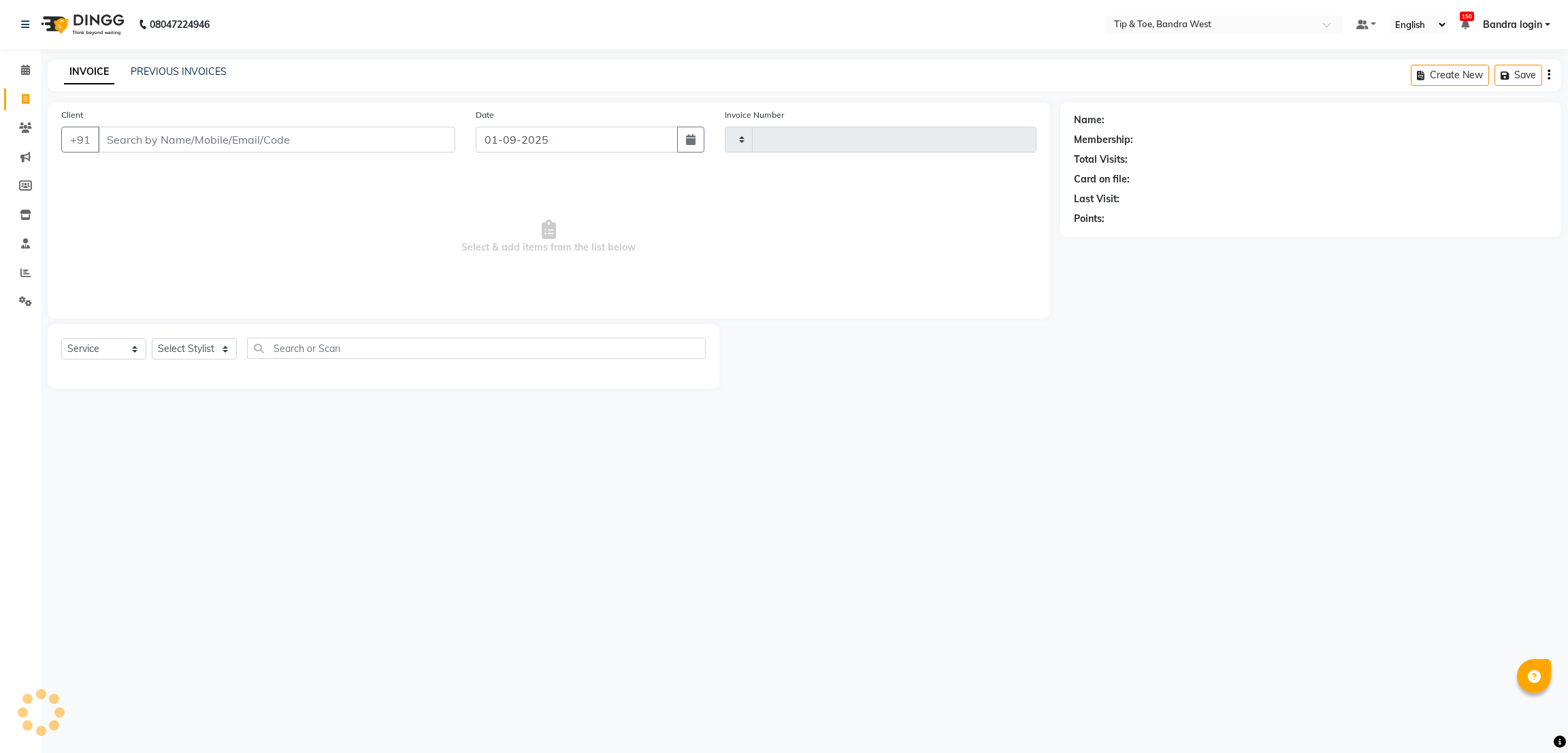
type input "2835"
select select "5957"
click at [192, 66] on link "PREVIOUS INVOICES" at bounding box center [178, 72] width 96 height 12
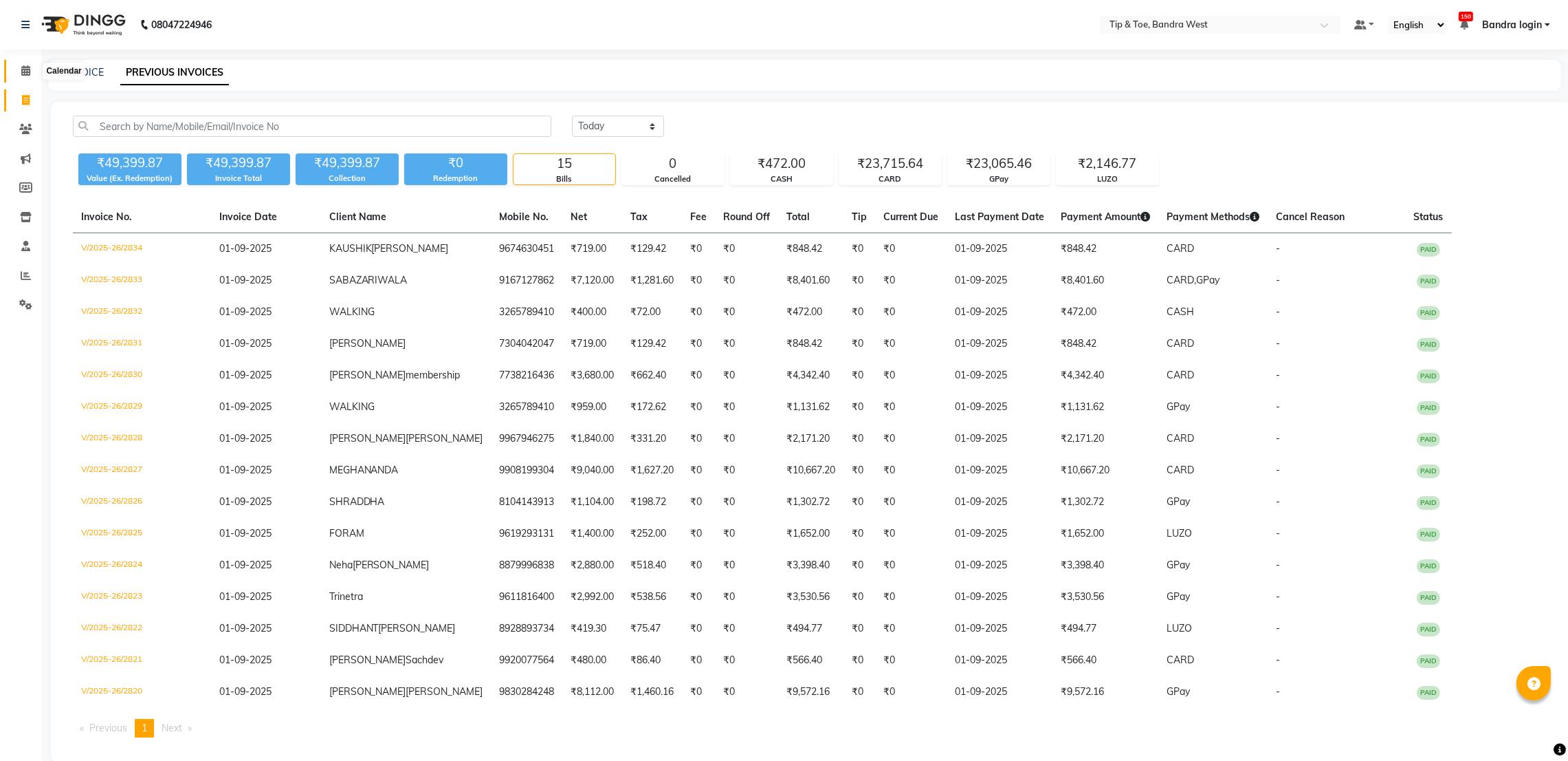
click at [26, 64] on span at bounding box center [26, 71] width 24 height 16
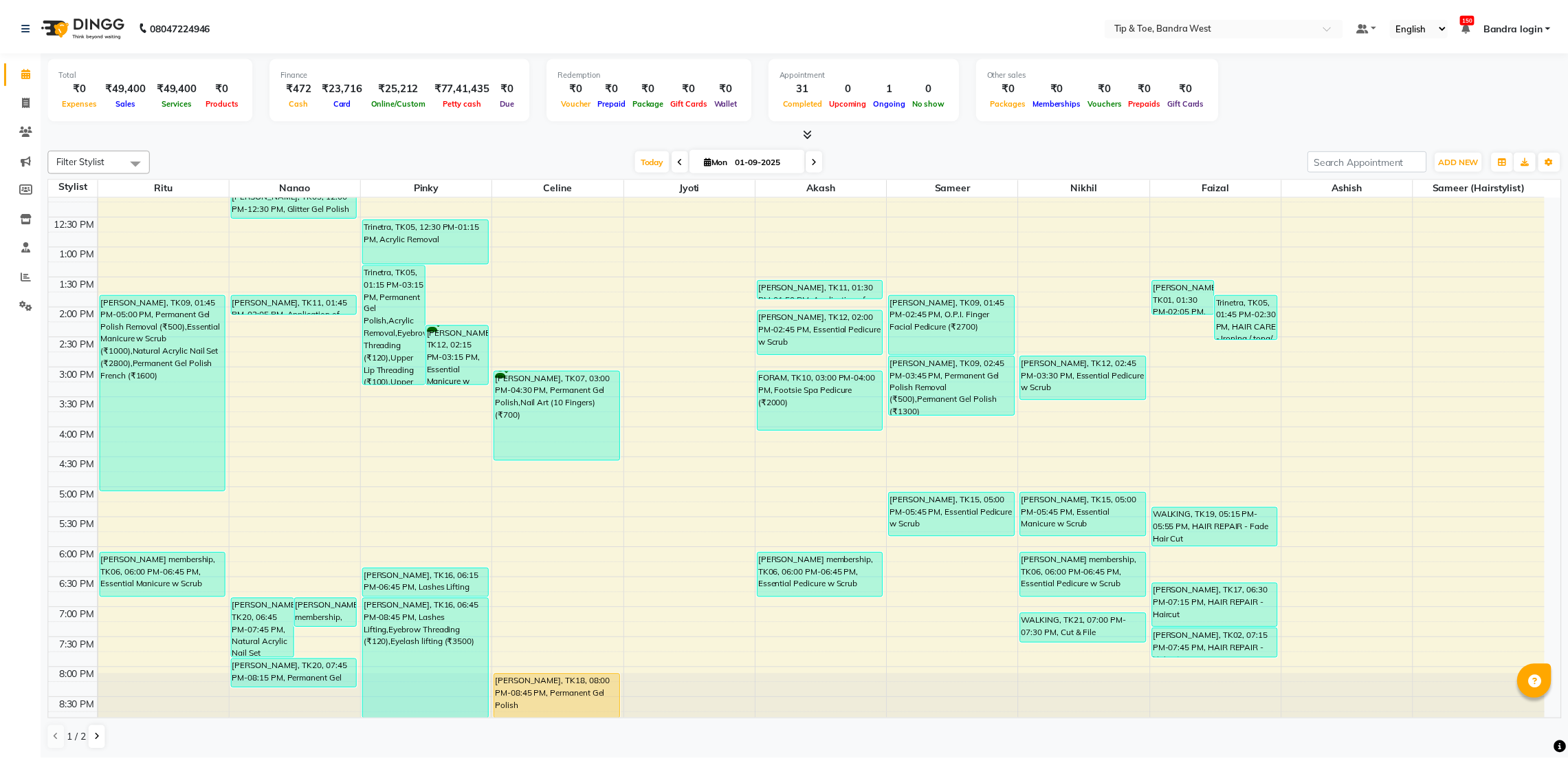
scroll to position [267, 0]
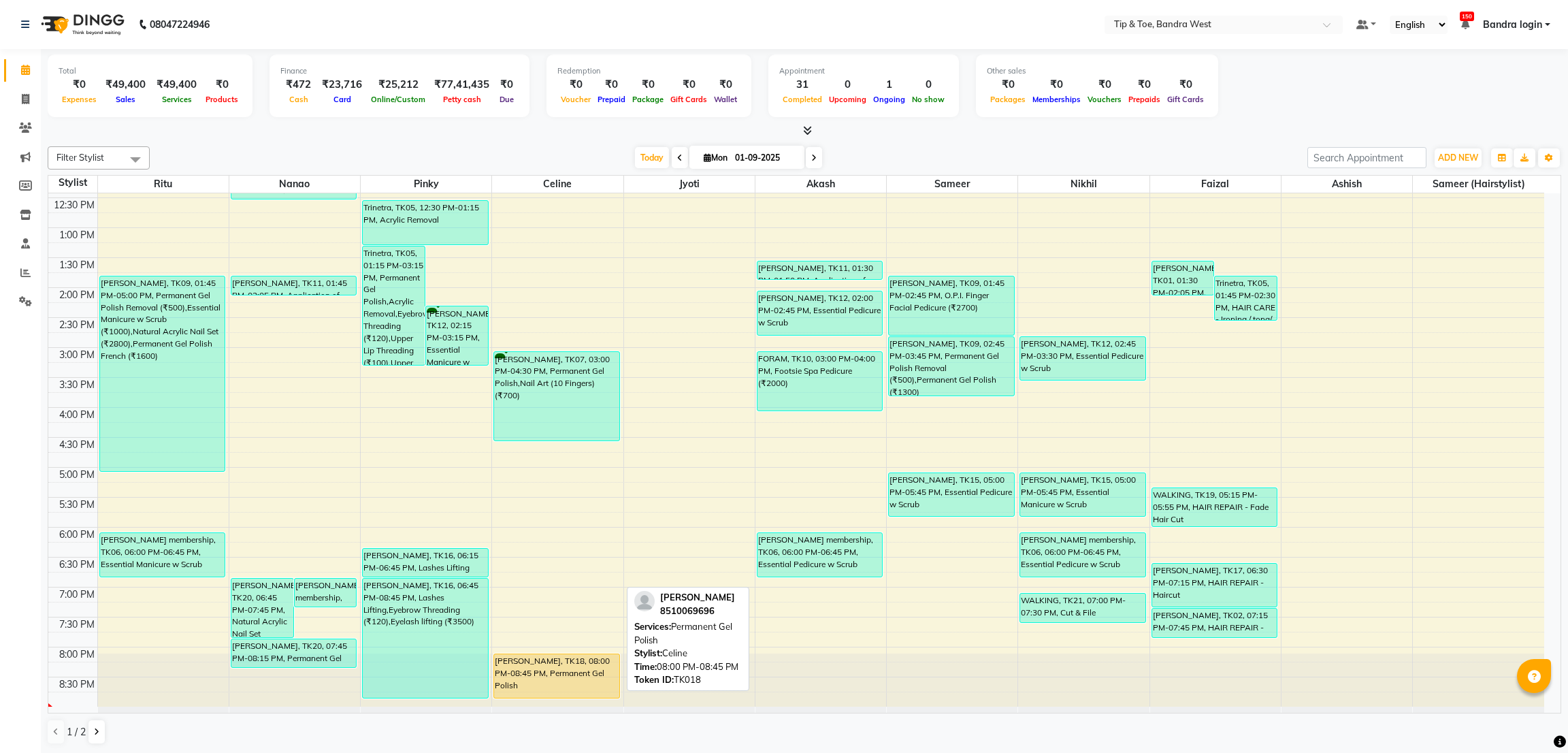
click at [546, 667] on div "[PERSON_NAME], TK18, 08:00 PM-08:45 PM, Permanent Gel Polish" at bounding box center [556, 675] width 125 height 43
select select "1"
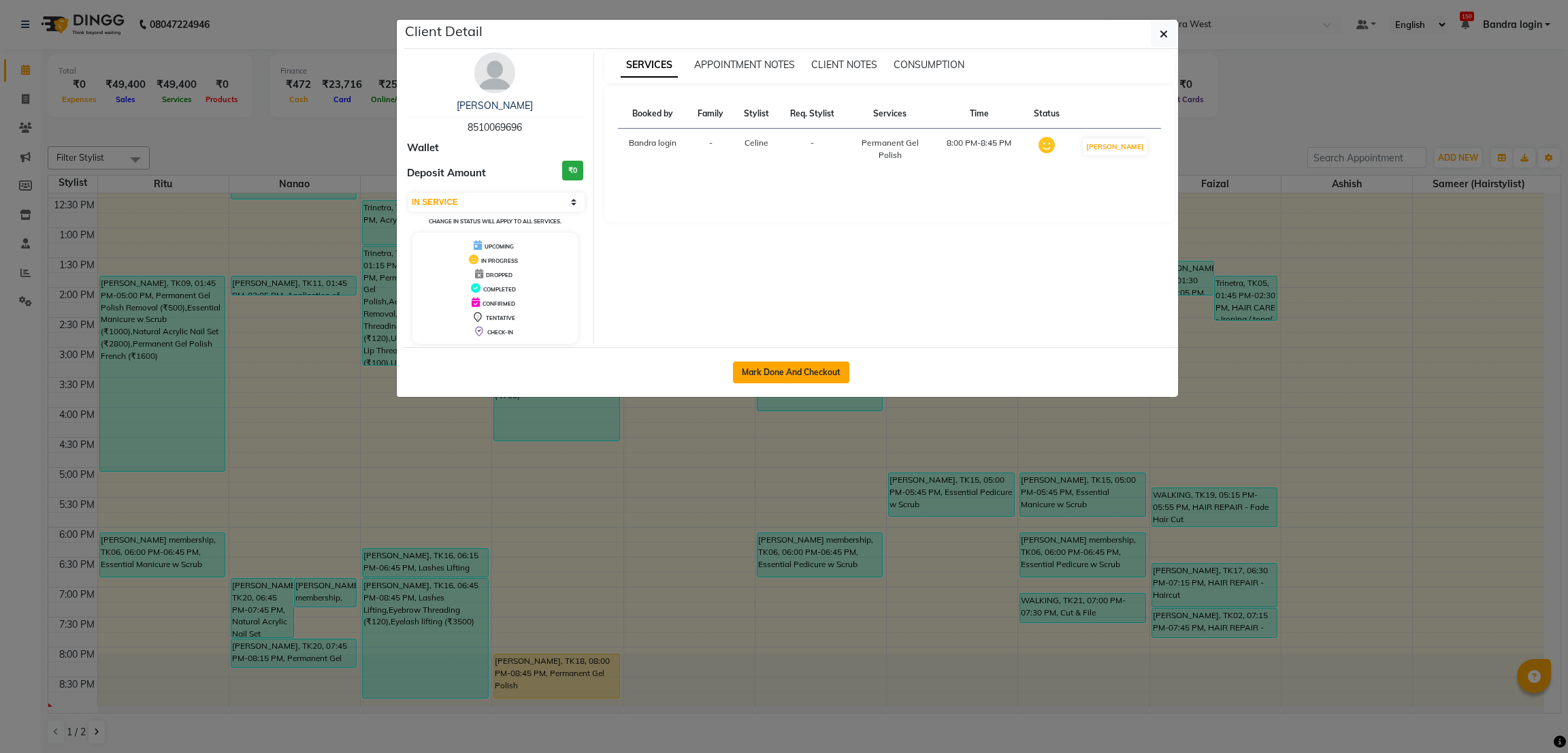
click at [773, 375] on button "Mark Done And Checkout" at bounding box center [791, 372] width 116 height 22
select select "5957"
select select "service"
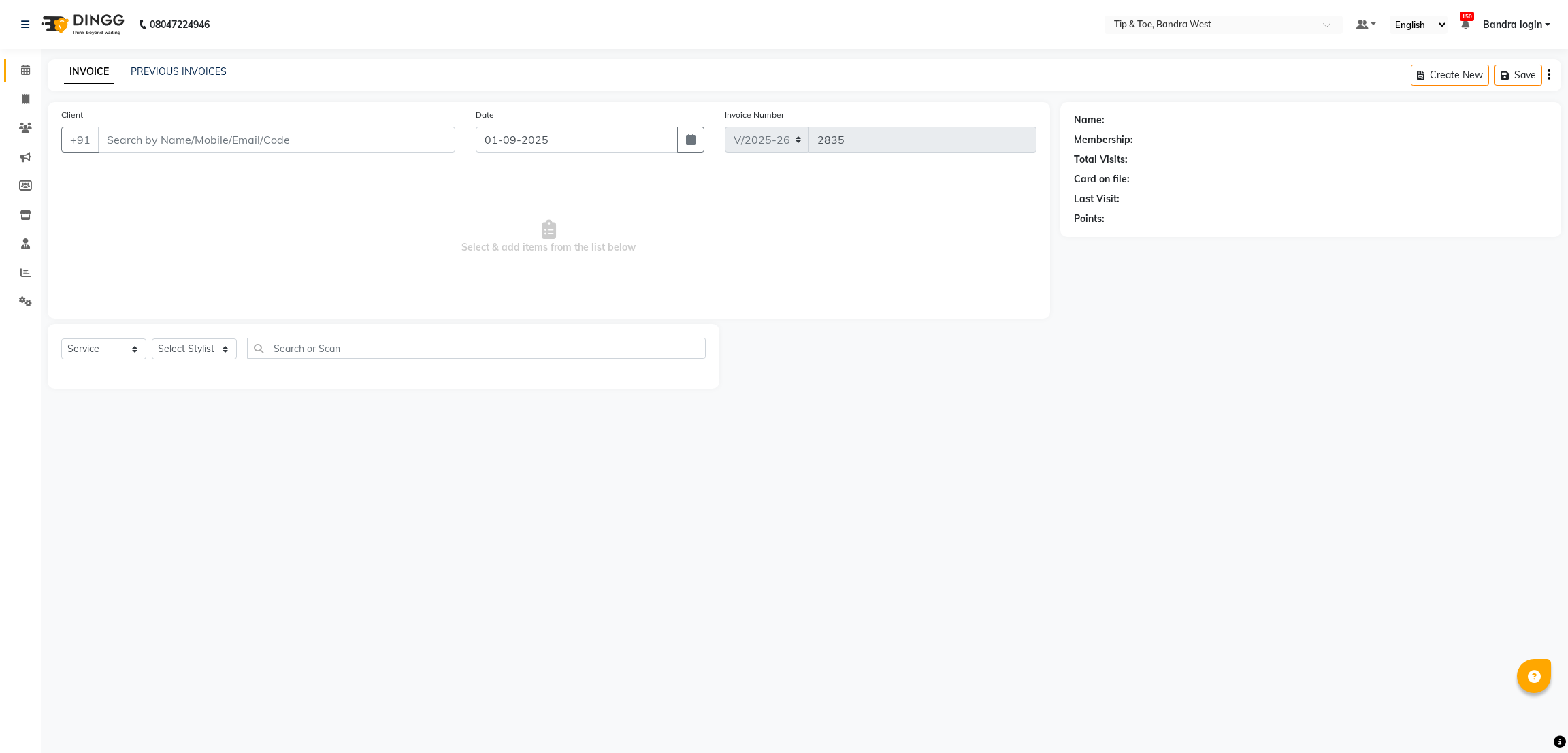
type input "8510069696"
select select "58448"
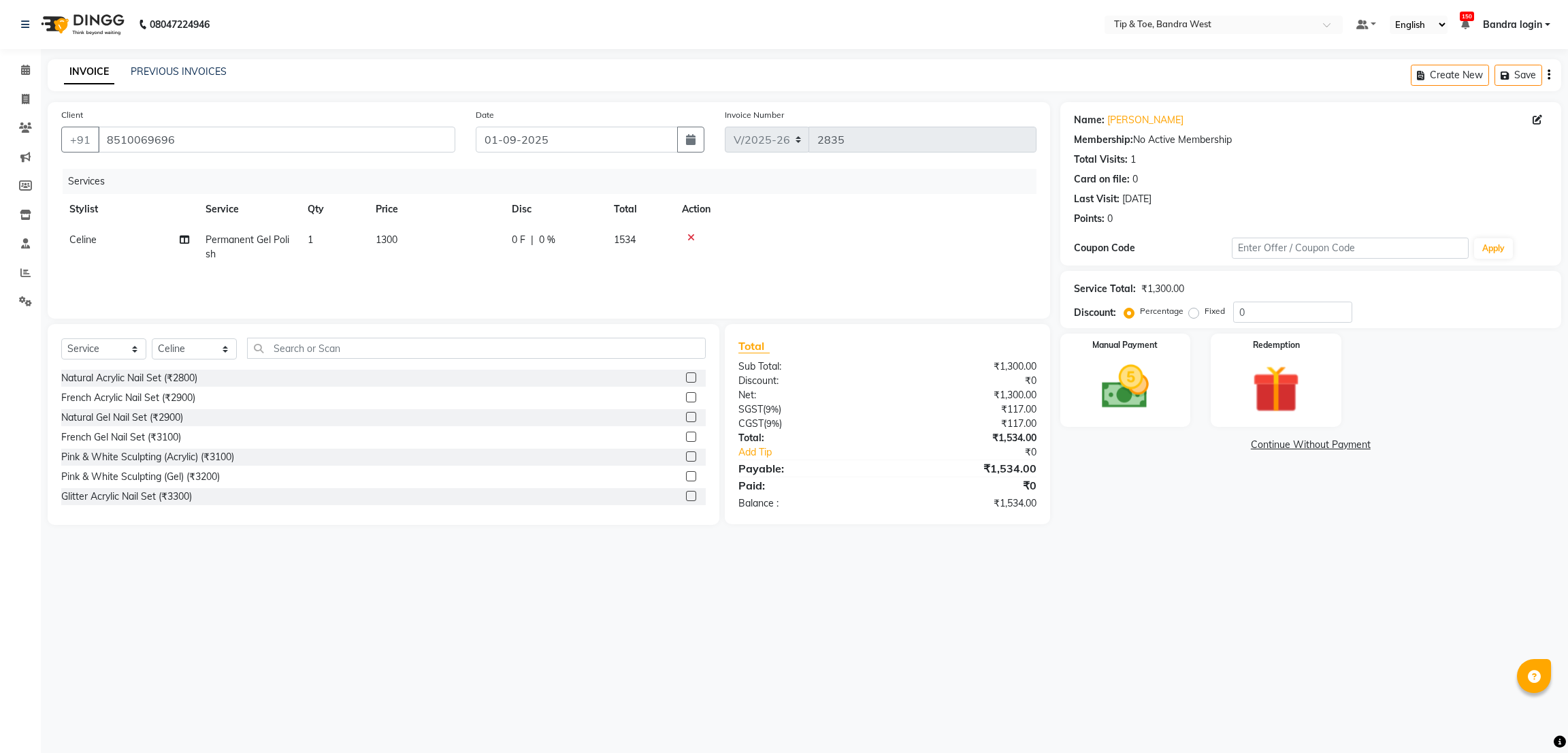
click at [301, 269] on td "1" at bounding box center [333, 247] width 68 height 45
select select "58448"
click at [951, 233] on div at bounding box center [899, 237] width 259 height 10
click at [1142, 340] on label "Manual Payment" at bounding box center [1125, 344] width 68 height 13
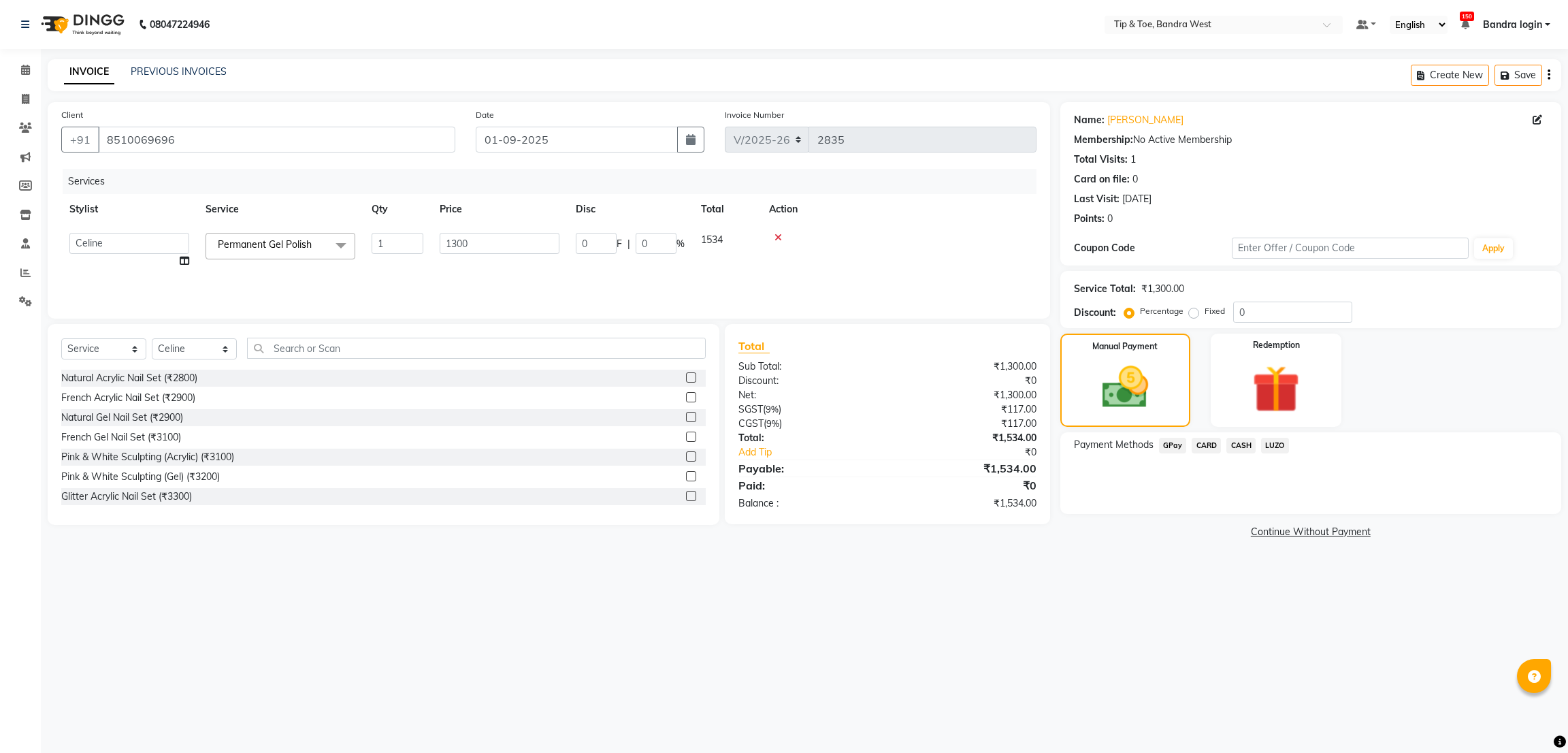
click at [1251, 450] on span "CASH" at bounding box center [1241, 445] width 29 height 16
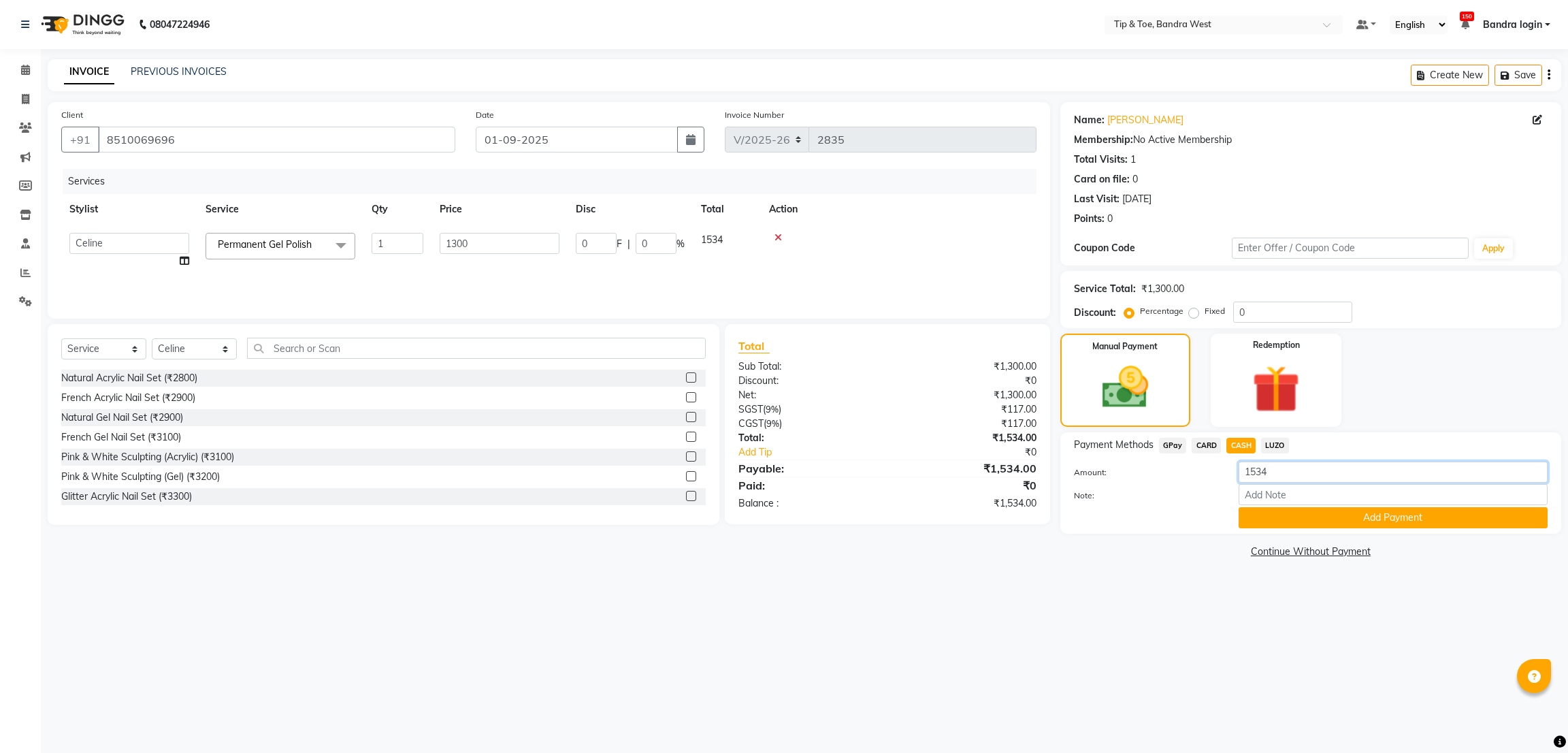
click at [1261, 478] on input "1534" at bounding box center [1393, 472] width 309 height 21
click at [1262, 478] on input "1534" at bounding box center [1393, 472] width 309 height 21
type input "1400"
click at [1188, 519] on div at bounding box center [1146, 517] width 165 height 21
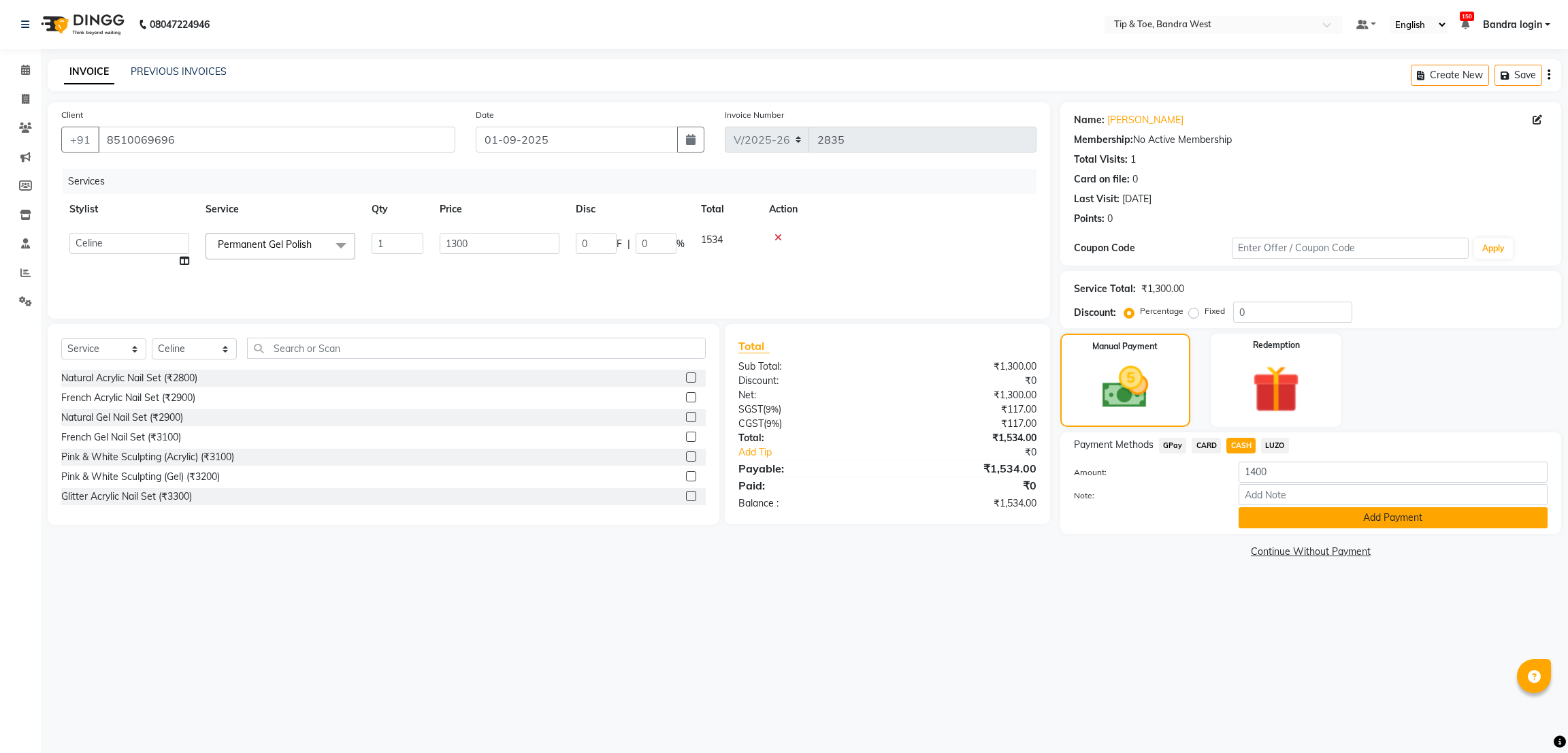
click at [1300, 522] on button "Add Payment" at bounding box center [1393, 517] width 309 height 21
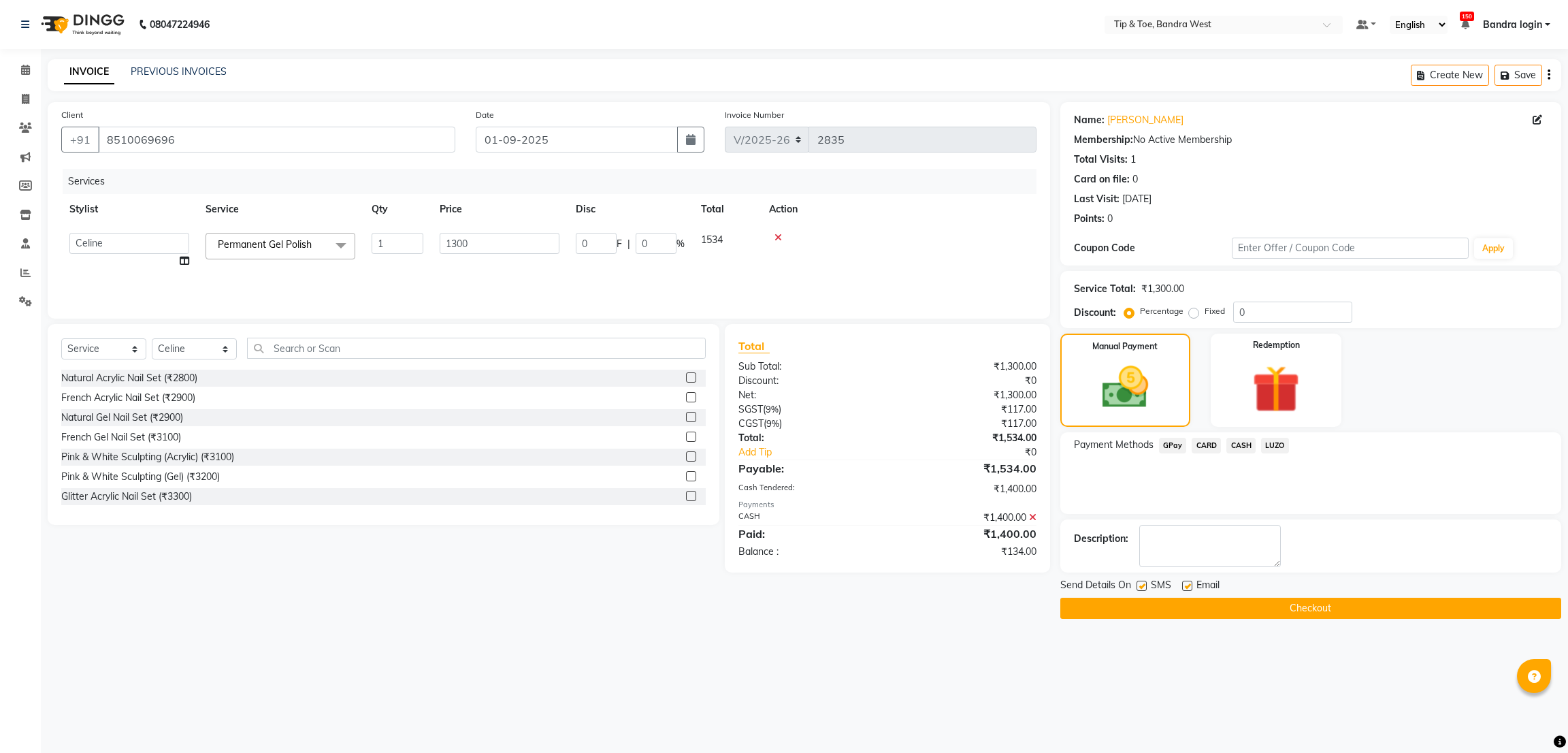
click at [1170, 450] on span "GPay" at bounding box center [1173, 445] width 28 height 16
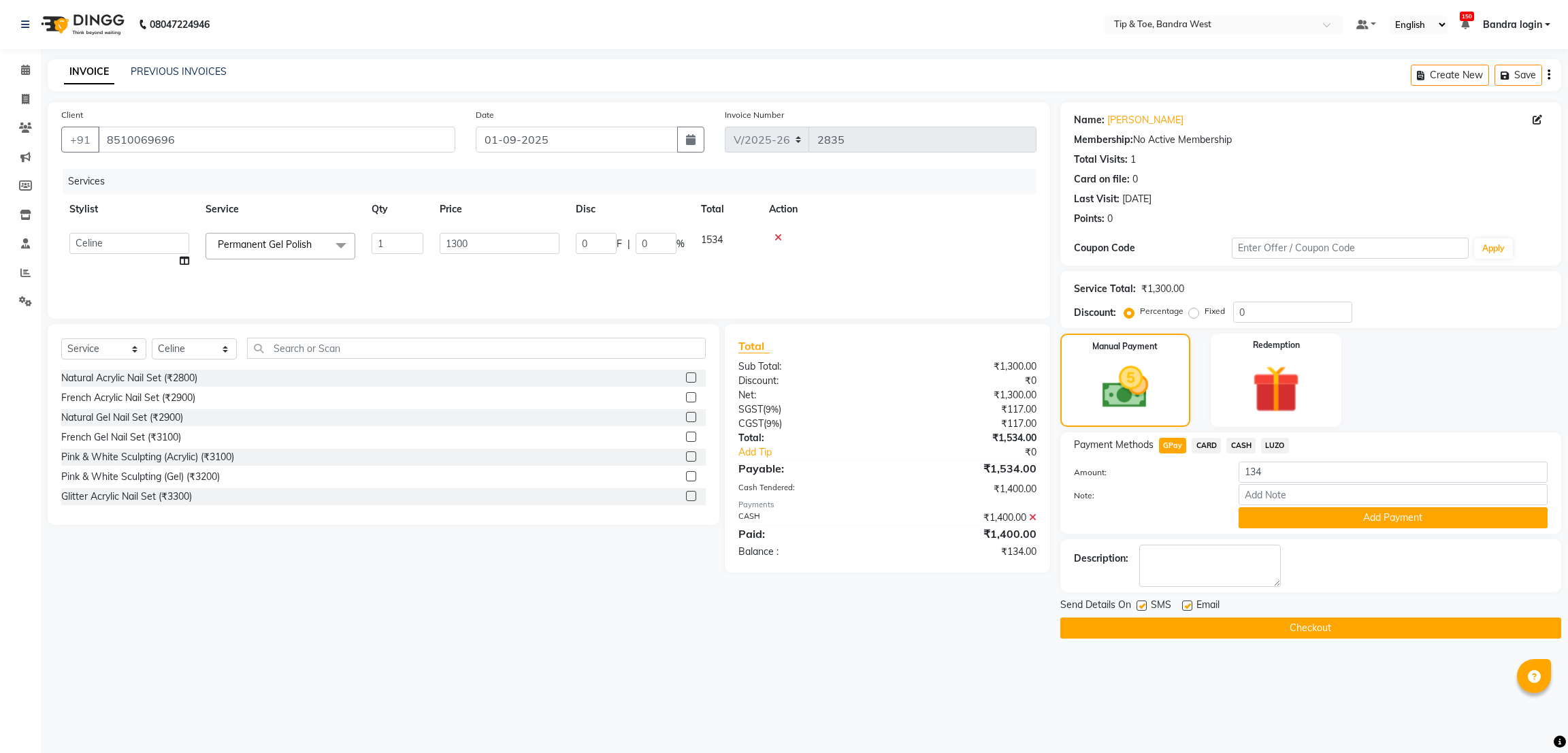
click at [279, 247] on span "Permanent Gel Polish" at bounding box center [265, 244] width 94 height 12
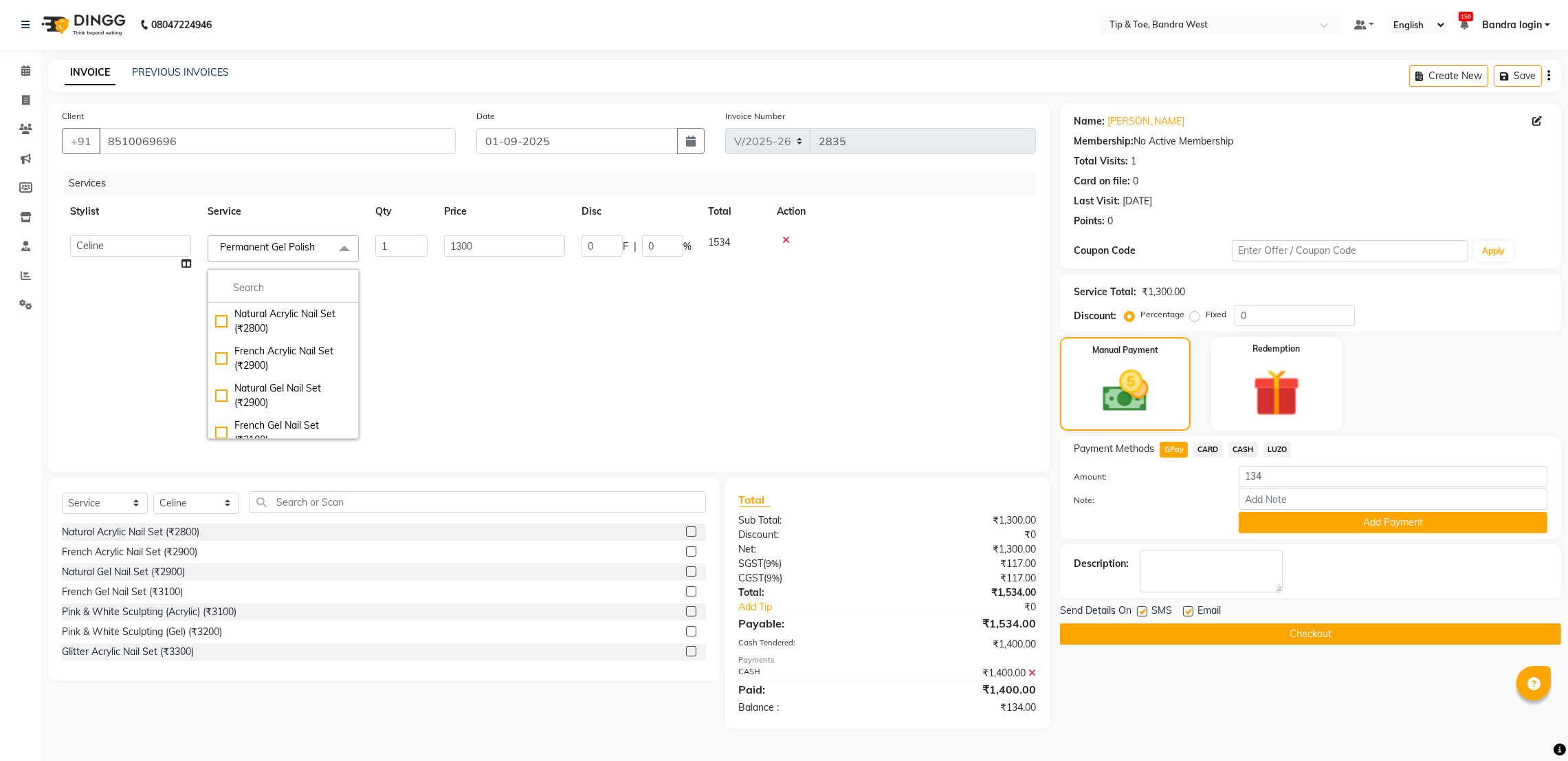
click at [454, 343] on td "1300" at bounding box center [505, 337] width 138 height 220
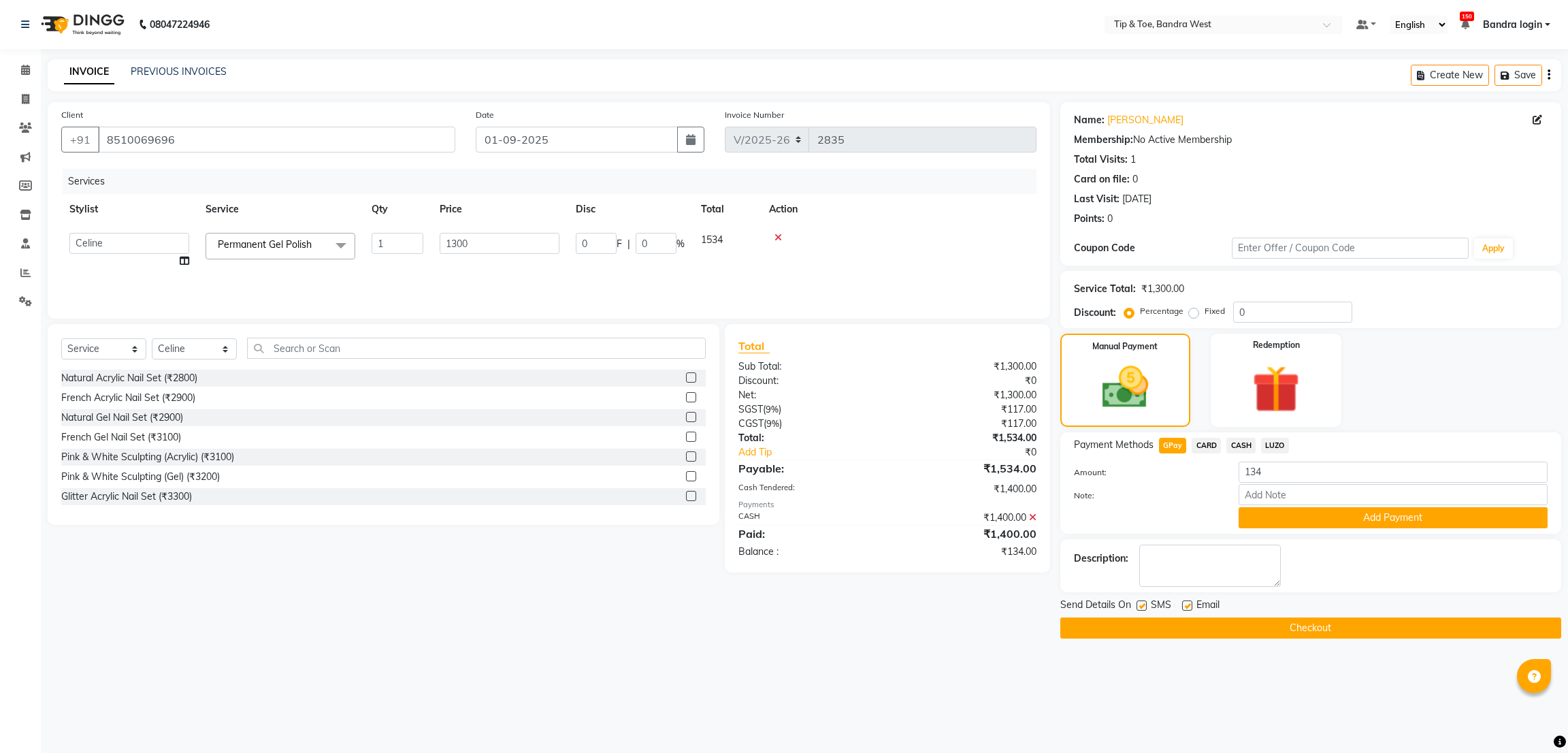
click at [304, 253] on span "Permanent Gel Polish x" at bounding box center [269, 246] width 110 height 17
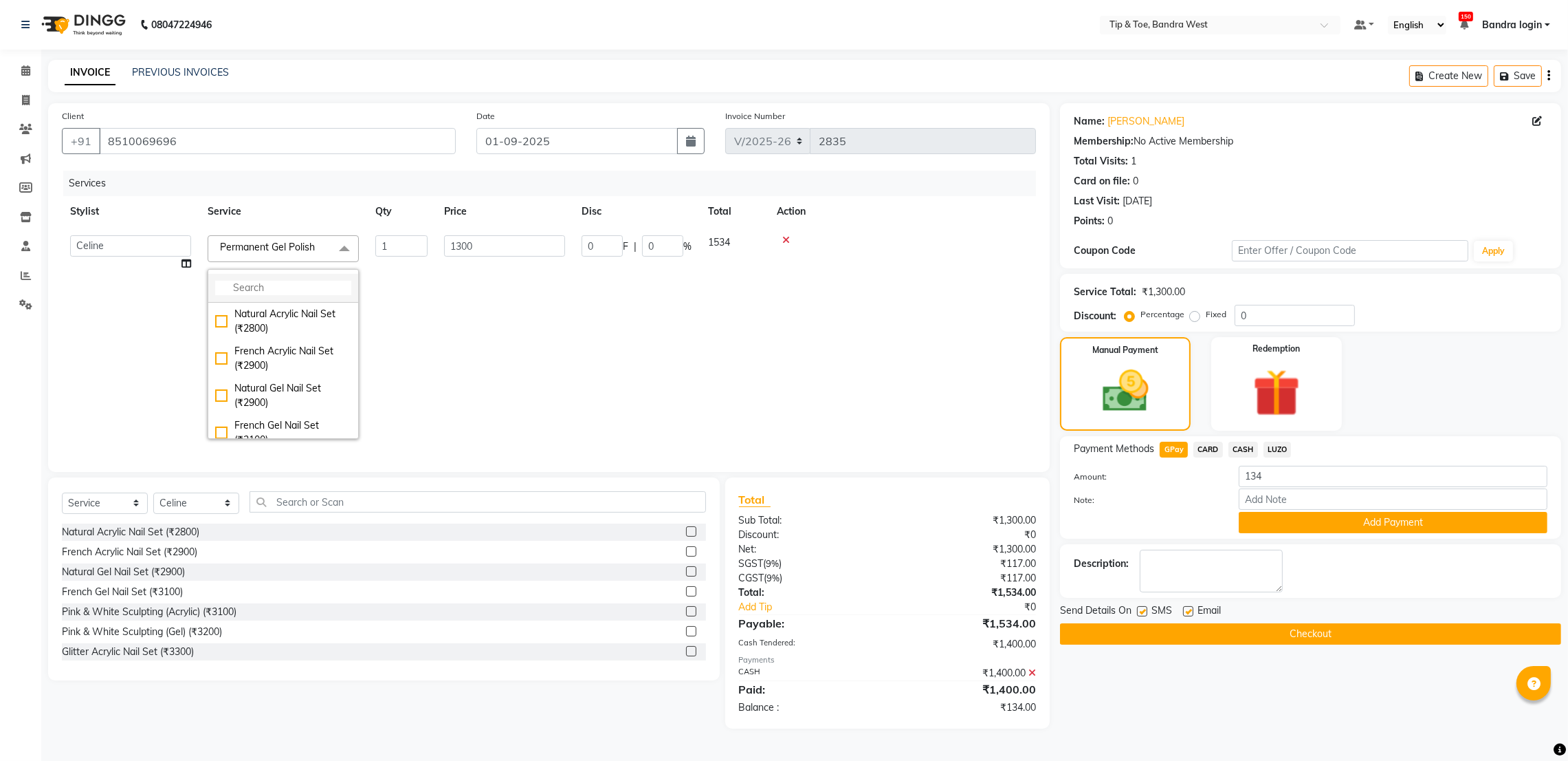
click at [304, 292] on input "multiselect-search" at bounding box center [283, 287] width 136 height 14
type input "GEL POLI"
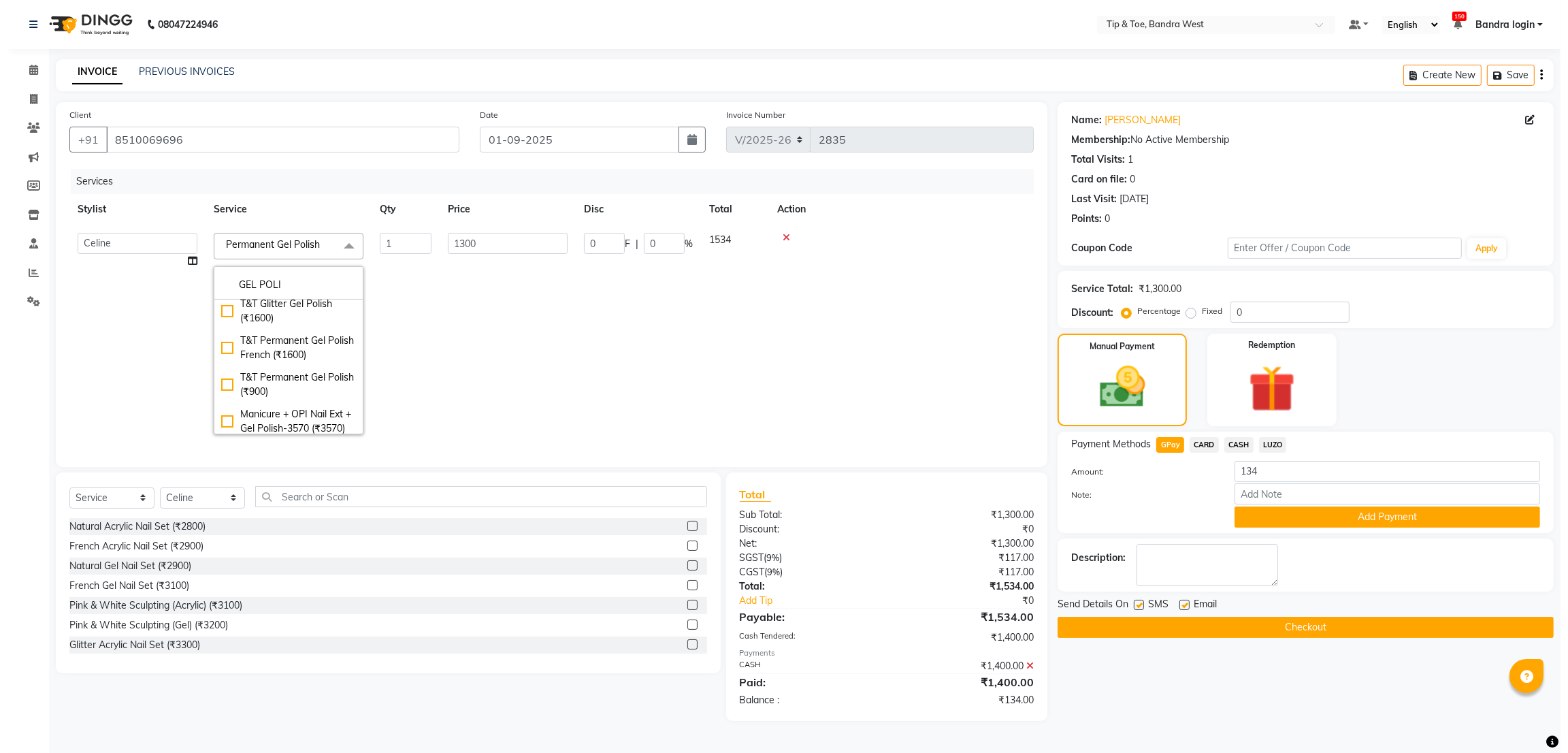
scroll to position [204, 0]
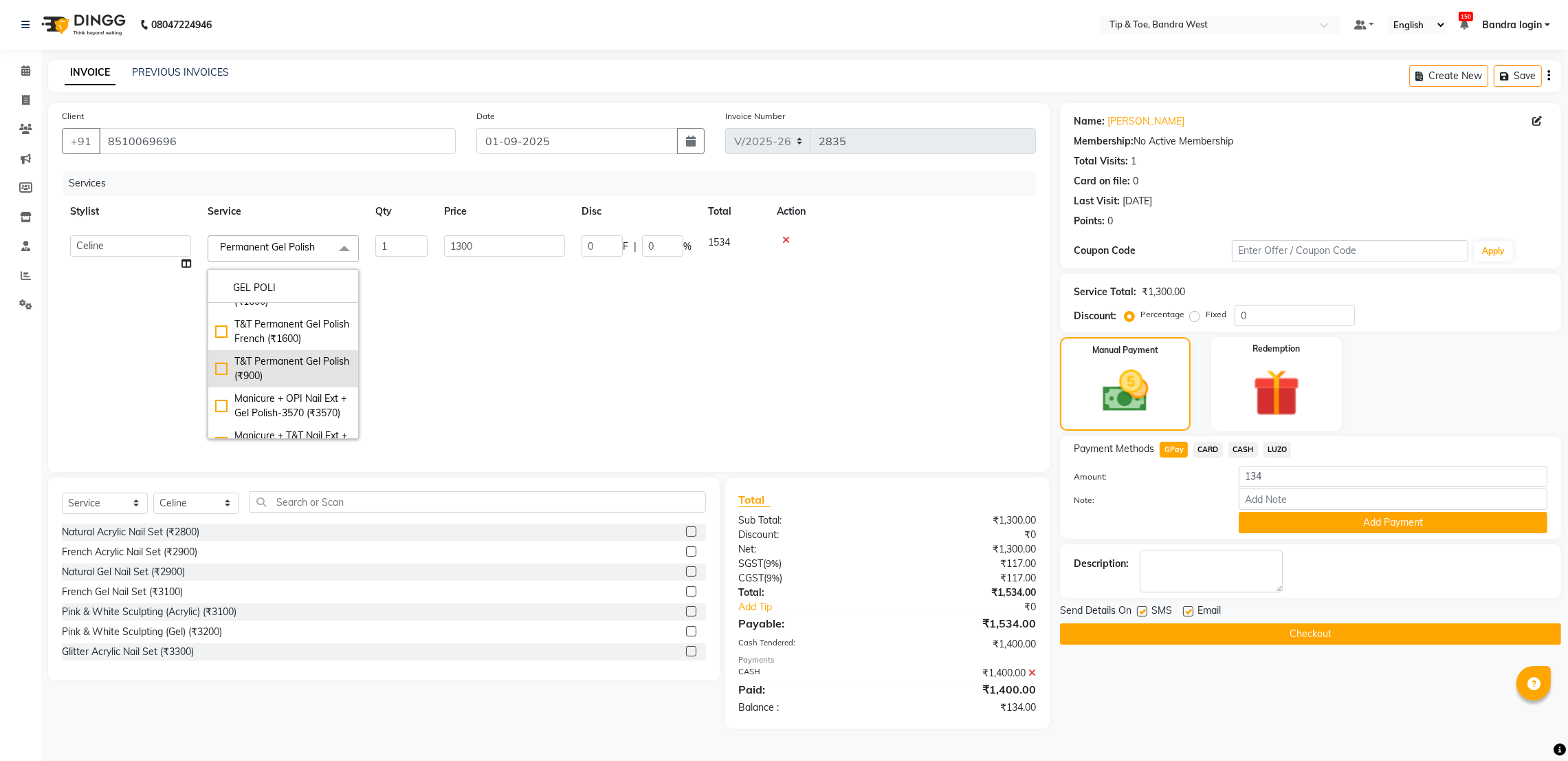
click at [307, 383] on div "T&T Permanent Gel Polish (₹900)" at bounding box center [283, 368] width 136 height 29
checkbox input "false"
checkbox input "true"
type input "900"
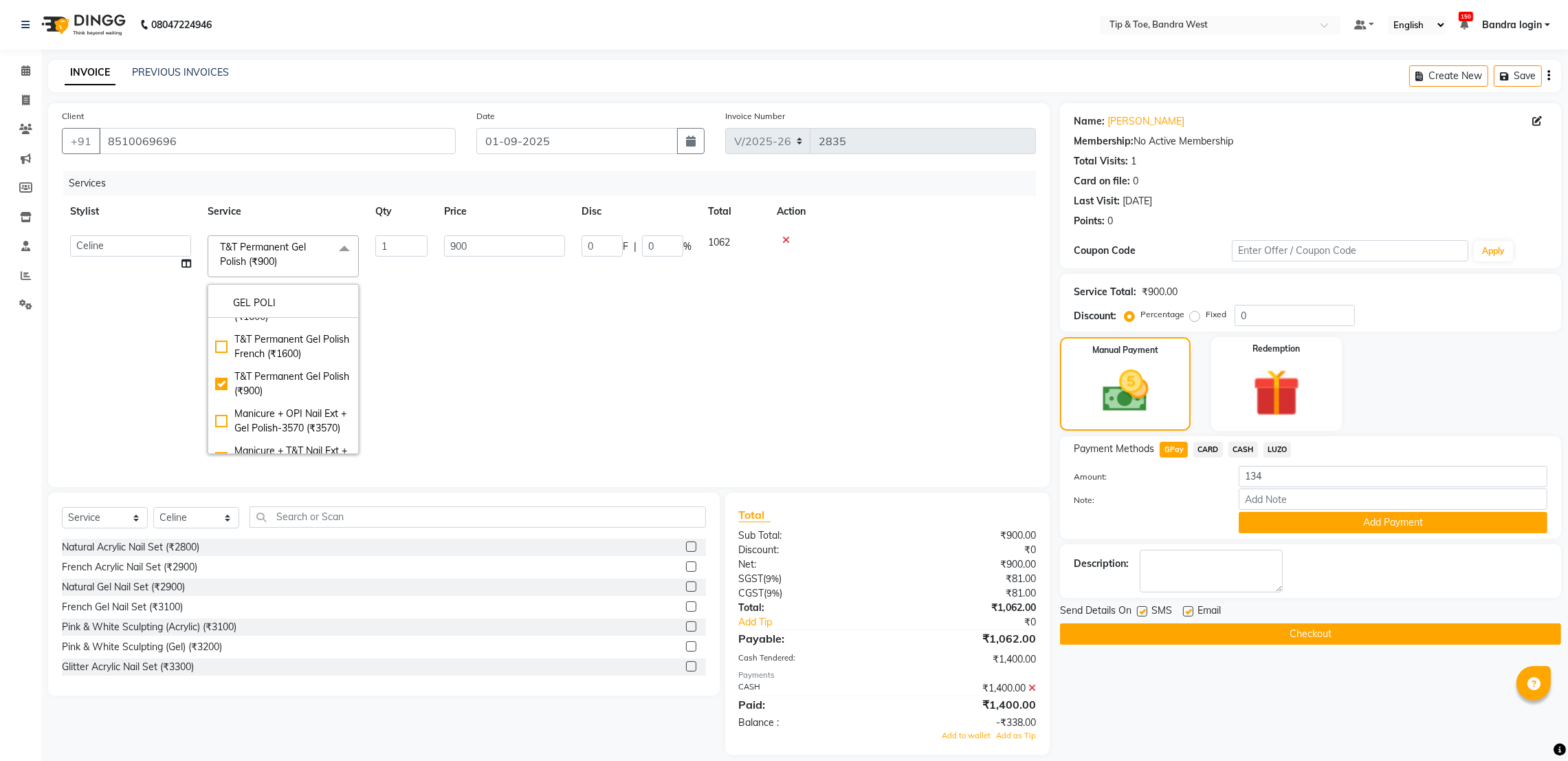
click at [529, 361] on td "900" at bounding box center [505, 344] width 138 height 235
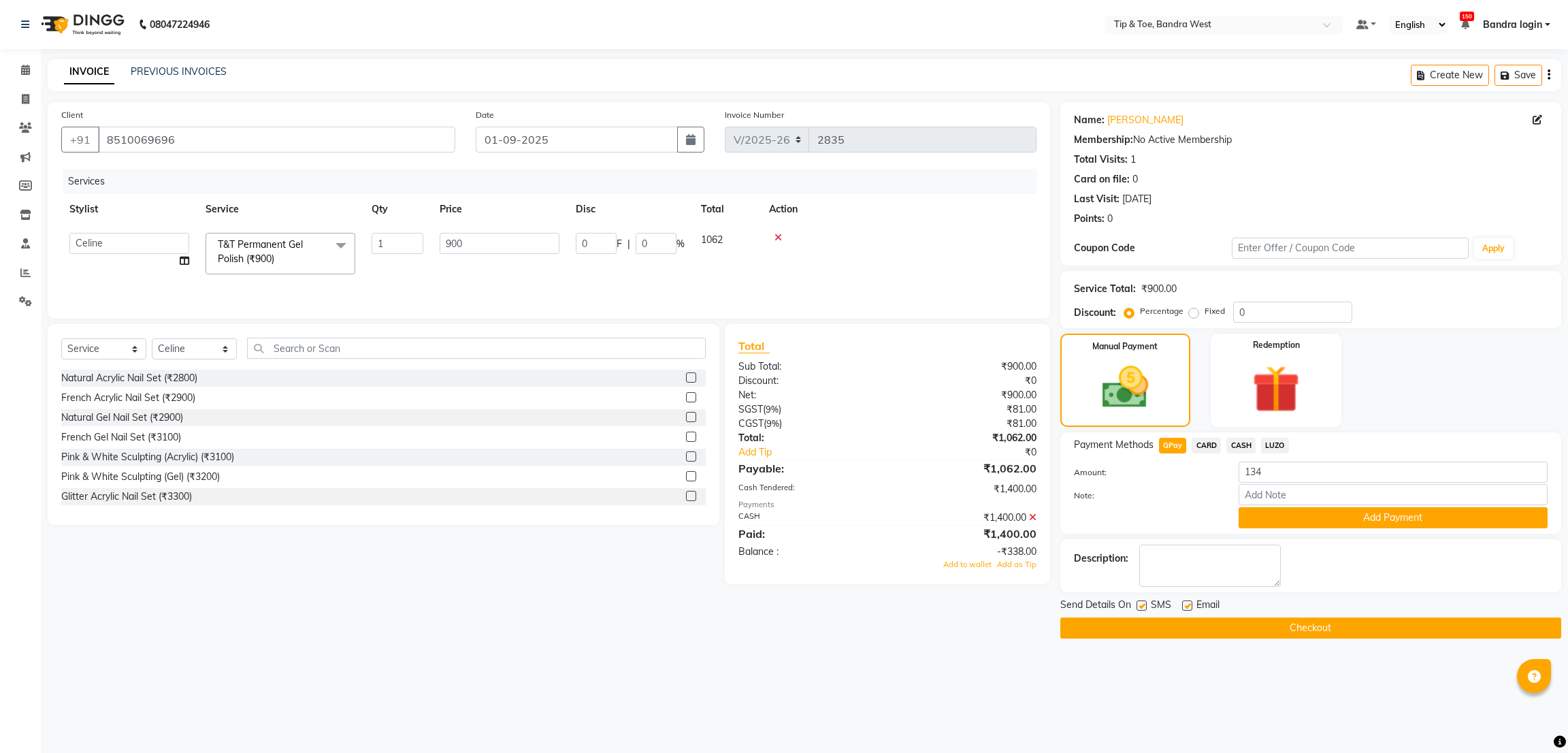
click at [1032, 519] on icon at bounding box center [1033, 517] width 7 height 10
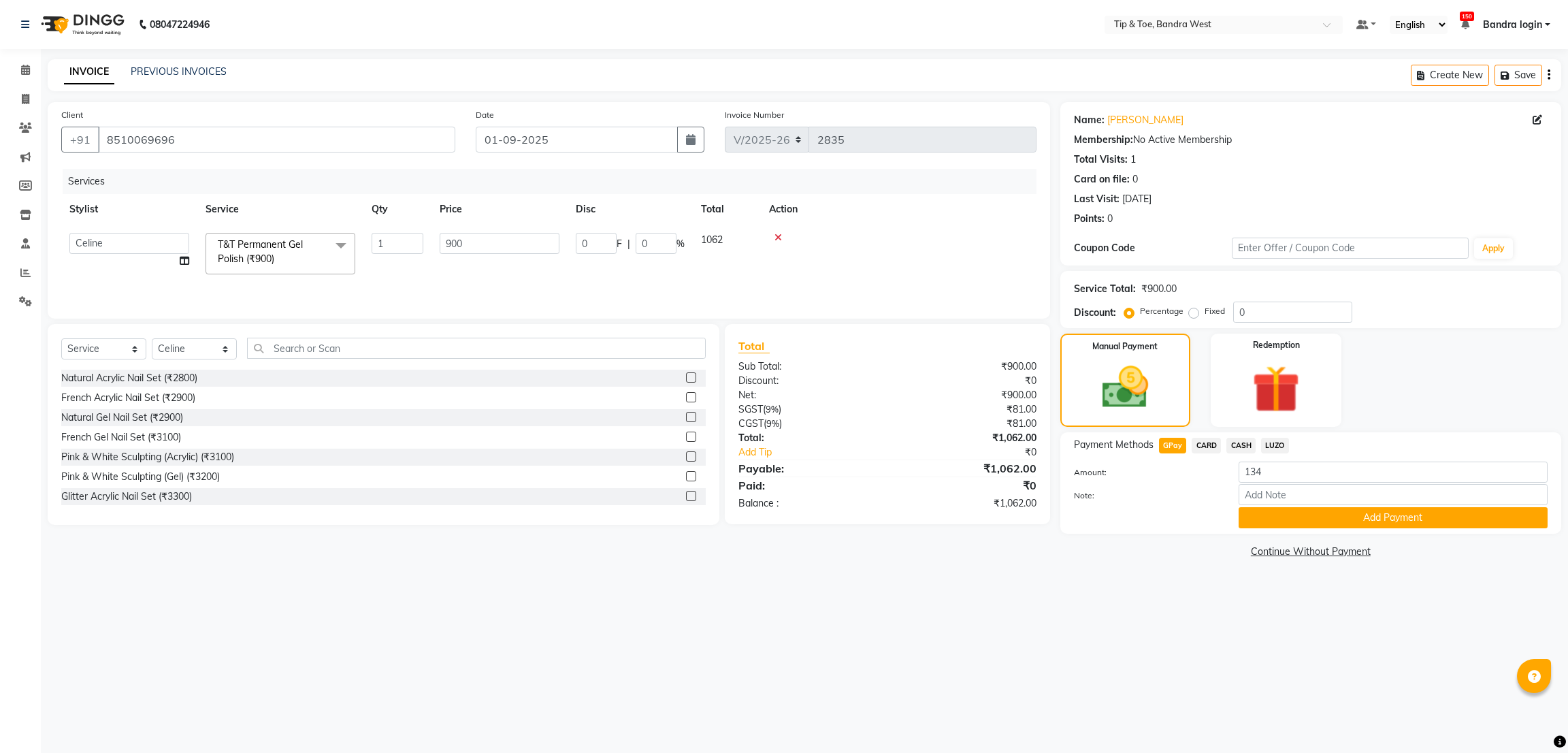
click at [1240, 446] on span "CASH" at bounding box center [1241, 445] width 29 height 16
type input "1062"
click at [1170, 447] on span "GPay" at bounding box center [1173, 445] width 28 height 16
click at [1239, 449] on span "CASH" at bounding box center [1241, 445] width 29 height 16
click at [929, 642] on div "08047224946 Select Location × Tip & Toe, Bandra West Default Panel My Panel Eng…" at bounding box center [784, 376] width 1568 height 753
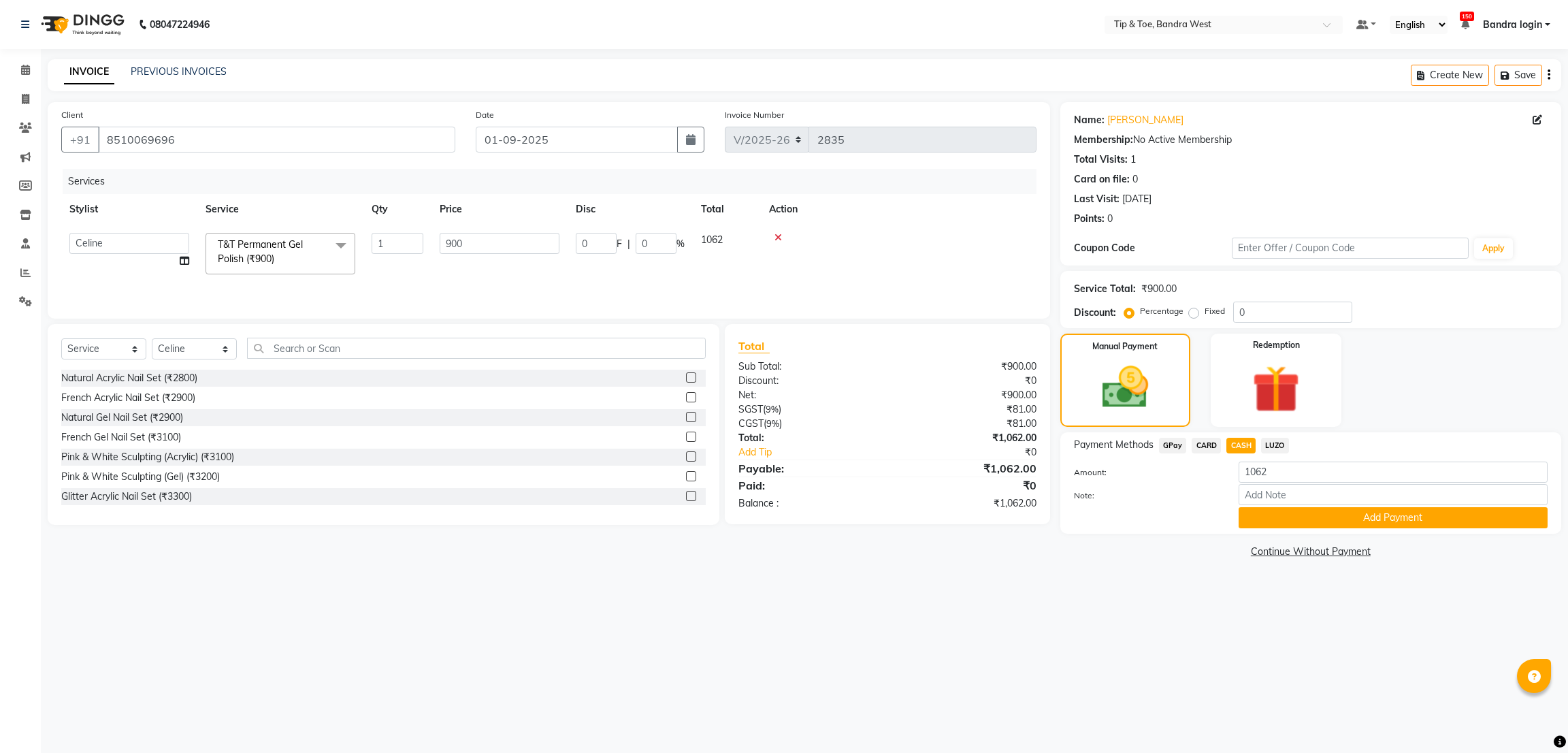
click at [1190, 611] on div "08047224946 Select Location × Tip & Toe, Bandra West Default Panel My Panel Eng…" at bounding box center [784, 376] width 1568 height 753
click at [1239, 309] on input "0" at bounding box center [1293, 312] width 119 height 21
type input "20"
type input "180"
type input "20"
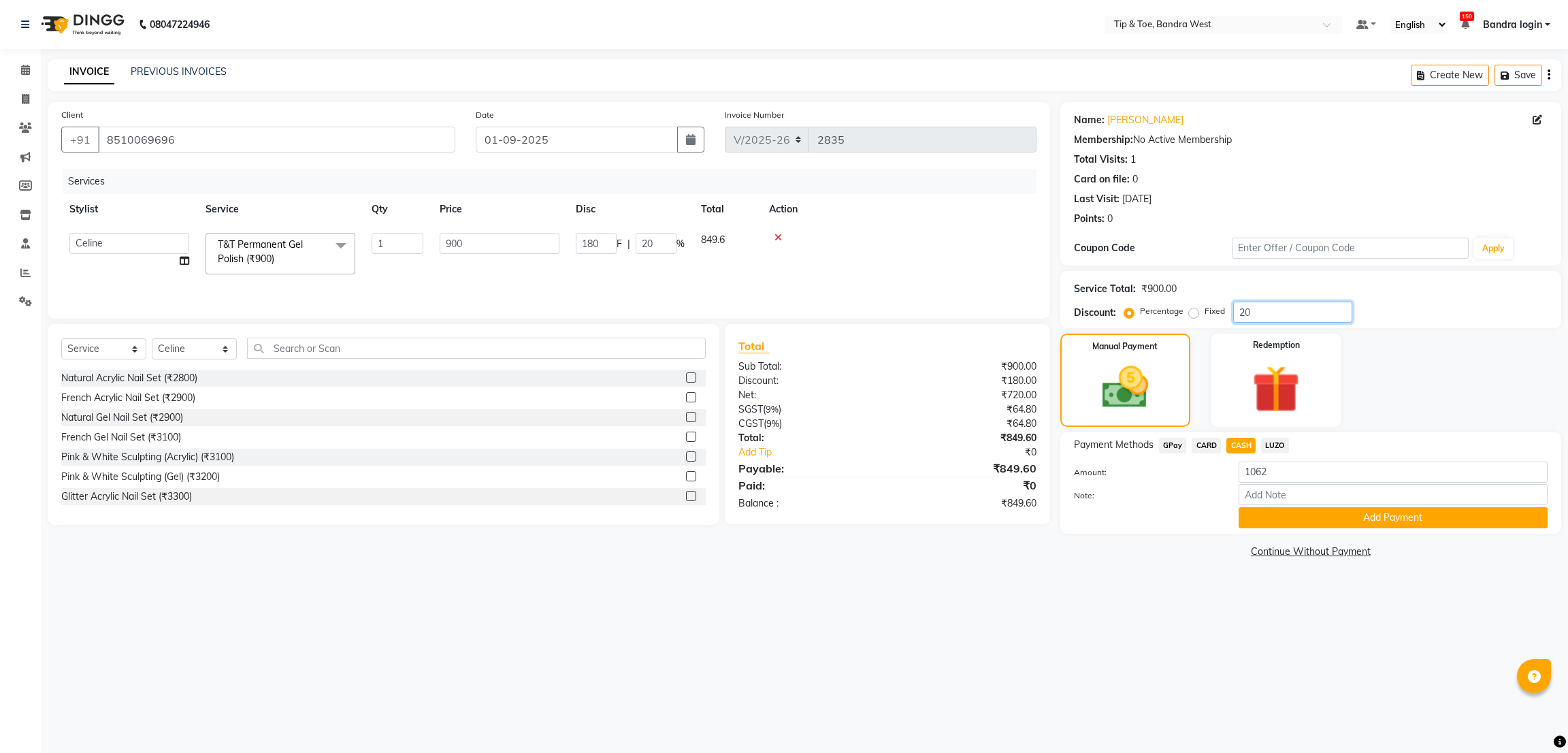
type input "0"
type input "20"
type input "180"
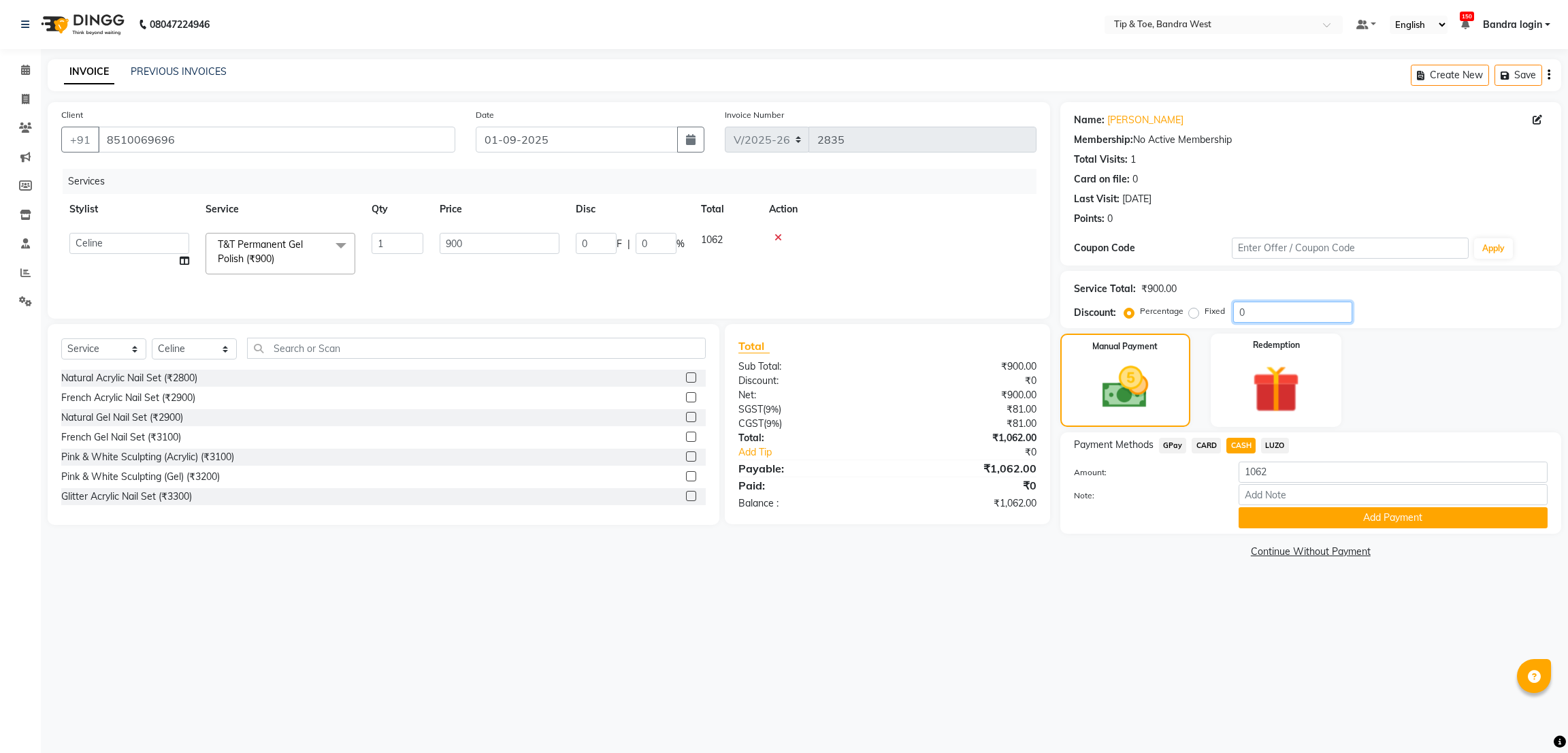
type input "20"
drag, startPoint x: 1235, startPoint y: 634, endPoint x: 1218, endPoint y: 482, distance: 152.9
click at [1235, 634] on div "08047224946 Select Location × Tip & Toe, Bandra West Default Panel My Panel Eng…" at bounding box center [784, 376] width 1568 height 753
click at [1271, 444] on span "LUZO" at bounding box center [1274, 445] width 28 height 16
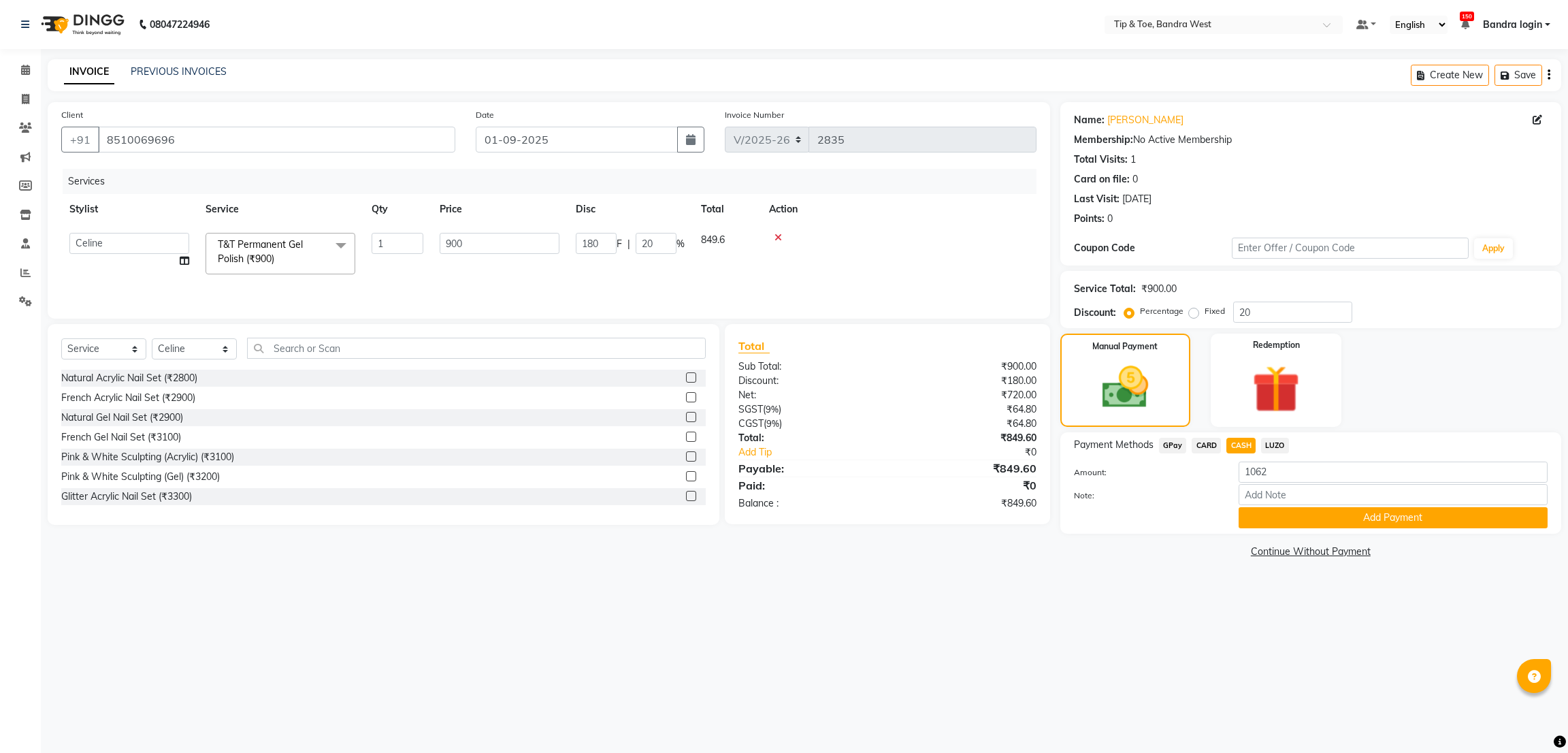
type input "849.6"
click at [1175, 450] on span "GPay" at bounding box center [1173, 445] width 28 height 16
click at [1242, 438] on span "CASH" at bounding box center [1241, 445] width 29 height 16
click at [1259, 304] on input "20" at bounding box center [1293, 312] width 119 height 21
type input "2"
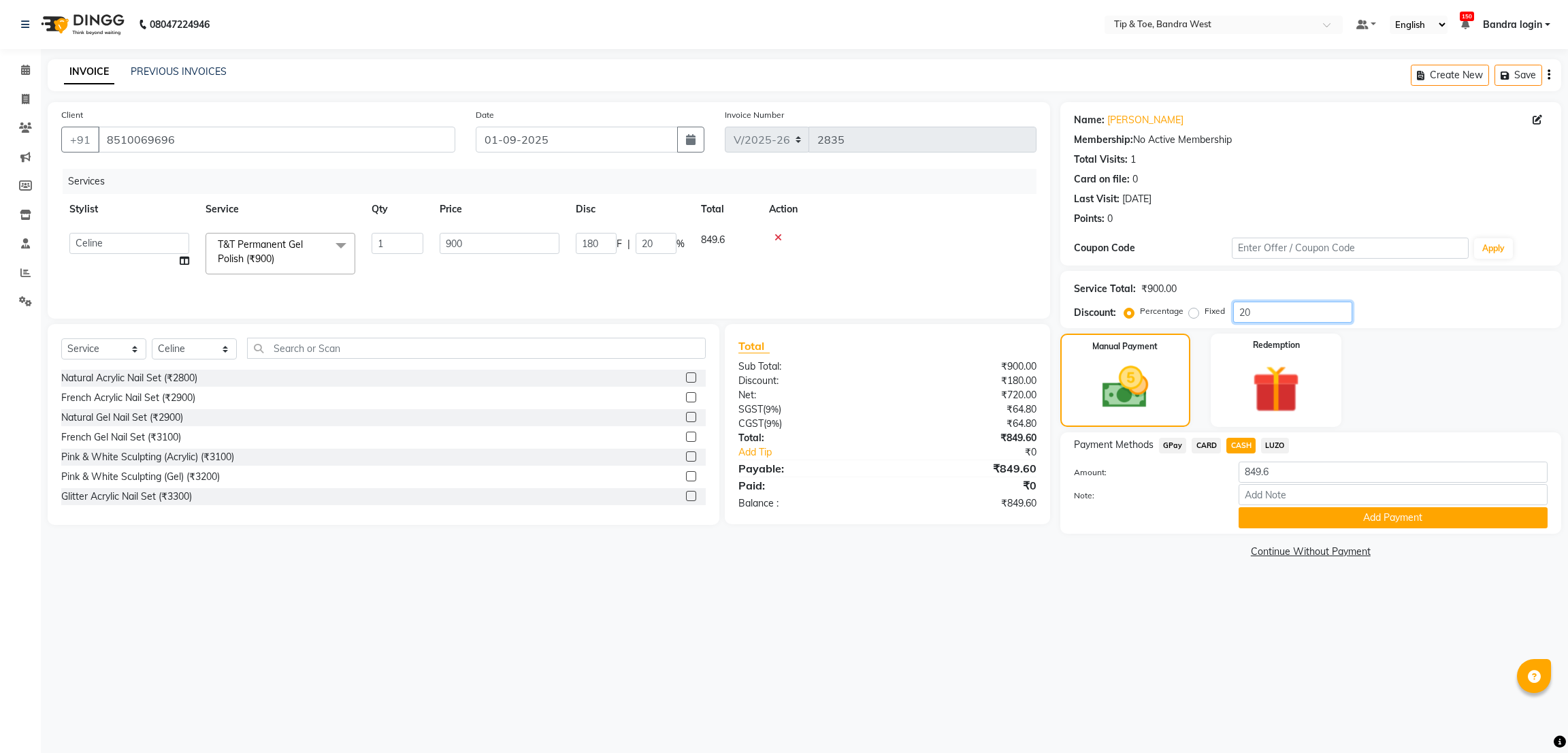
type input "18"
type input "2"
type input "0"
click at [1276, 449] on span "LUZO" at bounding box center [1274, 445] width 28 height 16
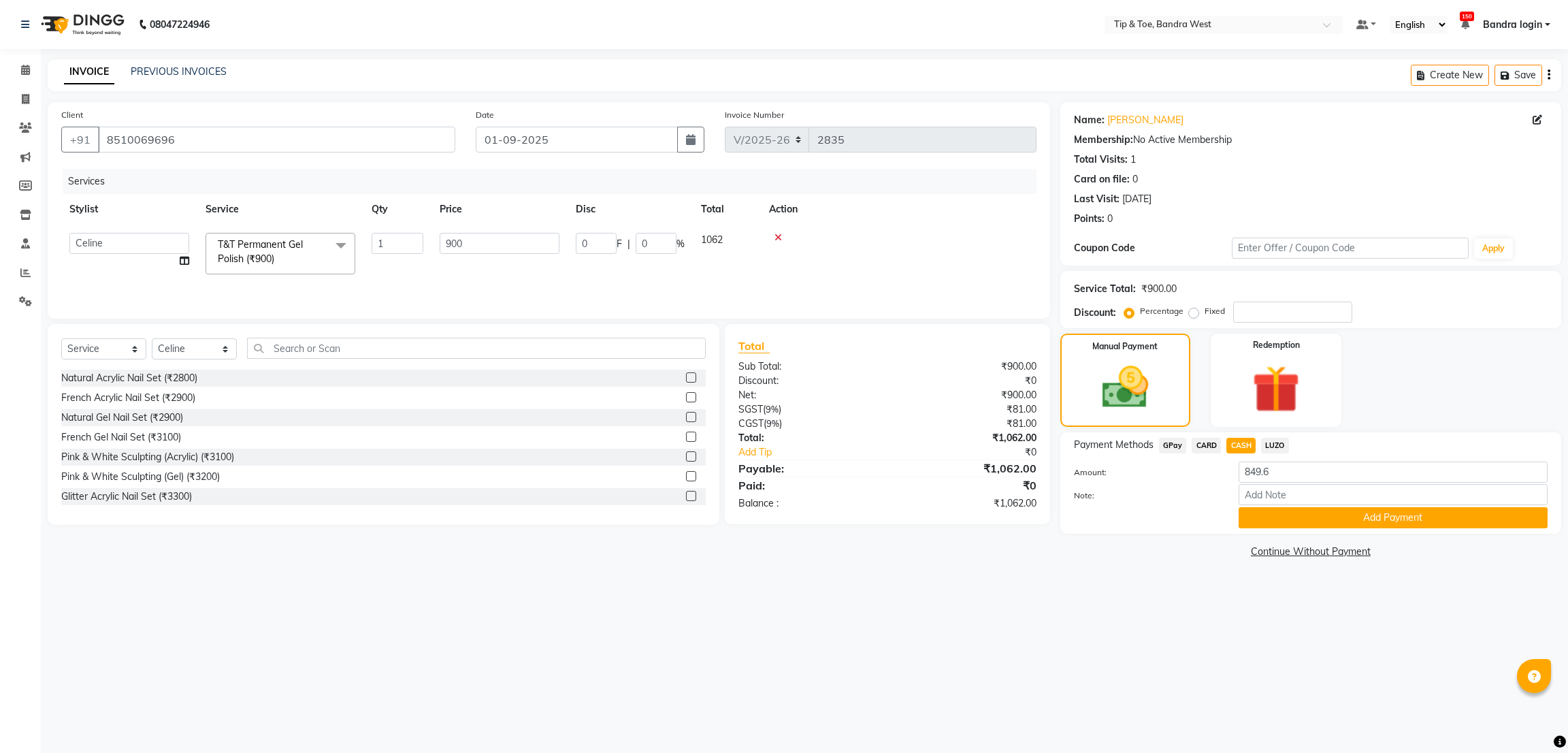
type input "1062"
click at [1171, 453] on span "GPay" at bounding box center [1173, 445] width 28 height 16
click at [383, 262] on td "1" at bounding box center [397, 253] width 68 height 58
click at [907, 254] on td at bounding box center [899, 253] width 276 height 58
drag, startPoint x: 1243, startPoint y: 441, endPoint x: 1306, endPoint y: 494, distance: 82.3
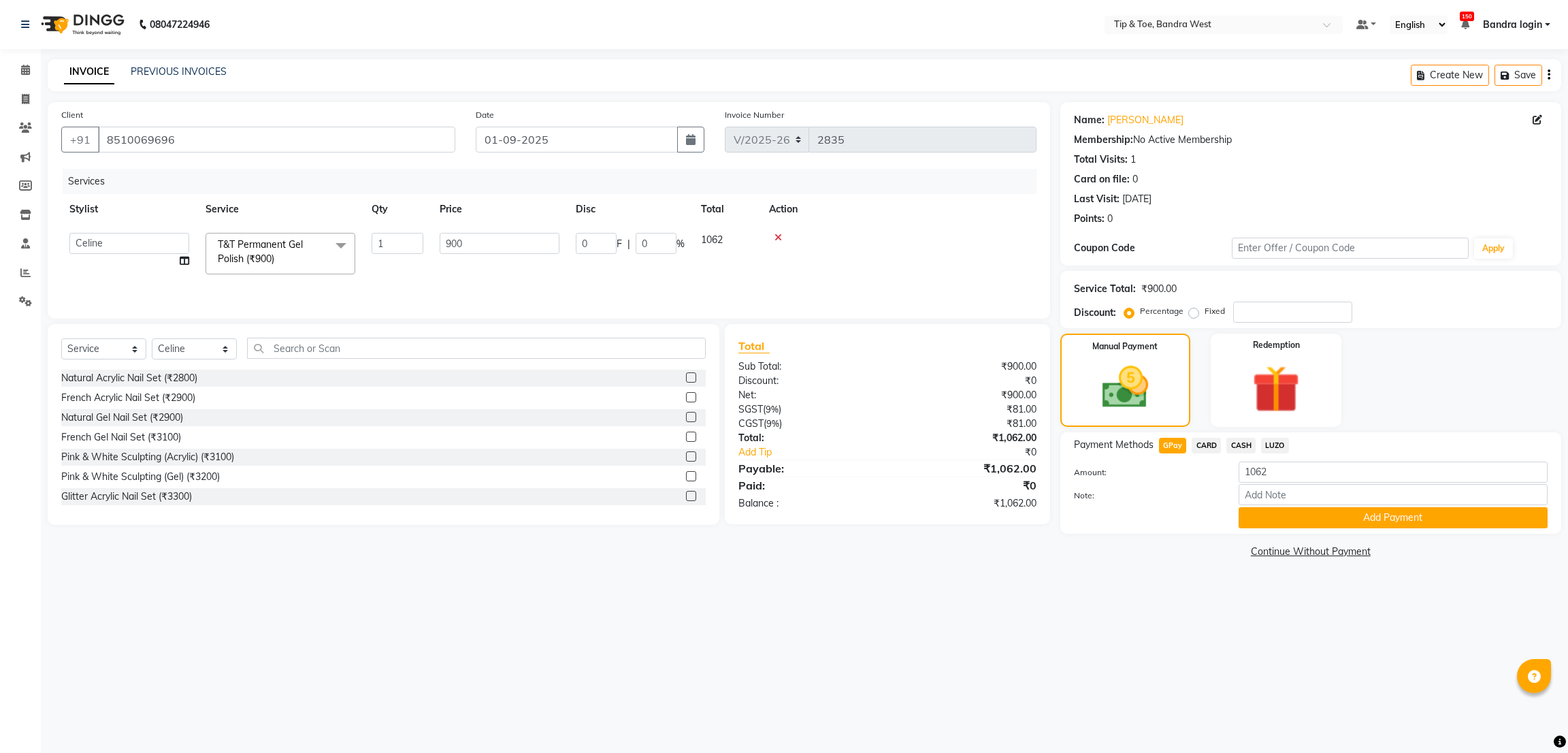
click at [1244, 441] on span "CASH" at bounding box center [1241, 445] width 29 height 16
click at [1344, 525] on button "Add Payment" at bounding box center [1393, 517] width 309 height 21
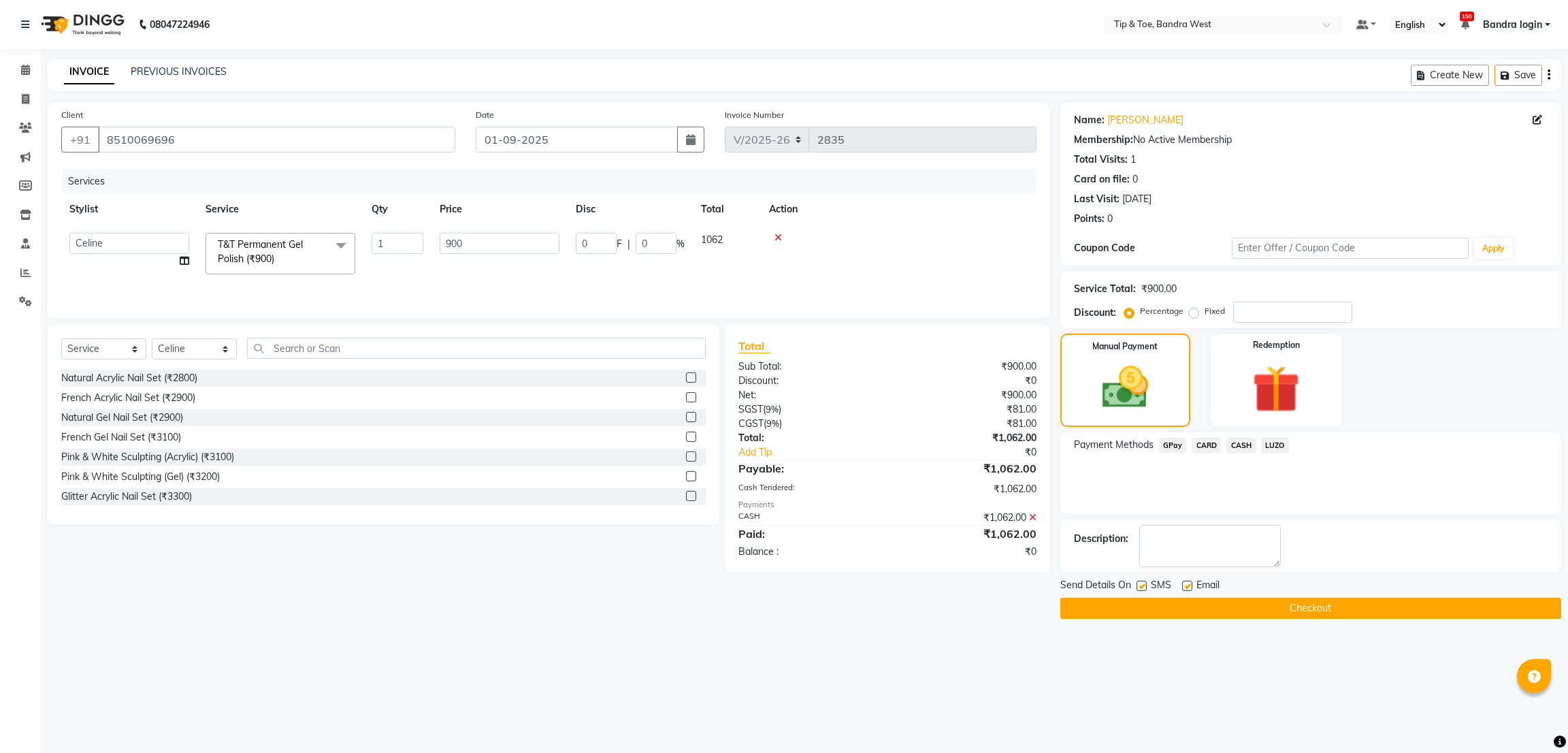
click at [1301, 605] on button "Checkout" at bounding box center [1311, 608] width 501 height 21
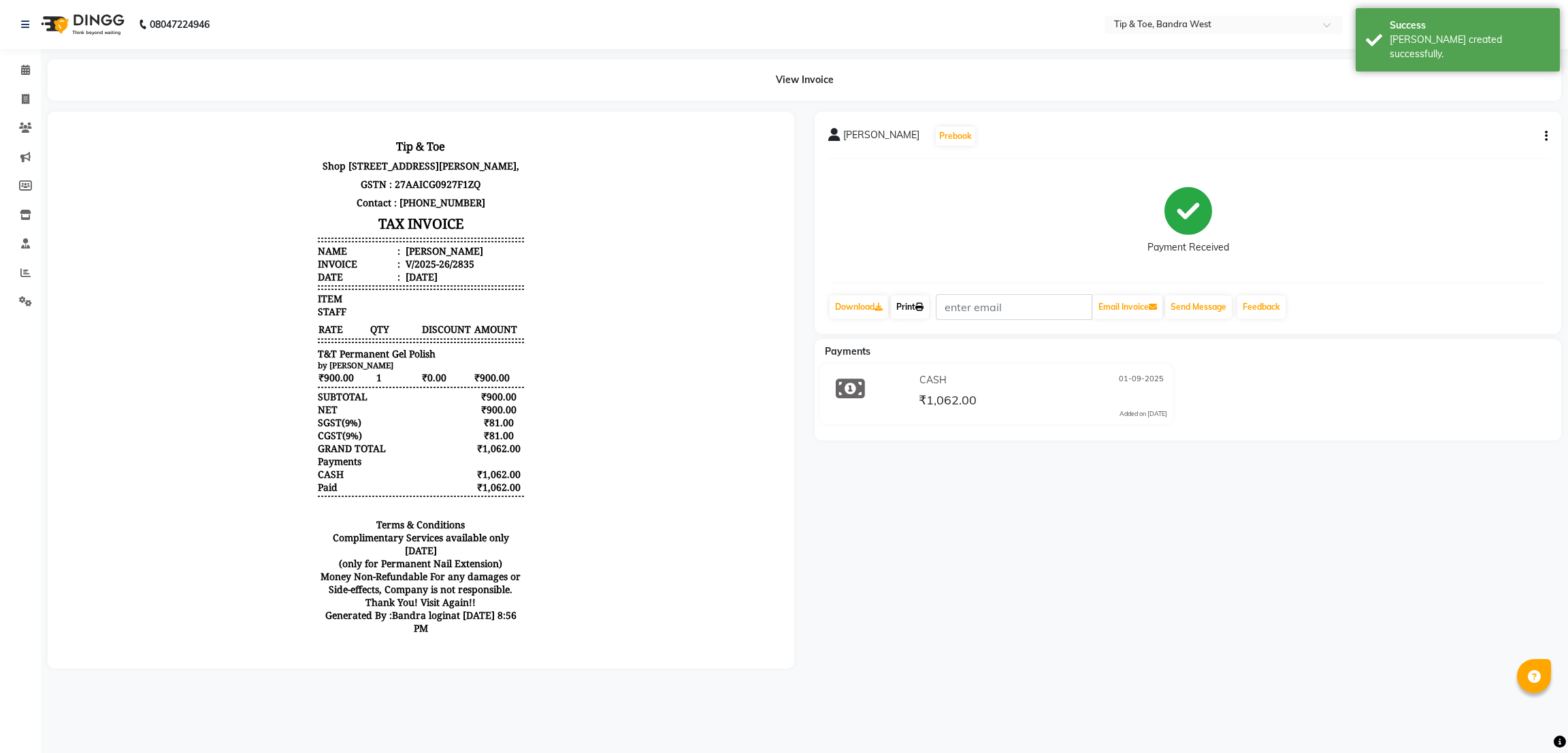
click at [922, 315] on link "Print" at bounding box center [910, 306] width 38 height 23
drag, startPoint x: 913, startPoint y: 306, endPoint x: 919, endPoint y: 312, distance: 8.5
click at [916, 306] on link "Print" at bounding box center [910, 306] width 38 height 23
click at [28, 73] on icon at bounding box center [25, 70] width 9 height 10
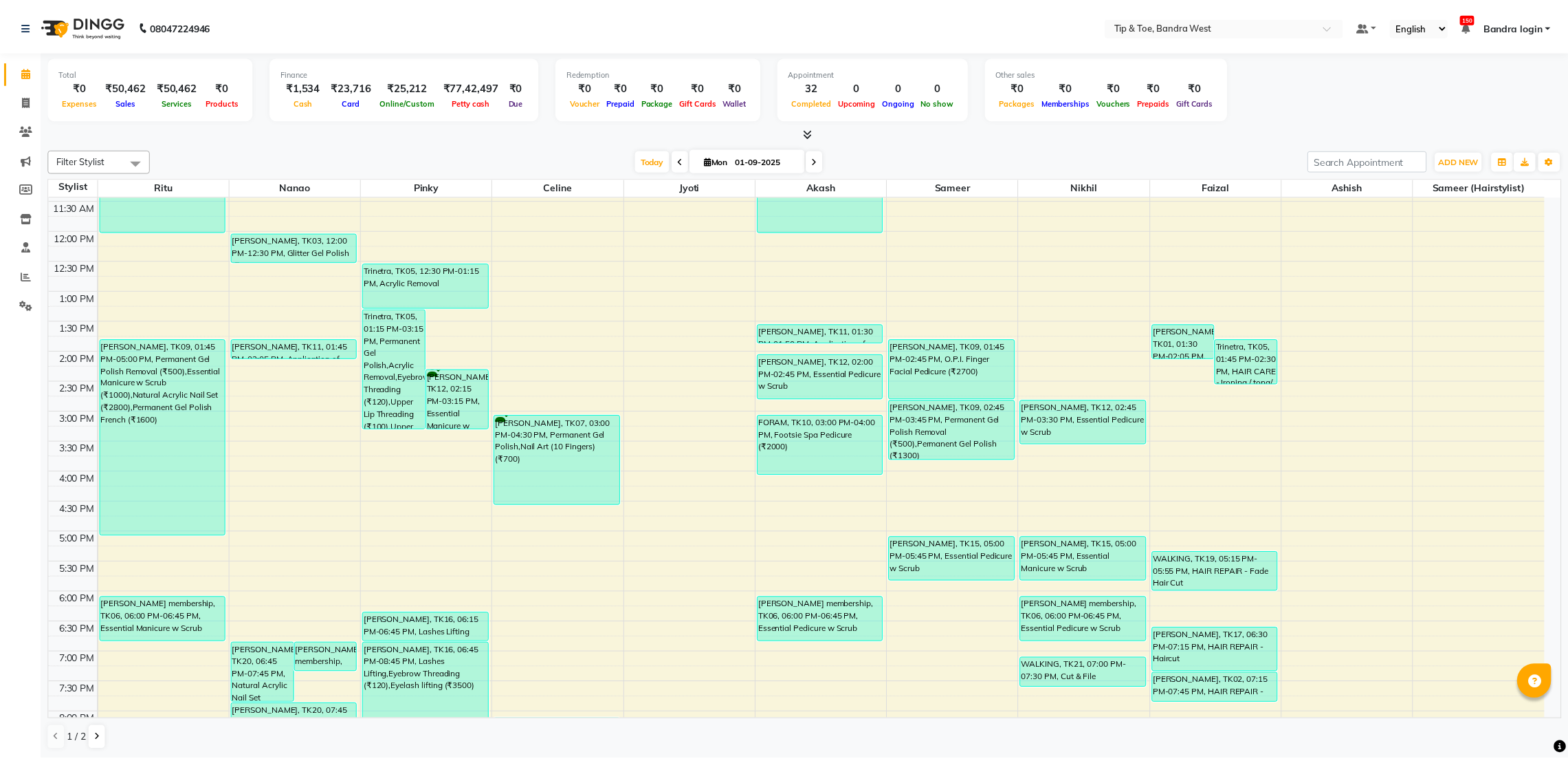
scroll to position [267, 0]
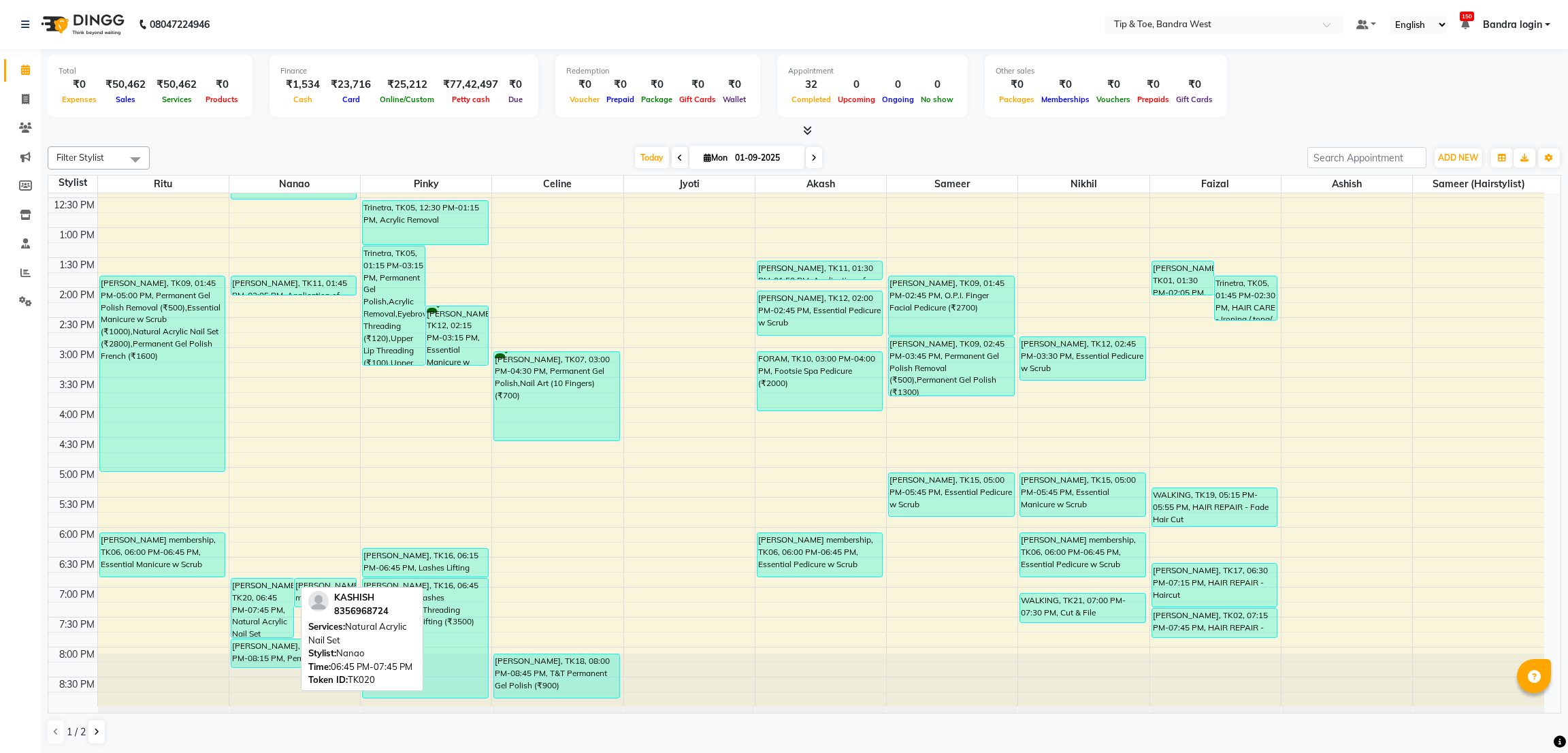
click at [265, 600] on div "[PERSON_NAME], TK20, 06:45 PM-07:45 PM, Natural Acrylic Nail Set" at bounding box center [262, 608] width 62 height 59
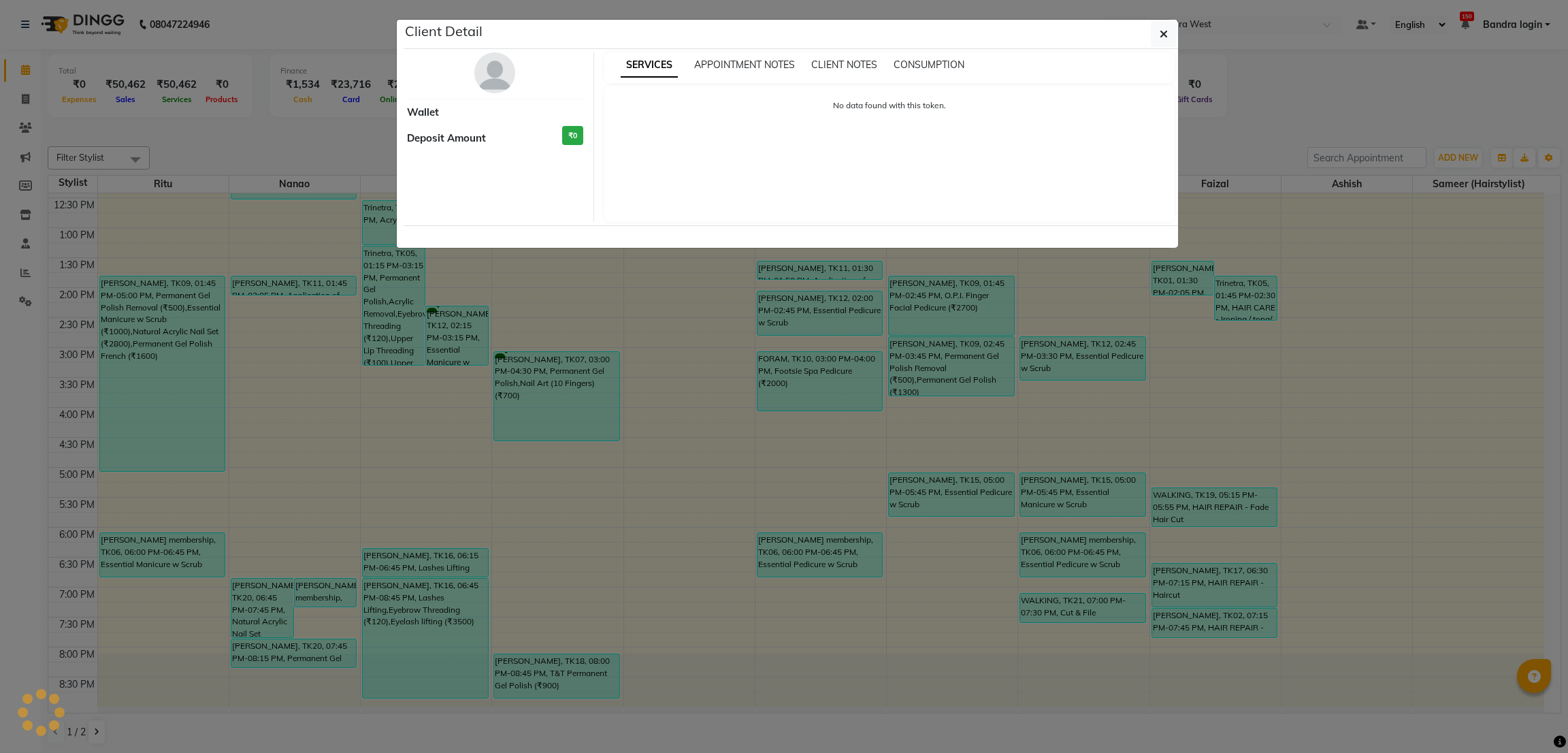
select select "3"
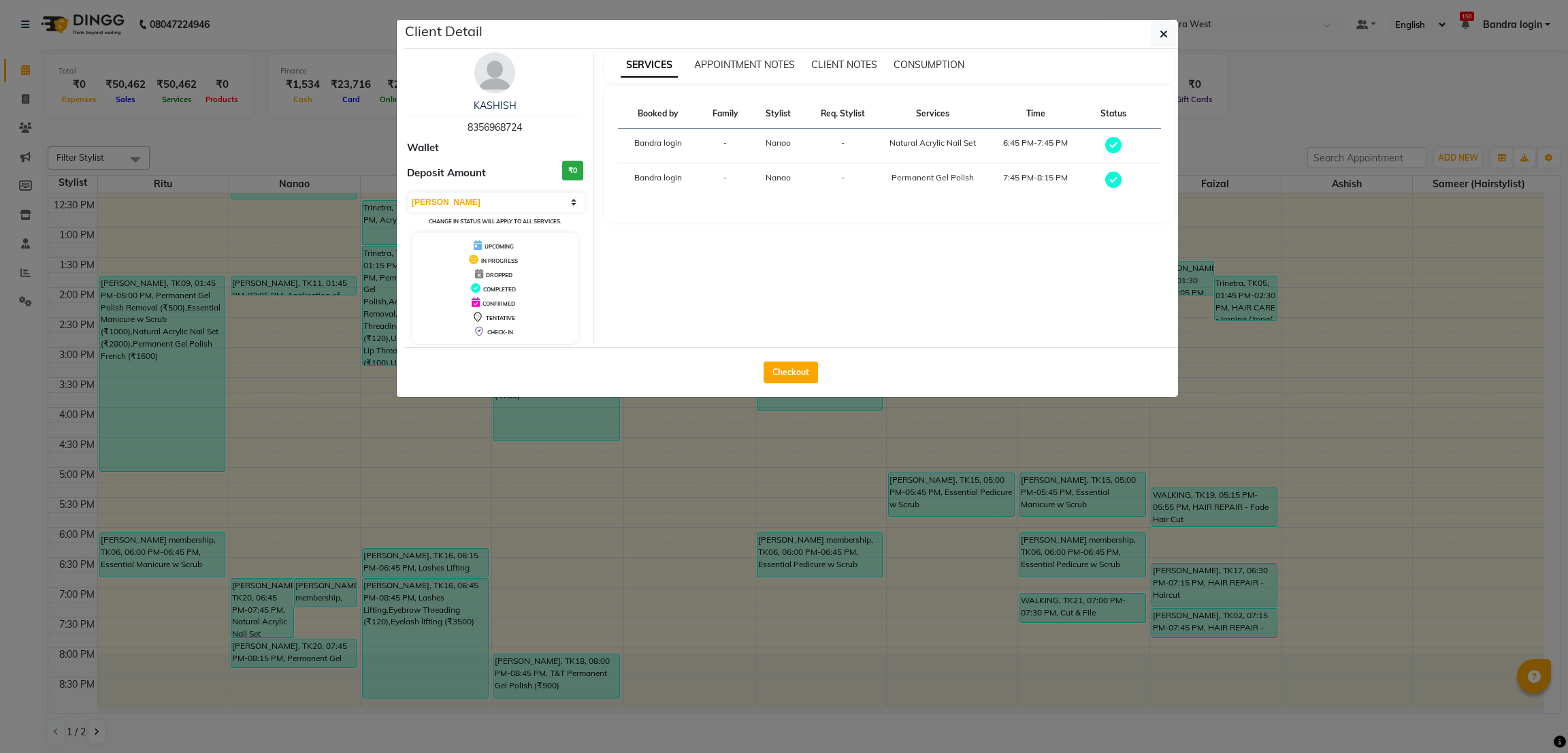
drag, startPoint x: 268, startPoint y: 584, endPoint x: 269, endPoint y: 618, distance: 34.0
click at [269, 618] on ngb-modal-window "Client Detail [PERSON_NAME] 8356968724 Wallet Deposit Amount ₹0 Select MARK DON…" at bounding box center [784, 376] width 1568 height 753
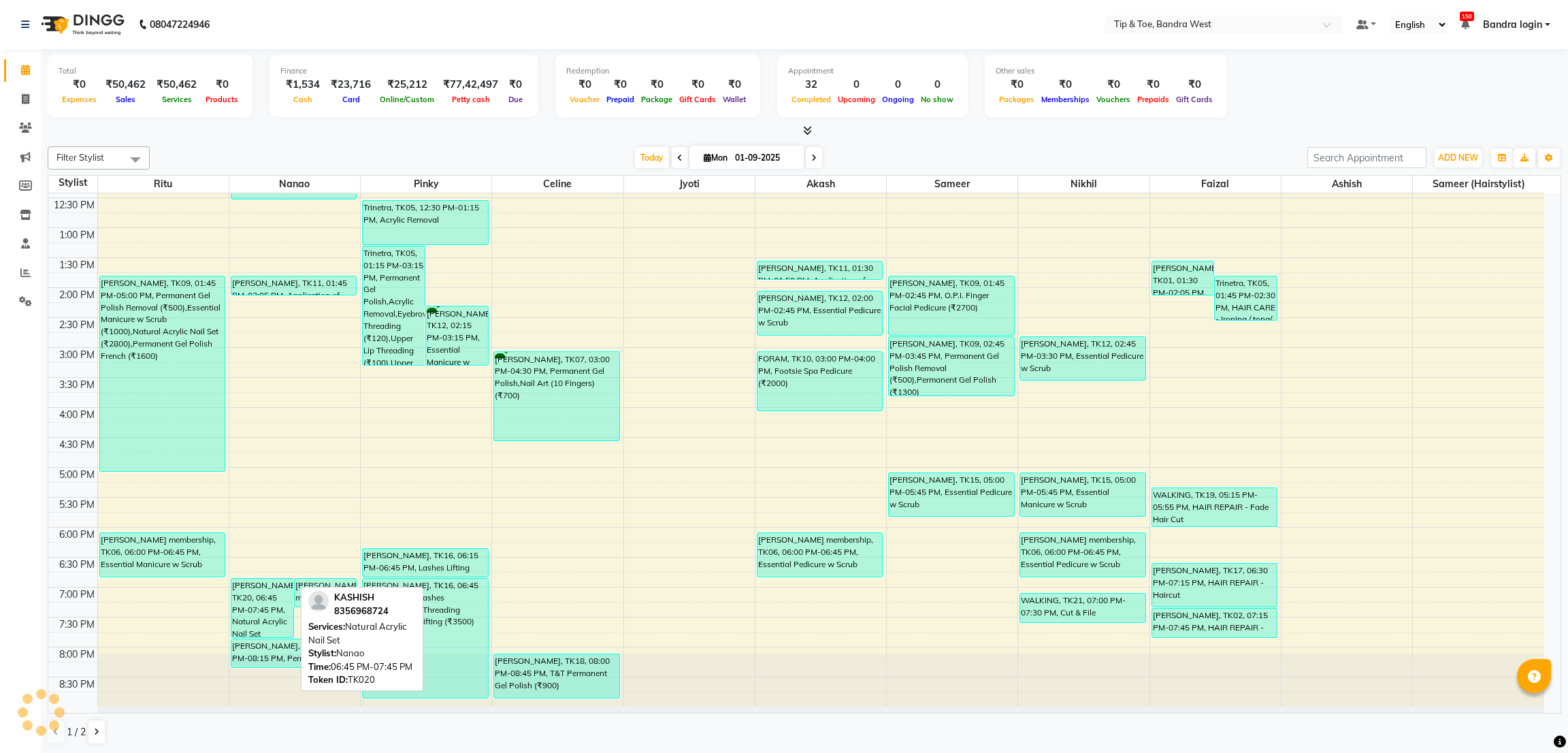
click at [255, 593] on div "[PERSON_NAME], TK20, 06:45 PM-07:45 PM, Natural Acrylic Nail Set" at bounding box center [262, 608] width 62 height 59
select select "3"
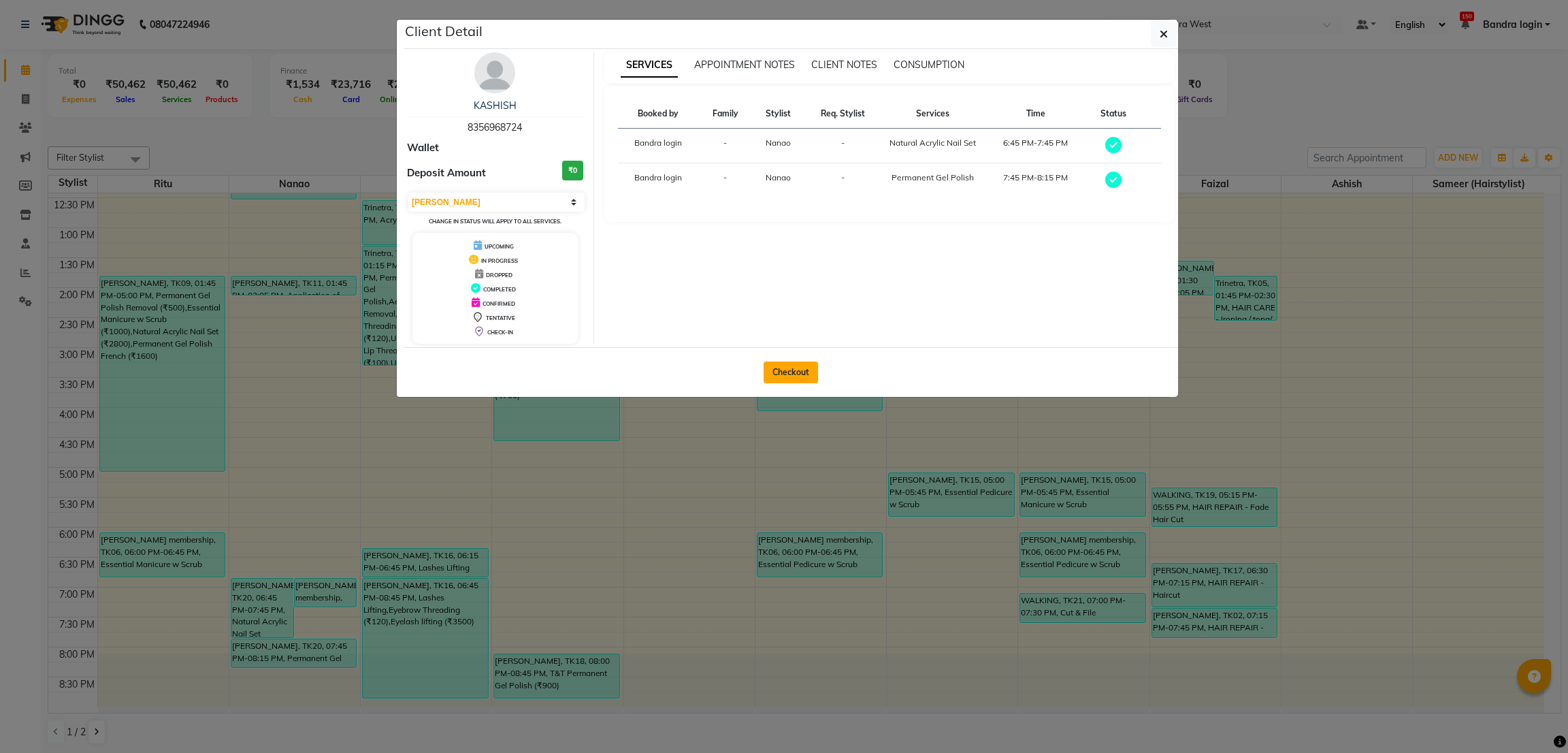
click at [787, 368] on button "Checkout" at bounding box center [790, 372] width 54 height 22
select select "5957"
select select "service"
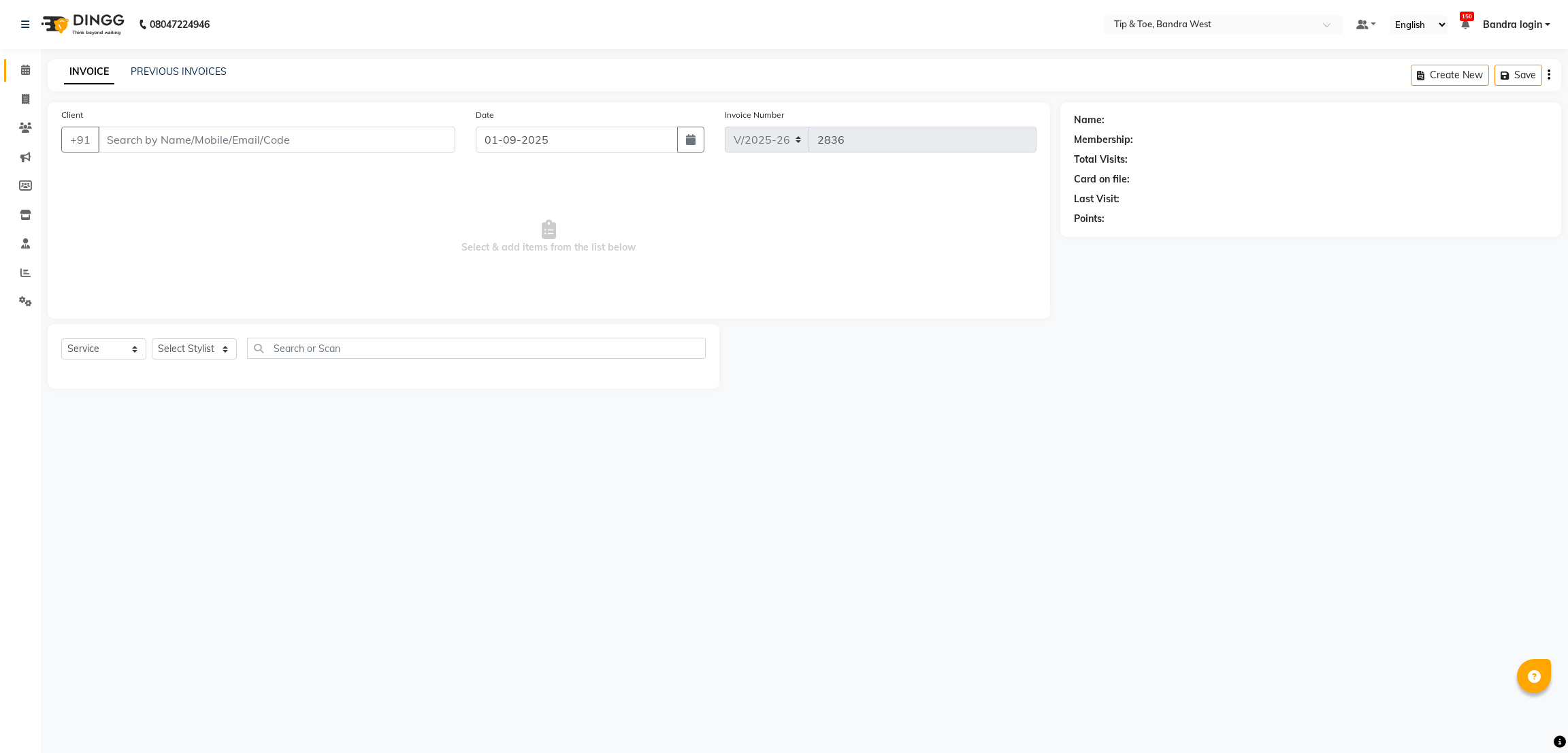
type input "8356968724"
select select "42385"
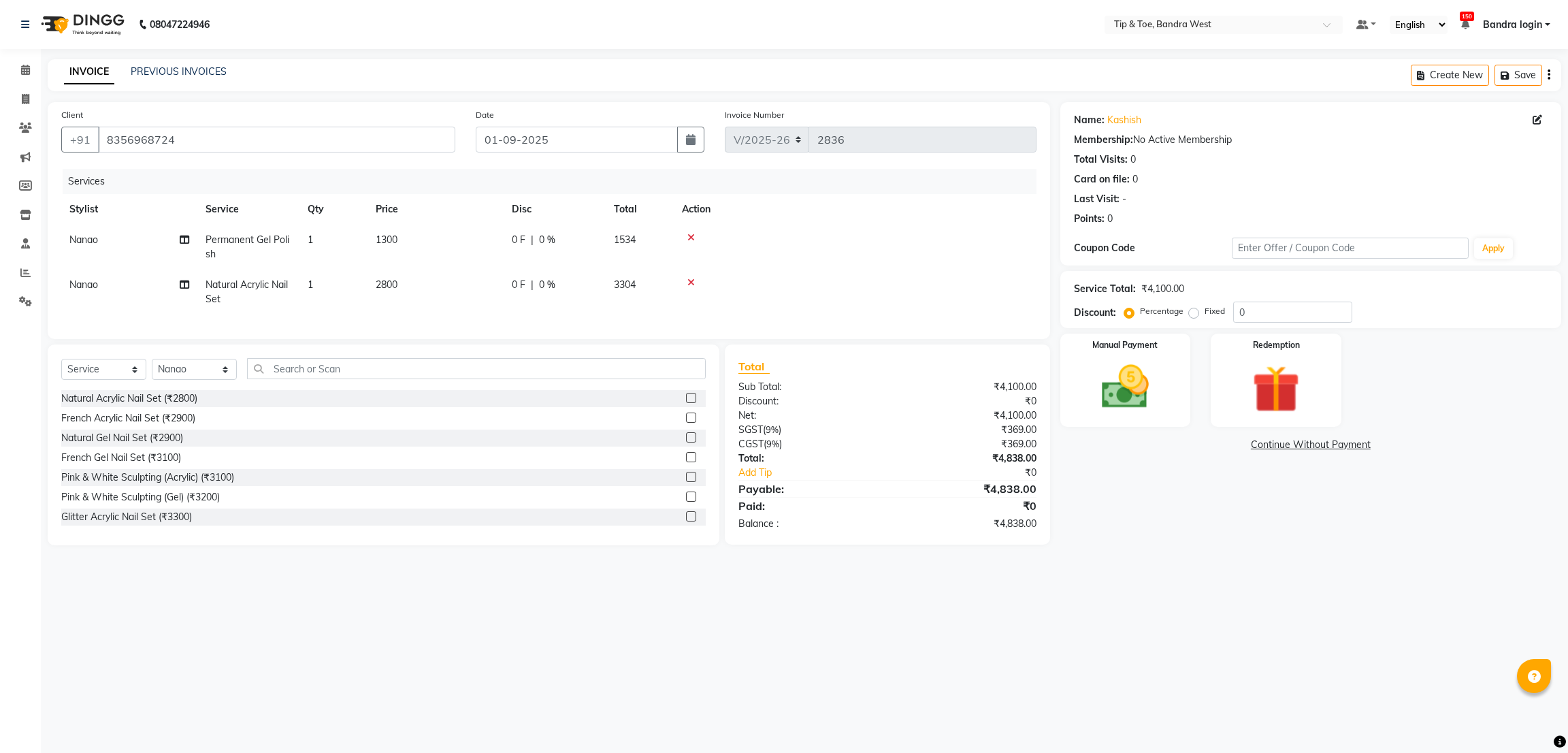
click at [263, 241] on span "Permanent Gel Polish" at bounding box center [248, 247] width 84 height 27
select select "42385"
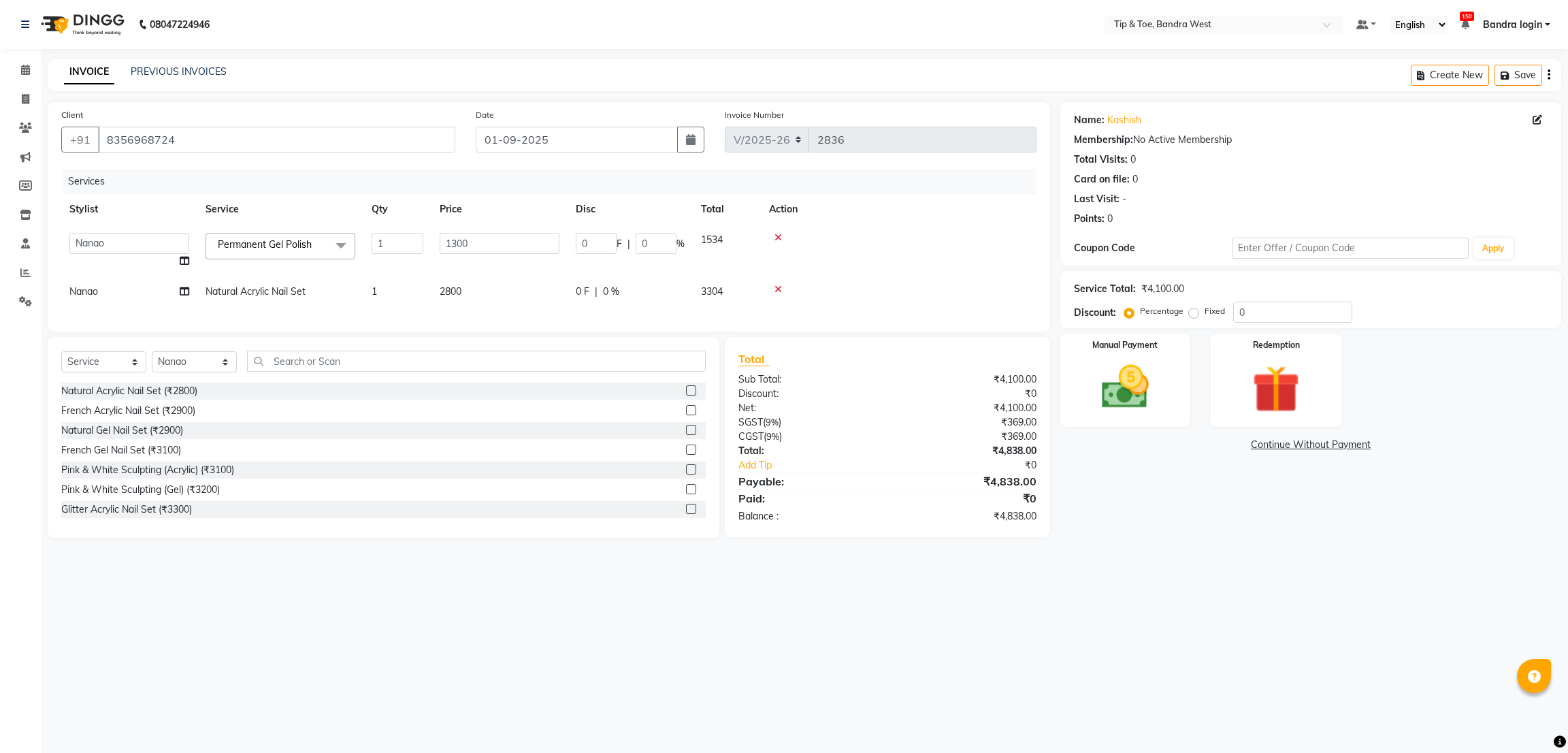
drag, startPoint x: 272, startPoint y: 246, endPoint x: 280, endPoint y: 281, distance: 35.9
click at [273, 247] on span "Permanent Gel Polish" at bounding box center [265, 244] width 94 height 12
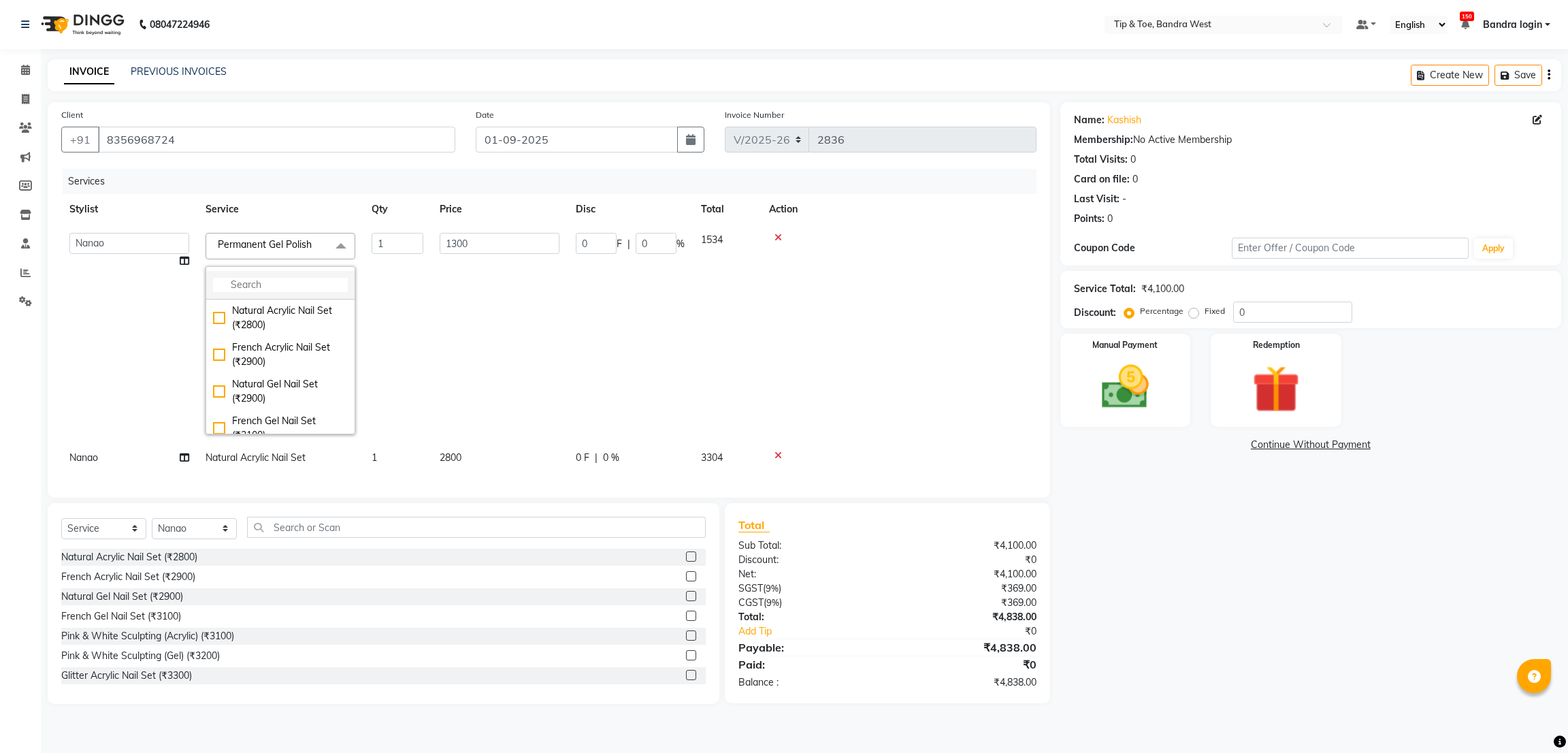
click at [280, 284] on input "multiselect-search" at bounding box center [280, 284] width 135 height 14
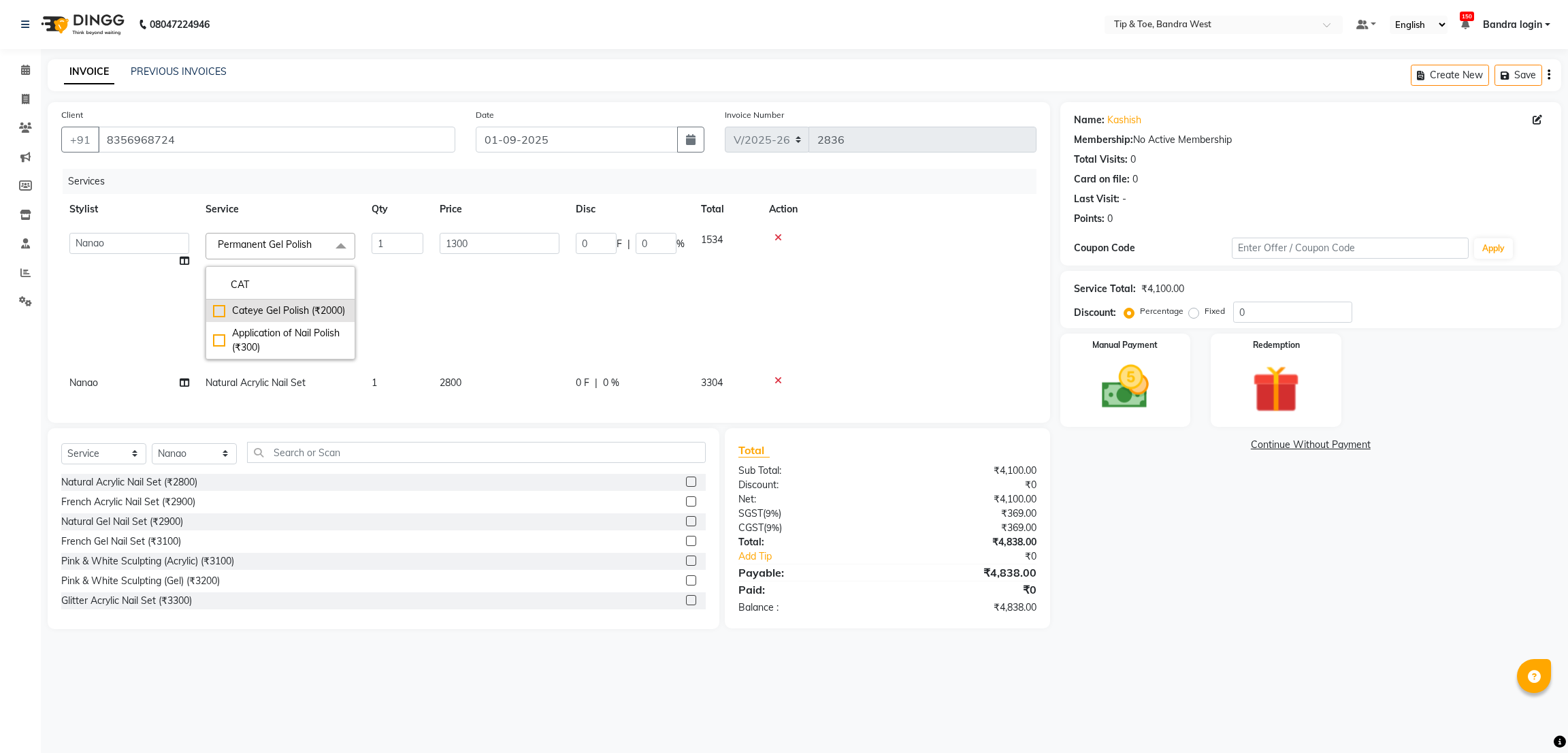
type input "CAT"
drag, startPoint x: 300, startPoint y: 315, endPoint x: 643, endPoint y: 312, distance: 343.0
click at [300, 315] on div "Cateye Gel Polish (₹2000)" at bounding box center [280, 310] width 135 height 14
checkbox input "true"
type input "2000"
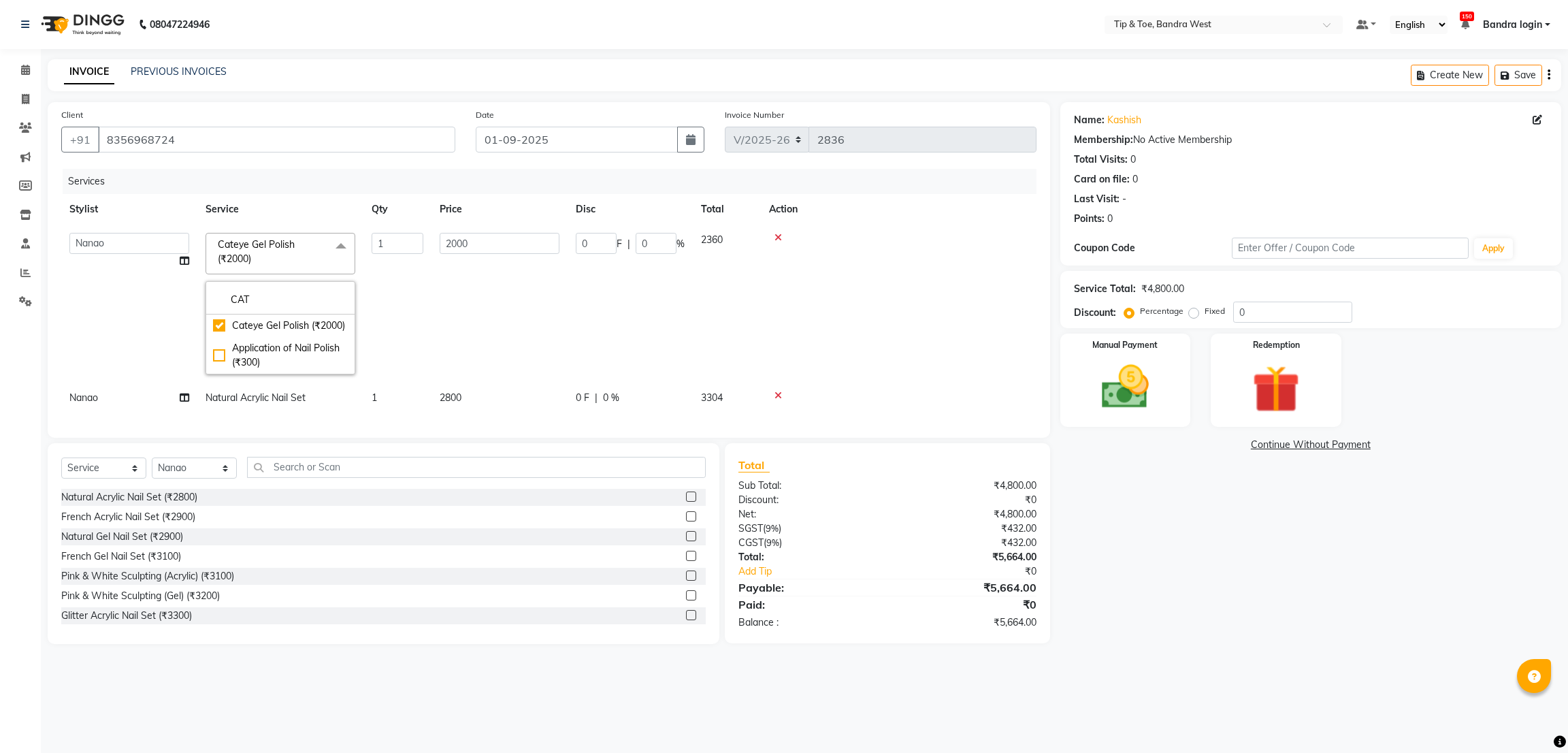
click at [643, 312] on td "0 F | 0 %" at bounding box center [630, 303] width 125 height 158
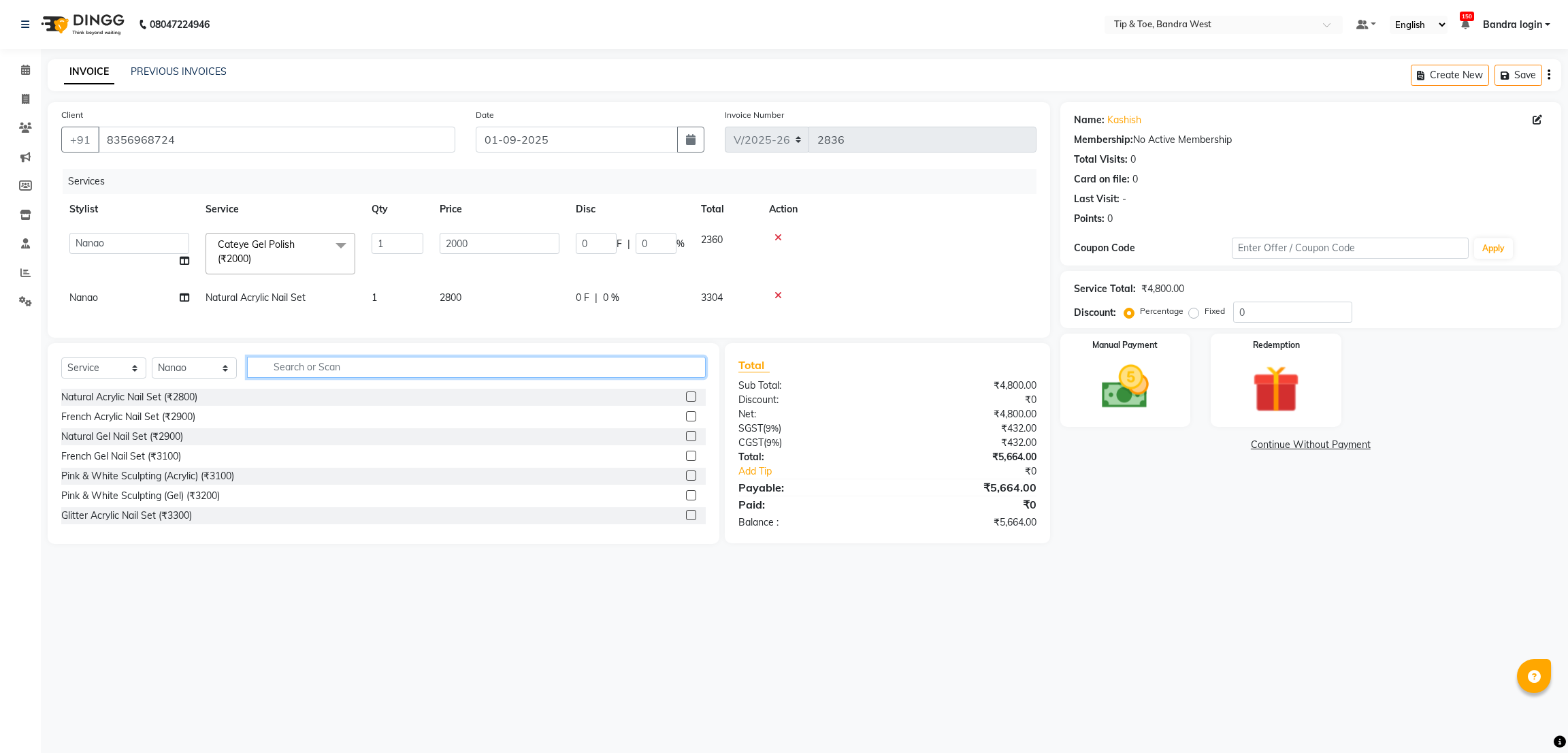
click at [347, 378] on input "text" at bounding box center [476, 367] width 459 height 21
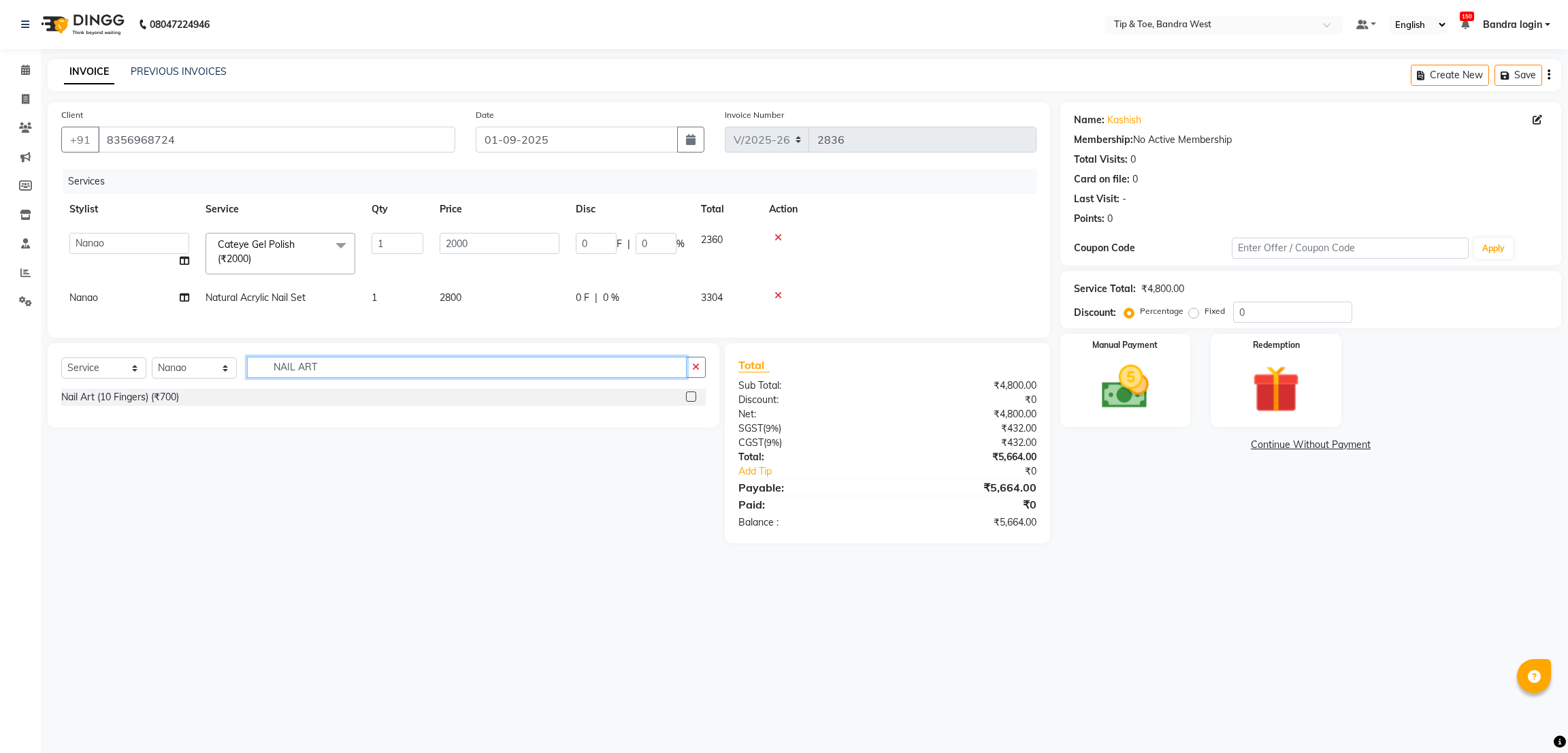
type input "NAIL ART"
click at [183, 406] on div "Nail Art (10 Fingers) (₹700)" at bounding box center [383, 397] width 644 height 17
click at [162, 404] on div "Nail Art (10 Fingers) (₹700)" at bounding box center [120, 397] width 118 height 14
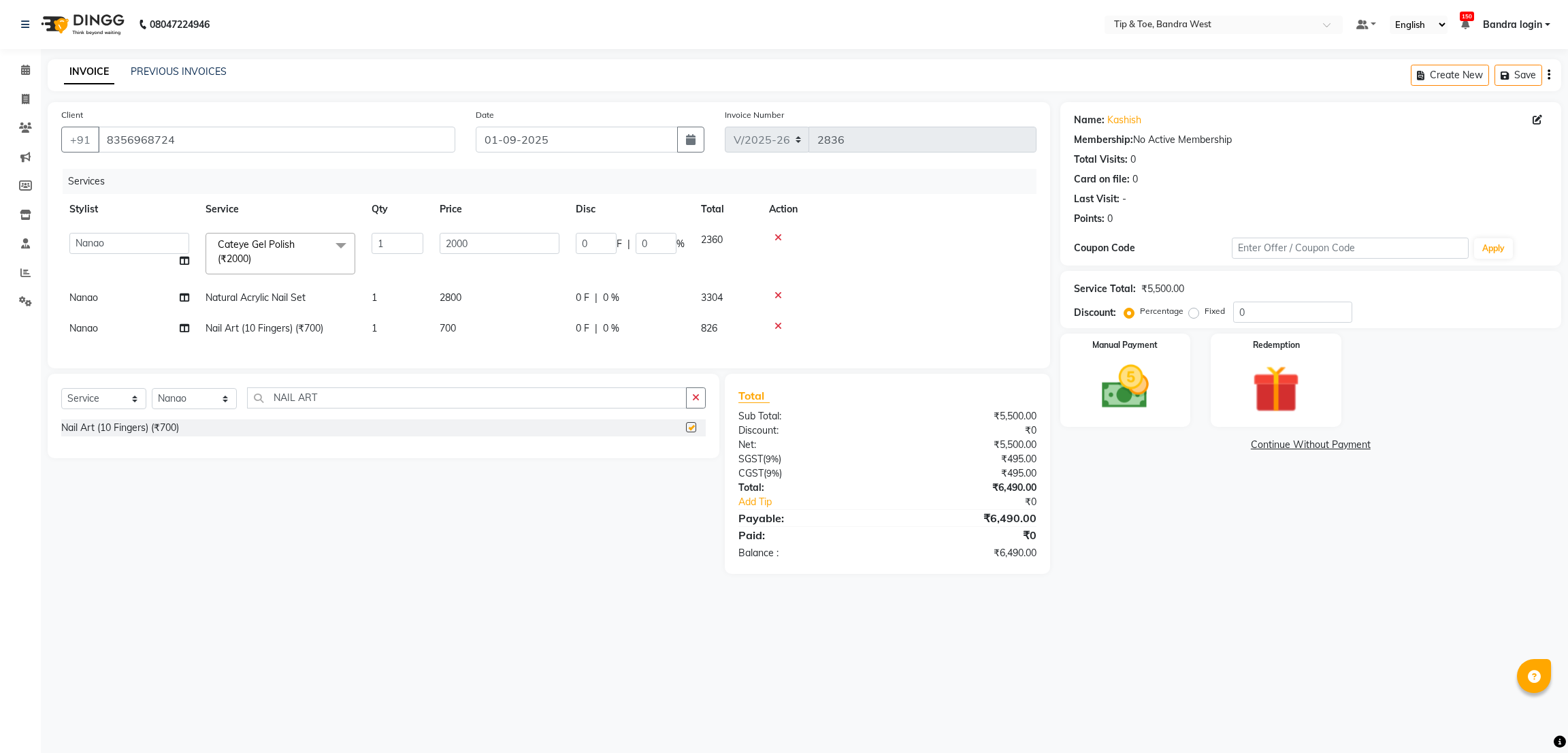
checkbox input "false"
click at [484, 330] on td "700" at bounding box center [500, 328] width 136 height 31
select select "42385"
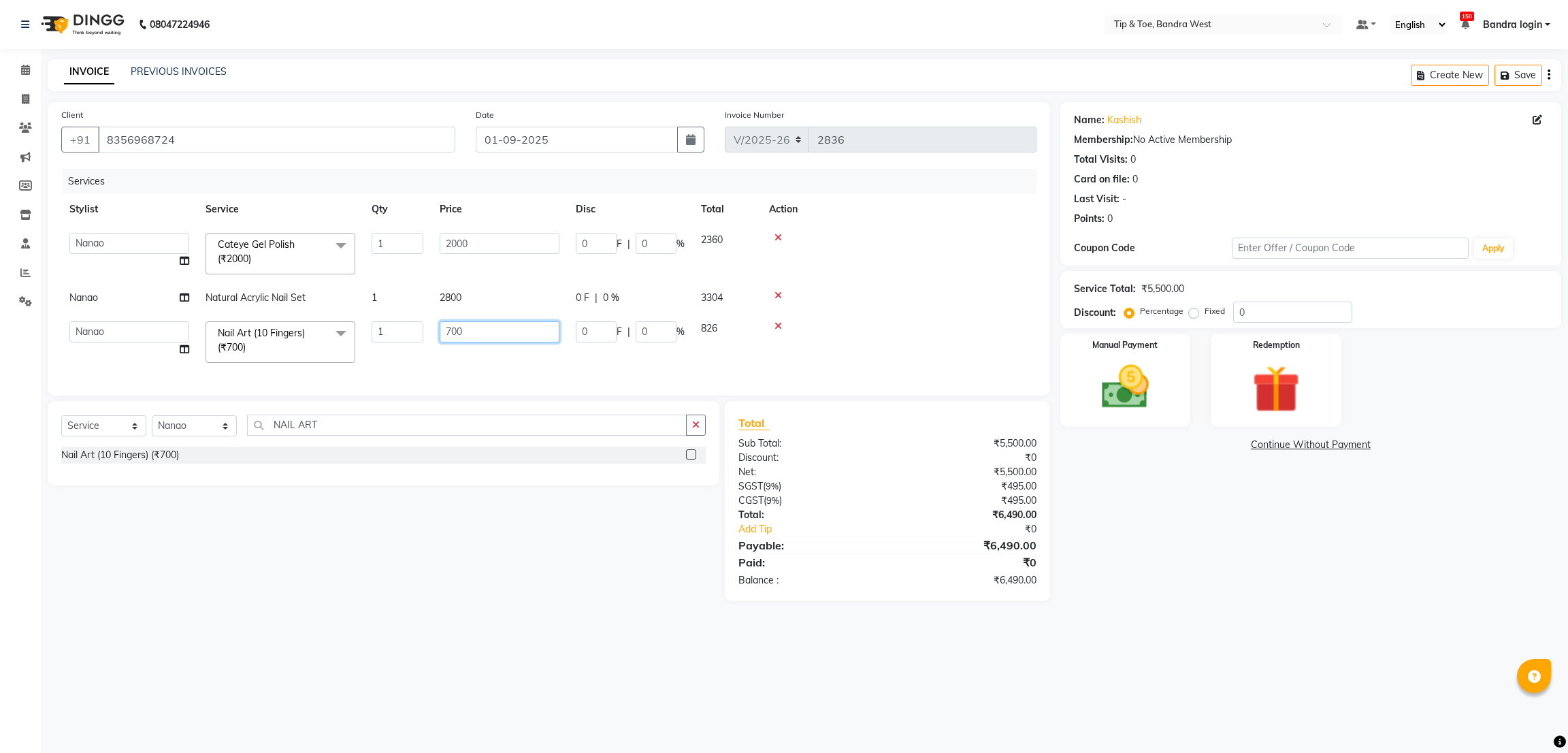
click at [496, 327] on input "700" at bounding box center [500, 332] width 120 height 21
type input "300"
click at [858, 312] on td at bounding box center [899, 297] width 276 height 31
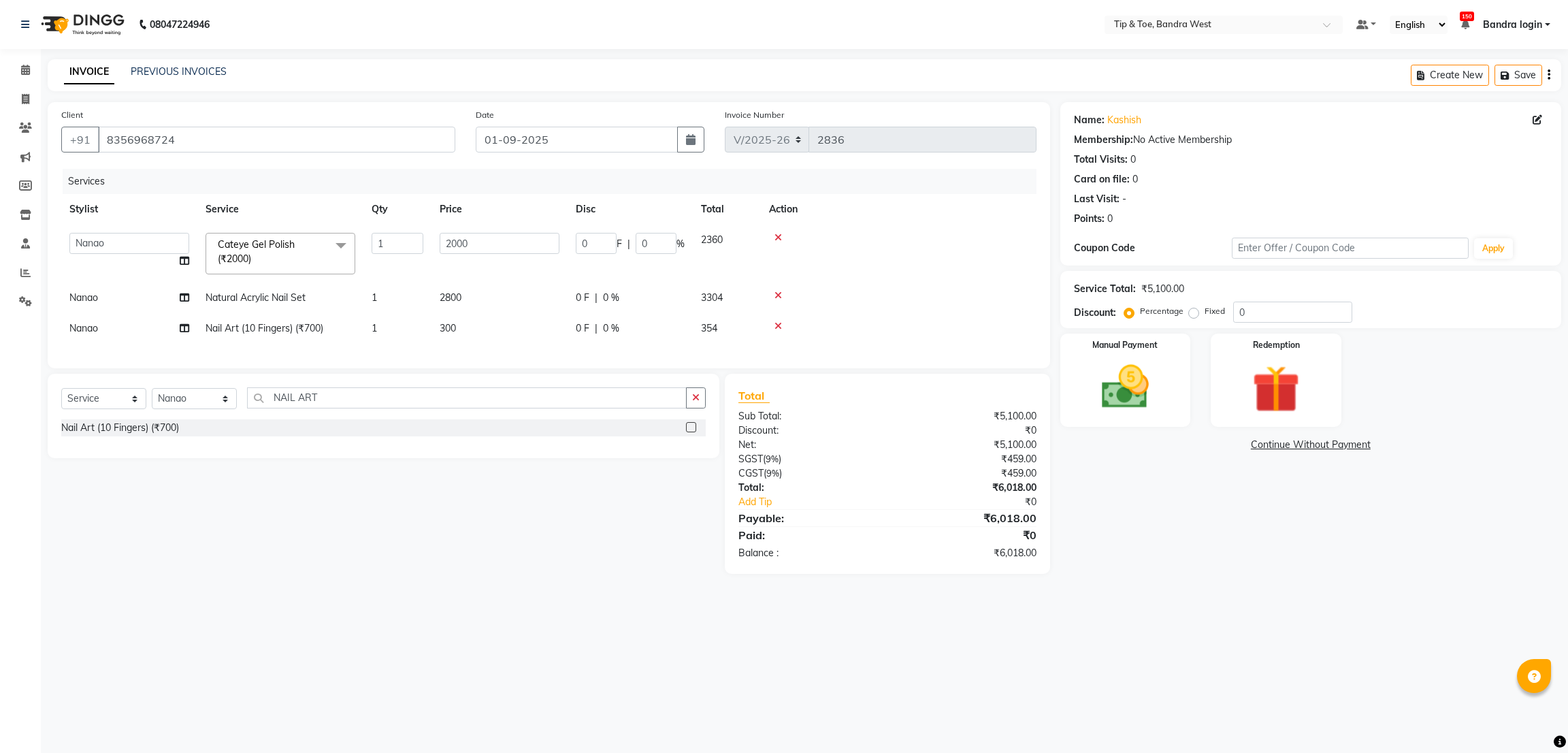
click at [940, 254] on td at bounding box center [899, 253] width 276 height 58
click at [1235, 303] on input "0" at bounding box center [1293, 312] width 119 height 21
type input "20"
type input "400"
type input "20"
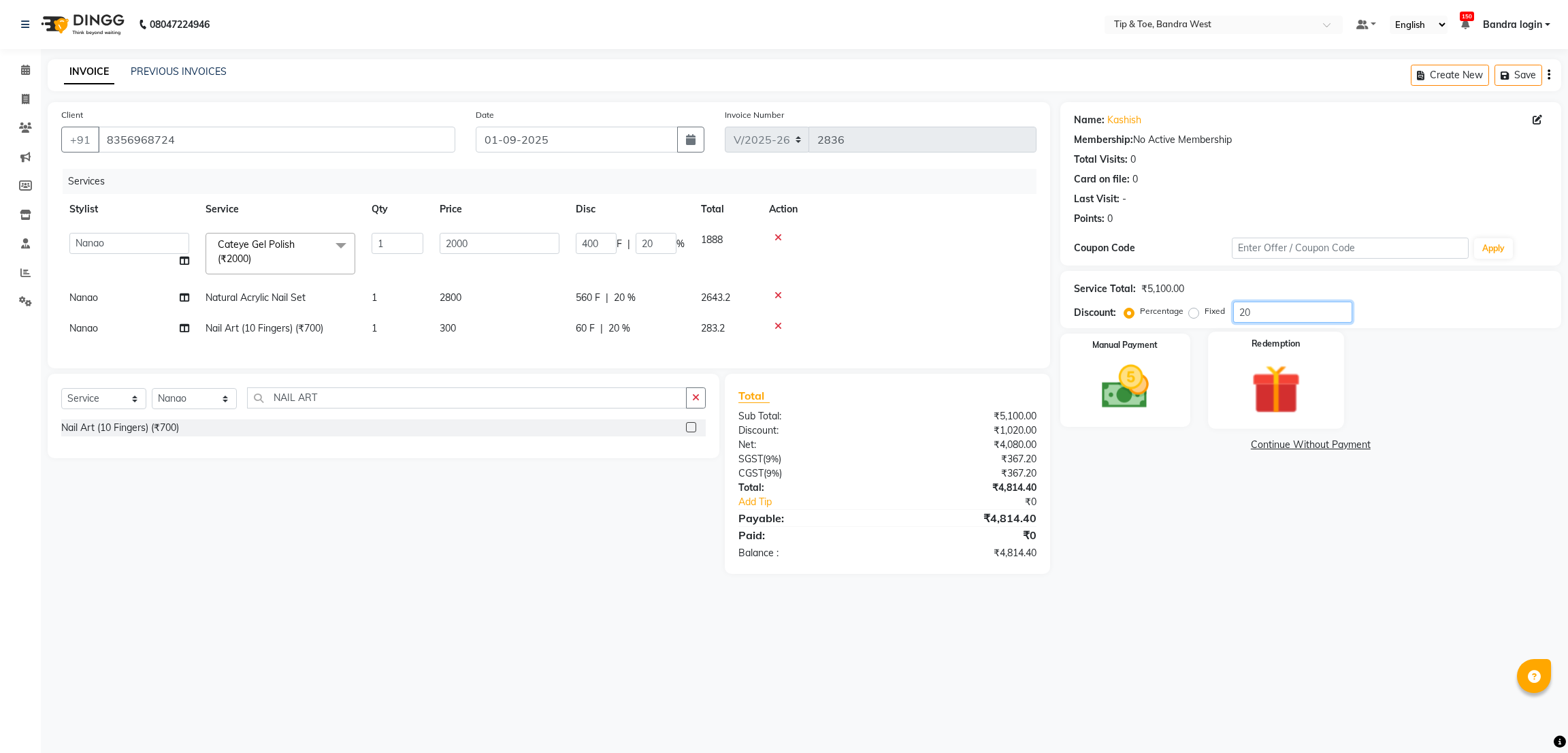
type input "0"
type input "20"
type input "400"
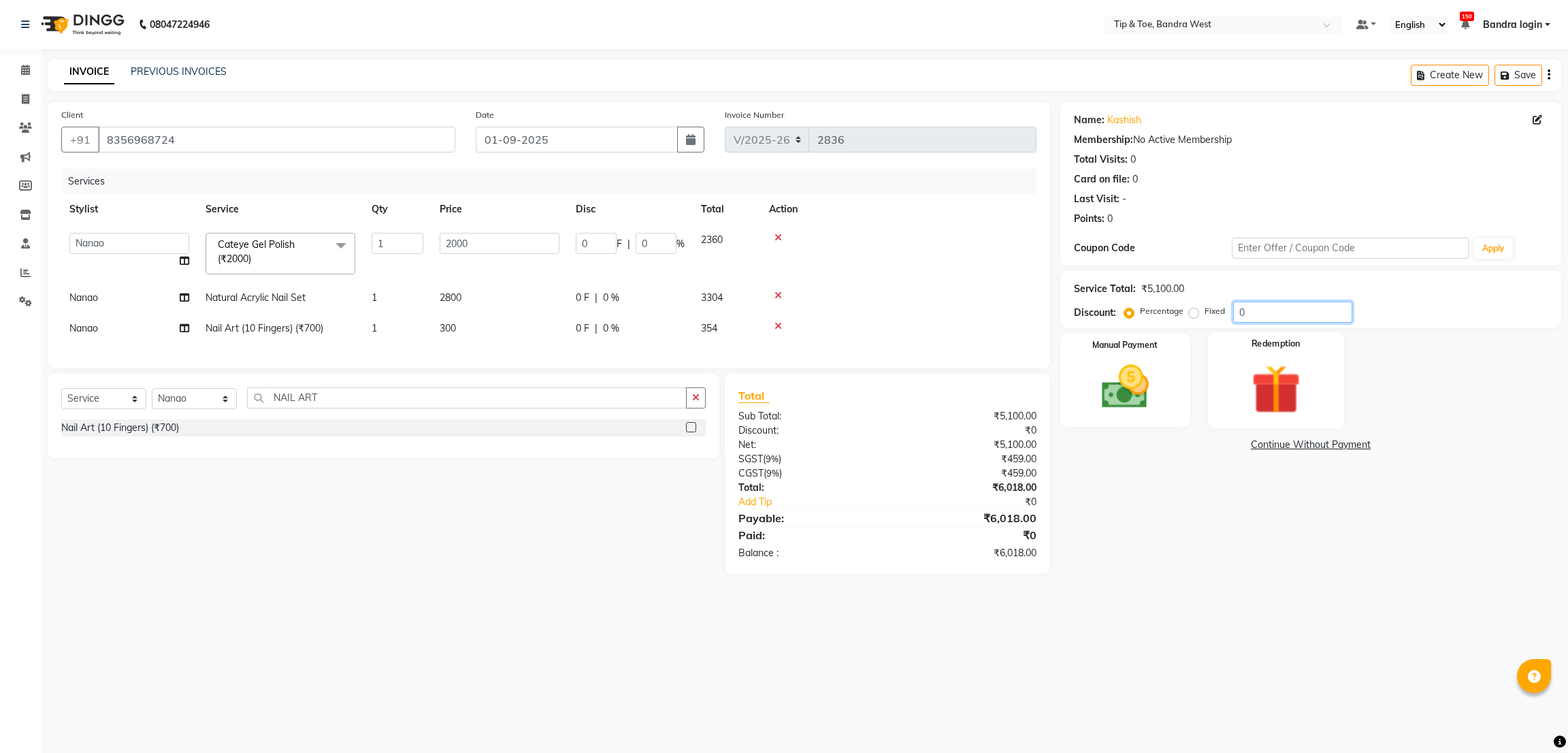
type input "20"
click at [104, 409] on select "Select Service Product Membership Package Voucher Prepaid Gift Card" at bounding box center [104, 398] width 85 height 21
select select "membership"
click at [61, 404] on select "Select Service Product Membership Package Voucher Prepaid Gift Card" at bounding box center [104, 398] width 85 height 21
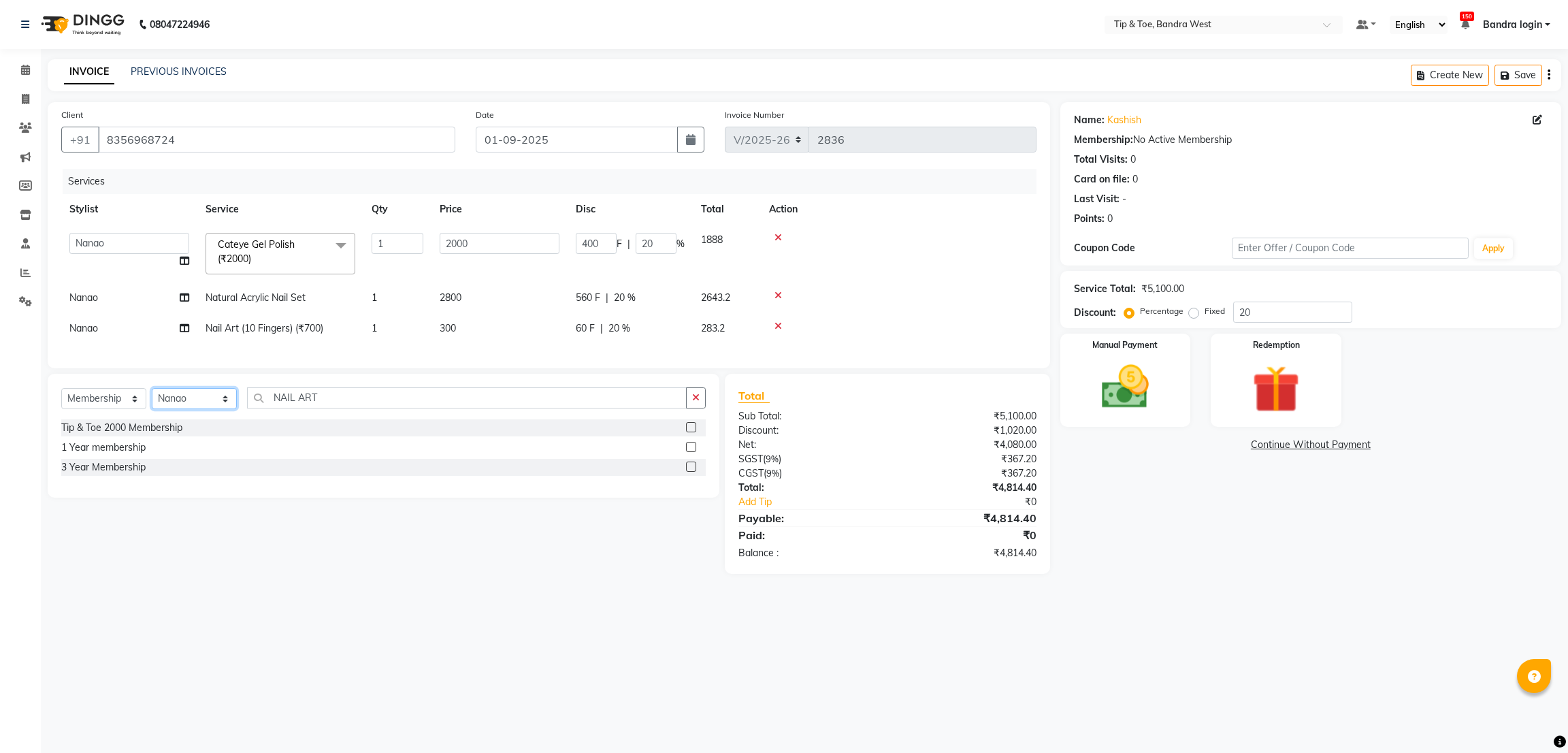
click at [170, 409] on select "Select Stylist Akash Ashish Bandra login Bilal [PERSON_NAME] [PERSON_NAME] [PER…" at bounding box center [195, 398] width 85 height 21
select select "57333"
click at [152, 404] on select "Select Stylist Akash Ashish Bandra login Bilal [PERSON_NAME] [PERSON_NAME] [PER…" at bounding box center [195, 398] width 85 height 21
click at [113, 474] on div "3 Year Membership" at bounding box center [103, 467] width 84 height 14
select select "select"
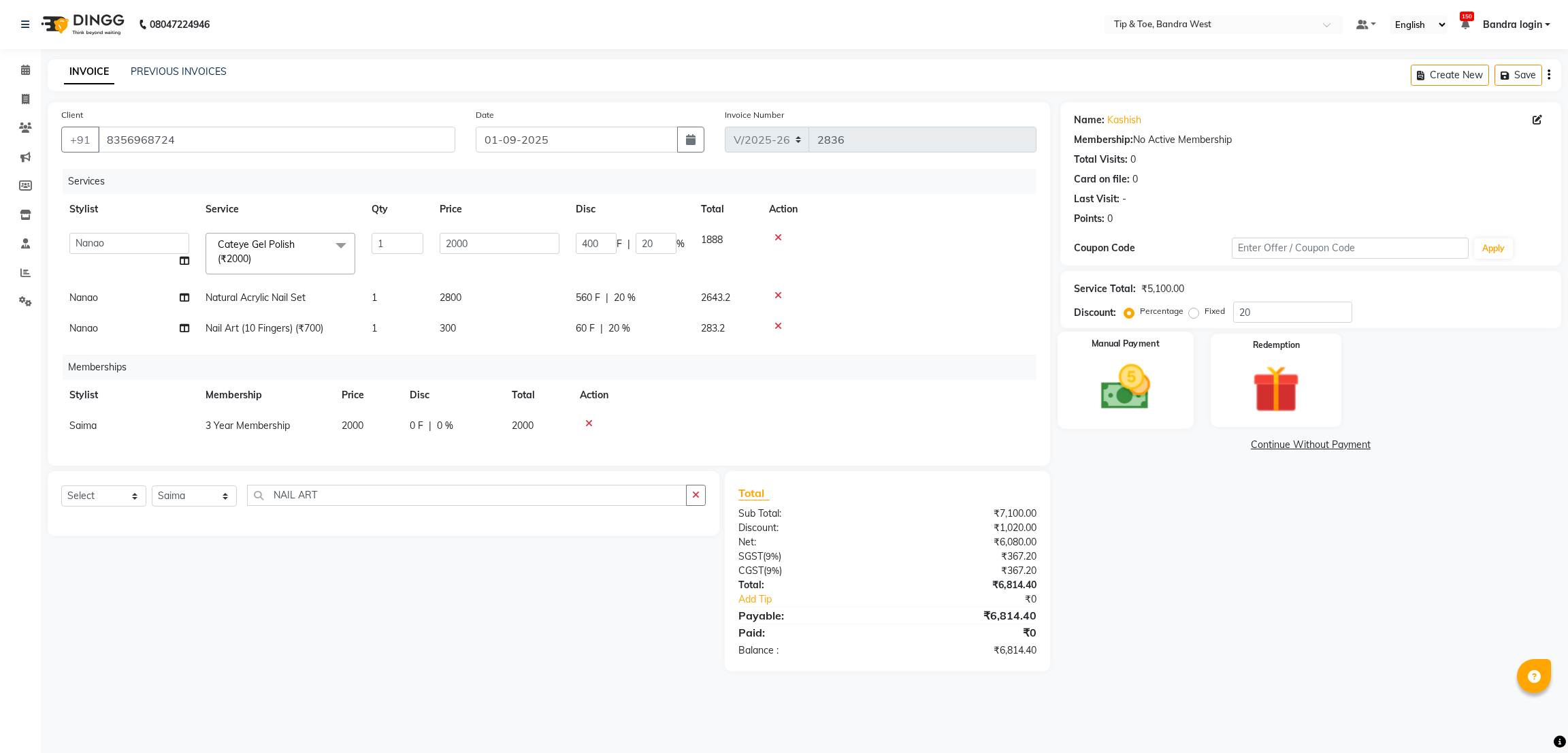
click at [1163, 384] on img at bounding box center [1125, 387] width 81 height 57
click at [1175, 446] on span "GPay" at bounding box center [1173, 445] width 28 height 16
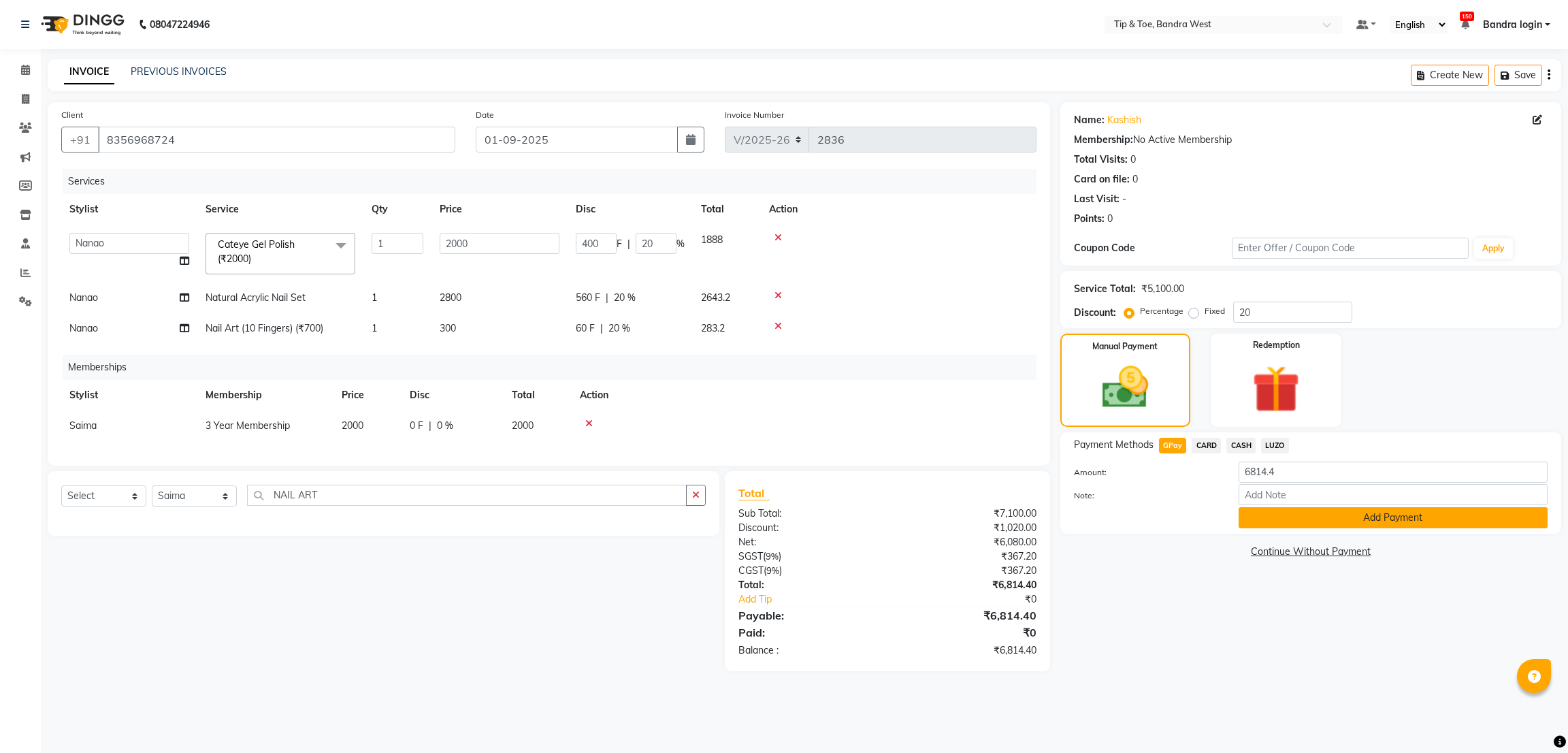
click at [1268, 512] on button "Add Payment" at bounding box center [1393, 517] width 309 height 21
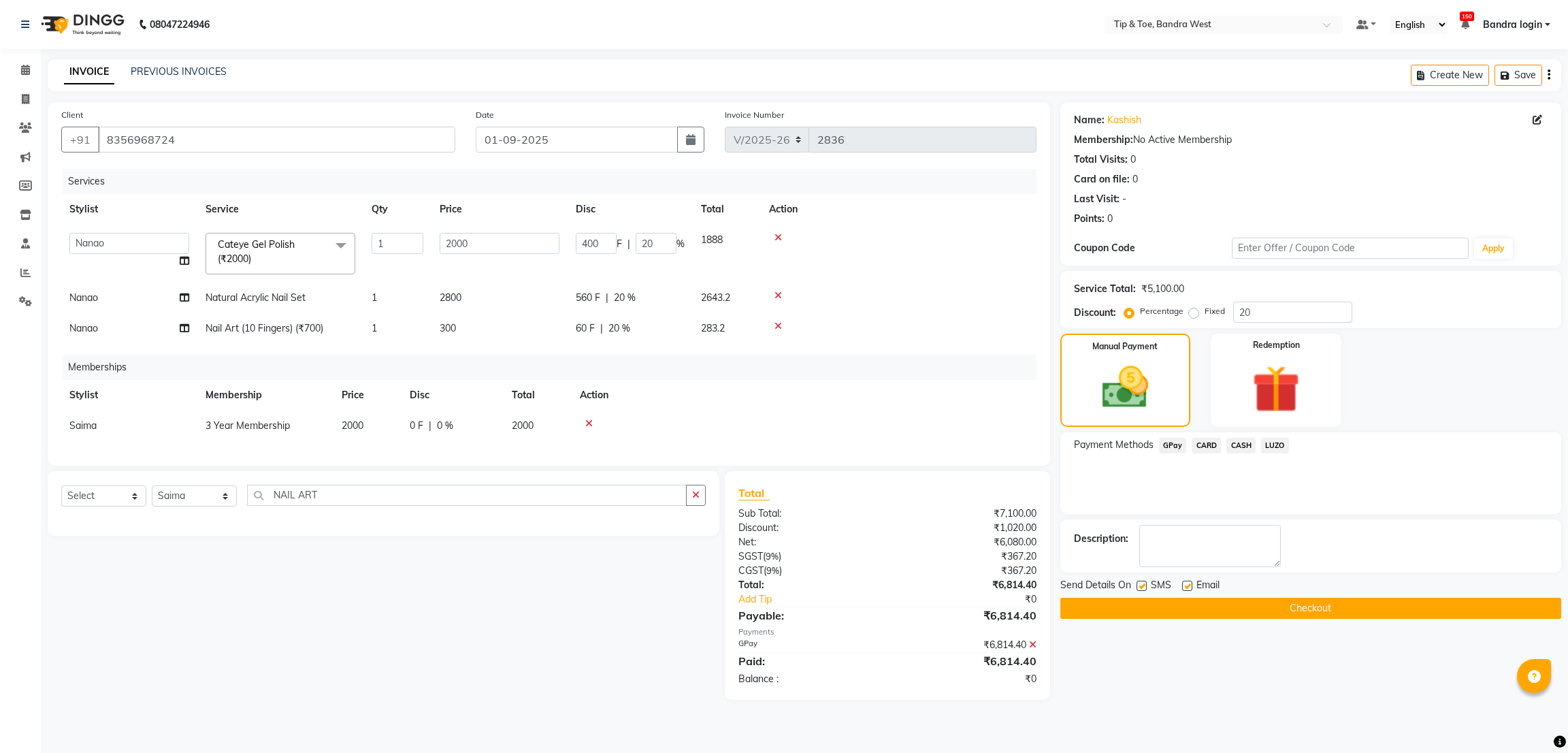
click at [1245, 605] on button "Checkout" at bounding box center [1311, 608] width 501 height 21
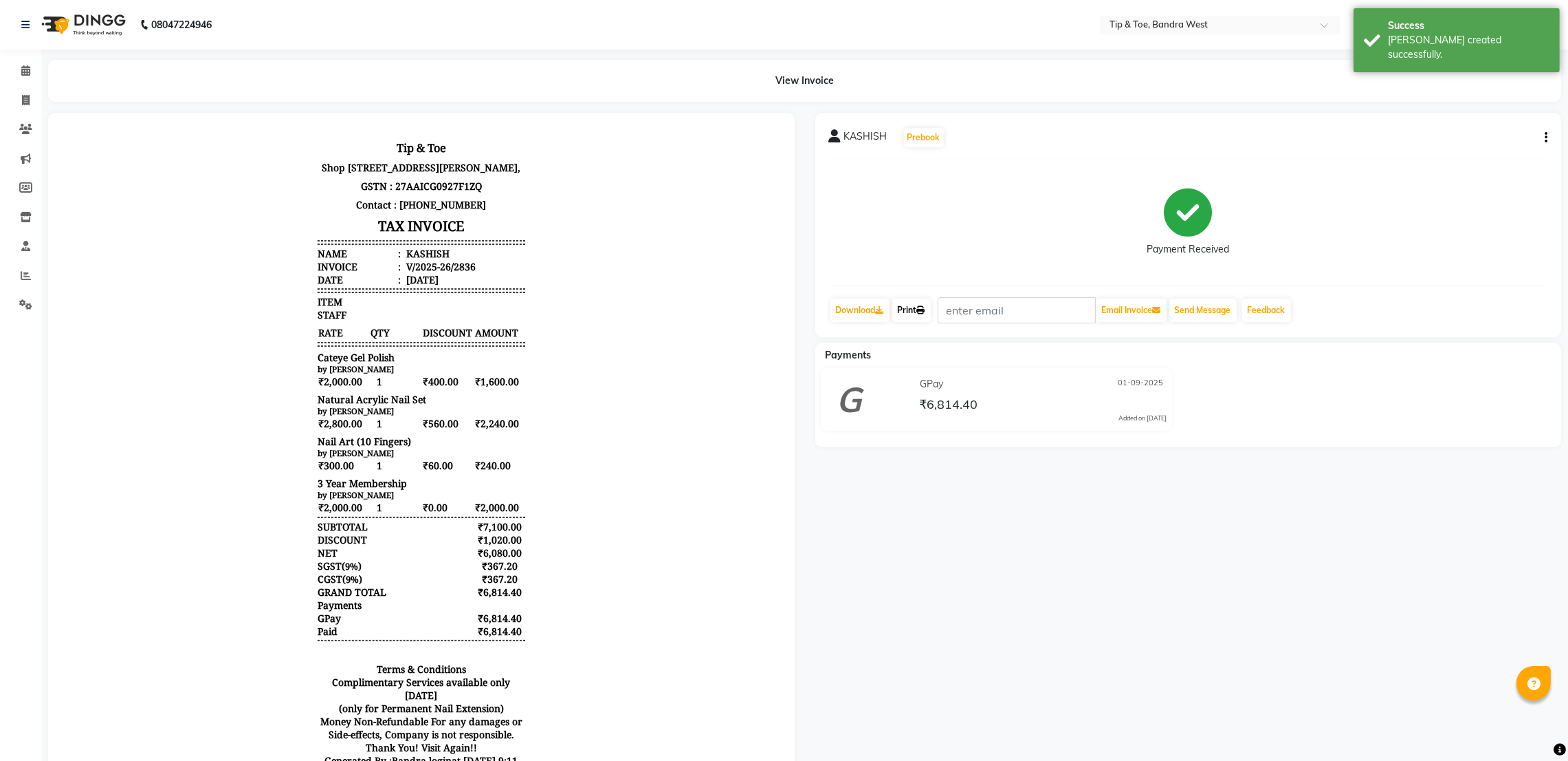
click at [918, 315] on link "Print" at bounding box center [911, 310] width 38 height 23
click at [28, 64] on span at bounding box center [26, 71] width 24 height 16
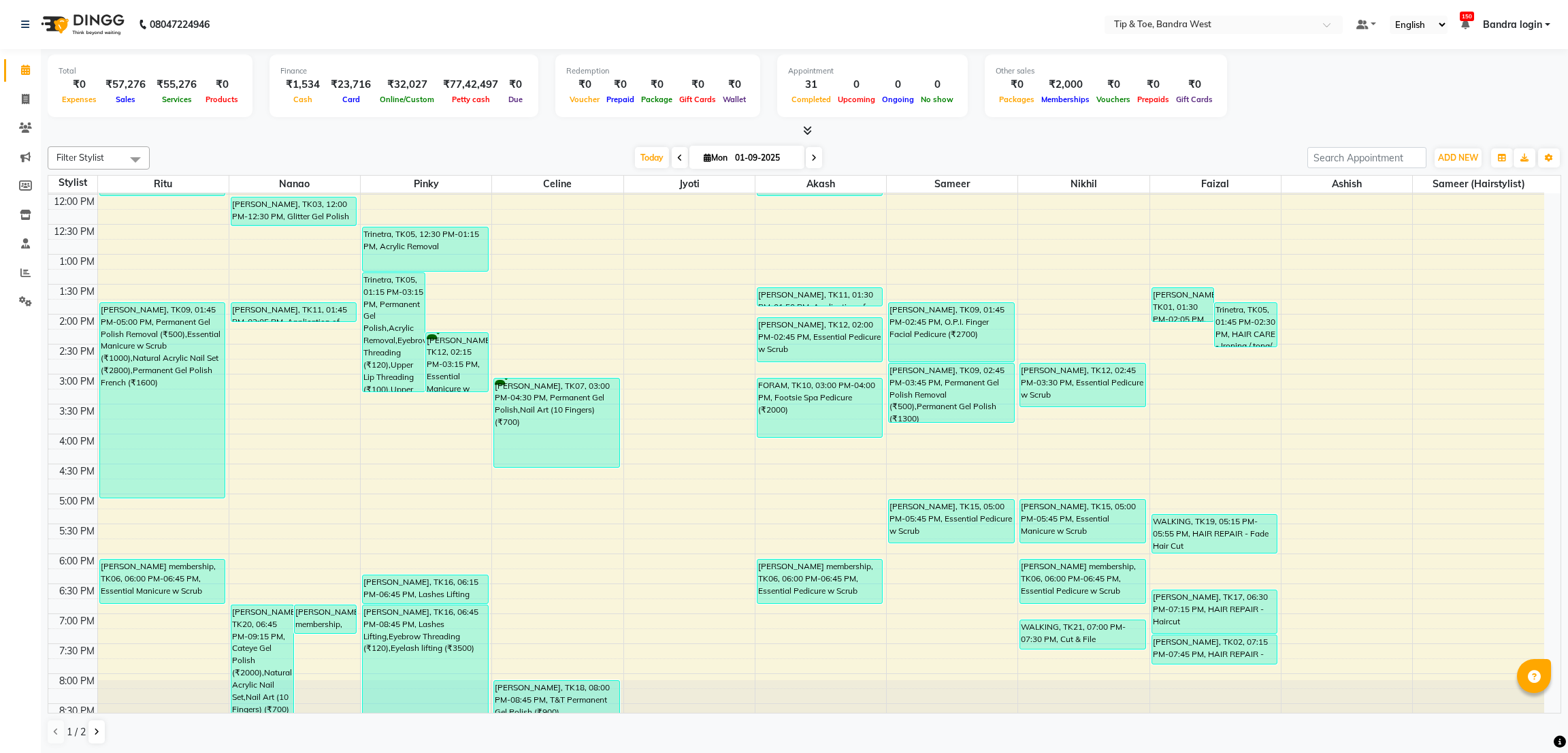
scroll to position [265, 0]
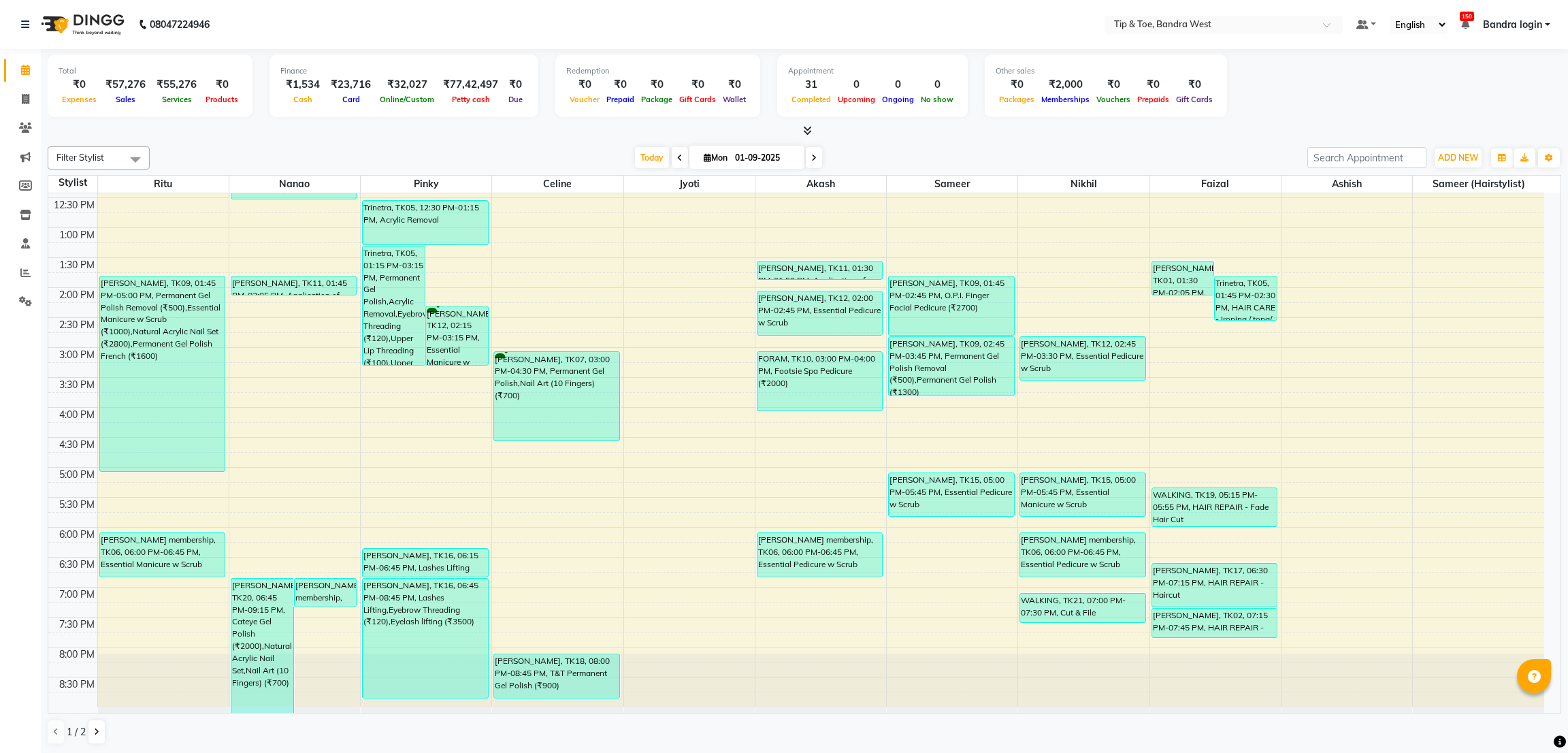
click at [548, 601] on div "8:00 AM 8:30 AM 9:00 AM 9:30 AM 10:00 AM 10:30 AM 11:00 AM 11:30 AM 12:00 PM 12…" at bounding box center [796, 317] width 1496 height 778
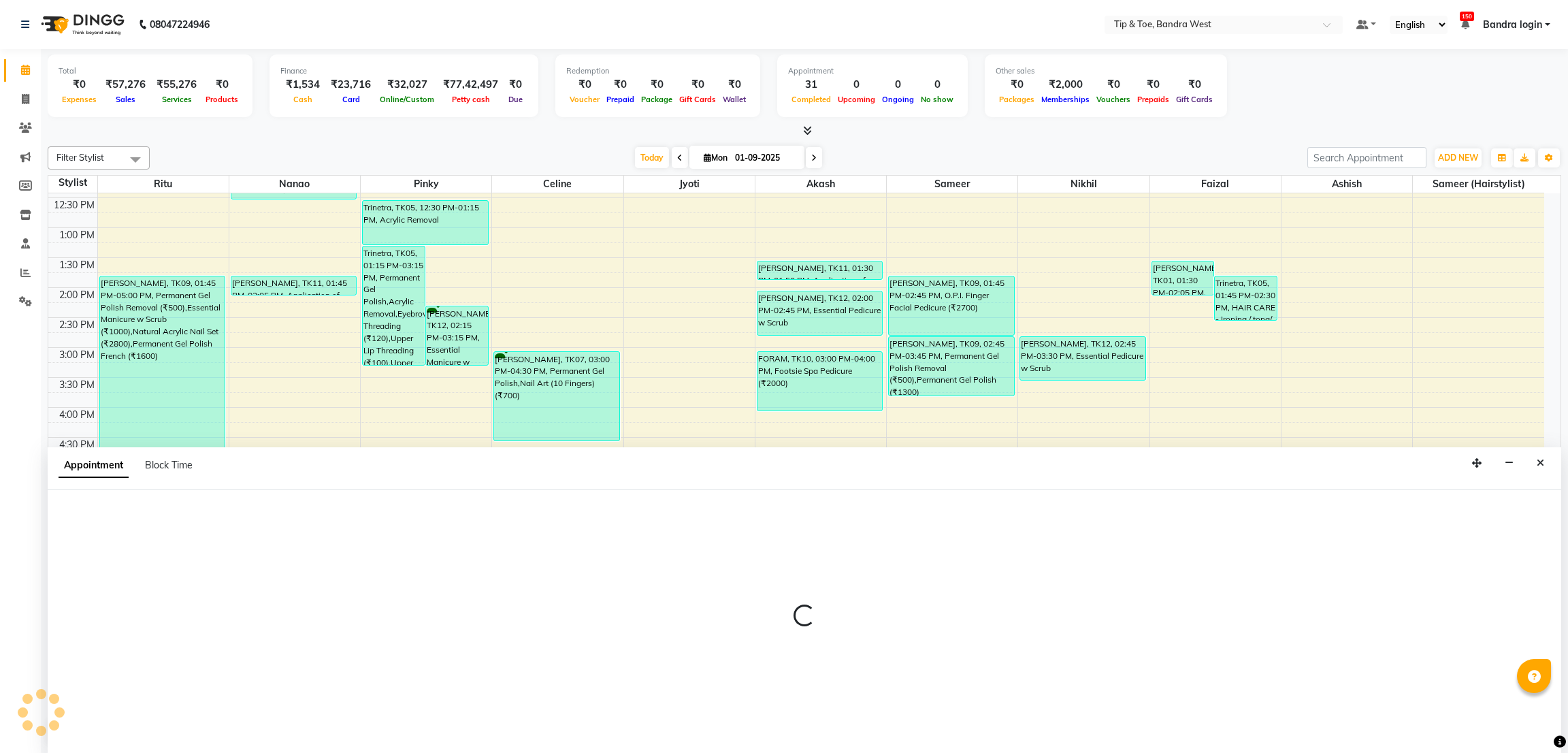
select select "58448"
select select "1140"
select select "tentative"
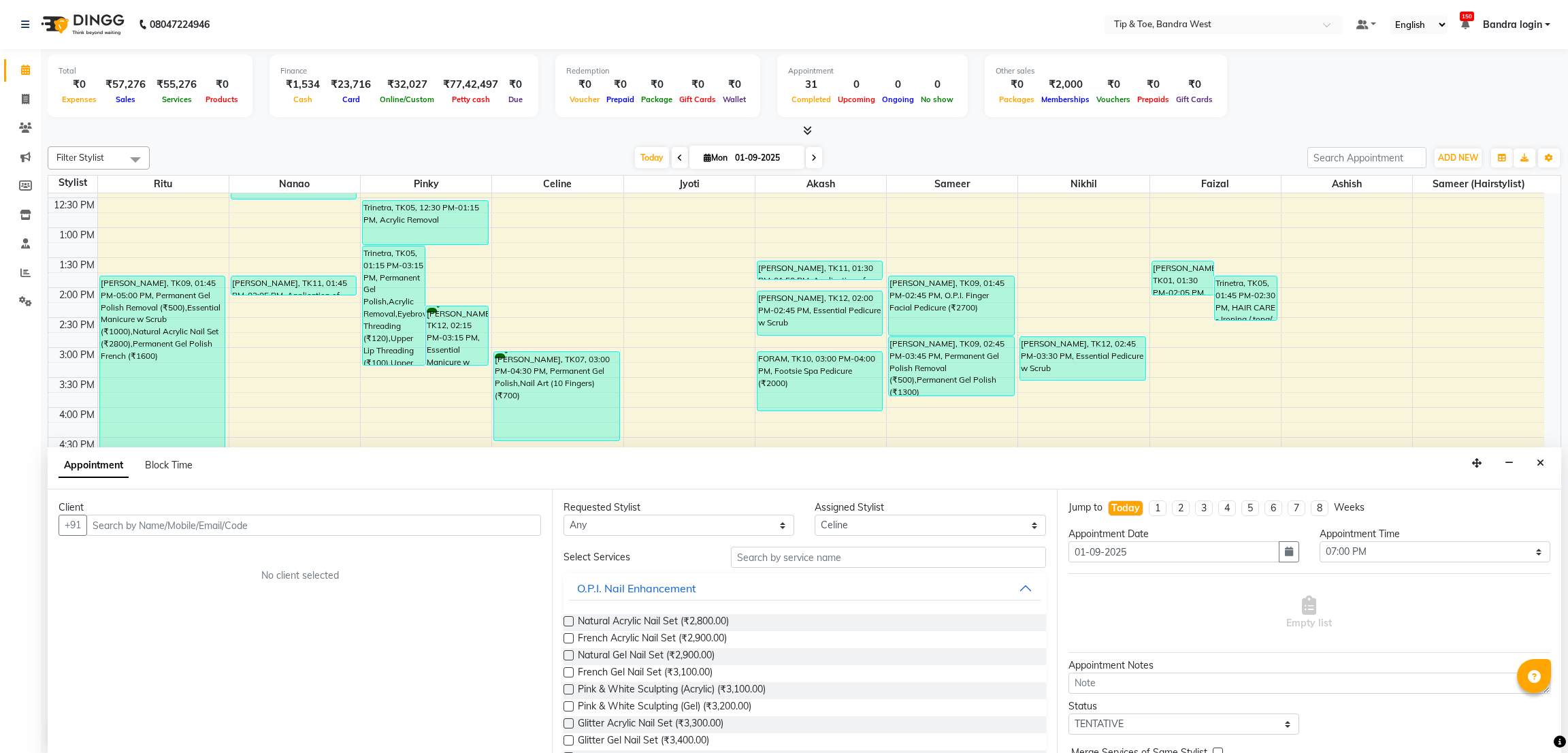
click at [283, 514] on input "text" at bounding box center [314, 525] width 455 height 21
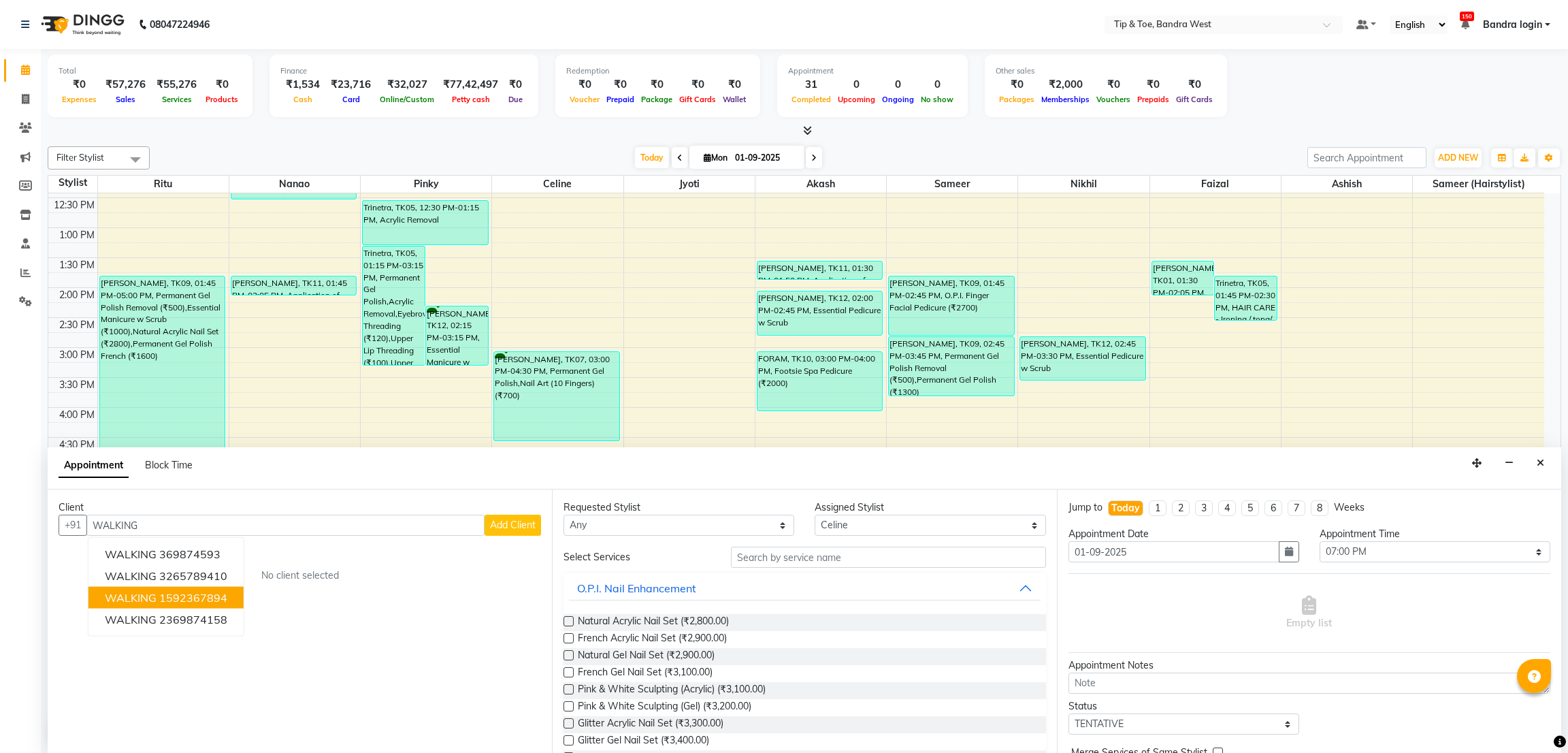
click at [181, 597] on ngb-highlight "1592367894" at bounding box center [193, 597] width 68 height 13
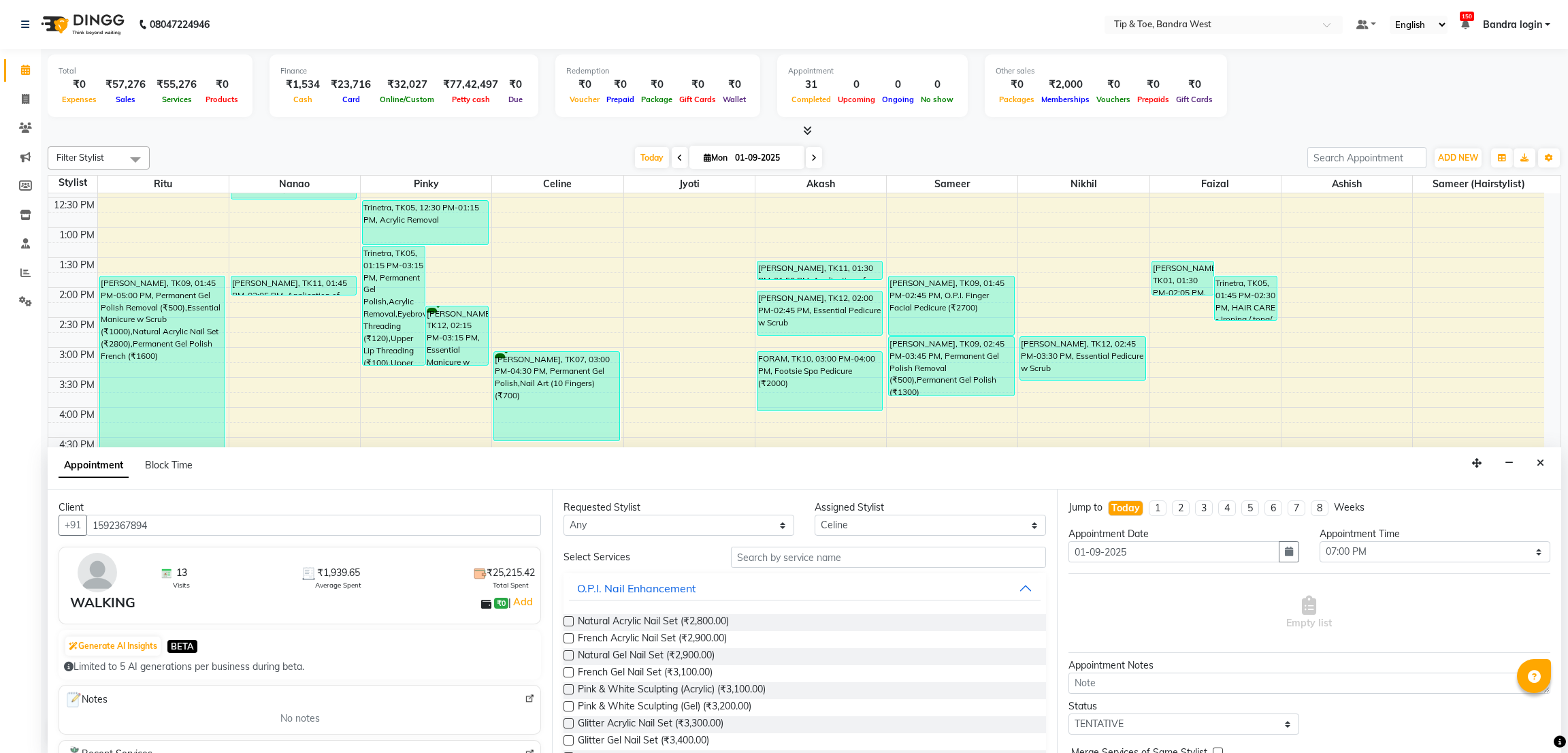
type input "1592367894"
click at [777, 561] on input "text" at bounding box center [888, 557] width 315 height 21
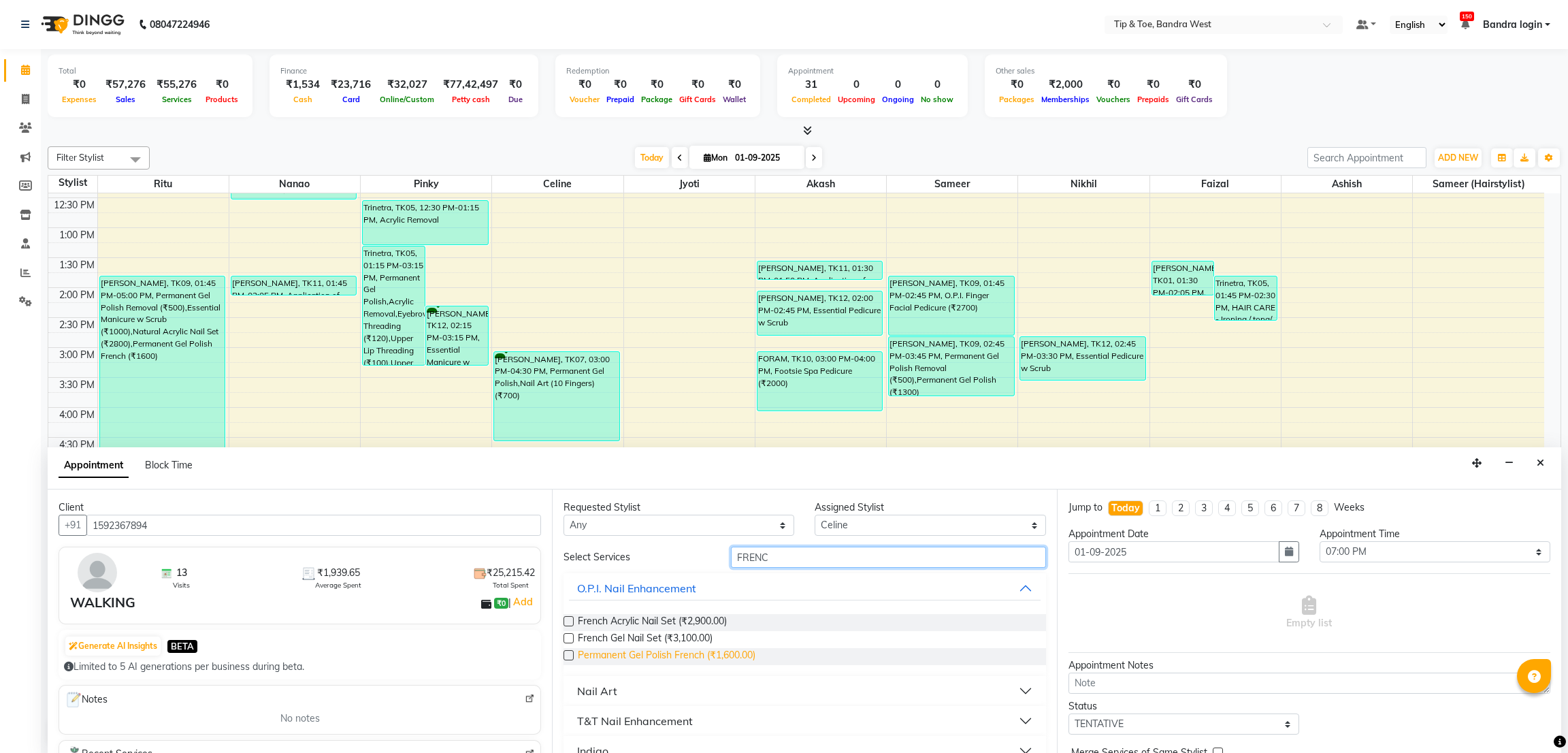
type input "FRENC"
click at [723, 655] on span "Permanent Gel Polish French (₹1,600.00)" at bounding box center [667, 656] width 177 height 17
checkbox input "false"
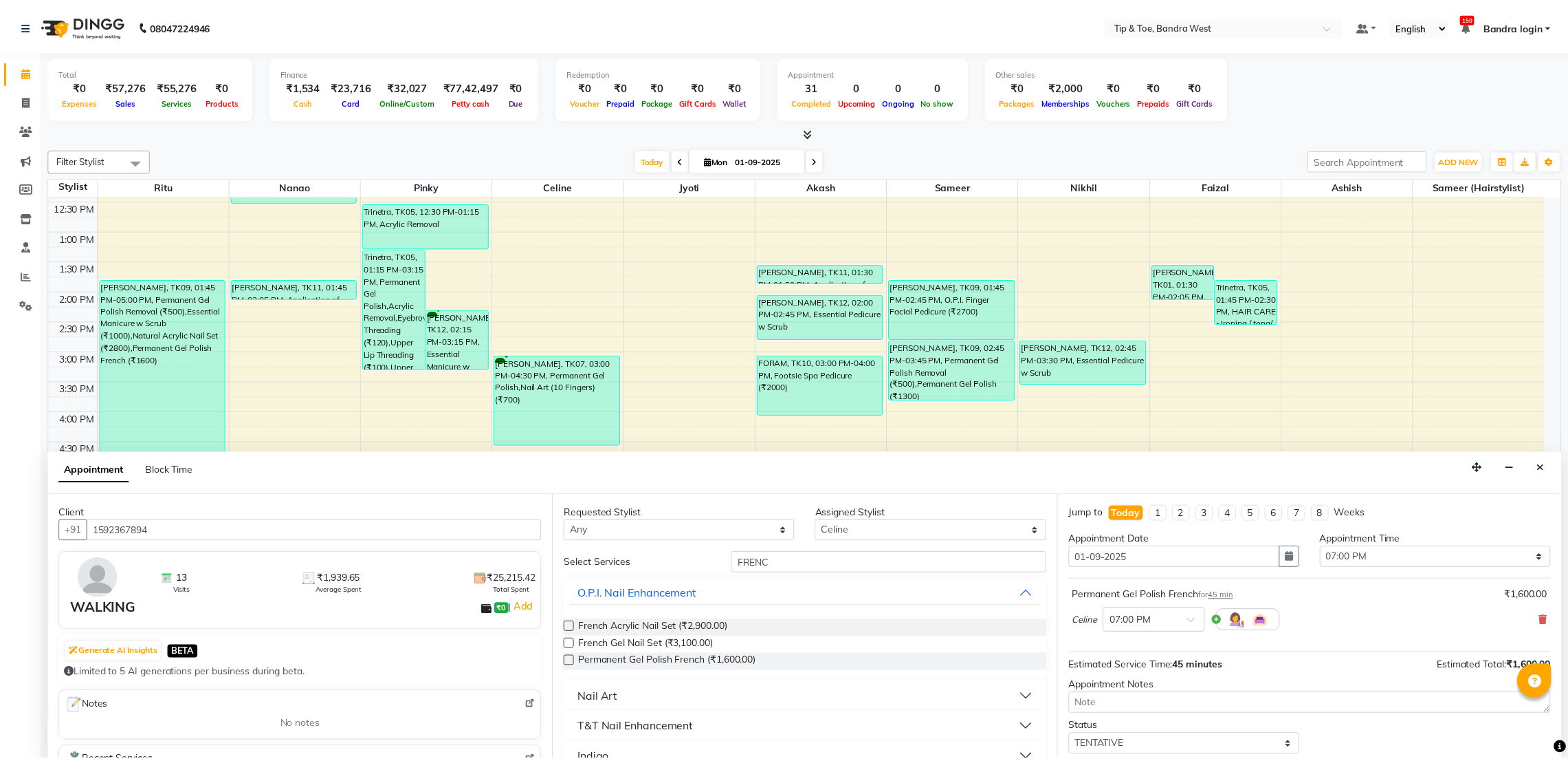
scroll to position [83, 0]
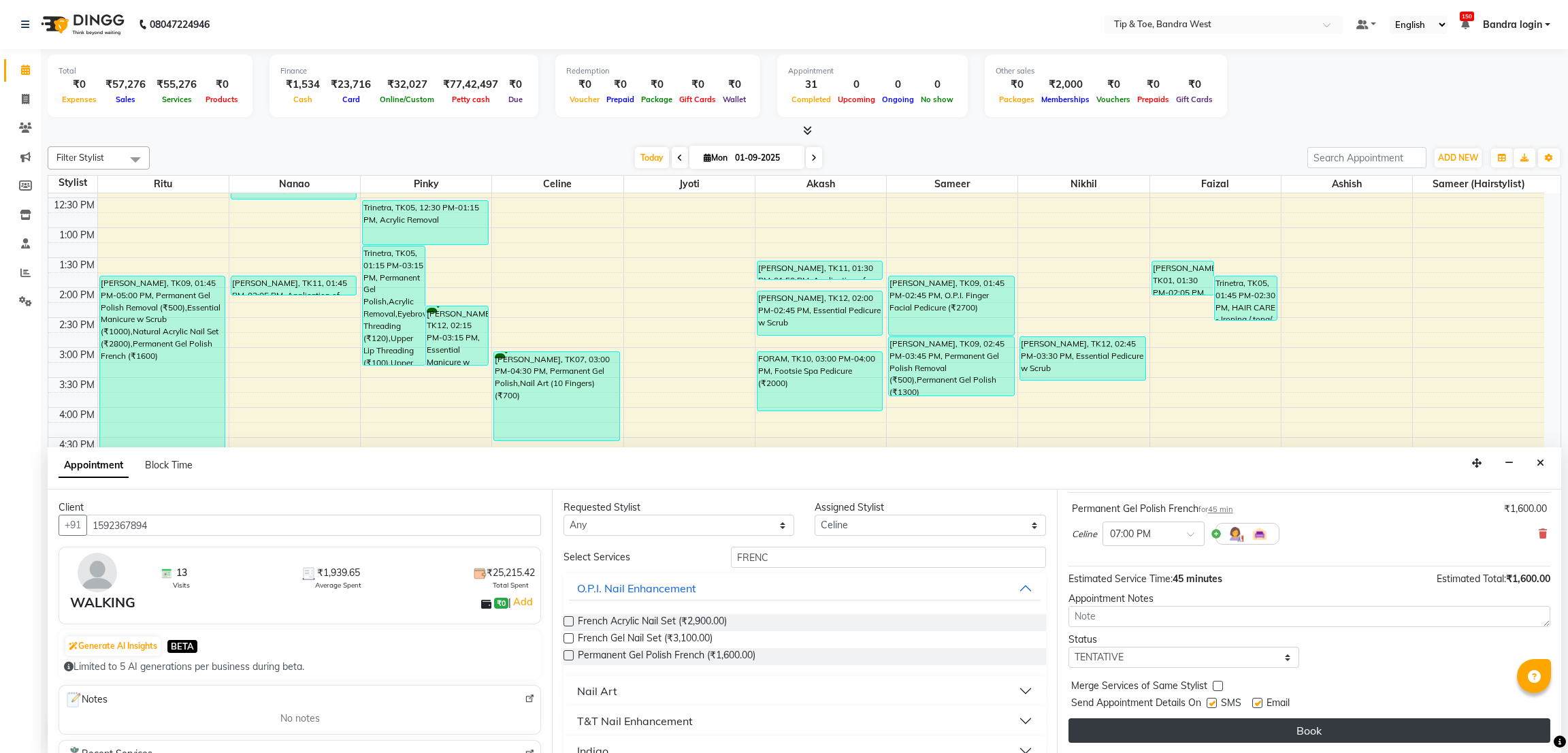
click at [1432, 728] on button "Book" at bounding box center [1309, 730] width 482 height 25
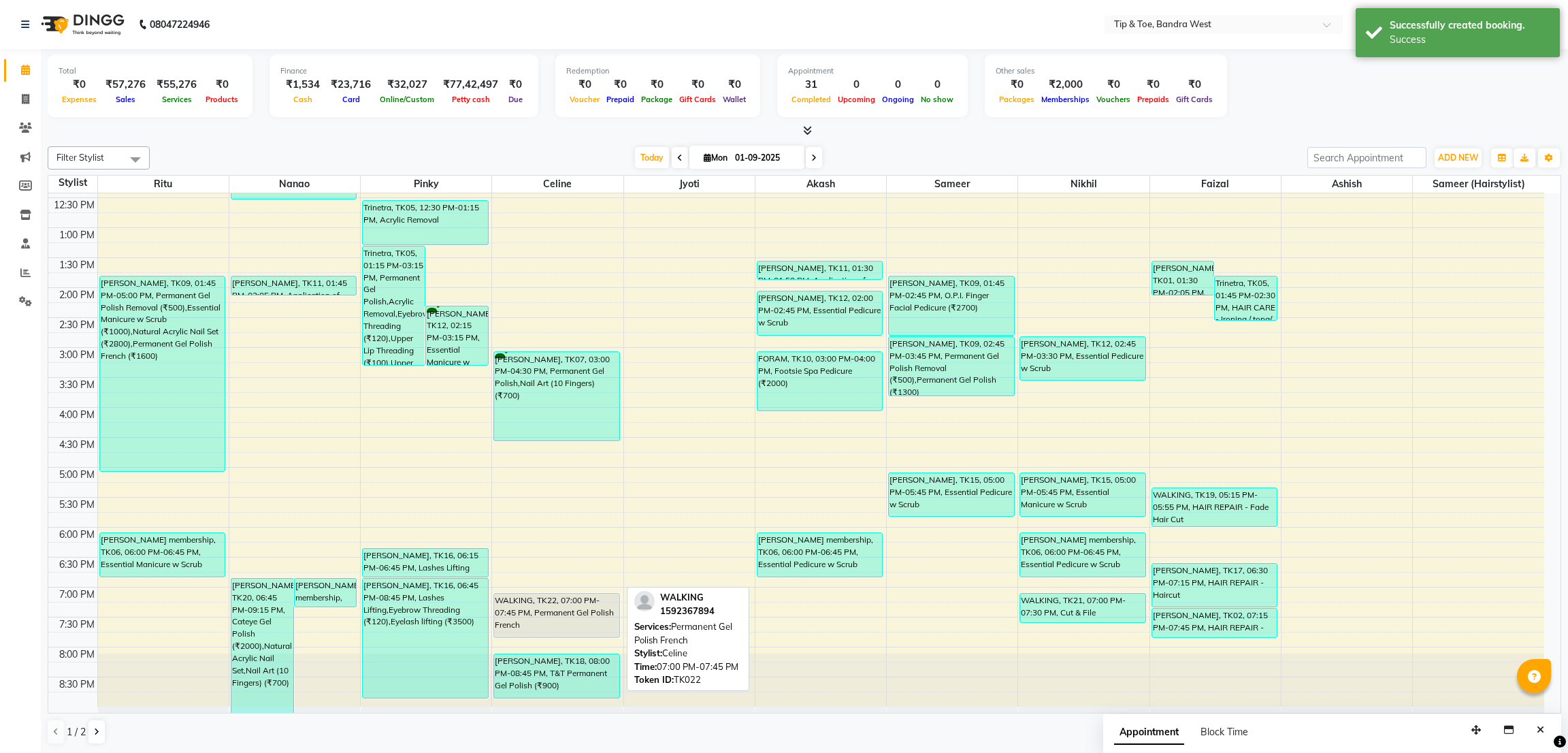
click at [579, 601] on div "WALKING, TK22, 07:00 PM-07:45 PM, Permanent Gel Polish French" at bounding box center [556, 615] width 125 height 43
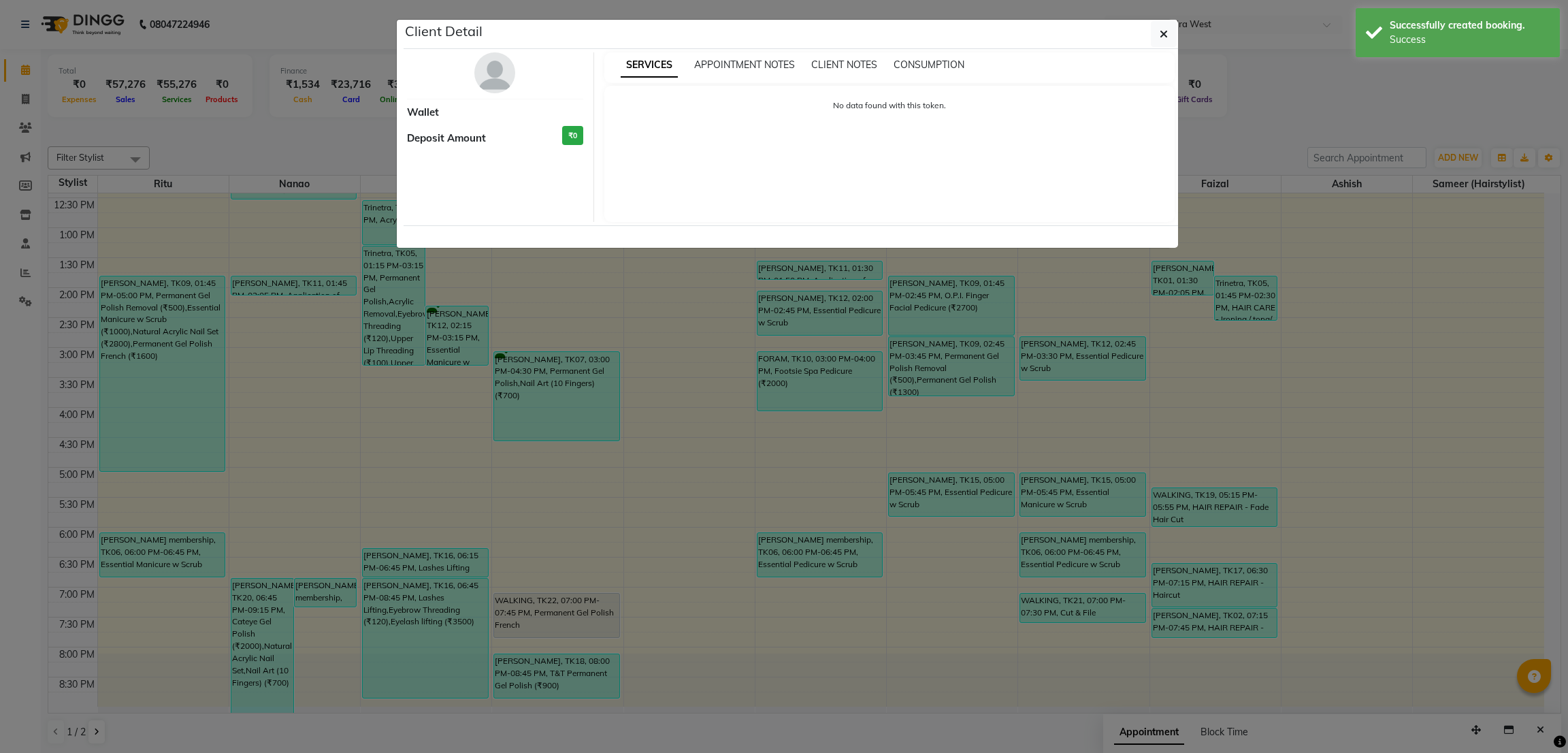
select select "7"
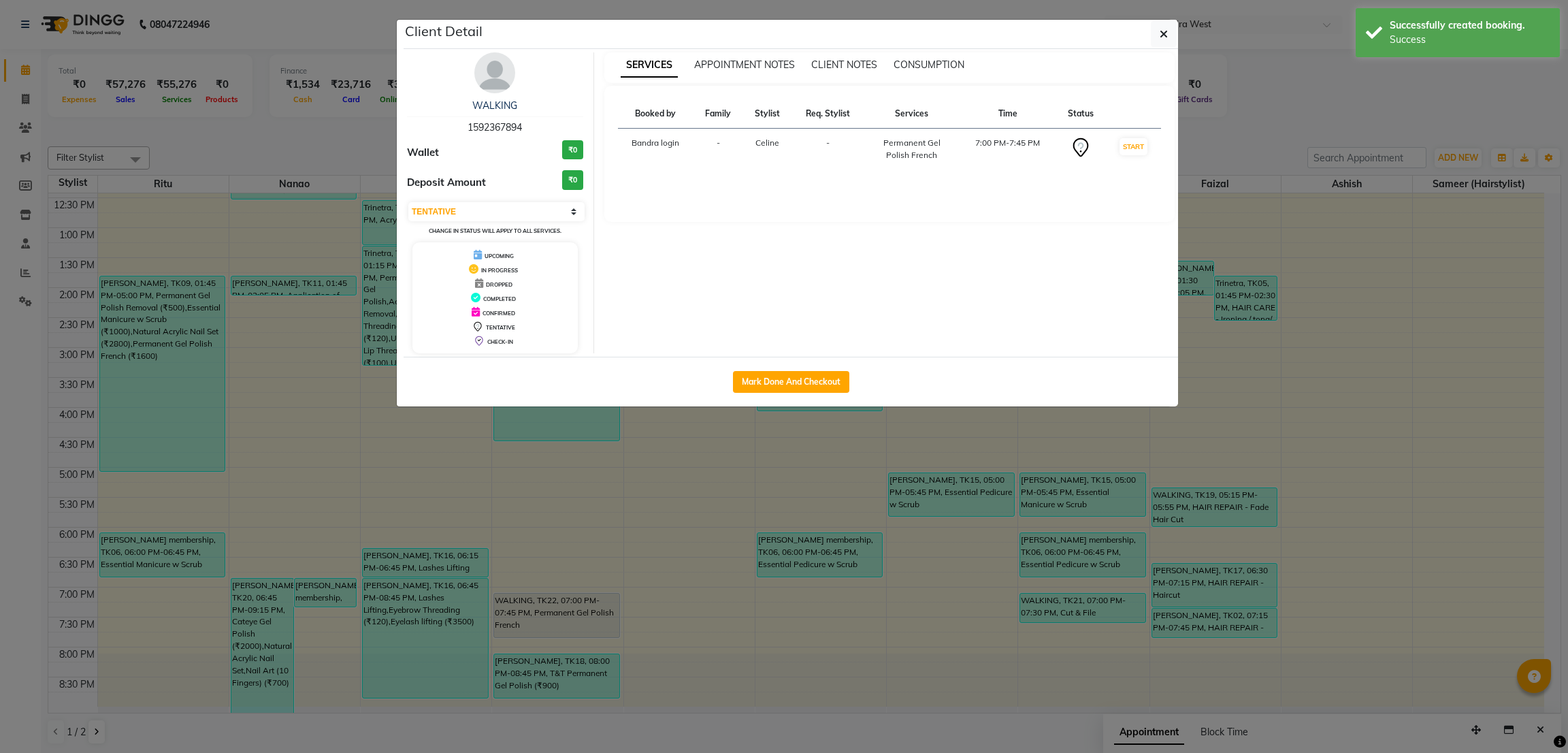
click at [782, 393] on button "Mark Done And Checkout" at bounding box center [791, 381] width 116 height 22
select select "service"
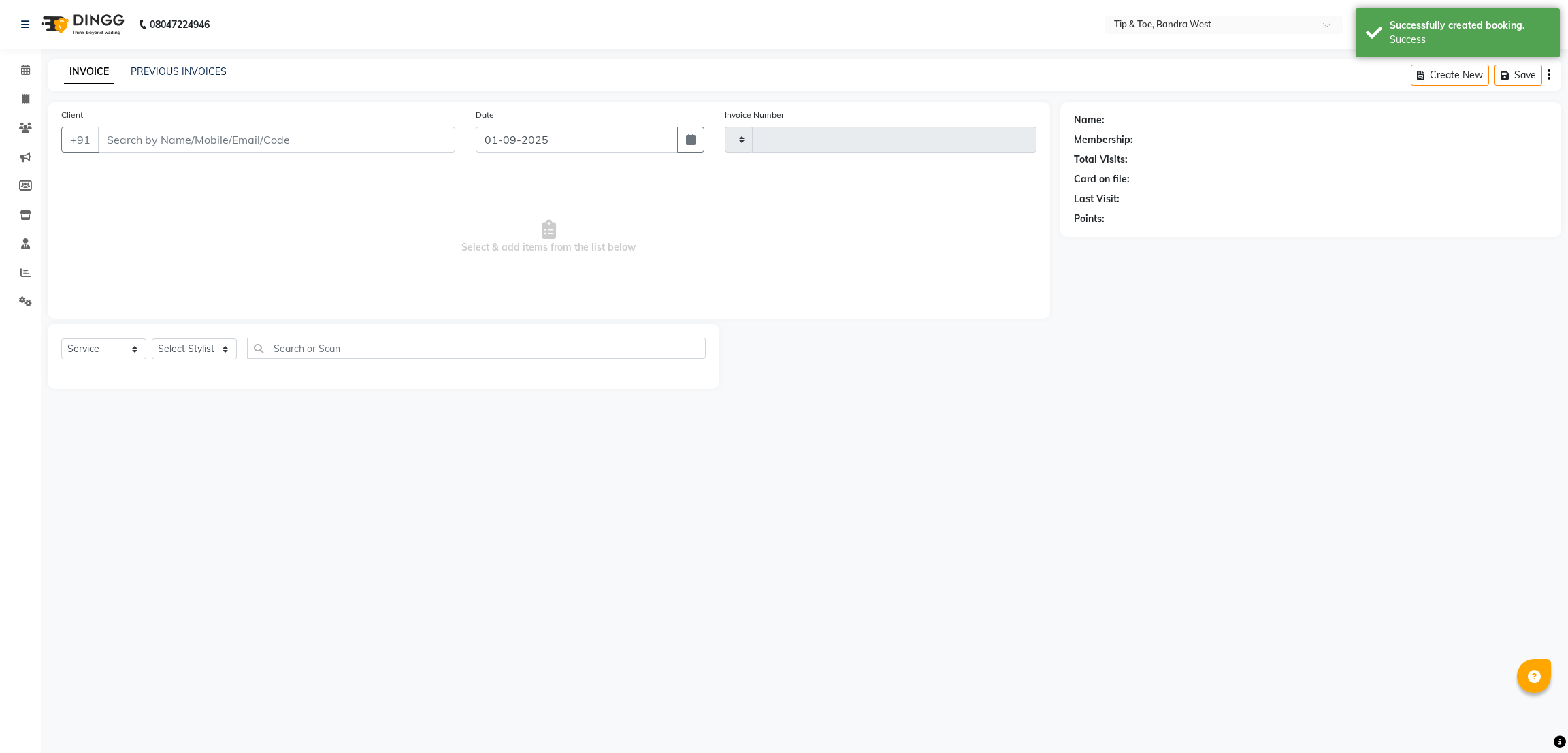
type input "2837"
select select "5957"
type input "1592367894"
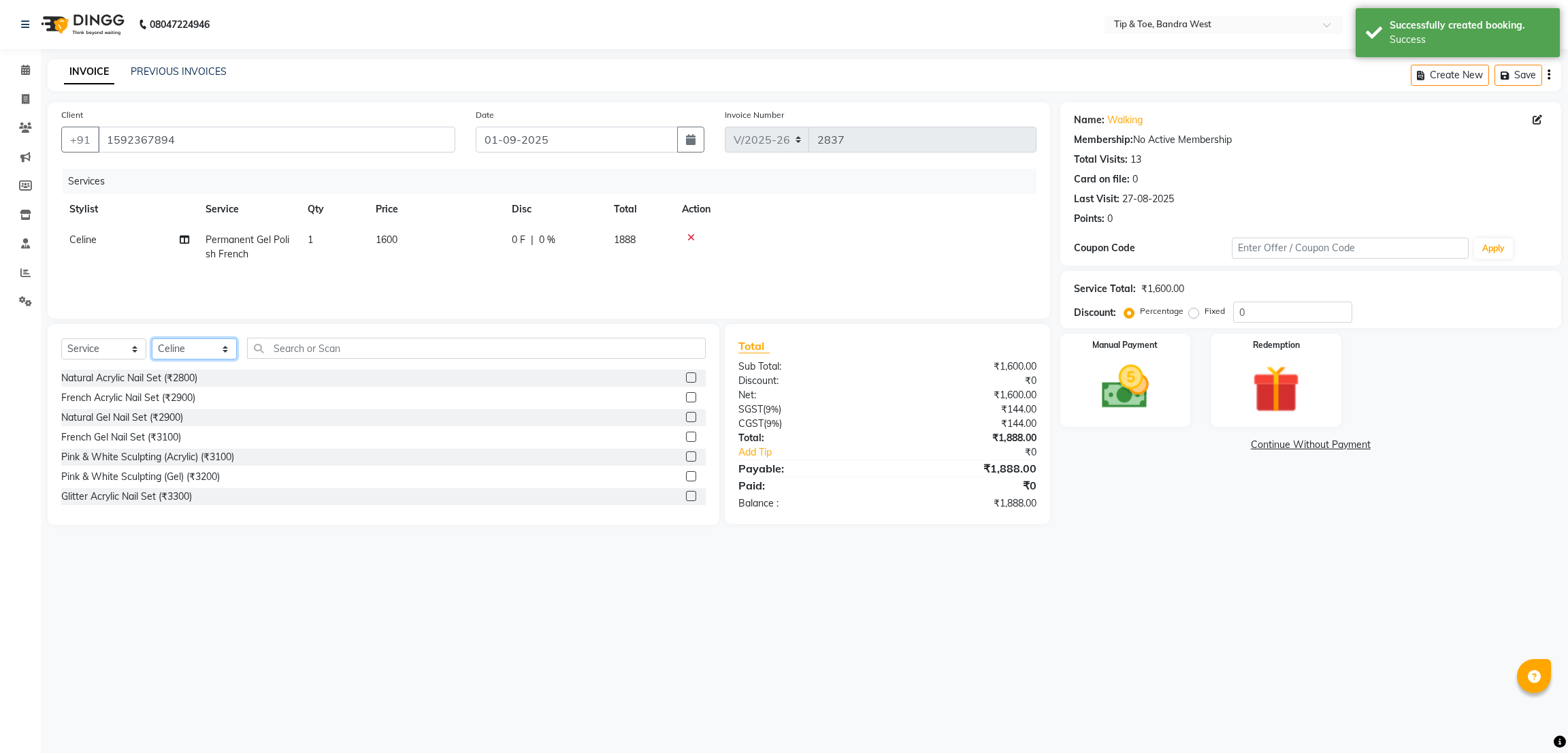
click at [207, 348] on select "Select Stylist Akash Ashish Bandra login Bilal [PERSON_NAME] [PERSON_NAME] [PER…" at bounding box center [195, 349] width 85 height 21
select select "42385"
click at [152, 339] on select "Select Stylist Akash Ashish Bandra login Bilal [PERSON_NAME] [PERSON_NAME] [PER…" at bounding box center [195, 349] width 85 height 21
click at [372, 347] on input "text" at bounding box center [476, 348] width 459 height 21
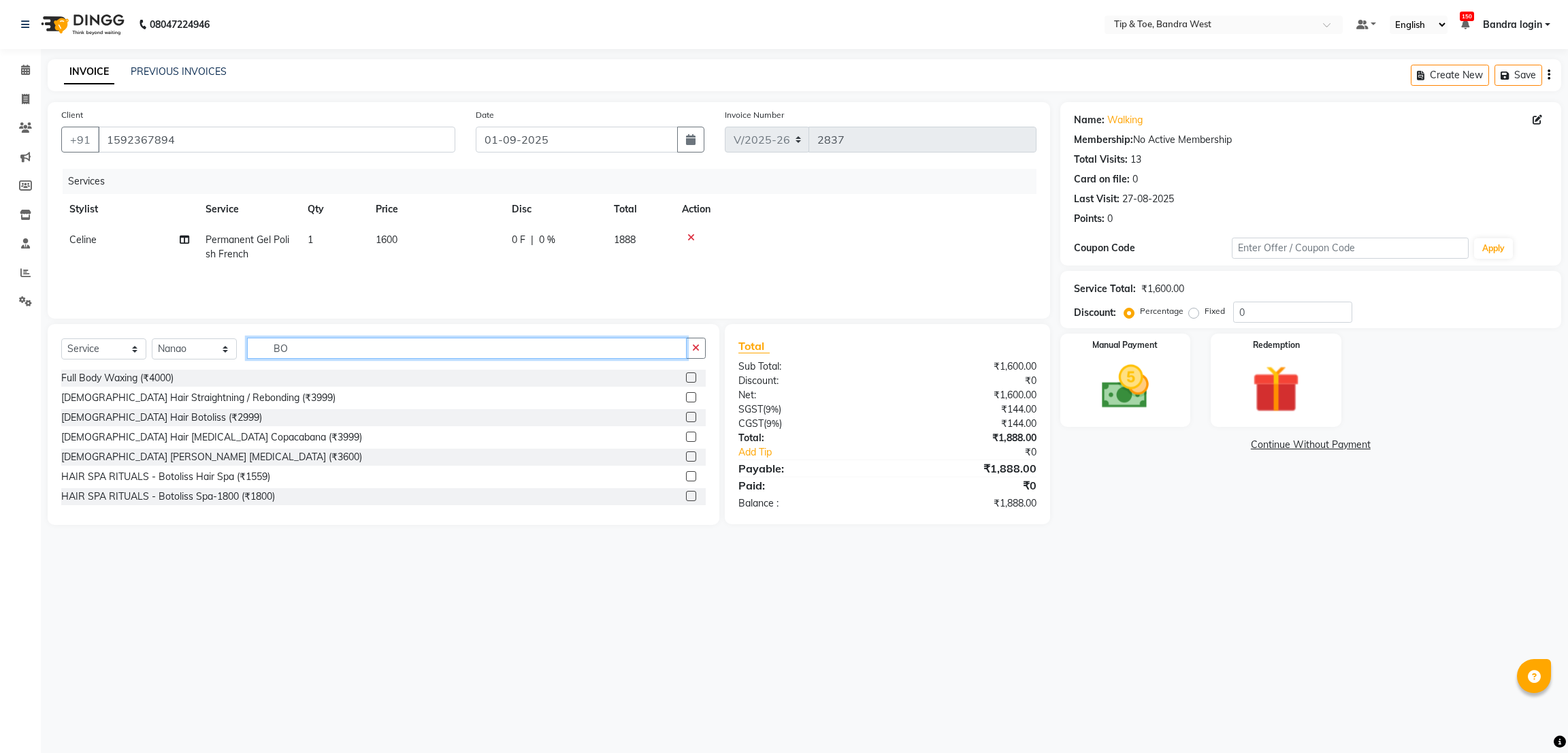
type input "B"
type input "I"
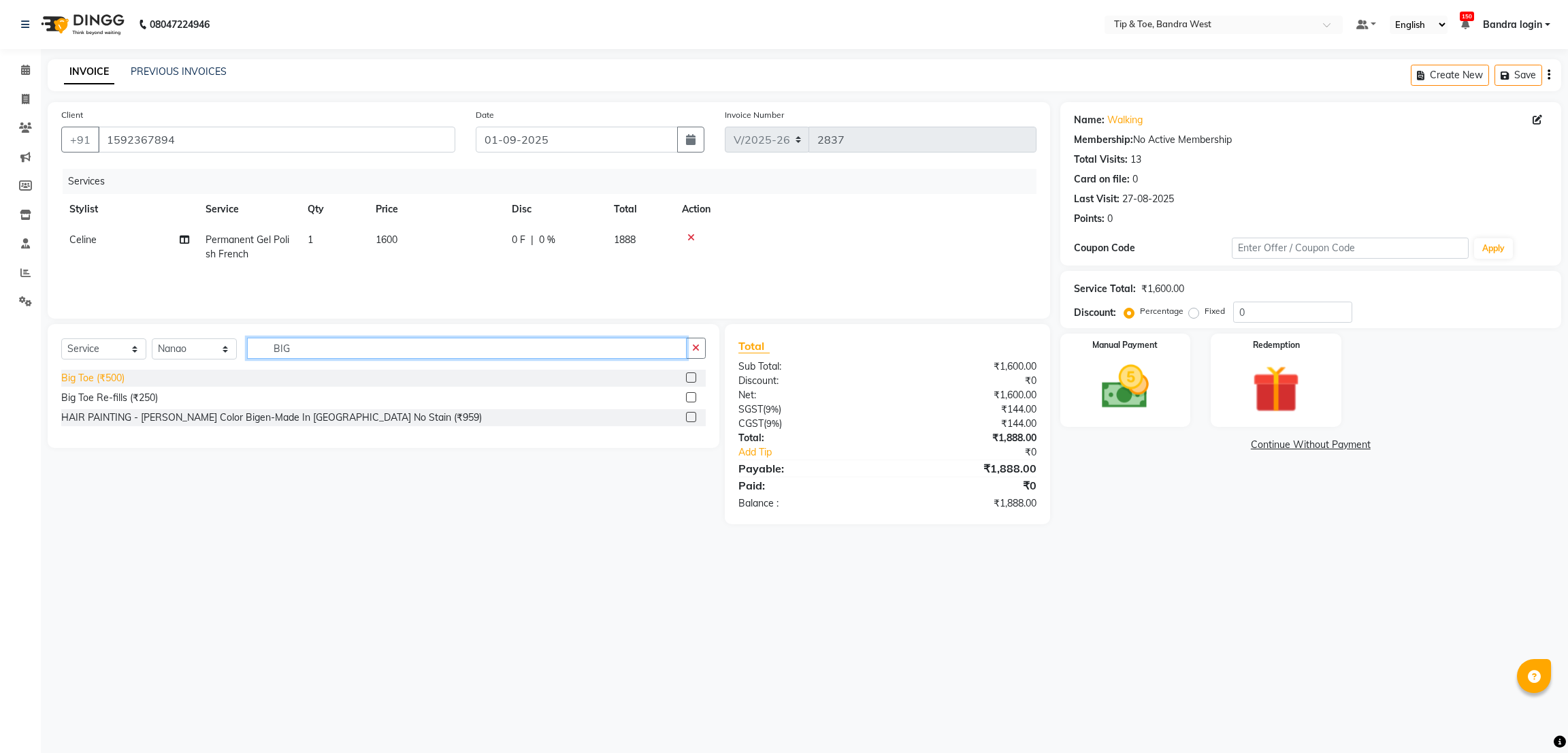
type input "BIG"
click at [116, 383] on div "Big Toe (₹500)" at bounding box center [92, 377] width 63 height 14
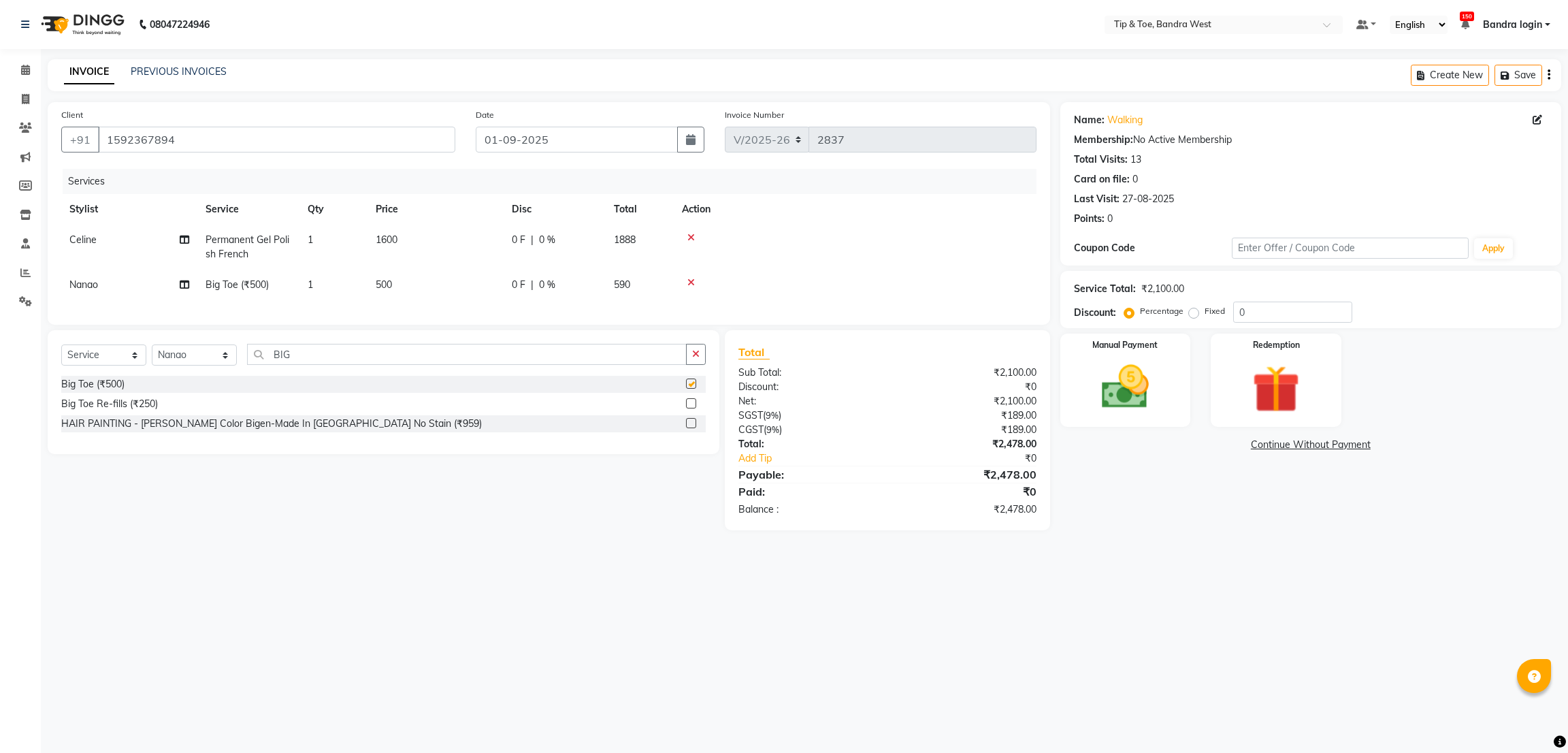
checkbox input "false"
click at [352, 292] on td "1" at bounding box center [333, 284] width 68 height 31
select select "42385"
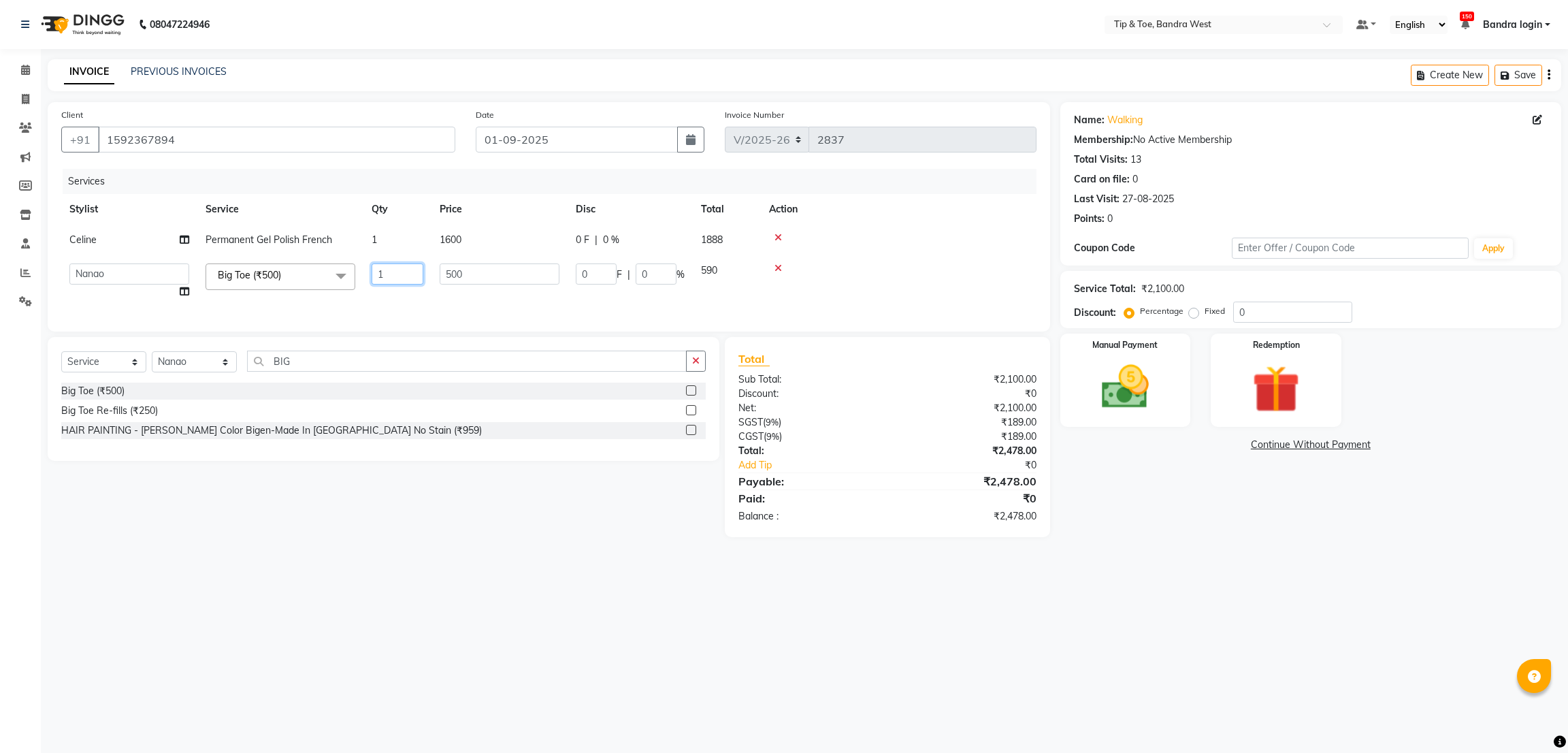
drag, startPoint x: 382, startPoint y: 273, endPoint x: 391, endPoint y: 281, distance: 12.0
click at [385, 275] on input "1" at bounding box center [397, 274] width 51 height 21
type input "2"
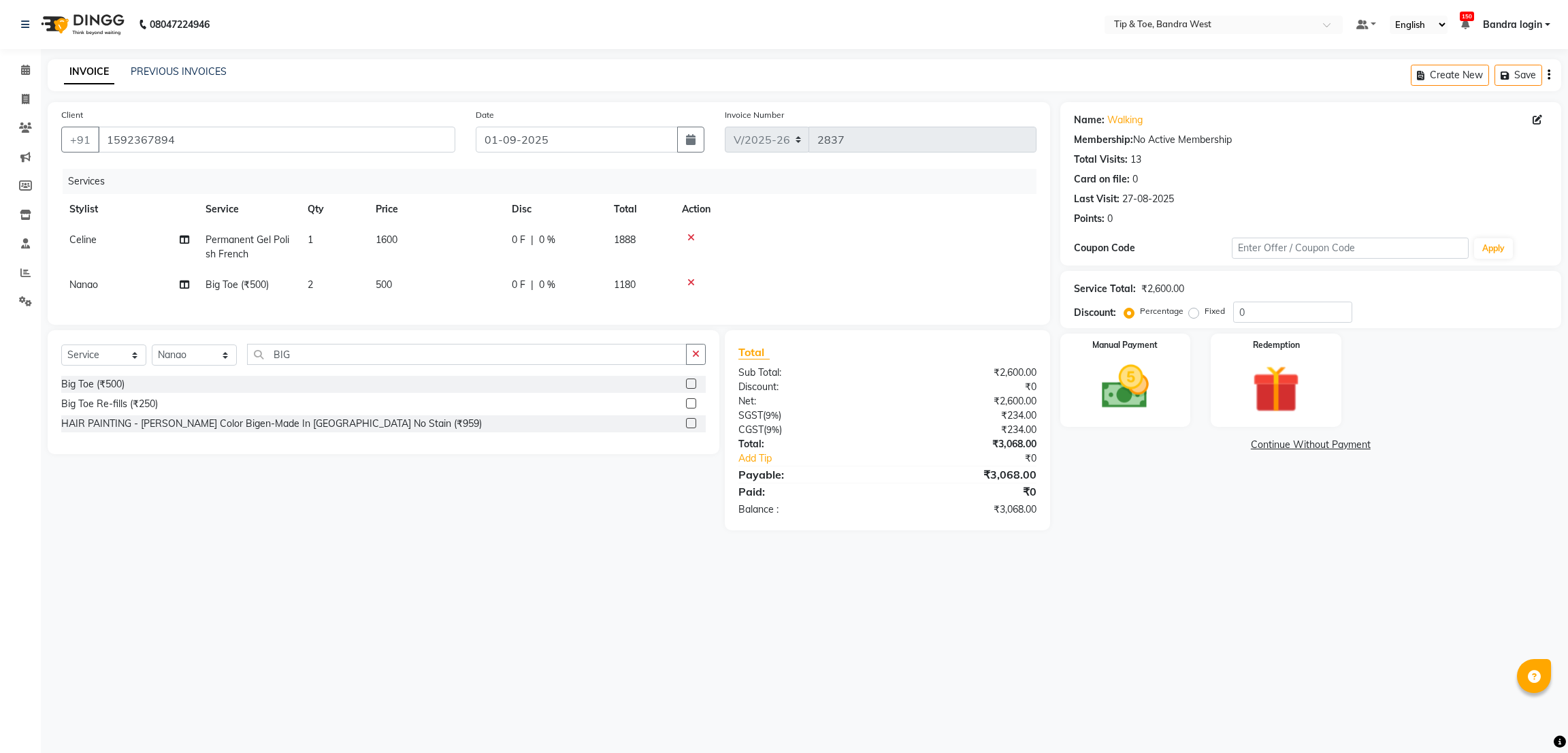
click at [386, 294] on tr "Nanao Big Toe (₹500) 2 500 0 F | 0 % 1180" at bounding box center [549, 284] width 975 height 31
click at [174, 365] on select "Select Stylist Akash Ashish Bandra login Bilal [PERSON_NAME] [PERSON_NAME] [PER…" at bounding box center [195, 355] width 85 height 21
select select "77899"
click at [152, 361] on select "Select Stylist Akash Ashish Bandra login Bilal [PERSON_NAME] [PERSON_NAME] [PER…" at bounding box center [195, 355] width 85 height 21
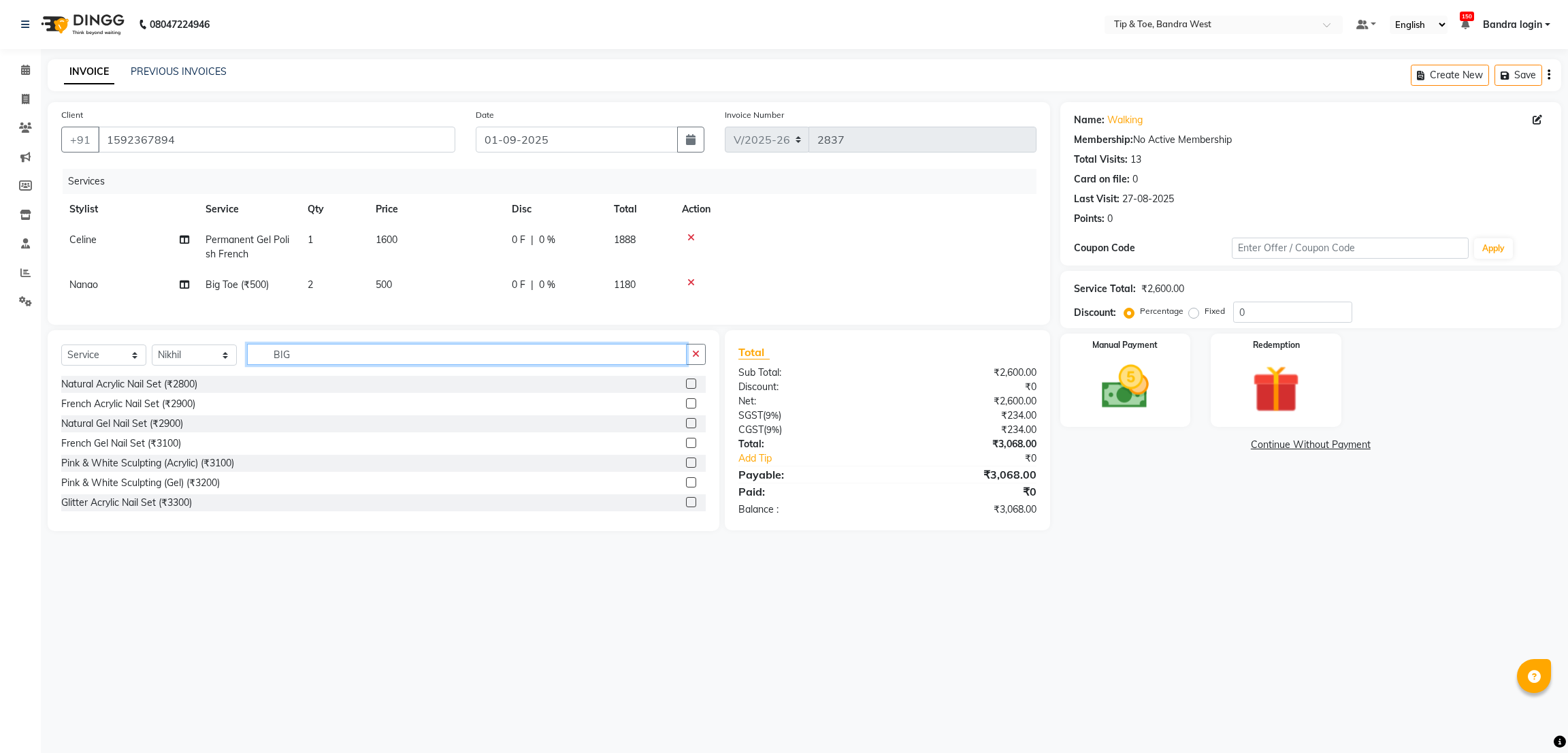
click at [324, 365] on input "BIG" at bounding box center [467, 354] width 440 height 21
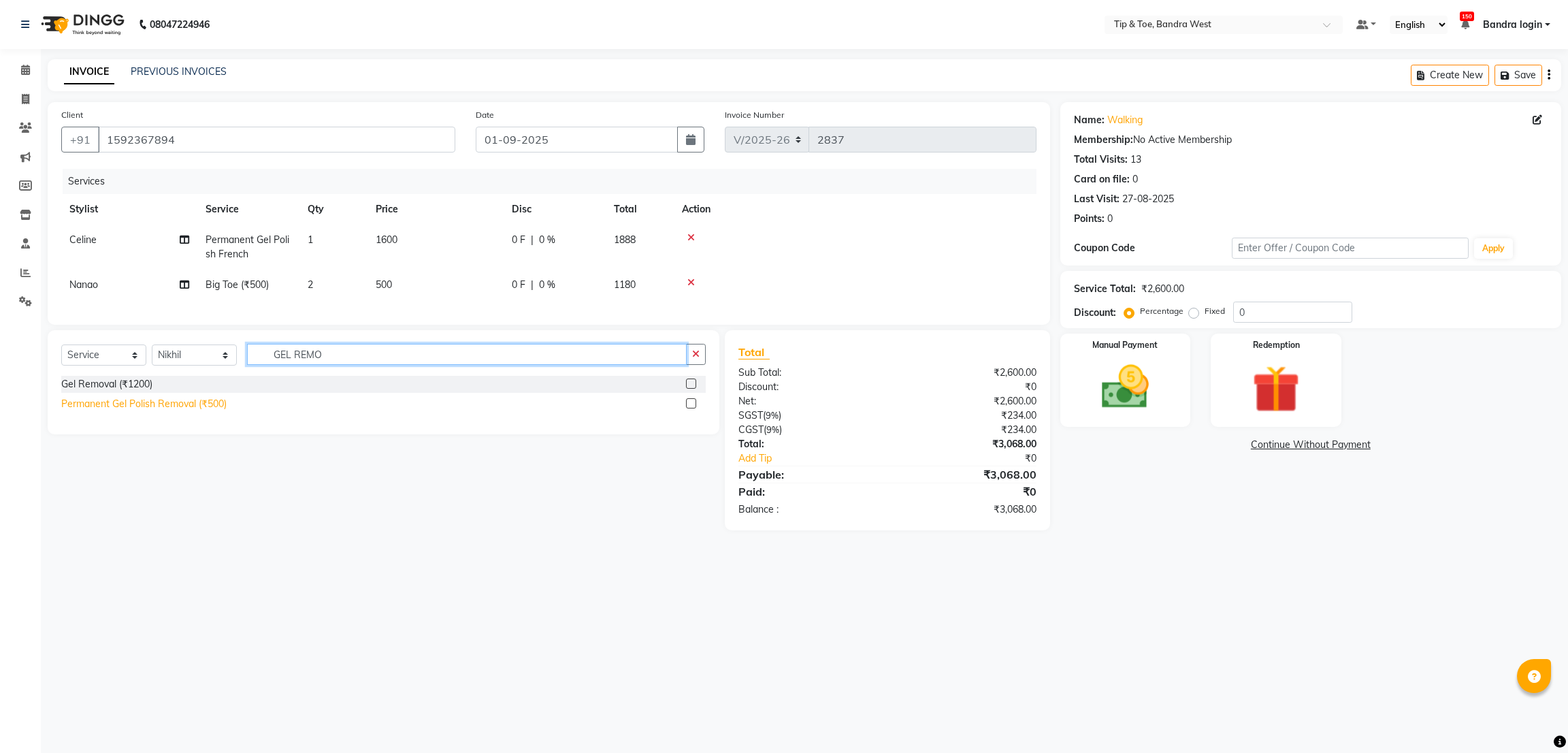
type input "GEL REMO"
click at [199, 411] on div "Permanent Gel Polish Removal (₹500)" at bounding box center [144, 403] width 166 height 14
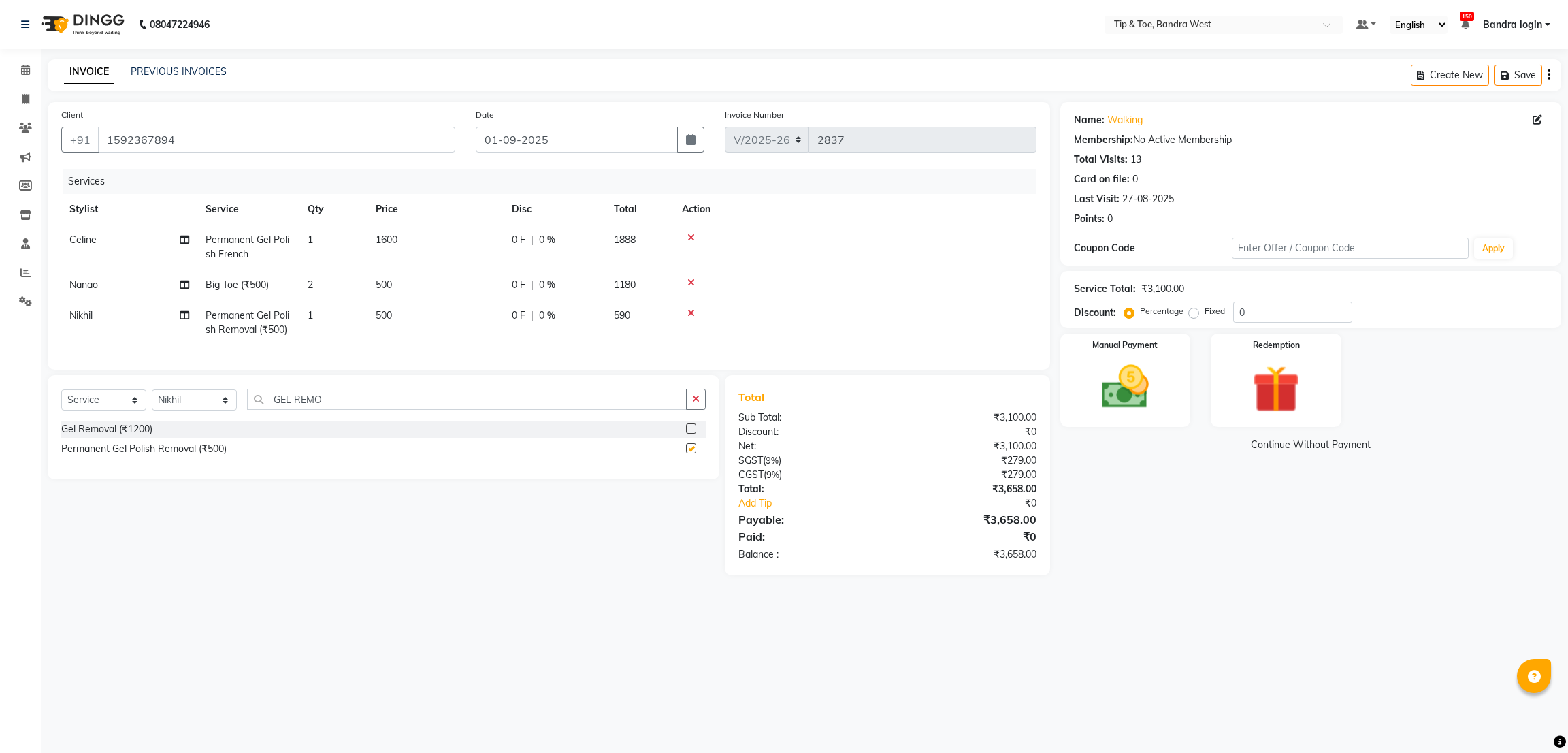
checkbox input "false"
click at [816, 276] on td at bounding box center [855, 284] width 363 height 31
click at [389, 291] on span "500" at bounding box center [384, 284] width 16 height 12
select select "42385"
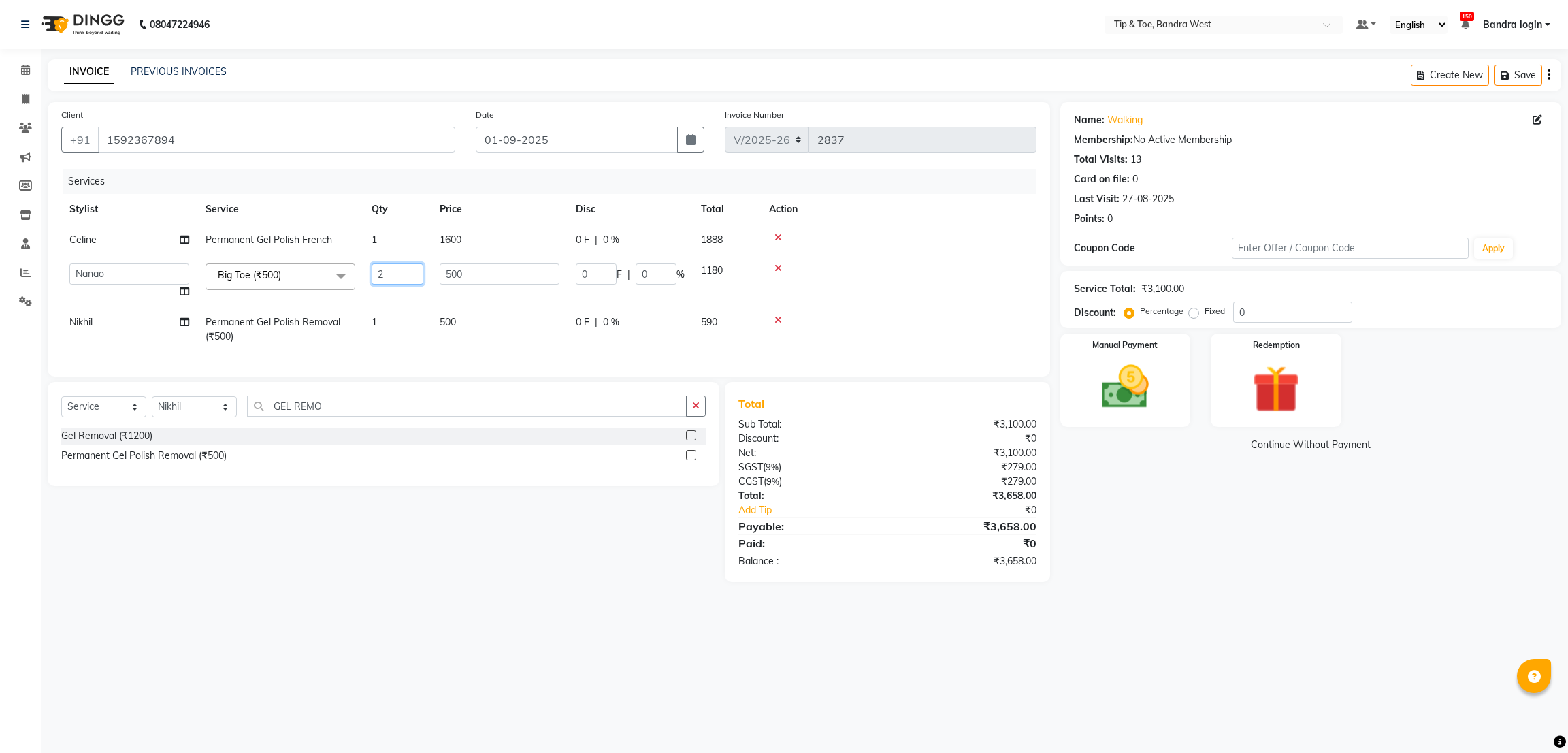
click at [403, 277] on input "2" at bounding box center [397, 274] width 51 height 21
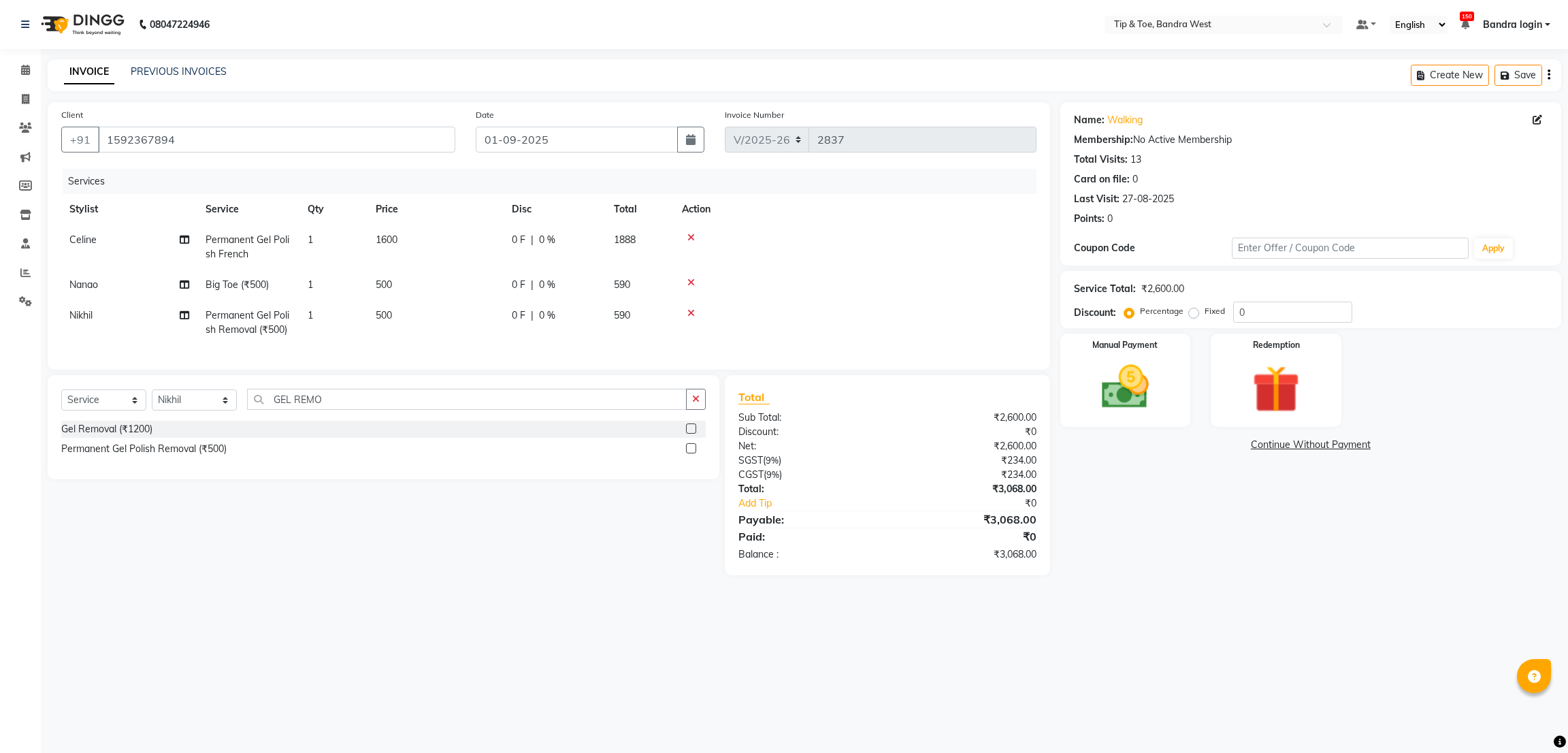
click at [522, 301] on tbody "Celine Permanent Gel Polish French 1 1600 0 F | 0 % 1888 Nanao Big Toe (₹500) 1…" at bounding box center [549, 285] width 975 height 121
click at [406, 320] on td "500" at bounding box center [435, 323] width 136 height 45
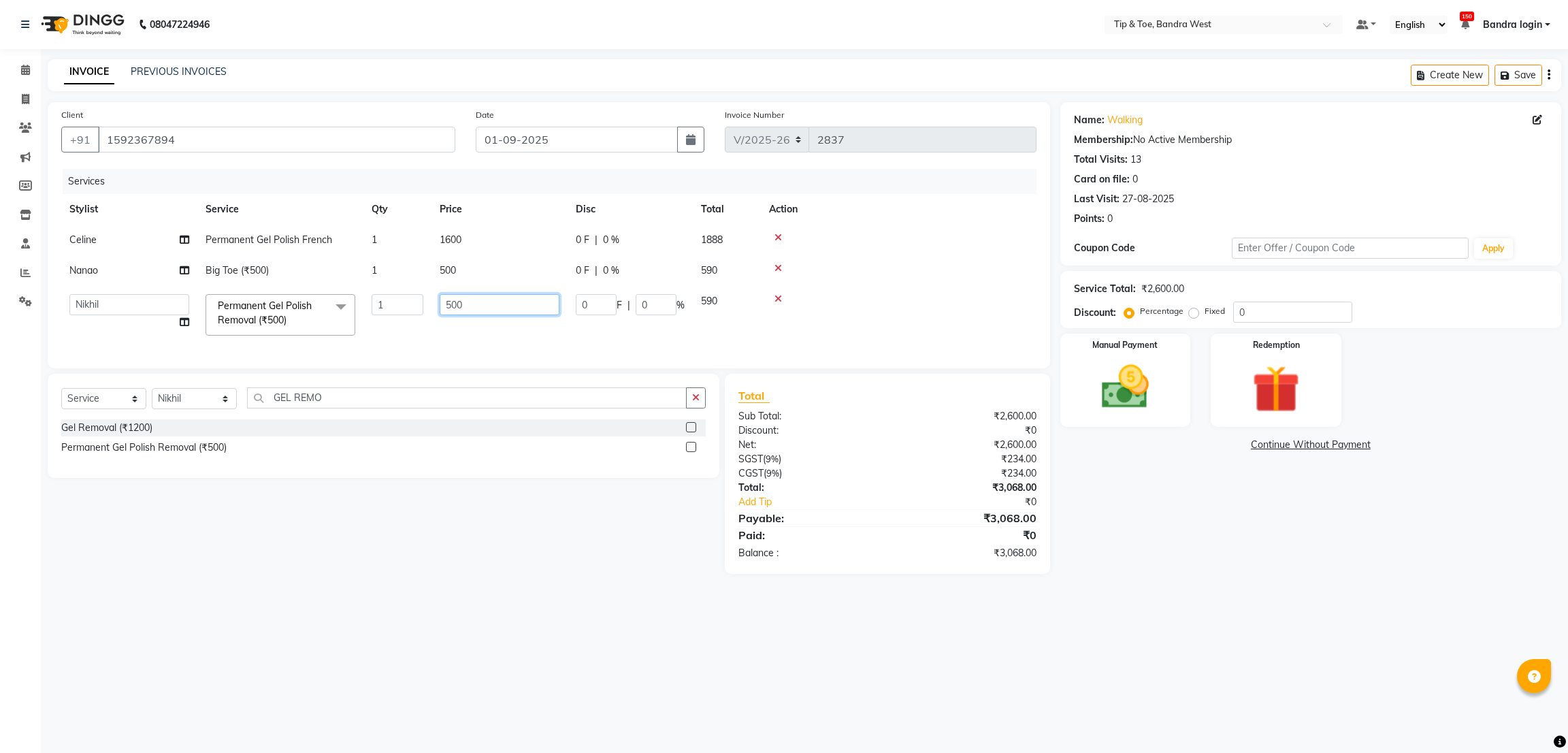
click at [472, 308] on input "500" at bounding box center [500, 304] width 120 height 21
click at [480, 328] on td "300" at bounding box center [500, 315] width 136 height 58
click at [475, 301] on input "300" at bounding box center [500, 304] width 120 height 21
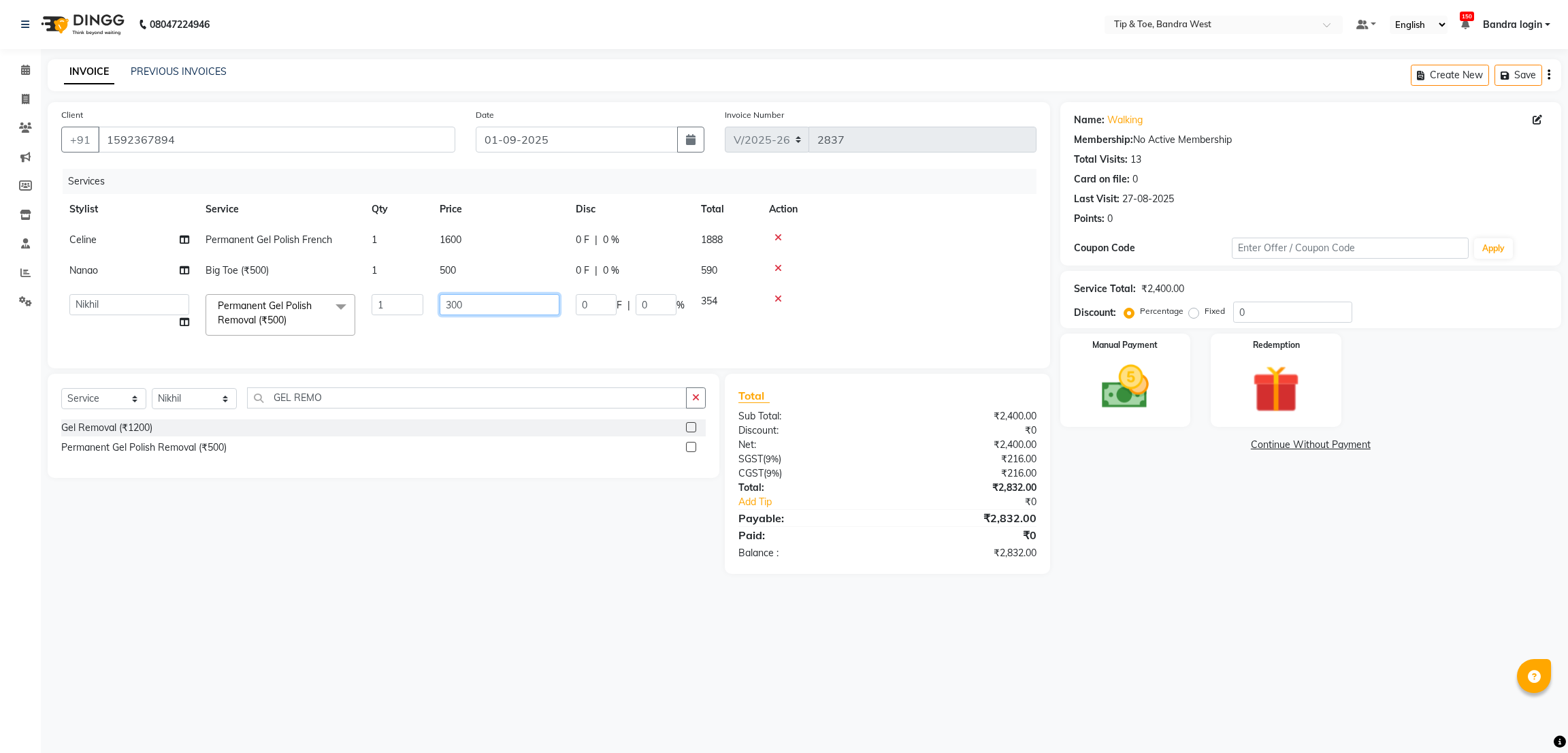
click at [475, 301] on input "300" at bounding box center [500, 304] width 120 height 21
click at [465, 332] on td "500" at bounding box center [500, 315] width 136 height 58
click at [1121, 359] on img at bounding box center [1125, 387] width 81 height 57
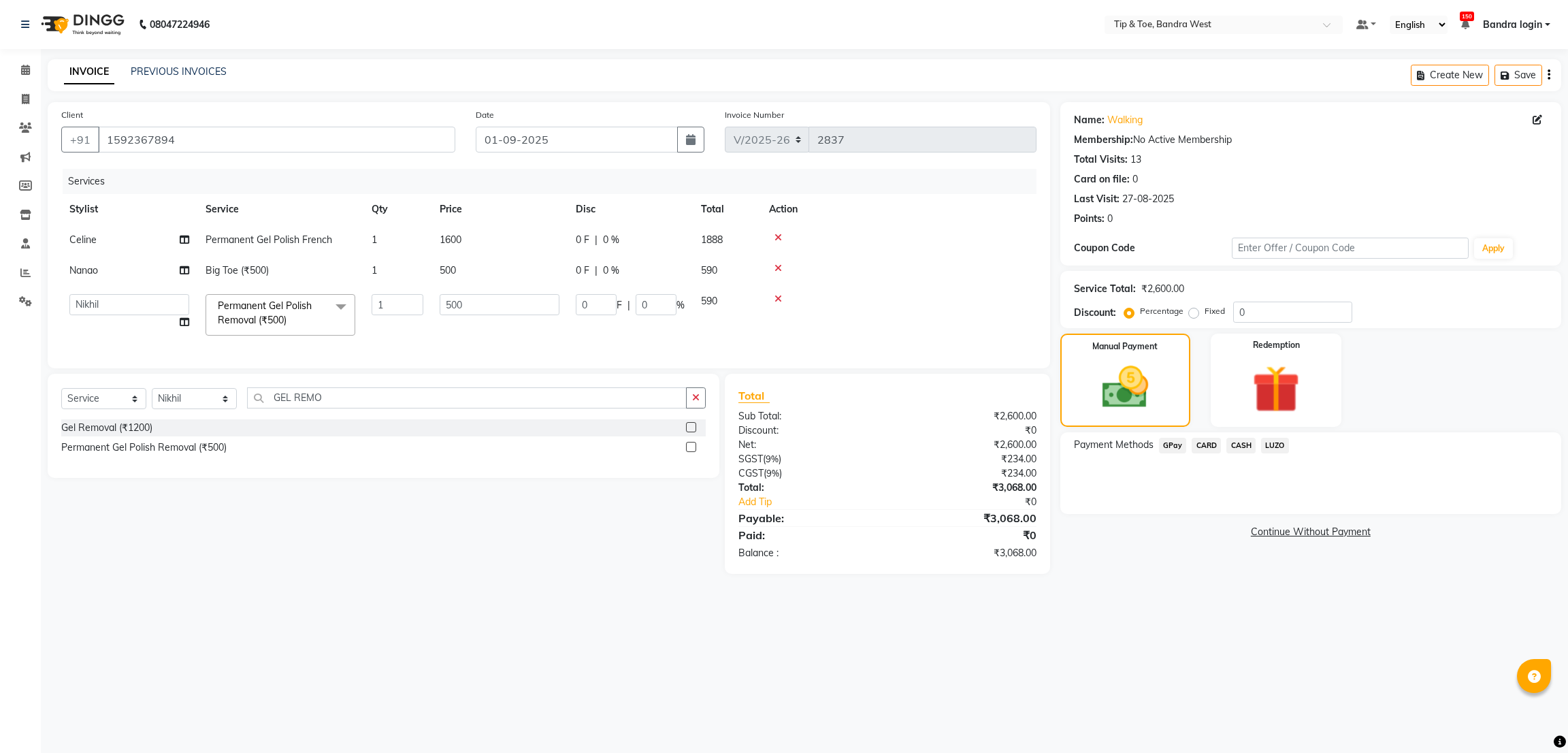
click at [1248, 445] on span "CASH" at bounding box center [1241, 445] width 29 height 16
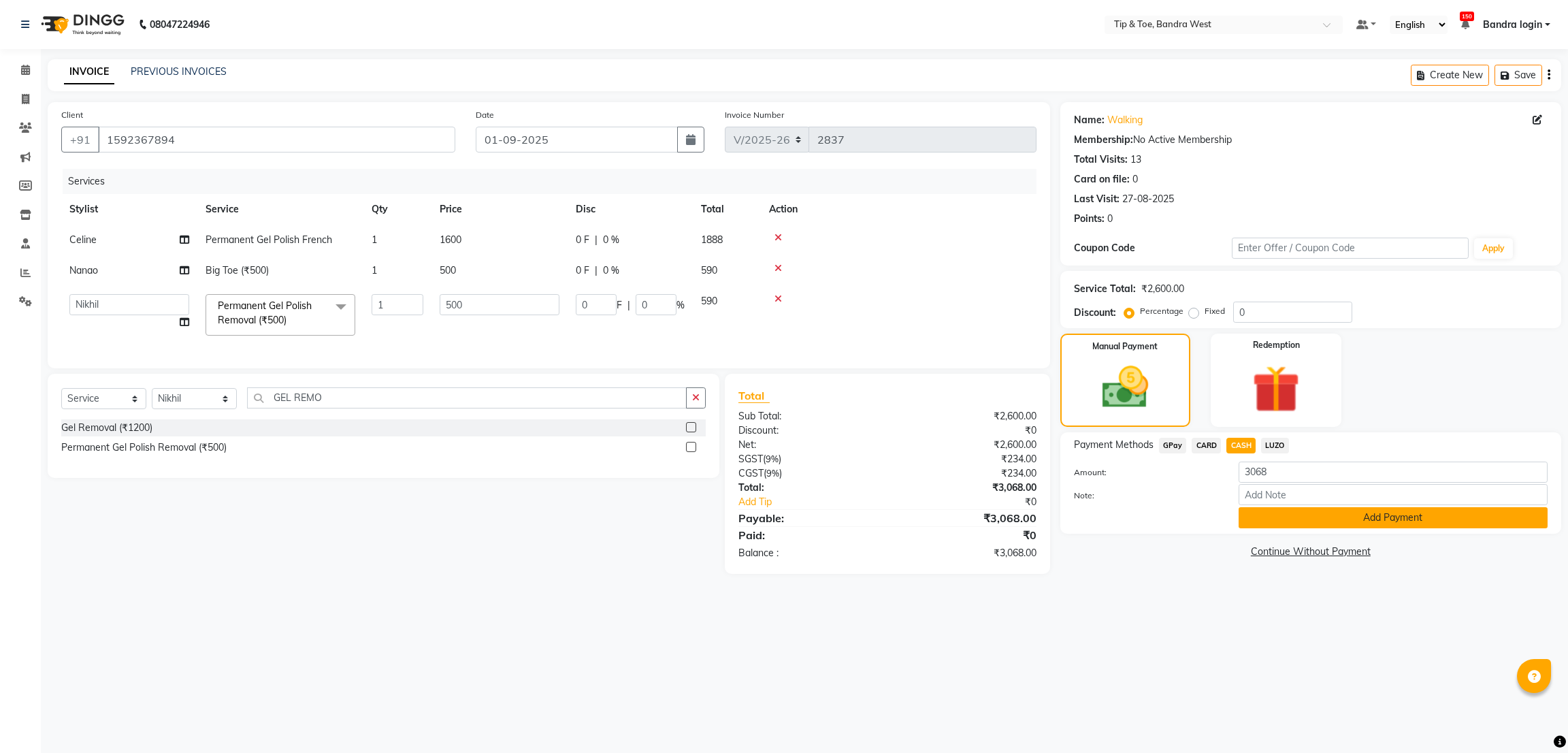
click at [1279, 518] on button "Add Payment" at bounding box center [1393, 517] width 309 height 21
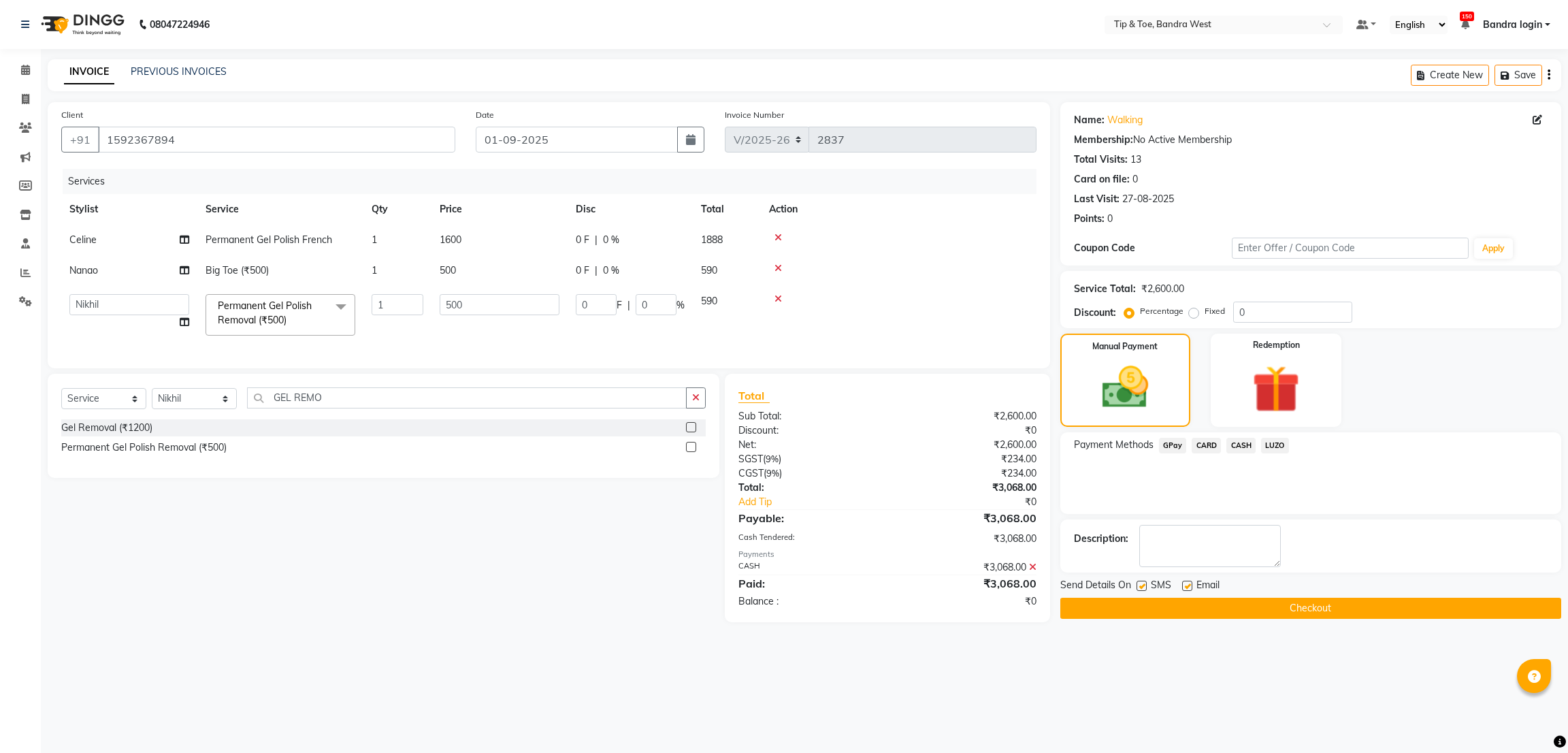
click at [1326, 609] on button "Checkout" at bounding box center [1311, 608] width 501 height 21
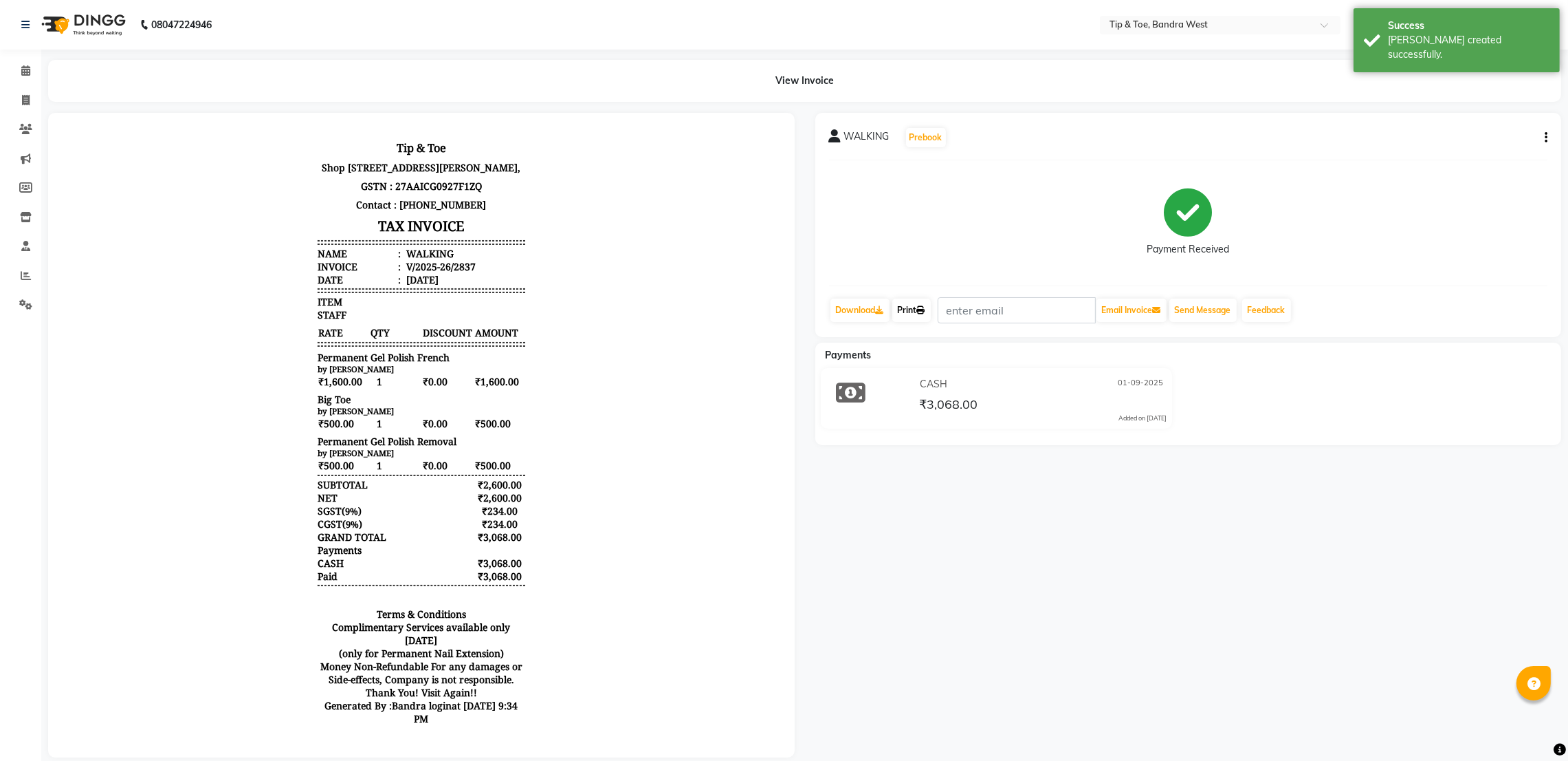
click at [907, 311] on link "Print" at bounding box center [911, 310] width 38 height 23
click at [21, 66] on icon at bounding box center [26, 71] width 9 height 11
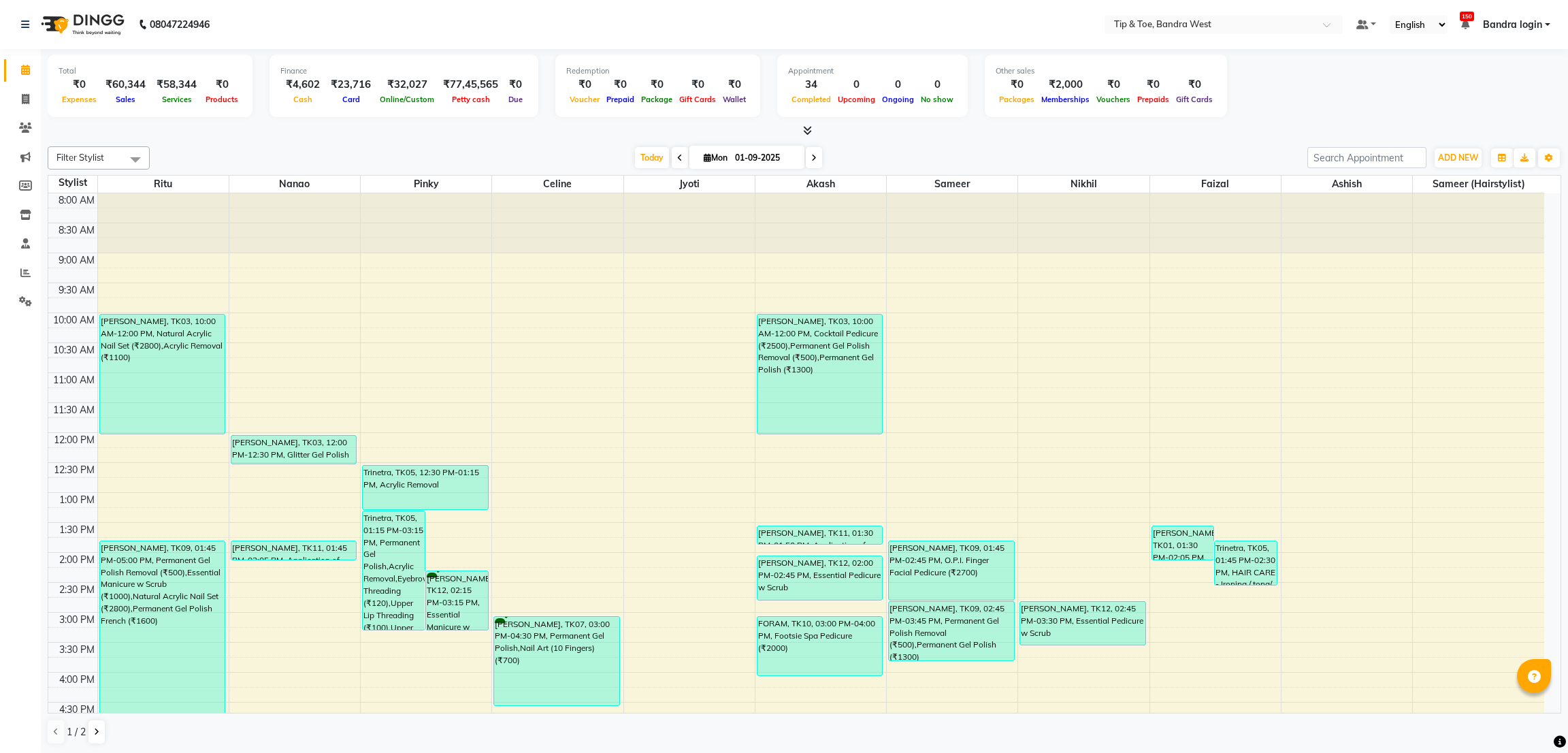
click at [806, 157] on span at bounding box center [814, 157] width 16 height 21
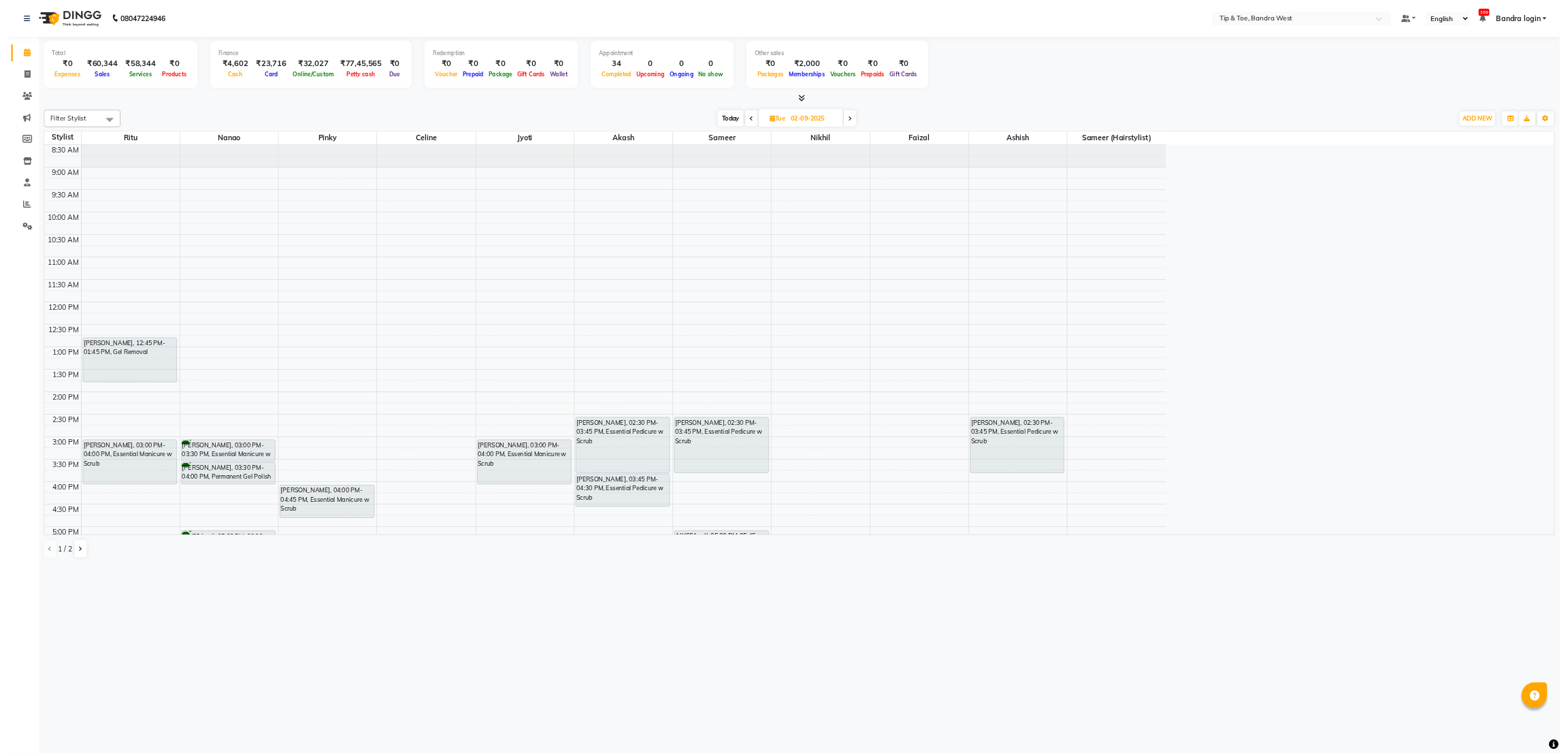
scroll to position [28, 0]
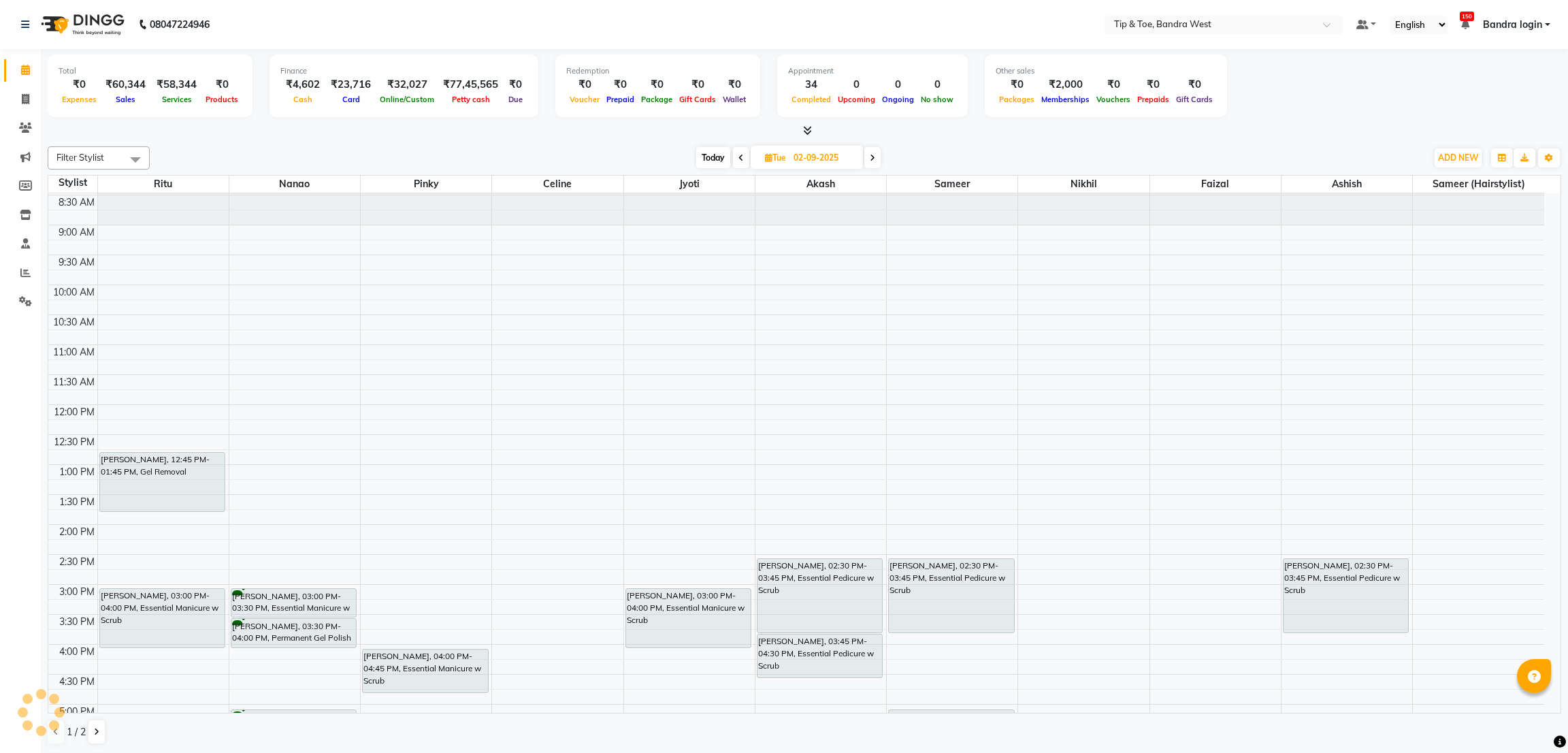
drag, startPoint x: 1520, startPoint y: 0, endPoint x: 1105, endPoint y: 148, distance: 440.6
click at [1105, 148] on div "[DATE] [DATE]" at bounding box center [788, 157] width 1263 height 20
drag, startPoint x: 1533, startPoint y: 0, endPoint x: 1097, endPoint y: 160, distance: 464.4
click at [1097, 160] on div "[DATE] [DATE]" at bounding box center [788, 157] width 1263 height 20
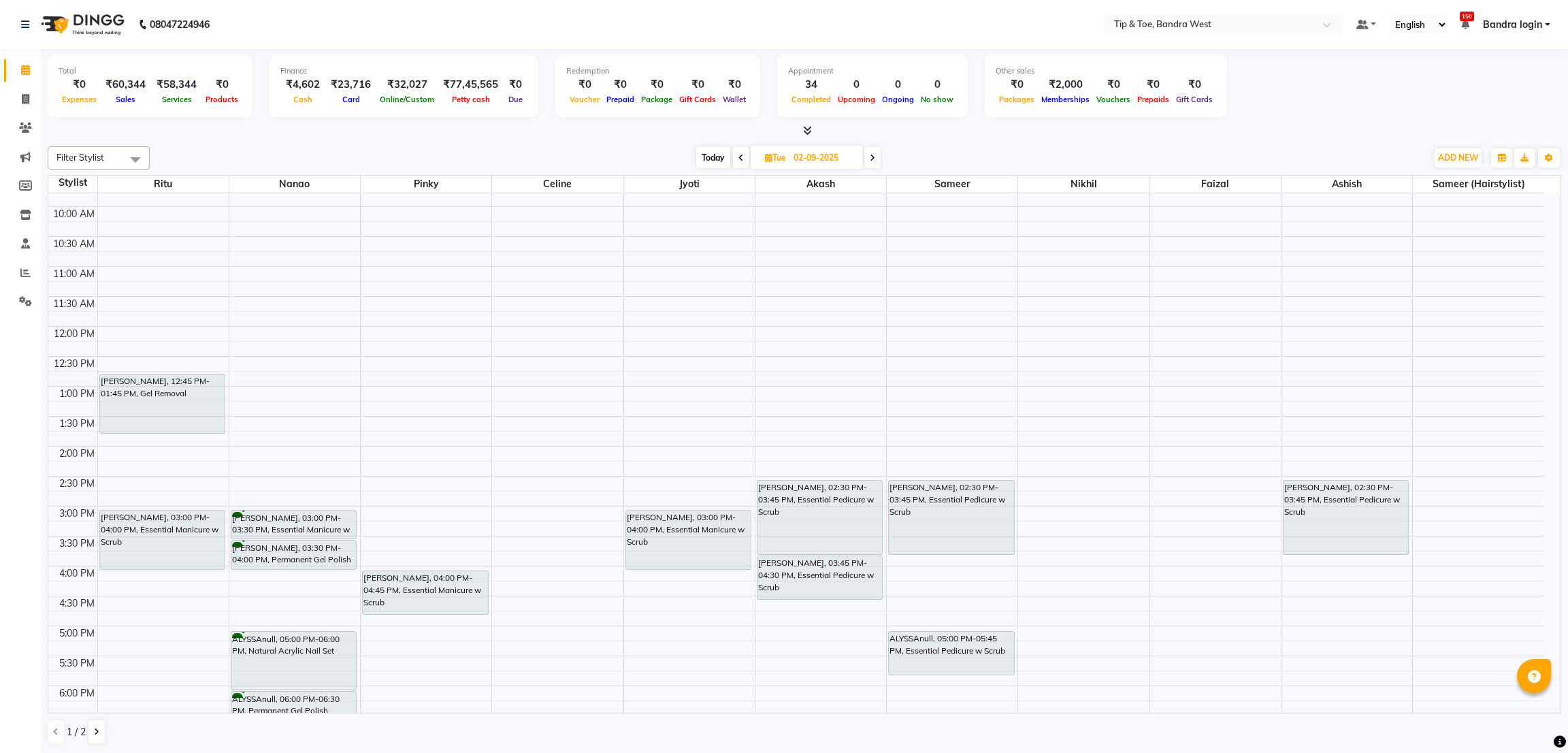
scroll to position [265, 0]
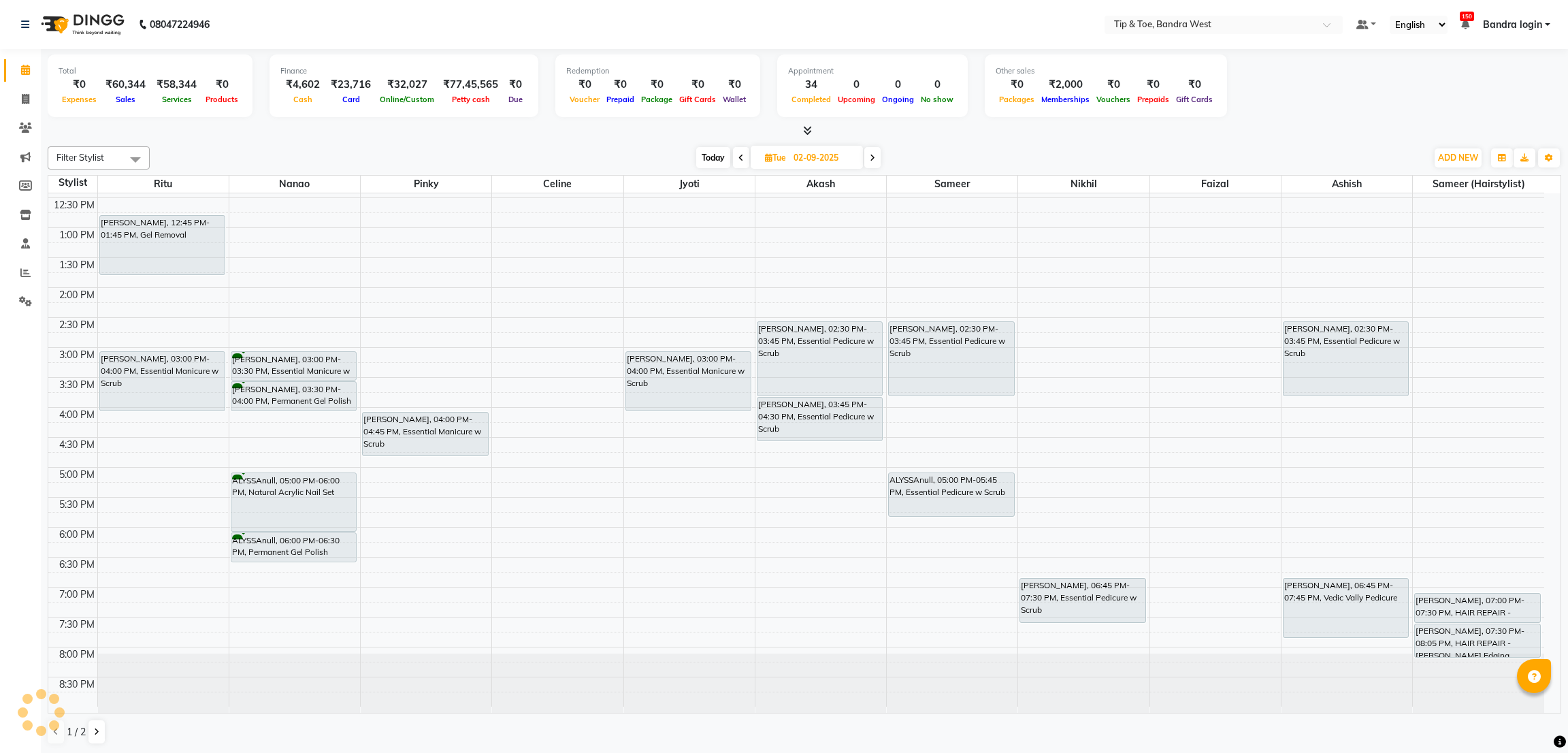
click at [702, 157] on span "Today" at bounding box center [714, 157] width 34 height 21
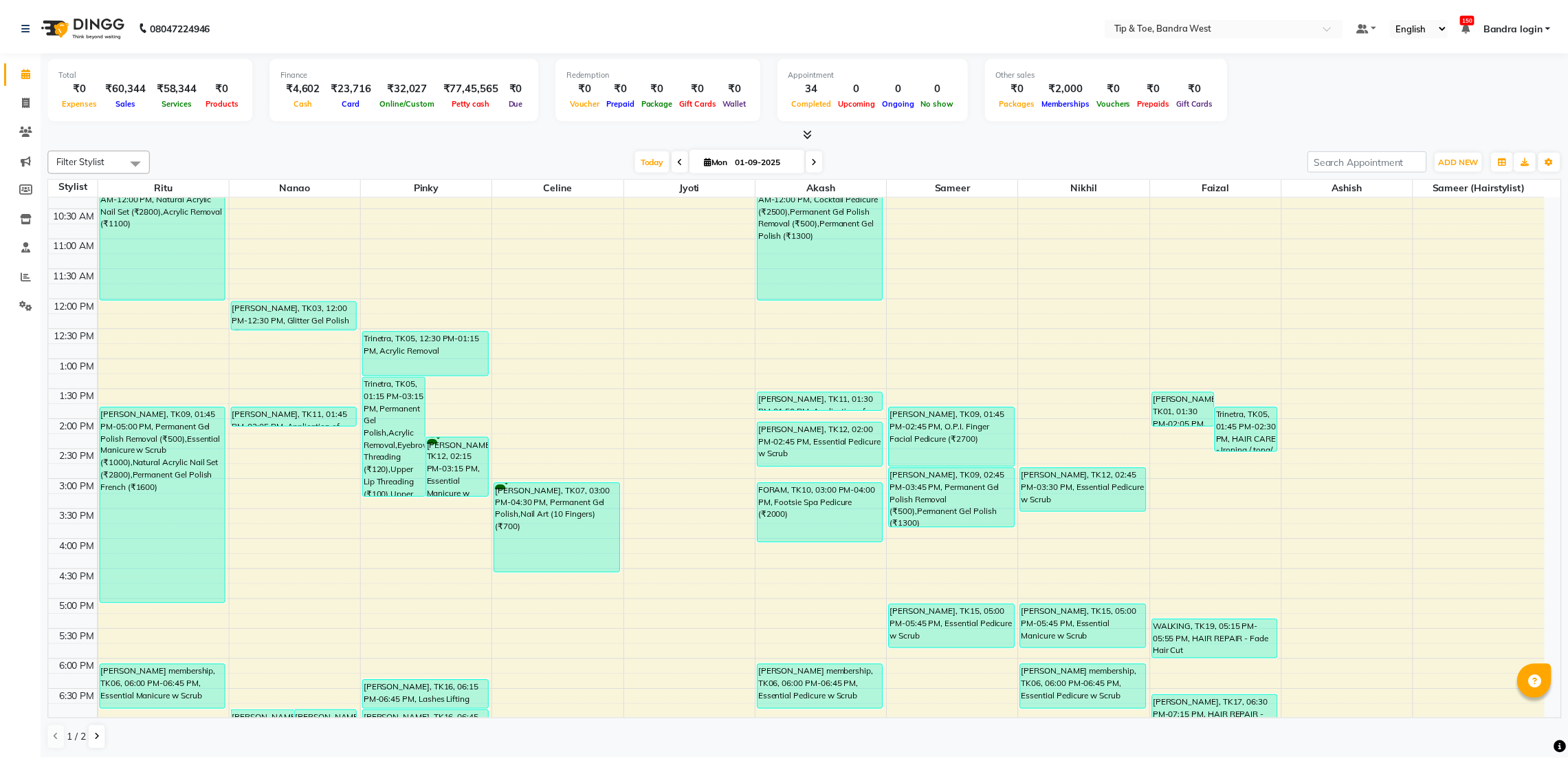
scroll to position [0, 0]
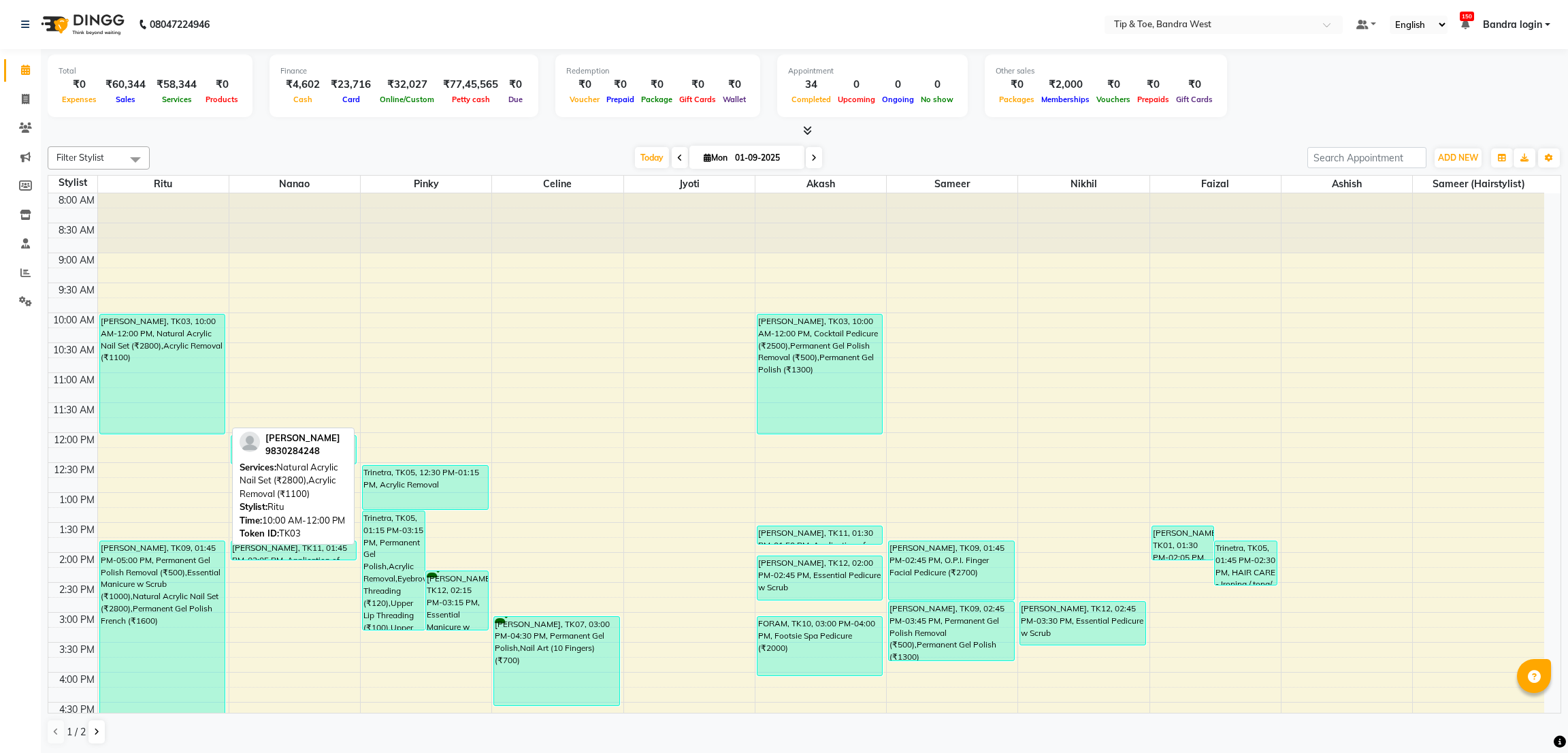
click at [145, 345] on div "[PERSON_NAME], TK03, 10:00 AM-12:00 PM, Natural Acrylic Nail Set (₹2800),Acryli…" at bounding box center [162, 374] width 125 height 119
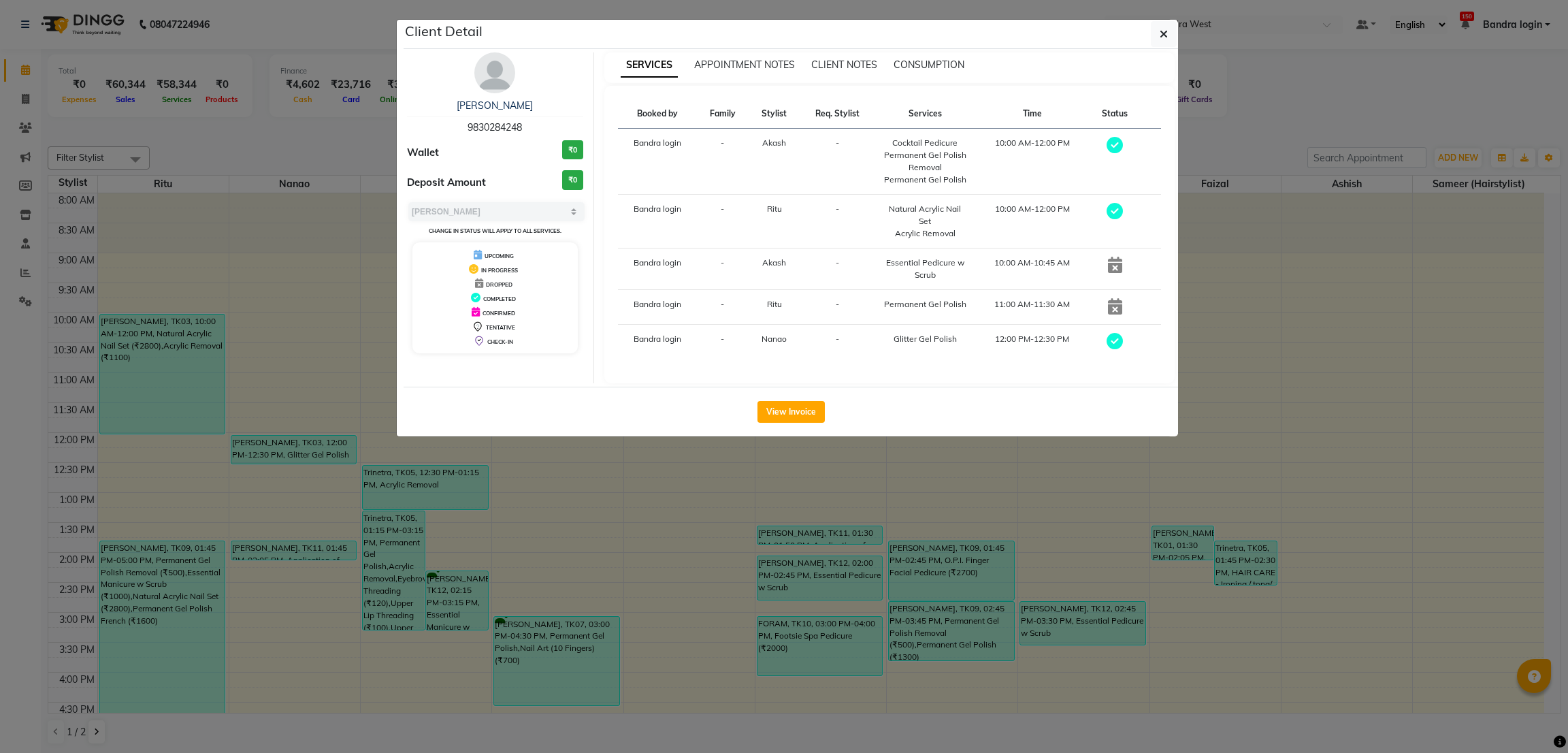
click at [778, 406] on button "View Invoice" at bounding box center [791, 412] width 67 height 22
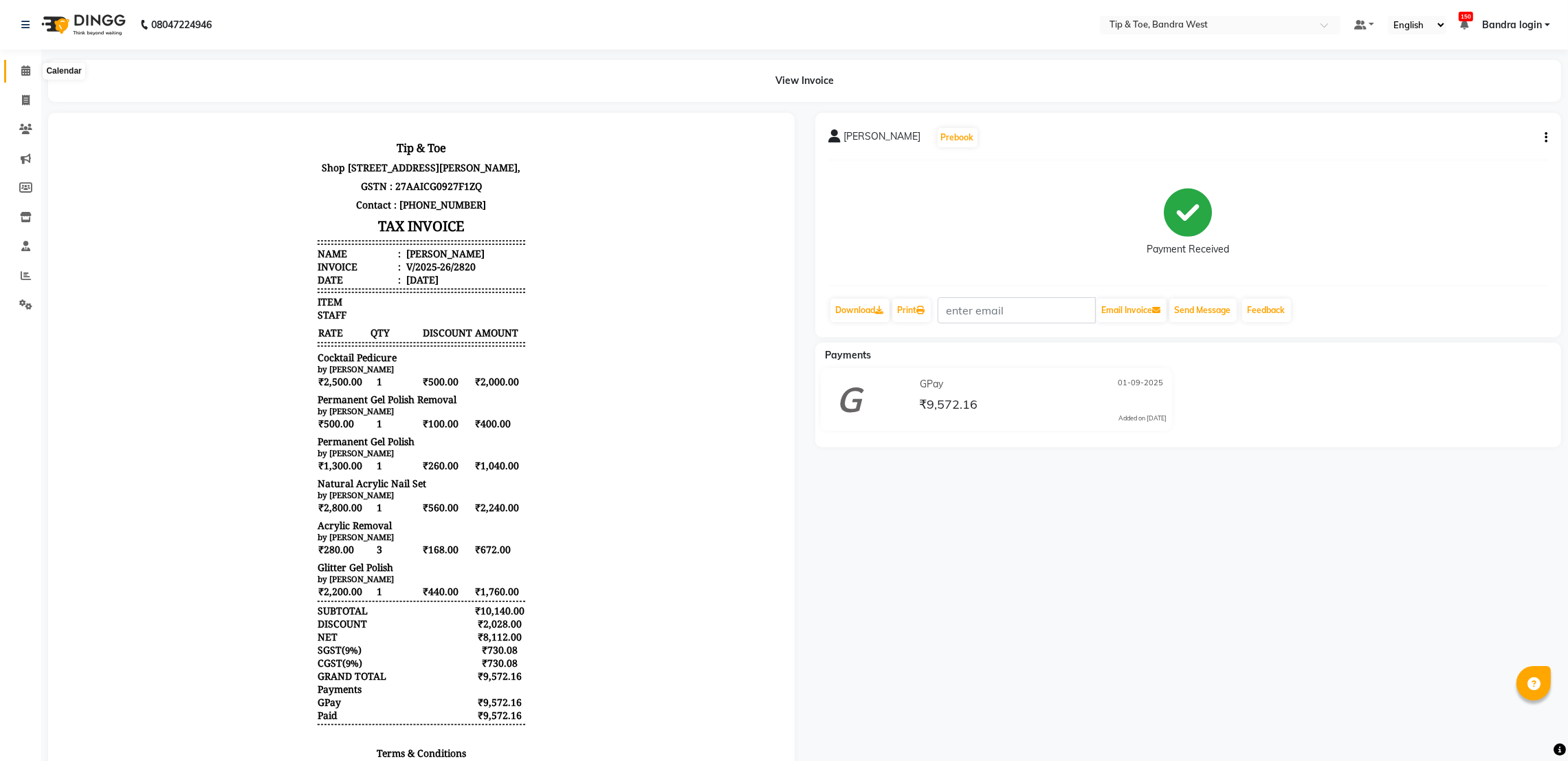
click at [23, 75] on icon at bounding box center [26, 71] width 9 height 11
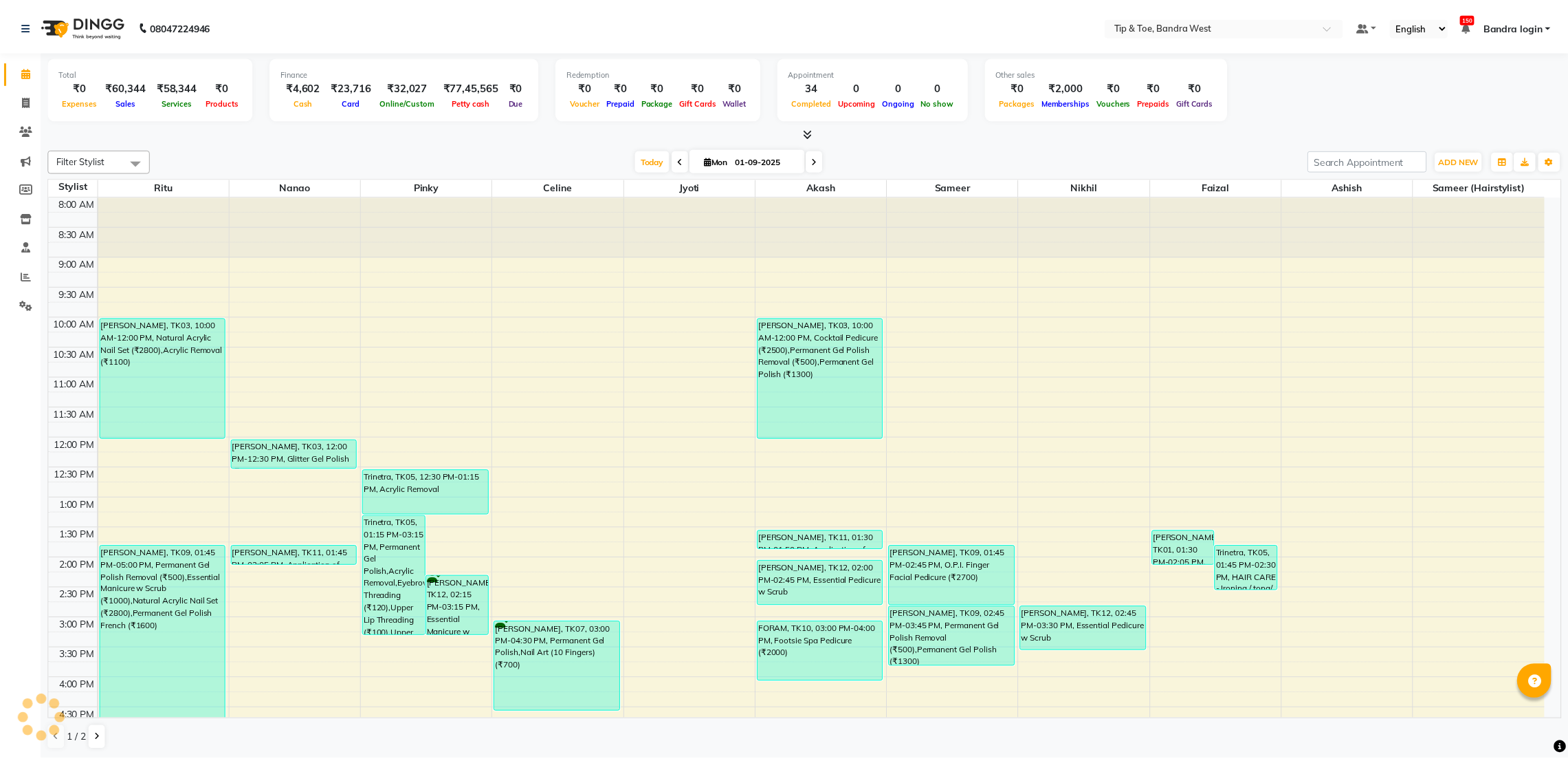
scroll to position [267, 0]
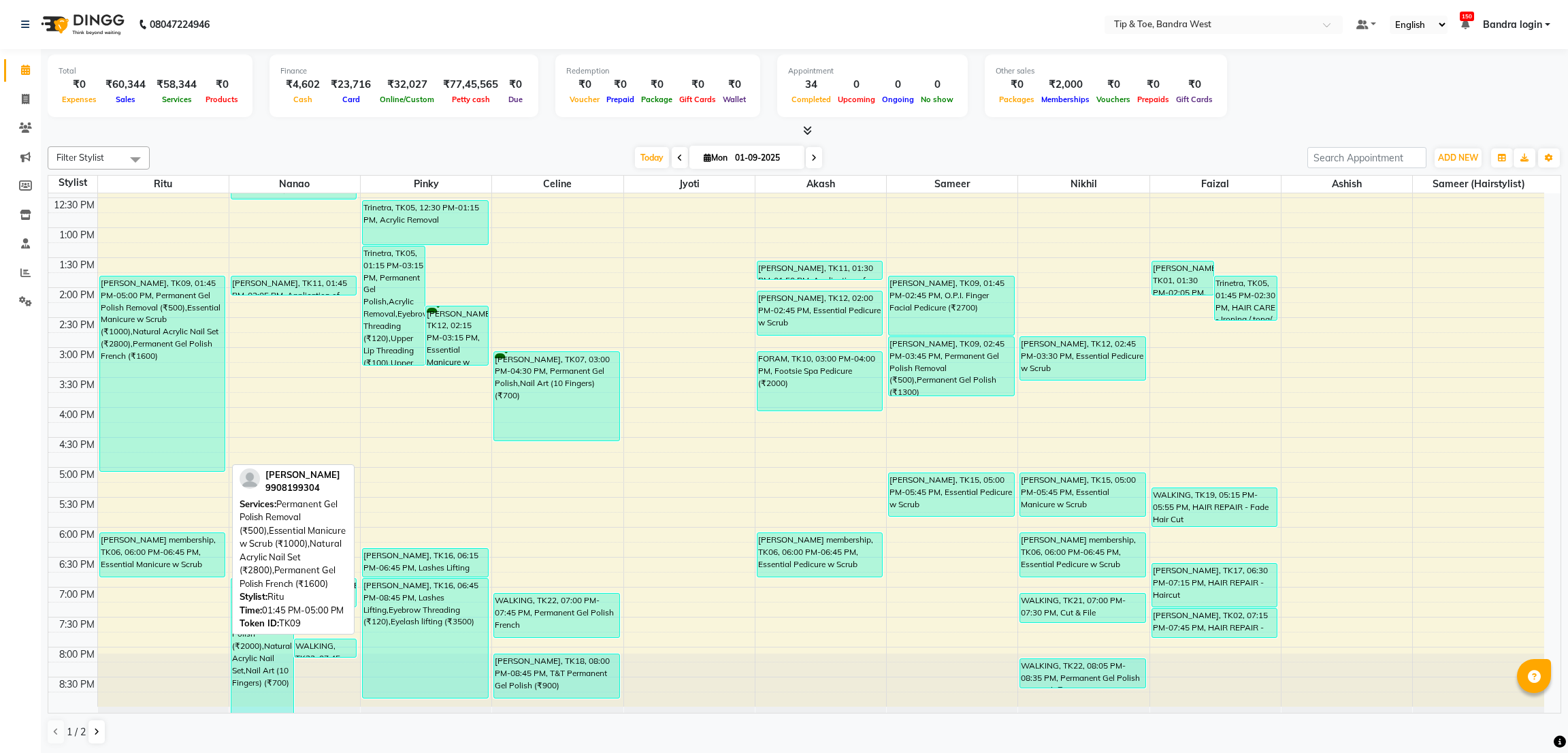
click at [145, 296] on div "[PERSON_NAME], TK09, 01:45 PM-05:00 PM, Permanent Gel Polish Removal (₹500),Ess…" at bounding box center [162, 374] width 125 height 195
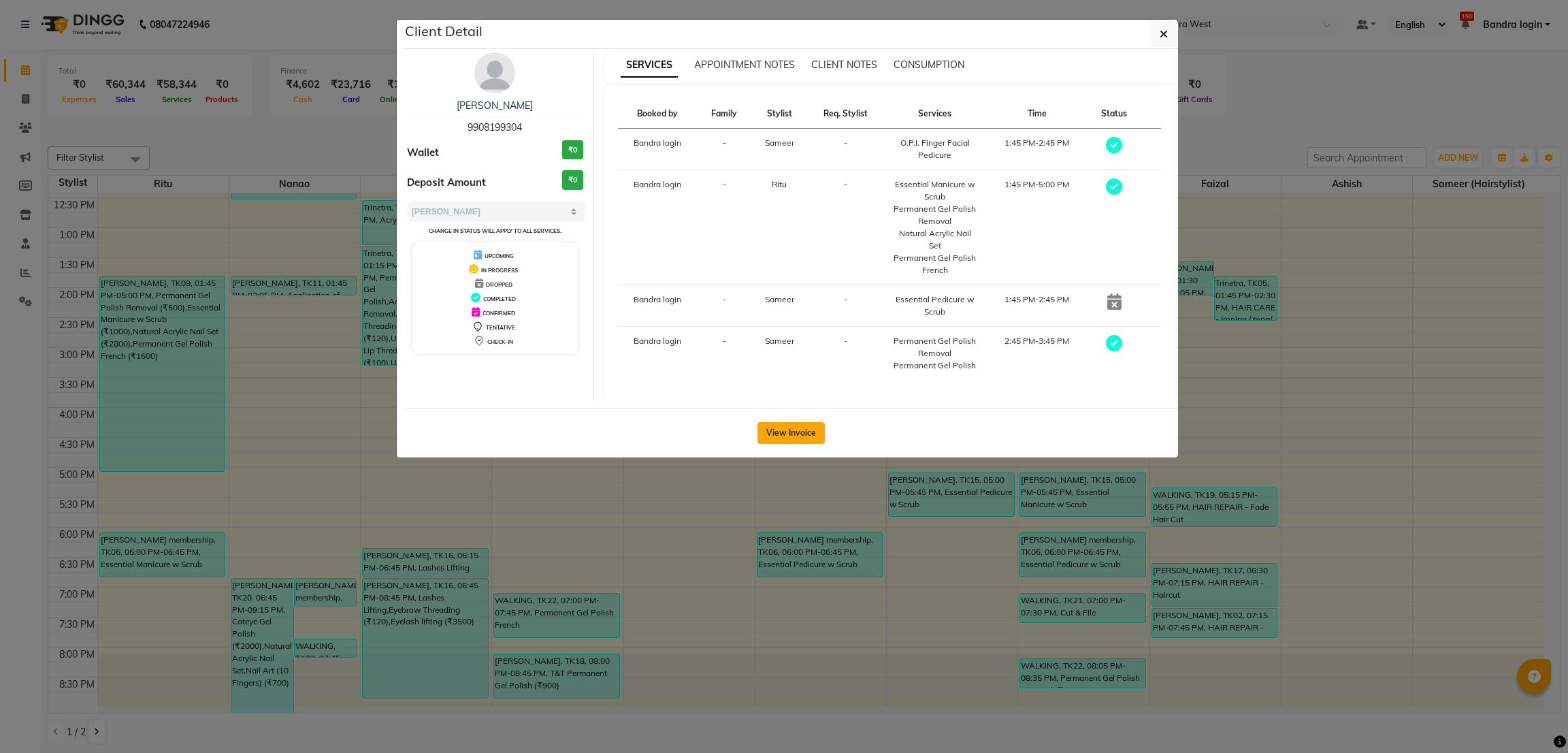
click at [799, 429] on button "View Invoice" at bounding box center [791, 432] width 67 height 22
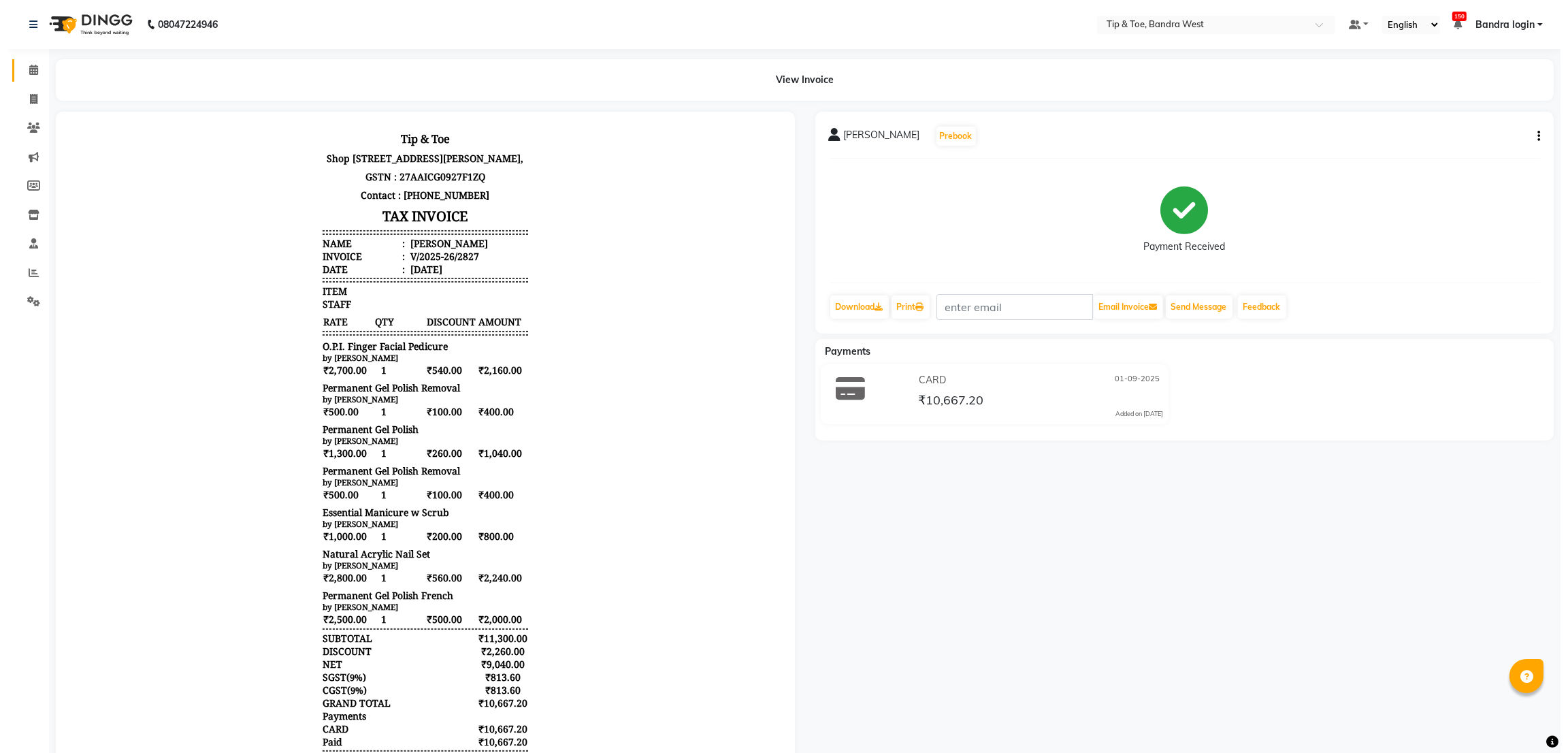
scroll to position [10, 0]
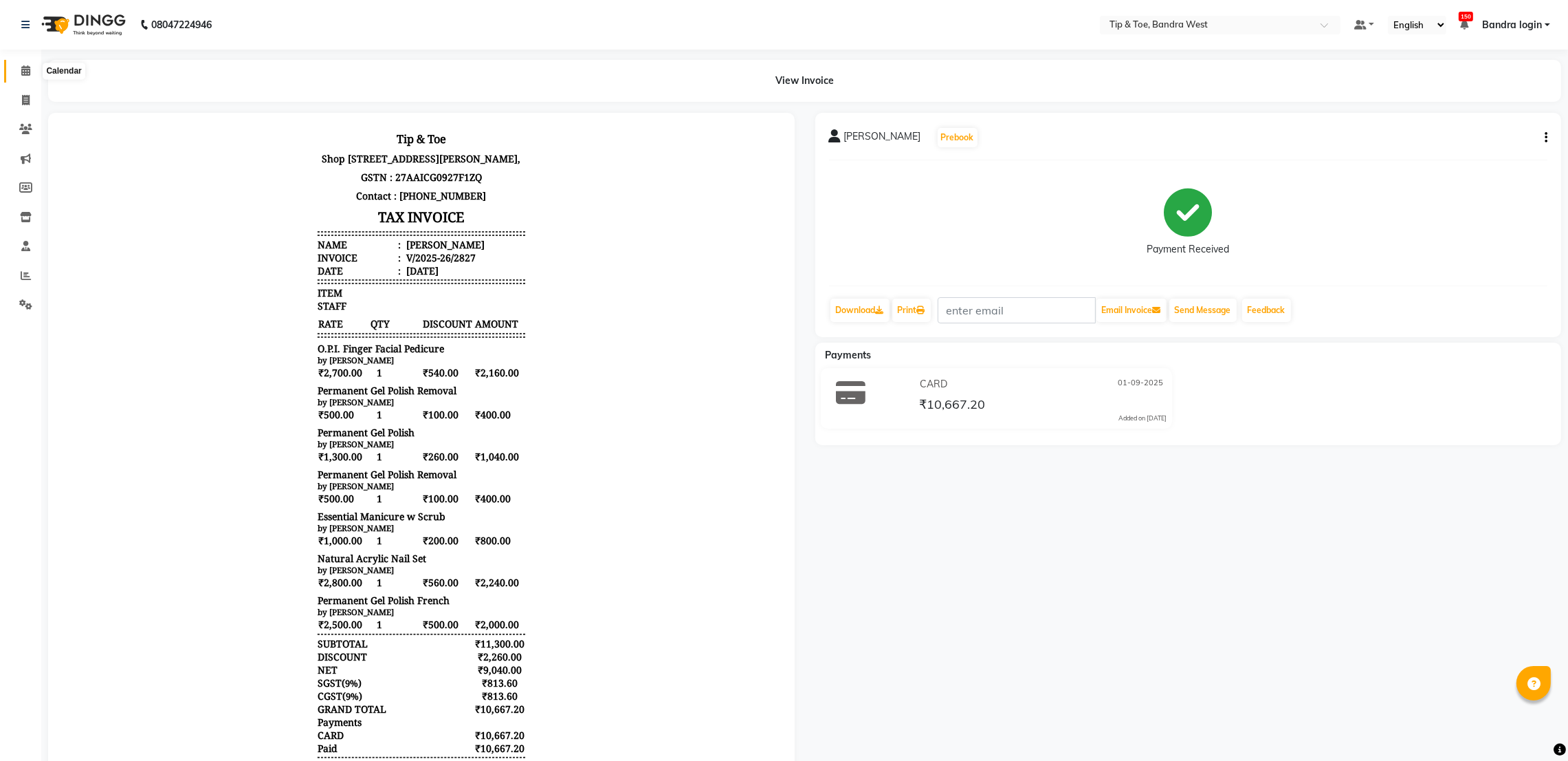
click at [26, 71] on icon at bounding box center [26, 71] width 9 height 11
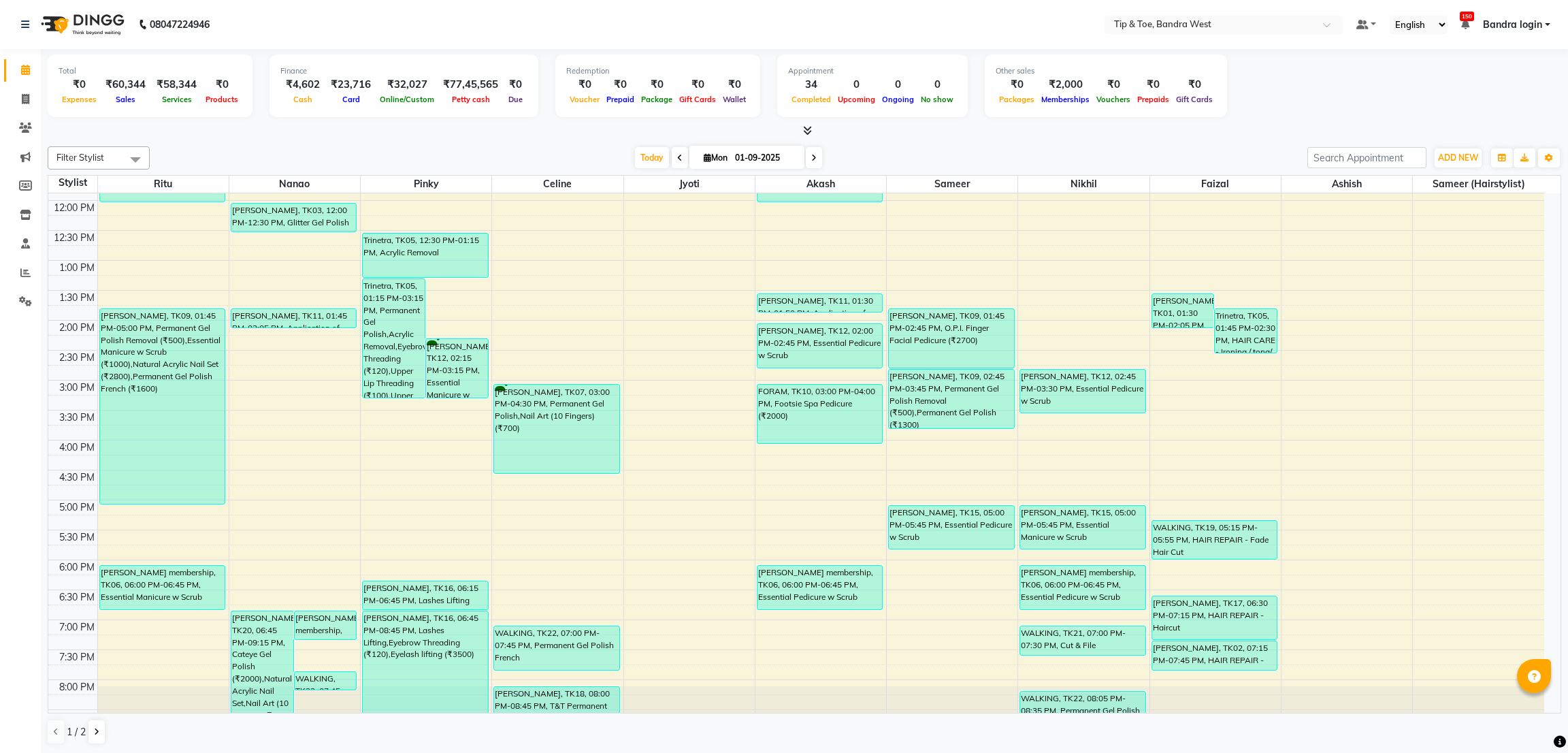
scroll to position [265, 0]
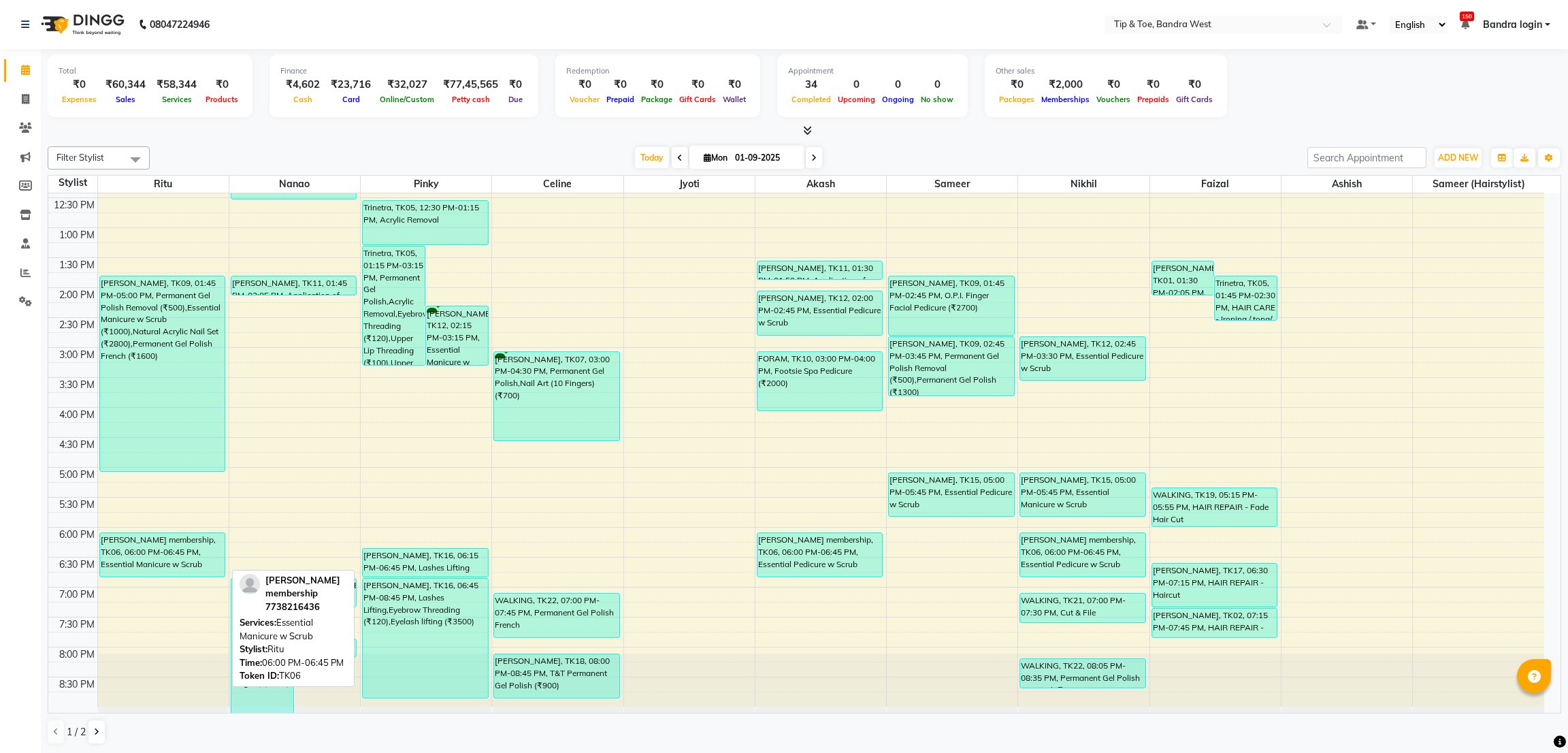
click at [136, 553] on div "[PERSON_NAME] membership, TK06, 06:00 PM-06:45 PM, Essential Manicure w Scrub" at bounding box center [162, 555] width 125 height 43
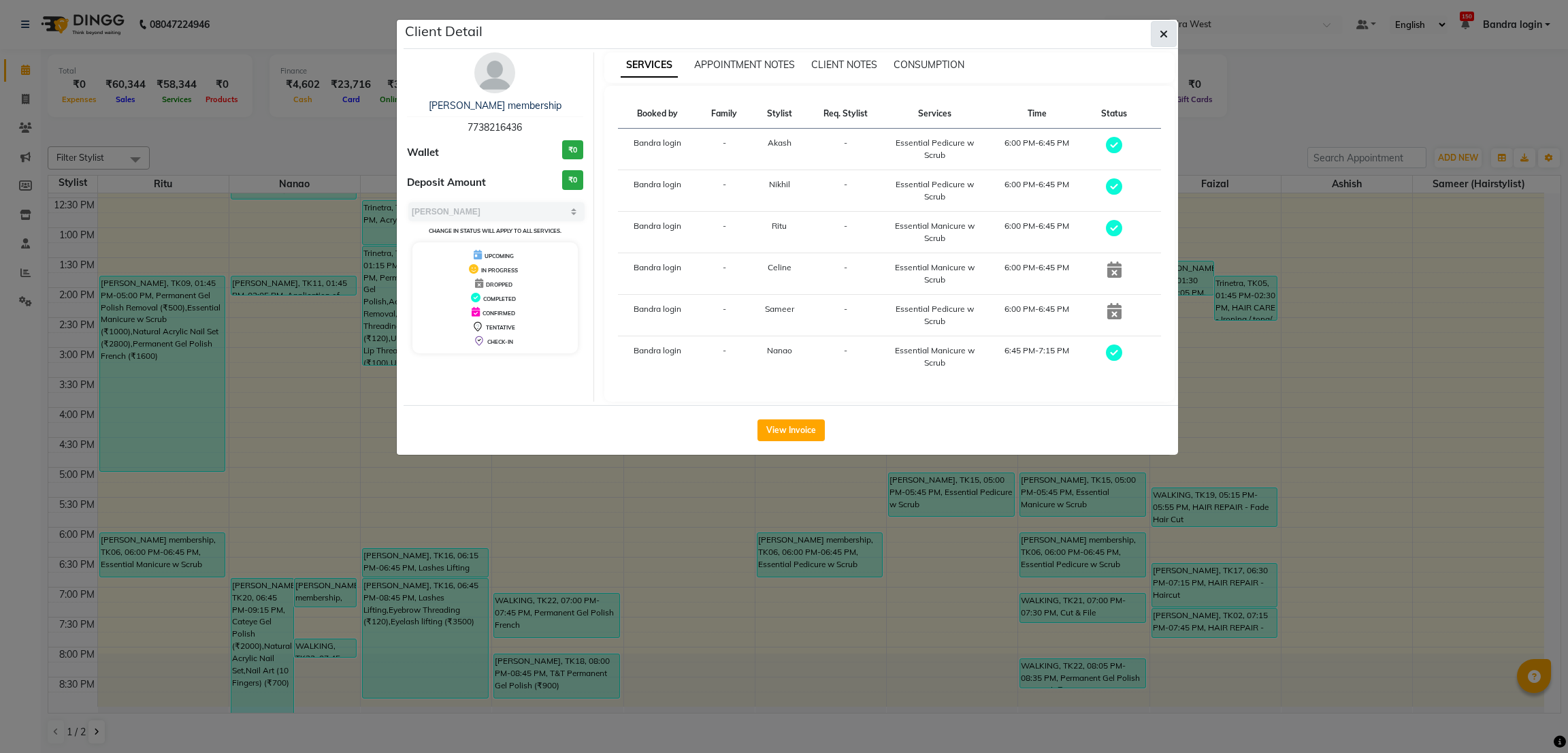
click at [1154, 37] on button "button" at bounding box center [1164, 34] width 26 height 26
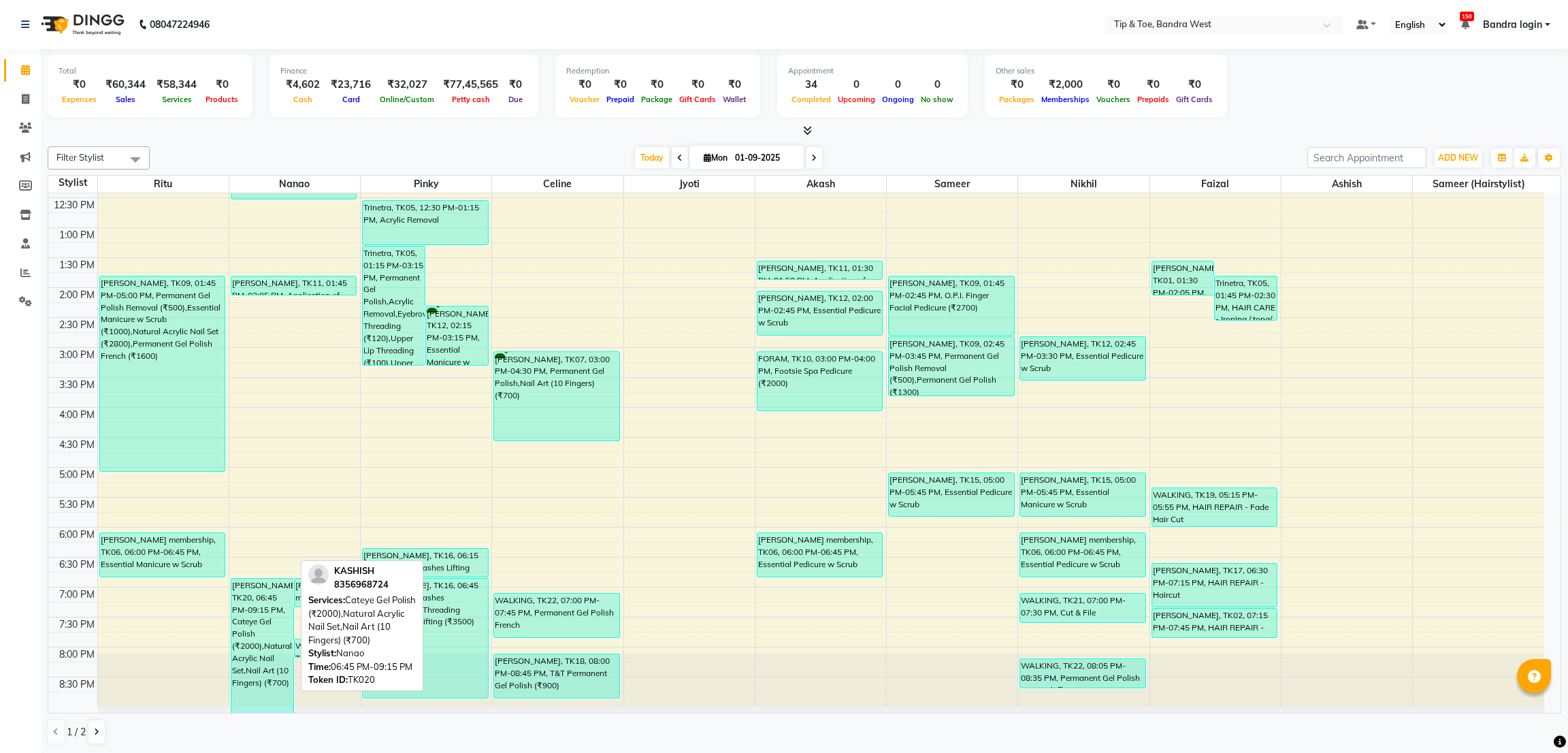
click at [255, 601] on div "[PERSON_NAME], TK20, 06:45 PM-09:15 PM, Cateye Gel Polish (₹2000),Natural Acryl…" at bounding box center [262, 646] width 62 height 134
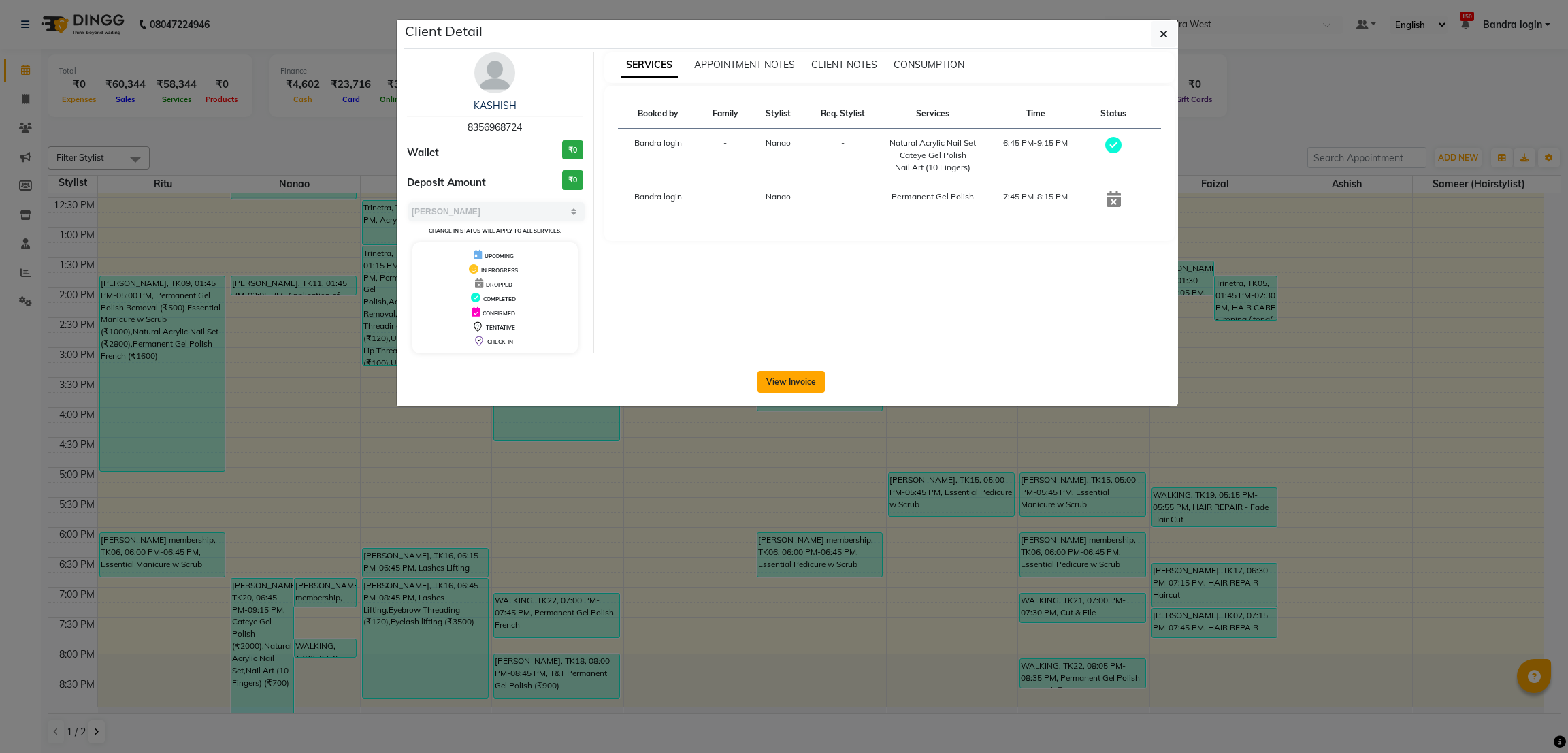
click at [785, 391] on button "View Invoice" at bounding box center [791, 381] width 67 height 22
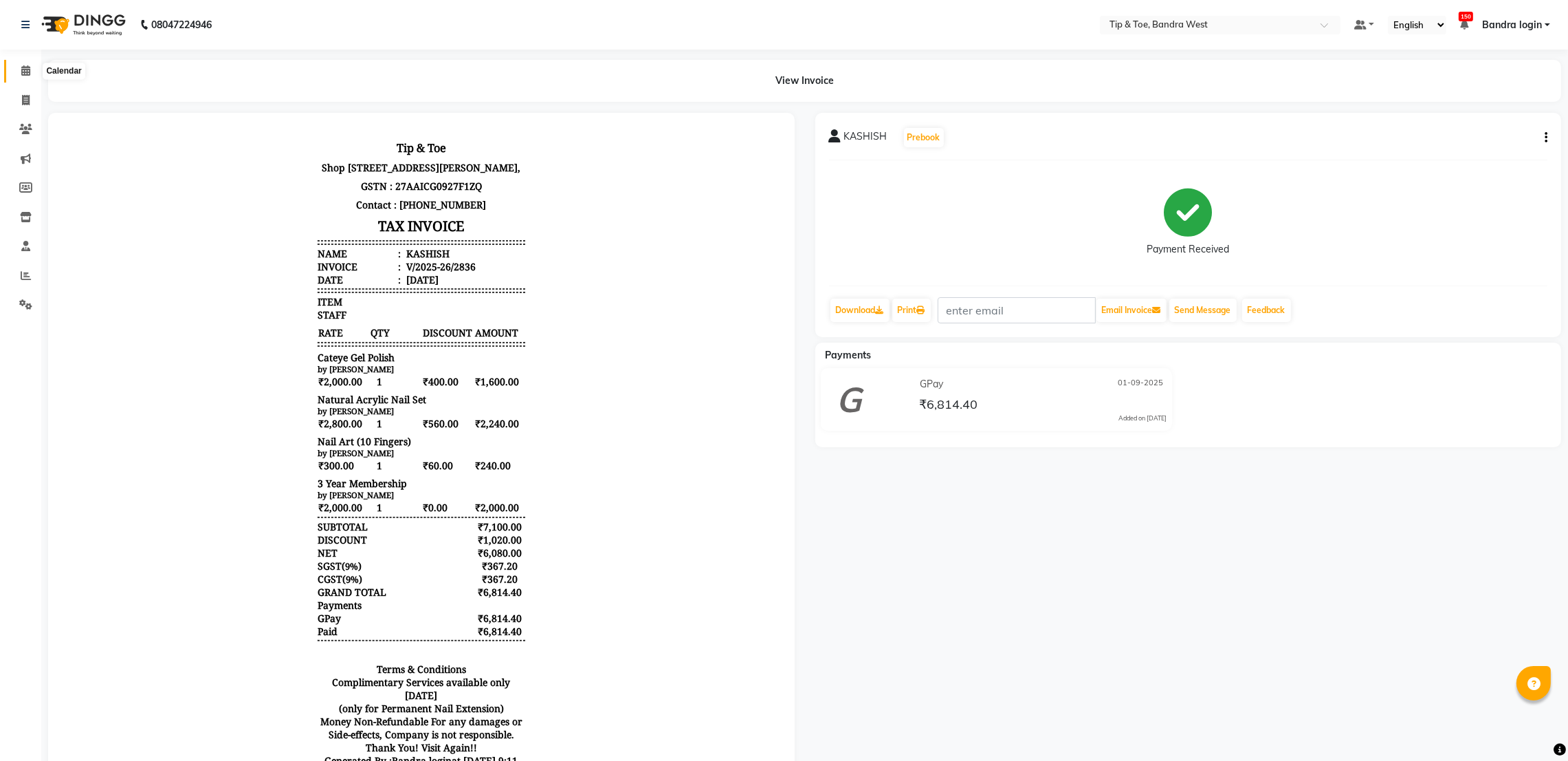
click at [23, 66] on icon at bounding box center [26, 71] width 9 height 11
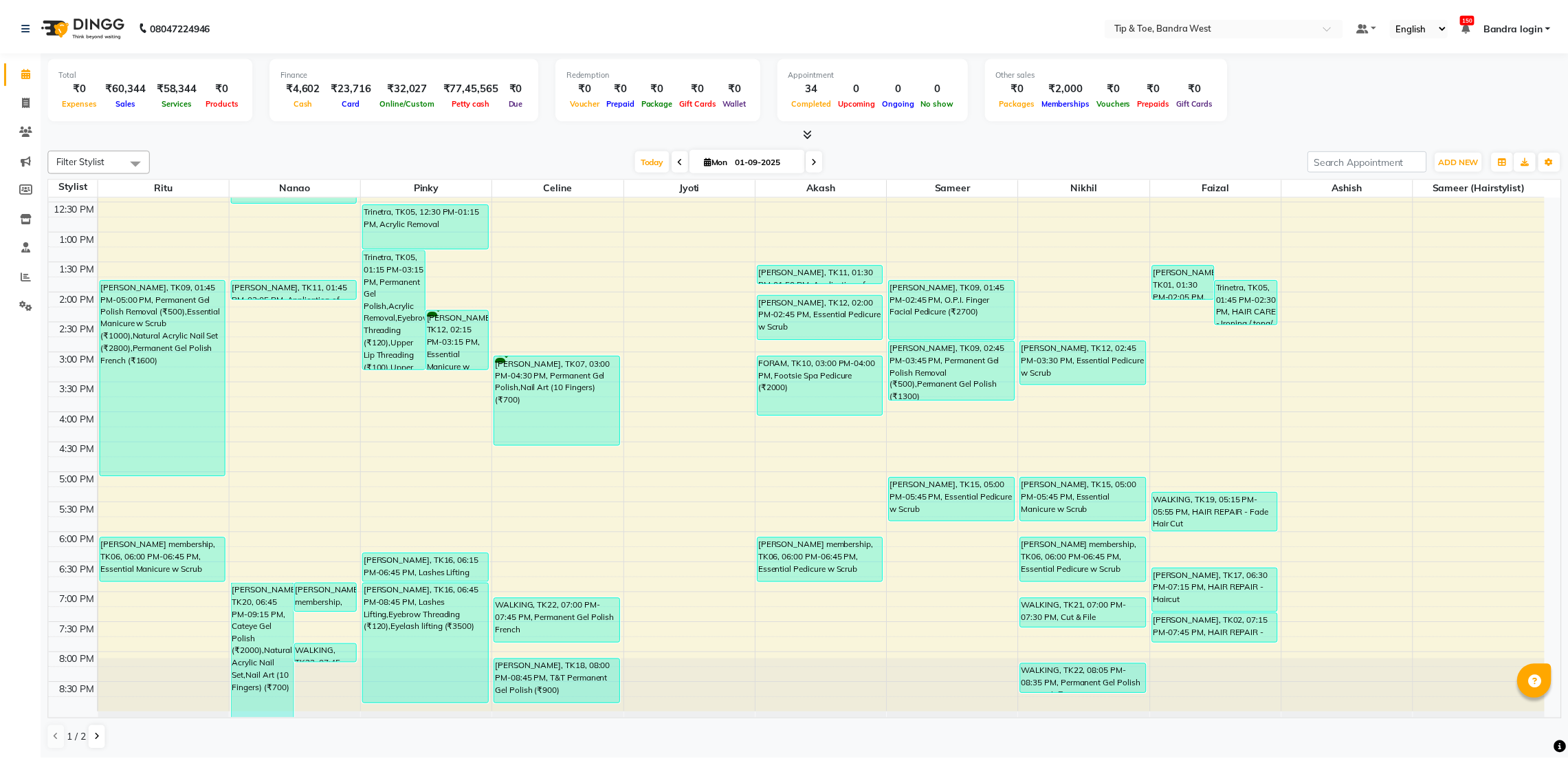
scroll to position [103, 0]
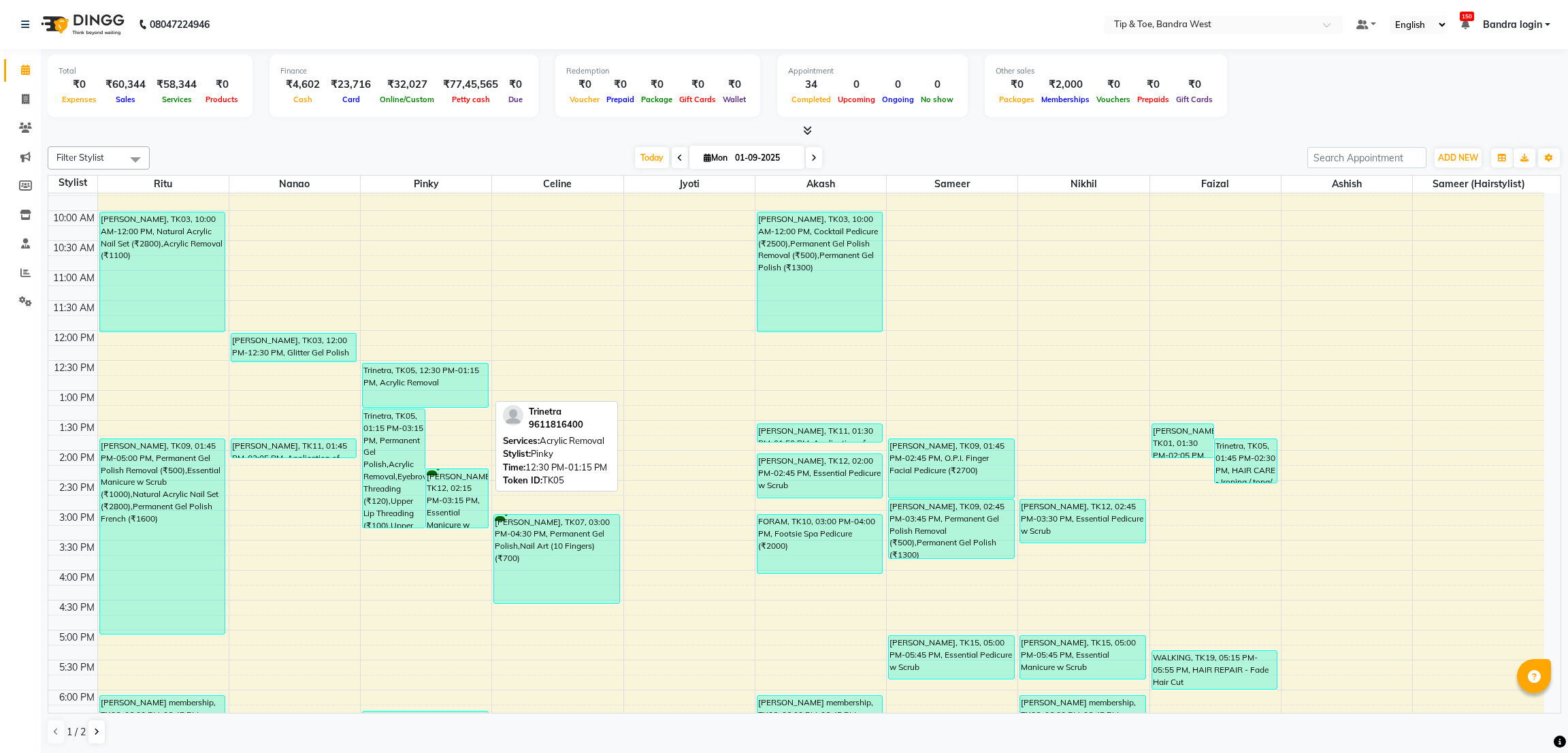
click at [412, 382] on div "Trinetra, TK05, 12:30 PM-01:15 PM, Acrylic Removal" at bounding box center [425, 385] width 125 height 43
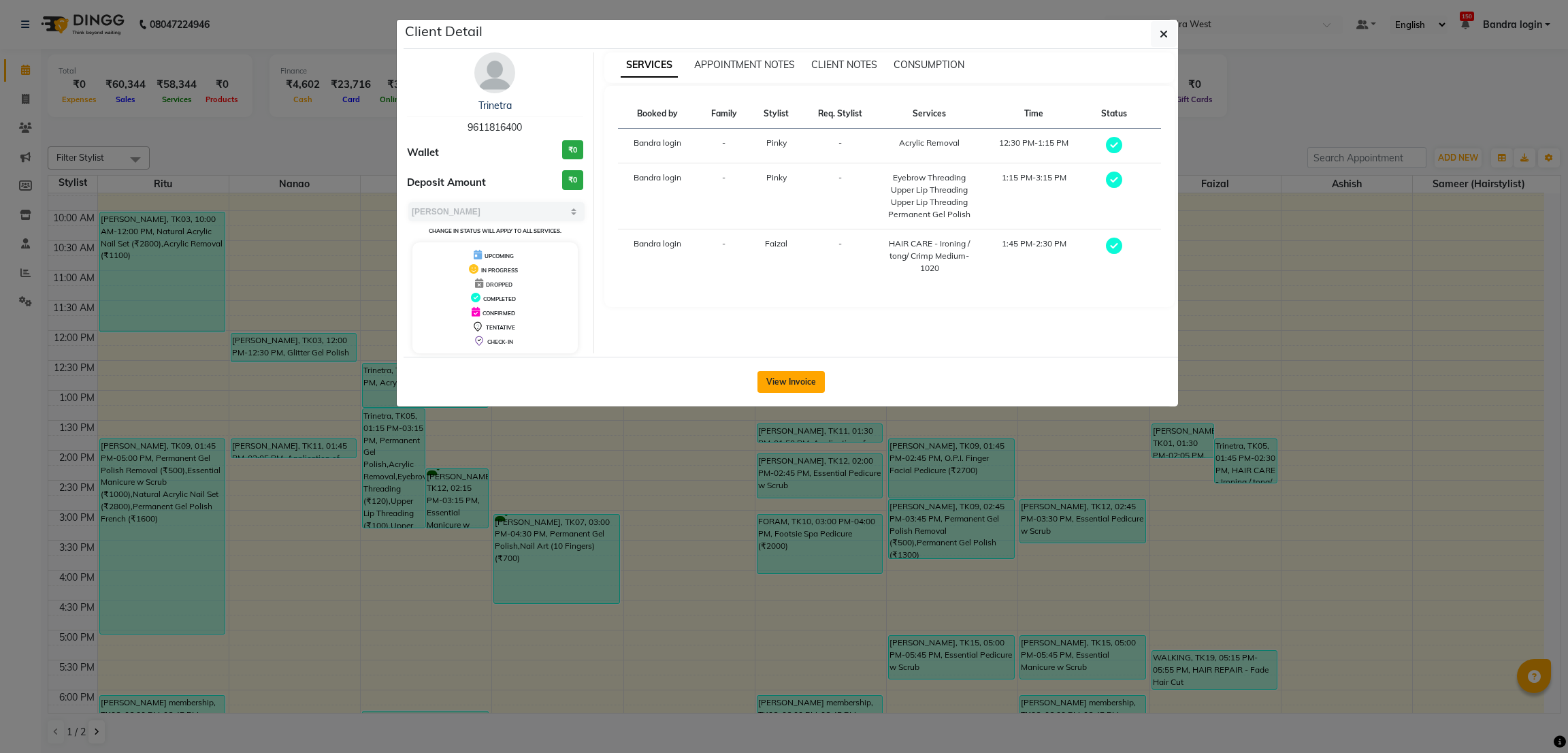
click at [803, 385] on button "View Invoice" at bounding box center [791, 381] width 67 height 22
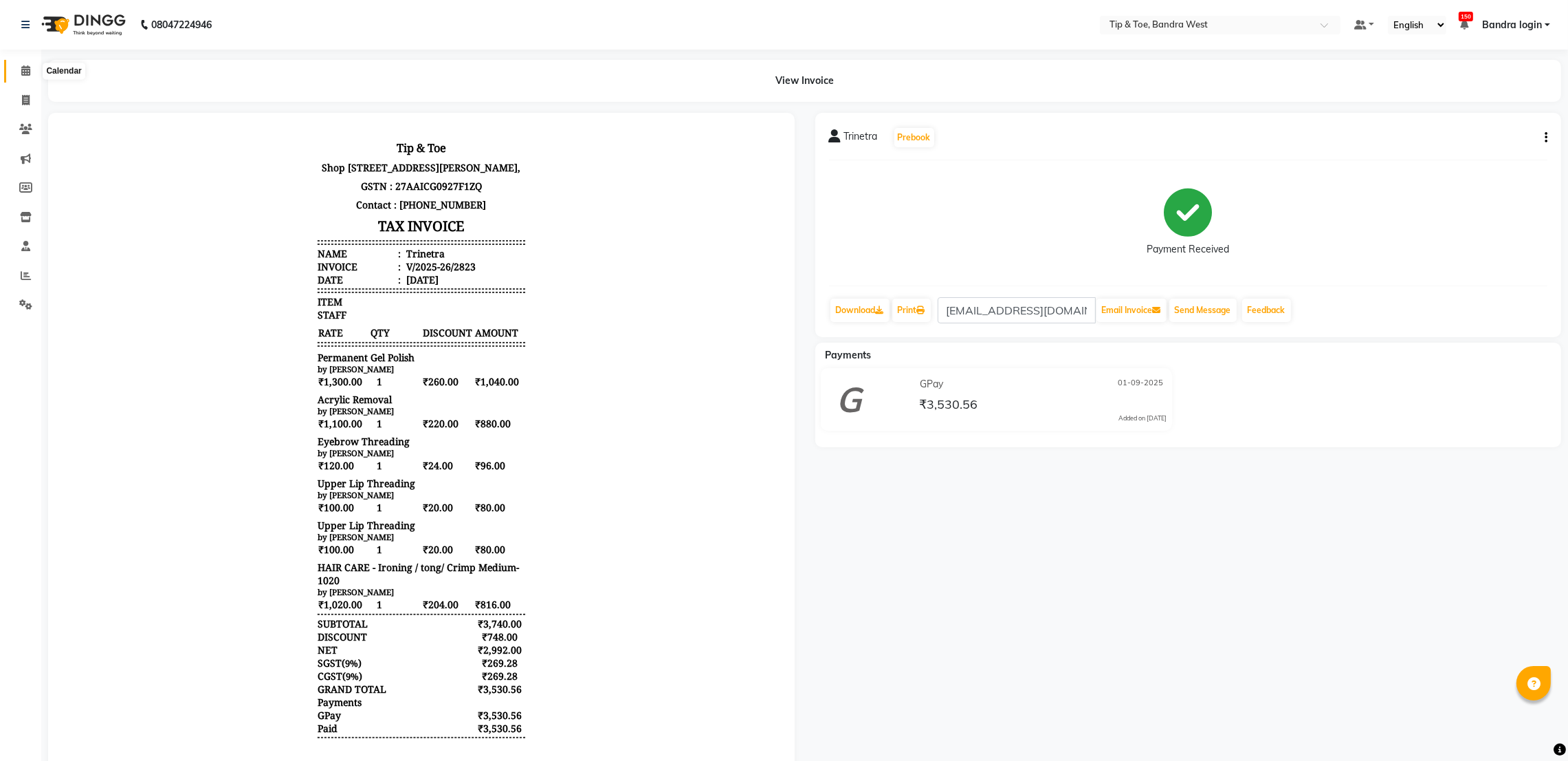
click at [32, 70] on span at bounding box center [26, 71] width 24 height 16
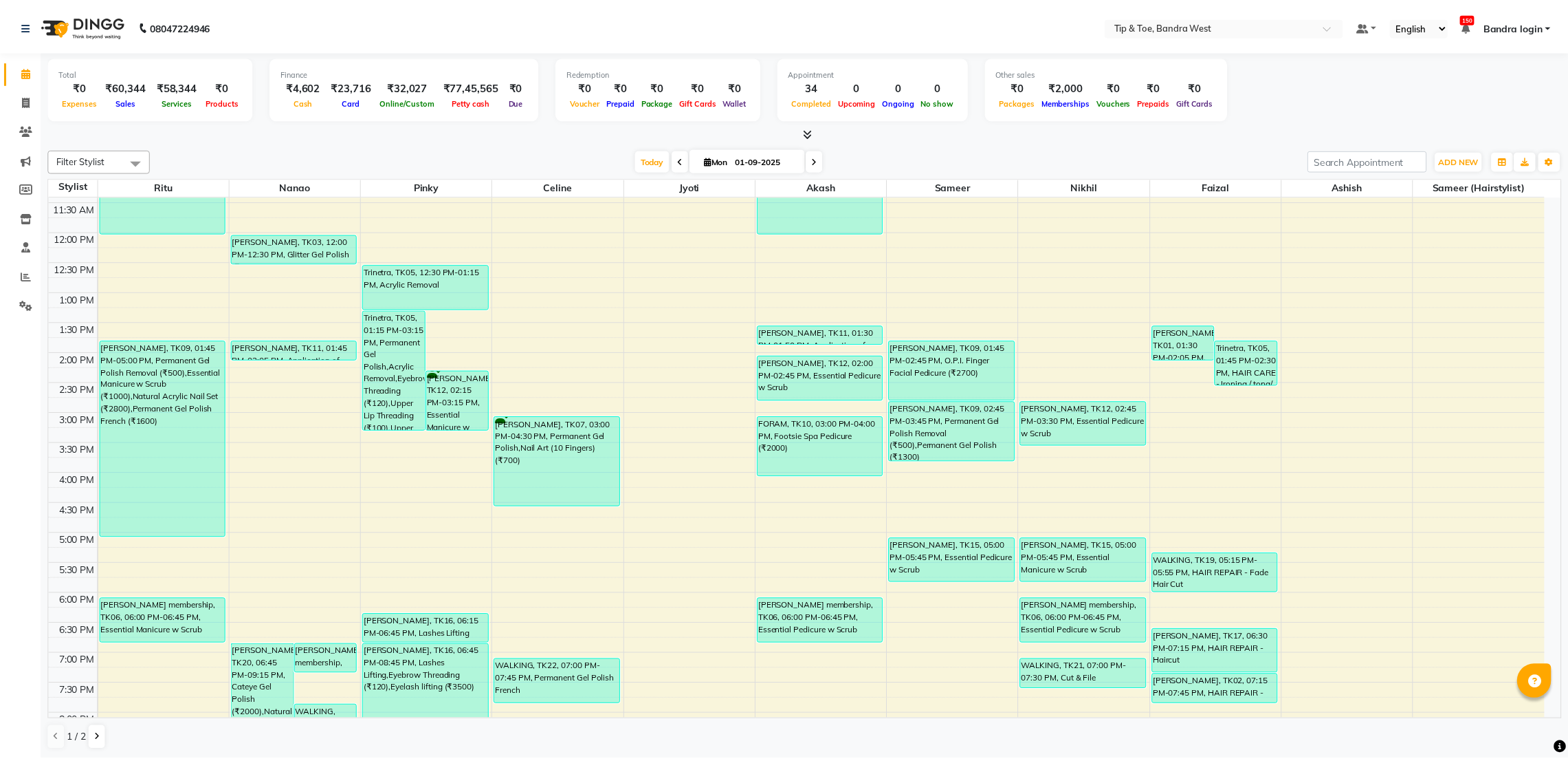
scroll to position [267, 0]
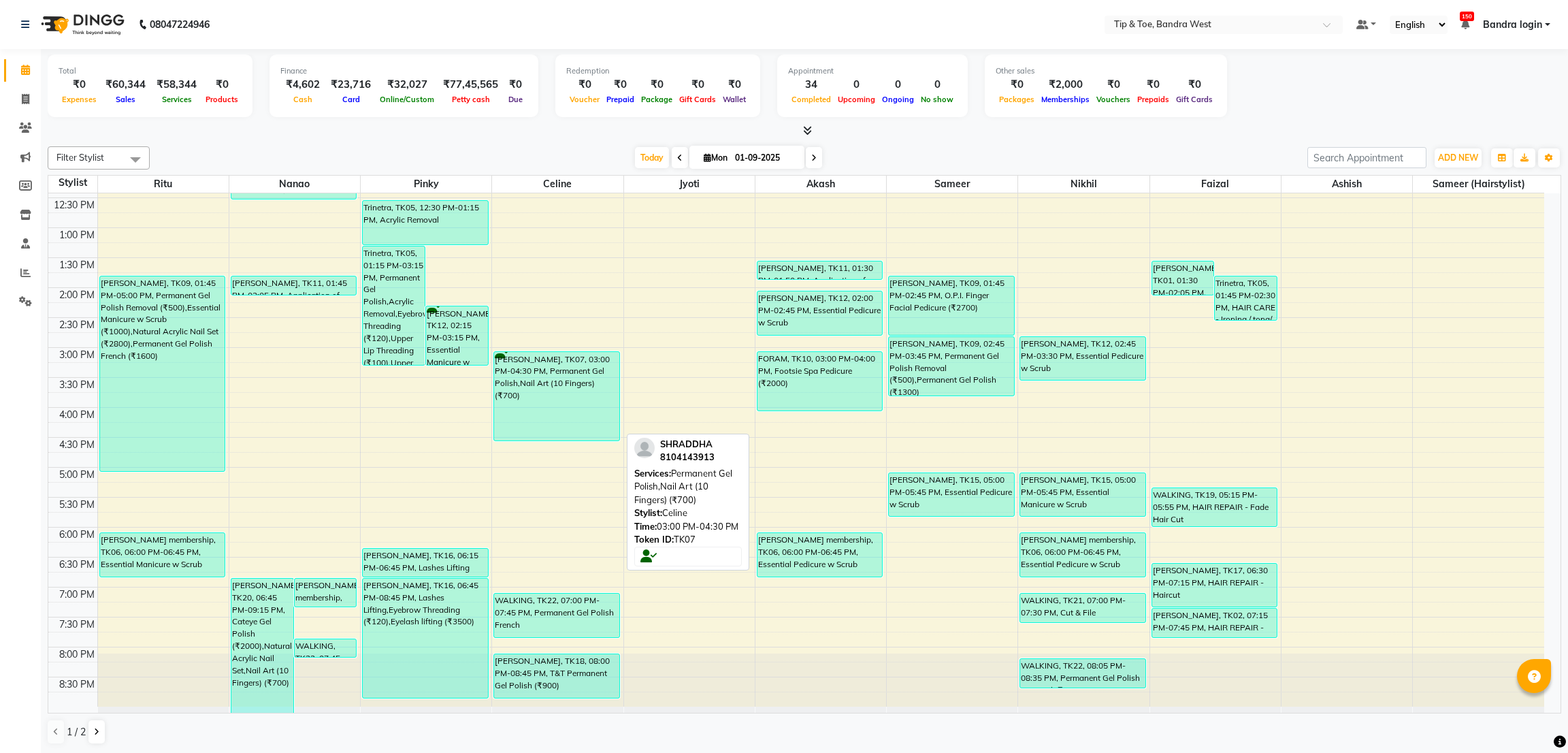
click at [550, 388] on div "[PERSON_NAME], TK07, 03:00 PM-04:30 PM, Permanent Gel Polish,Nail Art (10 Finge…" at bounding box center [556, 396] width 125 height 89
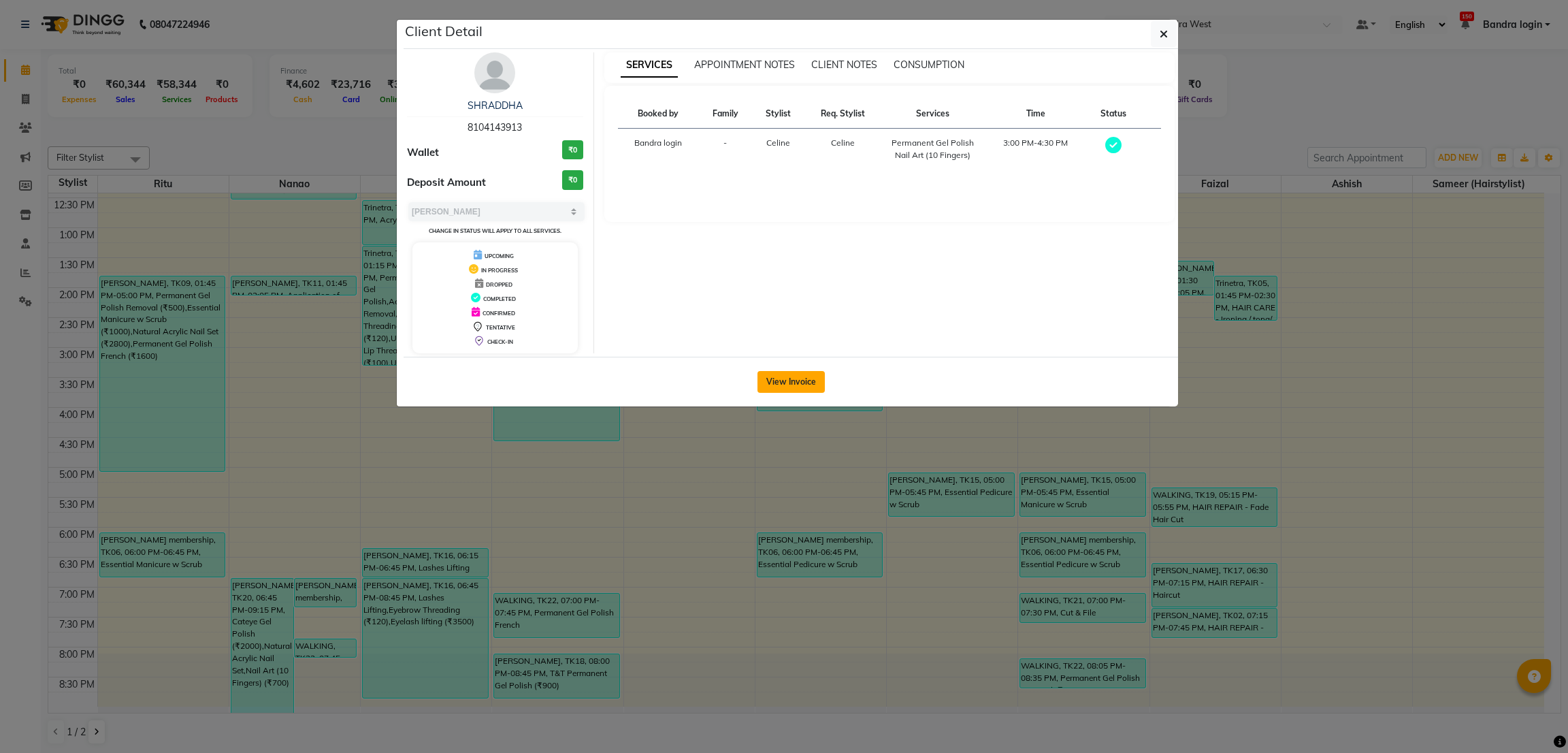
click at [790, 377] on button "View Invoice" at bounding box center [791, 381] width 67 height 22
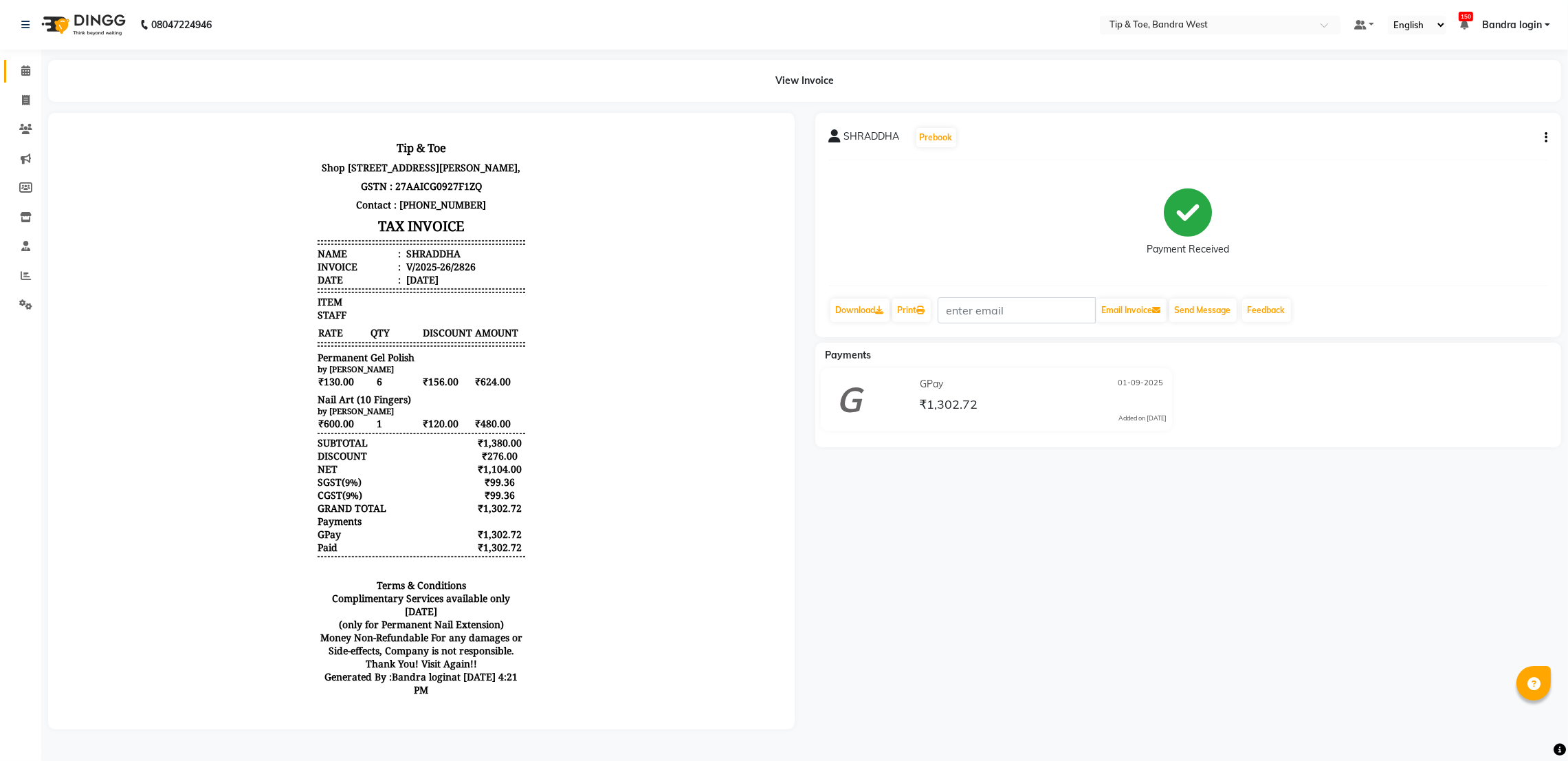
scroll to position [4, 0]
click at [23, 66] on icon at bounding box center [26, 71] width 9 height 11
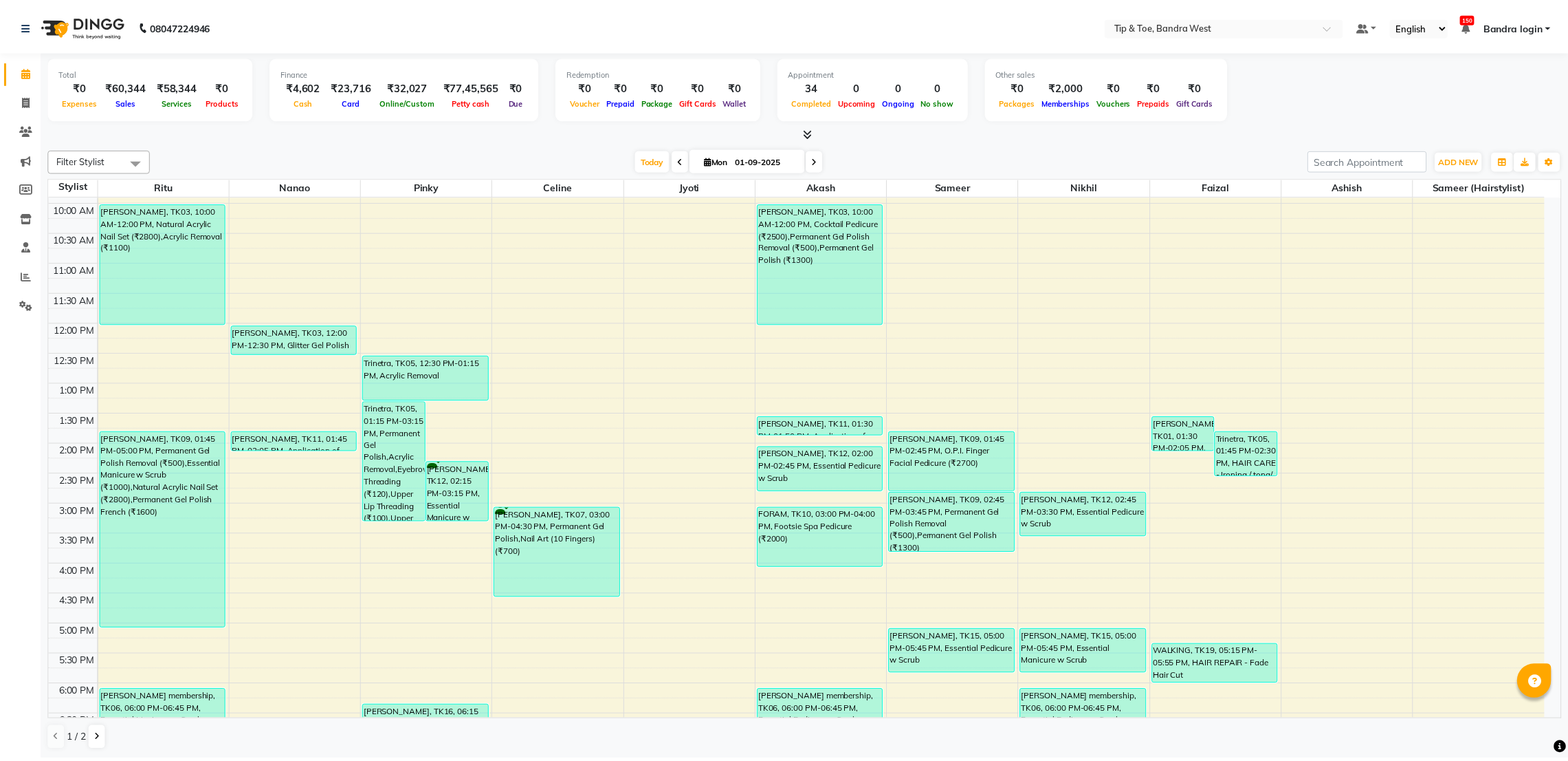
scroll to position [267, 0]
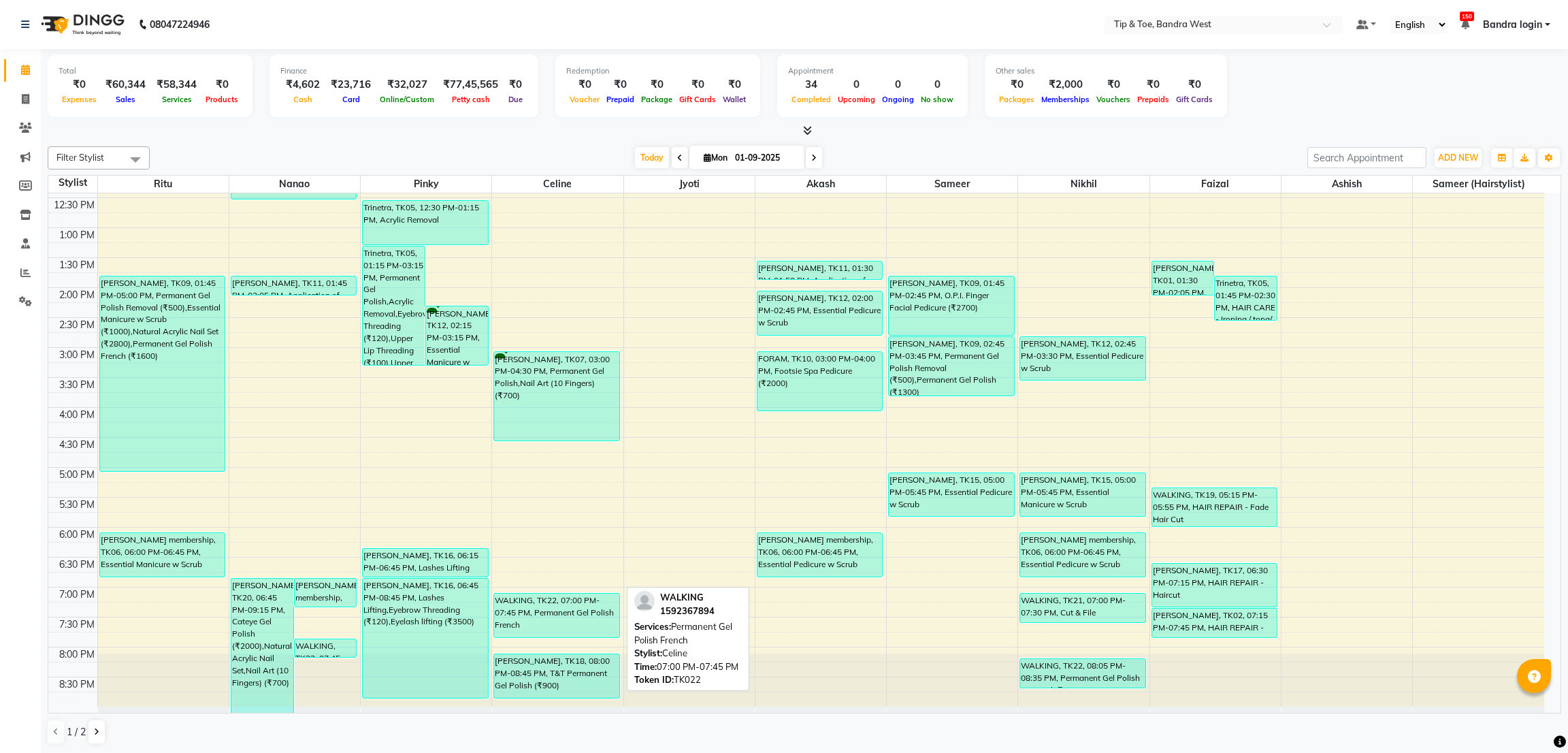
click at [532, 620] on div "WALKING, TK22, 07:00 PM-07:45 PM, Permanent Gel Polish French" at bounding box center [556, 615] width 125 height 43
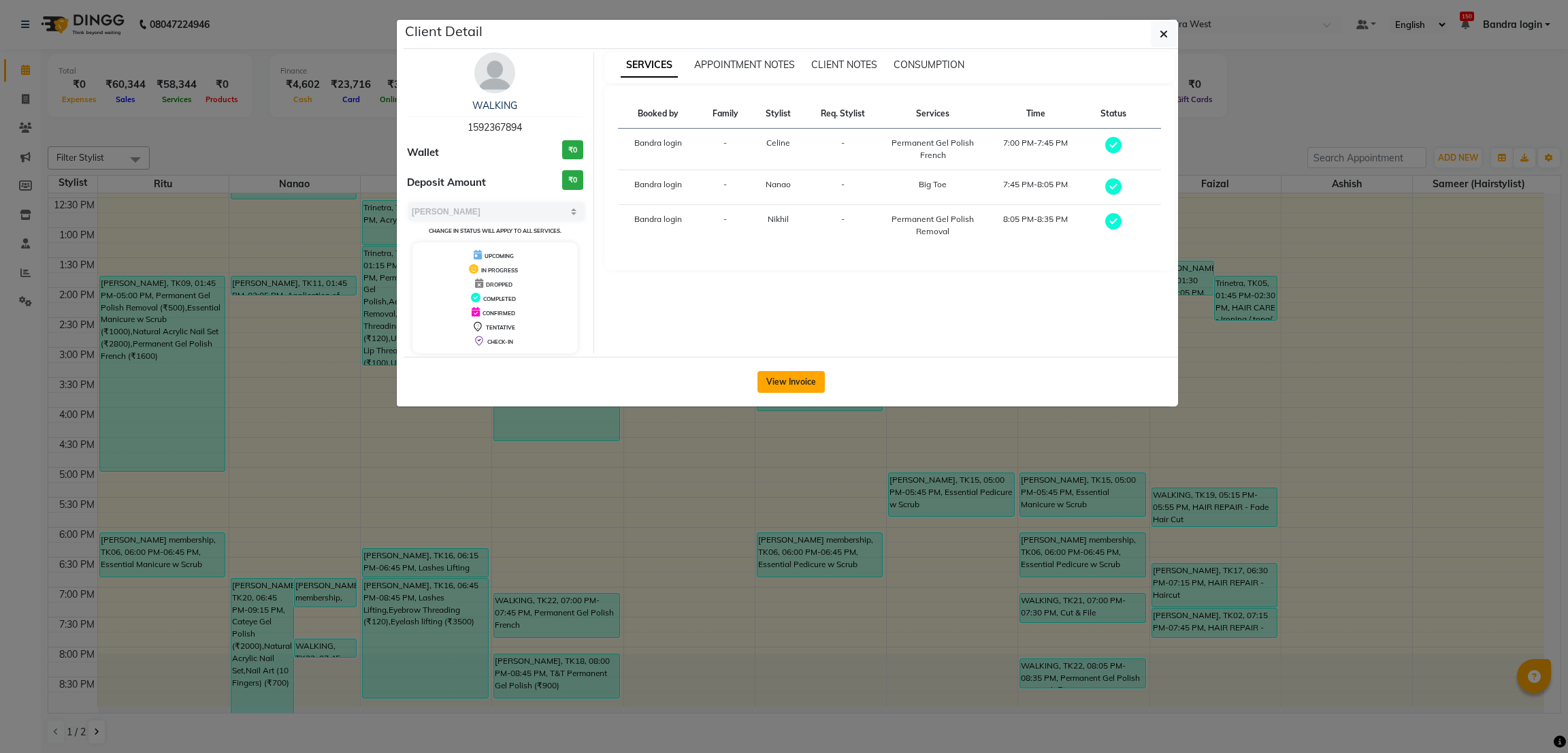
drag, startPoint x: 775, startPoint y: 385, endPoint x: 803, endPoint y: 385, distance: 28.0
click at [781, 385] on button "View Invoice" at bounding box center [791, 381] width 67 height 22
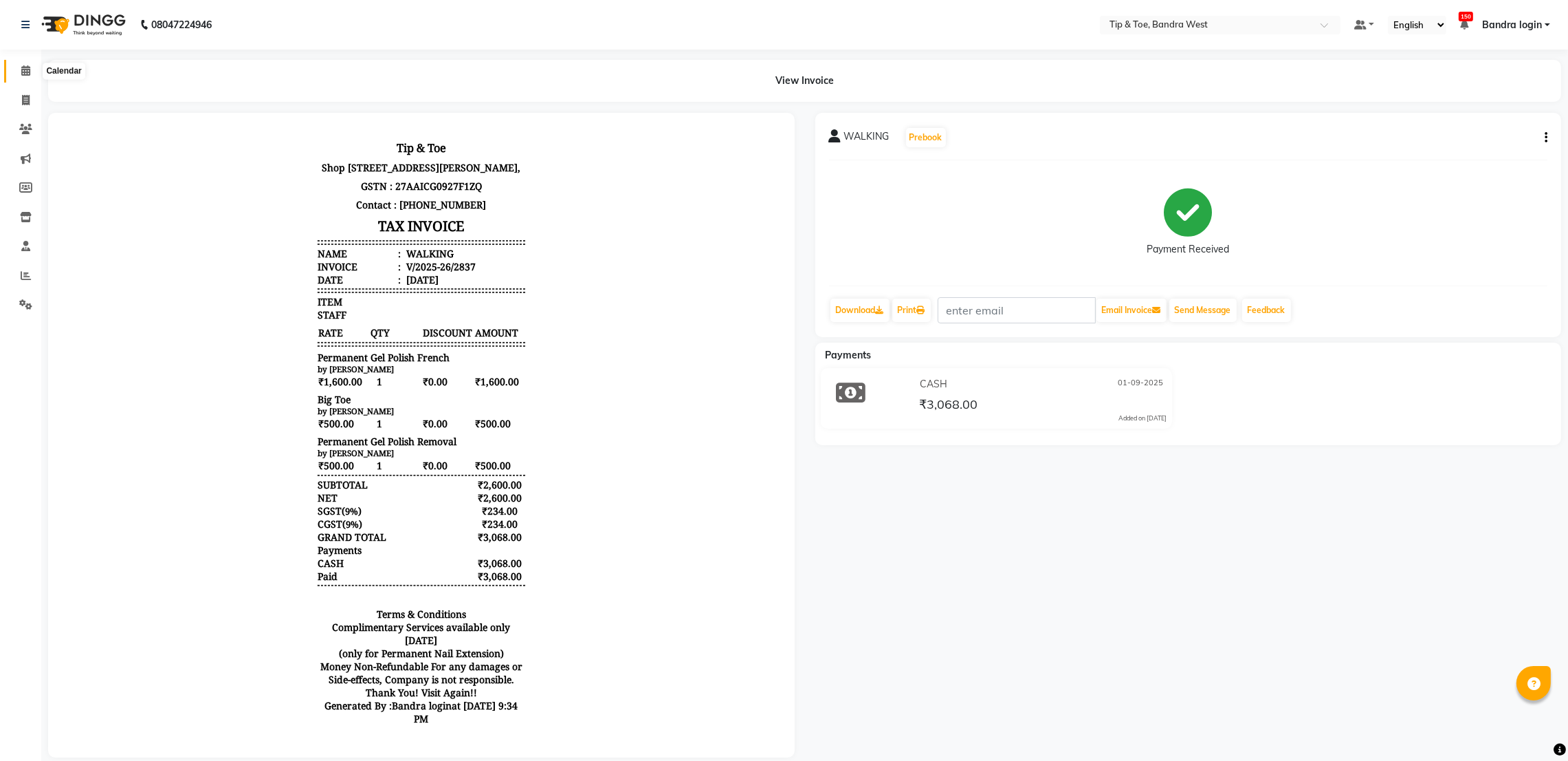
click at [30, 75] on span at bounding box center [26, 71] width 24 height 16
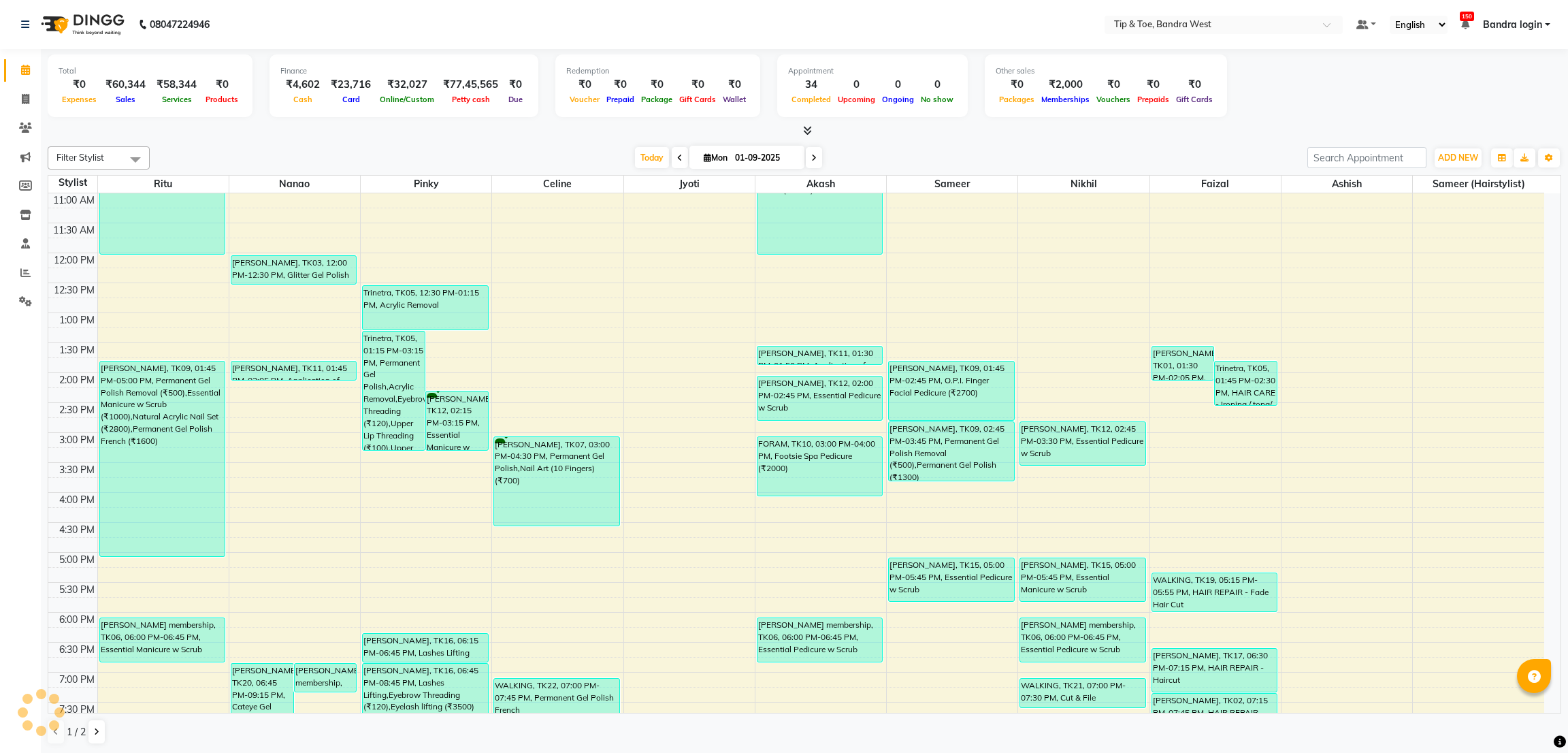
scroll to position [265, 0]
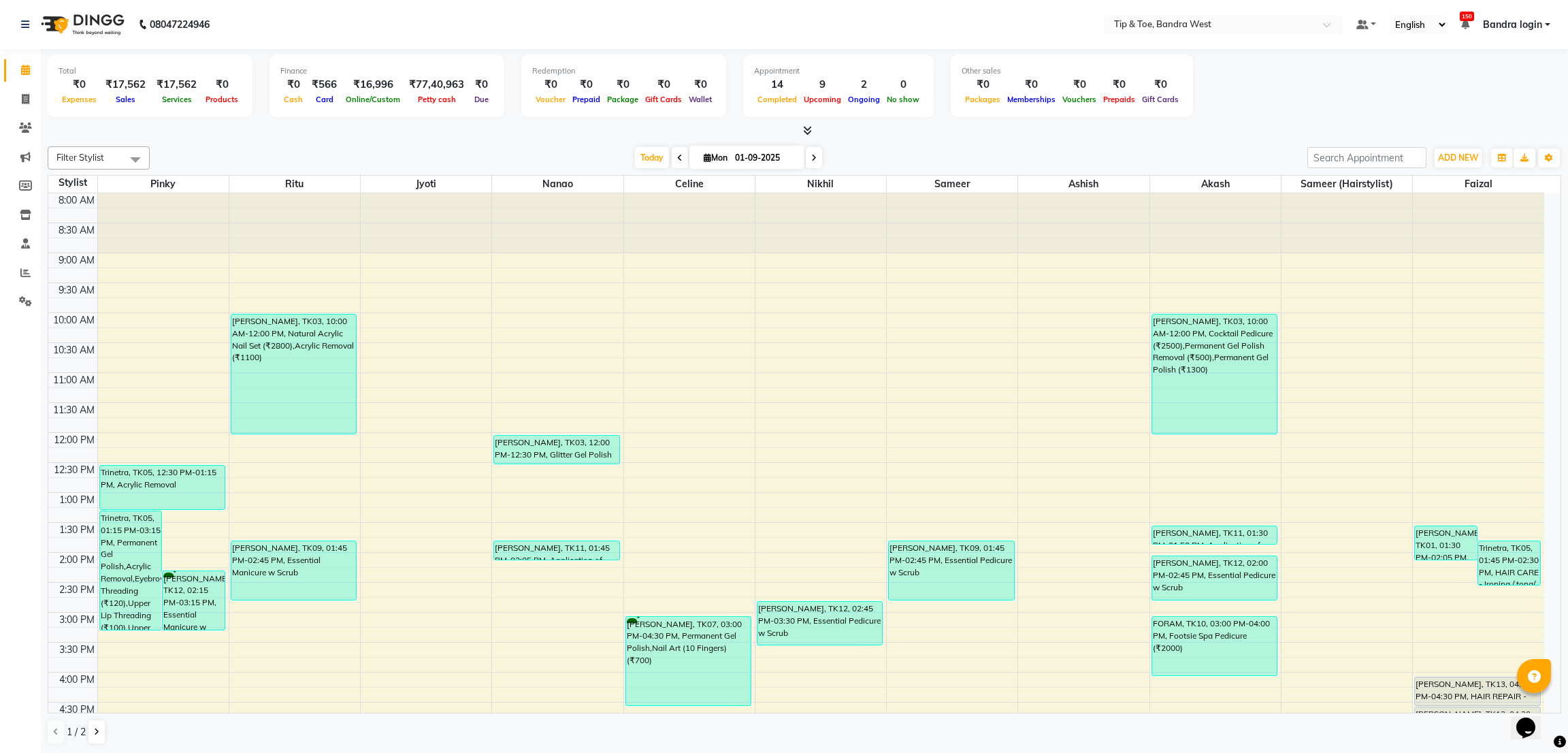
scroll to position [265, 0]
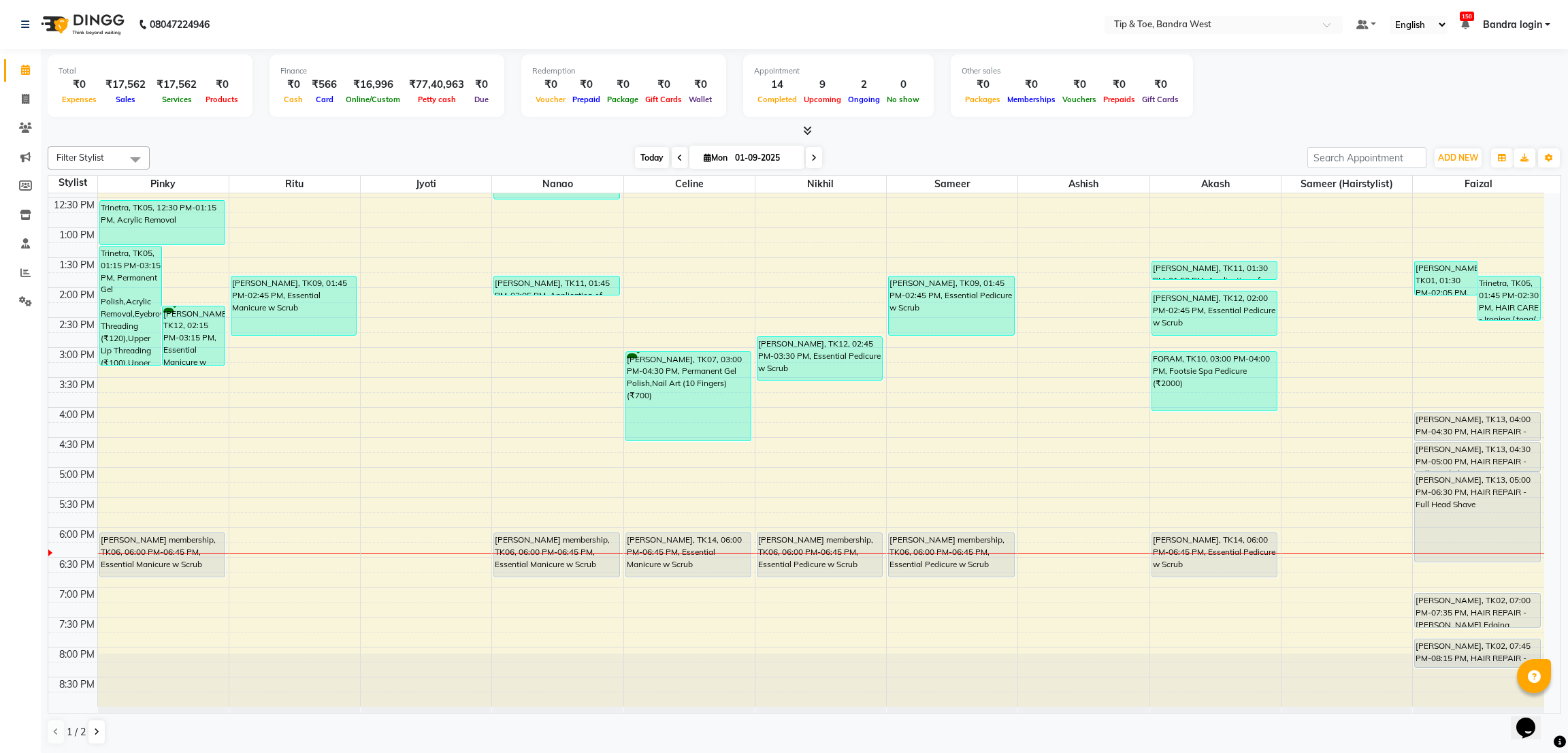
click at [646, 159] on span "Today" at bounding box center [652, 157] width 34 height 21
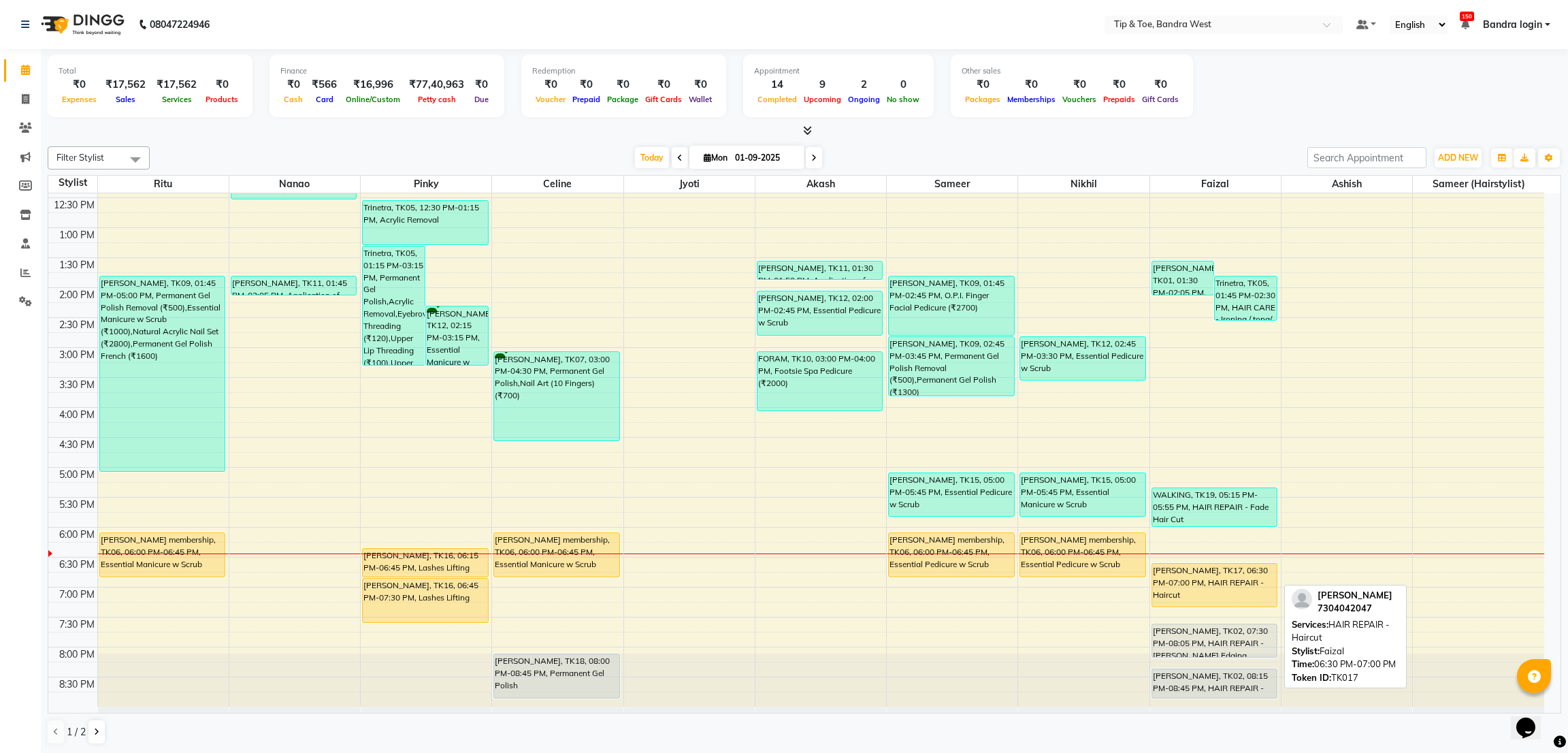
click at [1177, 604] on div "SIDDHANT WALLIA, TK01, 01:30 PM-02:05 PM, HAIR REPAIR - Beard Edging (₹599) Tri…" at bounding box center [1215, 317] width 130 height 778
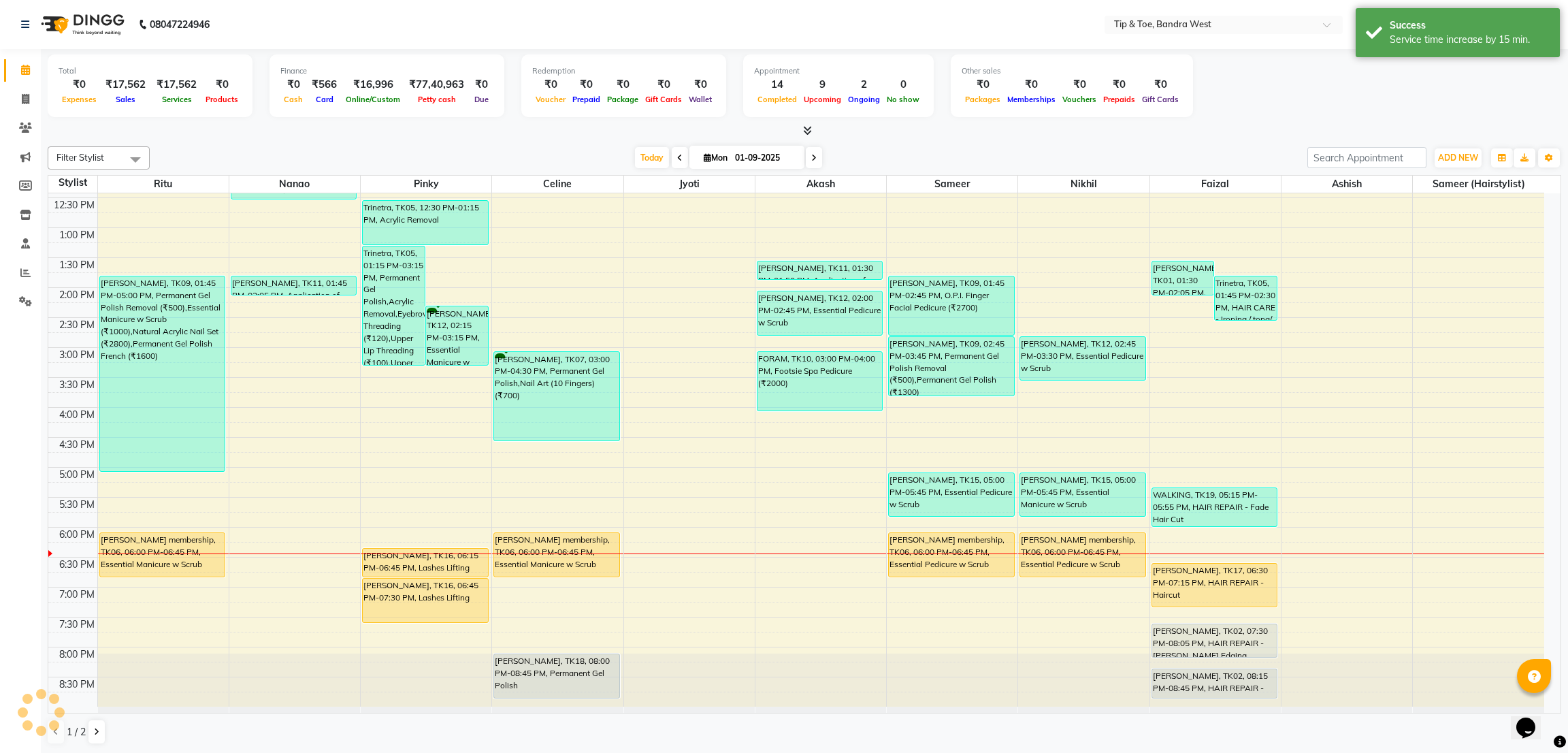
drag, startPoint x: 1564, startPoint y: 409, endPoint x: 1514, endPoint y: 476, distance: 83.6
click at [1566, 486] on div "Total ₹0 Expenses ₹17,562 Sales ₹17,562 Services ₹0 Products Finance ₹0 Cash ₹5…" at bounding box center [805, 401] width 1527 height 705
click at [806, 168] on span at bounding box center [814, 157] width 16 height 21
type input "02-09-2025"
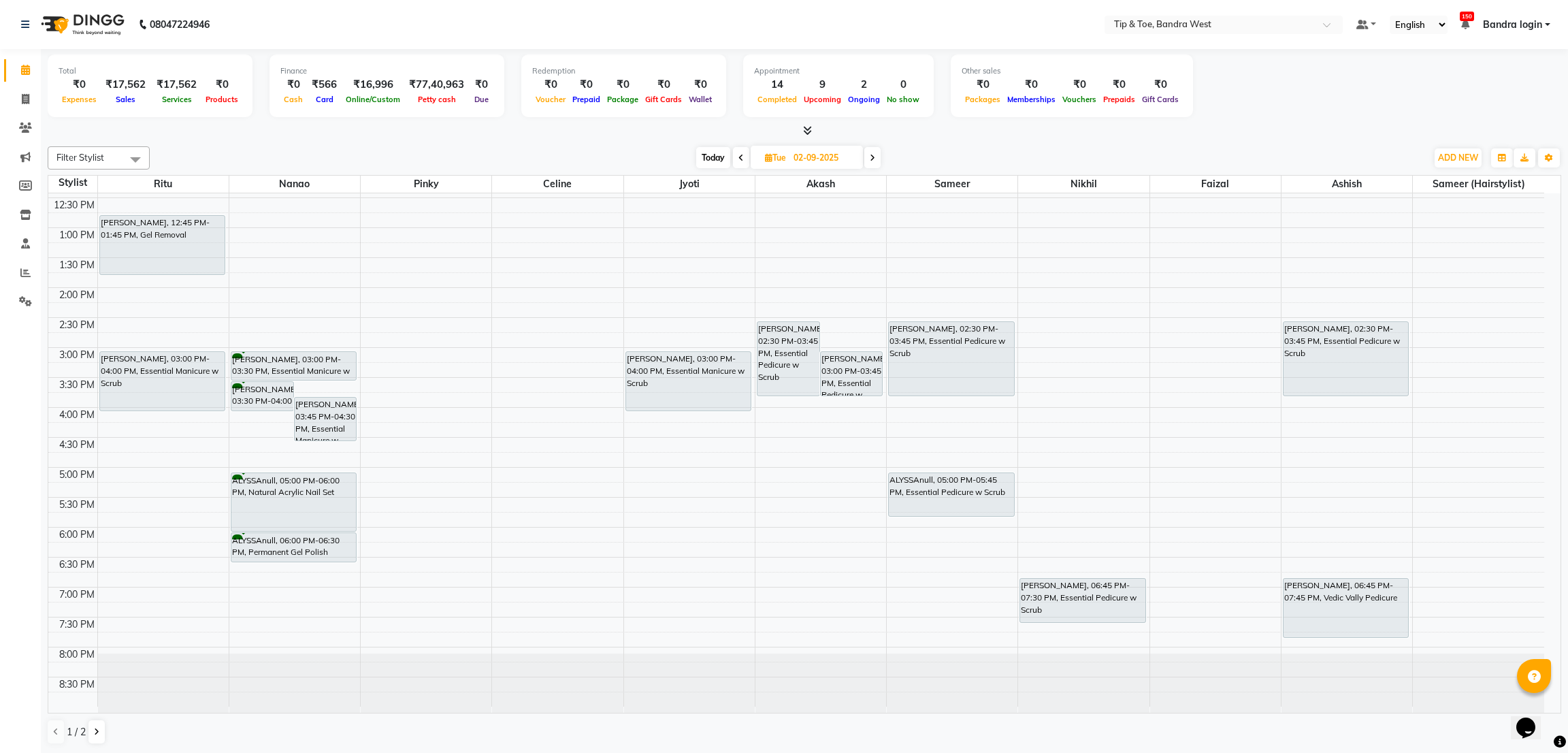
click at [1567, 505] on div "Total ₹0 Expenses ₹17,562 Sales ₹17,562 Services ₹0 Products Finance ₹0 Cash ₹5…" at bounding box center [805, 401] width 1527 height 705
click at [1431, 601] on div "8:00 AM 8:30 AM 9:00 AM 9:30 AM 10:00 AM 10:30 AM 11:00 AM 11:30 AM 12:00 PM 12…" at bounding box center [796, 317] width 1496 height 778
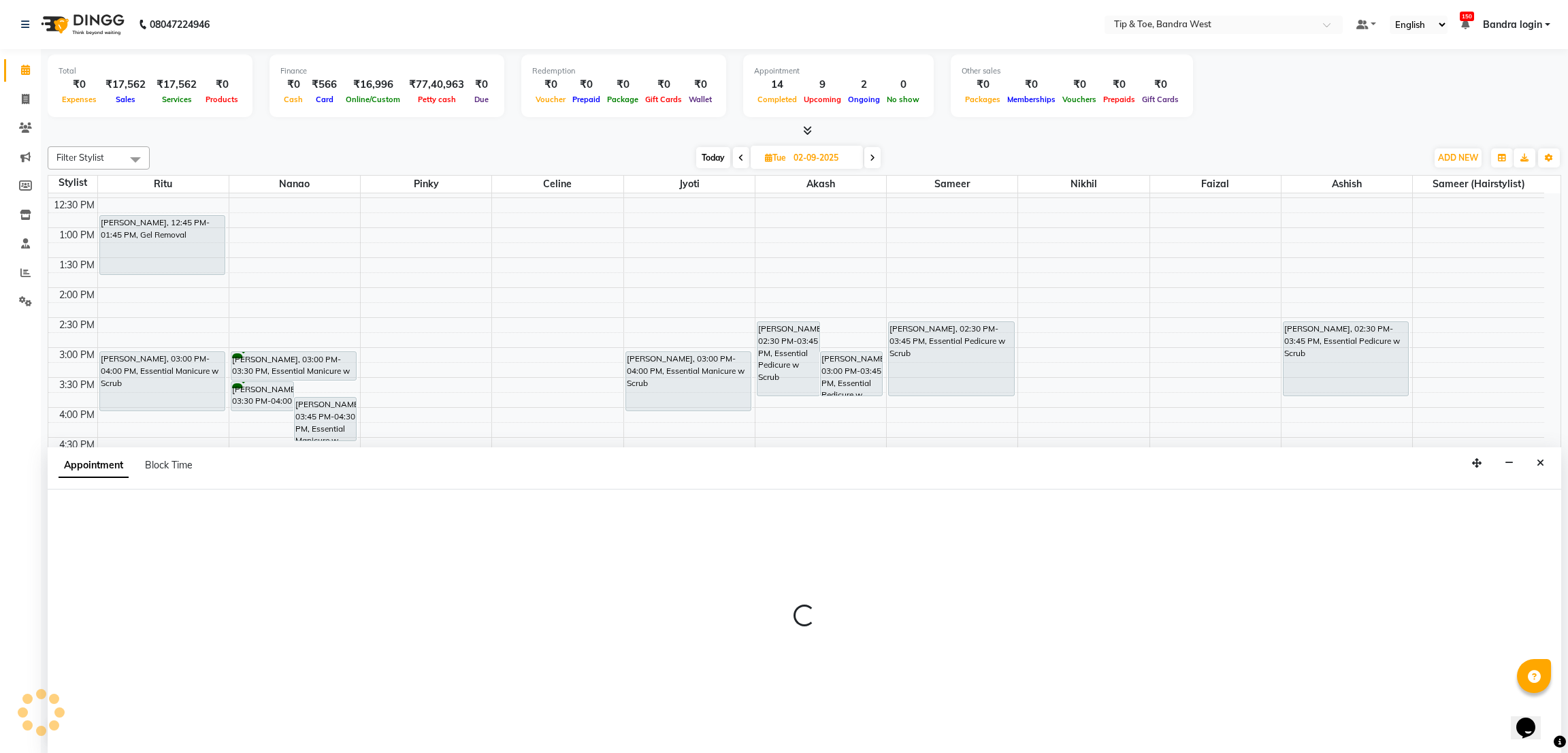
select select "64235"
select select "1140"
select select "tentative"
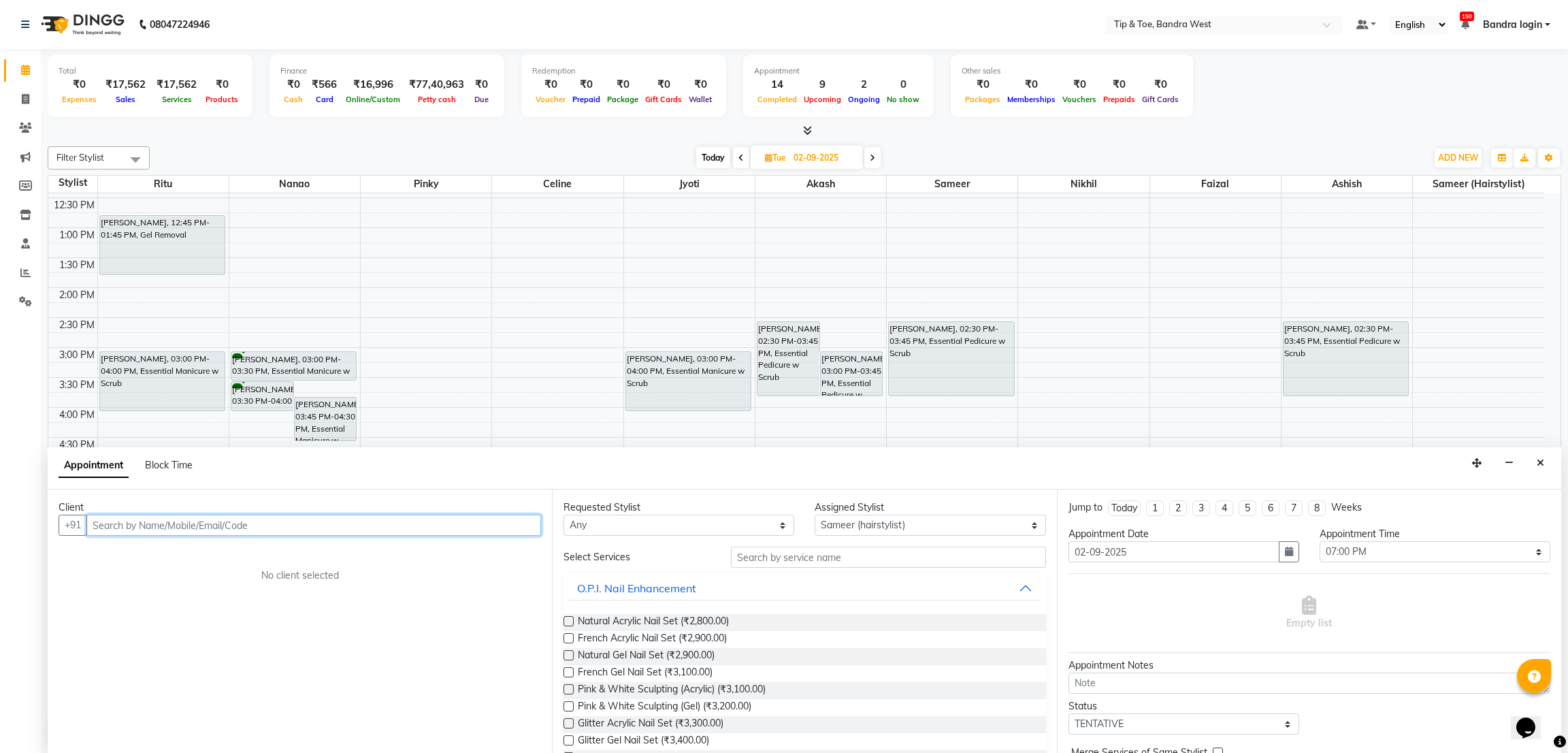
click at [259, 514] on input "text" at bounding box center [314, 525] width 455 height 21
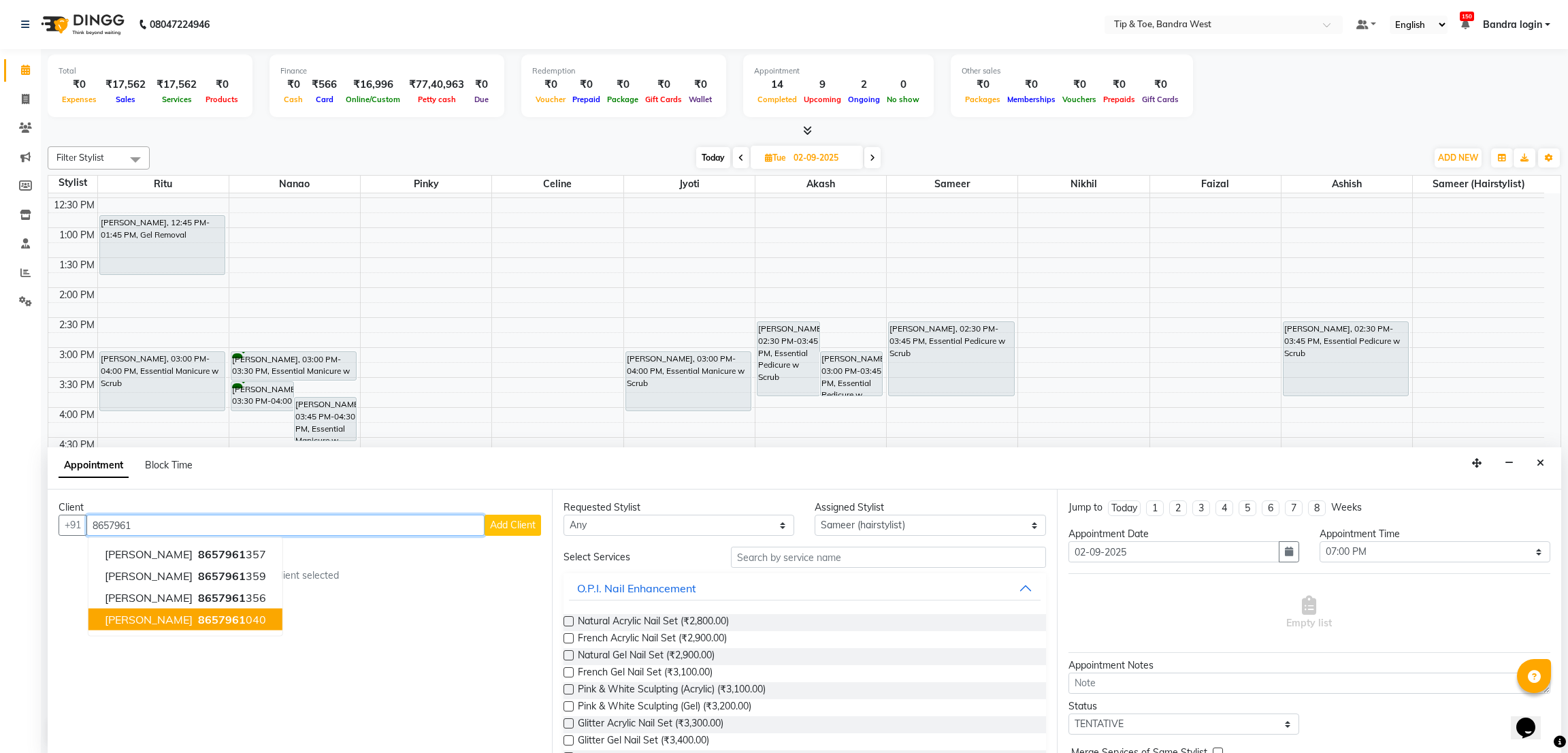
click at [218, 618] on ngb-highlight "8657961 040" at bounding box center [230, 620] width 71 height 13
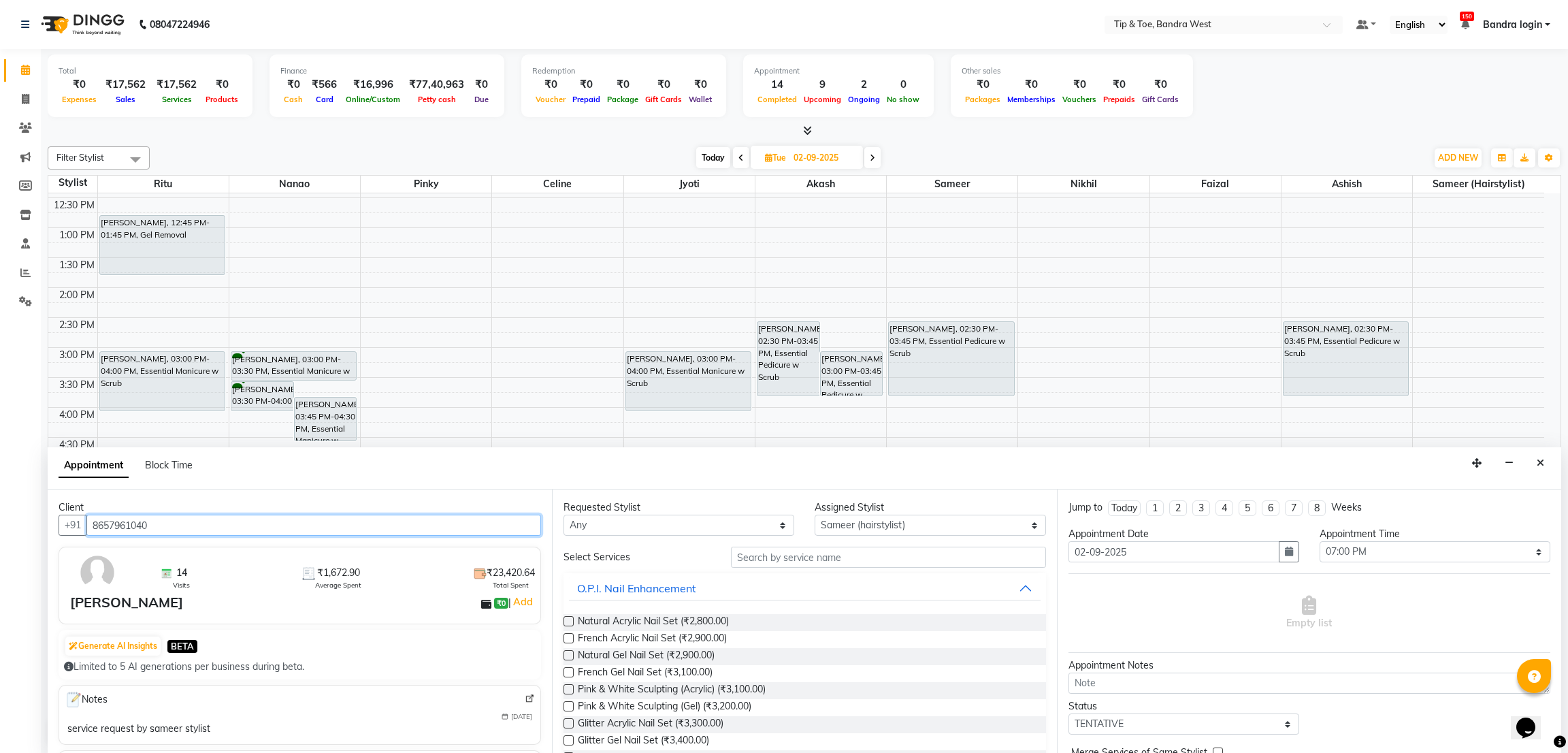
type input "8657961040"
click at [785, 547] on input "text" at bounding box center [888, 557] width 315 height 21
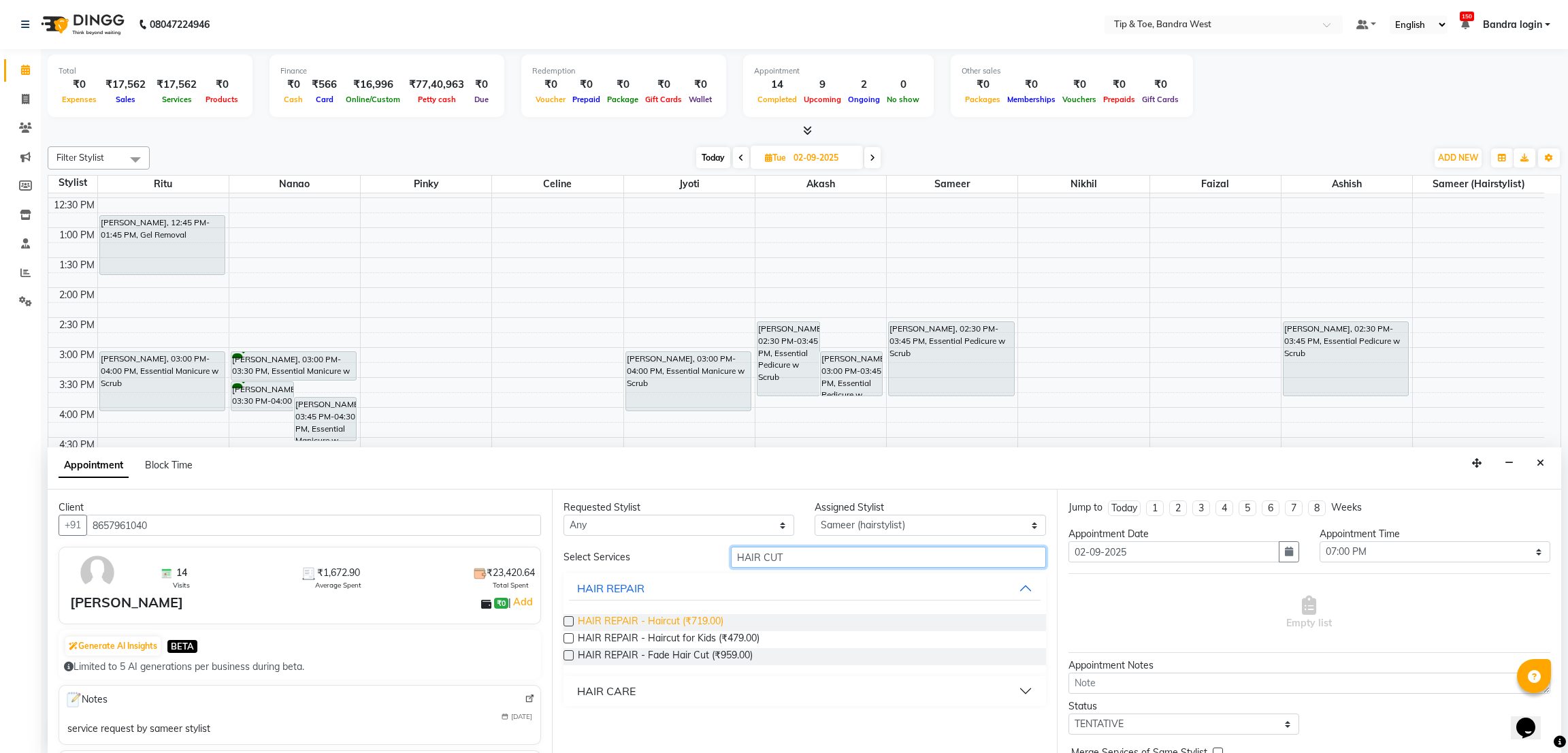
type input "HAIR CUT"
click at [667, 626] on span "HAIR REPAIR - Haircut (₹719.00)" at bounding box center [650, 622] width 145 height 17
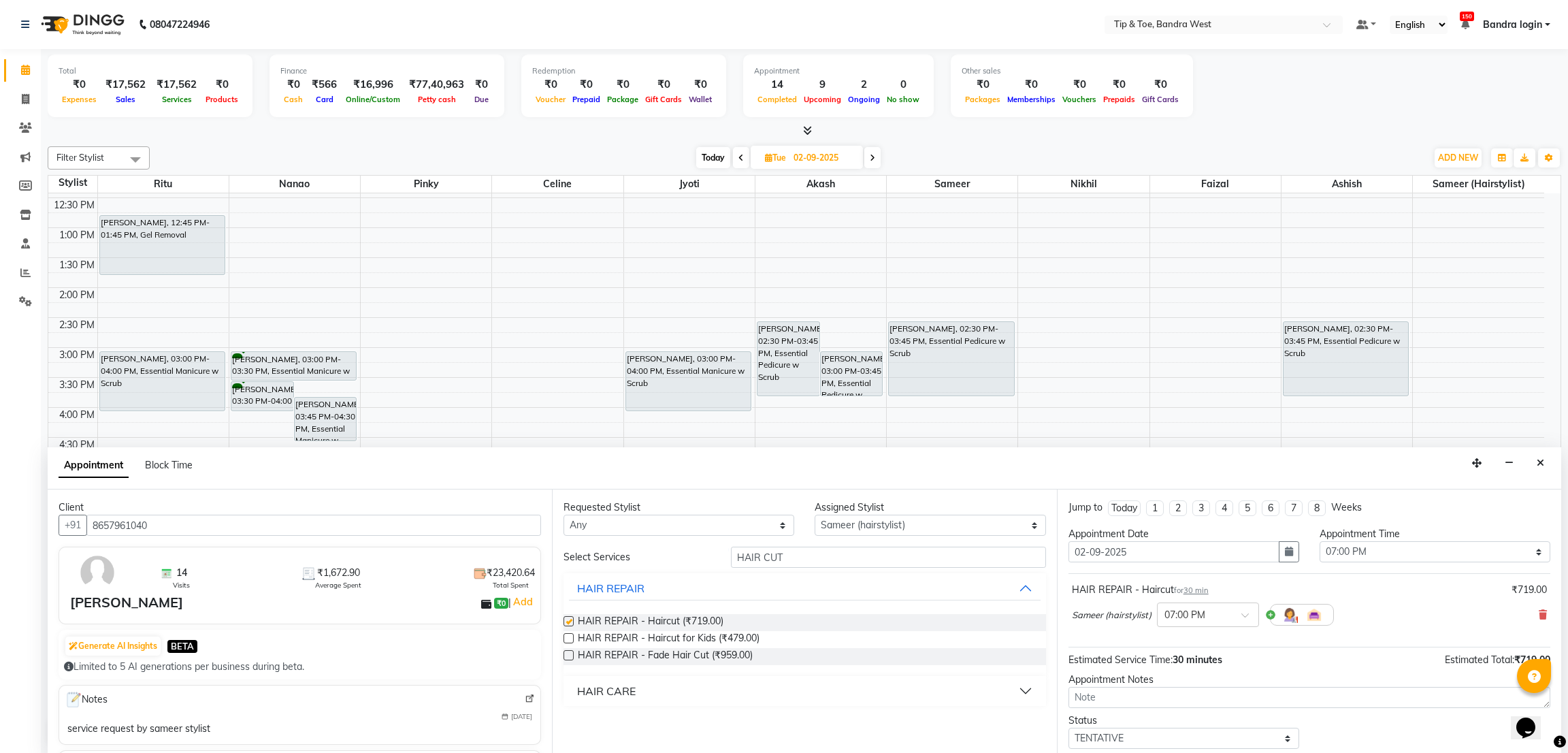
checkbox input "false"
click at [809, 556] on input "HAIR CUT" at bounding box center [888, 557] width 315 height 21
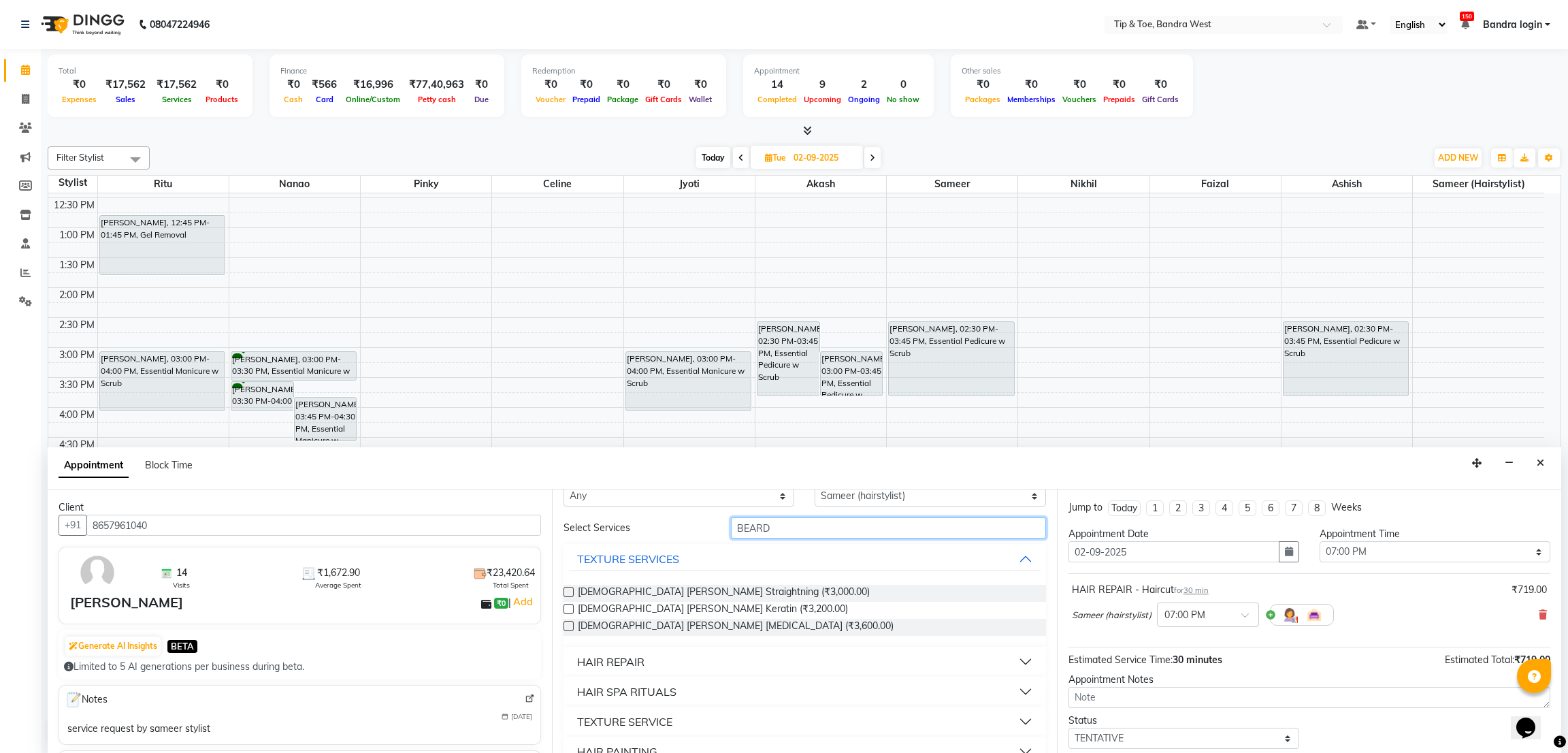
scroll to position [53, 0]
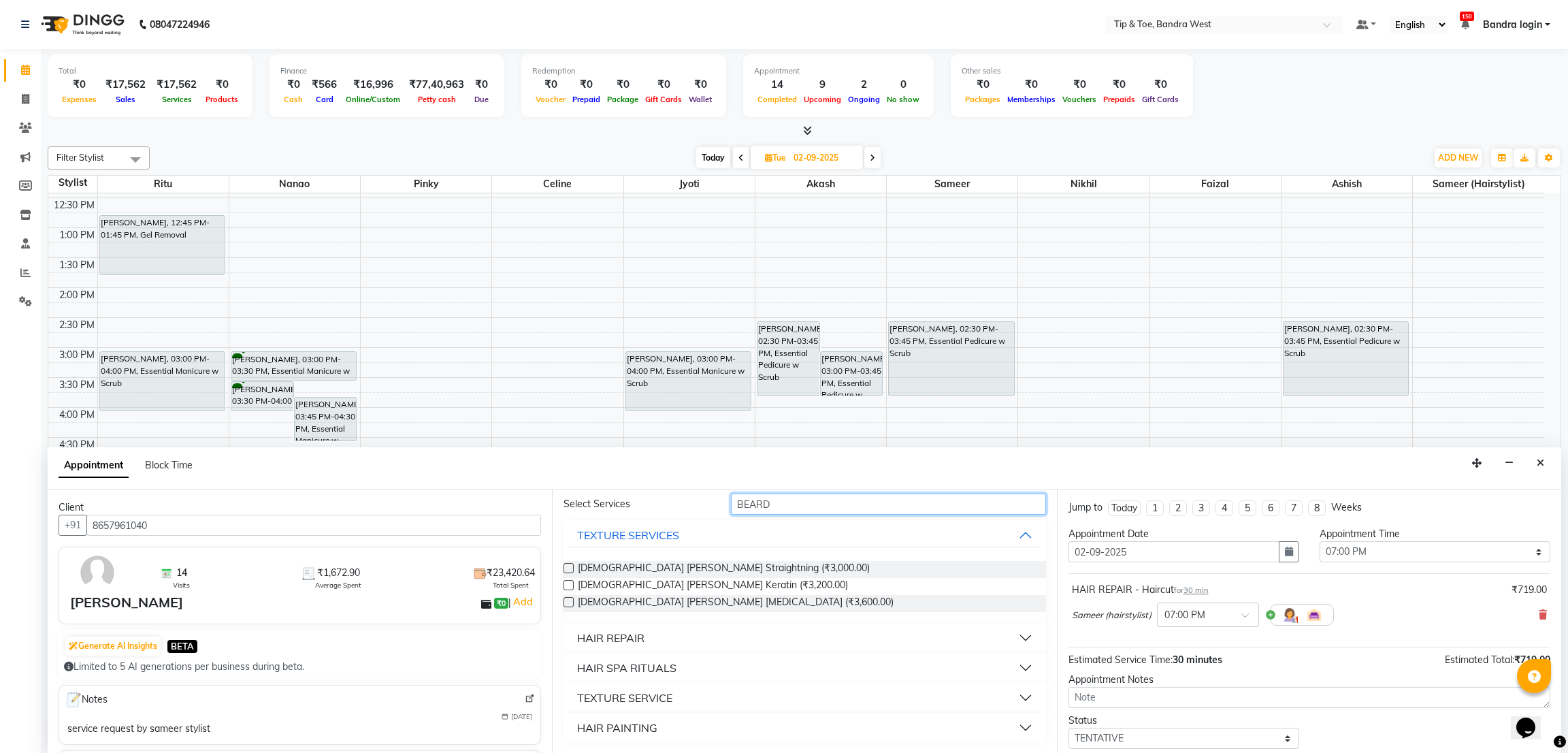
type input "BEARD"
click at [631, 643] on div "HAIR REPAIR" at bounding box center [611, 637] width 67 height 16
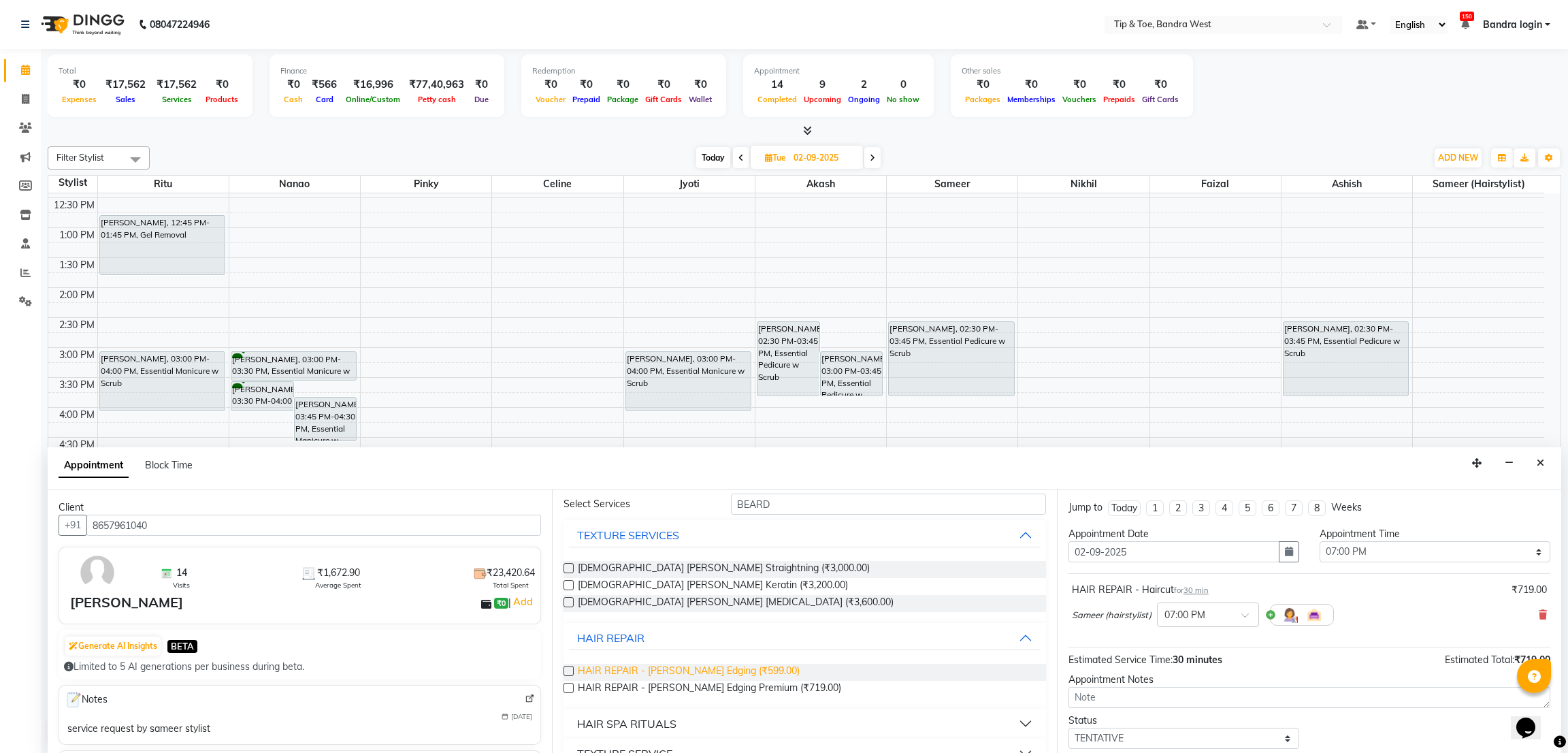
click at [661, 673] on span "HAIR REPAIR - Beard Edging (₹599.00)" at bounding box center [689, 672] width 222 height 17
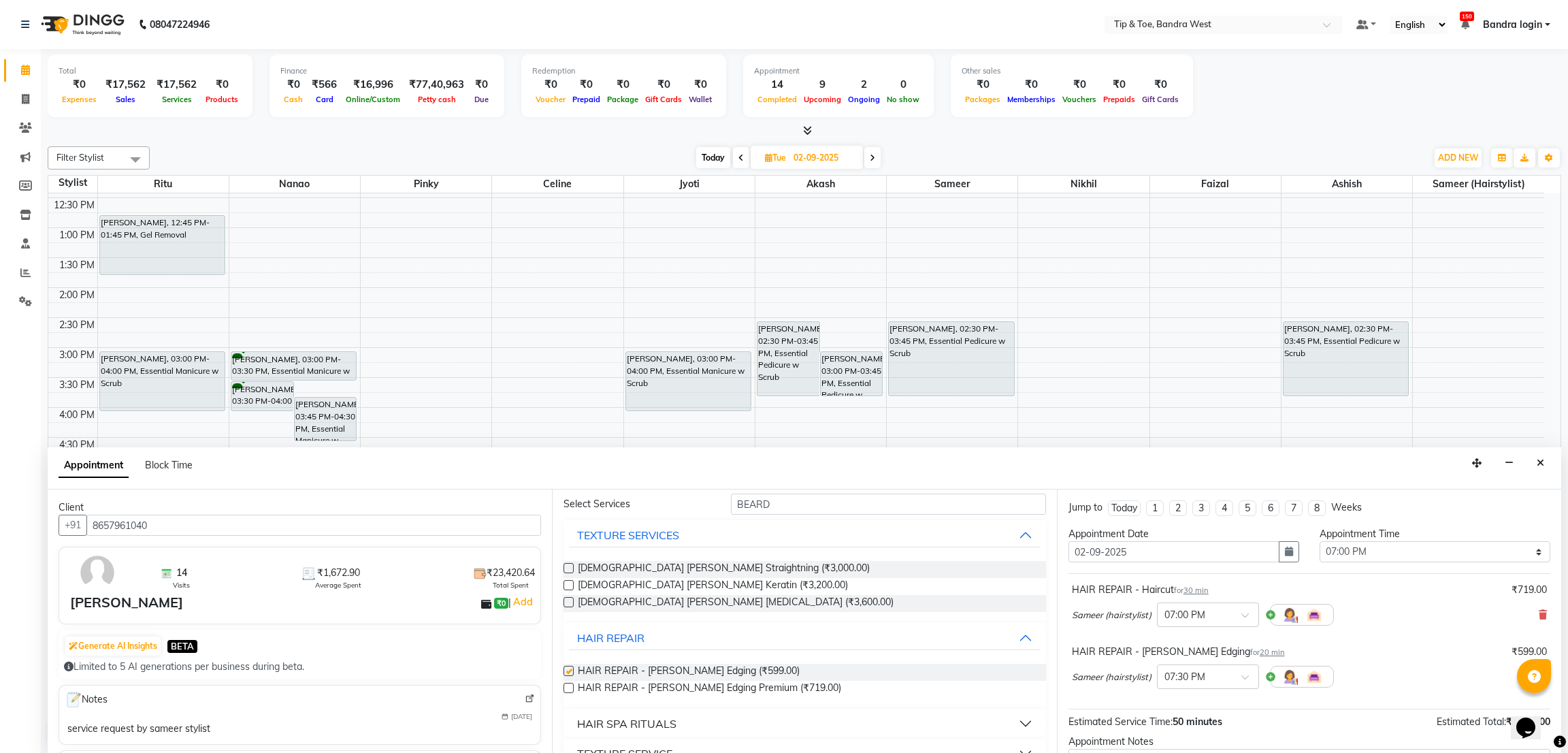
checkbox input "false"
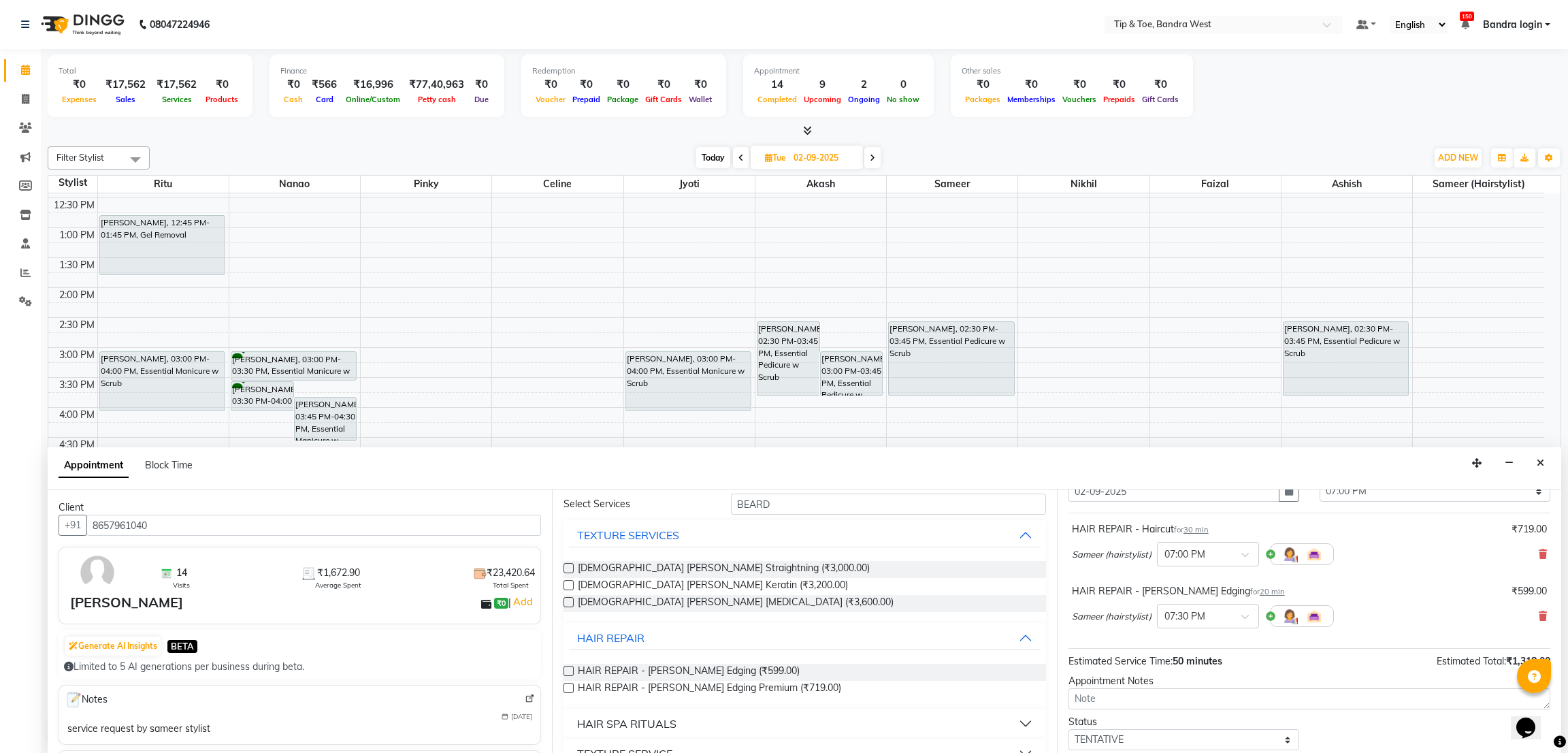
scroll to position [144, 0]
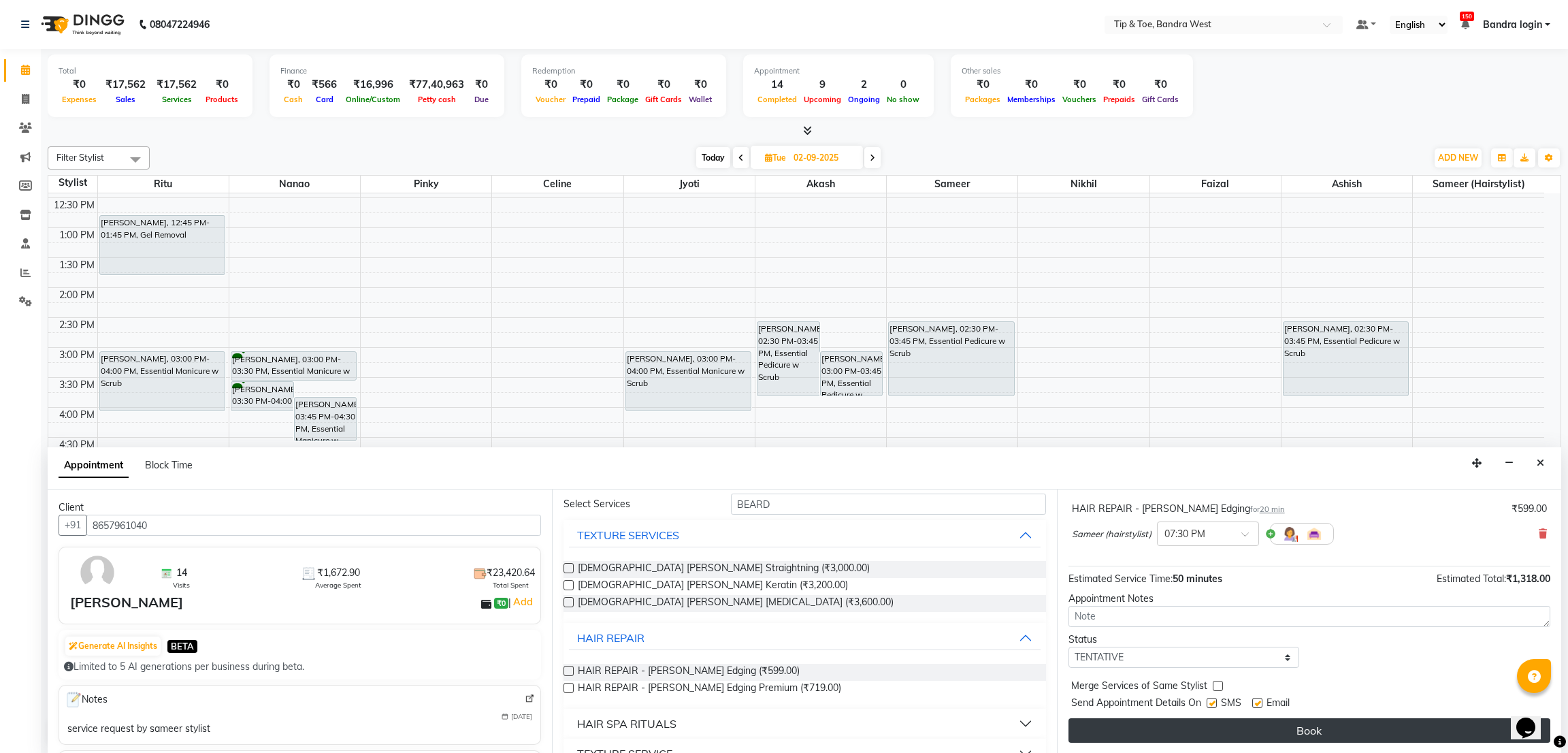
click at [1342, 719] on button "Book" at bounding box center [1309, 730] width 482 height 25
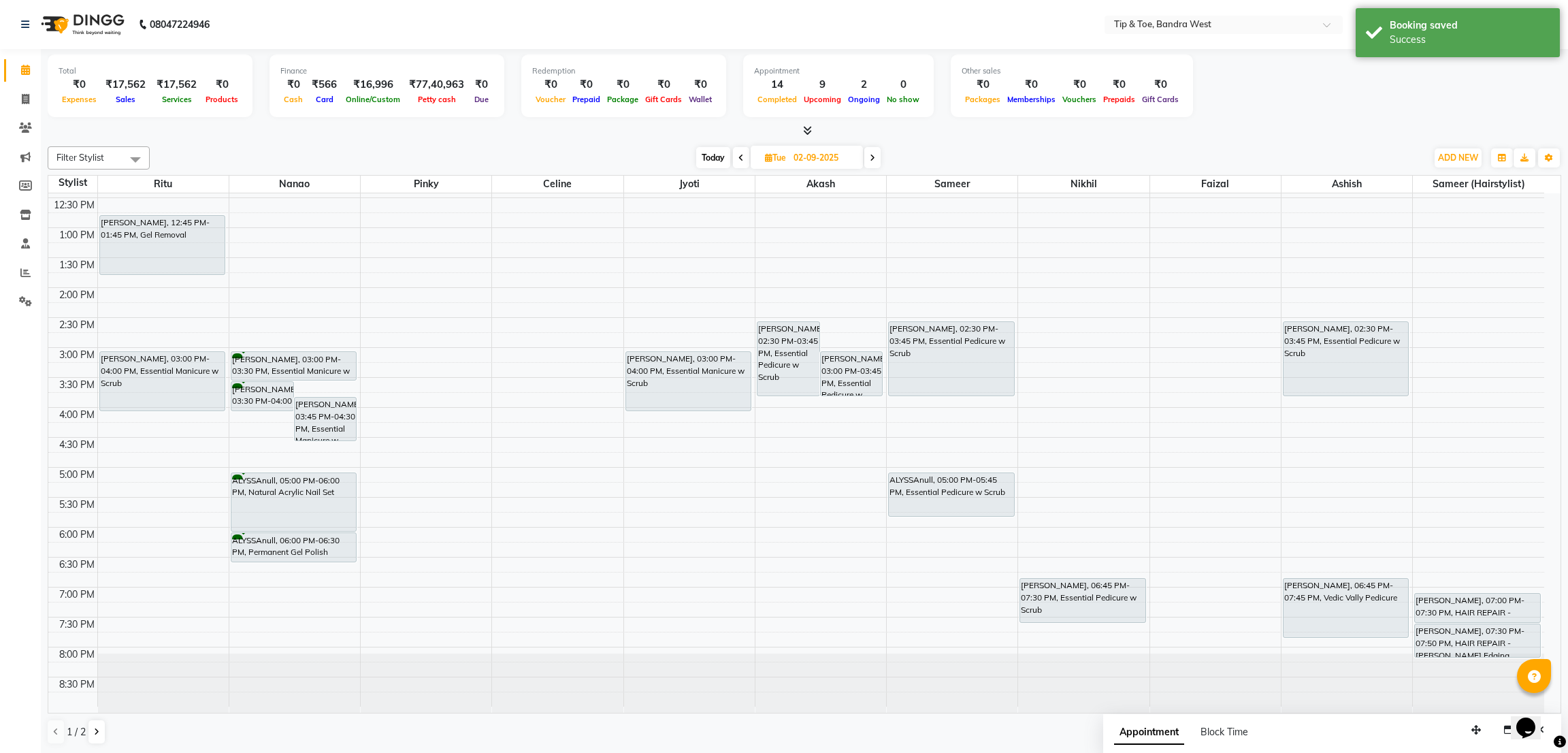
drag, startPoint x: 1443, startPoint y: 641, endPoint x: 1447, endPoint y: 658, distance: 17.5
click at [1447, 658] on div "celio dsilva, 07:00 PM-07:30 PM, HAIR REPAIR - Haircut celio dsilva, 07:30 PM-0…" at bounding box center [1479, 317] width 131 height 778
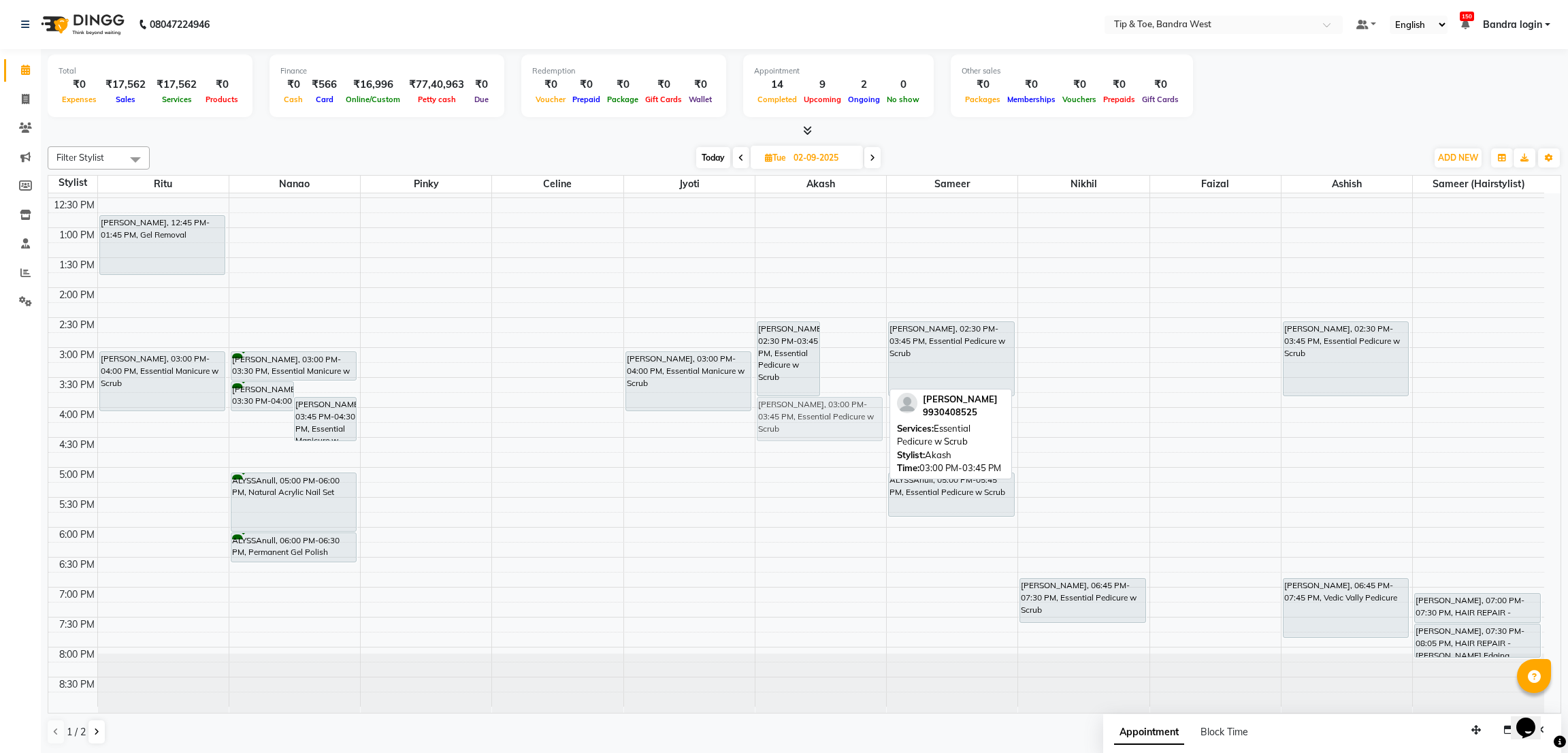
drag, startPoint x: 836, startPoint y: 371, endPoint x: 848, endPoint y: 422, distance: 52.4
click at [848, 422] on div "BARKHA MENGHANI, 02:30 PM-03:45 PM, Essential Pedicure w Scrub Ambreen chandiwa…" at bounding box center [820, 317] width 130 height 778
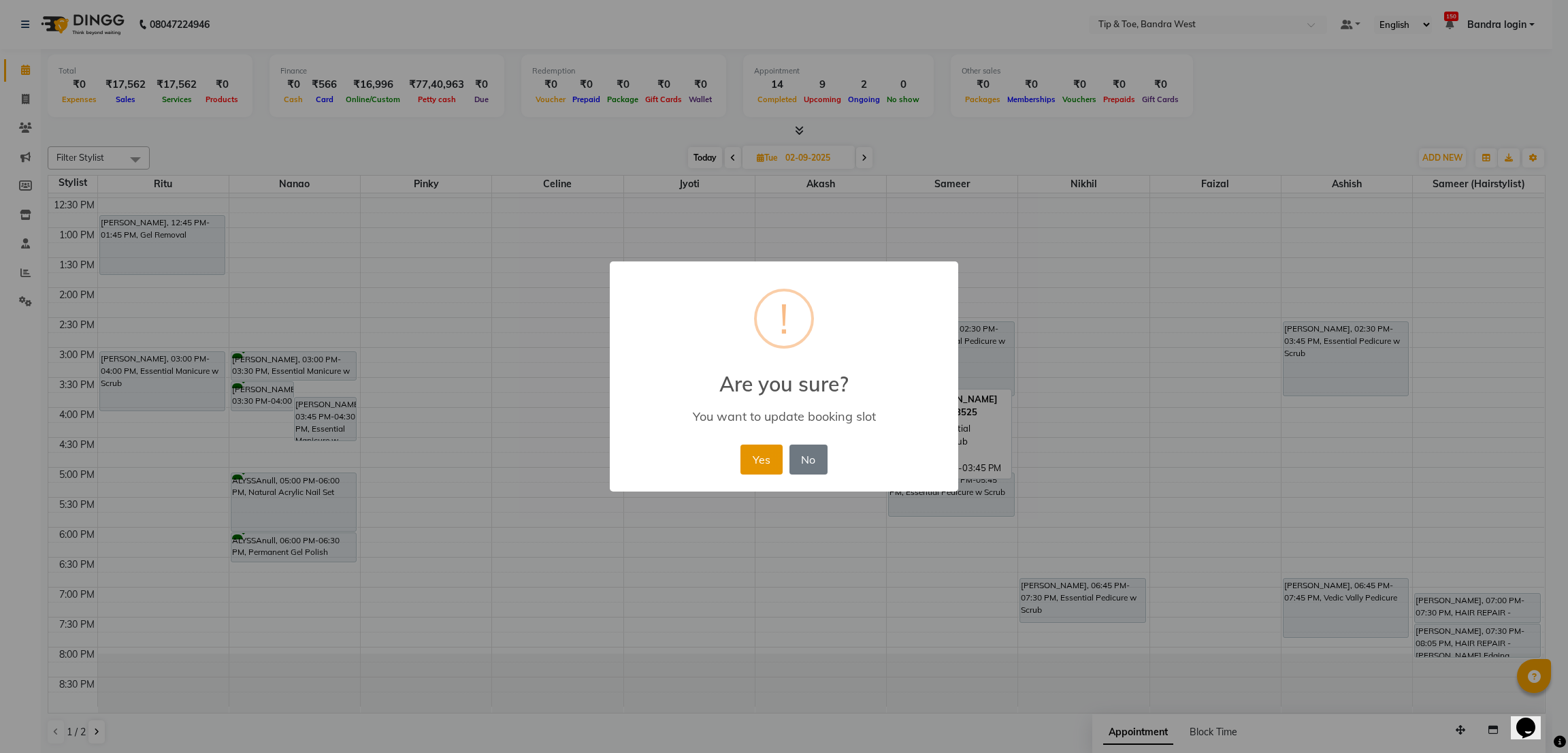
click at [756, 457] on button "Yes" at bounding box center [761, 459] width 42 height 30
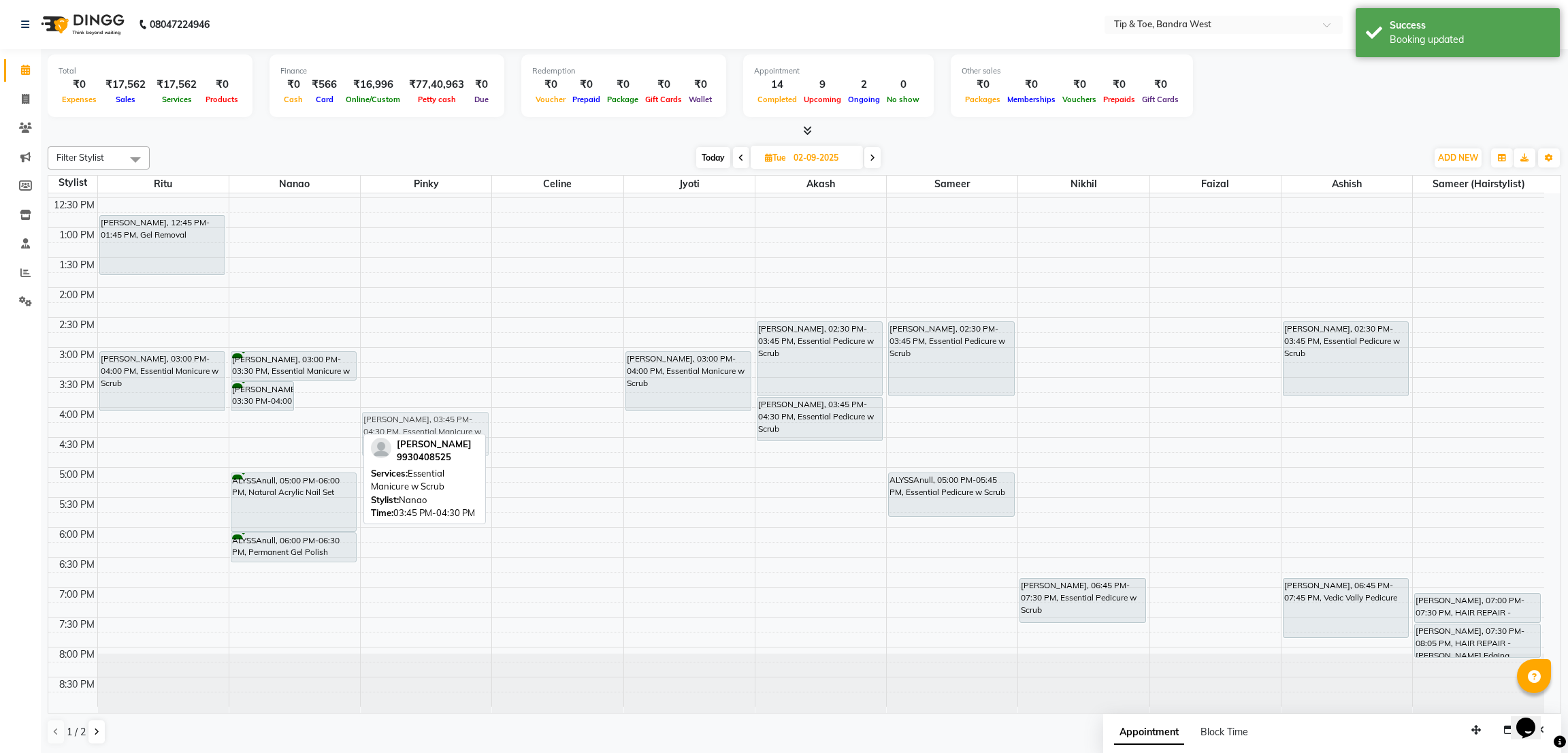
drag, startPoint x: 320, startPoint y: 414, endPoint x: 400, endPoint y: 434, distance: 82.5
click at [400, 434] on div "Filter Stylist Select All Ritu Nanao Pinky Celine Jyoti Akash Sameer Nikhil Fai…" at bounding box center [805, 445] width 1514 height 609
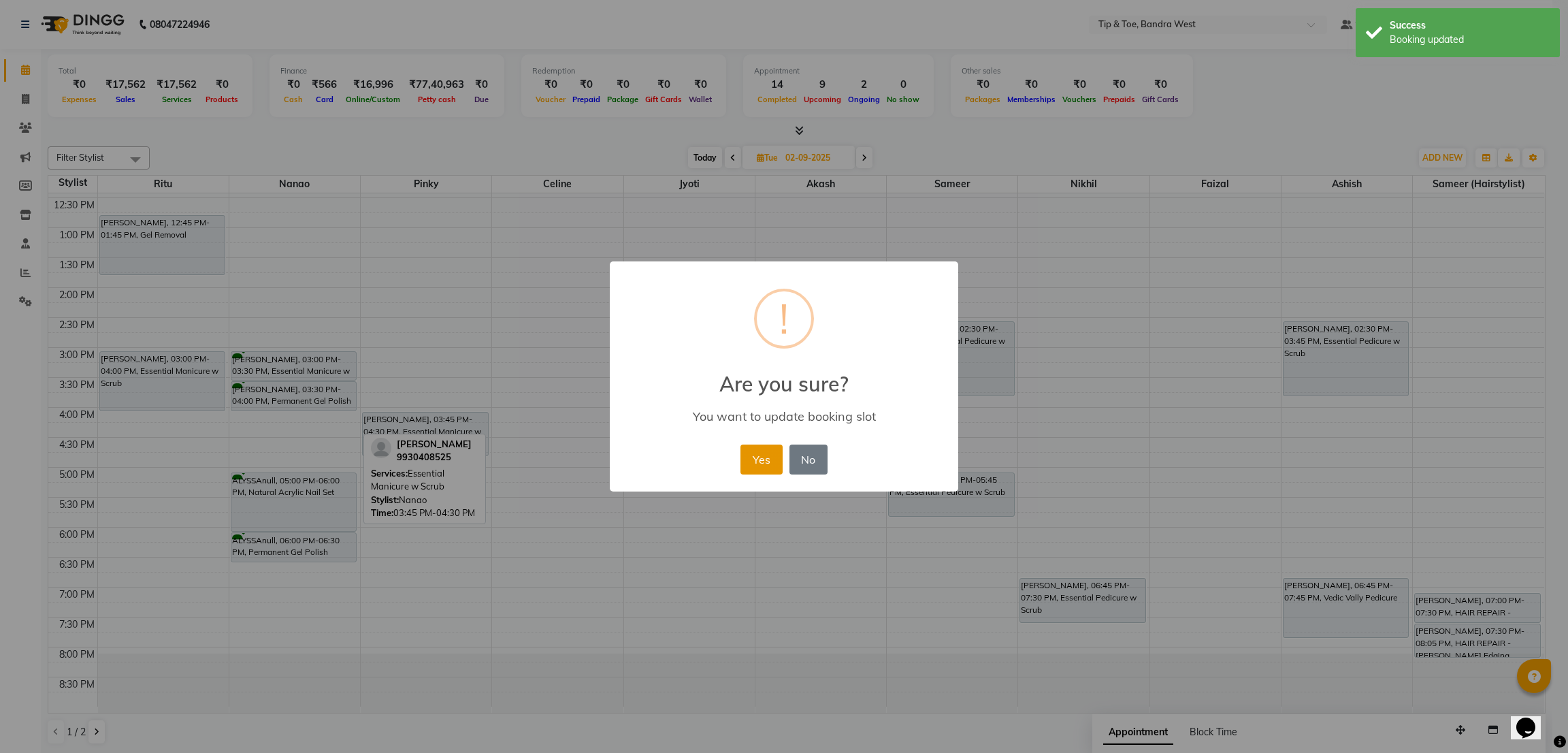
drag, startPoint x: 746, startPoint y: 463, endPoint x: 846, endPoint y: 463, distance: 100.0
click at [749, 463] on button "Yes" at bounding box center [761, 459] width 42 height 30
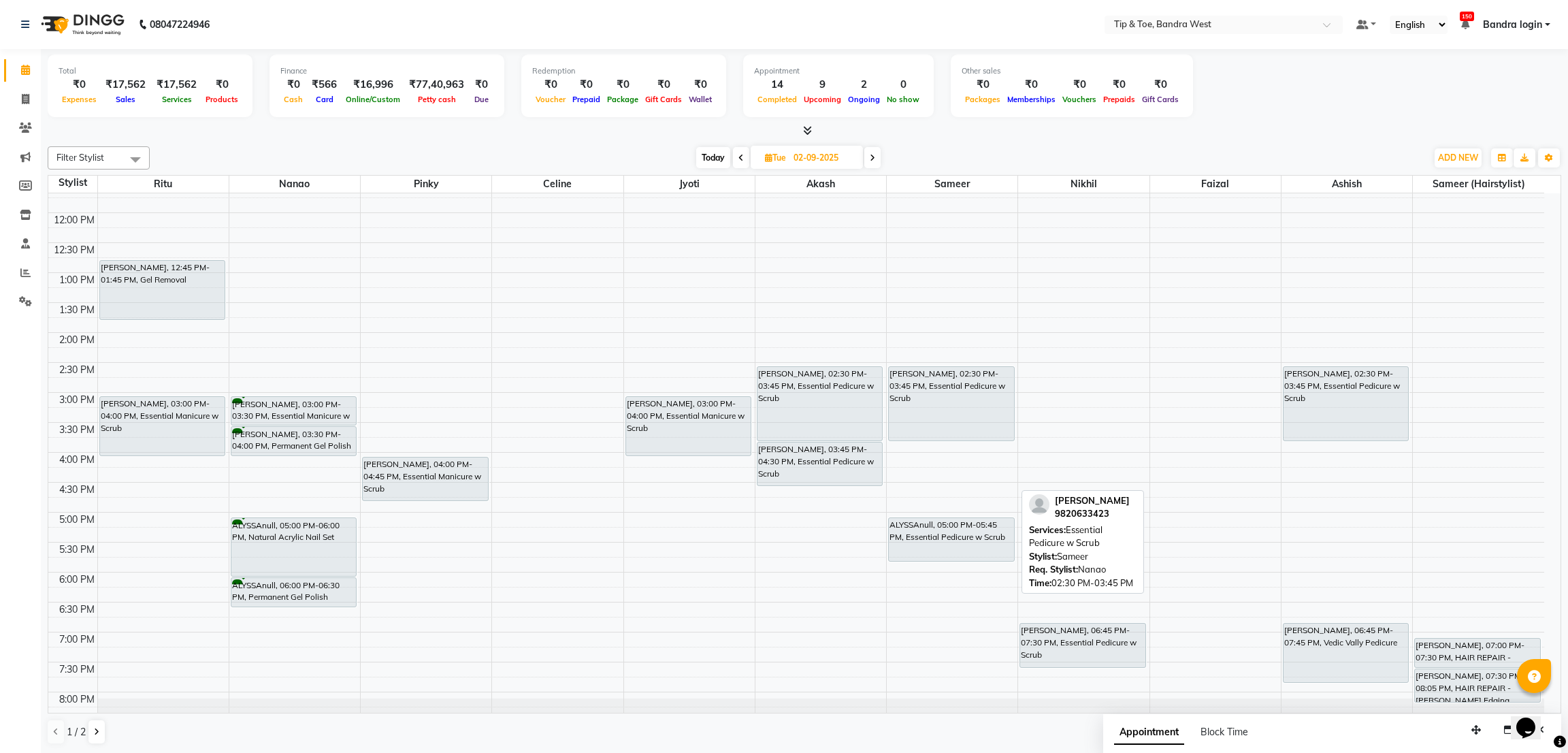
scroll to position [265, 0]
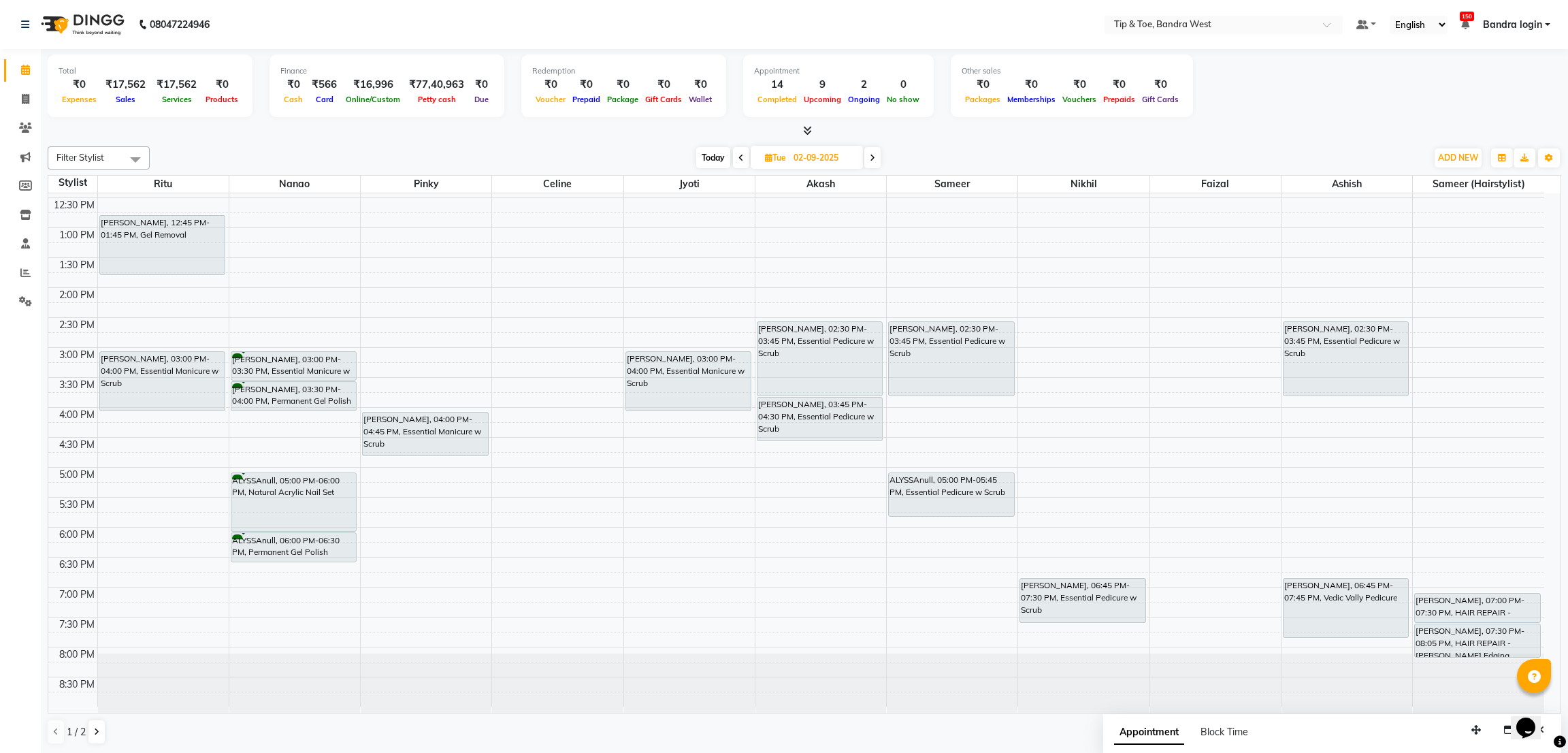
click at [716, 161] on span "Today" at bounding box center [714, 157] width 34 height 21
type input "01-09-2025"
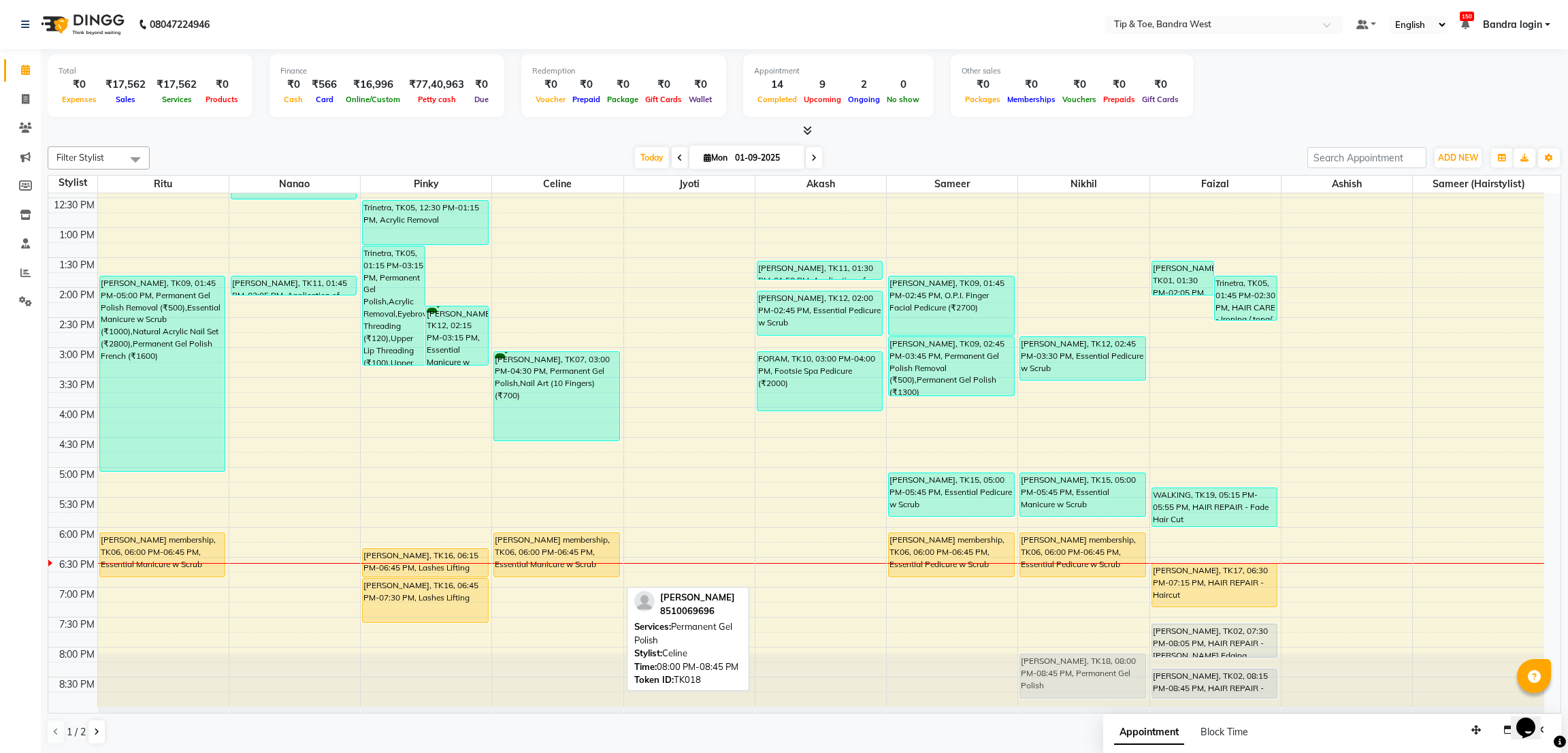
drag, startPoint x: 558, startPoint y: 667, endPoint x: 1092, endPoint y: 672, distance: 534.0
click at [1092, 672] on tr "Aishwarya Roy, TK03, 10:00 AM-12:00 PM, Natural Acrylic Nail Set (₹2800),Acryli…" at bounding box center [796, 317] width 1496 height 778
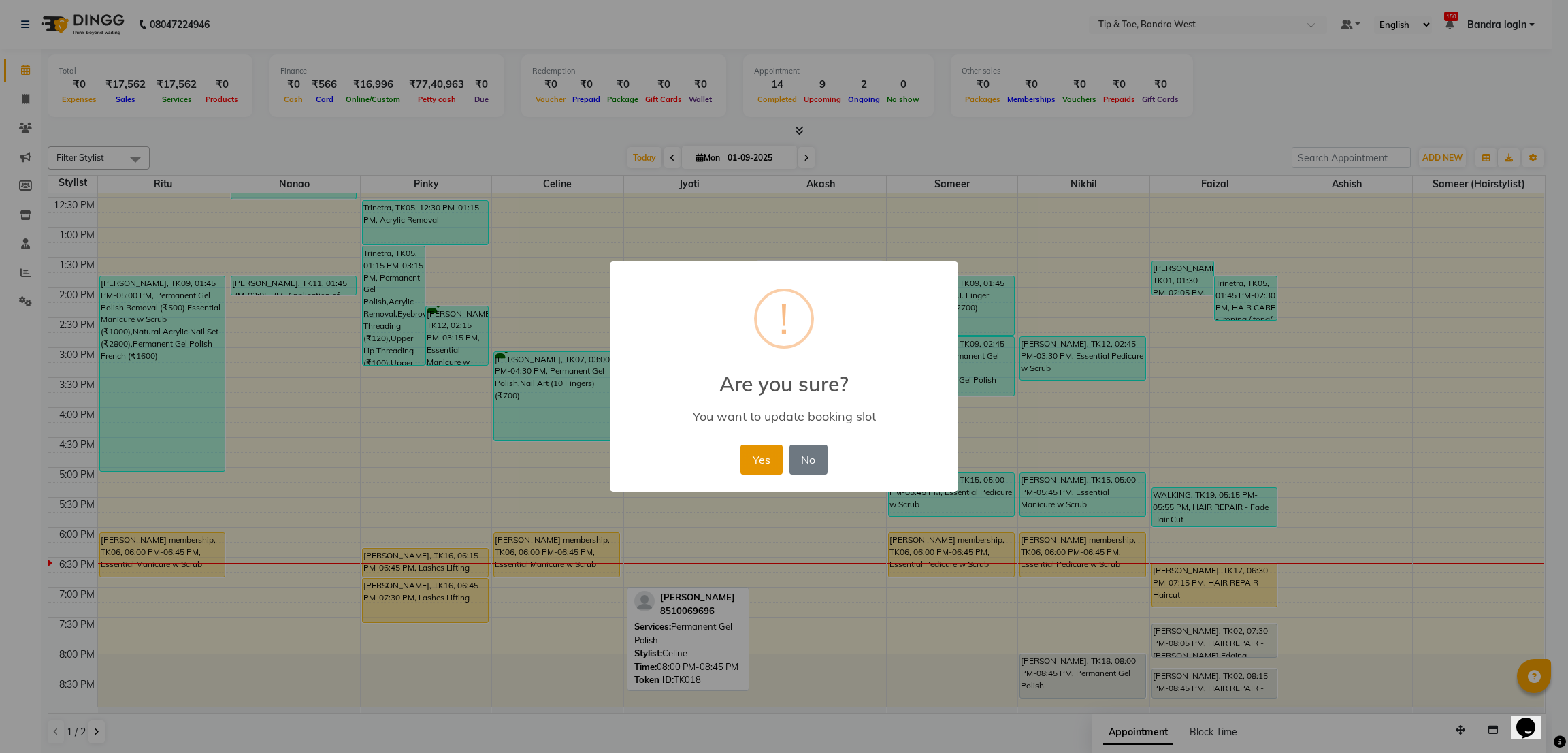
click at [755, 450] on button "Yes" at bounding box center [761, 459] width 42 height 30
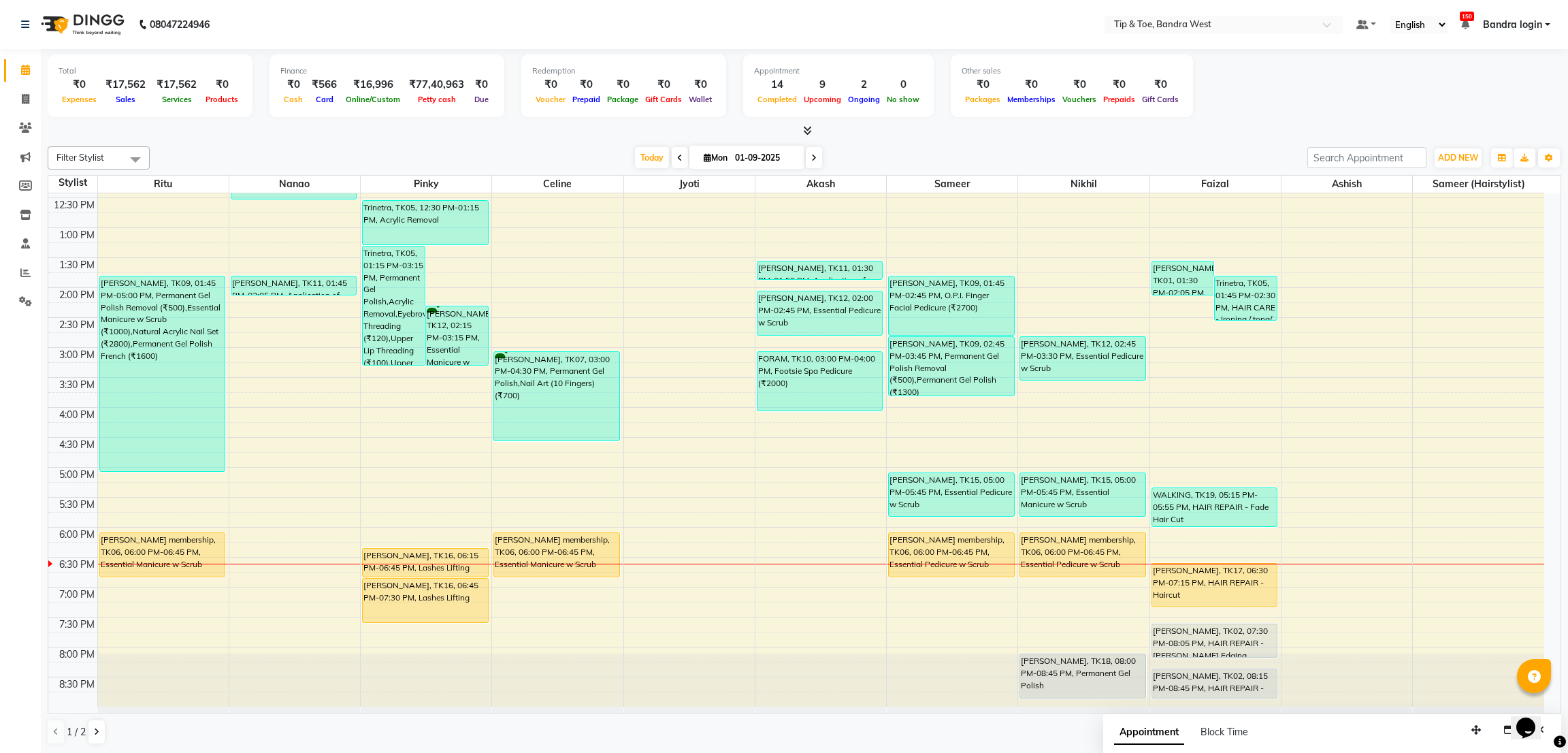
click at [505, 589] on div "8:00 AM 8:30 AM 9:00 AM 9:30 AM 10:00 AM 10:30 AM 11:00 AM 11:30 AM 12:00 PM 12…" at bounding box center [796, 317] width 1496 height 778
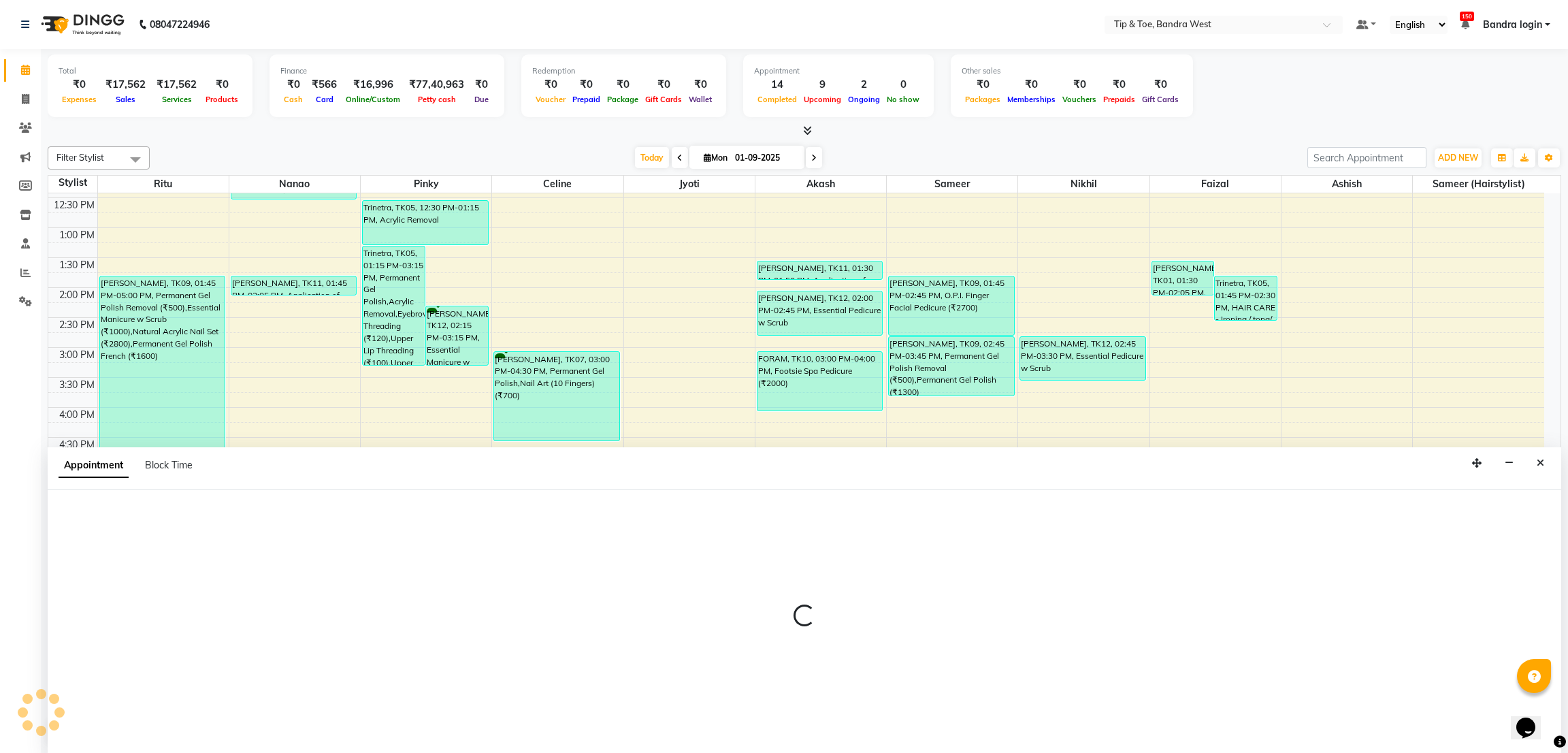
select select "58448"
select select "tentative"
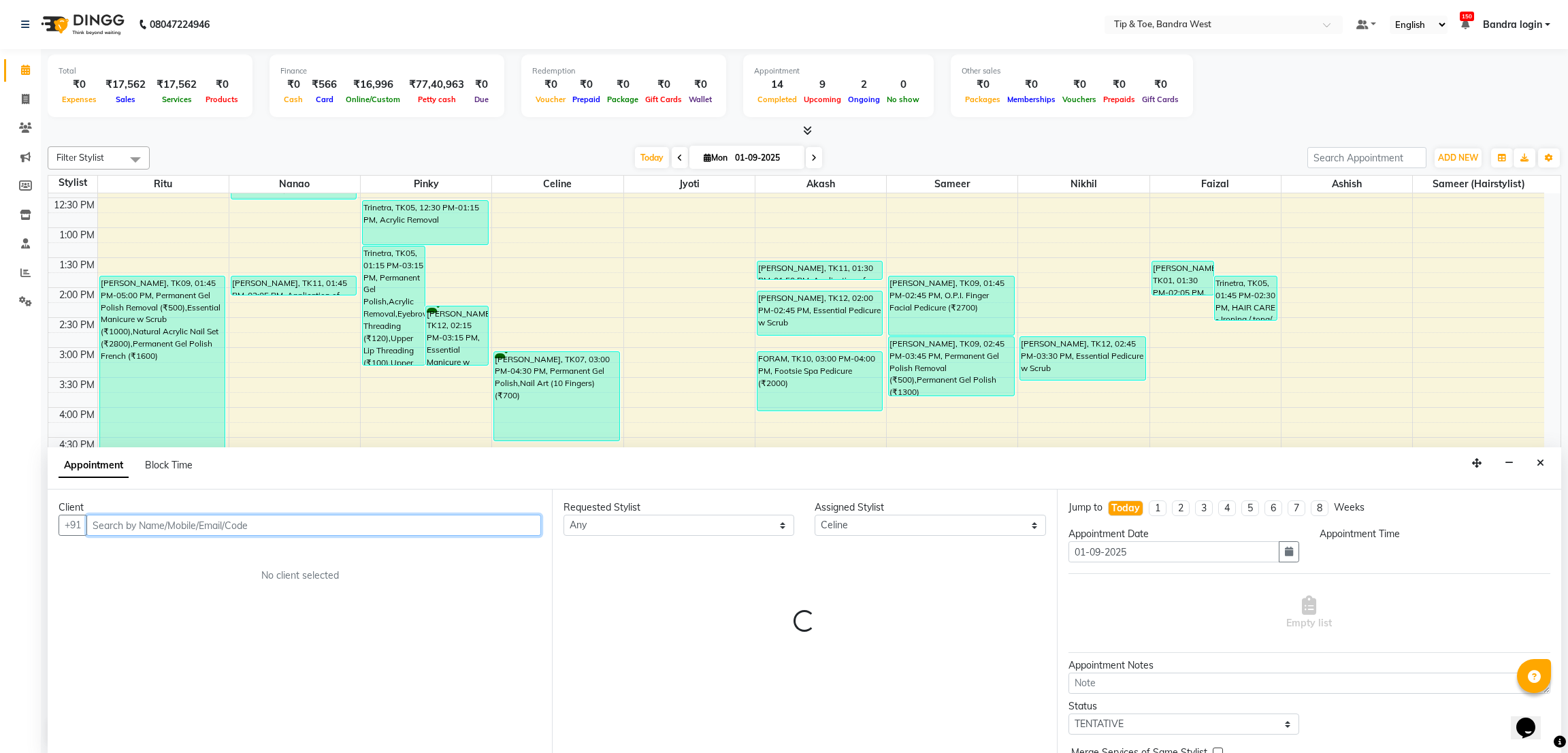
select select "1125"
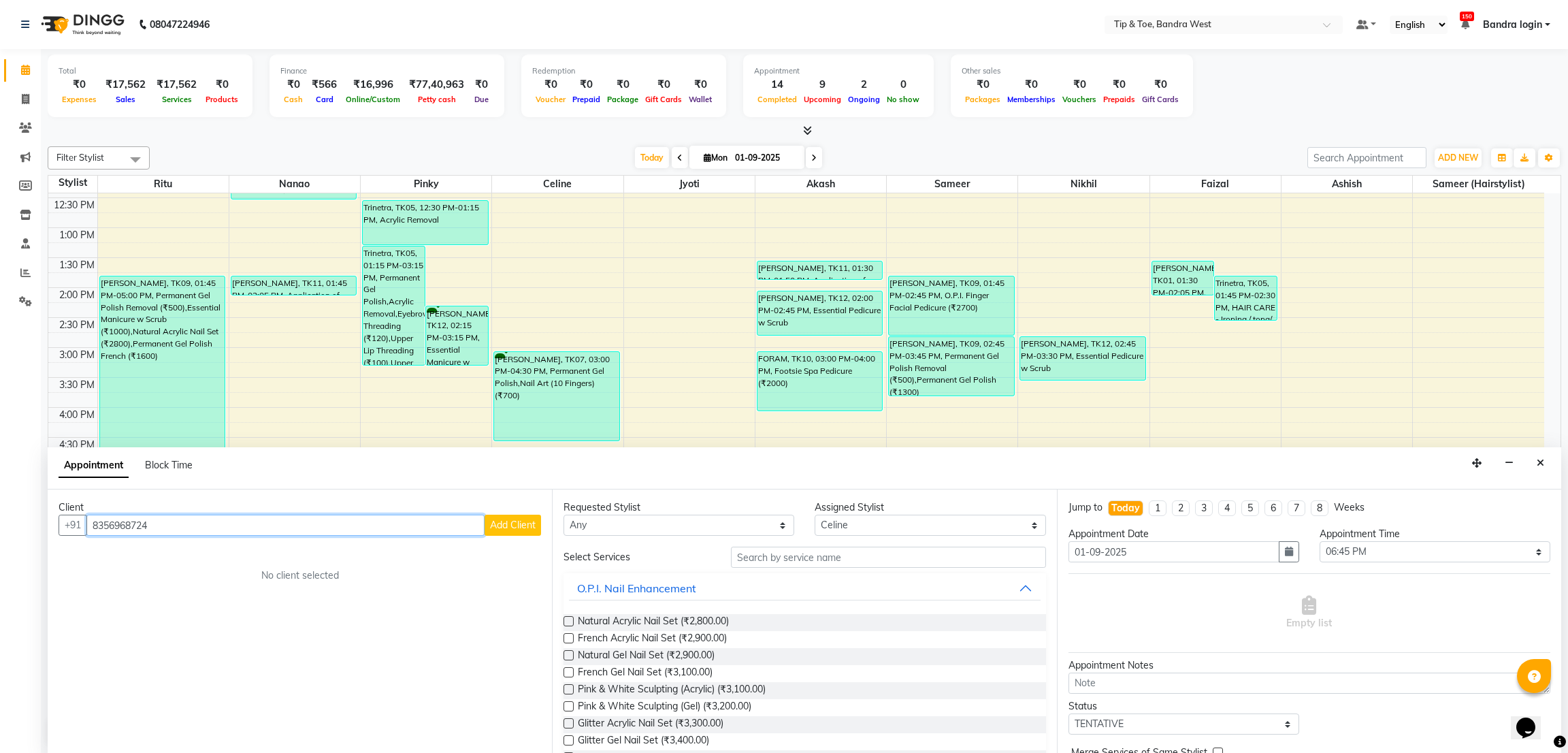
type input "8356968724"
click at [508, 523] on span "Add Client" at bounding box center [512, 525] width 45 height 12
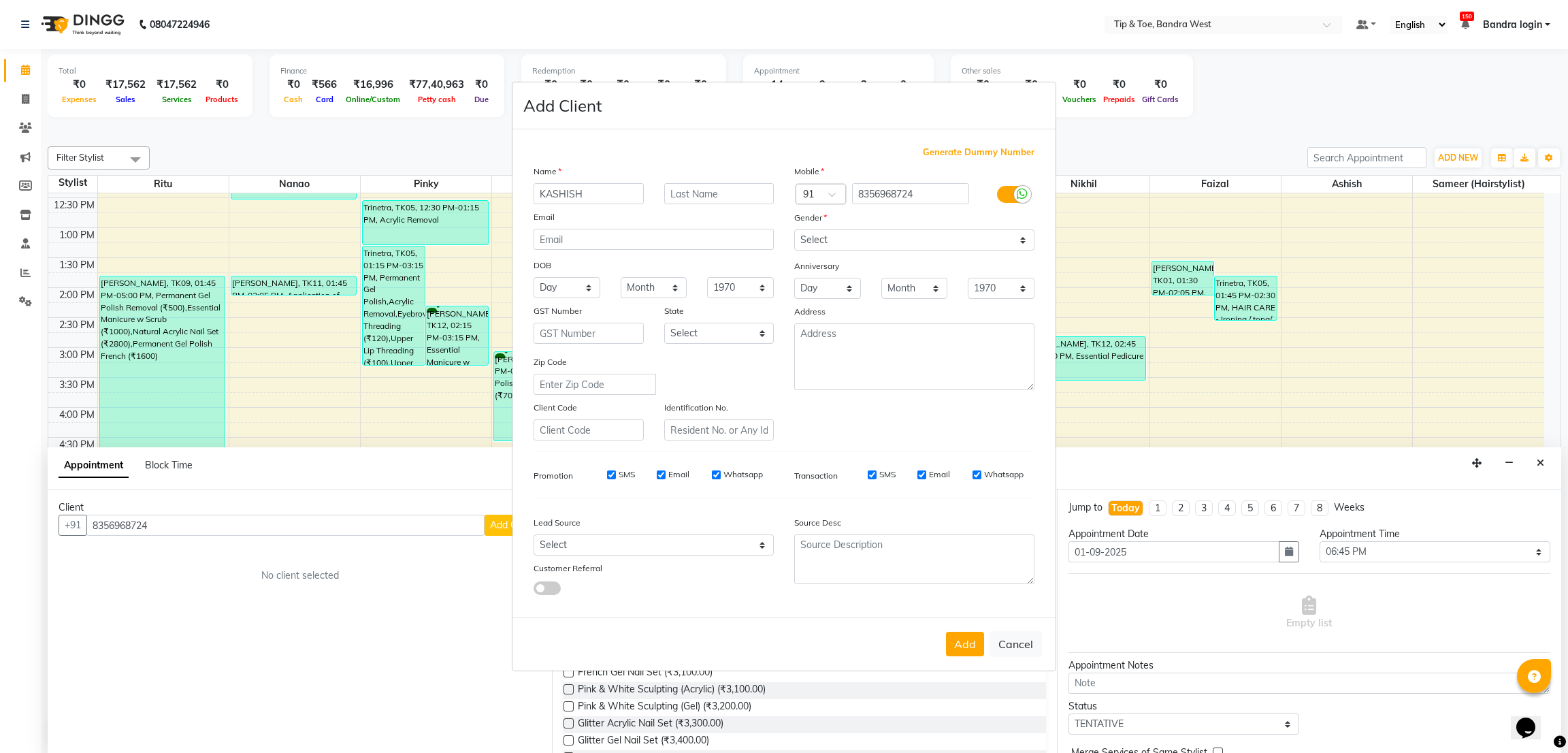
type input "KASHISH"
click at [901, 238] on select "Select Male Female Other Prefer Not To Say" at bounding box center [914, 240] width 240 height 21
select select "female"
click at [794, 230] on select "Select Male Female Other Prefer Not To Say" at bounding box center [914, 240] width 240 height 21
click at [974, 637] on button "Add" at bounding box center [965, 643] width 38 height 25
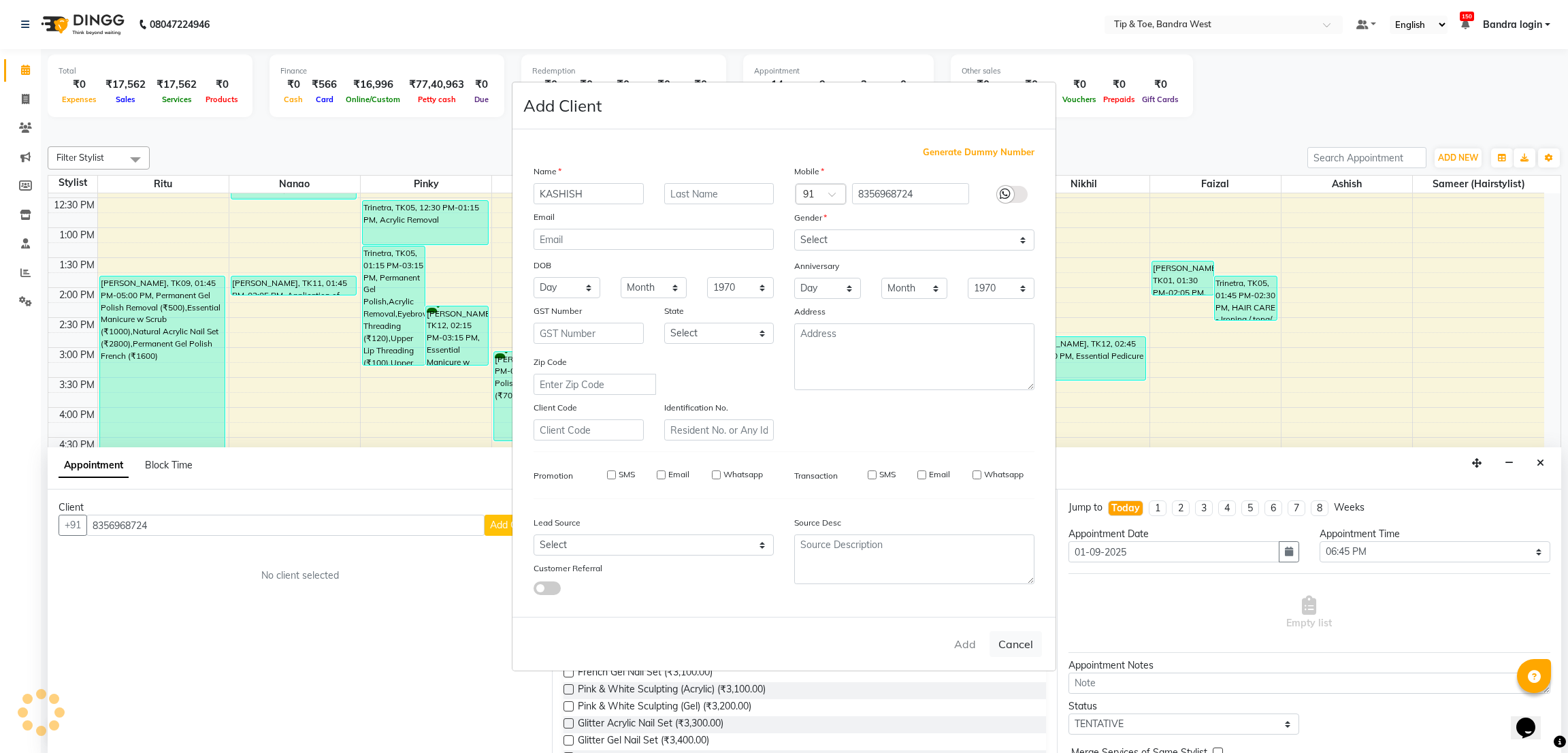
select select
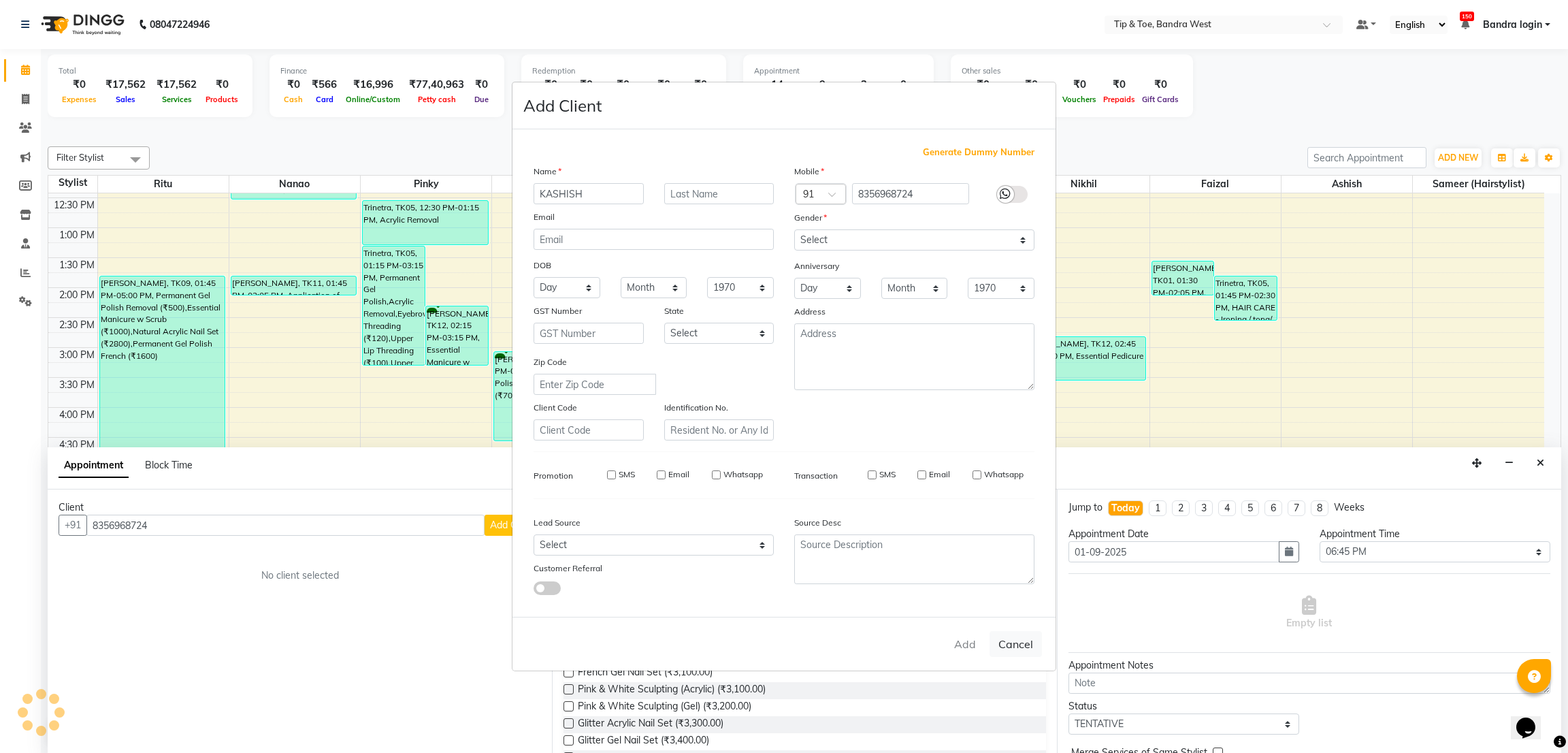
select select
checkbox input "false"
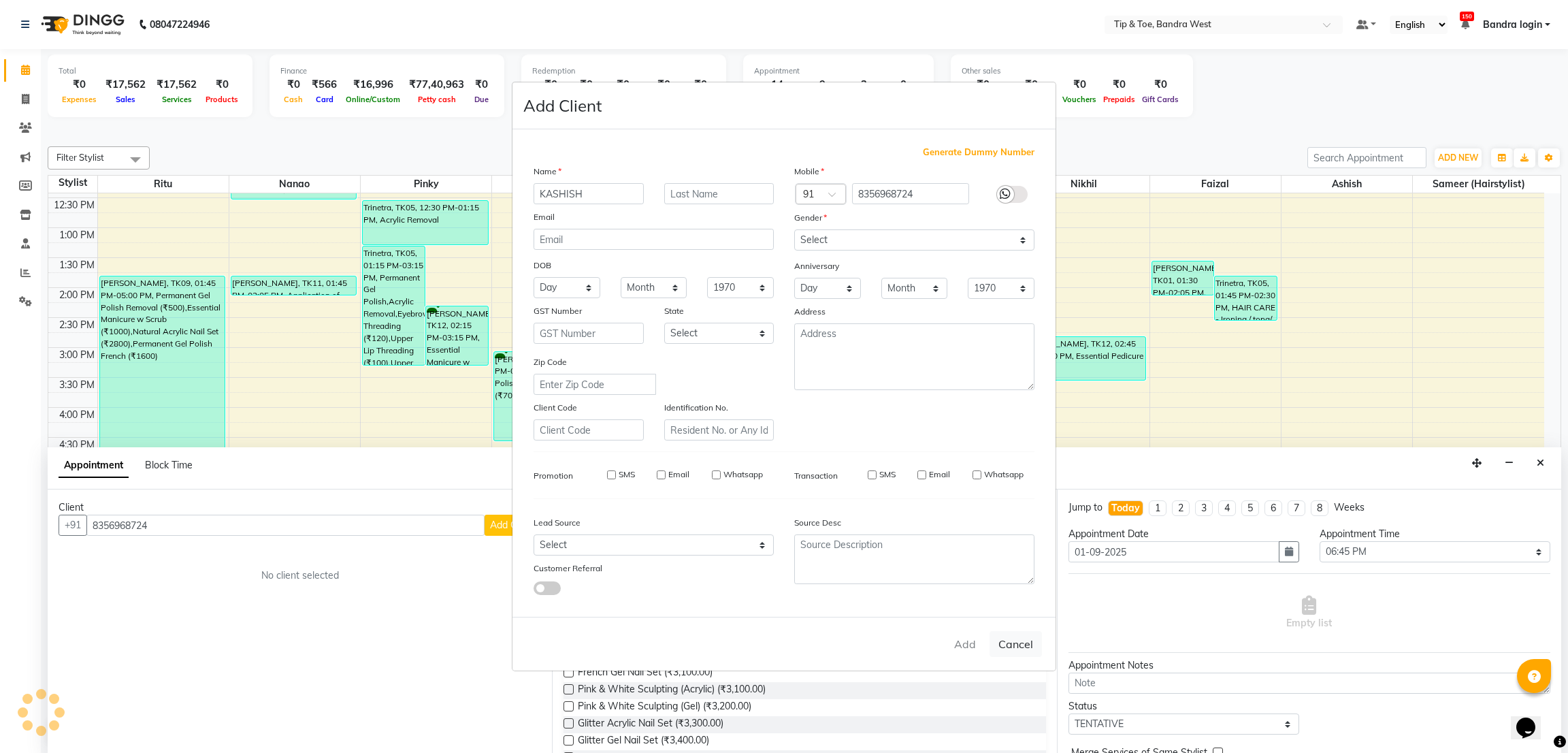
checkbox input "false"
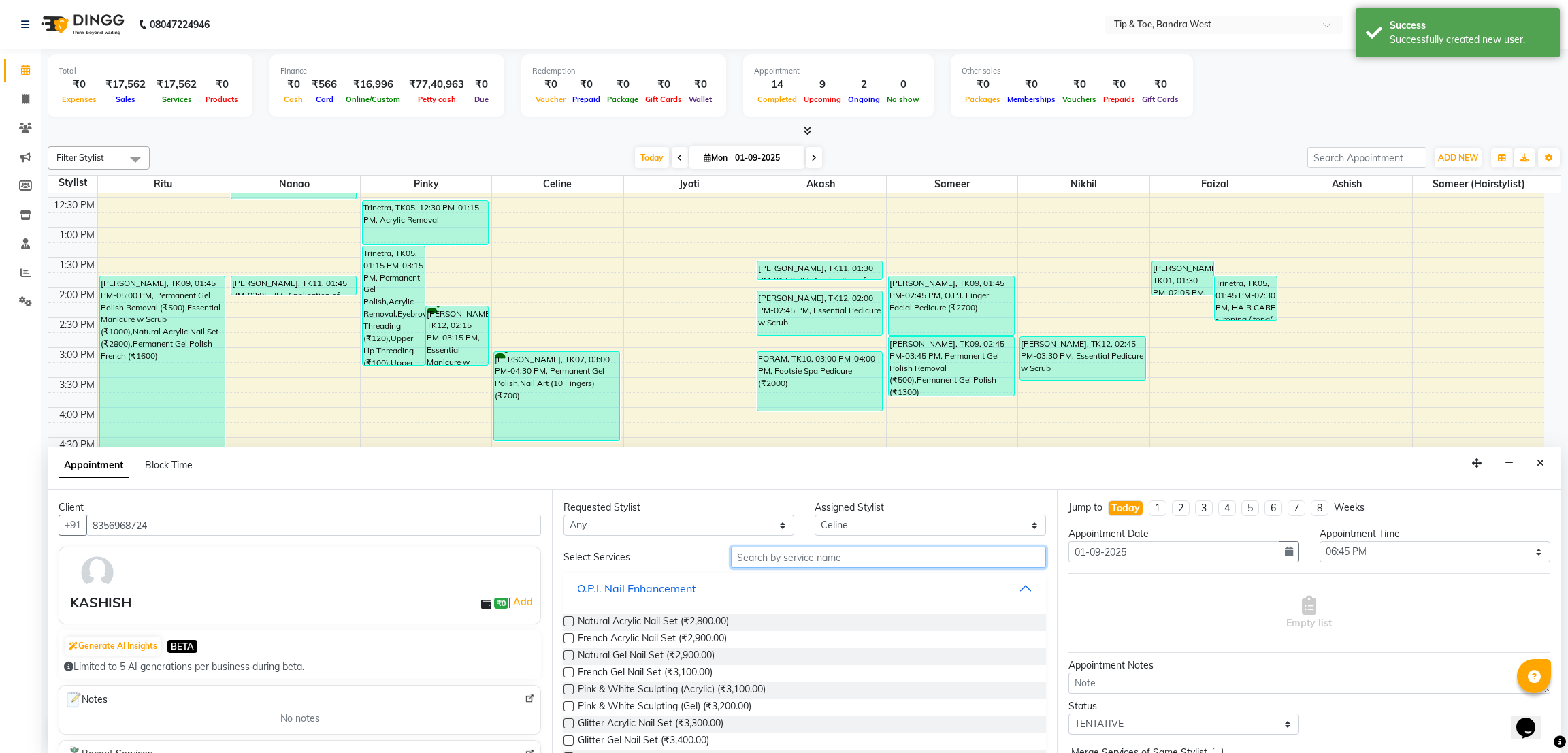
click at [814, 557] on input "text" at bounding box center [888, 557] width 315 height 21
click at [720, 622] on span "Natural Acrylic Nail Set (₹2,800.00)" at bounding box center [653, 622] width 151 height 17
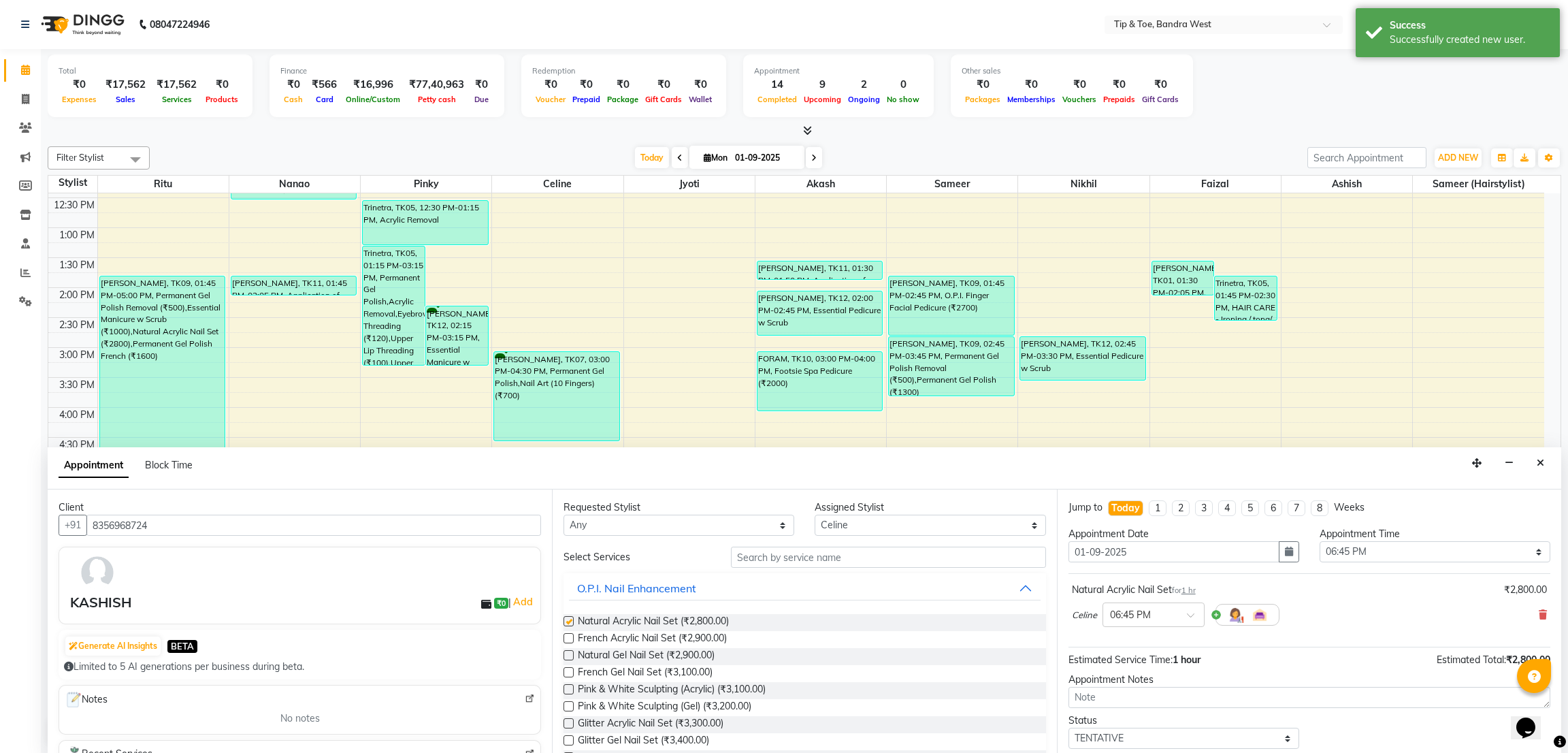
checkbox input "false"
click at [811, 564] on input "text" at bounding box center [888, 557] width 315 height 21
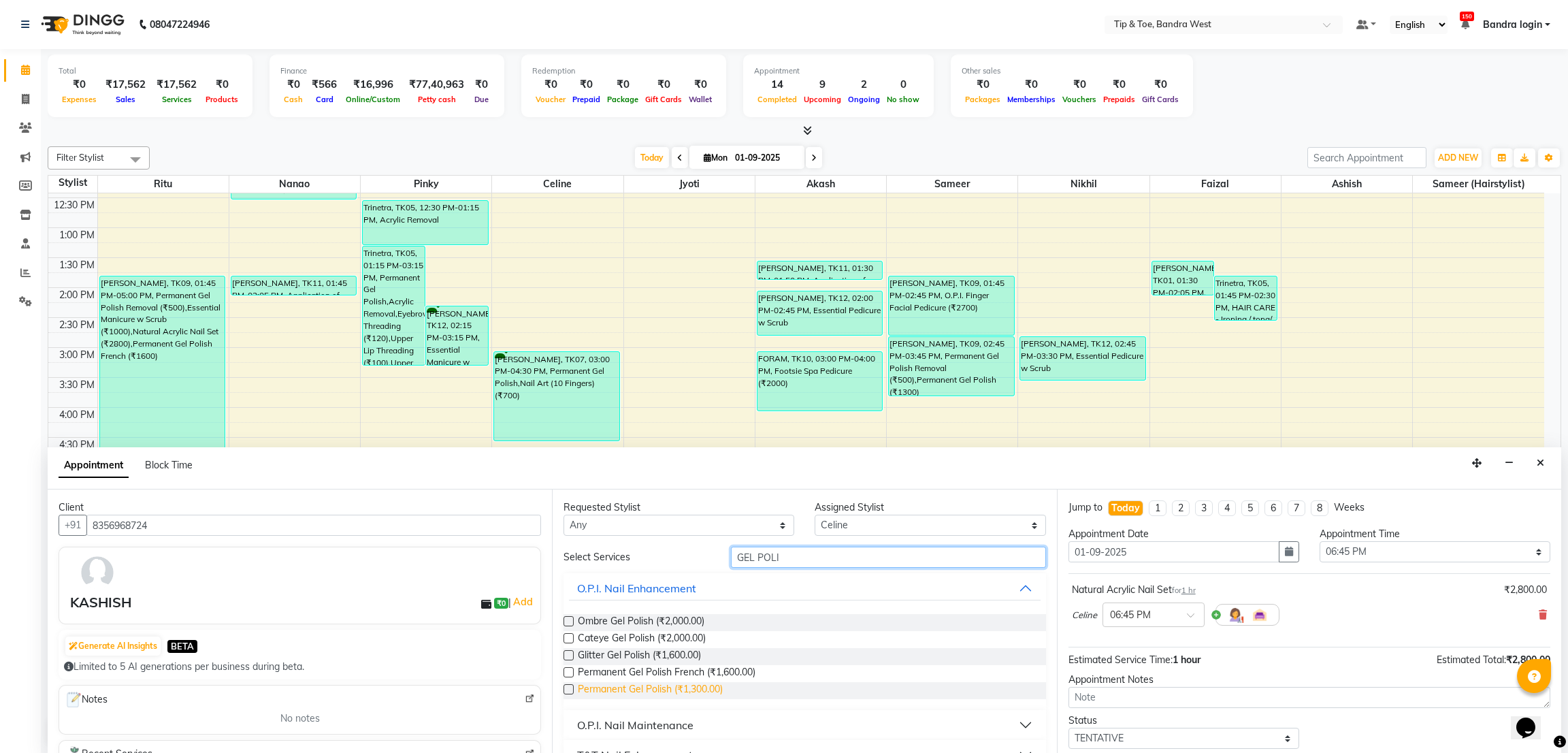
type input "GEL POLI"
drag, startPoint x: 661, startPoint y: 691, endPoint x: 679, endPoint y: 691, distance: 18.0
click at [664, 691] on span "Permanent Gel Polish (₹1,300.00)" at bounding box center [650, 690] width 145 height 17
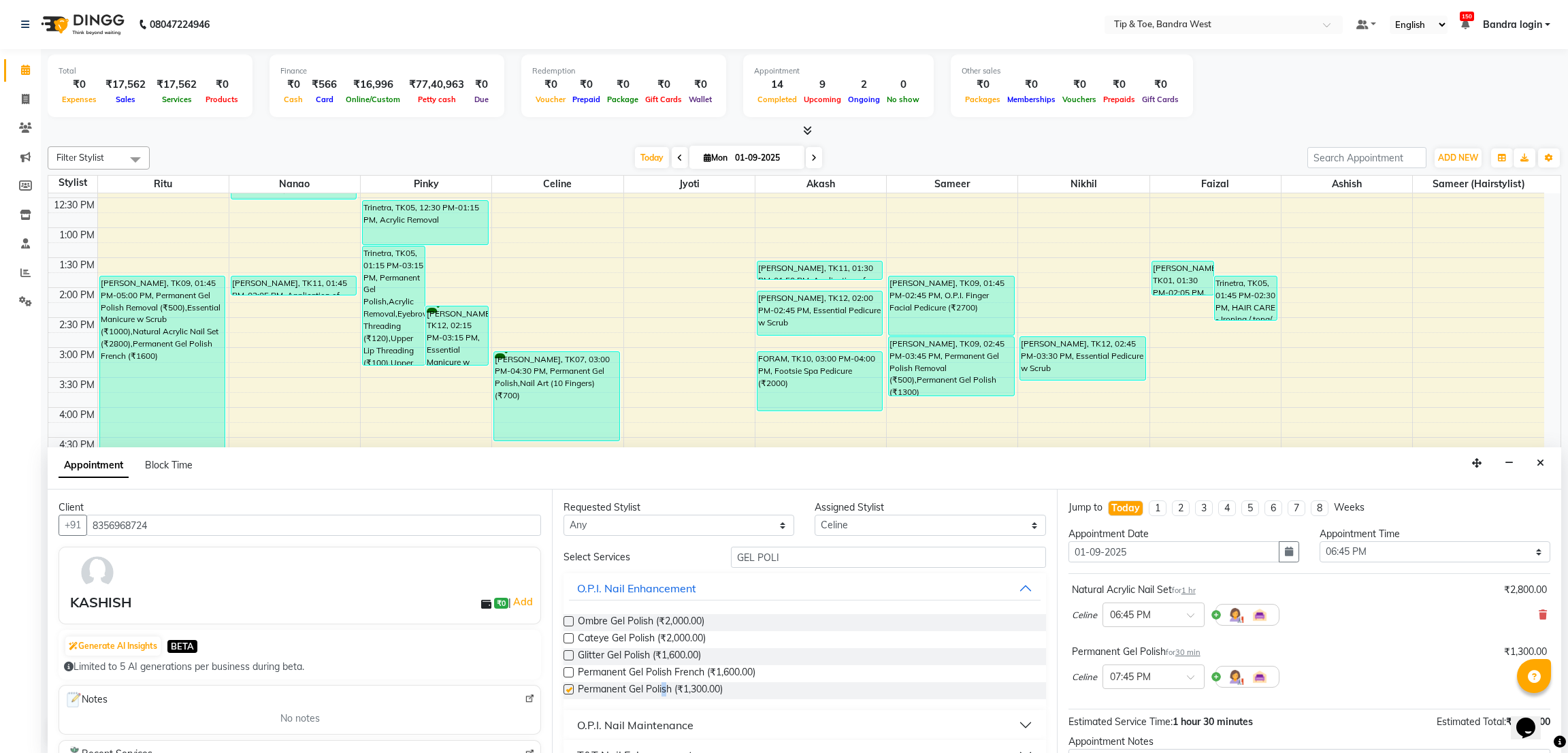
checkbox input "false"
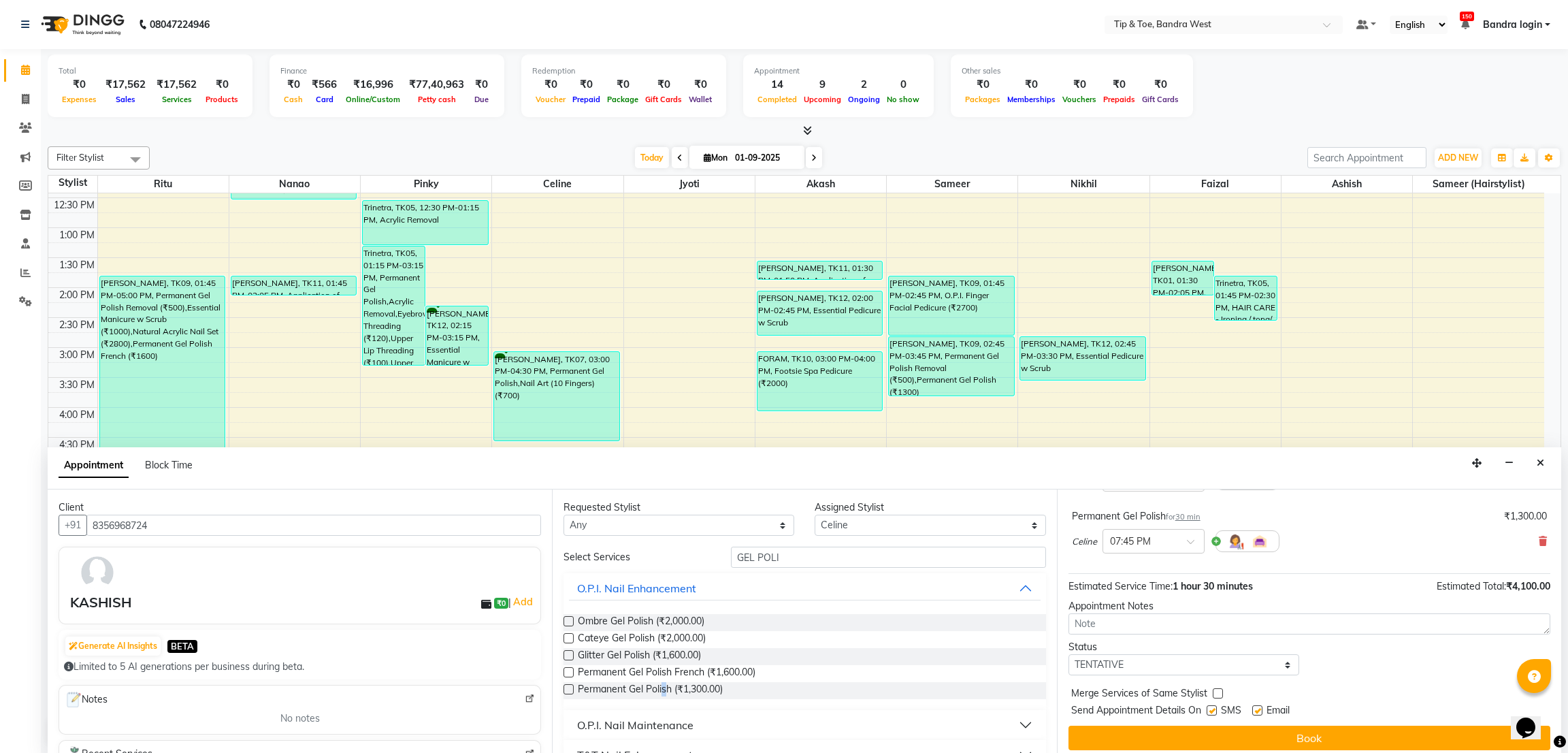
scroll to position [144, 0]
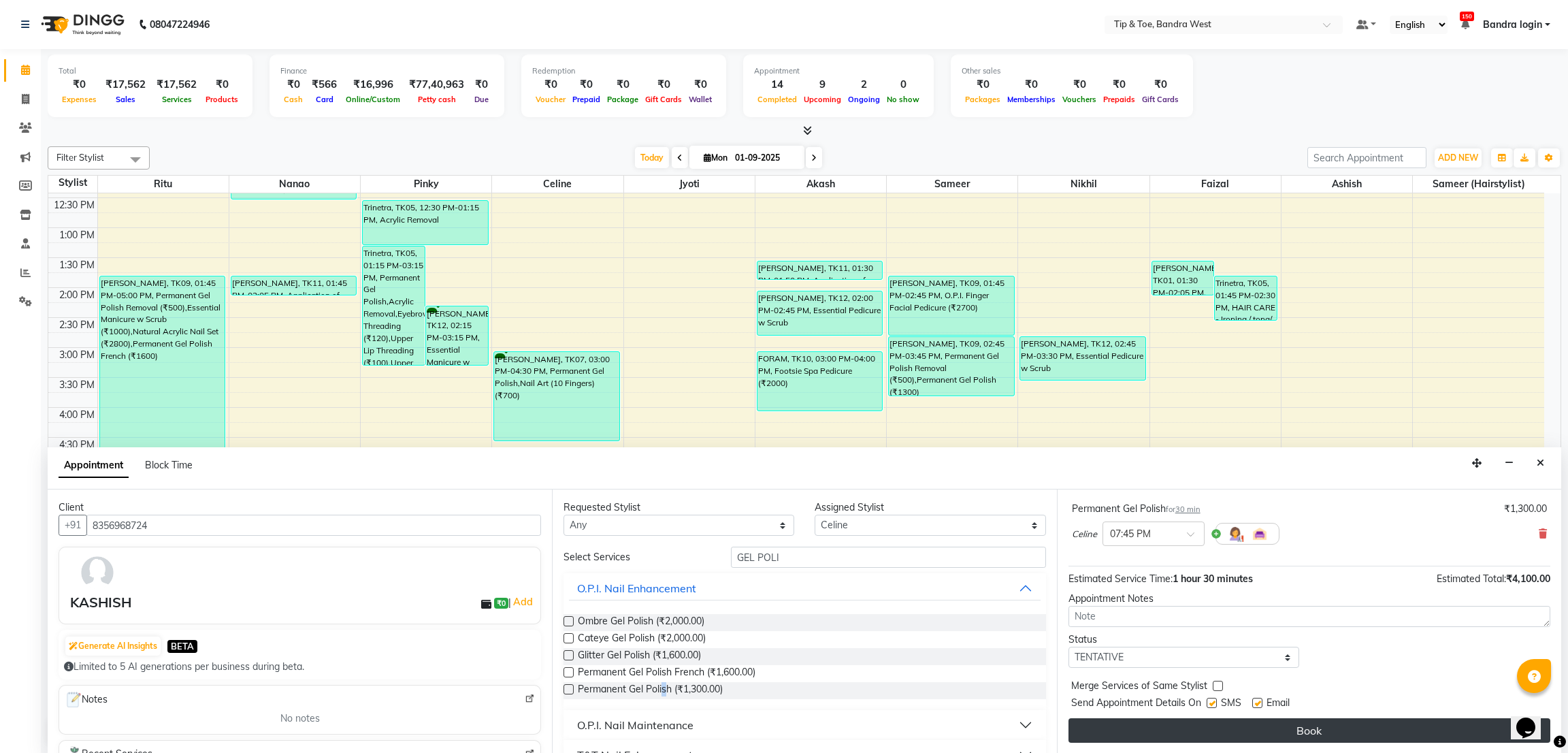
click at [1455, 729] on button "Book" at bounding box center [1309, 730] width 482 height 25
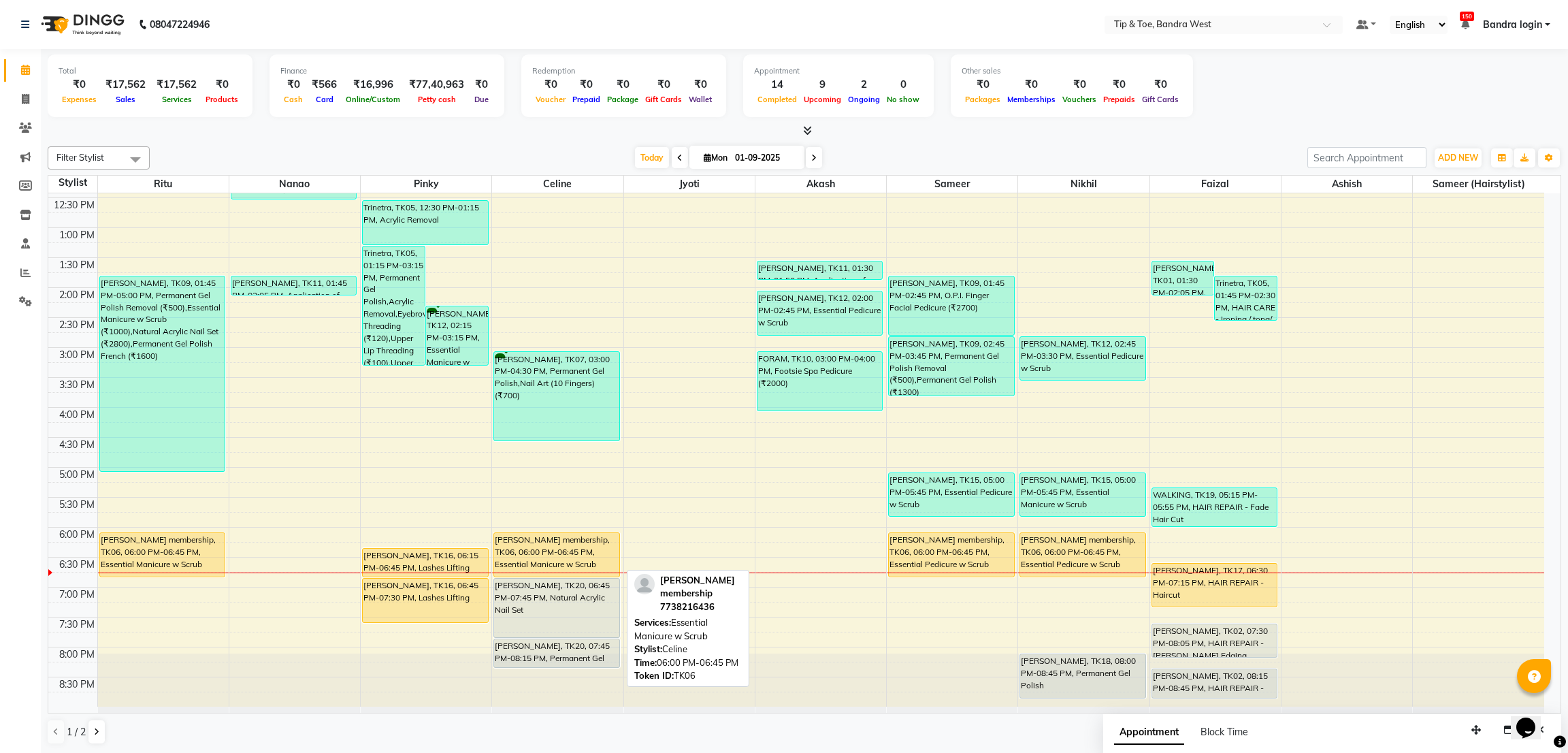
click at [541, 544] on div "[PERSON_NAME] membership, TK06, 06:00 PM-06:45 PM, Essential Manicure w Scrub" at bounding box center [556, 555] width 125 height 43
click at [652, 145] on div "Filter Stylist Select All Ritu Nanao Pinky Celine Jyoti Akash Sameer Nikhil Fai…" at bounding box center [805, 445] width 1514 height 609
click at [649, 160] on span "Today" at bounding box center [652, 157] width 34 height 21
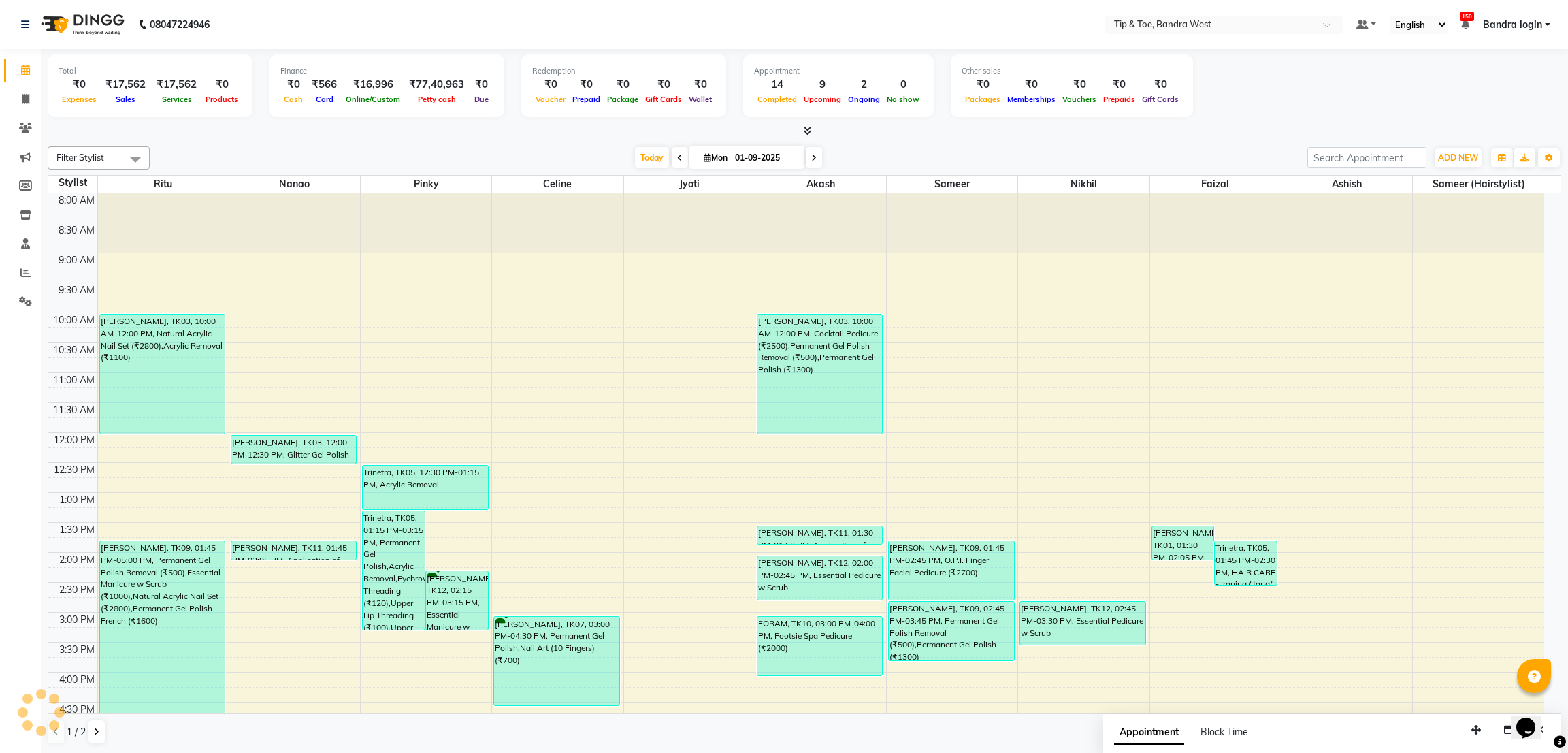
scroll to position [265, 0]
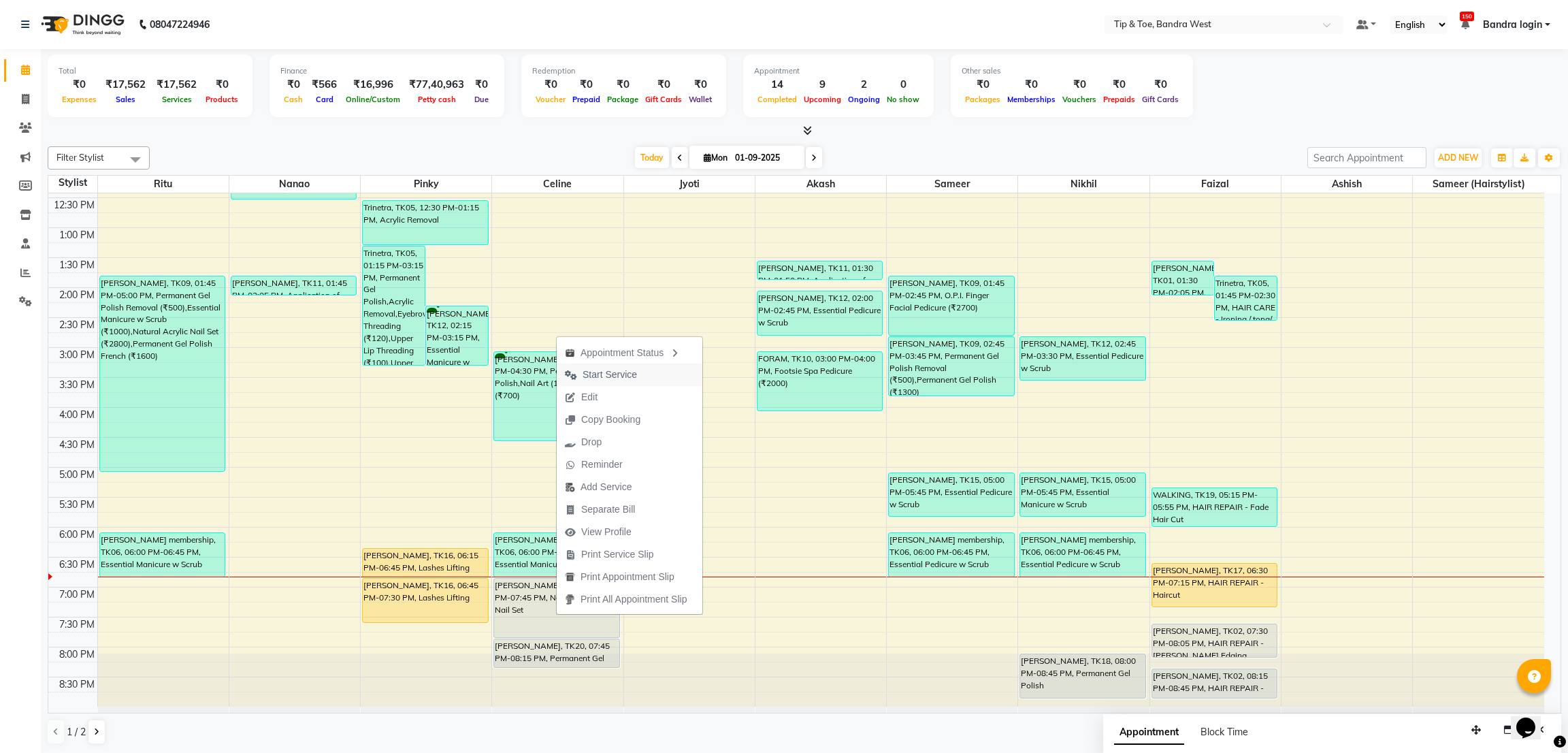
click at [623, 372] on span "Start Service" at bounding box center [609, 374] width 54 height 14
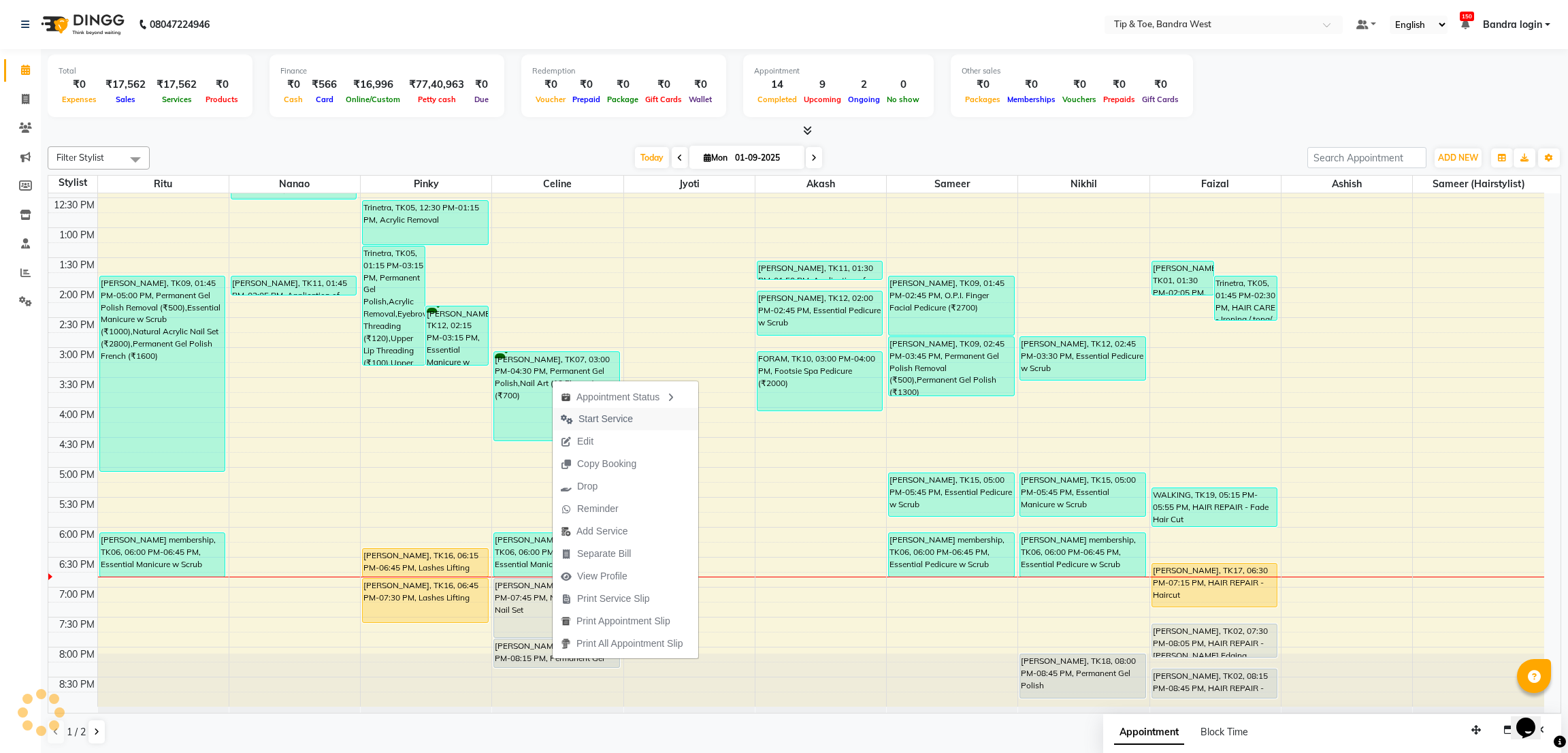
click at [594, 418] on span "Start Service" at bounding box center [605, 418] width 54 height 14
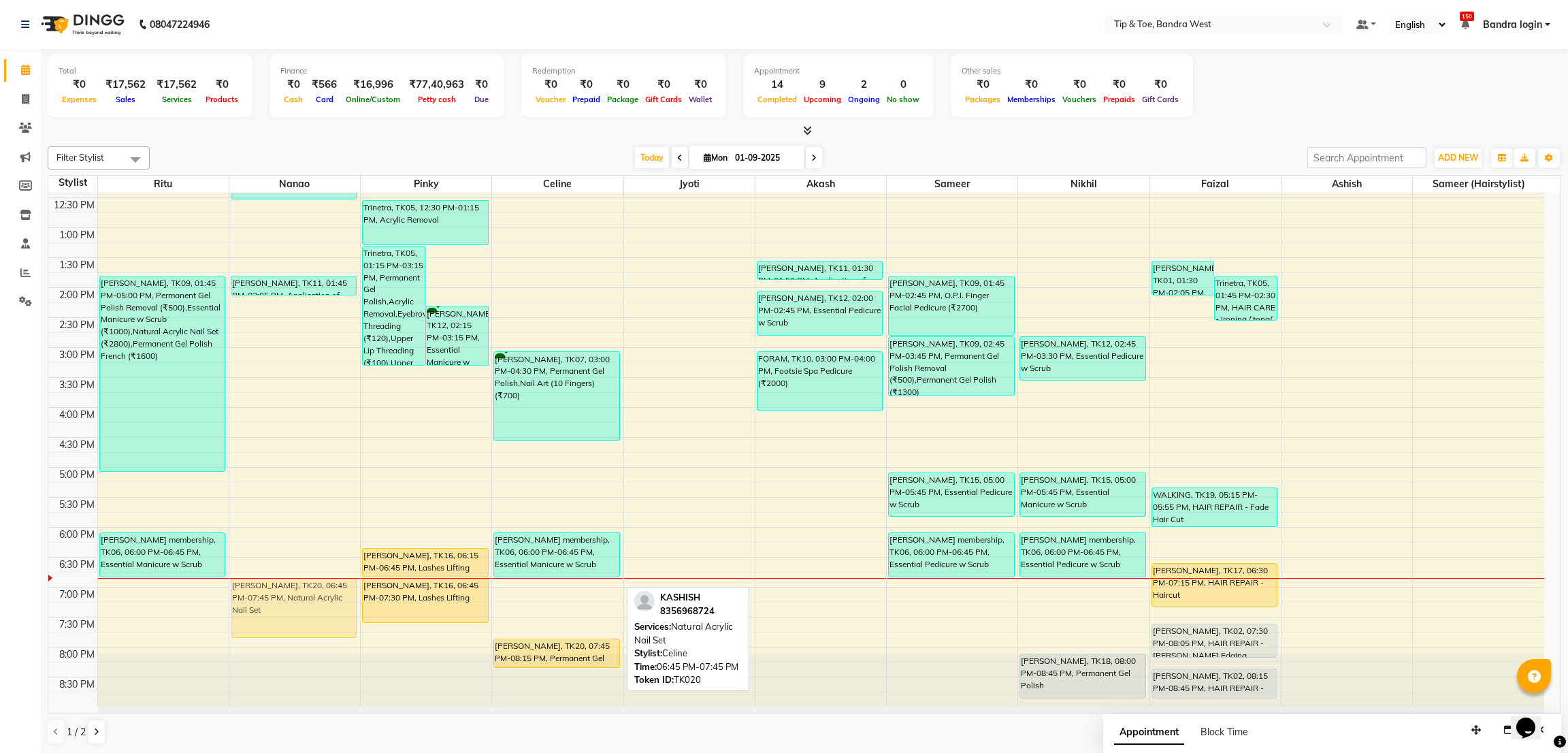
drag, startPoint x: 535, startPoint y: 626, endPoint x: 316, endPoint y: 626, distance: 219.0
click at [316, 626] on tr "Aishwarya Roy, TK03, 10:00 AM-12:00 PM, Natural Acrylic Nail Set (₹2800),Acryli…" at bounding box center [796, 317] width 1496 height 778
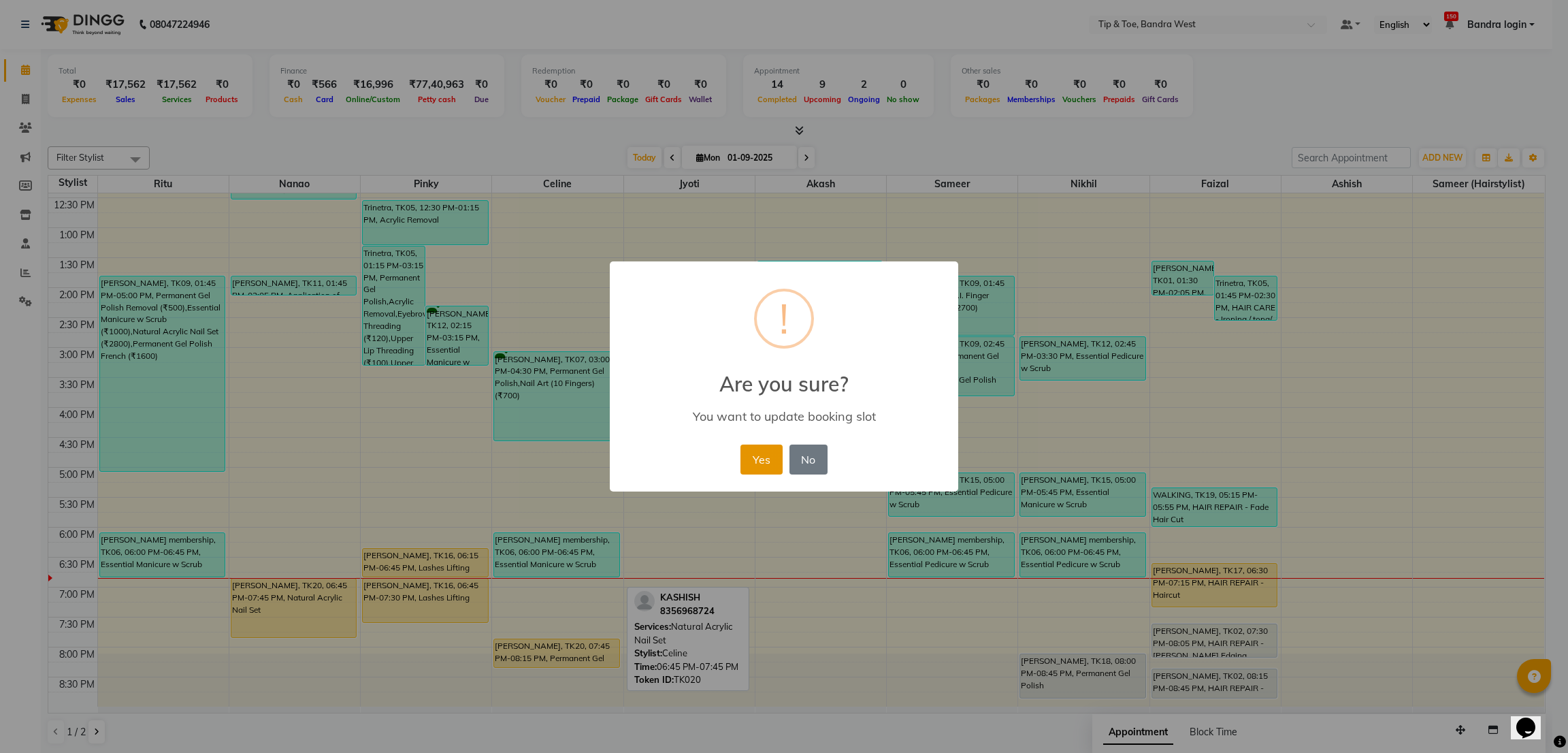
click at [753, 467] on button "Yes" at bounding box center [761, 459] width 42 height 30
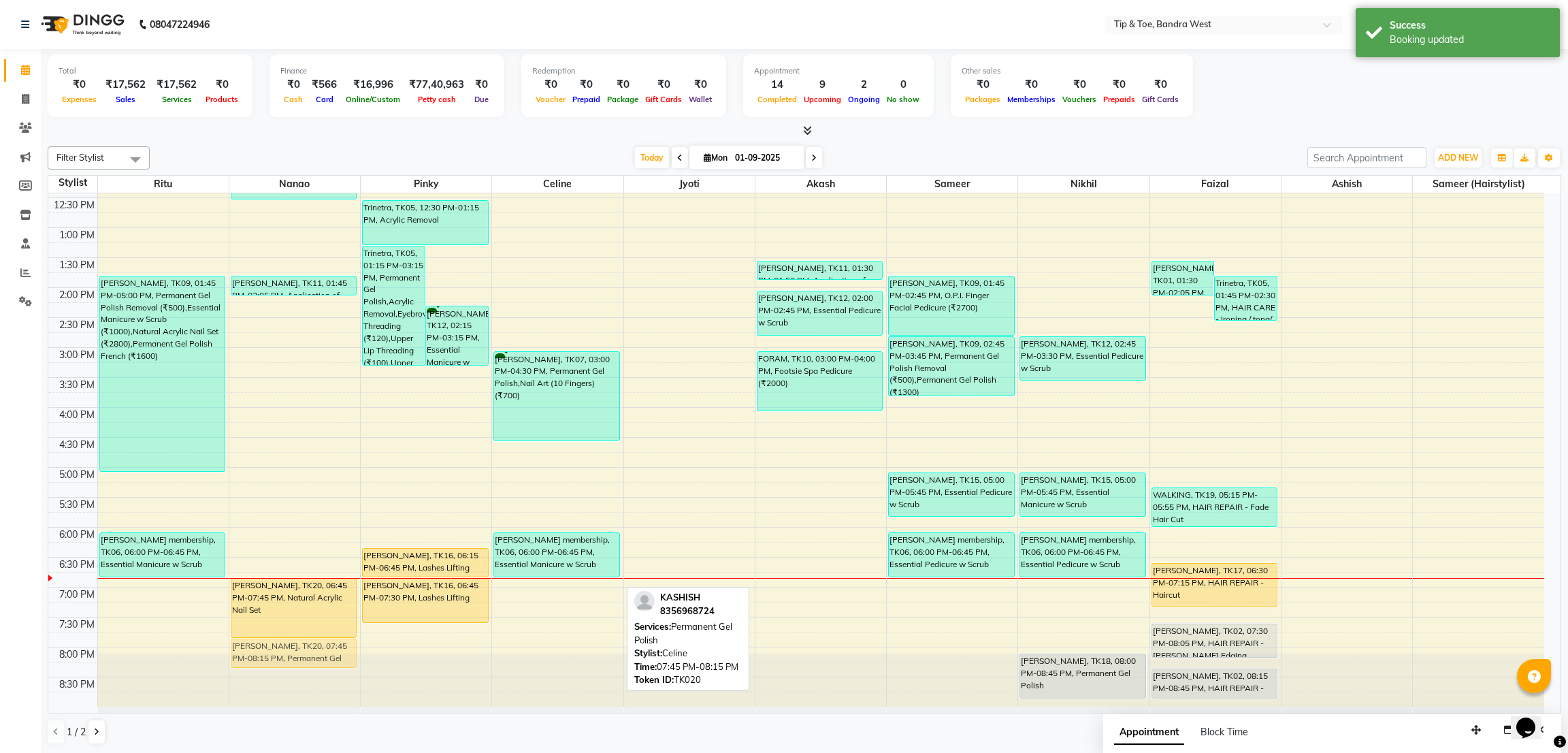
drag, startPoint x: 587, startPoint y: 650, endPoint x: 321, endPoint y: 646, distance: 266.0
click at [321, 646] on tr "Aishwarya Roy, TK03, 10:00 AM-12:00 PM, Natural Acrylic Nail Set (₹2800),Acryli…" at bounding box center [796, 317] width 1496 height 778
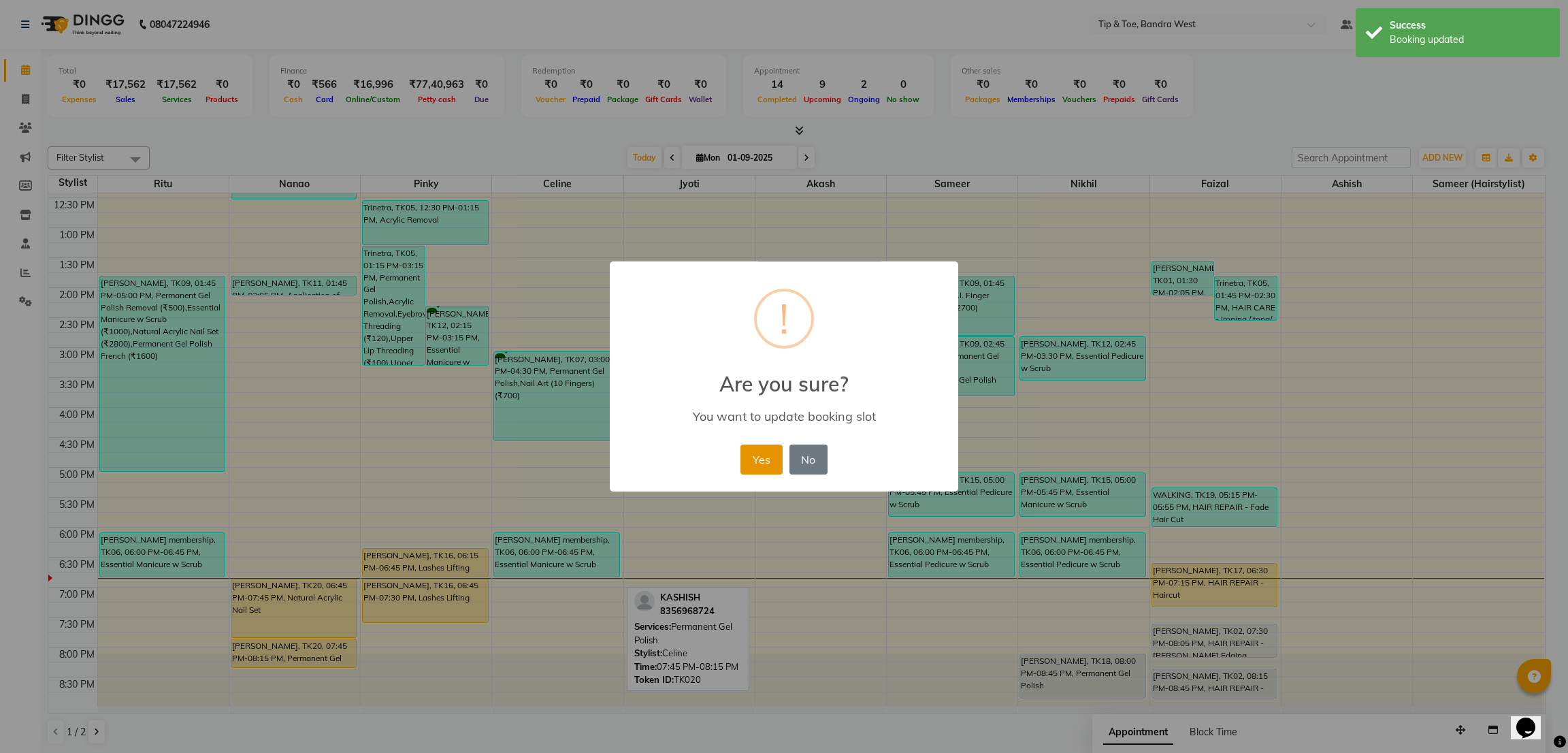
click at [759, 461] on button "Yes" at bounding box center [761, 459] width 42 height 30
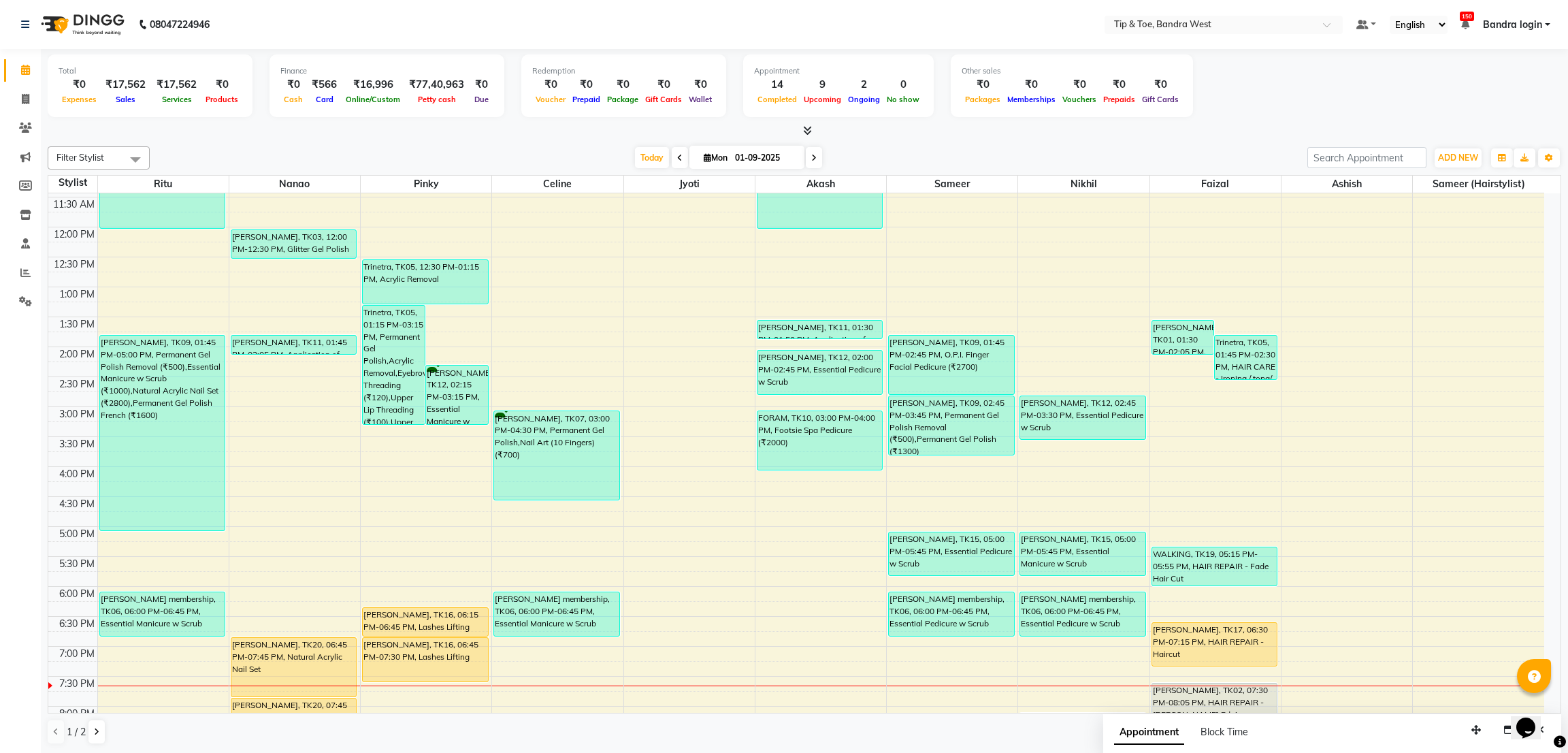
scroll to position [265, 0]
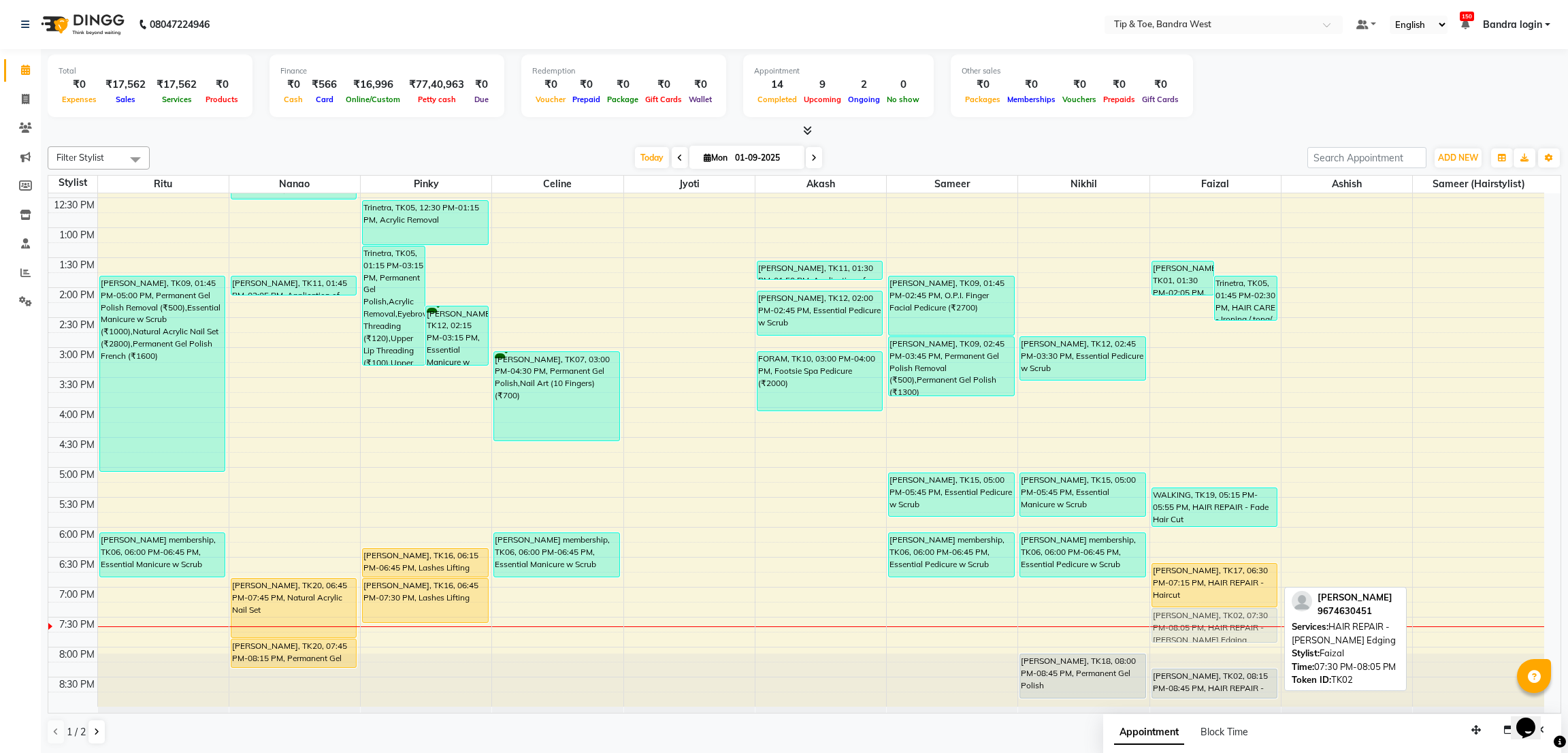
drag, startPoint x: 1202, startPoint y: 634, endPoint x: 1202, endPoint y: 623, distance: 11.0
click at [1202, 623] on div "SIDDHANT WALLIA, TK01, 01:30 PM-02:05 PM, HAIR REPAIR - Beard Edging (₹599) Tri…" at bounding box center [1215, 317] width 130 height 778
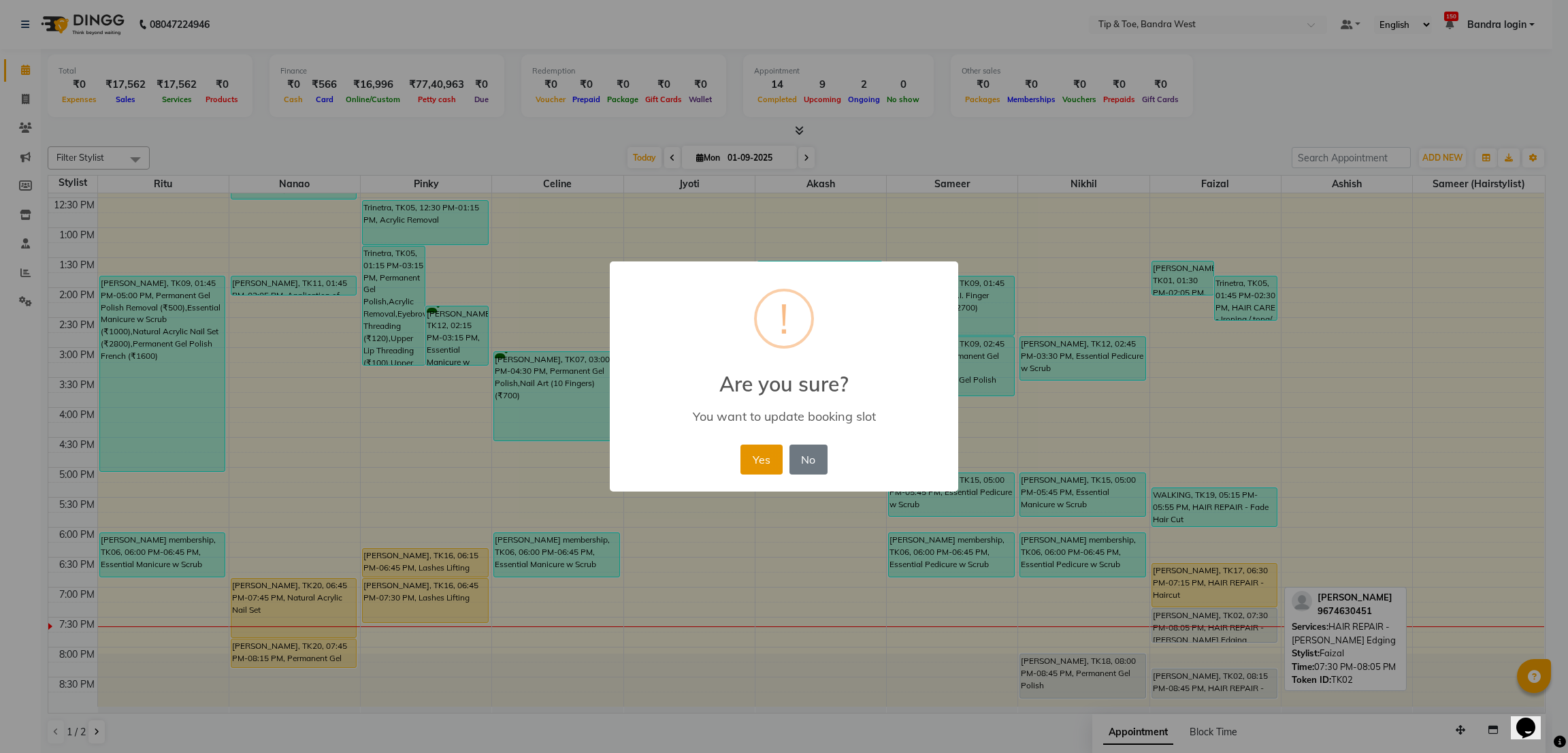
click at [761, 455] on button "Yes" at bounding box center [761, 459] width 42 height 30
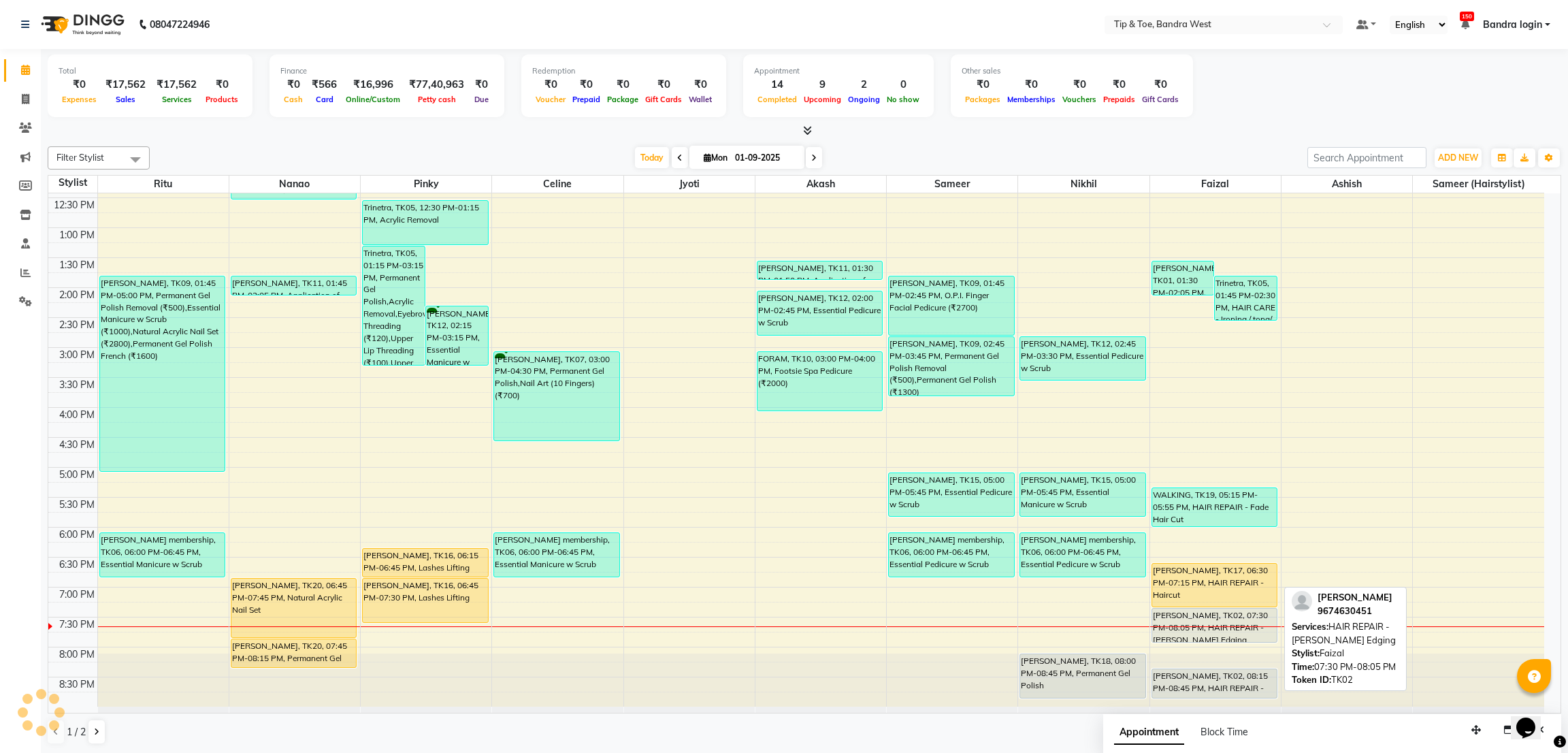
click at [1186, 617] on div "[PERSON_NAME], TK02, 07:30 PM-08:05 PM, HAIR REPAIR - [PERSON_NAME] Edging" at bounding box center [1214, 625] width 125 height 34
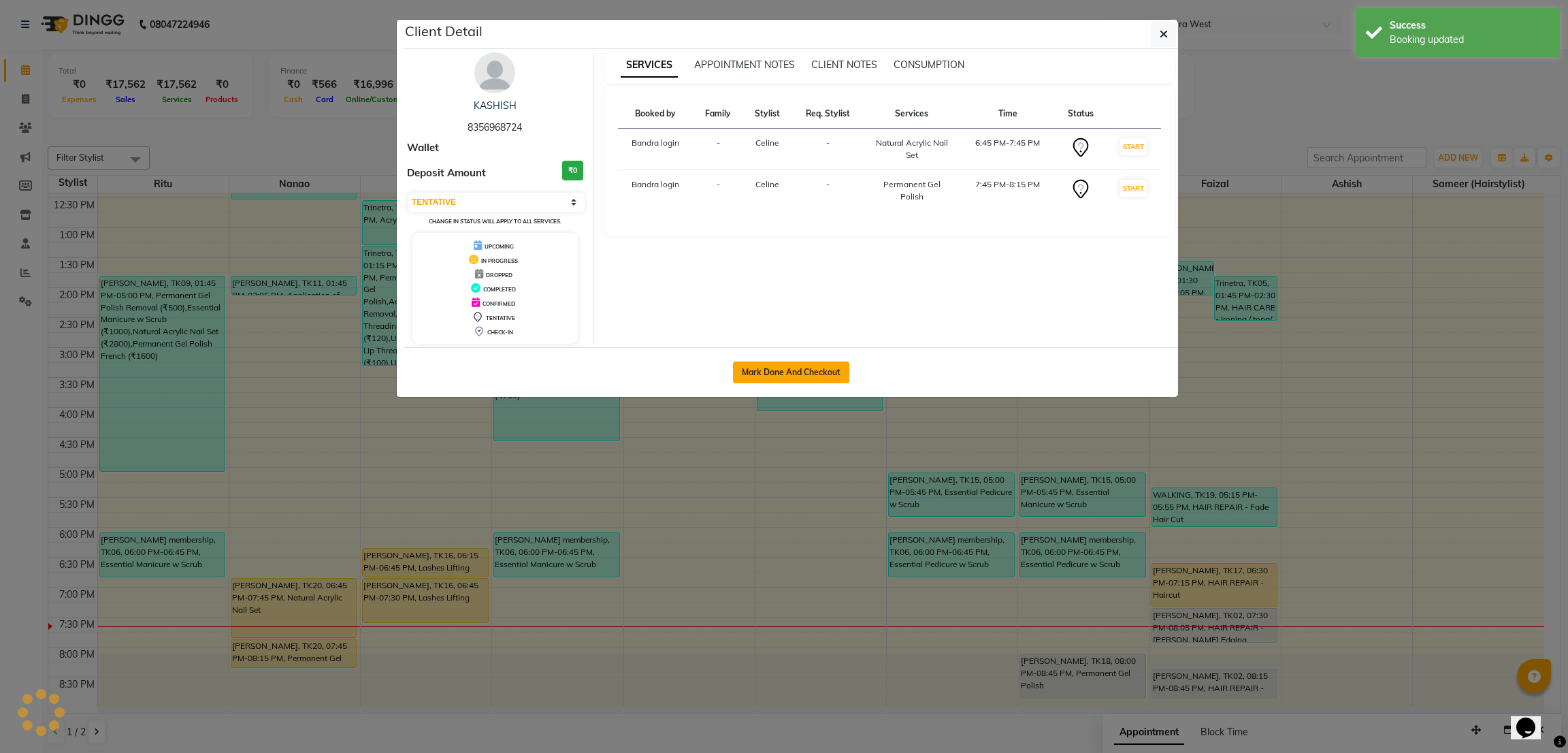
select select "1"
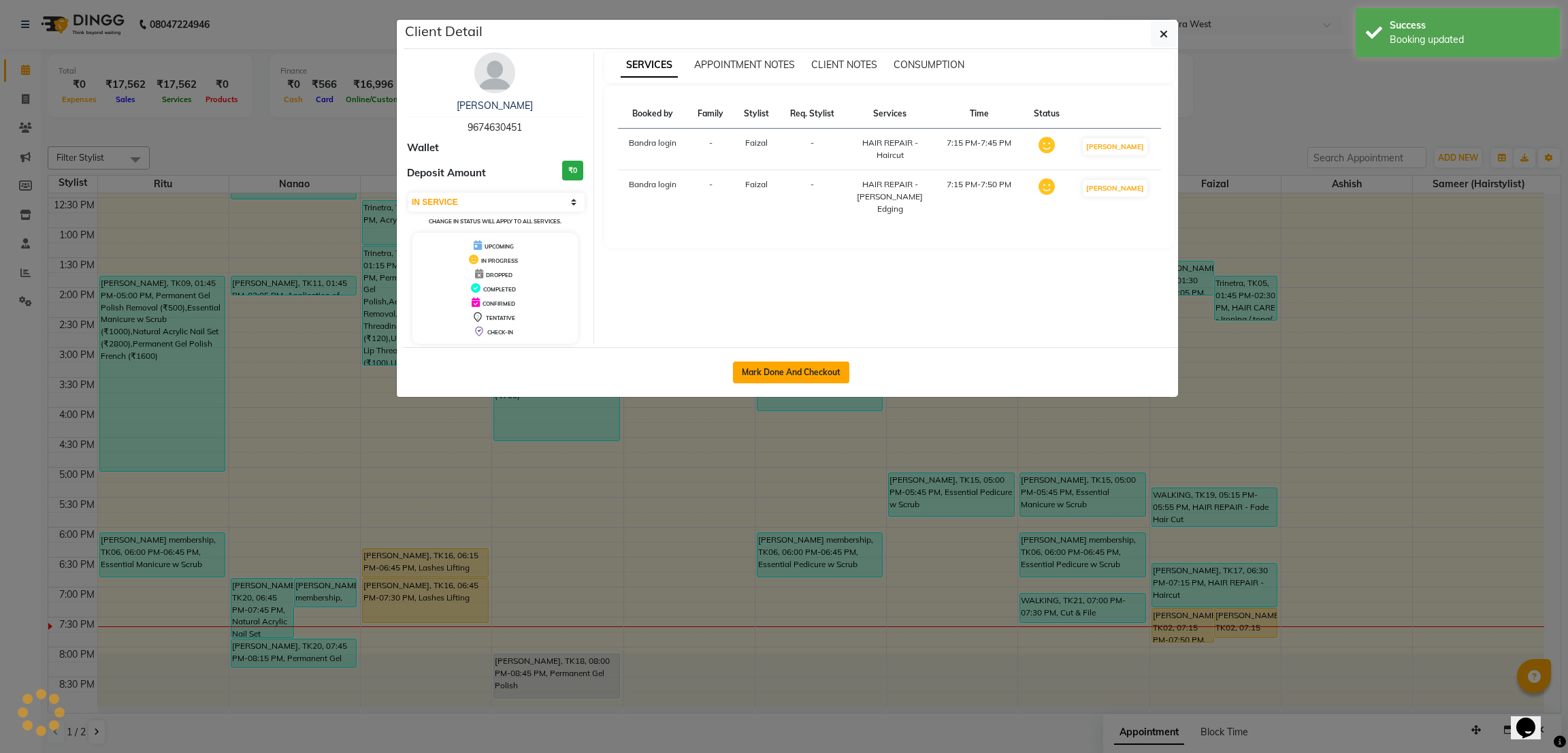
click at [822, 370] on button "Mark Done And Checkout" at bounding box center [791, 372] width 116 height 22
select select "service"
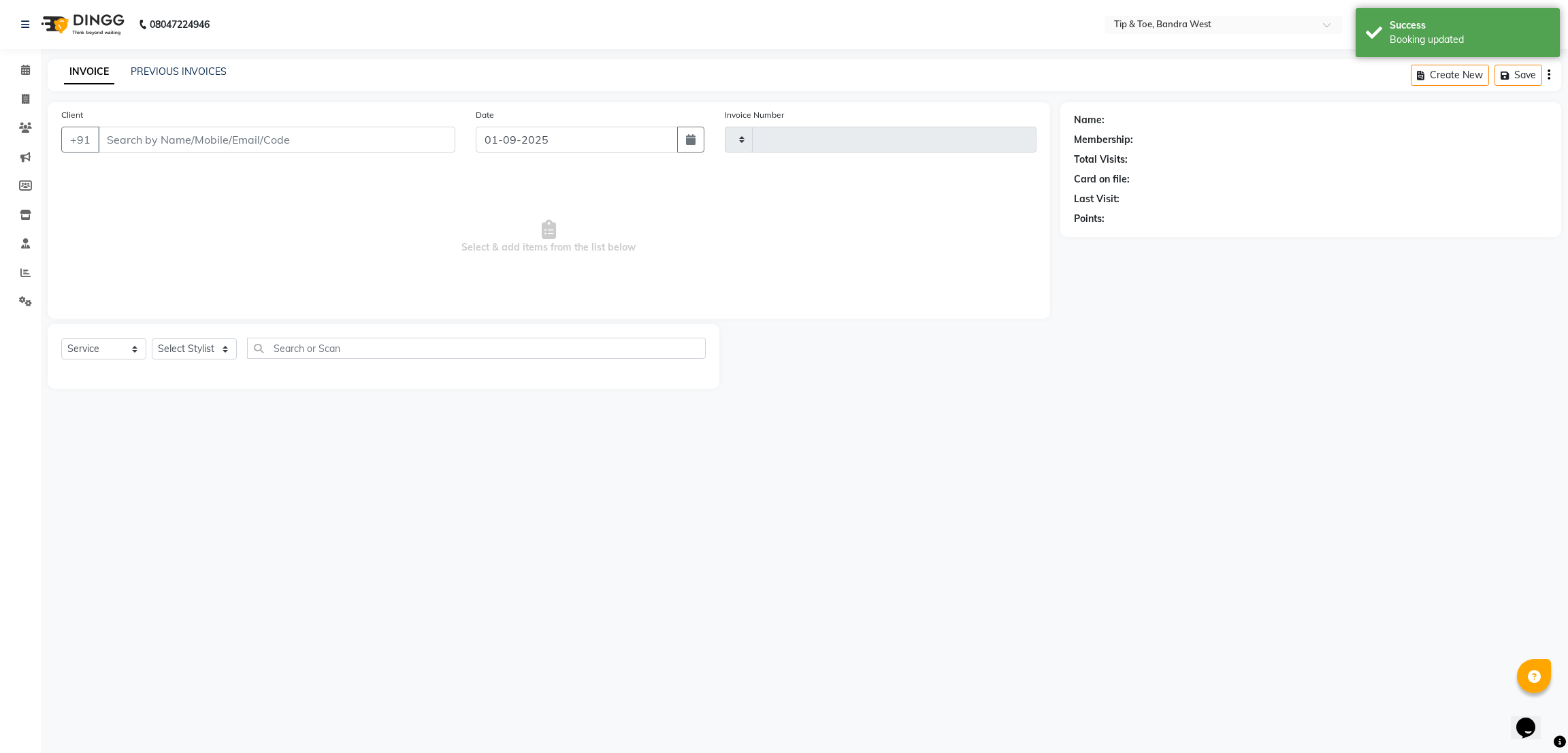
type input "2833"
select select "5957"
type input "9674630451"
select select "83378"
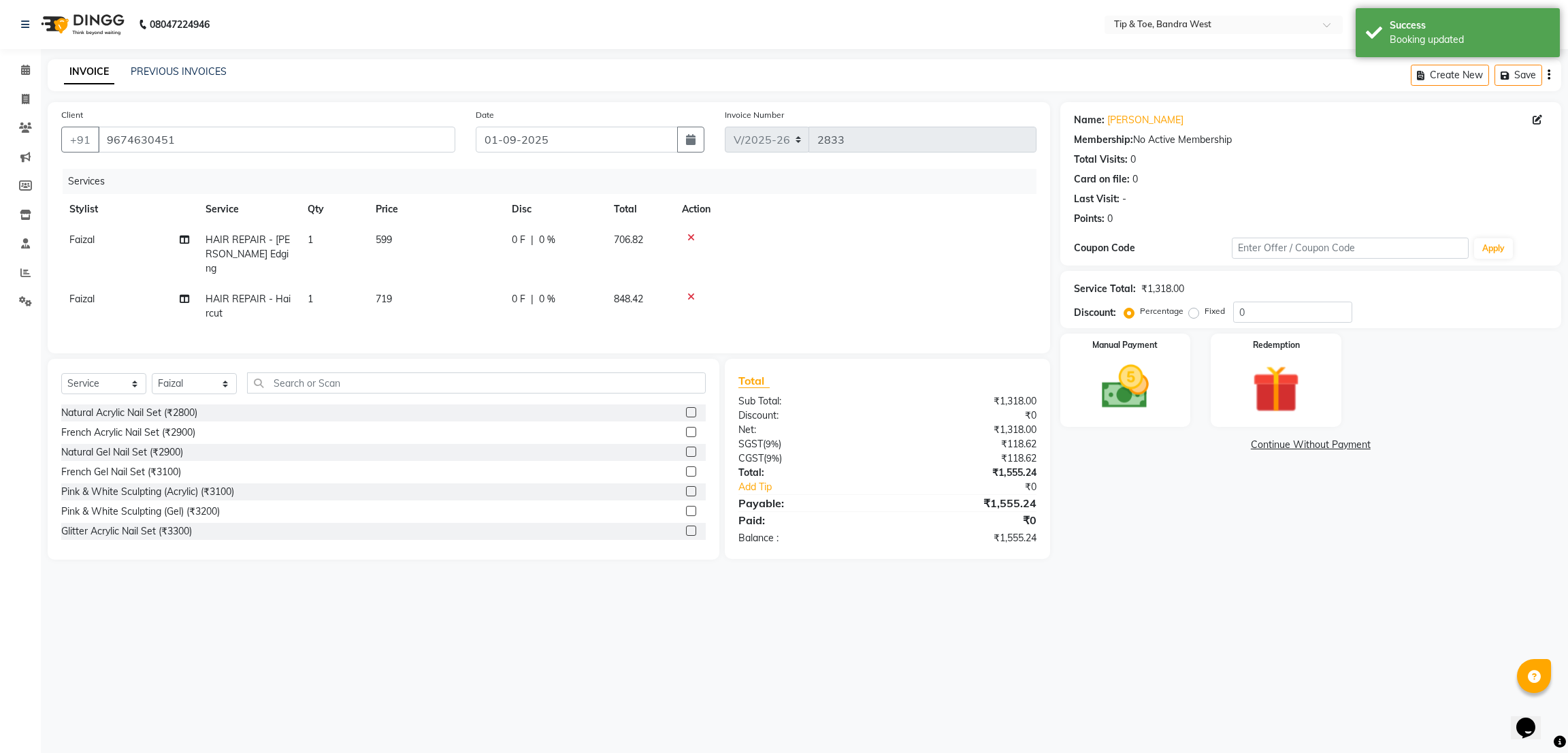
click at [693, 237] on icon at bounding box center [691, 237] width 7 height 10
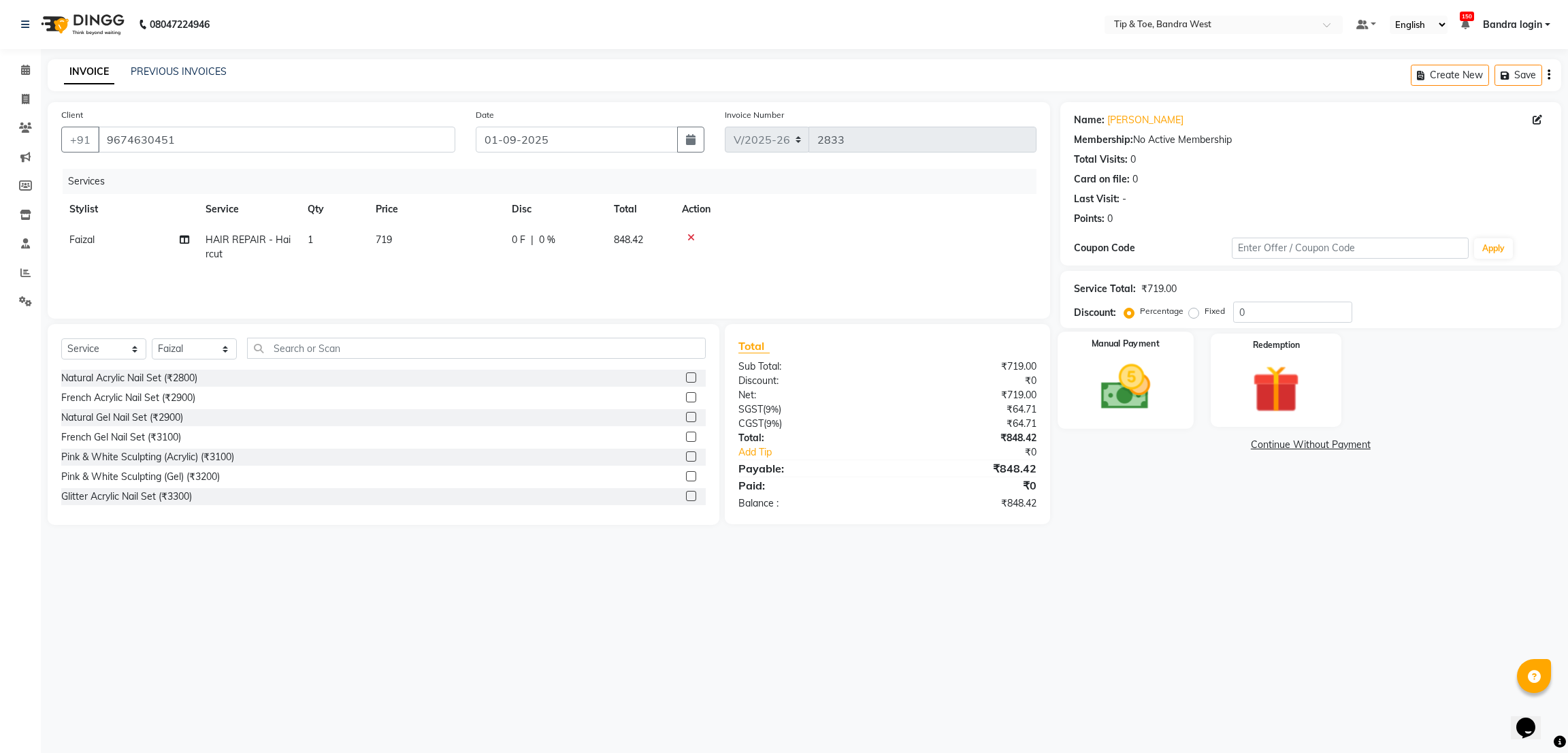
click at [1167, 371] on div "Manual Payment" at bounding box center [1126, 380] width 136 height 97
click at [1208, 447] on span "CARD" at bounding box center [1206, 445] width 29 height 16
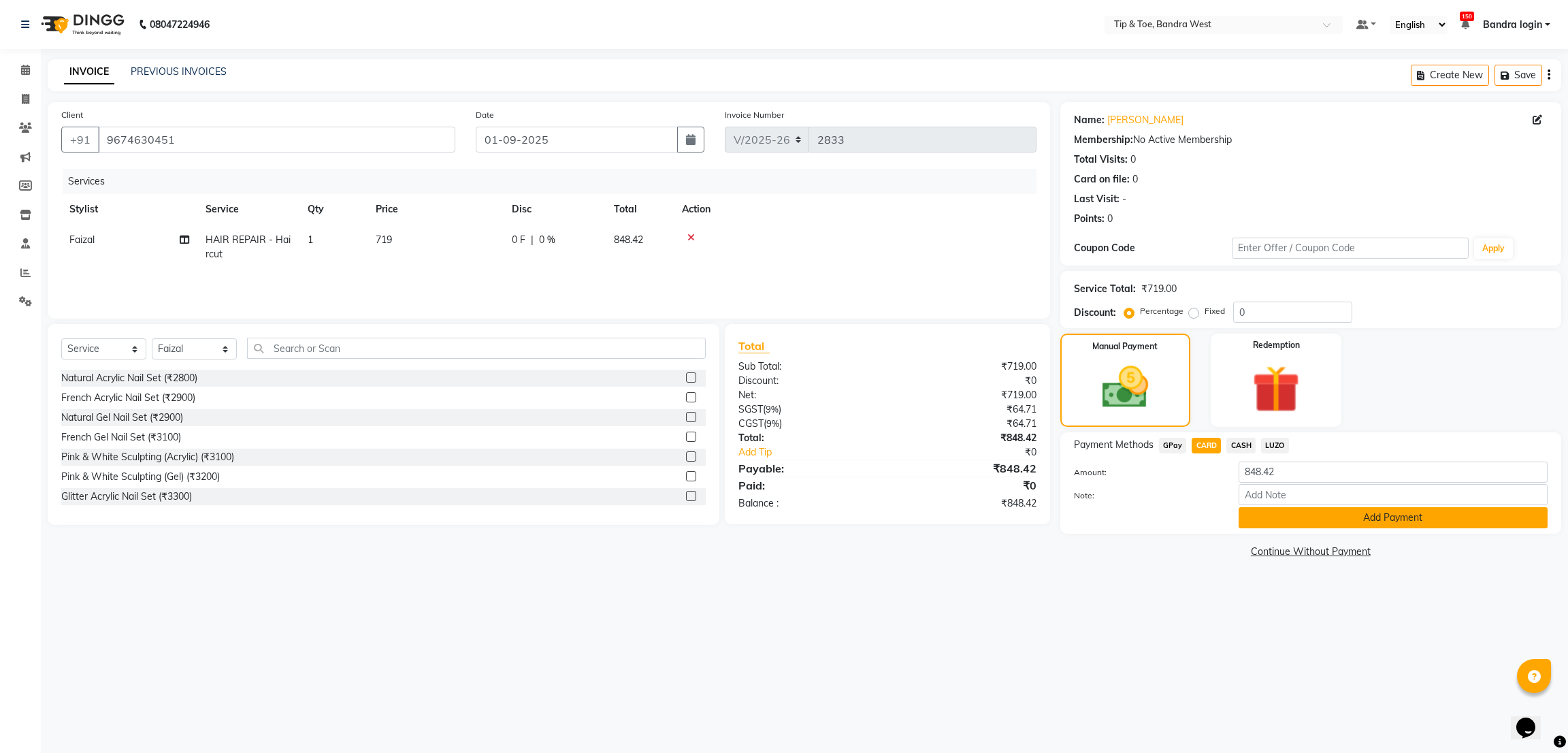
click at [1276, 511] on button "Add Payment" at bounding box center [1393, 517] width 309 height 21
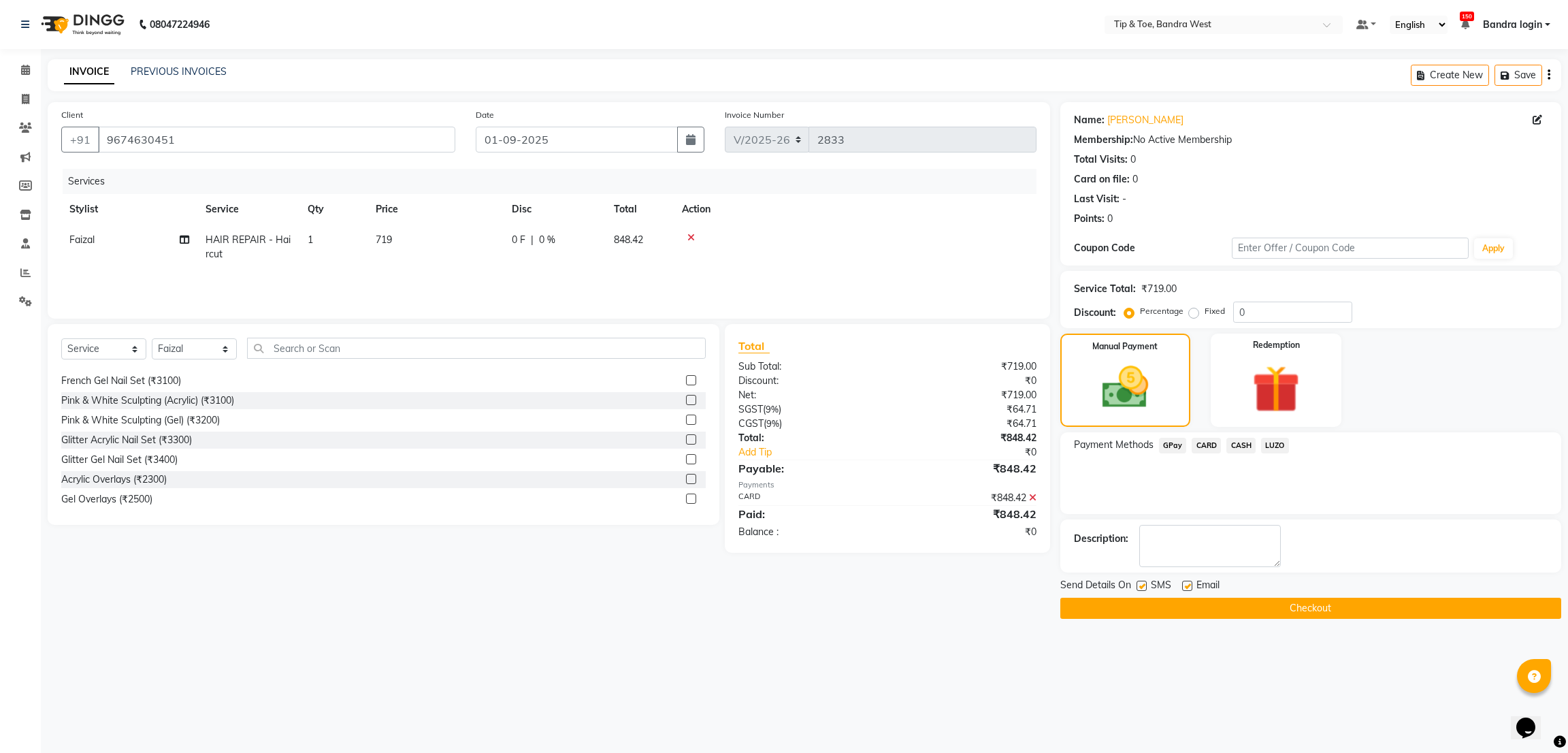
scroll to position [204, 0]
click at [1207, 605] on button "Checkout" at bounding box center [1311, 608] width 501 height 21
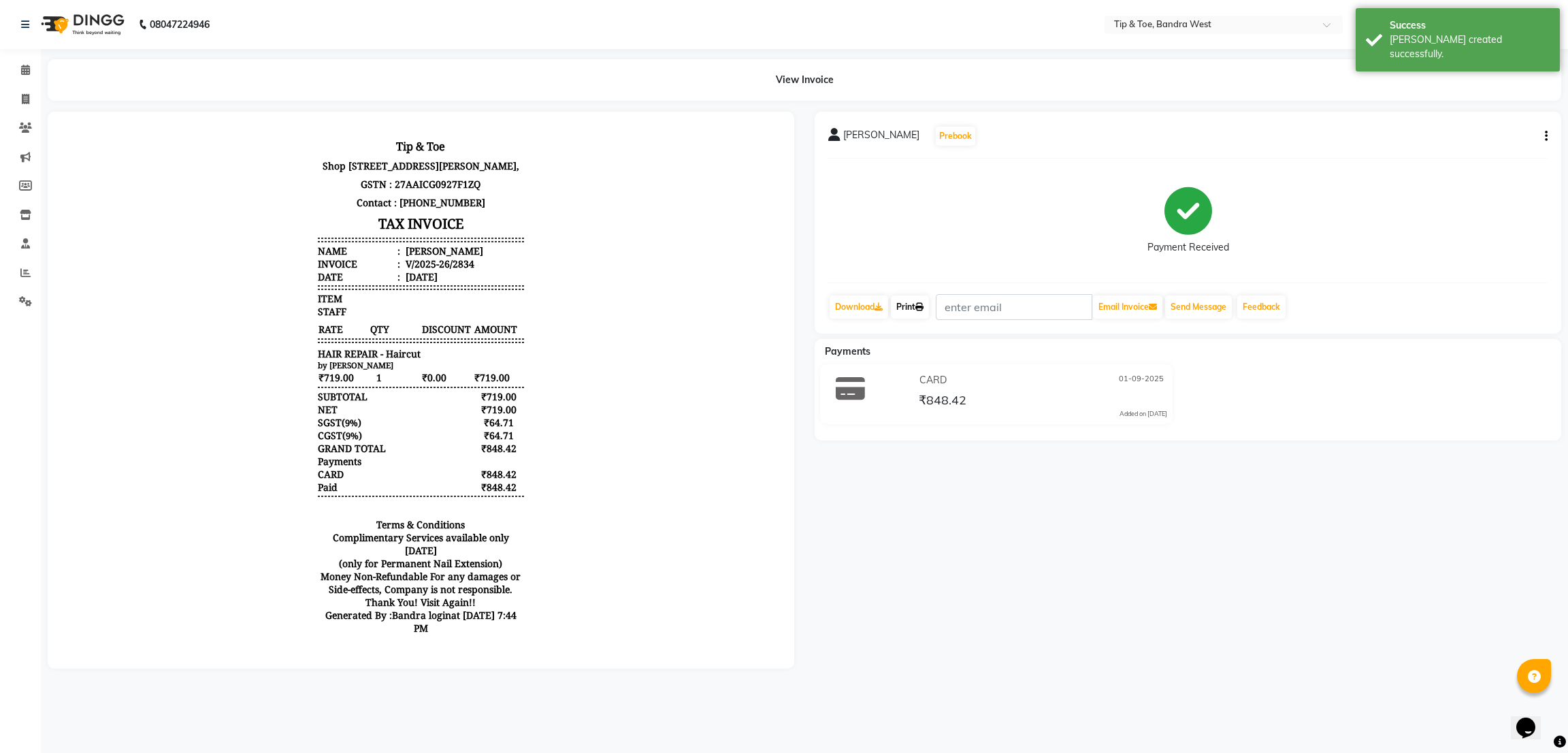
click at [913, 312] on link "Print" at bounding box center [910, 306] width 38 height 23
click at [22, 69] on icon at bounding box center [25, 70] width 9 height 10
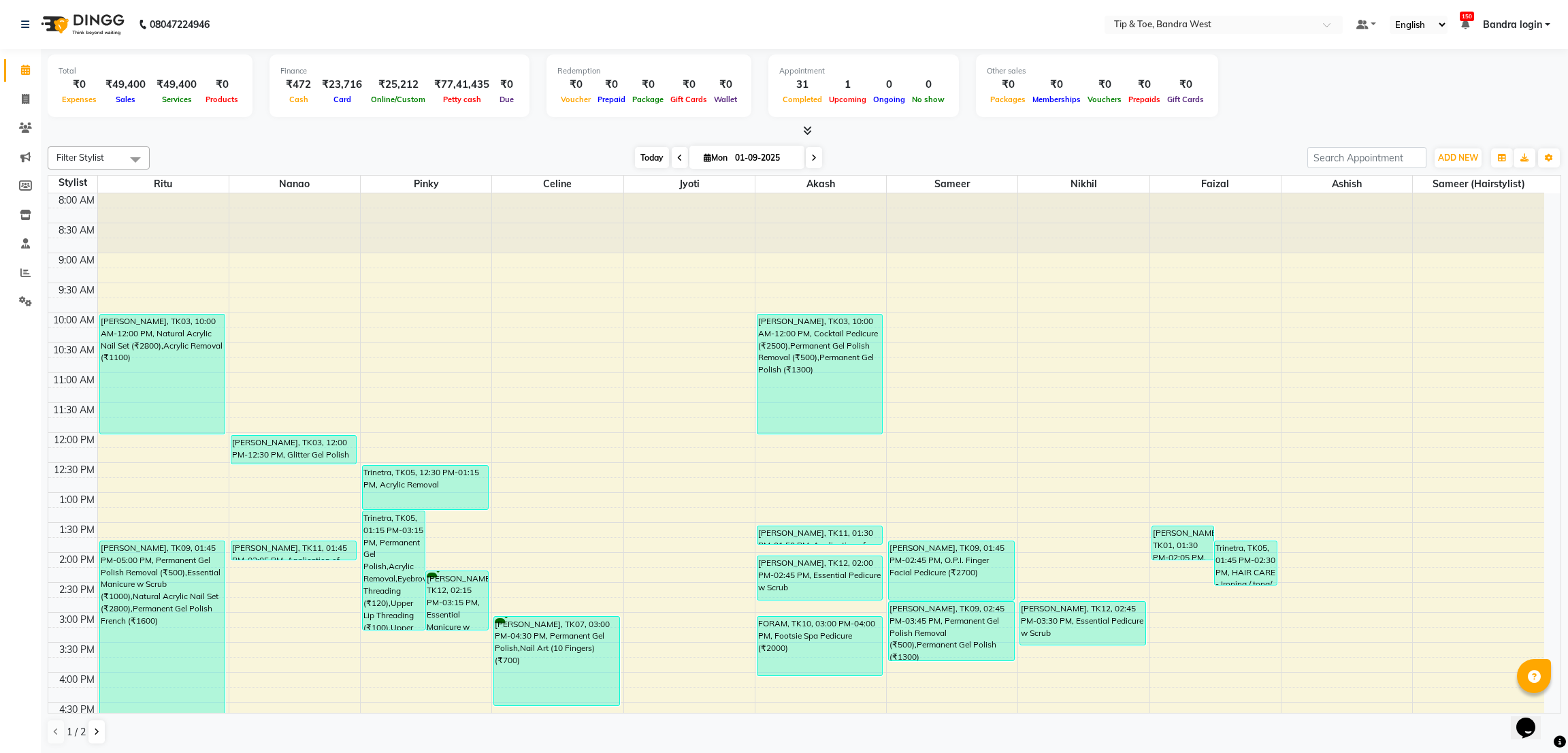
click at [646, 155] on span "Today" at bounding box center [652, 157] width 34 height 21
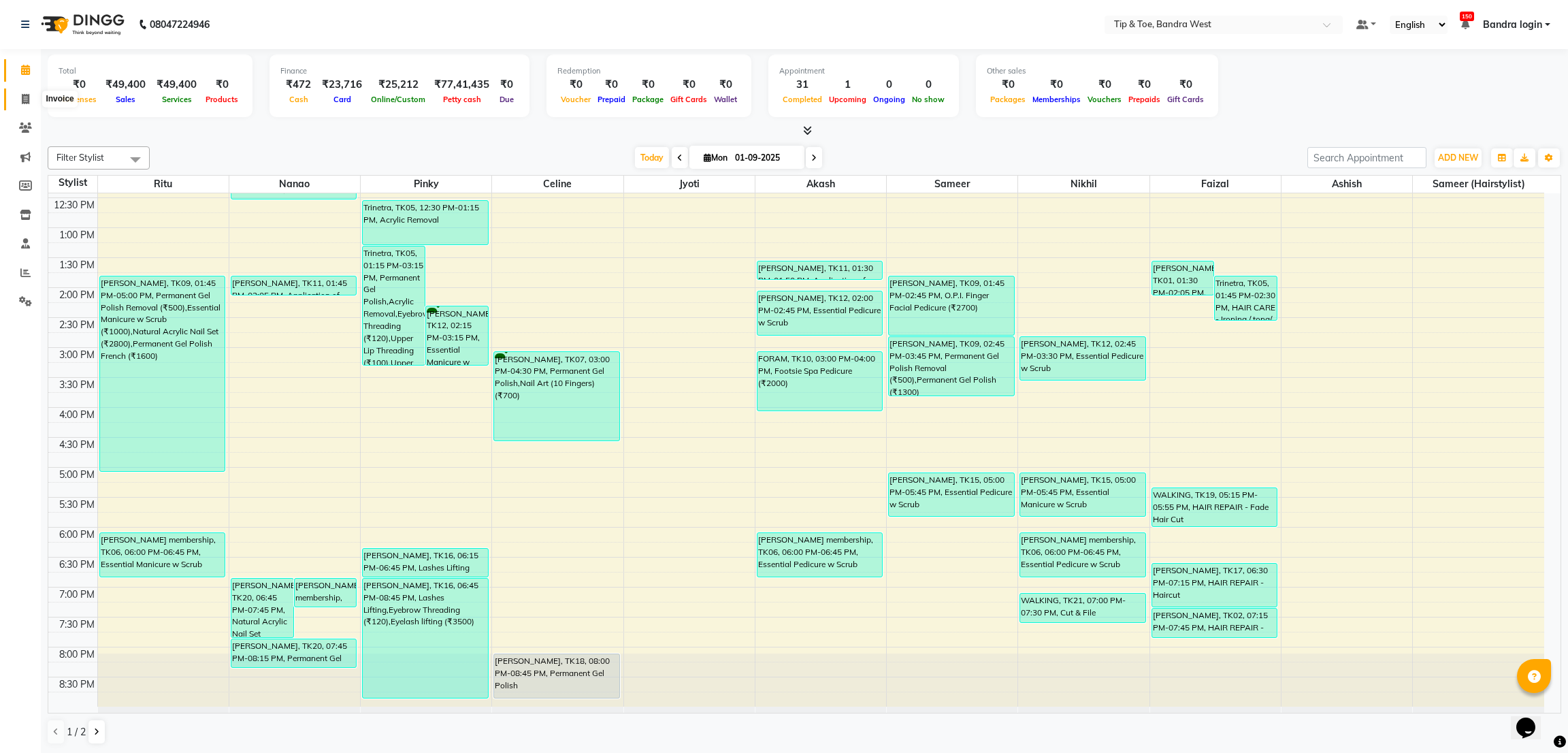
click at [22, 98] on icon at bounding box center [25, 99] width 7 height 10
select select "5957"
select select "service"
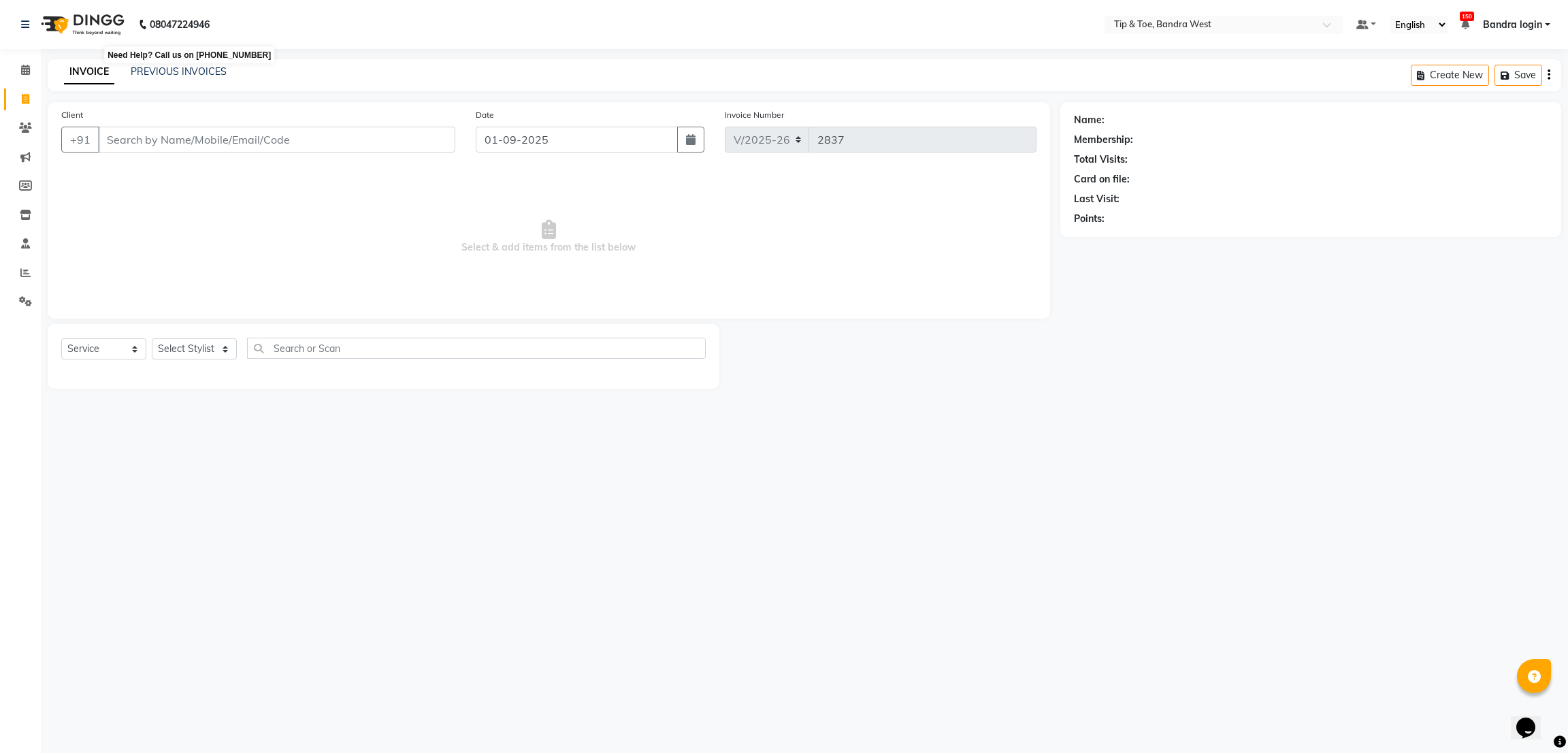
click at [162, 33] on b "08047224946" at bounding box center [180, 24] width 60 height 38
click at [168, 60] on div "INVOICE PREVIOUS INVOICES Create New Save" at bounding box center [805, 75] width 1514 height 32
click at [171, 69] on link "PREVIOUS INVOICES" at bounding box center [178, 72] width 96 height 12
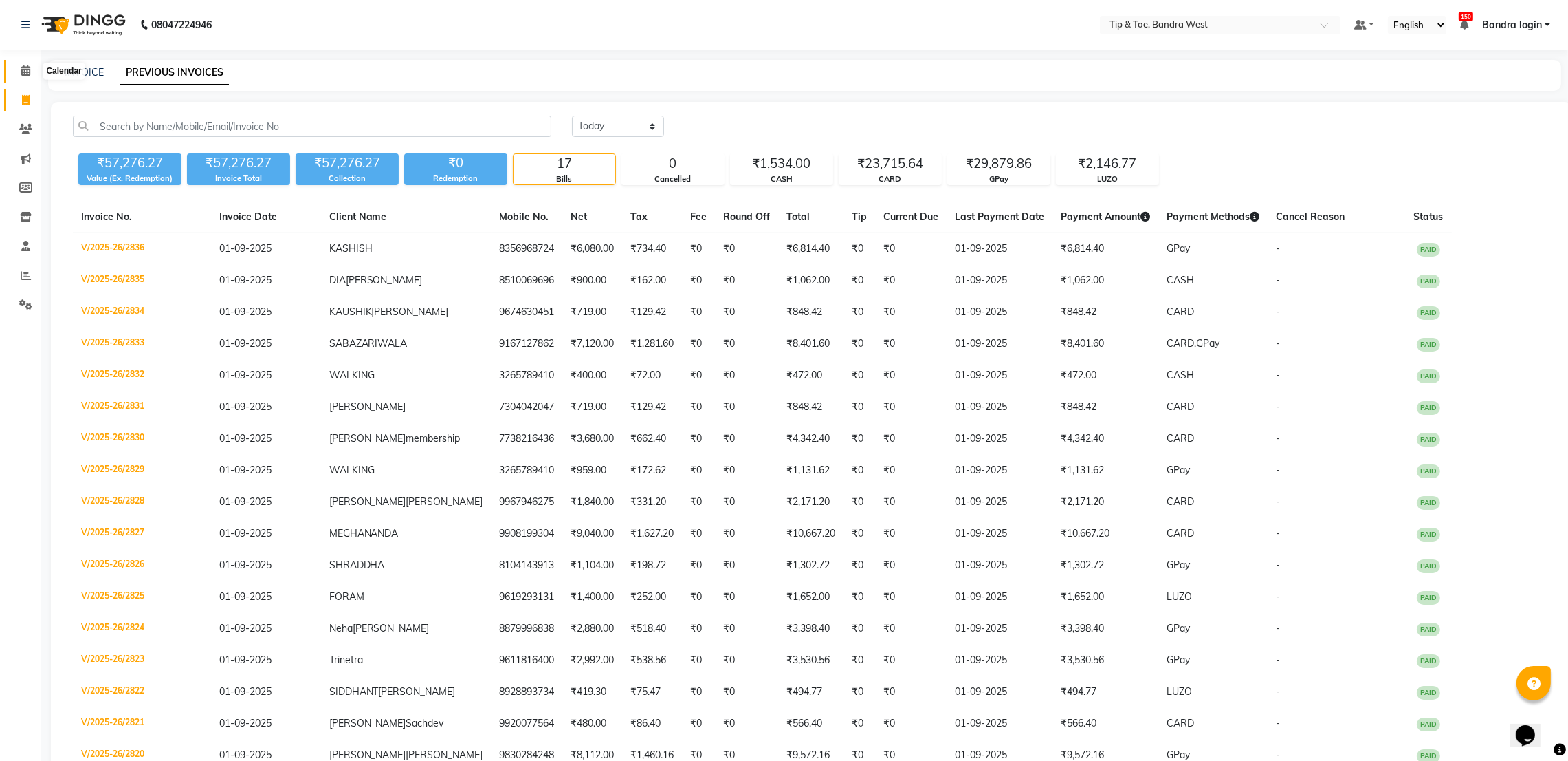
click at [22, 64] on span at bounding box center [26, 71] width 24 height 16
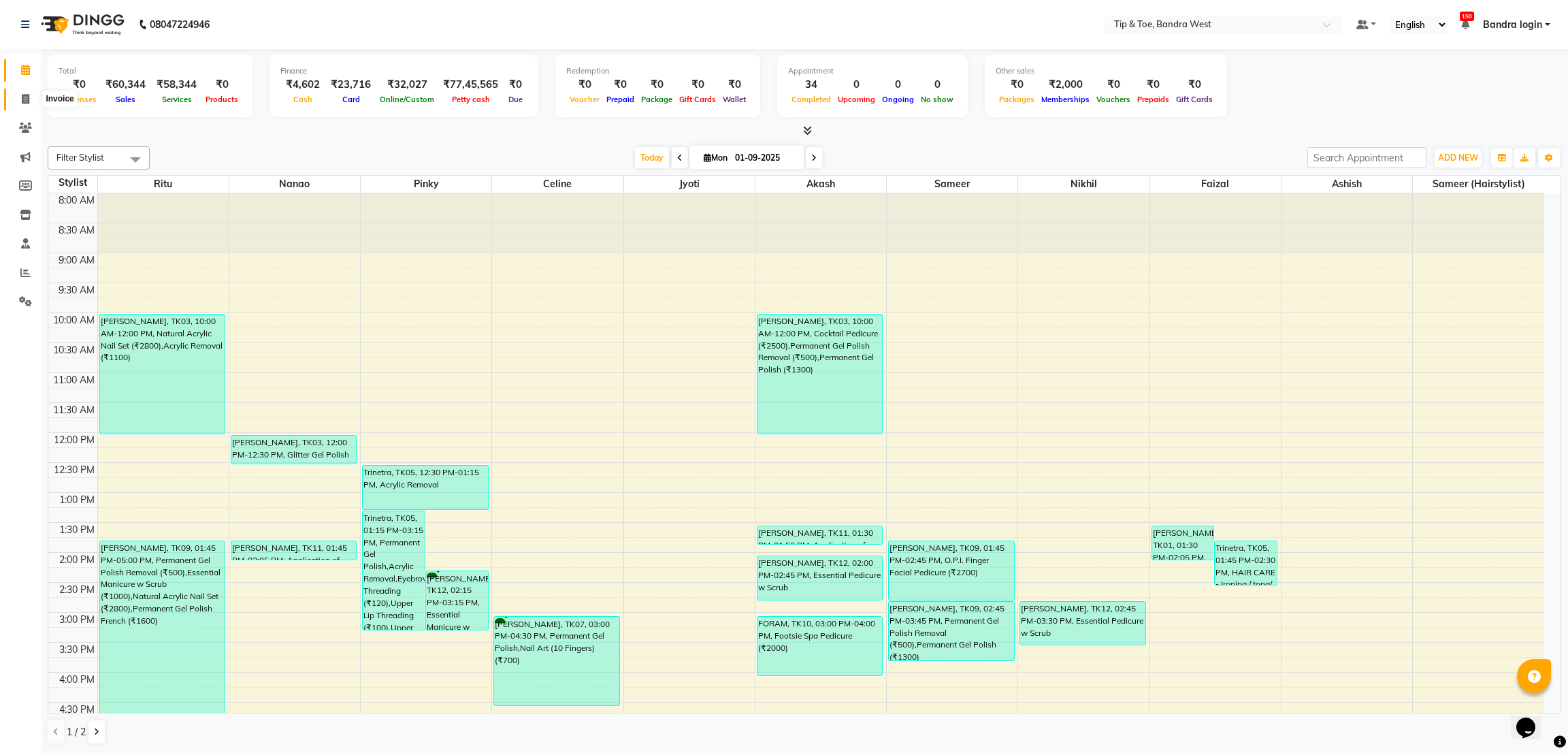
click at [19, 95] on span at bounding box center [25, 99] width 24 height 16
select select "5957"
select select "service"
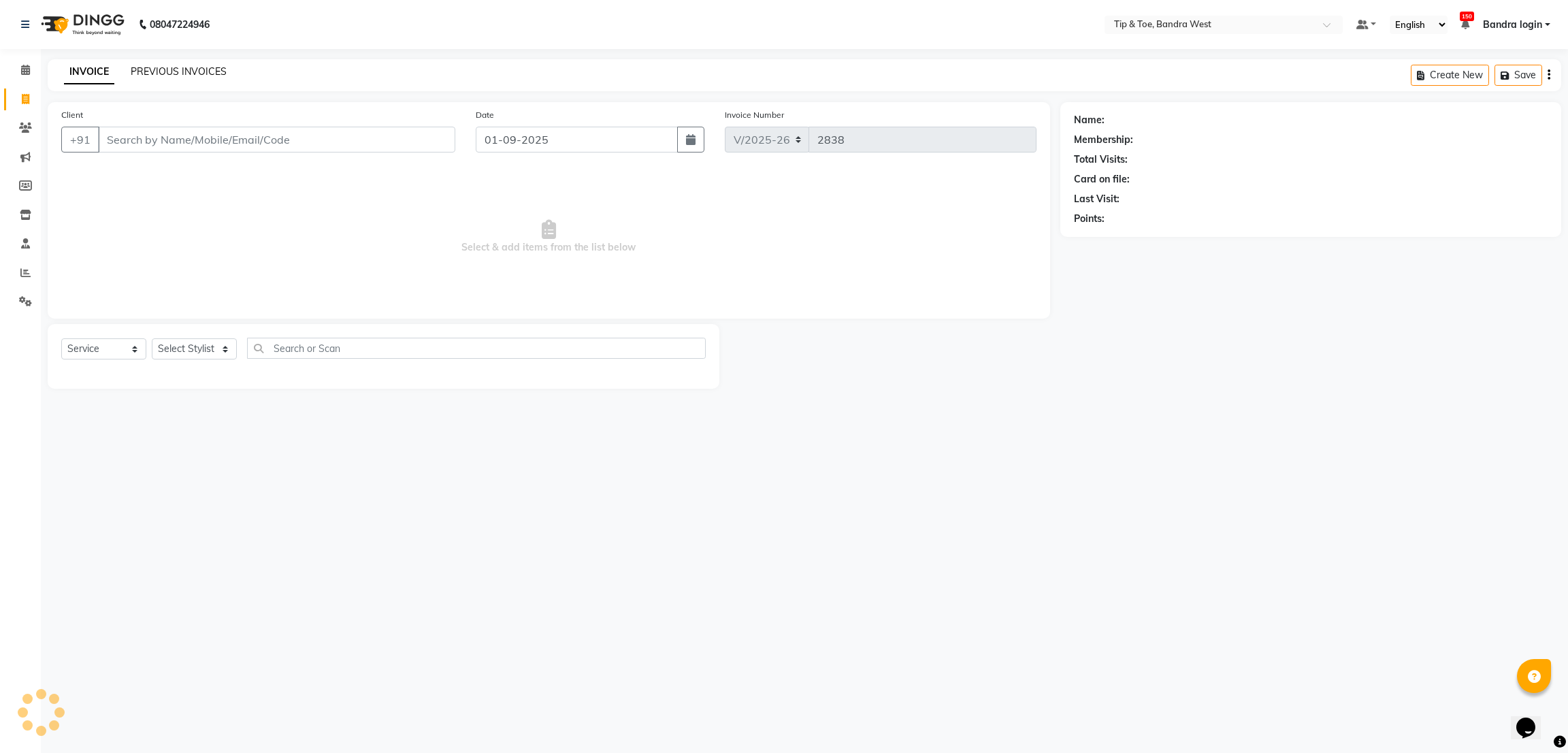
click at [179, 74] on link "PREVIOUS INVOICES" at bounding box center [178, 72] width 96 height 12
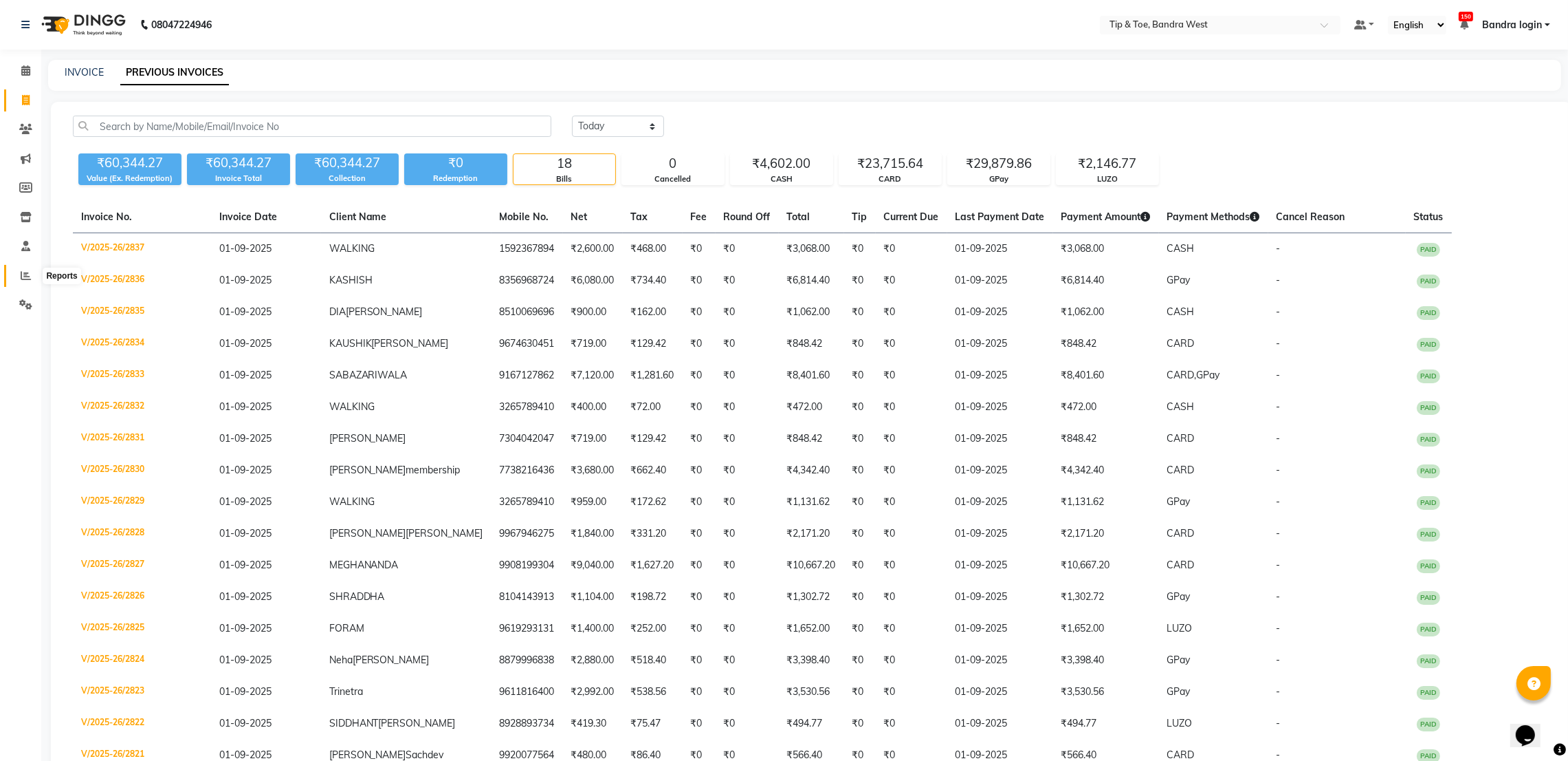
click at [19, 270] on span at bounding box center [26, 276] width 24 height 16
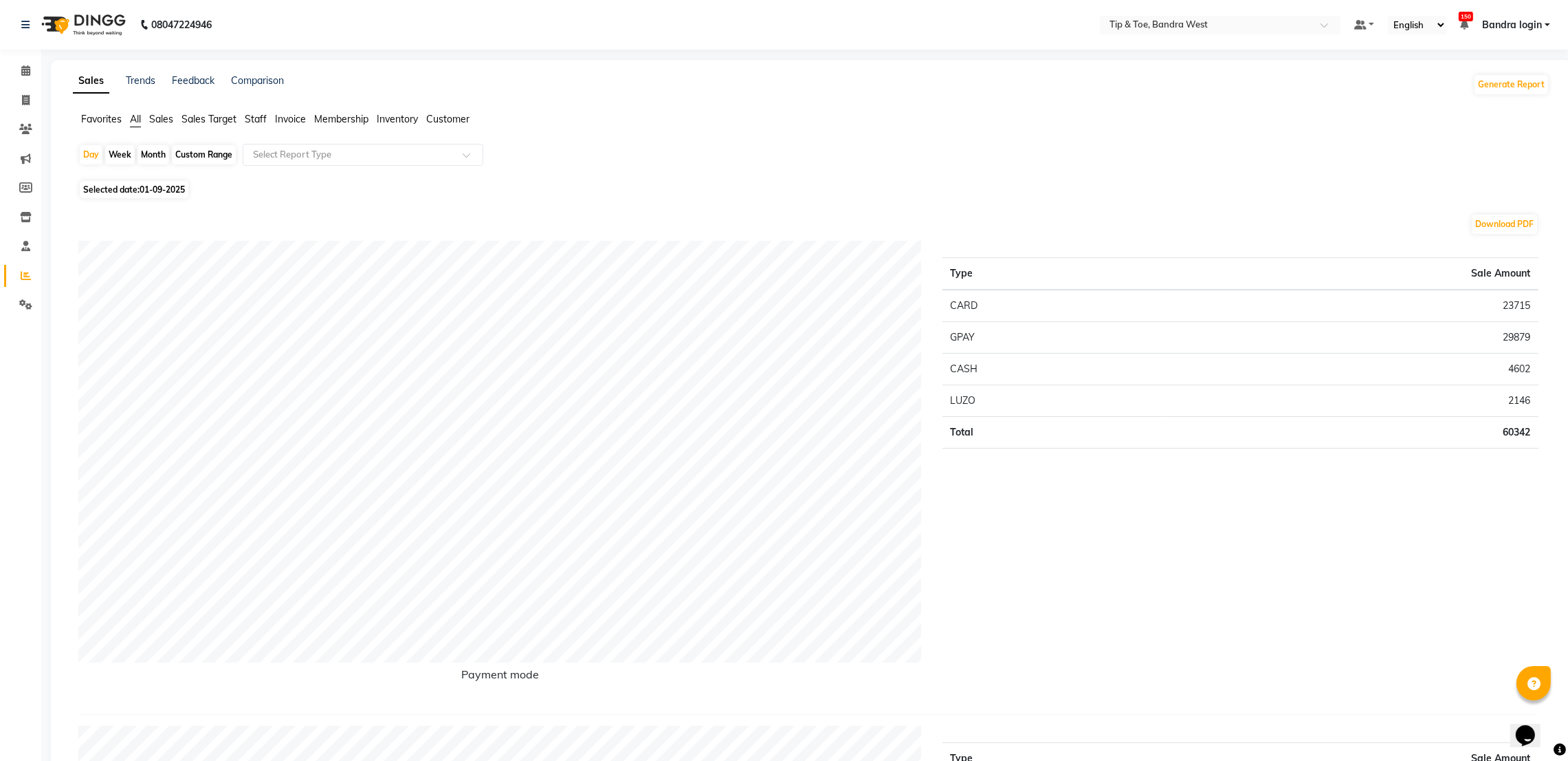
click at [251, 123] on span "Staff" at bounding box center [255, 119] width 22 height 12
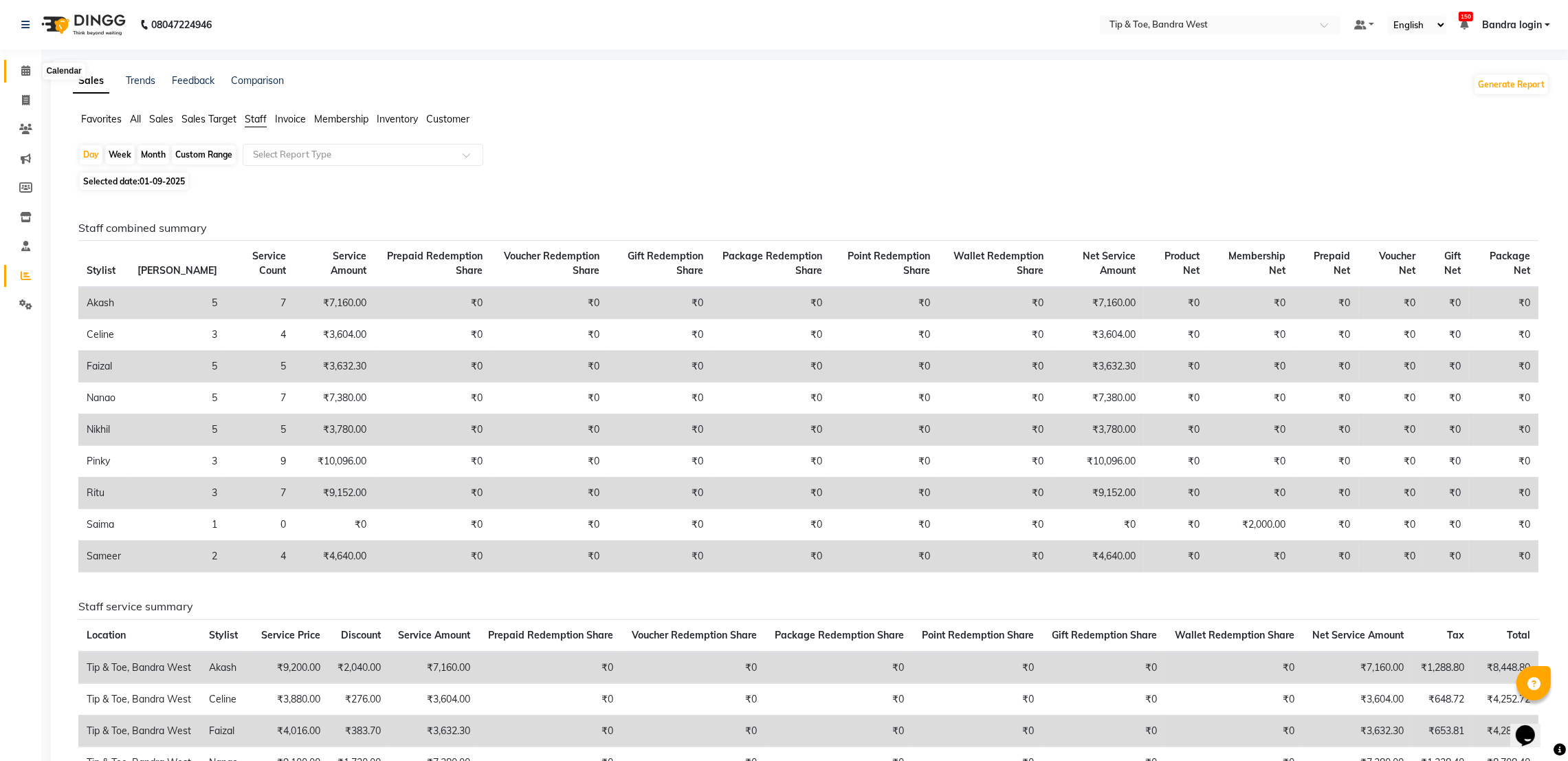
click at [24, 69] on icon at bounding box center [26, 71] width 9 height 11
